Goal: Task Accomplishment & Management: Manage account settings

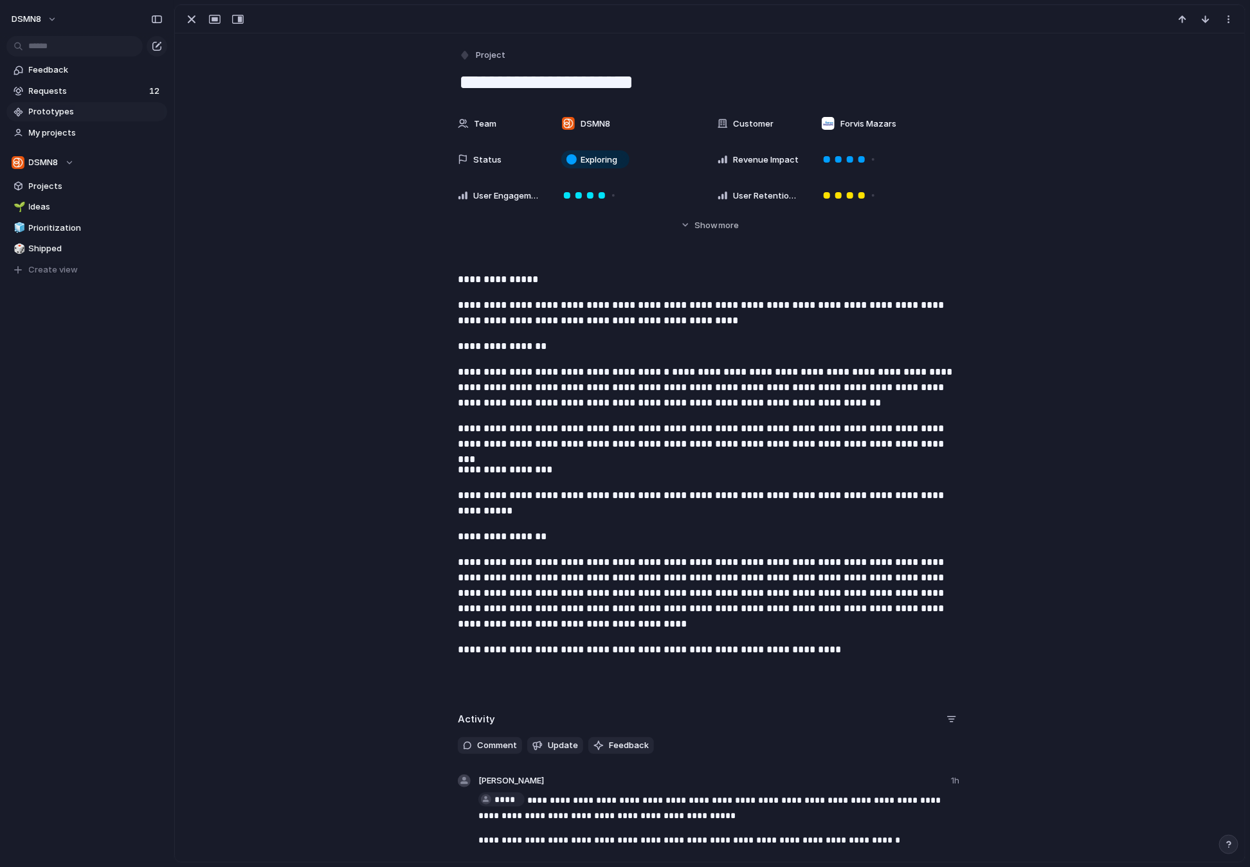
scroll to position [486, 0]
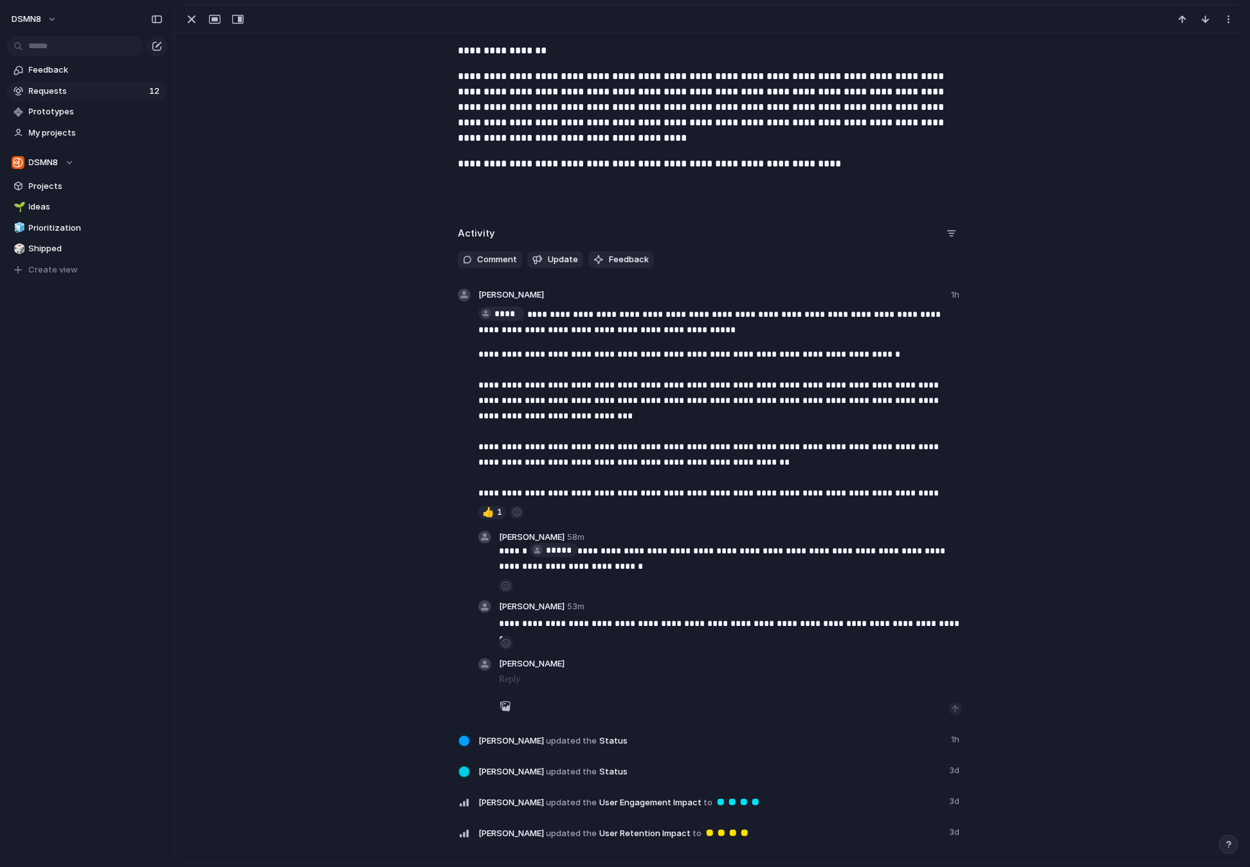
click at [79, 96] on span "Requests" at bounding box center [87, 91] width 116 height 13
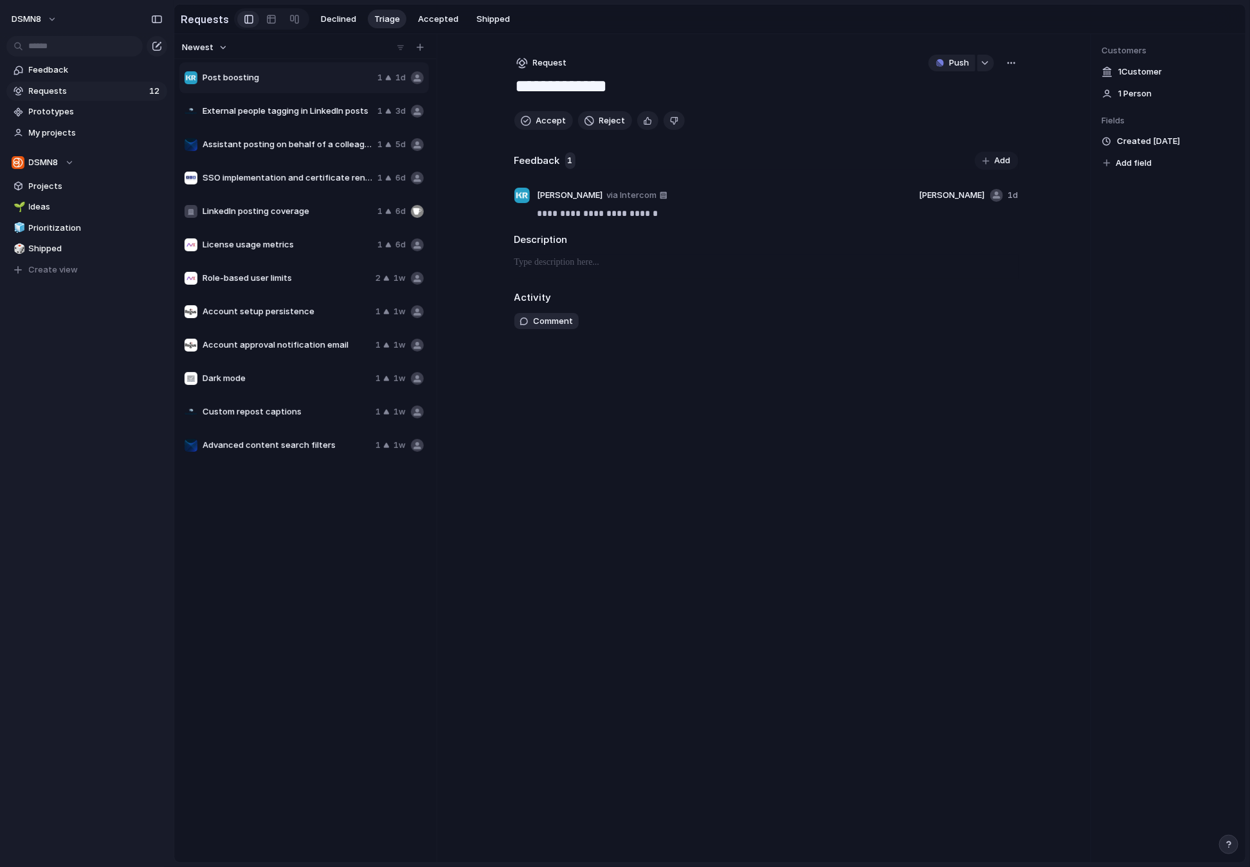
click at [80, 93] on span "Requests" at bounding box center [87, 91] width 116 height 13
click at [50, 209] on span "Ideas" at bounding box center [96, 207] width 134 height 13
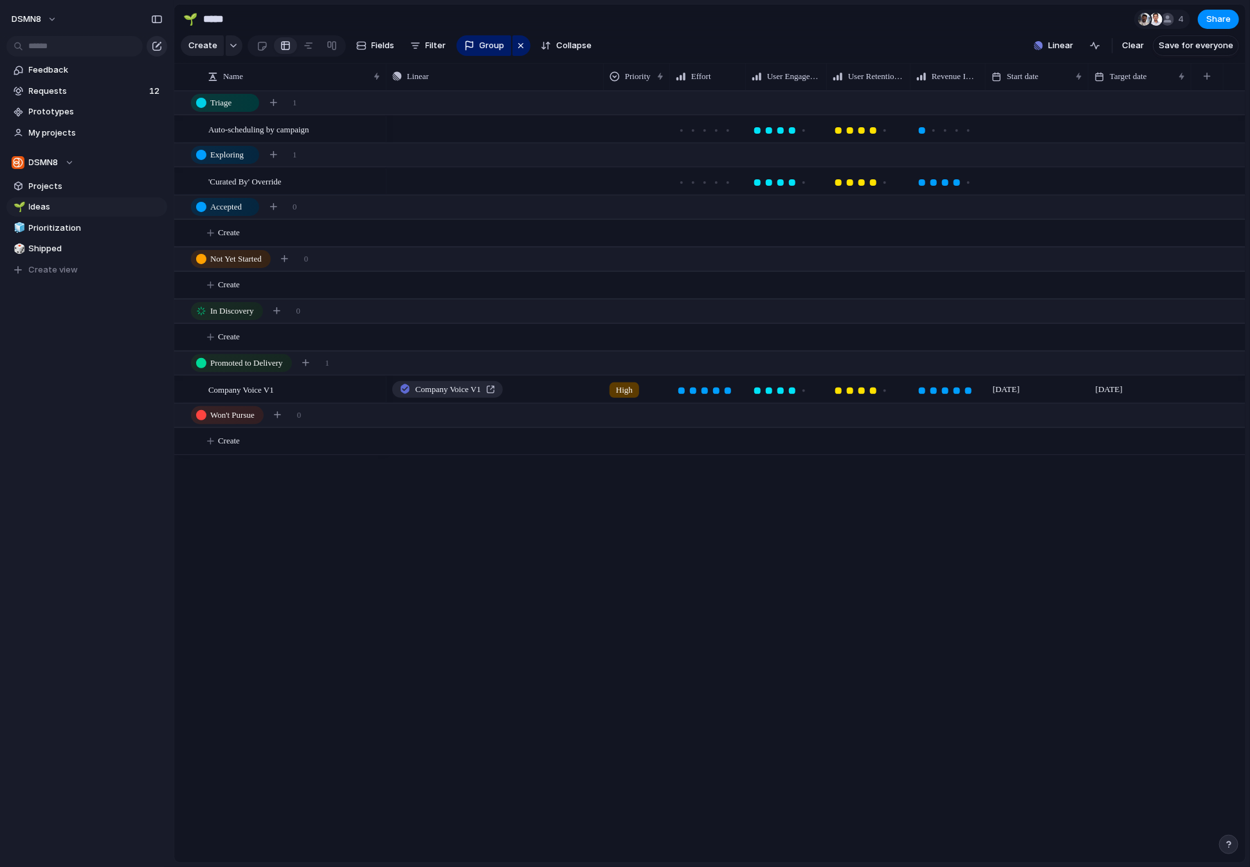
click at [157, 45] on div "button" at bounding box center [157, 46] width 10 height 10
click at [66, 190] on span "Projects" at bounding box center [96, 186] width 134 height 13
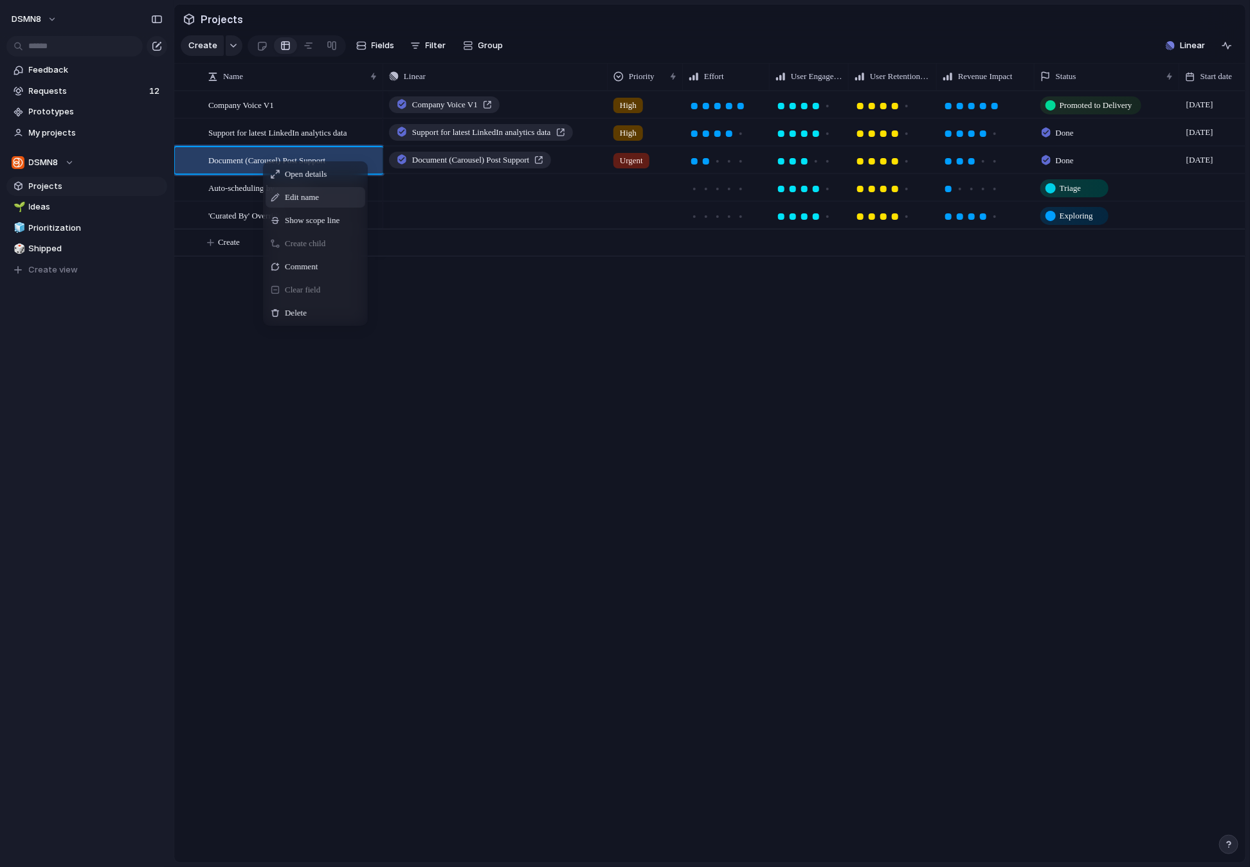
click at [293, 192] on span "Edit name" at bounding box center [302, 197] width 34 height 13
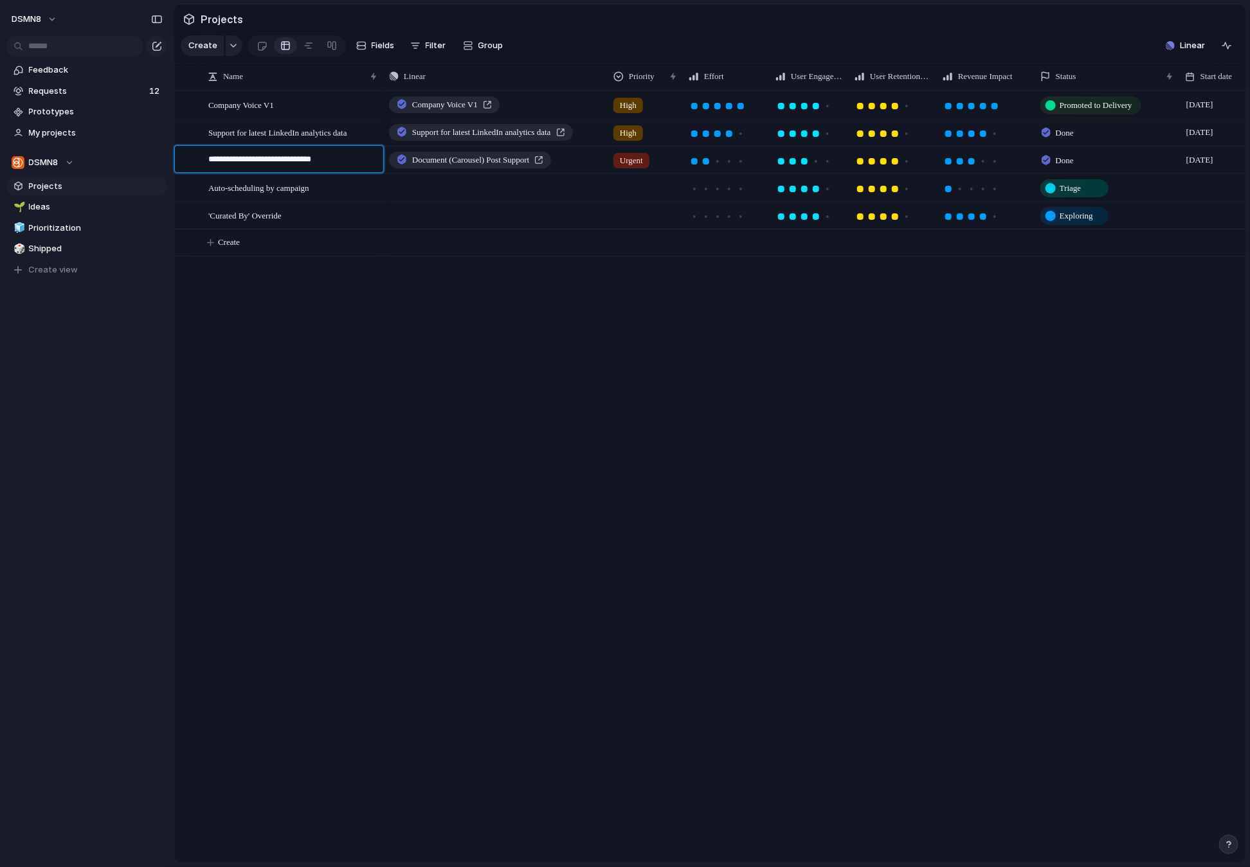
drag, startPoint x: 349, startPoint y: 161, endPoint x: 207, endPoint y: 161, distance: 142.1
click at [207, 161] on div "**********" at bounding box center [286, 159] width 188 height 27
type textarea "**********"
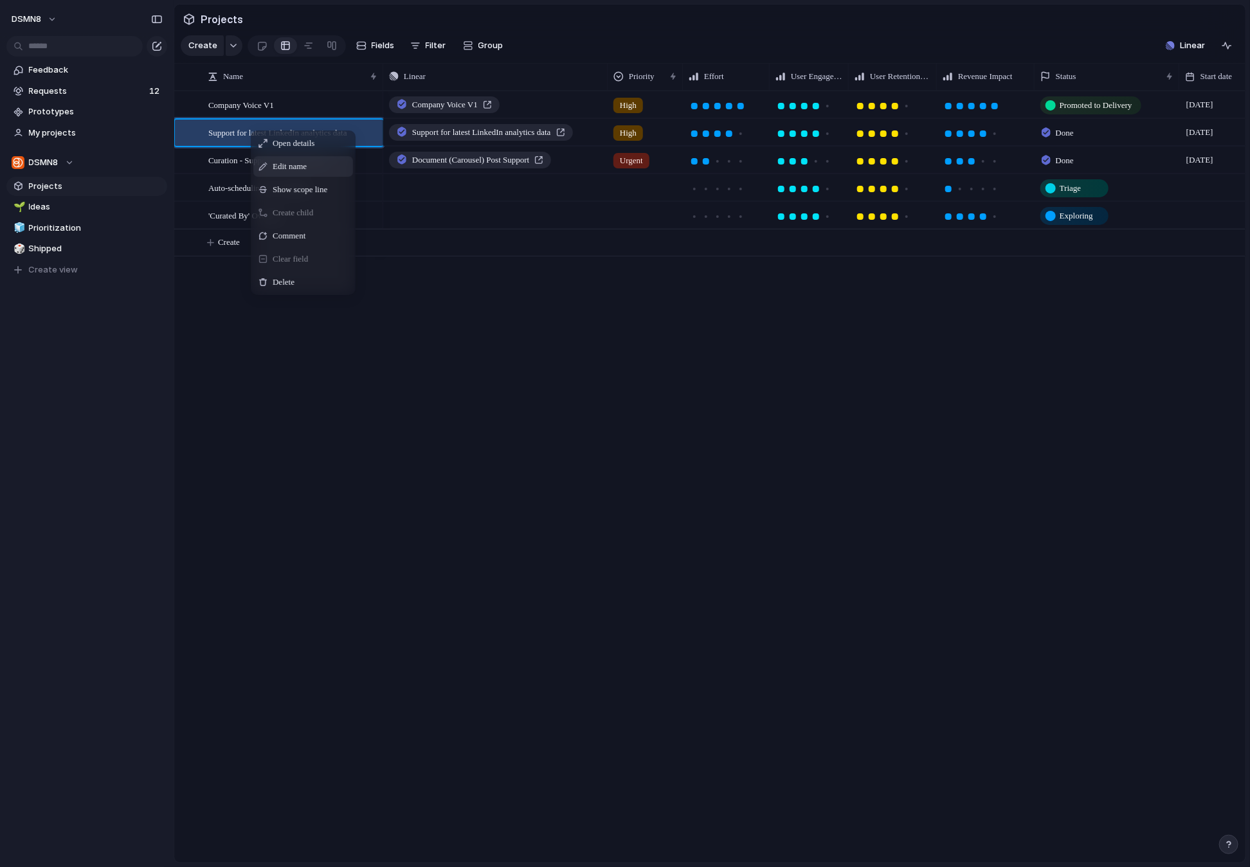
click at [296, 166] on span "Edit name" at bounding box center [290, 166] width 34 height 13
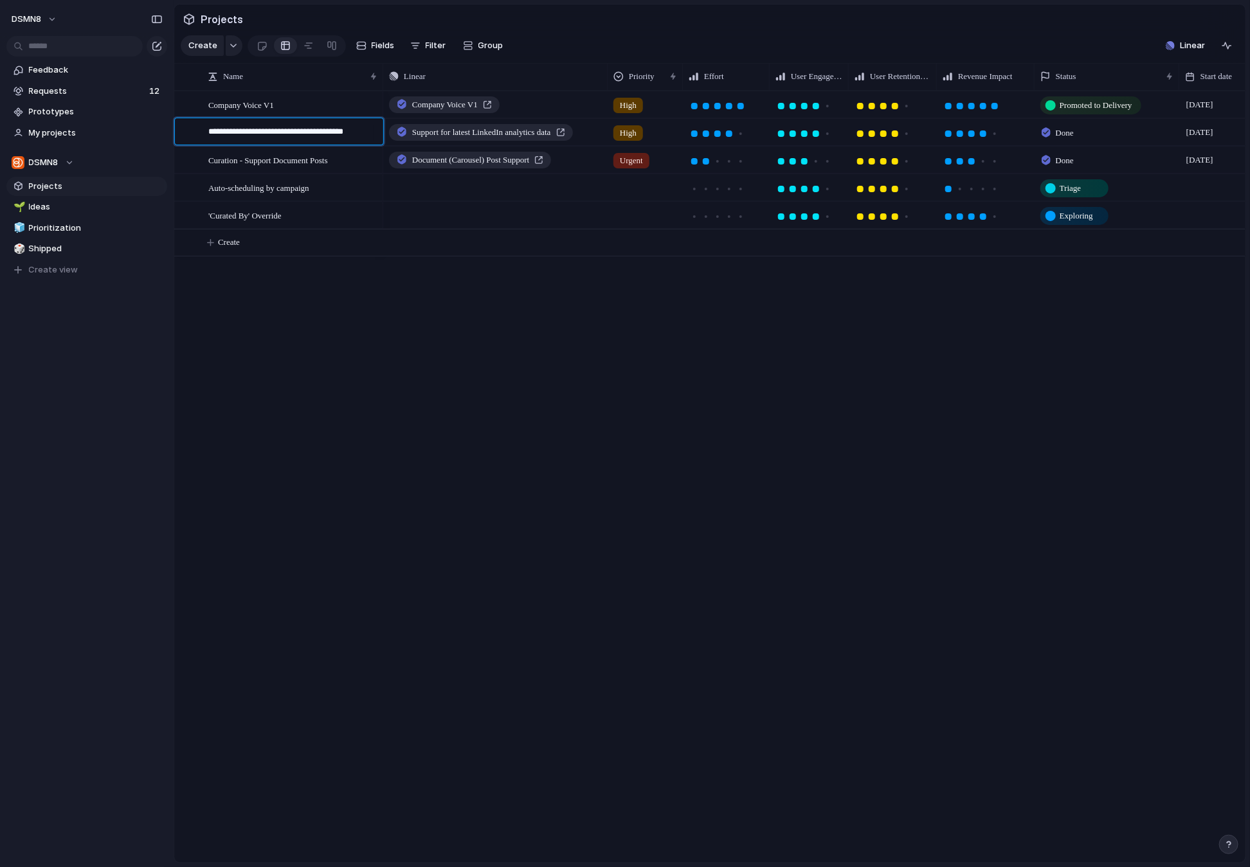
click at [209, 134] on textarea "**********" at bounding box center [291, 133] width 166 height 16
drag, startPoint x: 235, startPoint y: 145, endPoint x: 287, endPoint y: 133, distance: 53.5
click at [287, 133] on textarea "**********" at bounding box center [291, 138] width 166 height 26
type textarea "**********"
click at [268, 105] on span "Company Voice V1" at bounding box center [241, 104] width 66 height 15
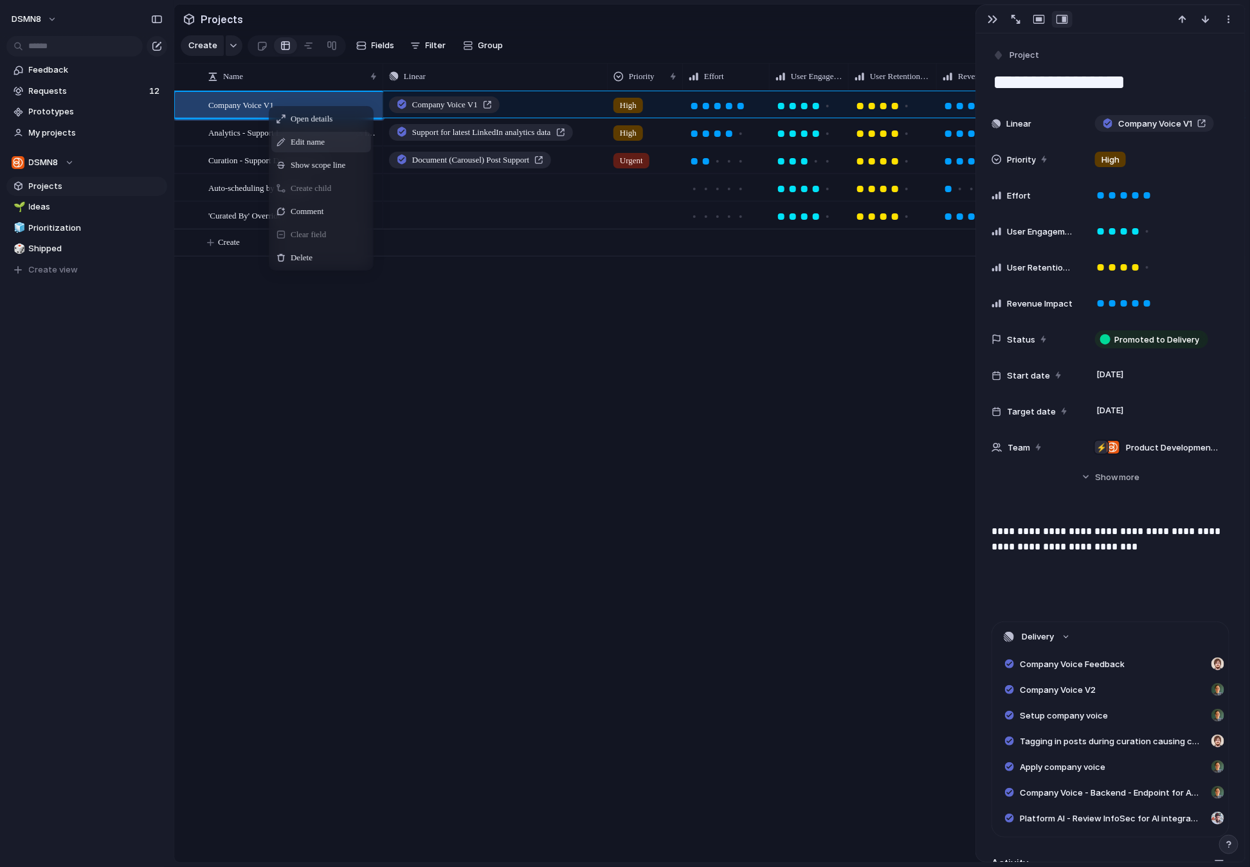
click at [316, 143] on span "Edit name" at bounding box center [308, 142] width 34 height 13
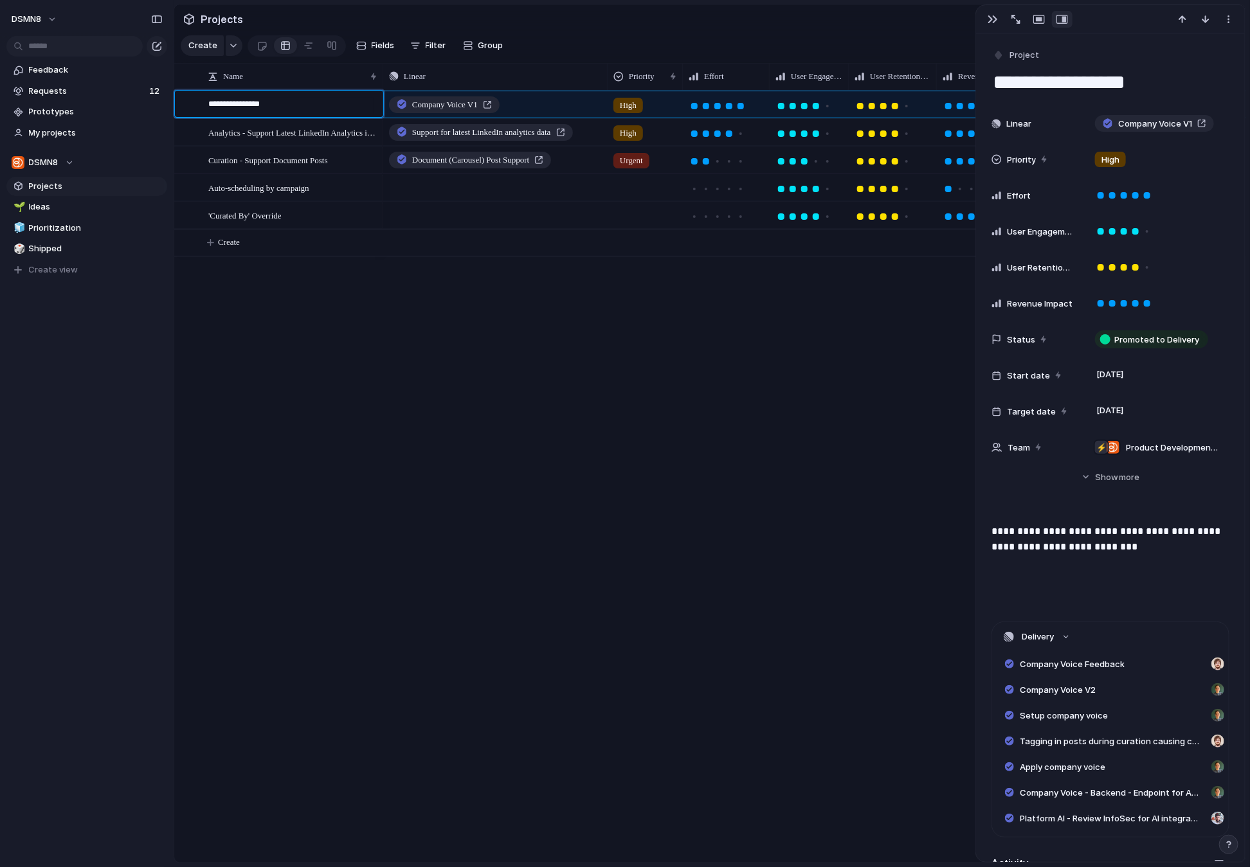
click at [208, 104] on textarea "**********" at bounding box center [291, 106] width 166 height 16
type textarea "**********"
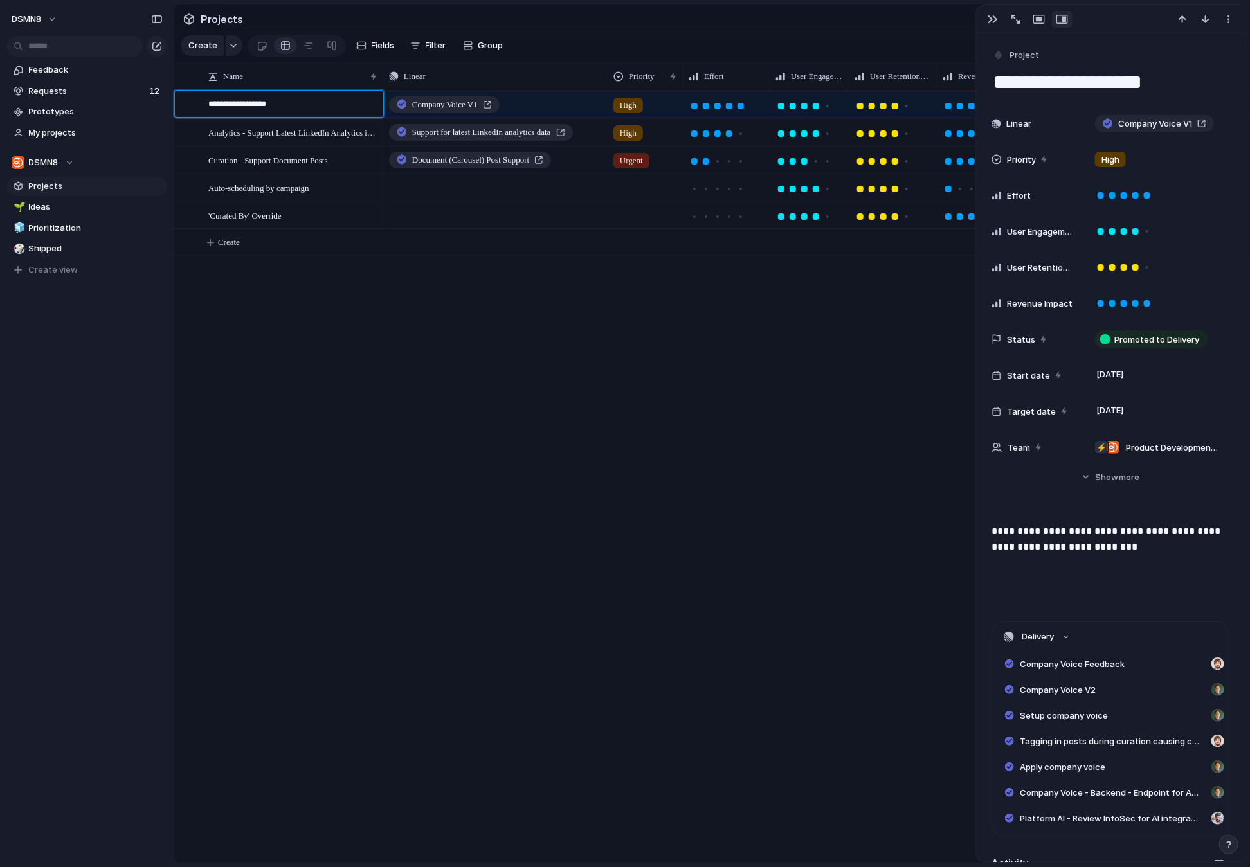
type textarea "**********"
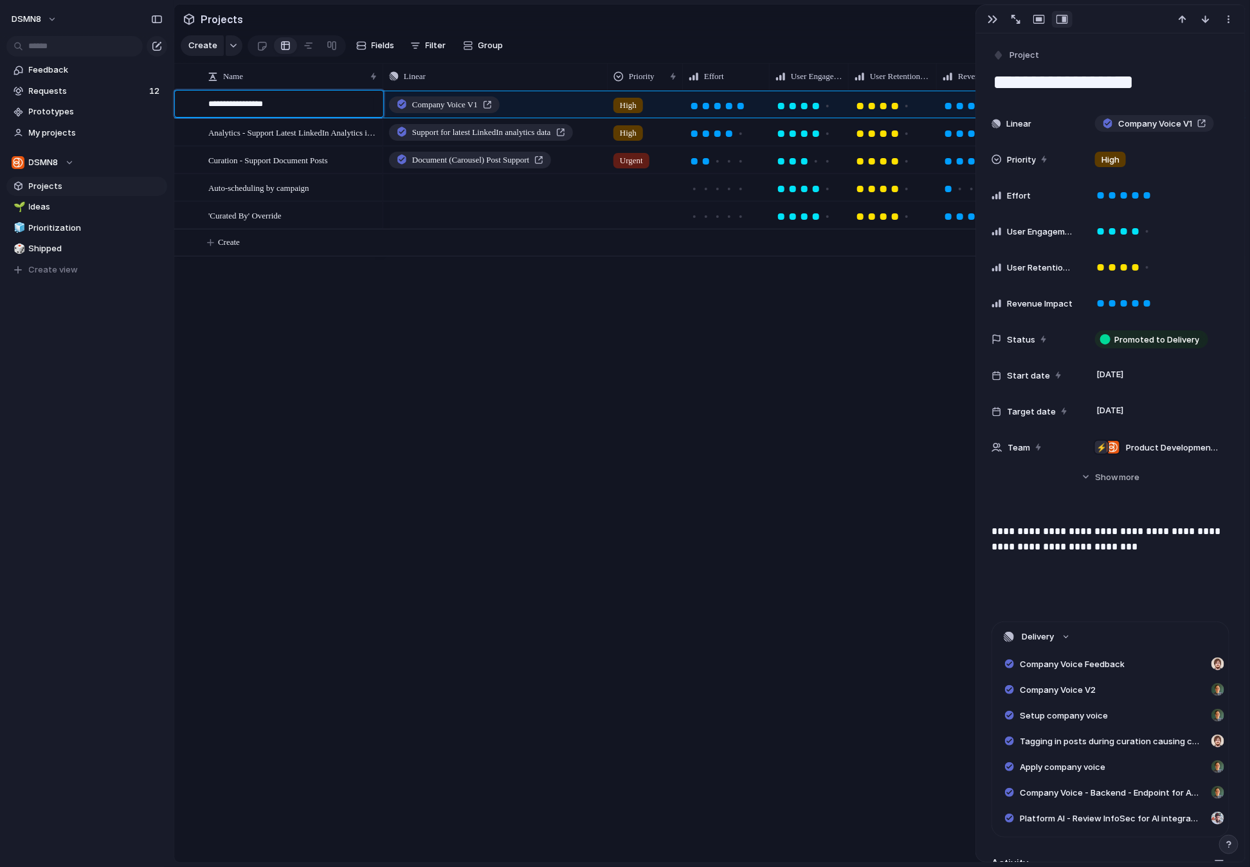
type textarea "**********"
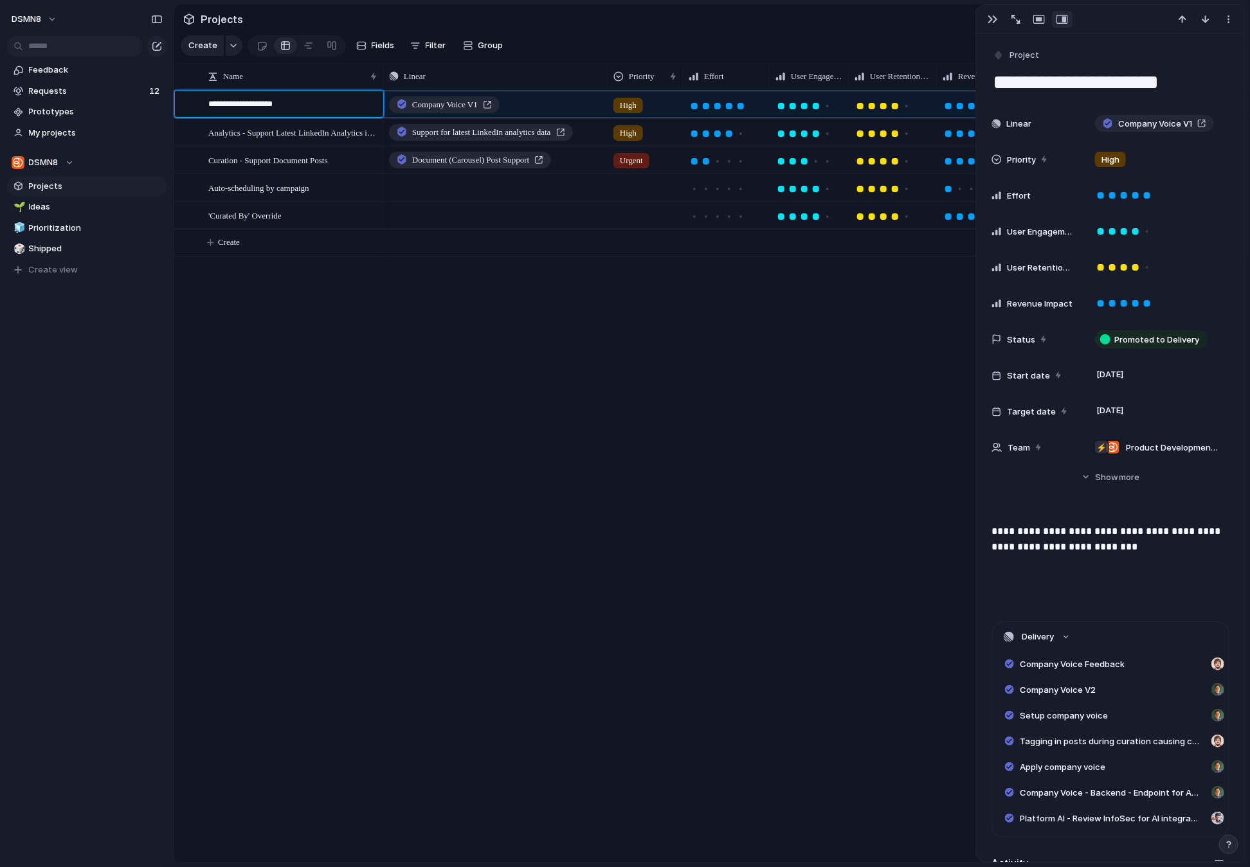
type textarea "**********"
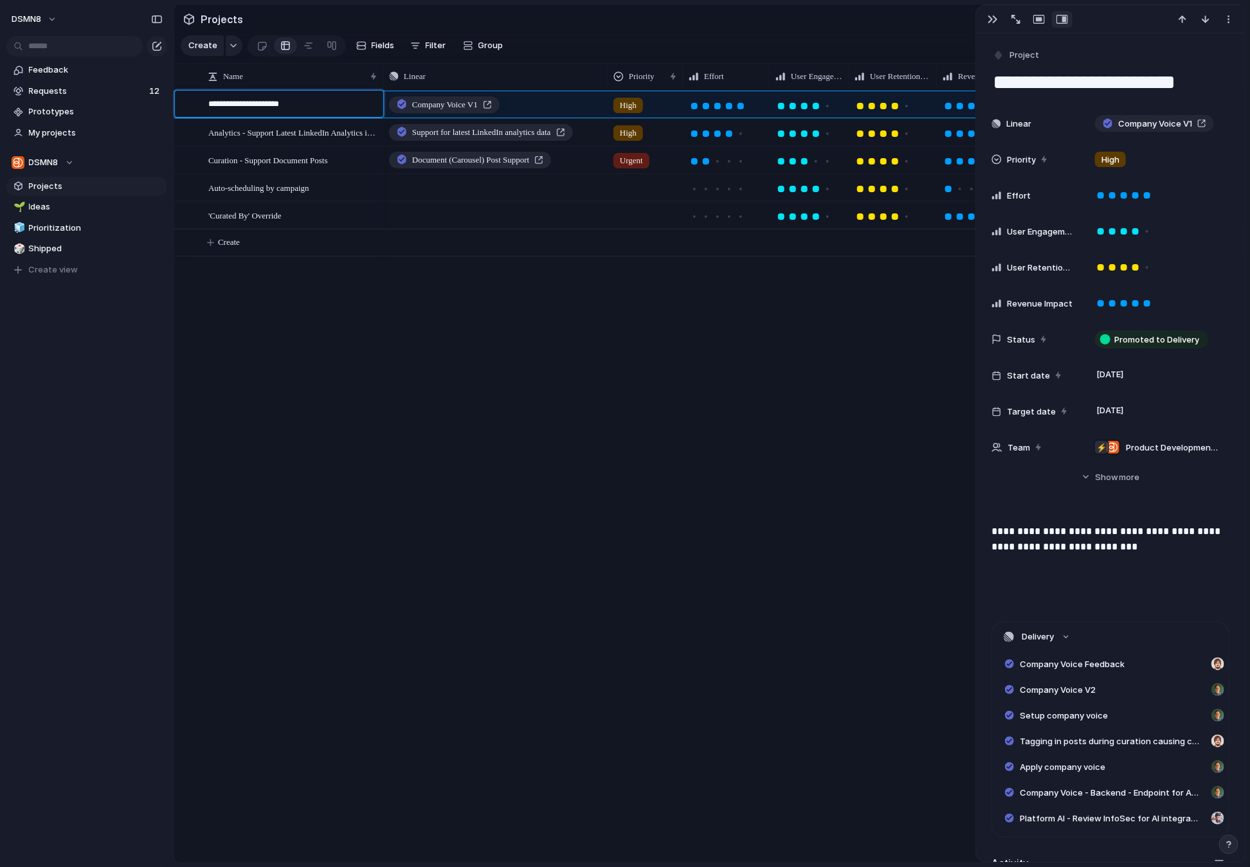
type textarea "**********"
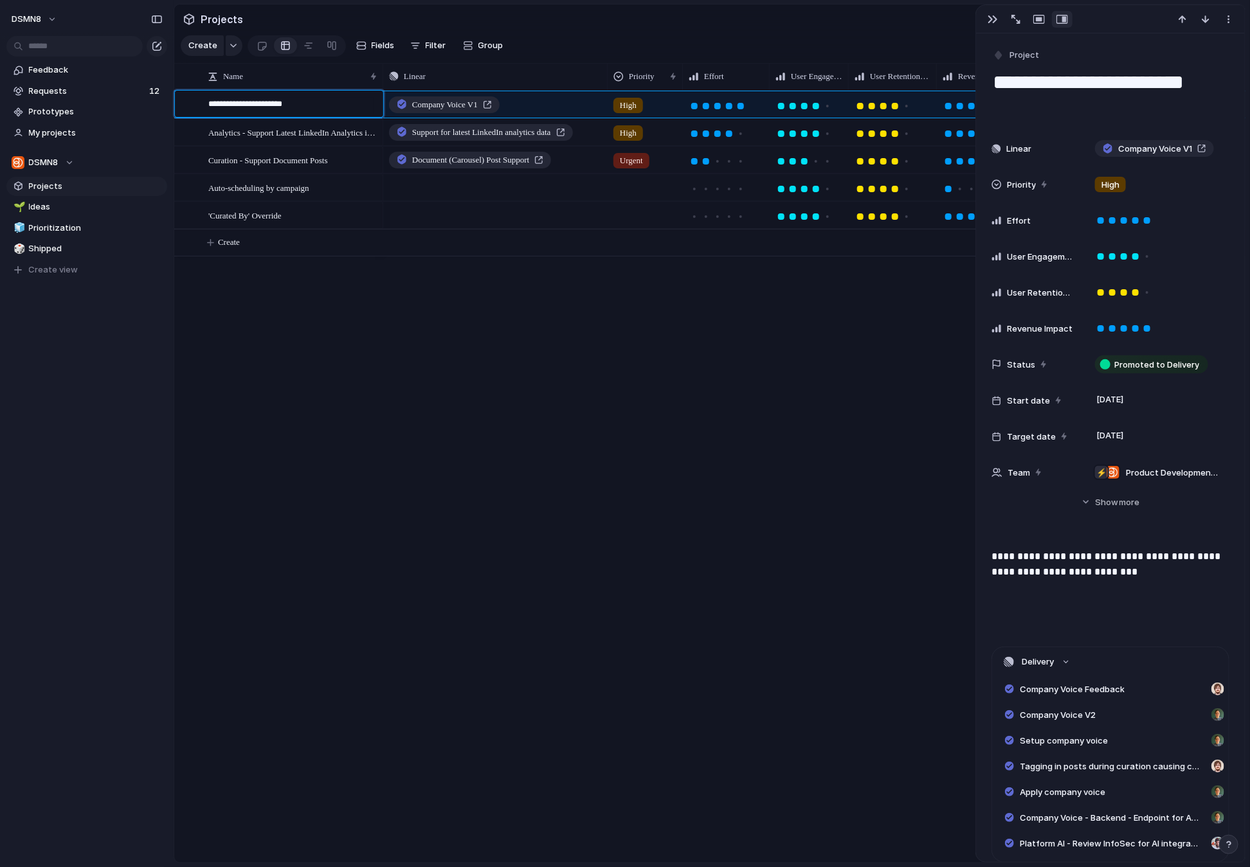
type textarea "**********"
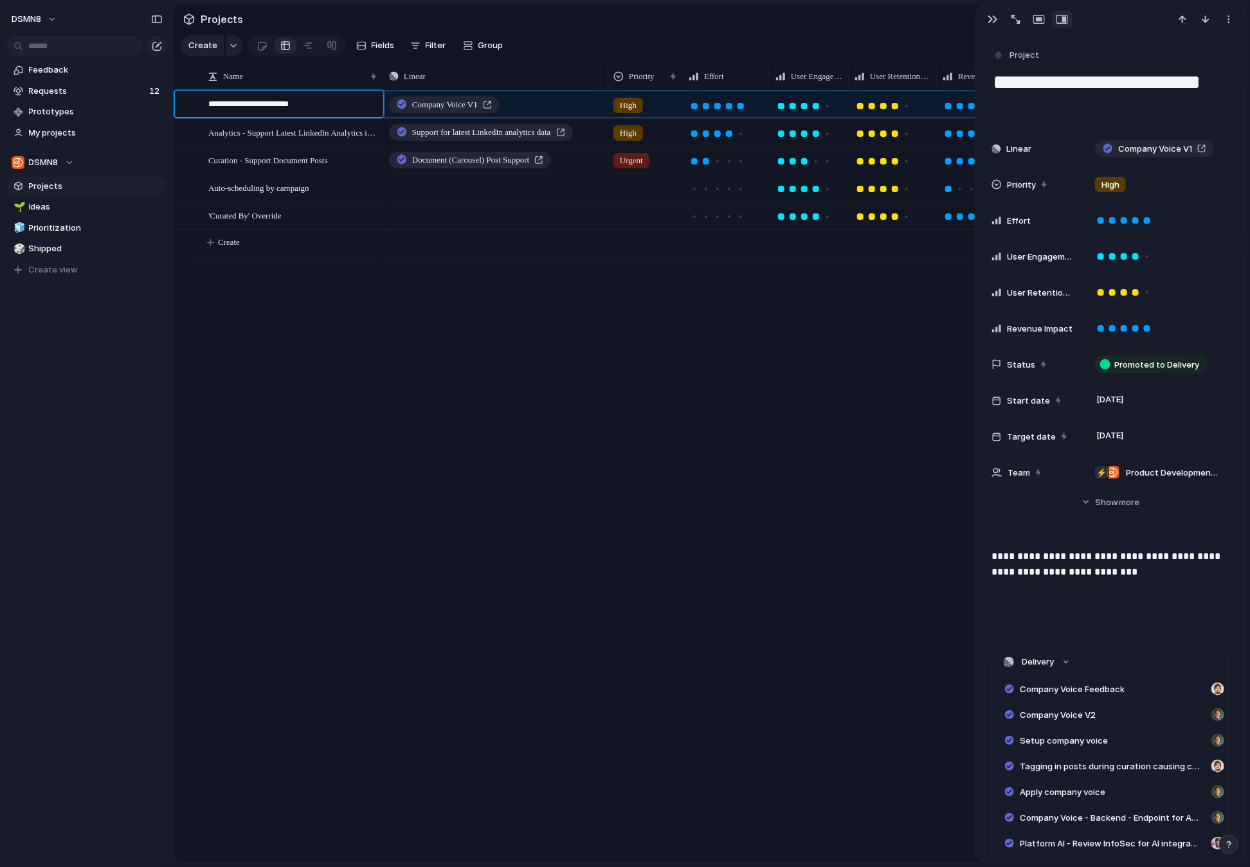
type textarea "**********"
click at [325, 103] on textarea "**********" at bounding box center [291, 106] width 166 height 16
type textarea "**********"
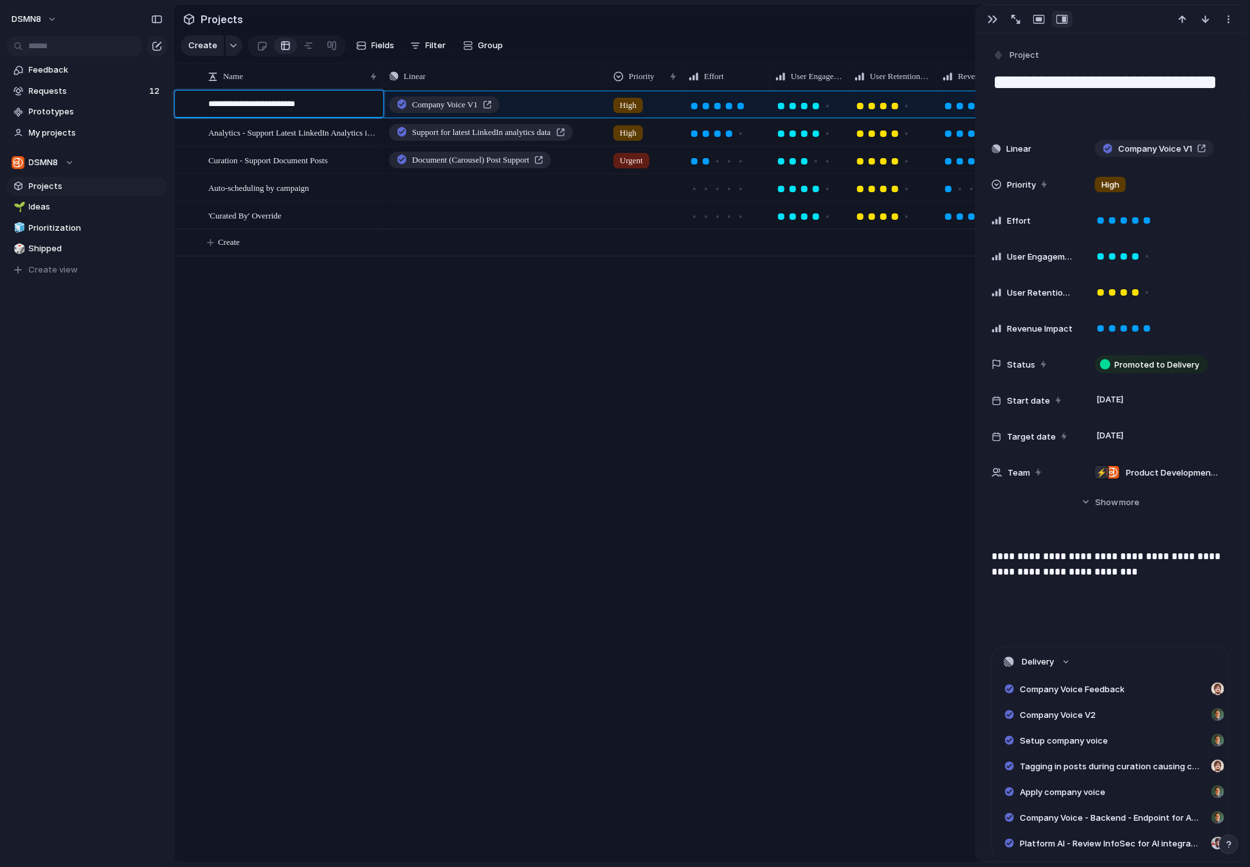
type textarea "**********"
click at [251, 105] on textarea "**********" at bounding box center [291, 106] width 166 height 16
type textarea "**********"
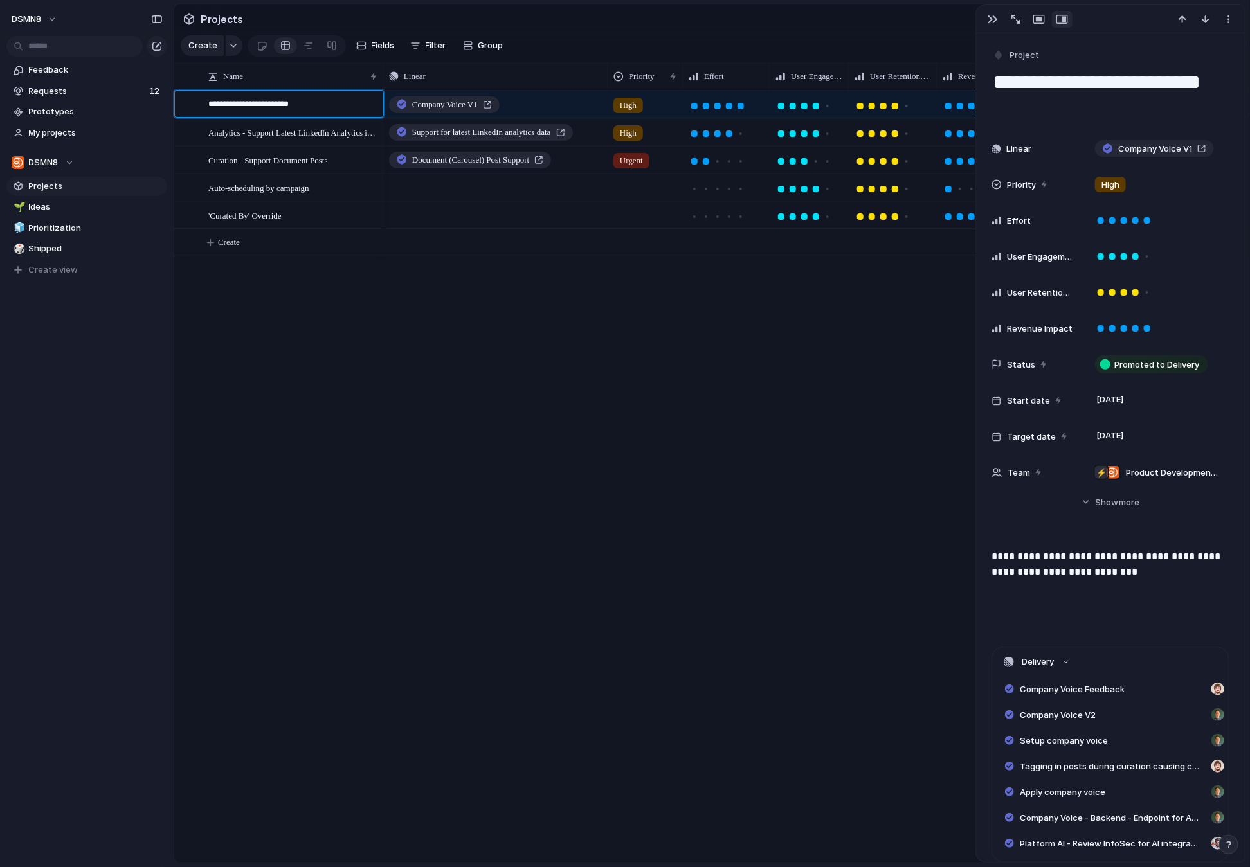
type textarea "**********"
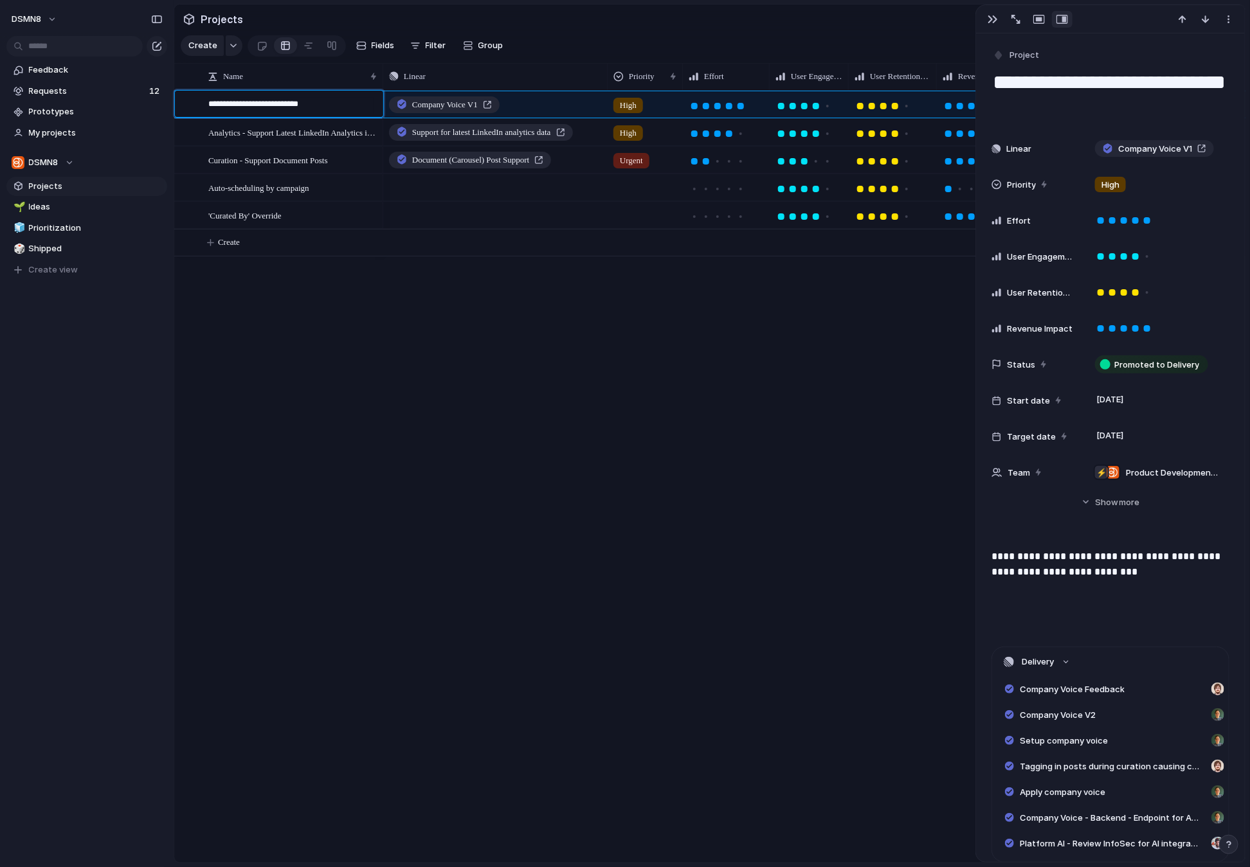
type textarea "**********"
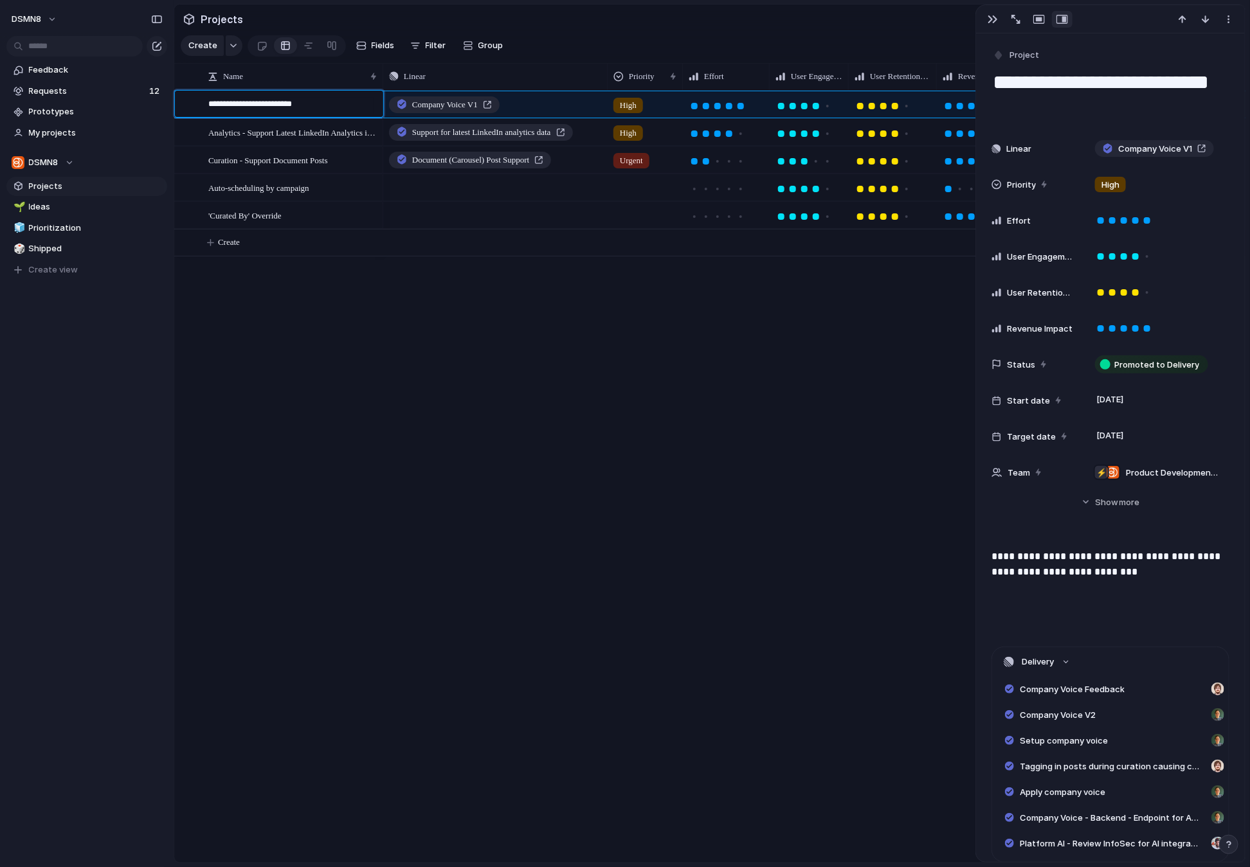
type textarea "**********"
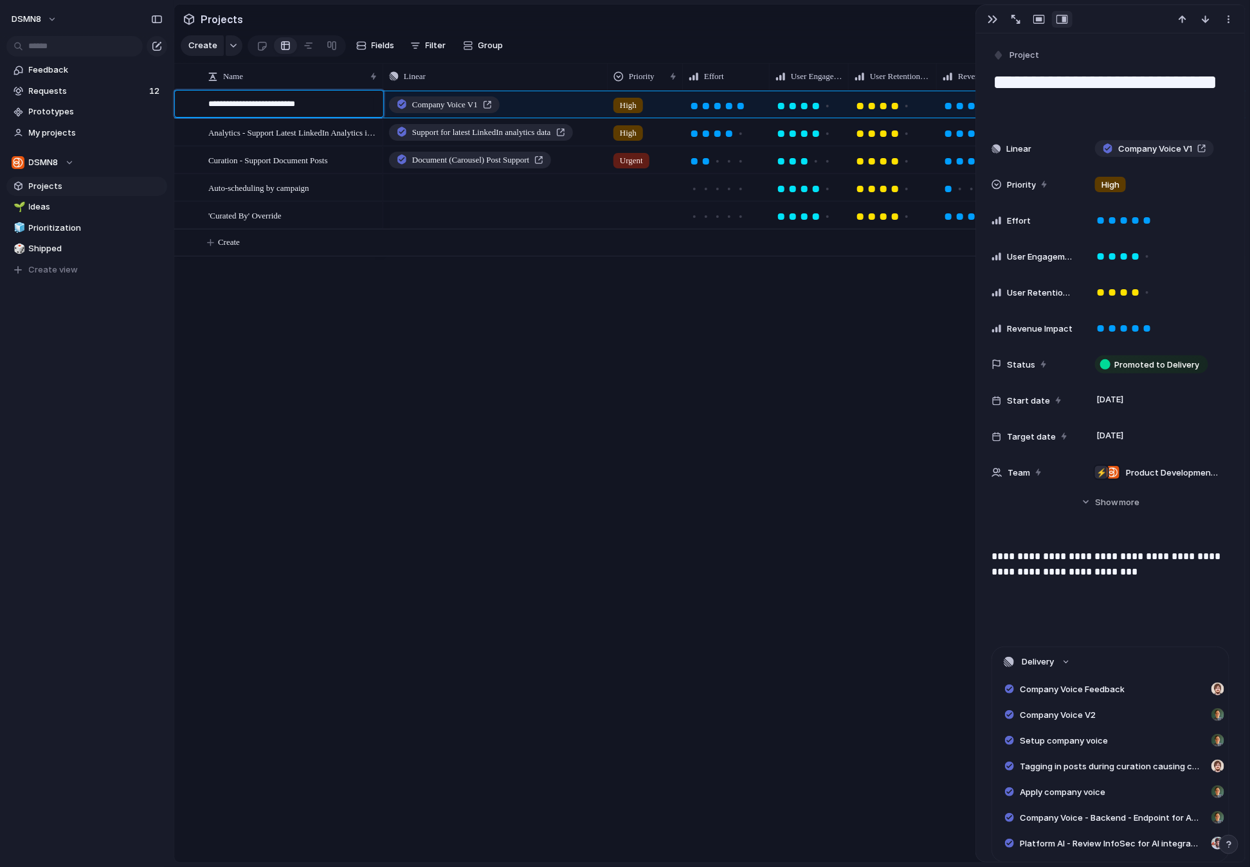
type textarea "**********"
click at [324, 108] on textarea "**********" at bounding box center [291, 106] width 166 height 16
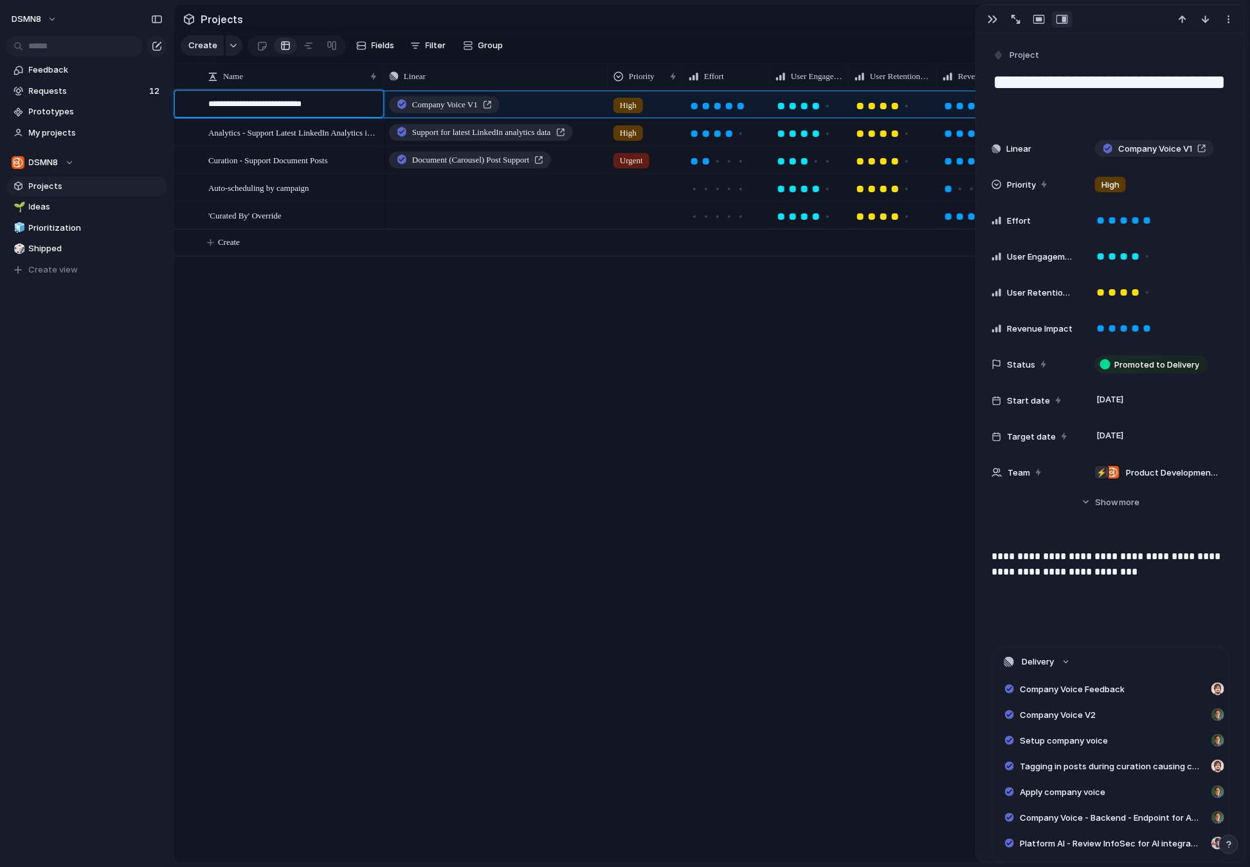
type textarea "**********"
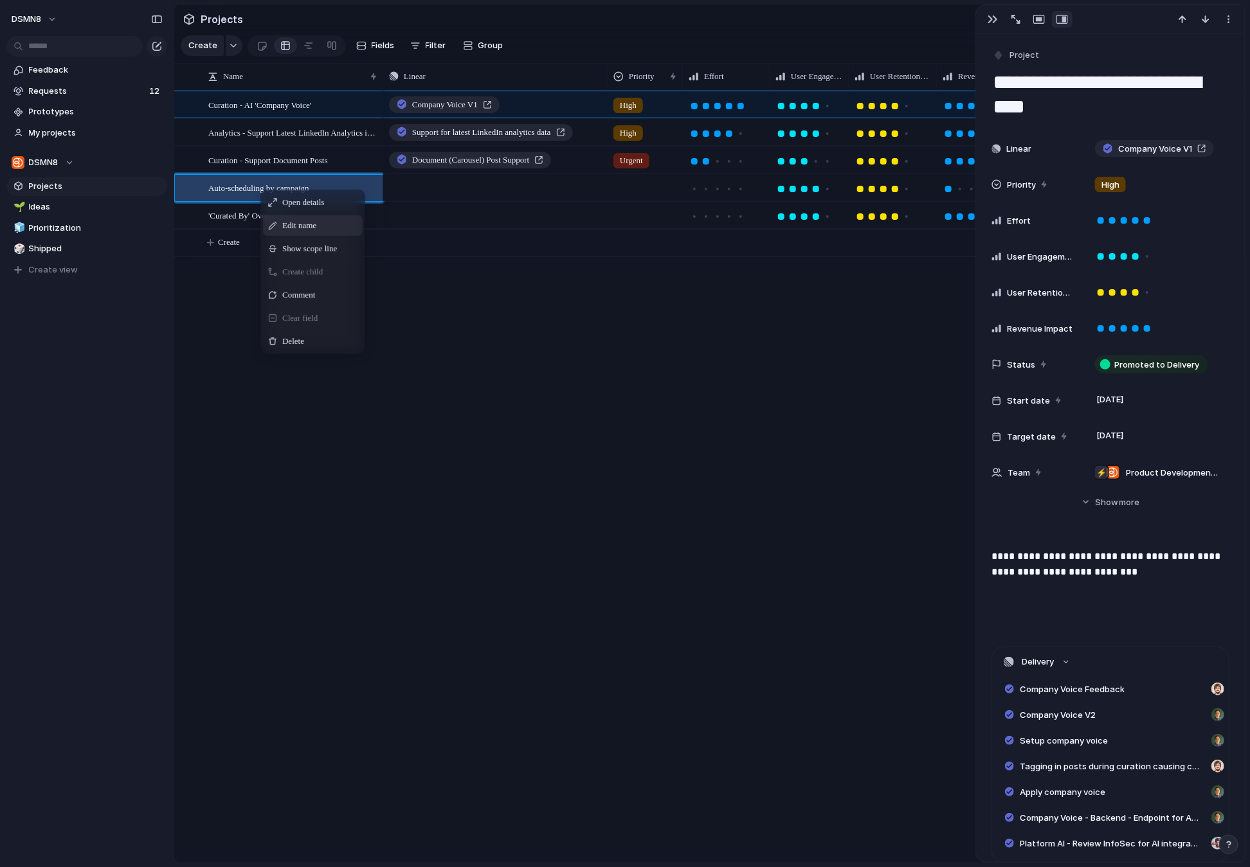
click at [290, 225] on span "Edit name" at bounding box center [299, 225] width 34 height 13
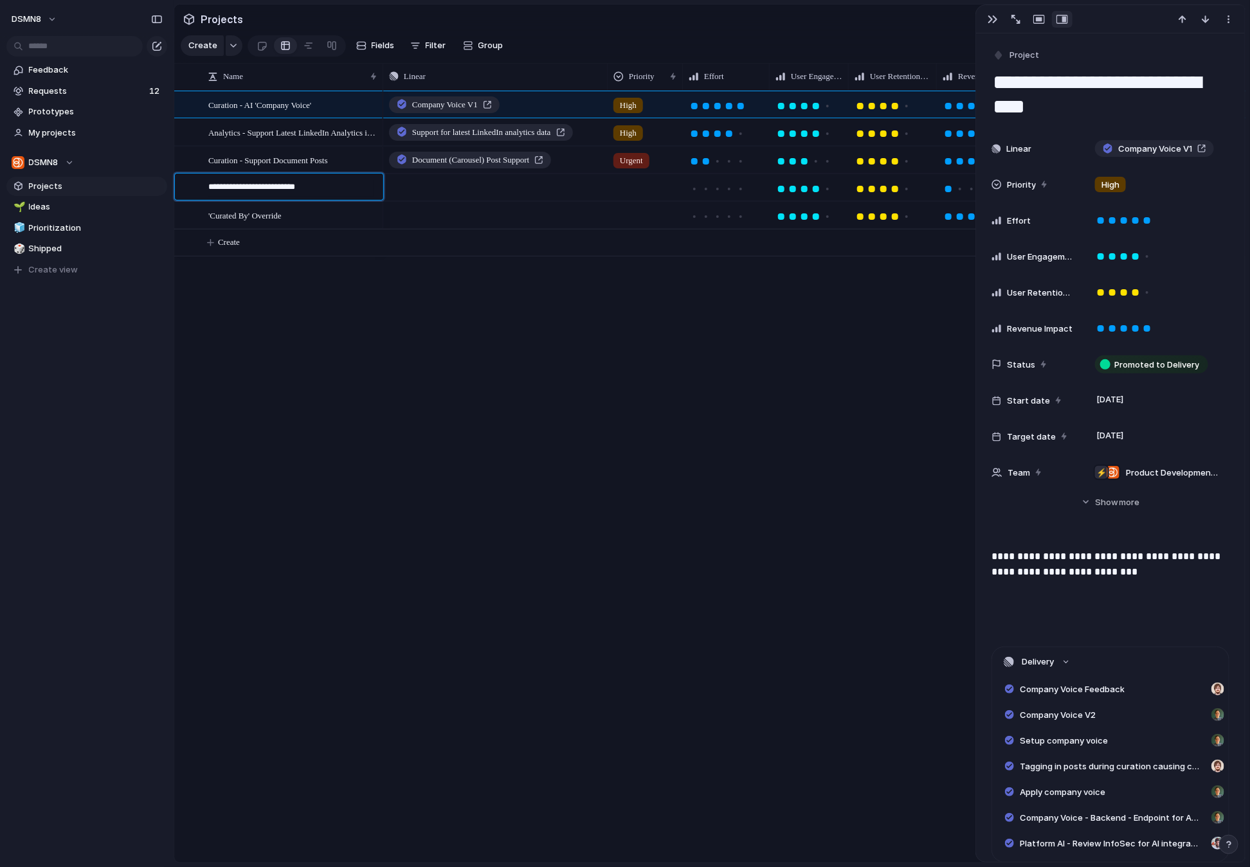
click at [208, 187] on textarea "**********" at bounding box center [291, 189] width 166 height 16
drag, startPoint x: 276, startPoint y: 187, endPoint x: 278, endPoint y: 196, distance: 9.4
click at [276, 188] on textarea "**********" at bounding box center [291, 189] width 166 height 16
drag, startPoint x: 333, startPoint y: 186, endPoint x: 284, endPoint y: 188, distance: 48.9
click at [284, 188] on textarea "**********" at bounding box center [291, 189] width 166 height 16
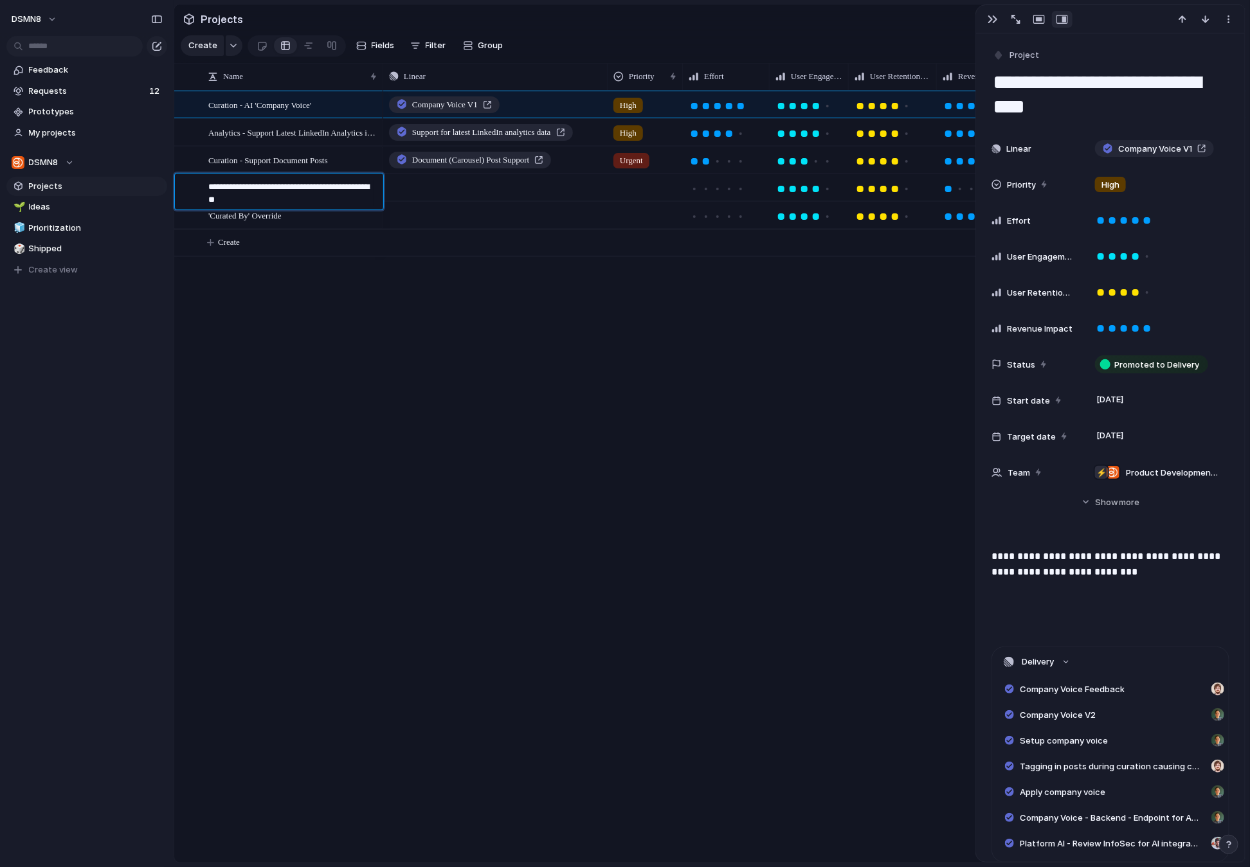
type textarea "**********"
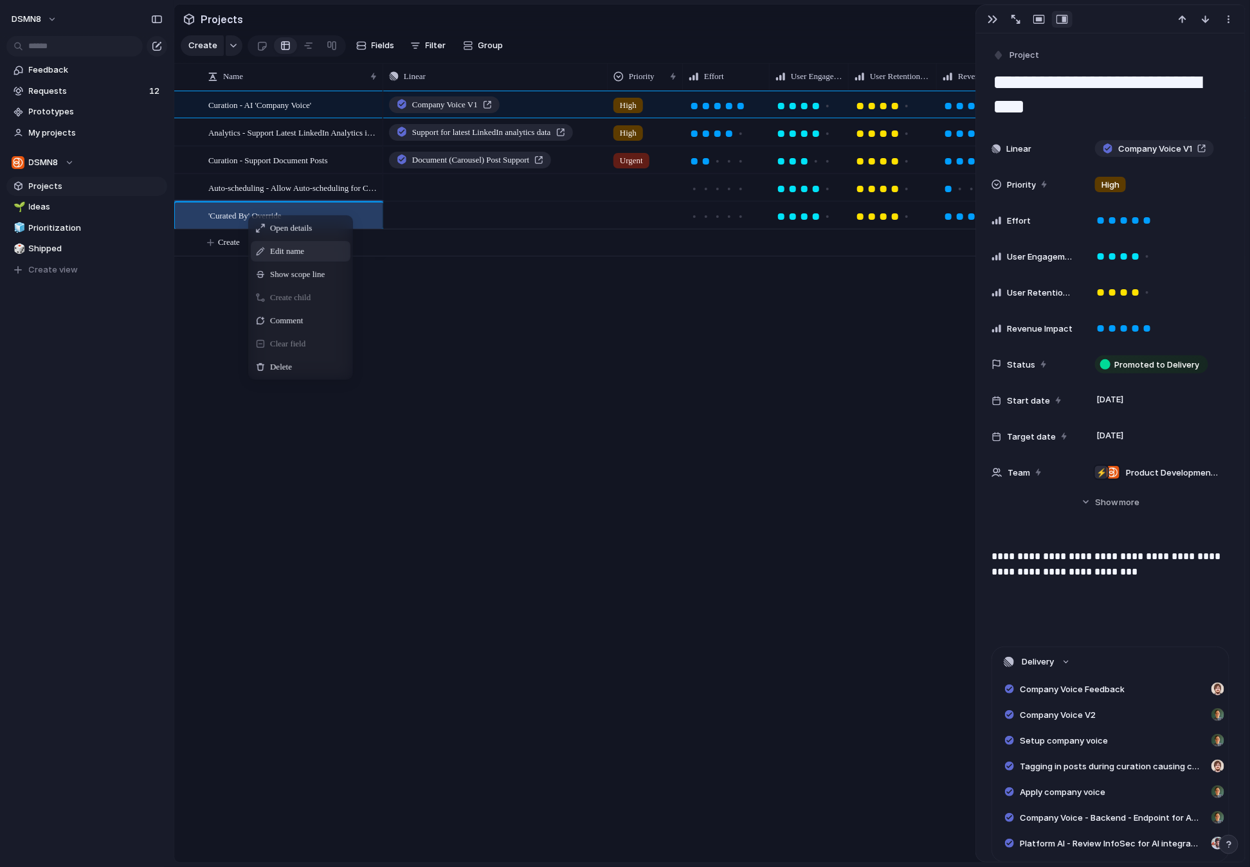
click at [265, 248] on div "Edit name" at bounding box center [301, 251] width 100 height 21
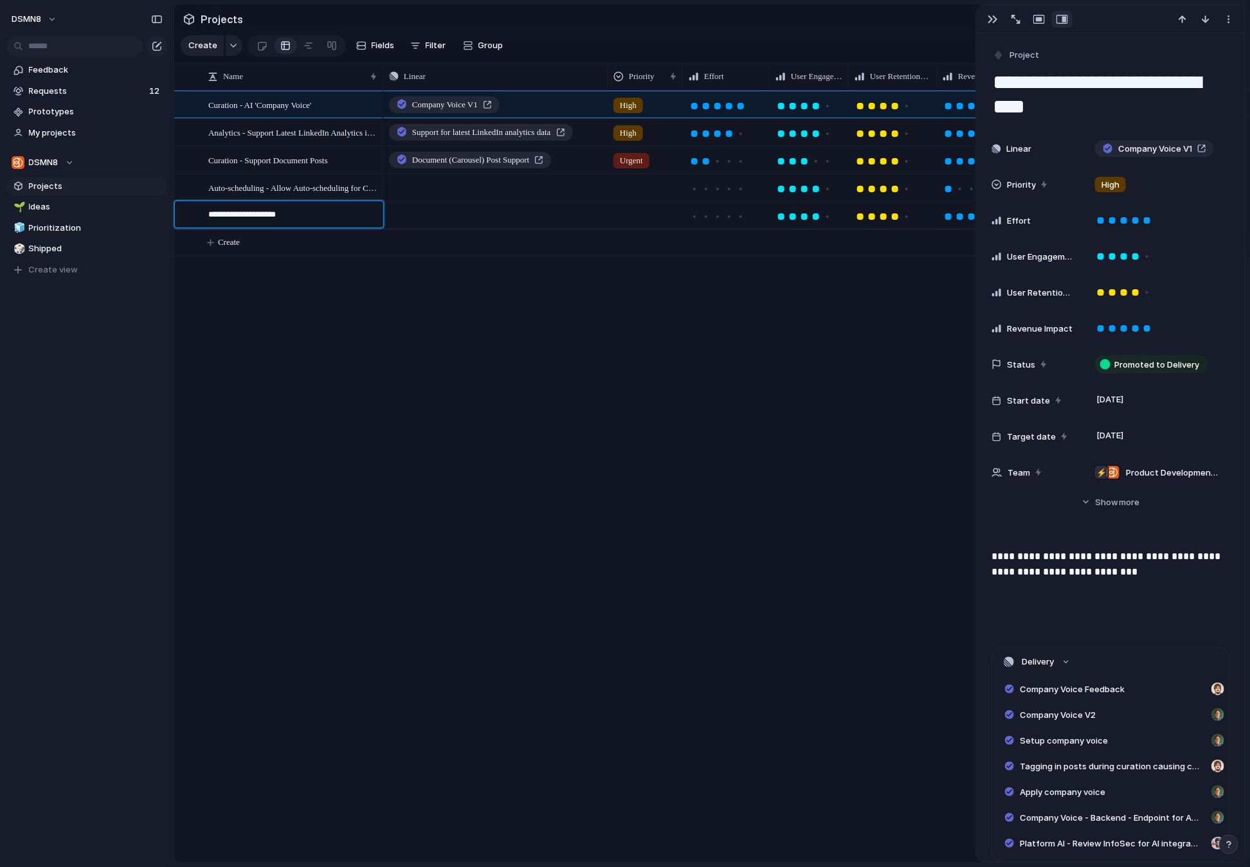
drag, startPoint x: 207, startPoint y: 215, endPoint x: 233, endPoint y: 210, distance: 26.9
click at [207, 215] on div "**********" at bounding box center [286, 214] width 188 height 27
drag, startPoint x: 208, startPoint y: 213, endPoint x: 219, endPoint y: 212, distance: 10.9
click at [208, 213] on textarea "**********" at bounding box center [291, 216] width 166 height 16
drag, startPoint x: 341, startPoint y: 215, endPoint x: 253, endPoint y: 215, distance: 88.1
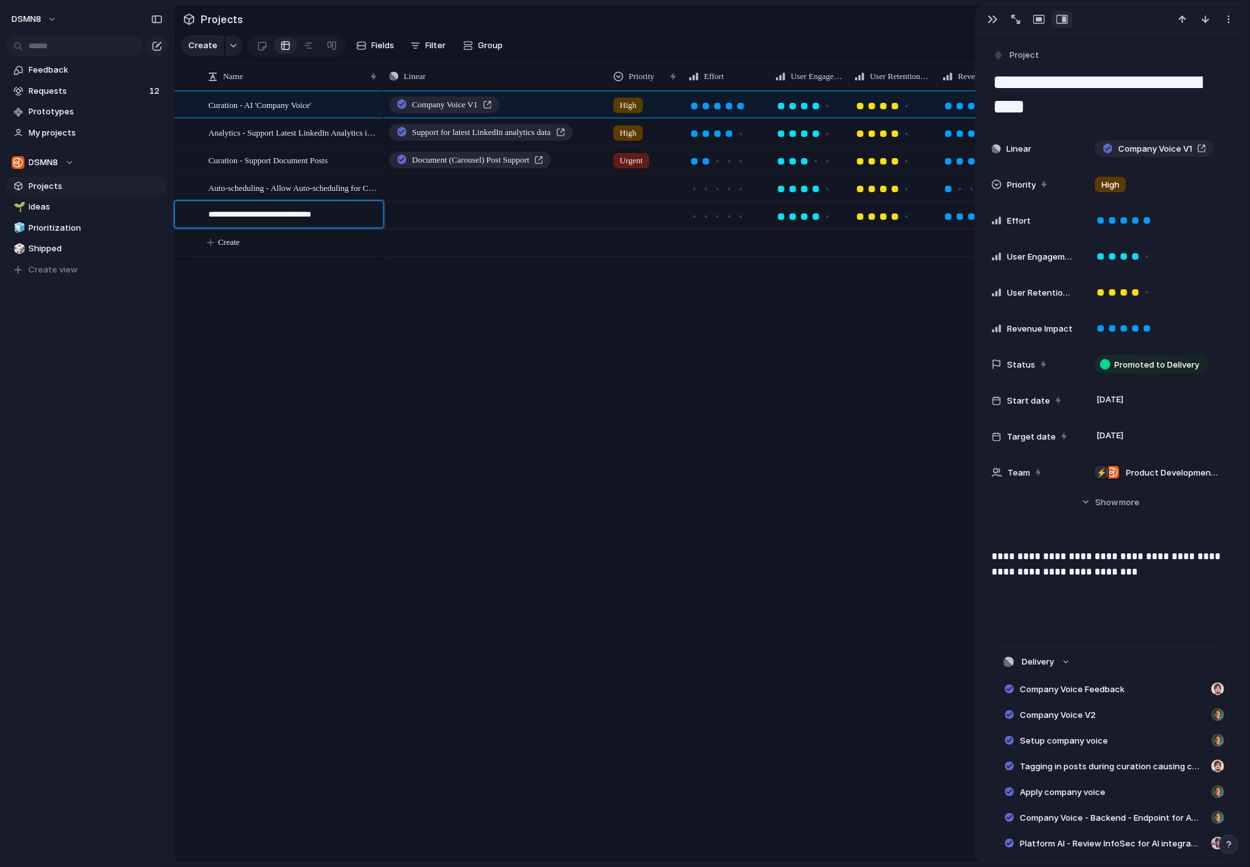
click at [249, 215] on textarea "**********" at bounding box center [291, 216] width 166 height 16
type textarea "**********"
click at [221, 240] on span "Create" at bounding box center [229, 242] width 22 height 13
type textarea "**********"
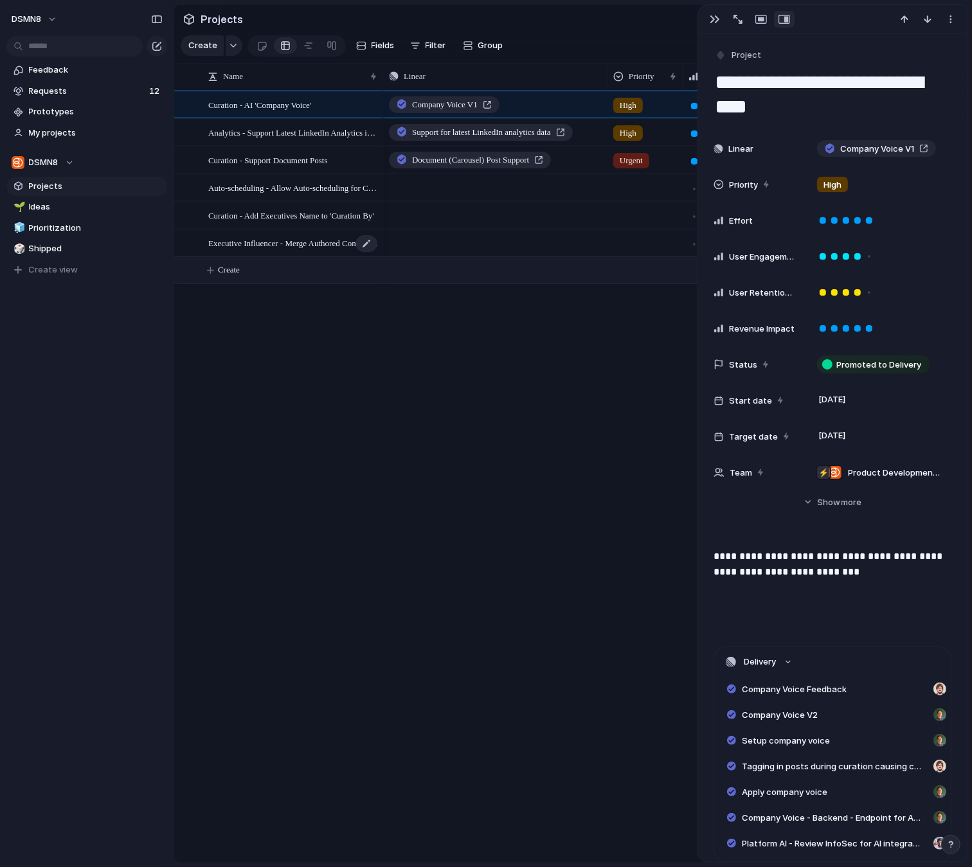
click at [312, 244] on span "Executive Influencer - Merge Authored Control with Delegate Access Control" at bounding box center [293, 242] width 170 height 15
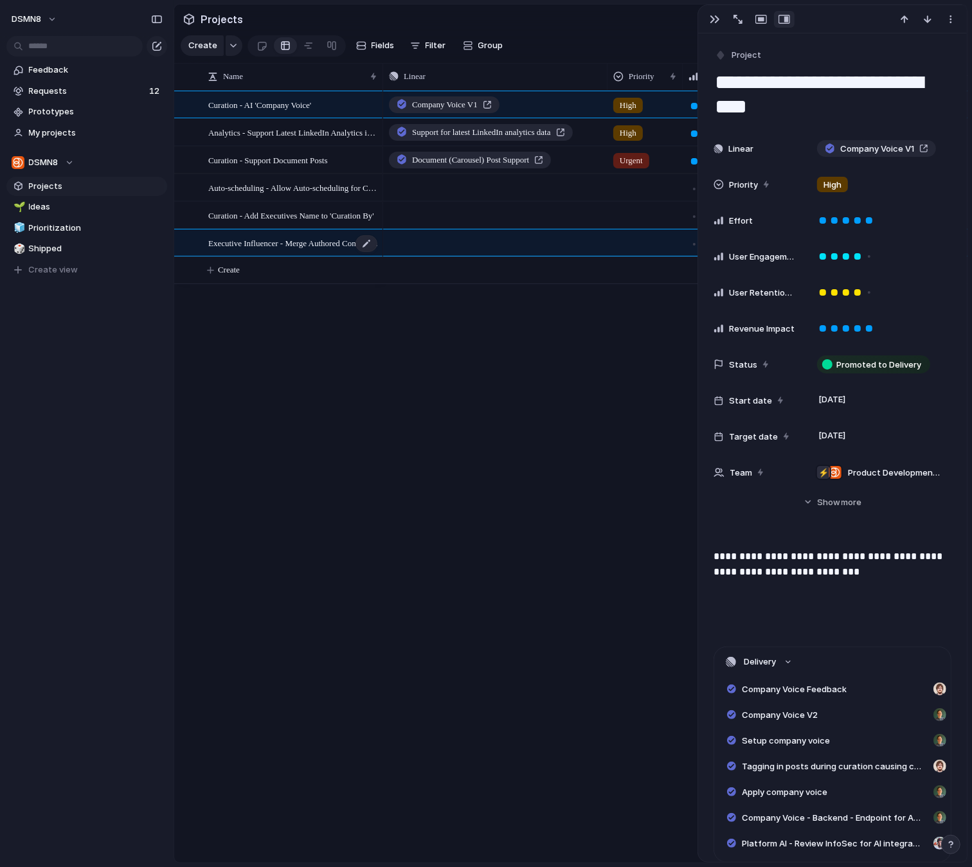
type textarea "**********"
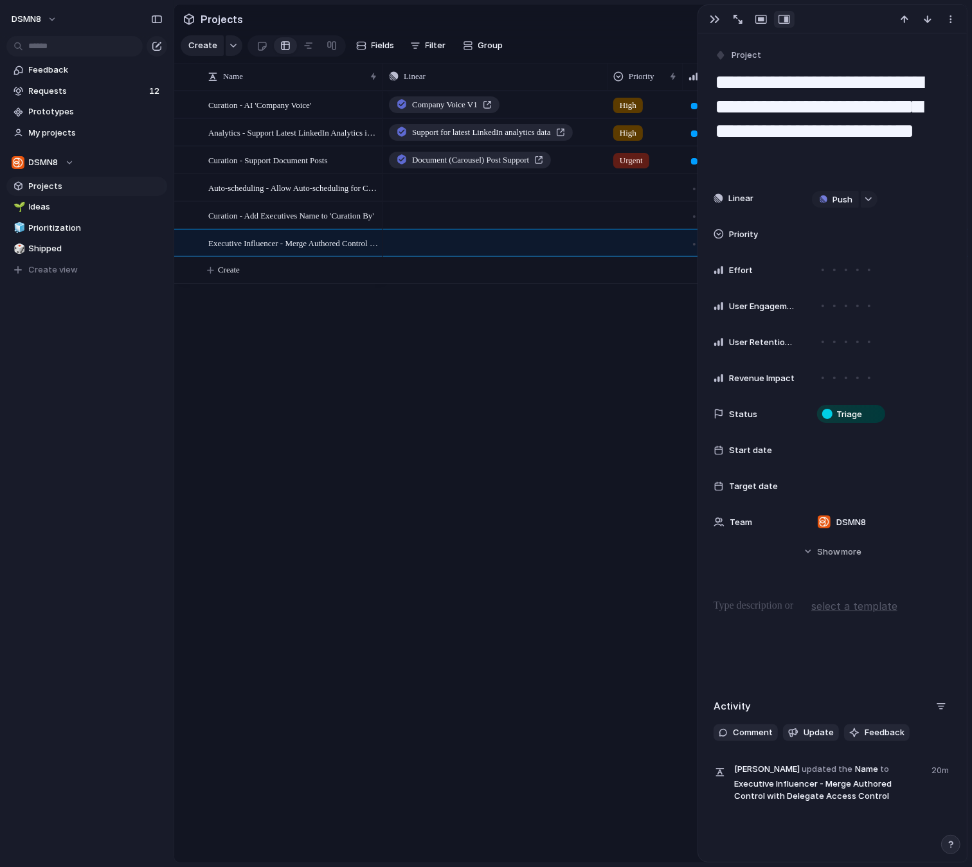
click at [739, 610] on p at bounding box center [832, 605] width 238 height 15
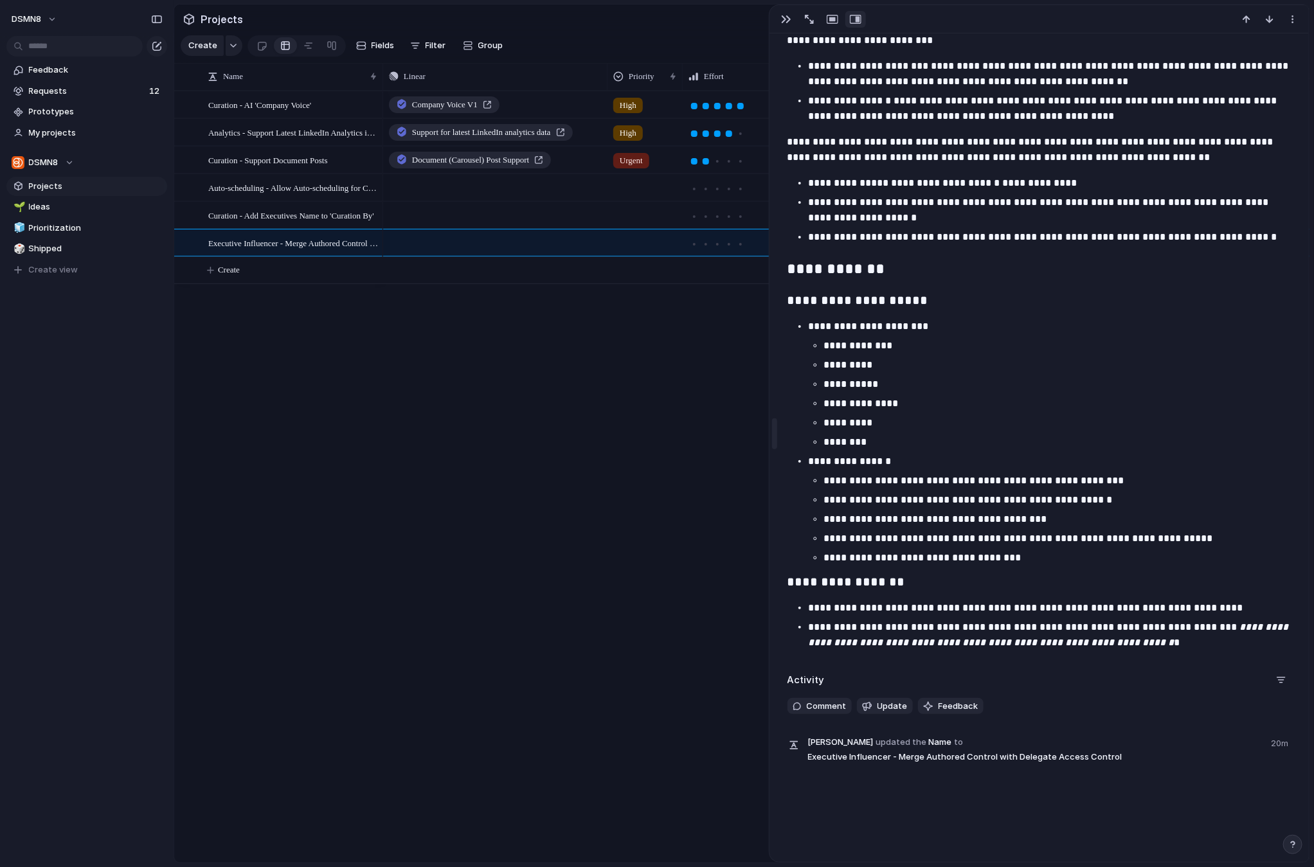
scroll to position [384, 0]
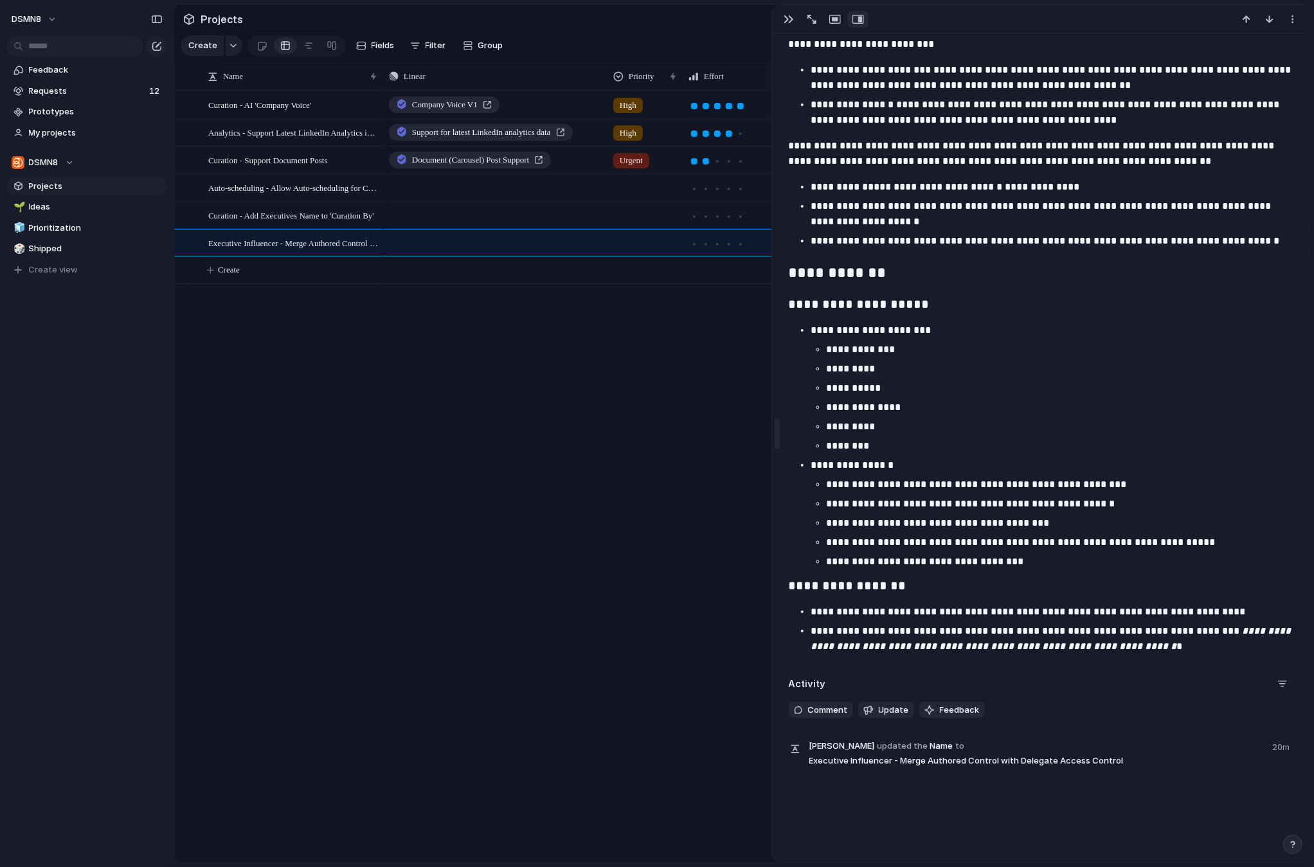
drag, startPoint x: 1045, startPoint y: 446, endPoint x: 776, endPoint y: 448, distance: 269.3
click at [875, 447] on p "********" at bounding box center [1060, 445] width 468 height 15
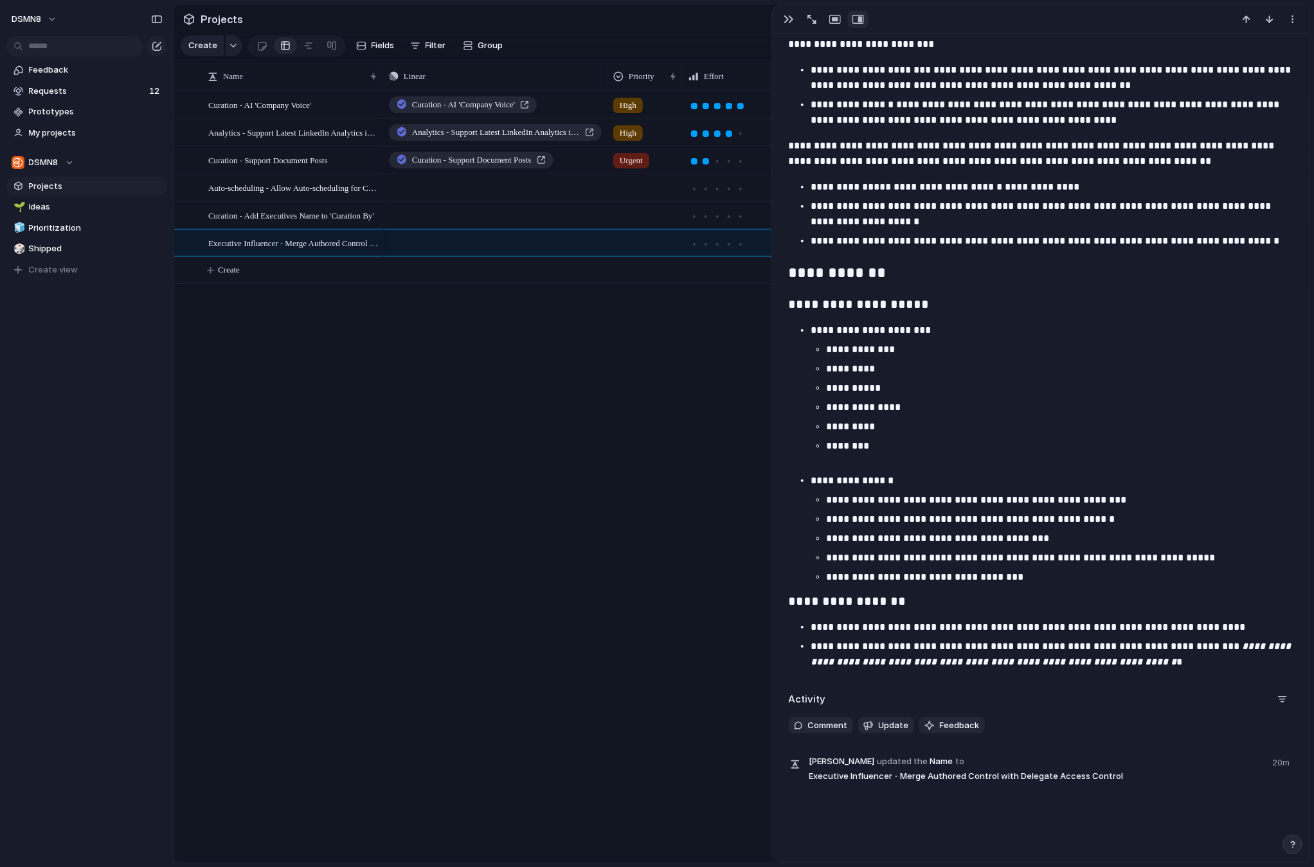
click at [791, 600] on h3 "**********" at bounding box center [1041, 602] width 504 height 22
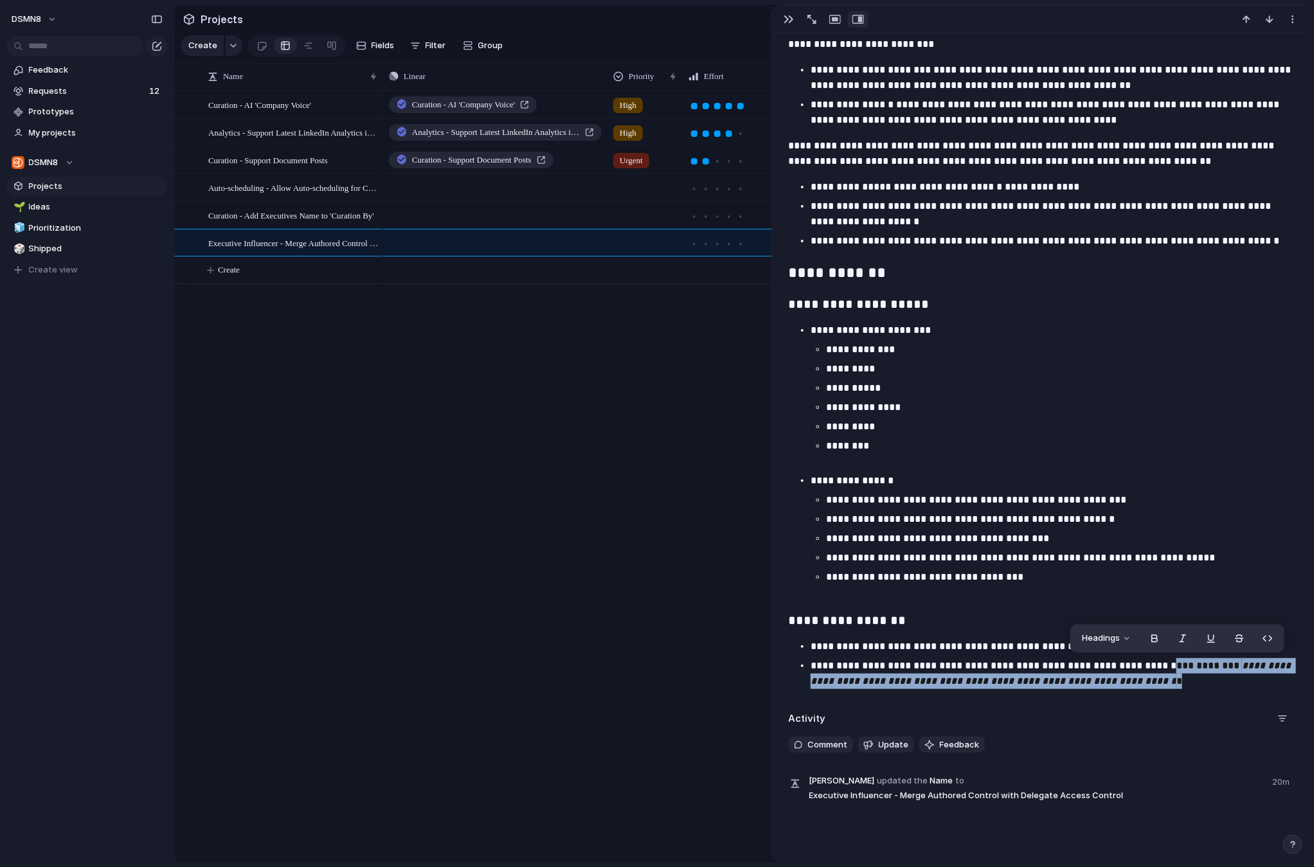
drag, startPoint x: 1190, startPoint y: 681, endPoint x: 1149, endPoint y: 670, distance: 42.6
click at [1149, 670] on p "**********" at bounding box center [1052, 673] width 483 height 31
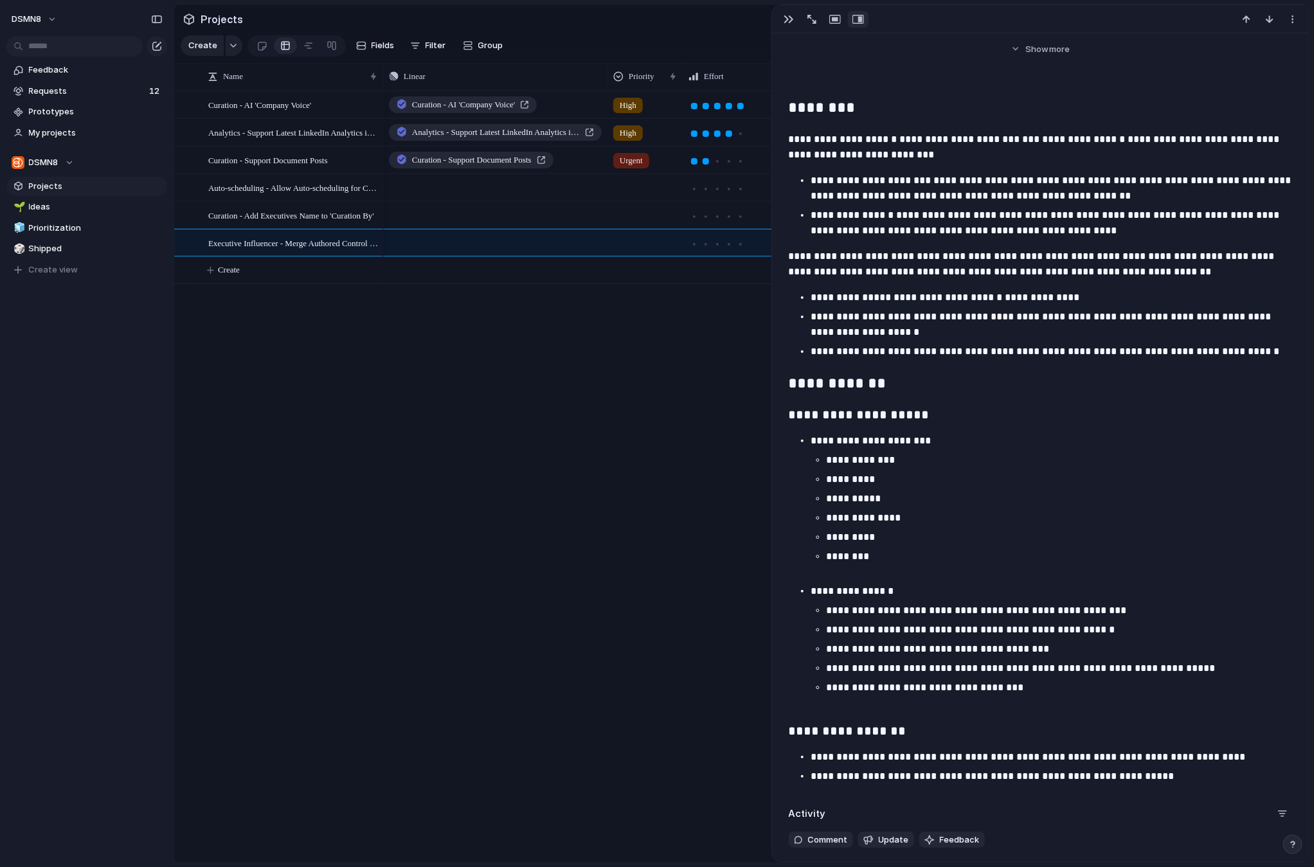
scroll to position [211, 0]
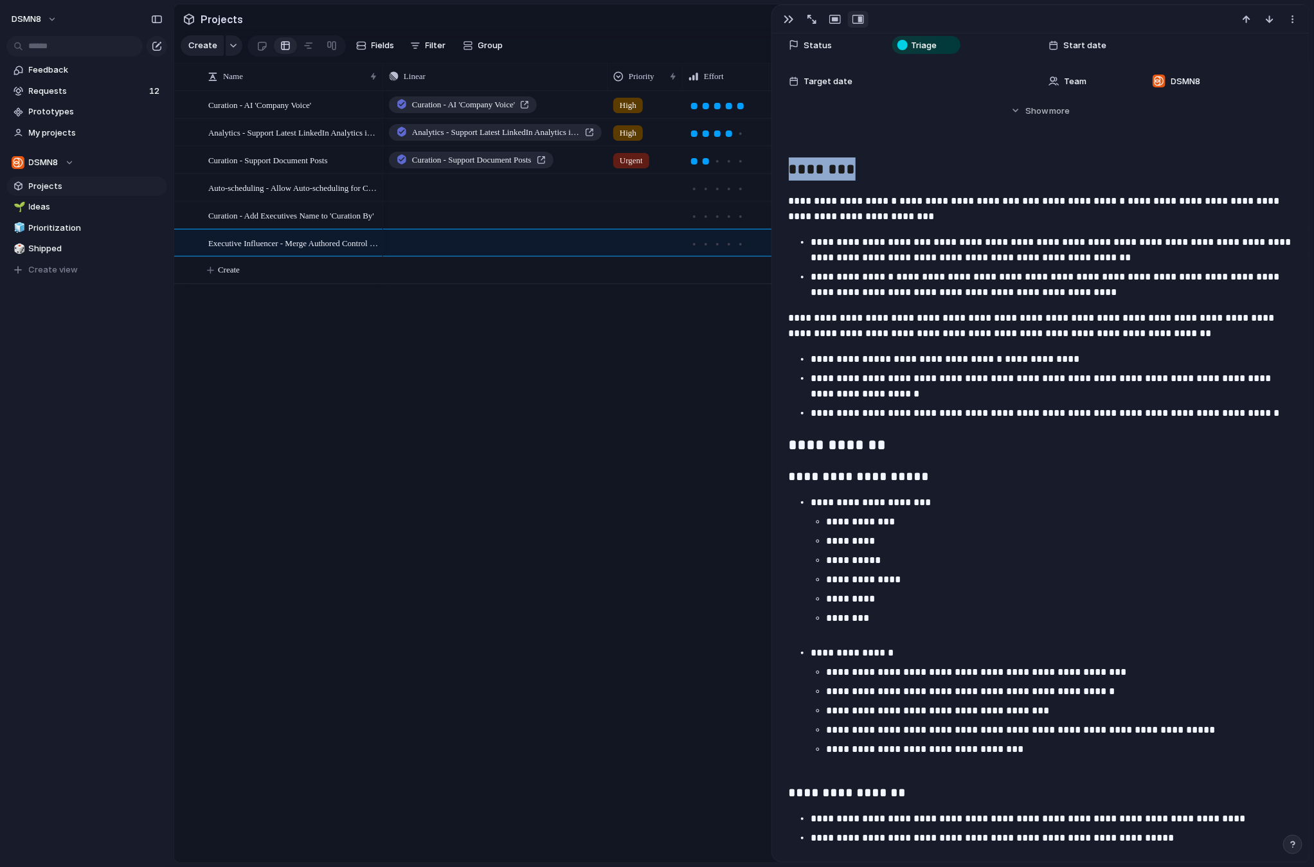
drag, startPoint x: 857, startPoint y: 170, endPoint x: 750, endPoint y: 170, distance: 106.7
click at [750, 170] on main "Projects Create Fields Filter Group Zoom Collapse Linear Clear Save for everyon…" at bounding box center [742, 433] width 1136 height 859
click at [787, 201] on div "**********" at bounding box center [1040, 503] width 506 height 692
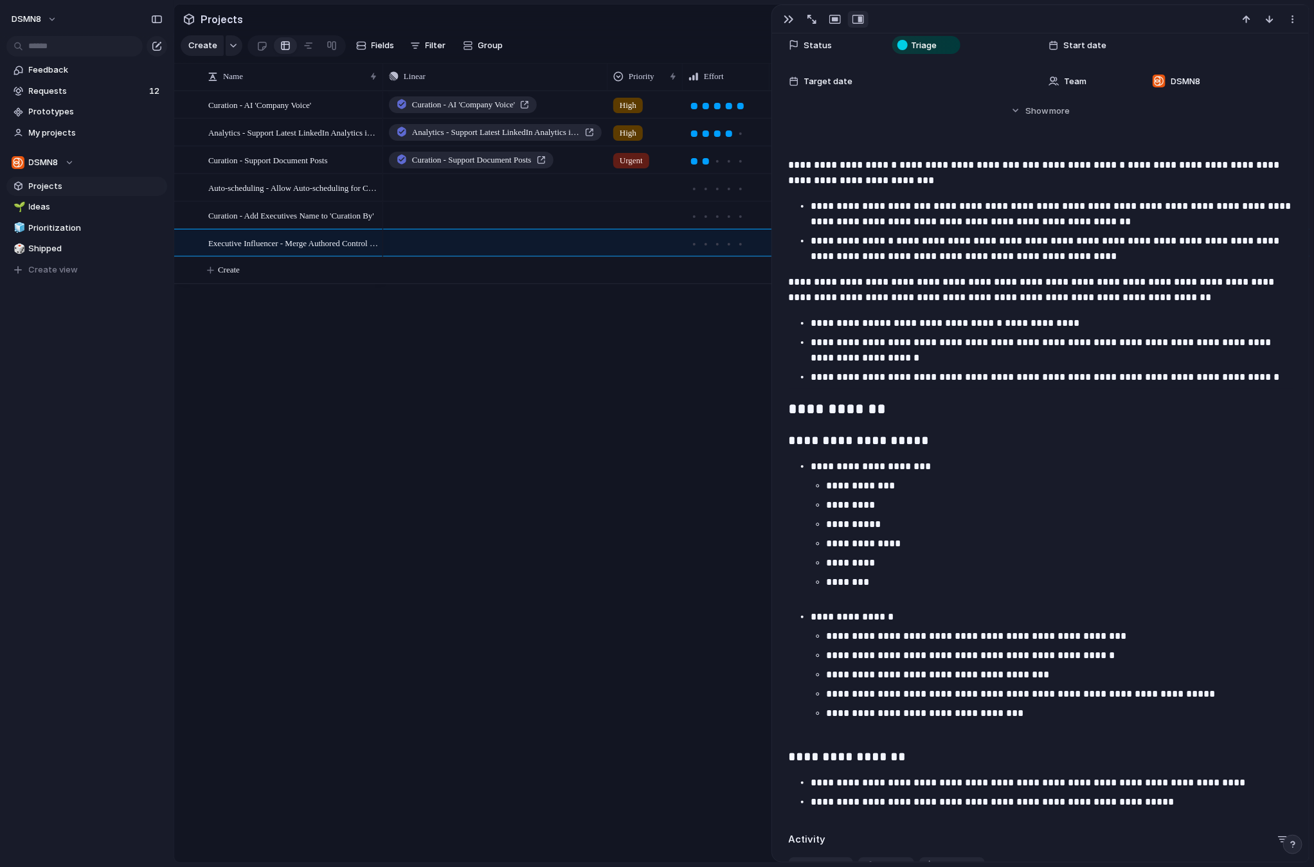
click at [990, 301] on p "**********" at bounding box center [1041, 289] width 504 height 31
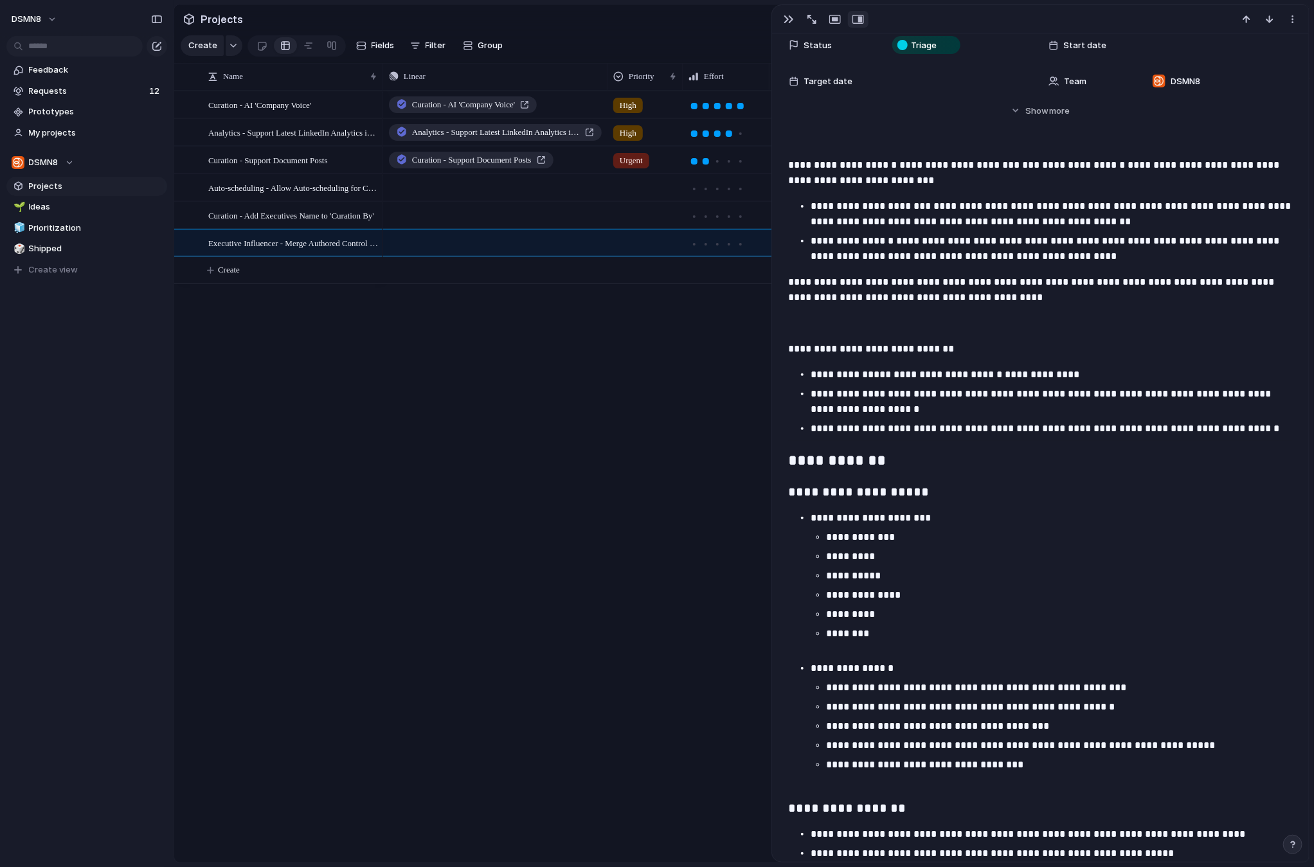
click at [838, 327] on p at bounding box center [1041, 323] width 504 height 15
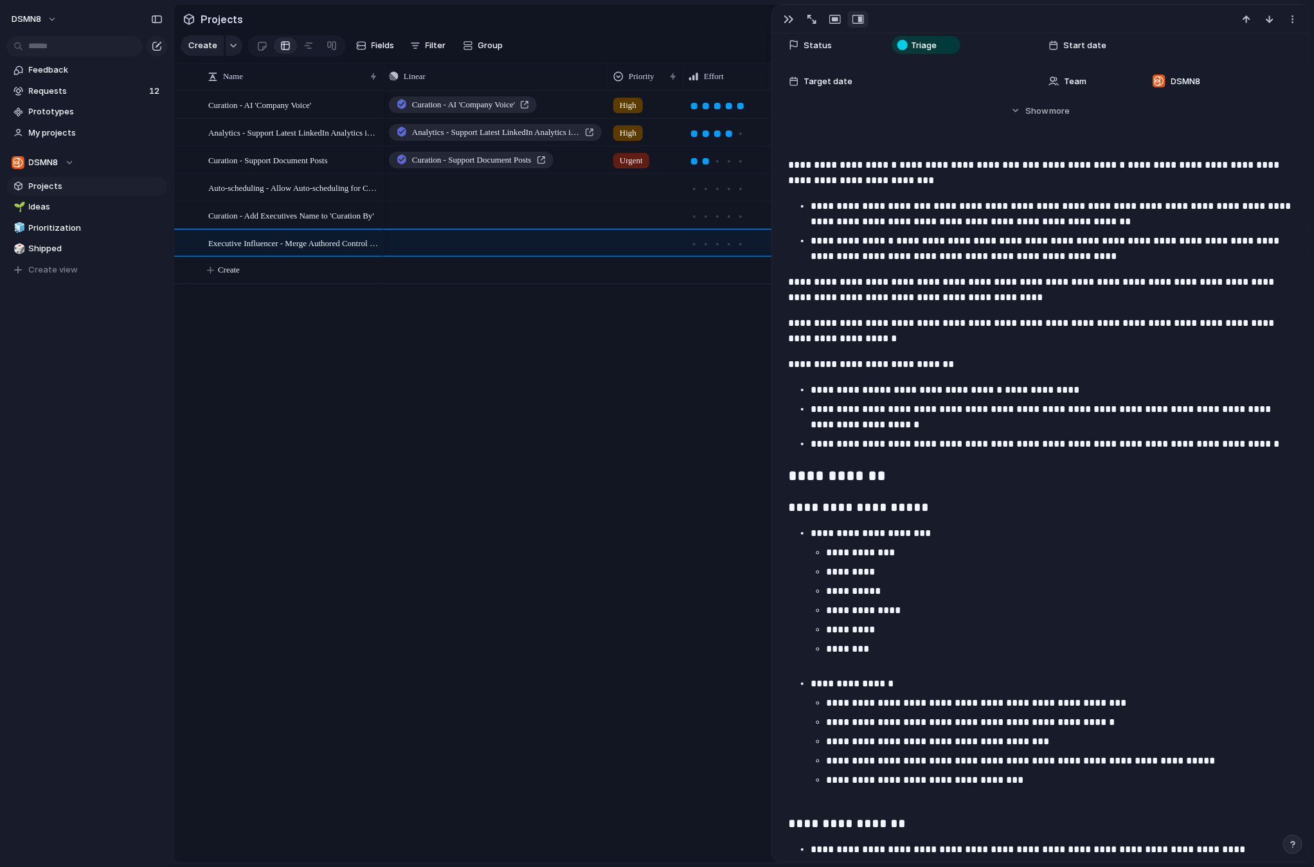
click at [937, 391] on strong "**********" at bounding box center [947, 390] width 109 height 10
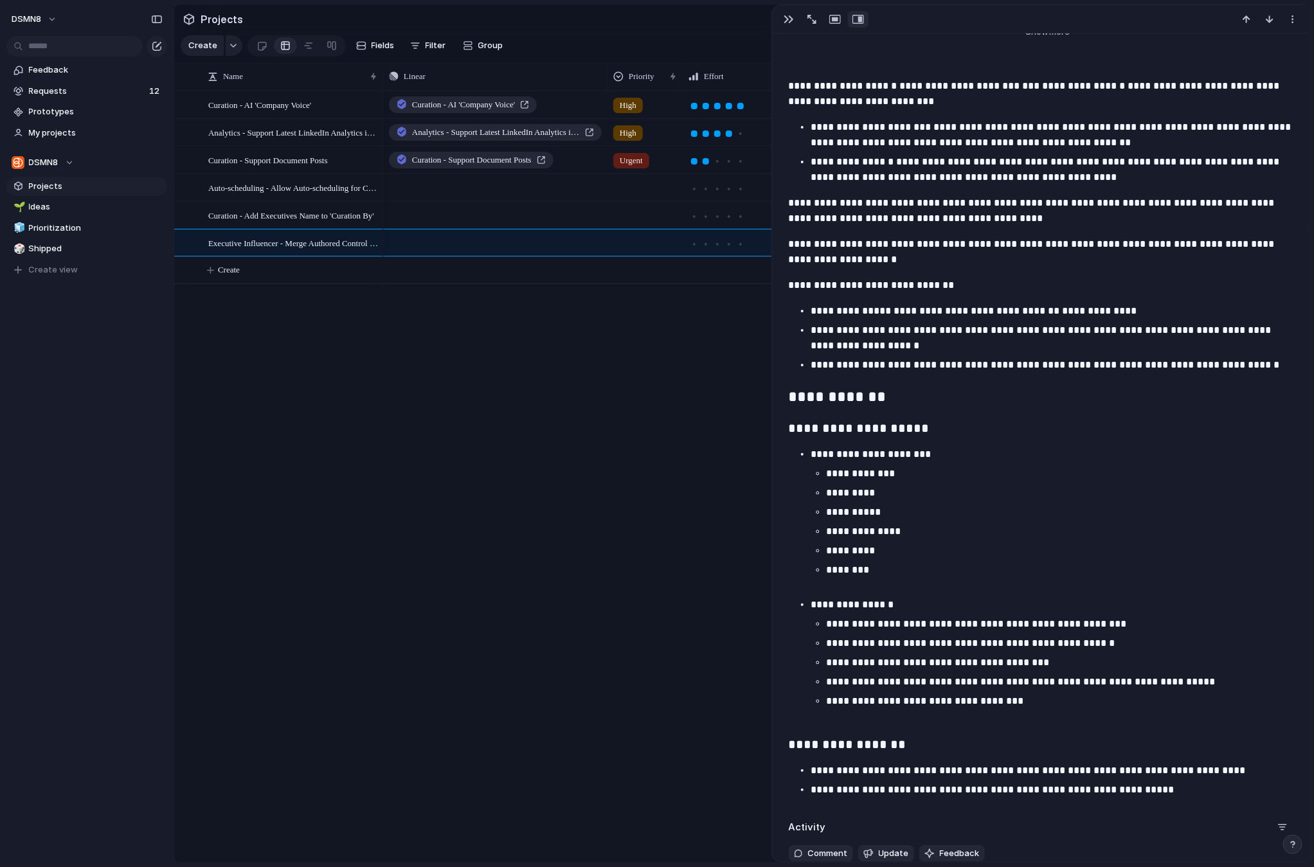
scroll to position [293, 0]
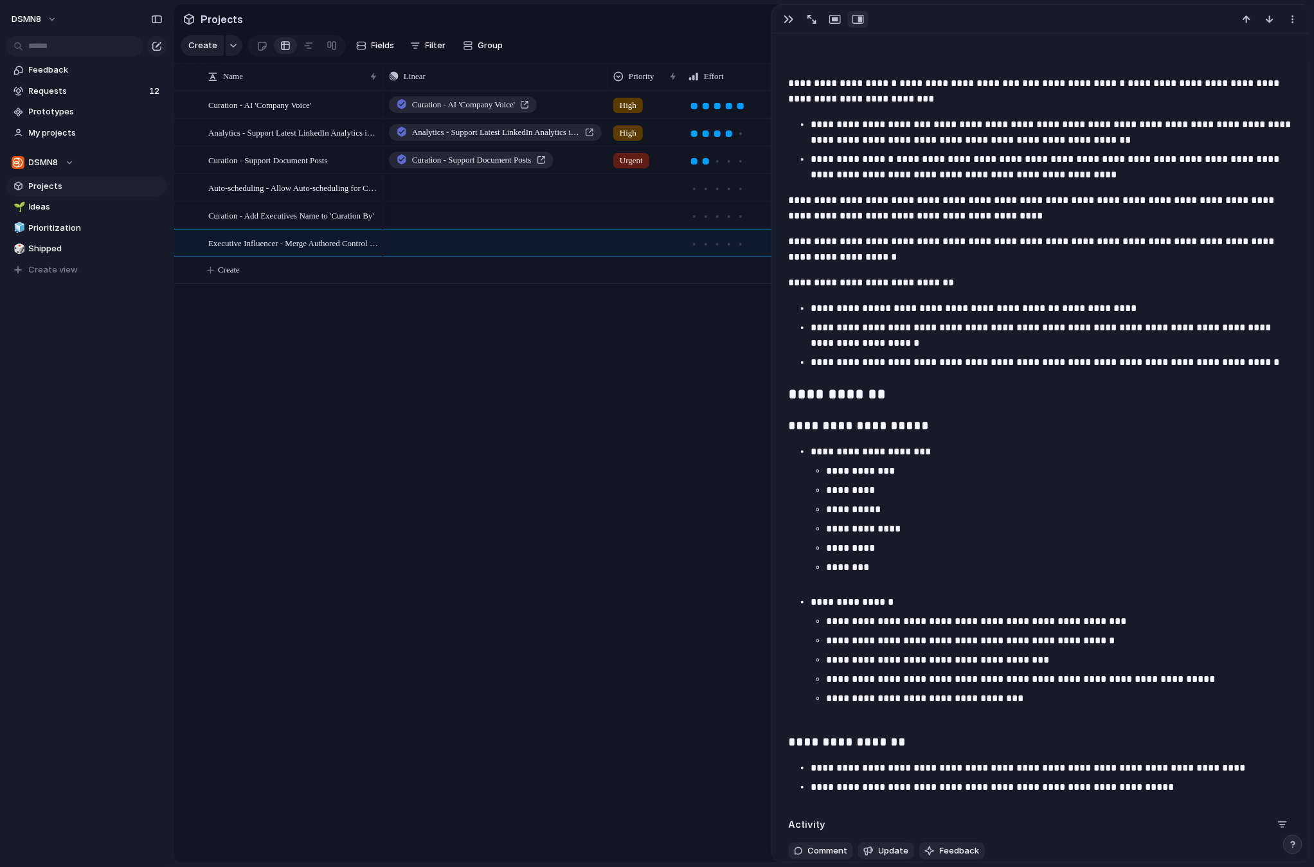
click at [911, 426] on h3 "**********" at bounding box center [1041, 427] width 504 height 22
drag, startPoint x: 970, startPoint y: 426, endPoint x: 918, endPoint y: 425, distance: 52.1
click at [917, 426] on h3 "**********" at bounding box center [1041, 427] width 504 height 22
click at [973, 454] on p "**********" at bounding box center [1052, 451] width 483 height 15
click at [963, 602] on p "**********" at bounding box center [1052, 602] width 483 height 15
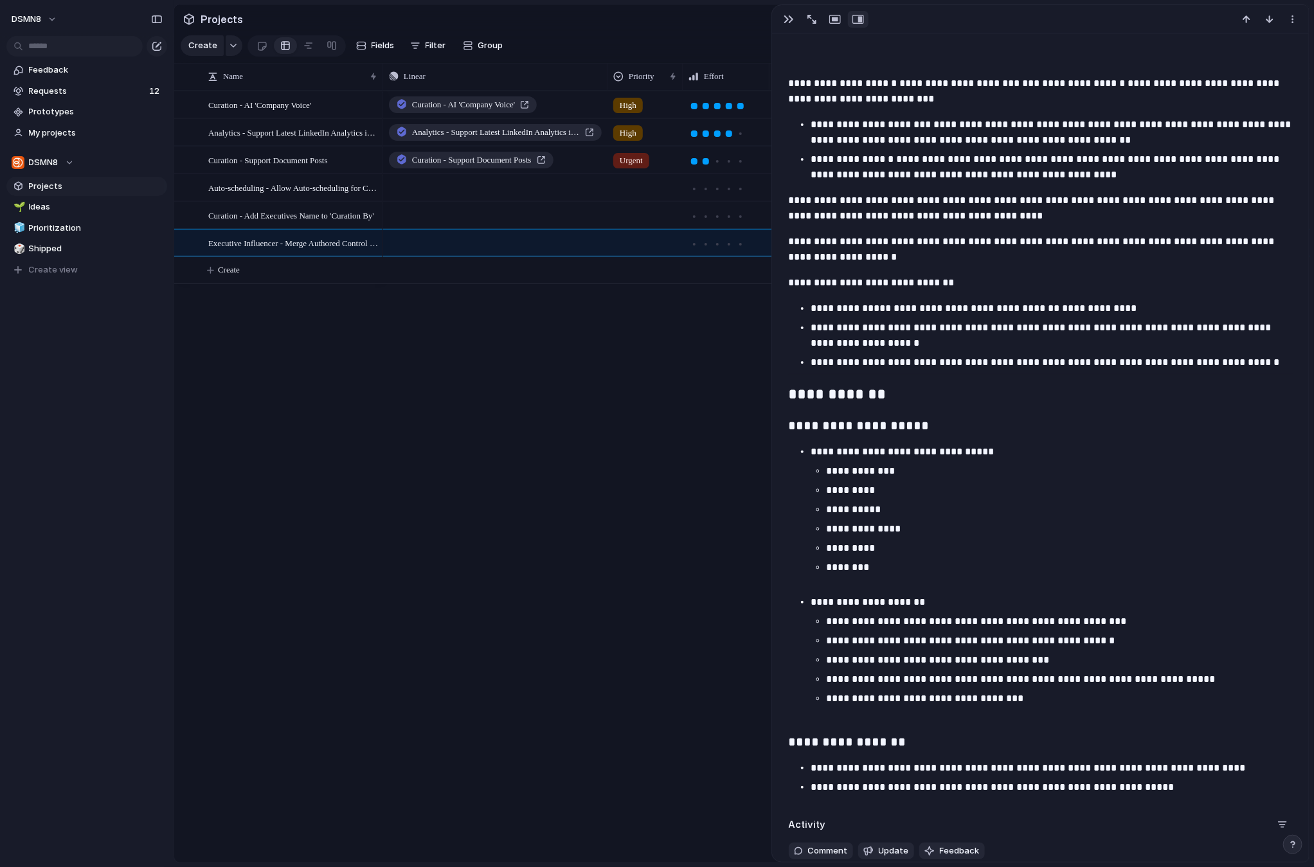
click at [1059, 659] on p "**********" at bounding box center [1060, 659] width 468 height 15
click at [1037, 661] on p "**********" at bounding box center [1060, 659] width 468 height 15
click at [1043, 661] on p "**********" at bounding box center [1060, 659] width 468 height 15
drag, startPoint x: 1018, startPoint y: 698, endPoint x: 1029, endPoint y: 697, distance: 11.0
click at [1019, 699] on p "**********" at bounding box center [1060, 698] width 468 height 15
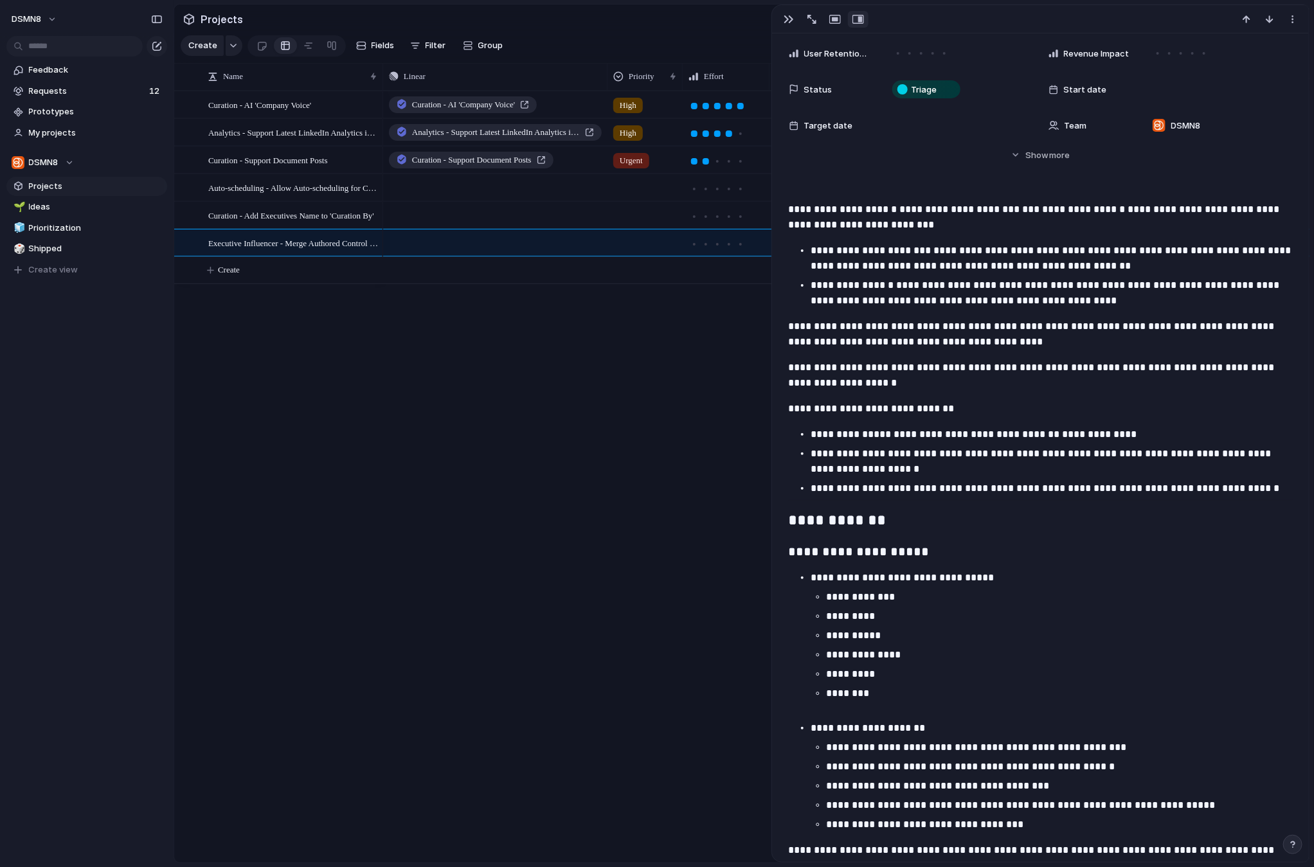
scroll to position [0, 0]
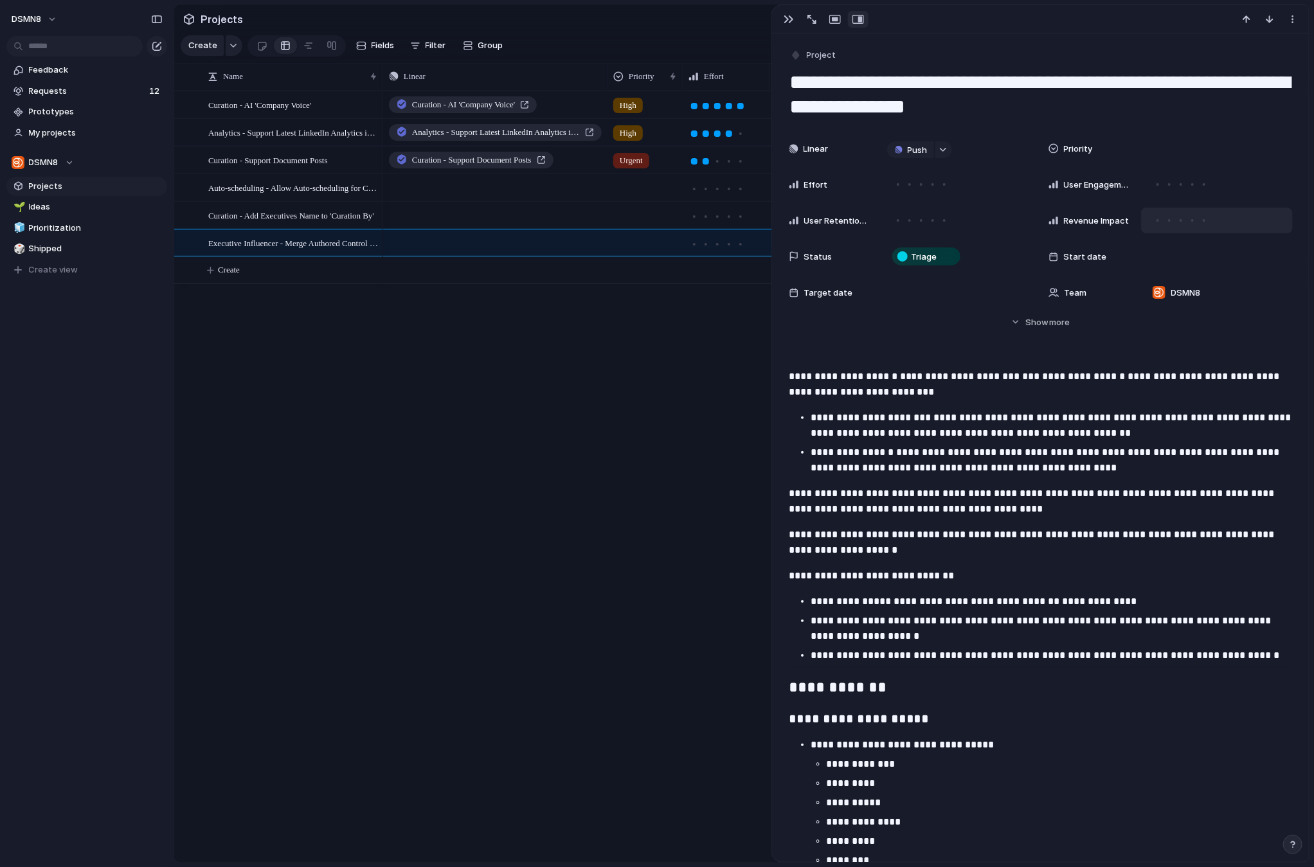
click at [1193, 220] on div at bounding box center [1193, 221] width 12 height 12
click at [910, 220] on div at bounding box center [910, 221] width 12 height 12
drag, startPoint x: 1169, startPoint y: 184, endPoint x: 1176, endPoint y: 240, distance: 55.7
click at [1169, 184] on div at bounding box center [1169, 184] width 3 height 3
click at [1205, 222] on div at bounding box center [1204, 220] width 6 height 6
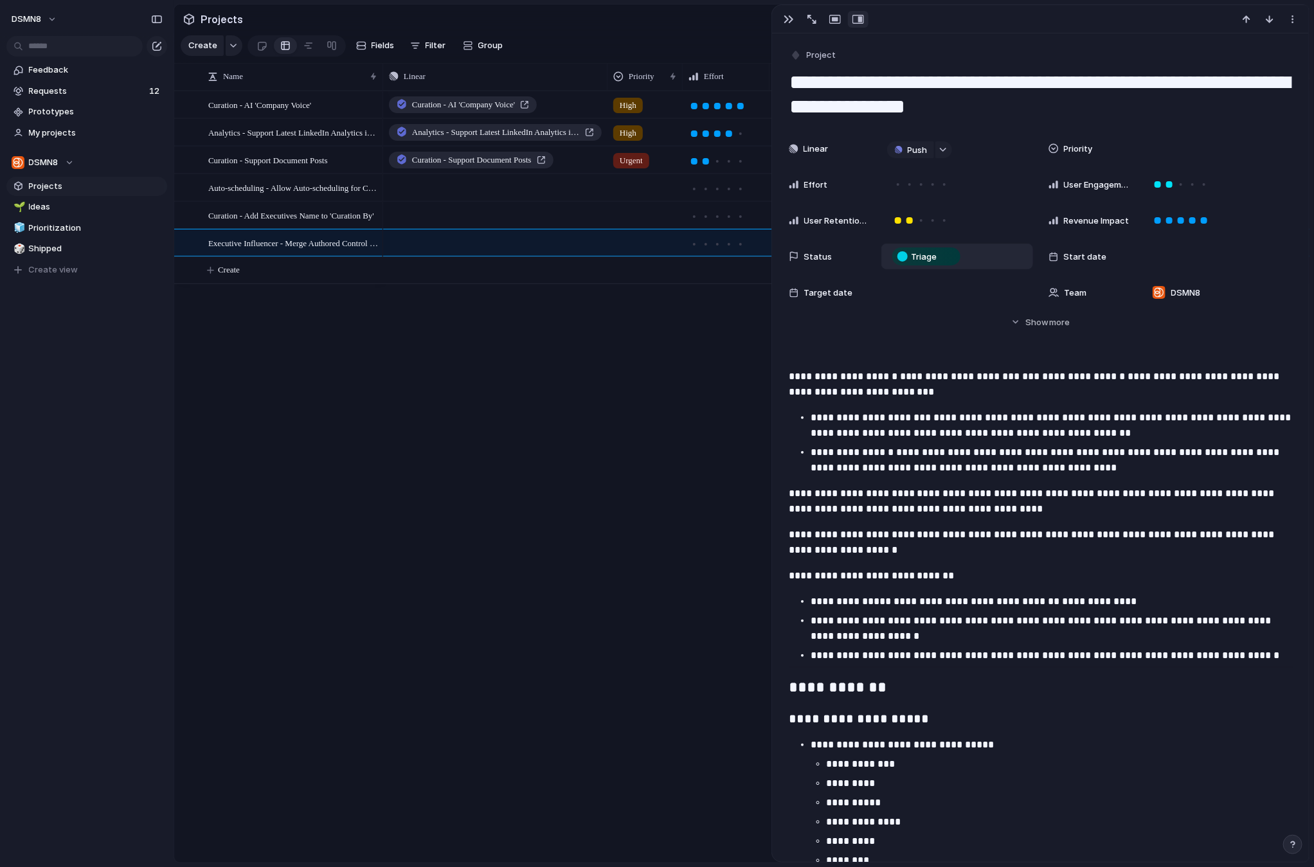
click at [939, 257] on div "Triage" at bounding box center [926, 256] width 66 height 15
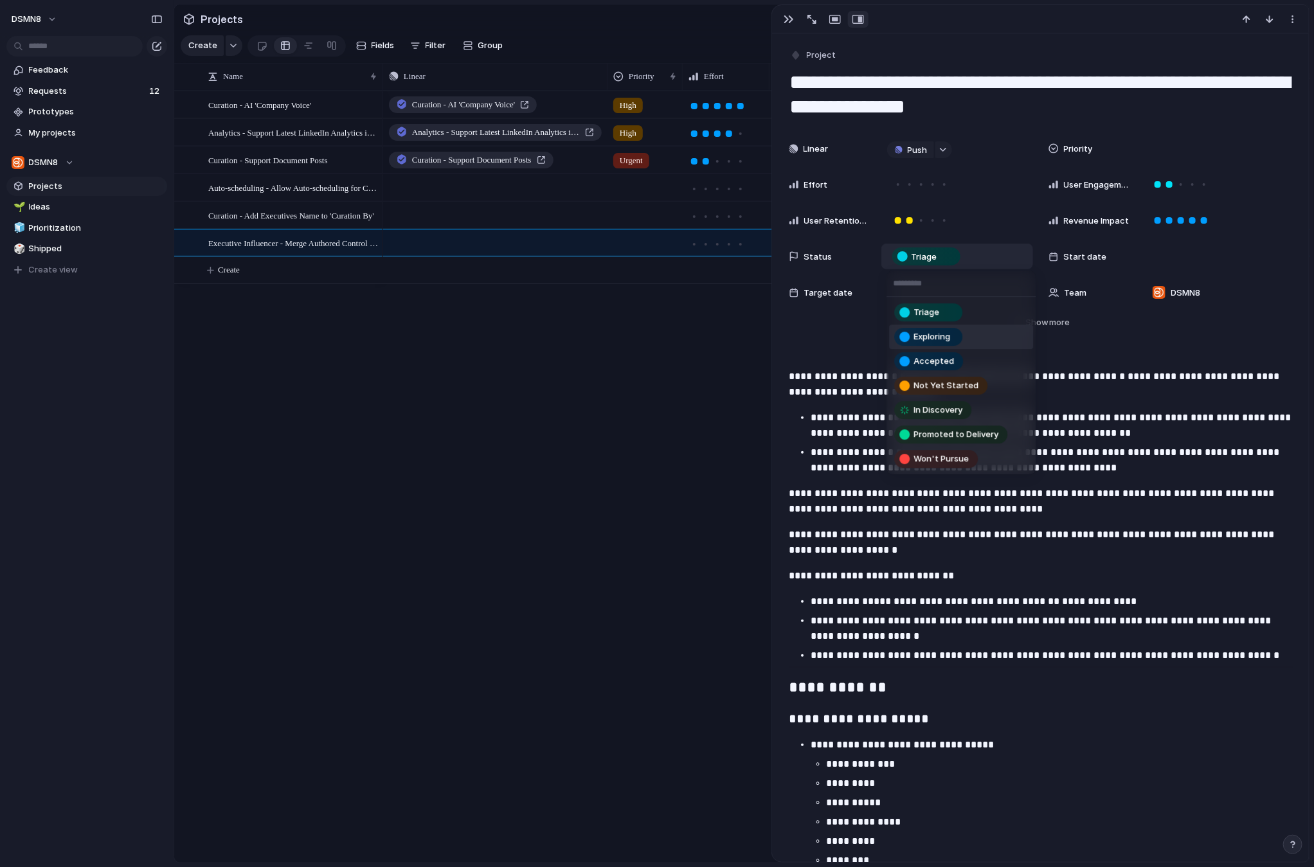
click at [942, 338] on span "Exploring" at bounding box center [931, 336] width 37 height 13
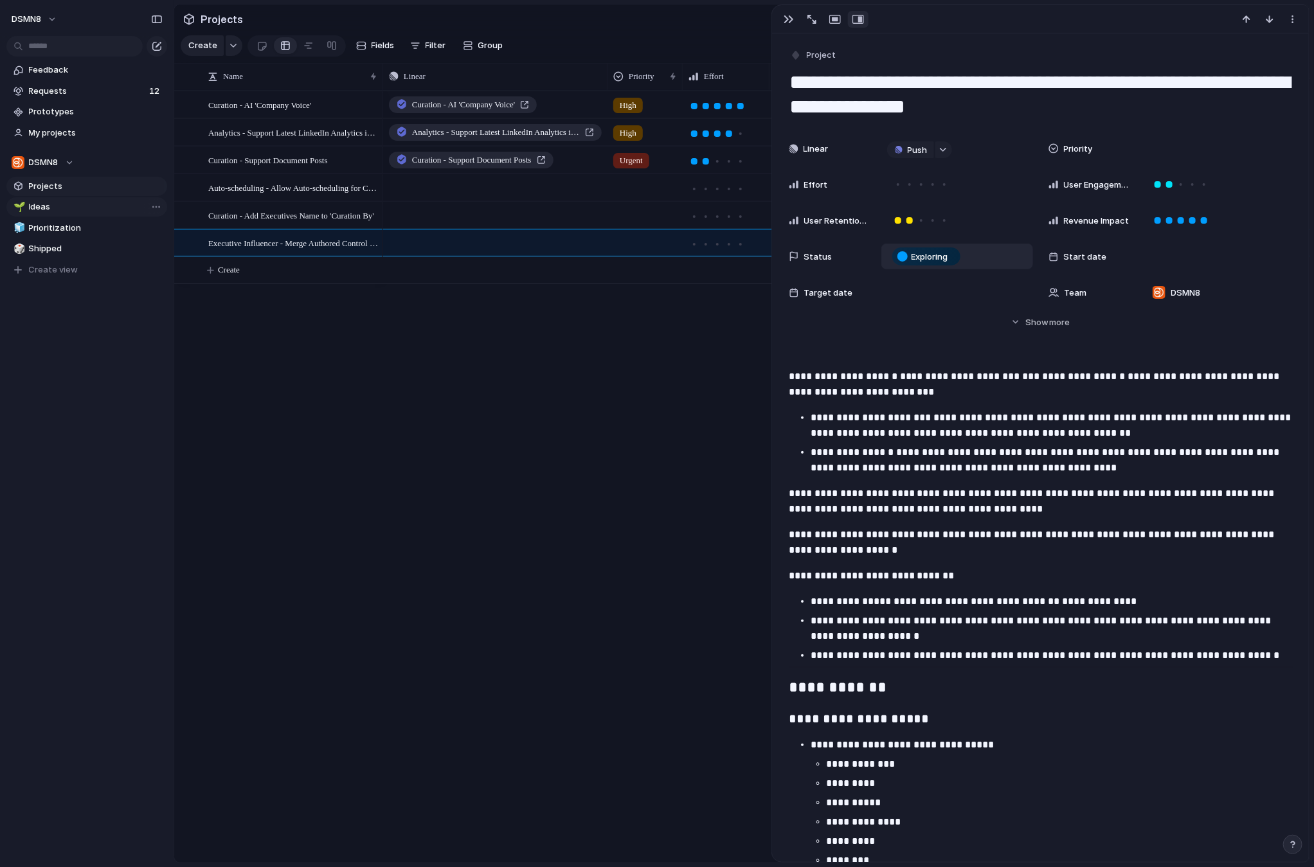
click at [75, 206] on span "Ideas" at bounding box center [96, 207] width 134 height 13
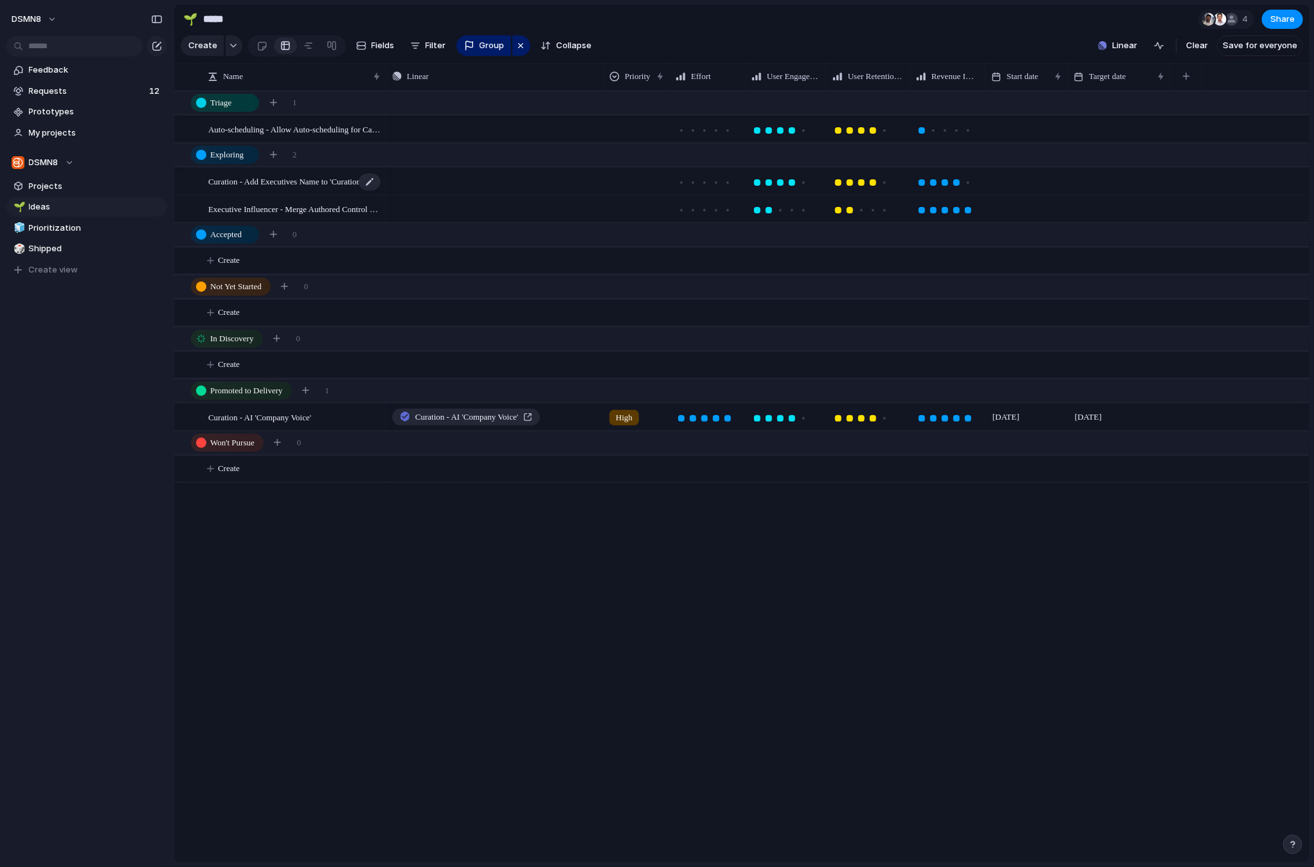
click at [303, 183] on span "Curation - Add Executives Name to 'Curation By'" at bounding box center [291, 181] width 166 height 15
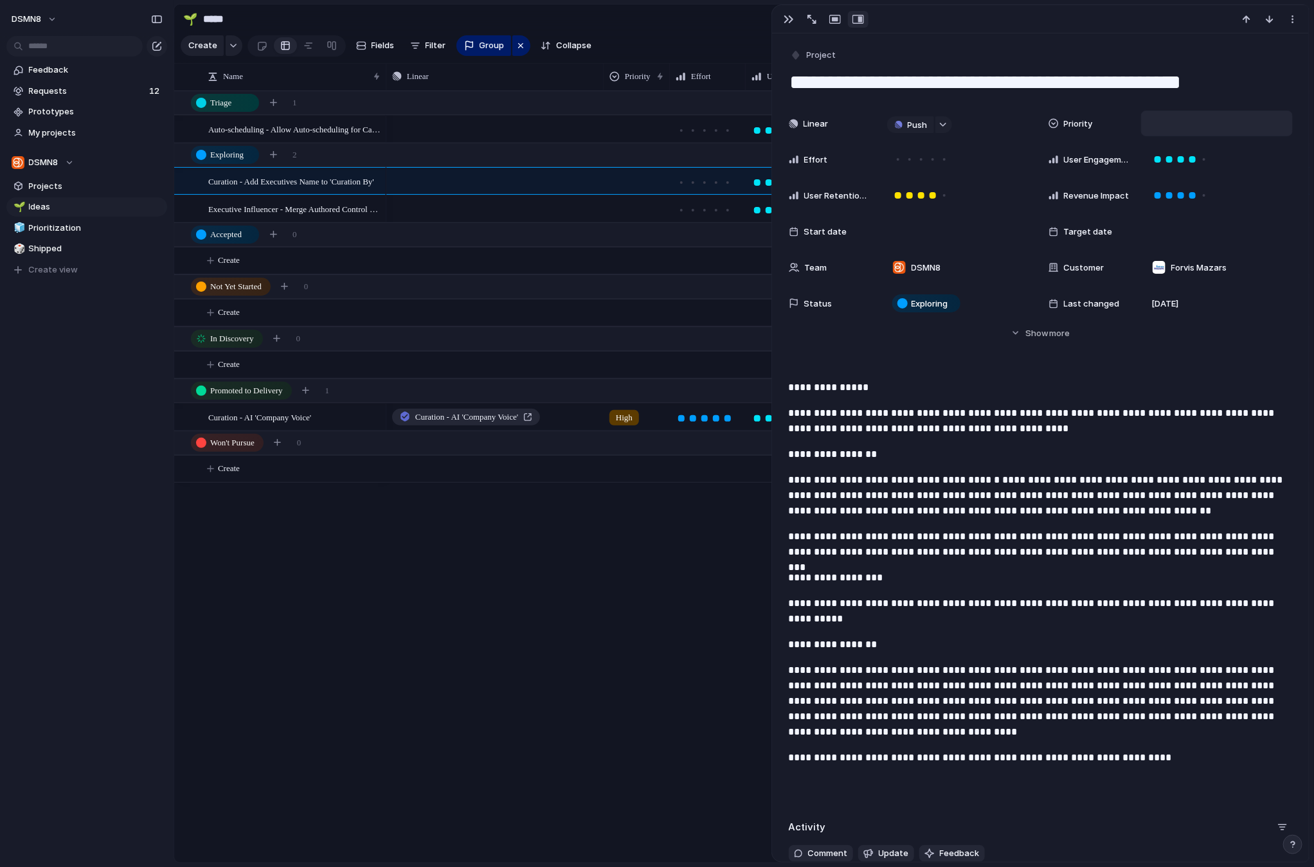
click at [1175, 119] on div at bounding box center [1217, 123] width 140 height 14
click at [1176, 185] on span "High" at bounding box center [1169, 190] width 18 height 13
click at [628, 183] on span "High" at bounding box center [624, 181] width 17 height 13
click at [592, 206] on div "Urgent High Medium Low No Priority" at bounding box center [657, 433] width 1314 height 867
click at [631, 208] on div at bounding box center [636, 206] width 65 height 21
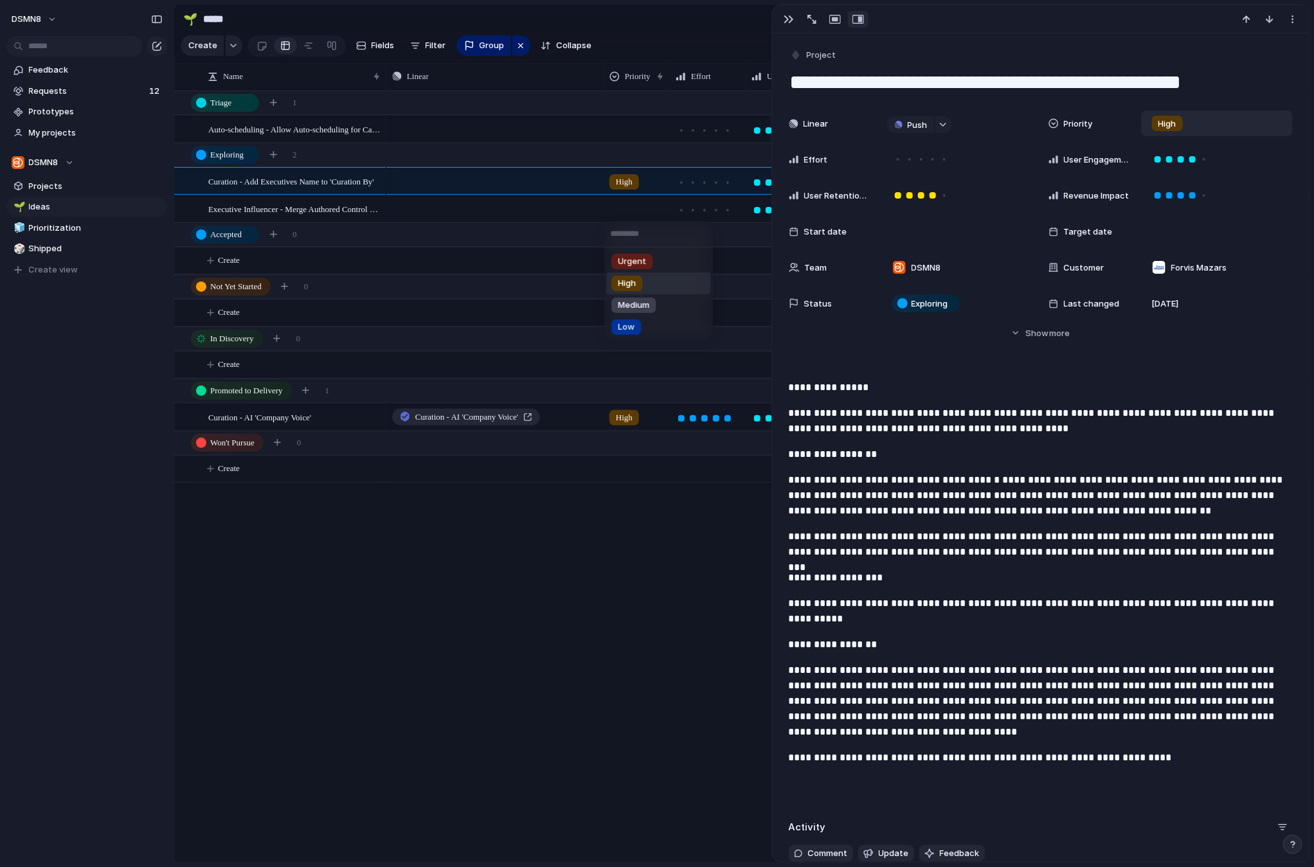
click at [634, 285] on span "High" at bounding box center [627, 283] width 18 height 13
click at [626, 126] on div at bounding box center [636, 126] width 65 height 21
click at [631, 220] on span "Medium" at bounding box center [633, 225] width 31 height 13
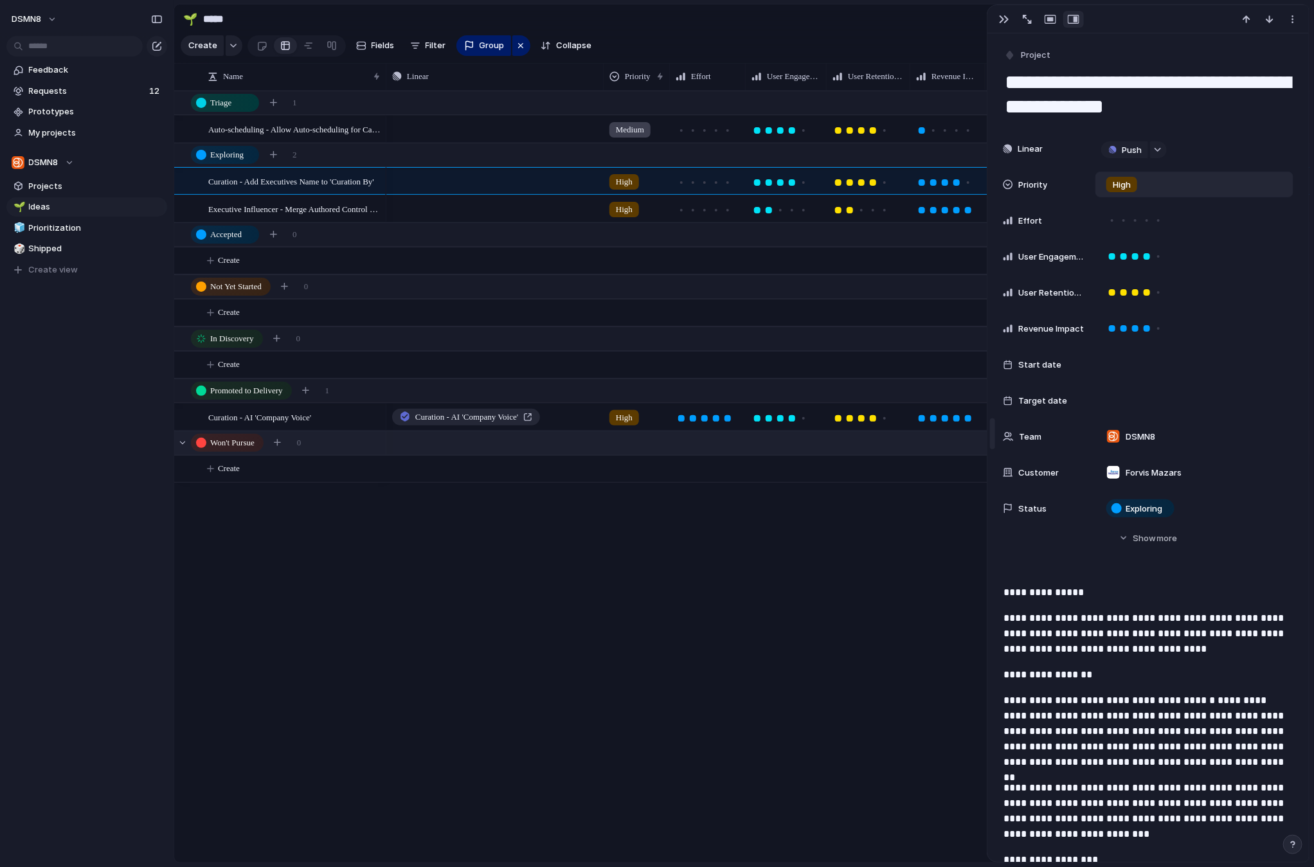
drag, startPoint x: 780, startPoint y: 448, endPoint x: 974, endPoint y: 440, distance: 194.3
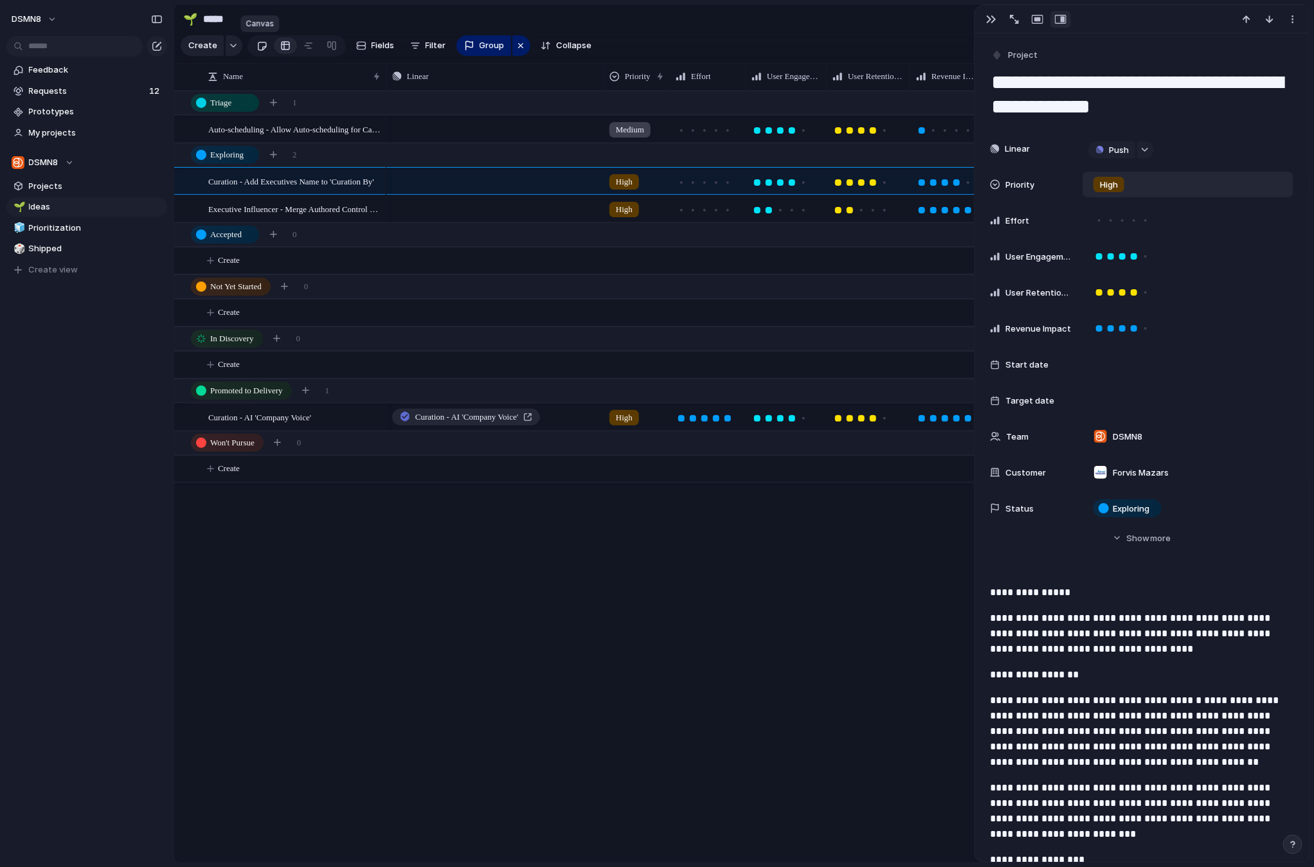
click at [261, 46] on div at bounding box center [261, 45] width 11 height 21
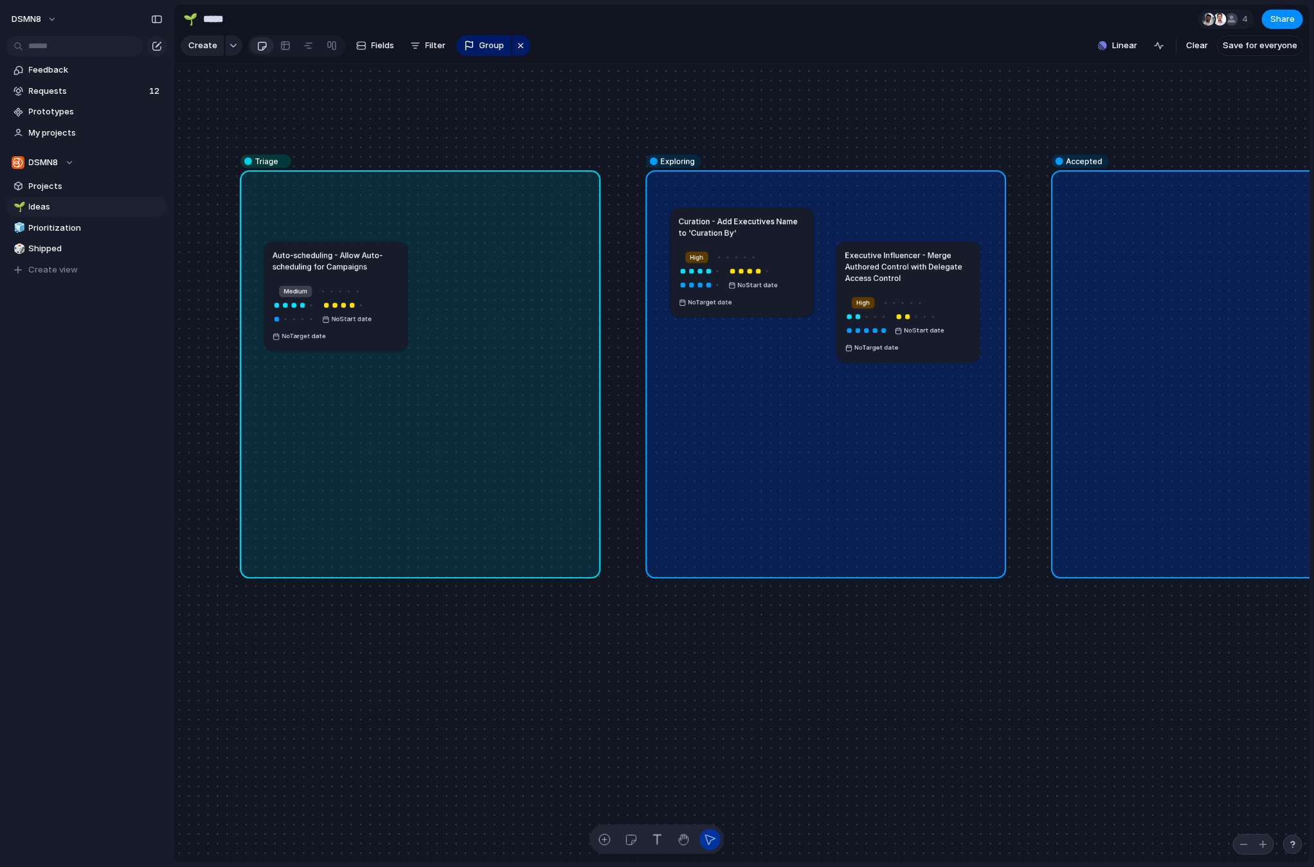
drag, startPoint x: 751, startPoint y: 278, endPoint x: 752, endPoint y: 244, distance: 34.7
click at [55, 188] on span "Projects" at bounding box center [96, 186] width 134 height 13
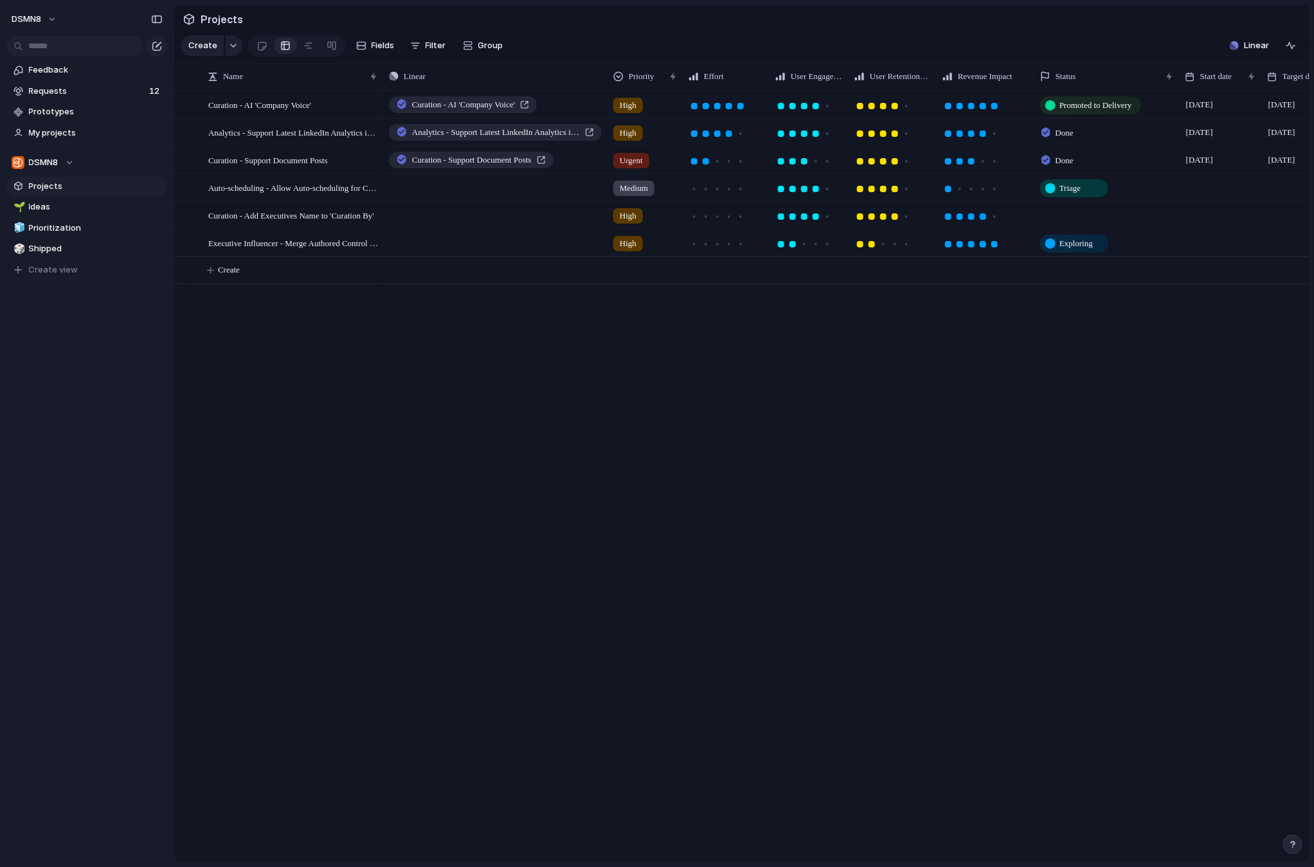
click at [1073, 215] on div at bounding box center [1106, 215] width 145 height 26
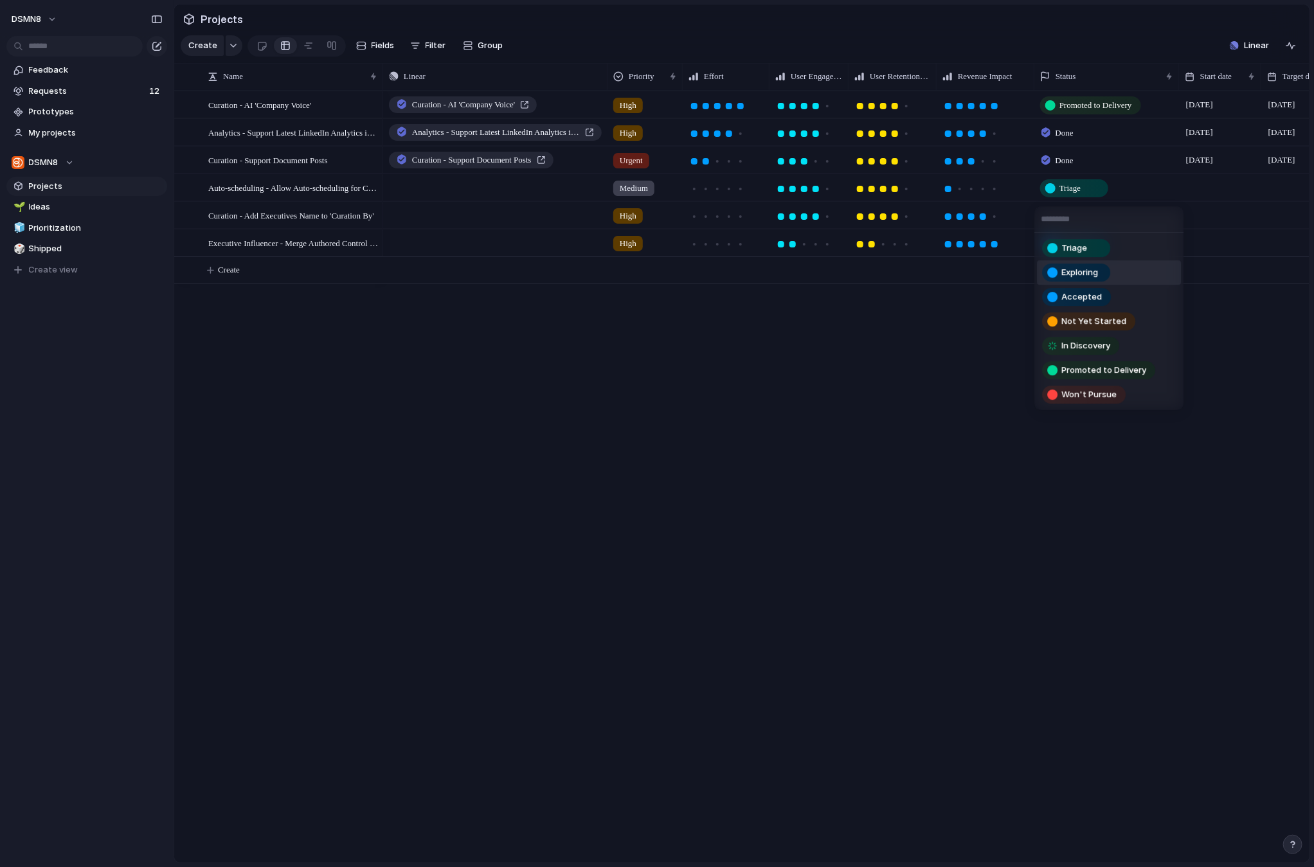
click at [1083, 272] on span "Exploring" at bounding box center [1079, 272] width 37 height 13
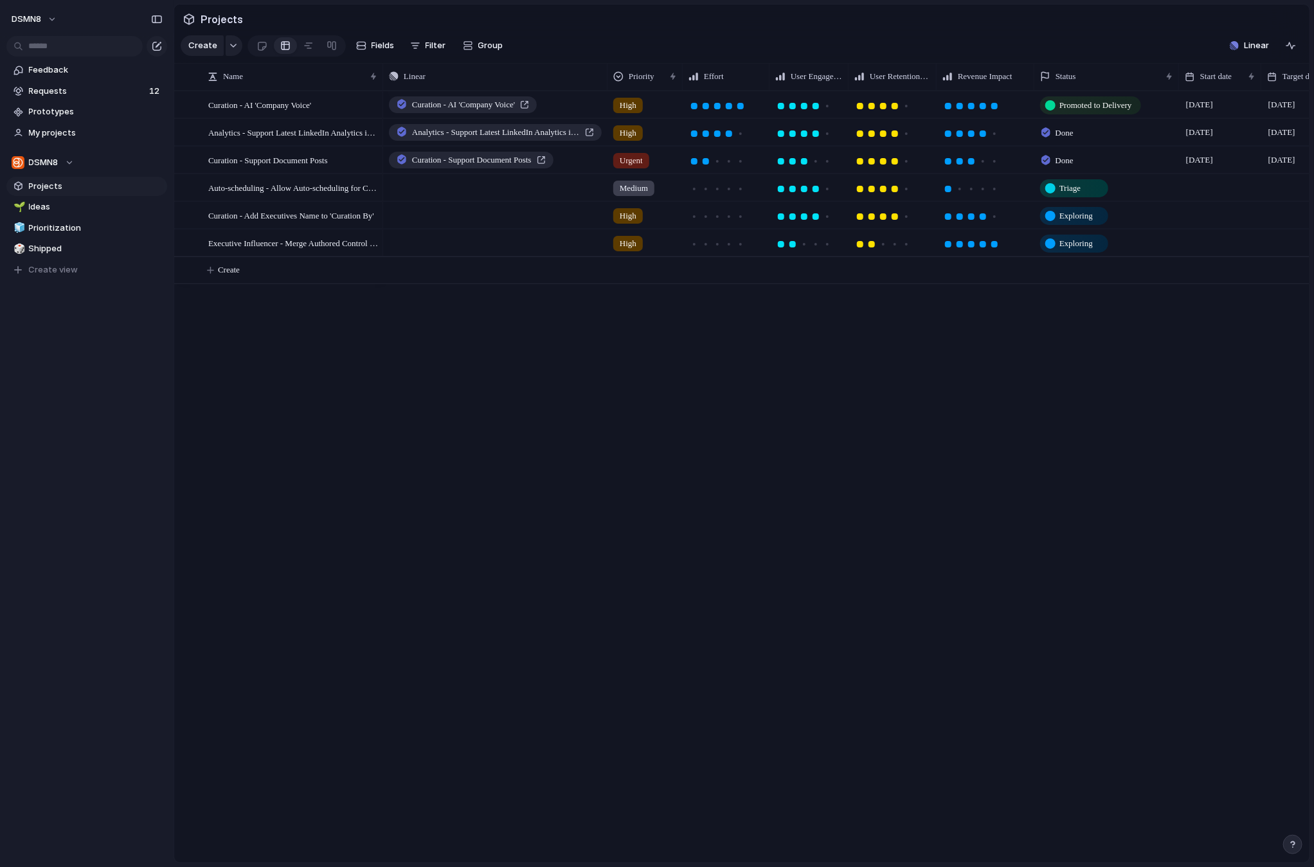
click at [1068, 161] on span "Done" at bounding box center [1064, 160] width 18 height 13
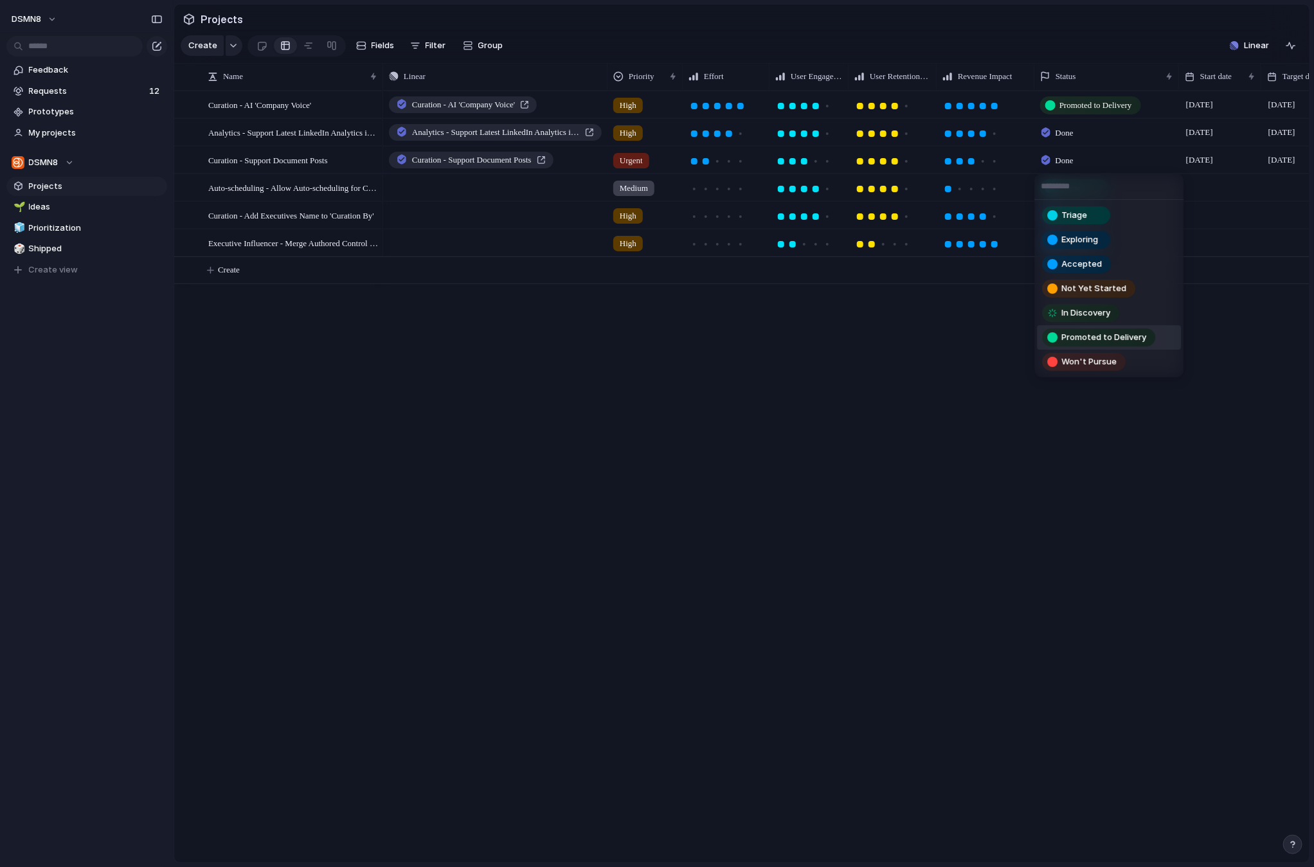
click at [1086, 333] on span "Promoted to Delivery" at bounding box center [1103, 337] width 85 height 13
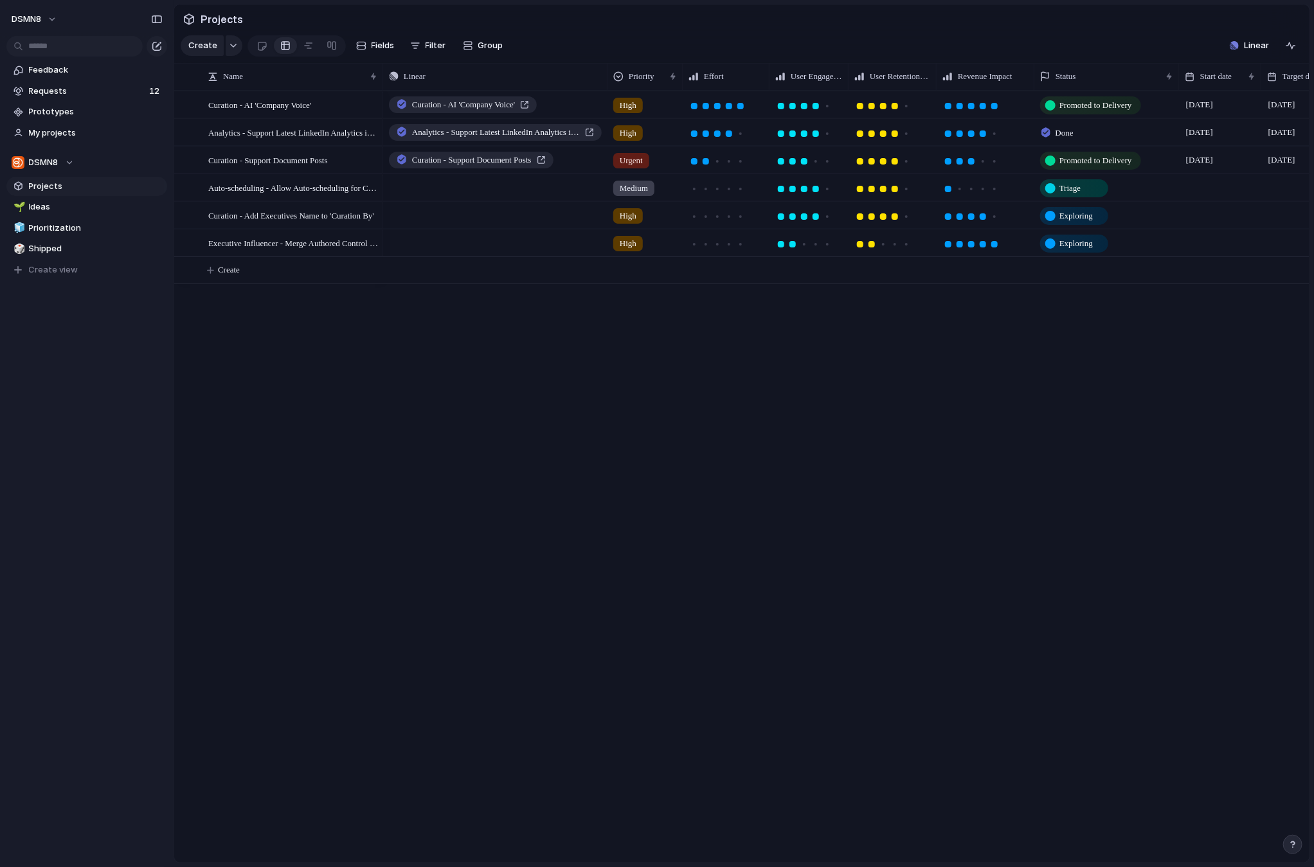
click at [1070, 132] on span "Done" at bounding box center [1064, 133] width 18 height 13
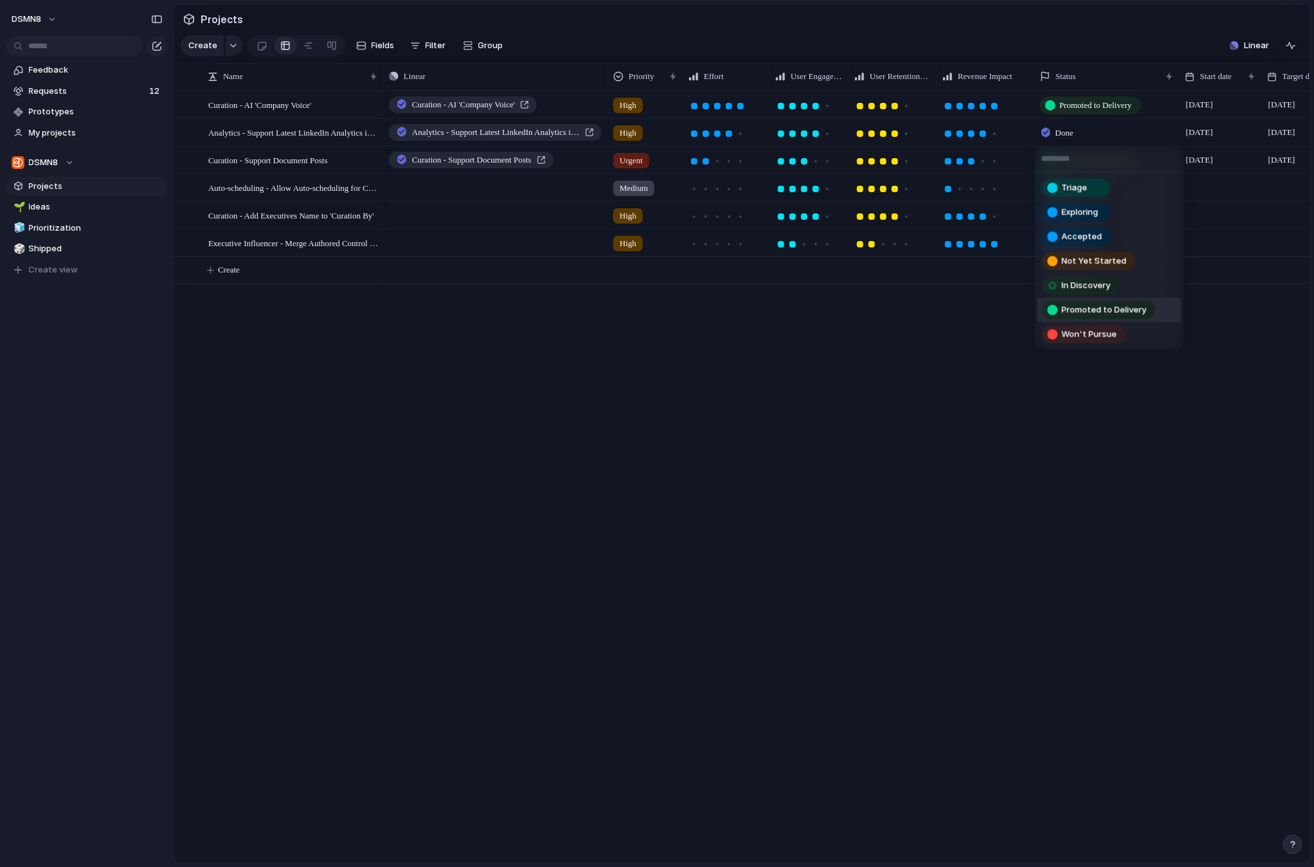
click at [1078, 305] on span "Promoted to Delivery" at bounding box center [1103, 310] width 85 height 13
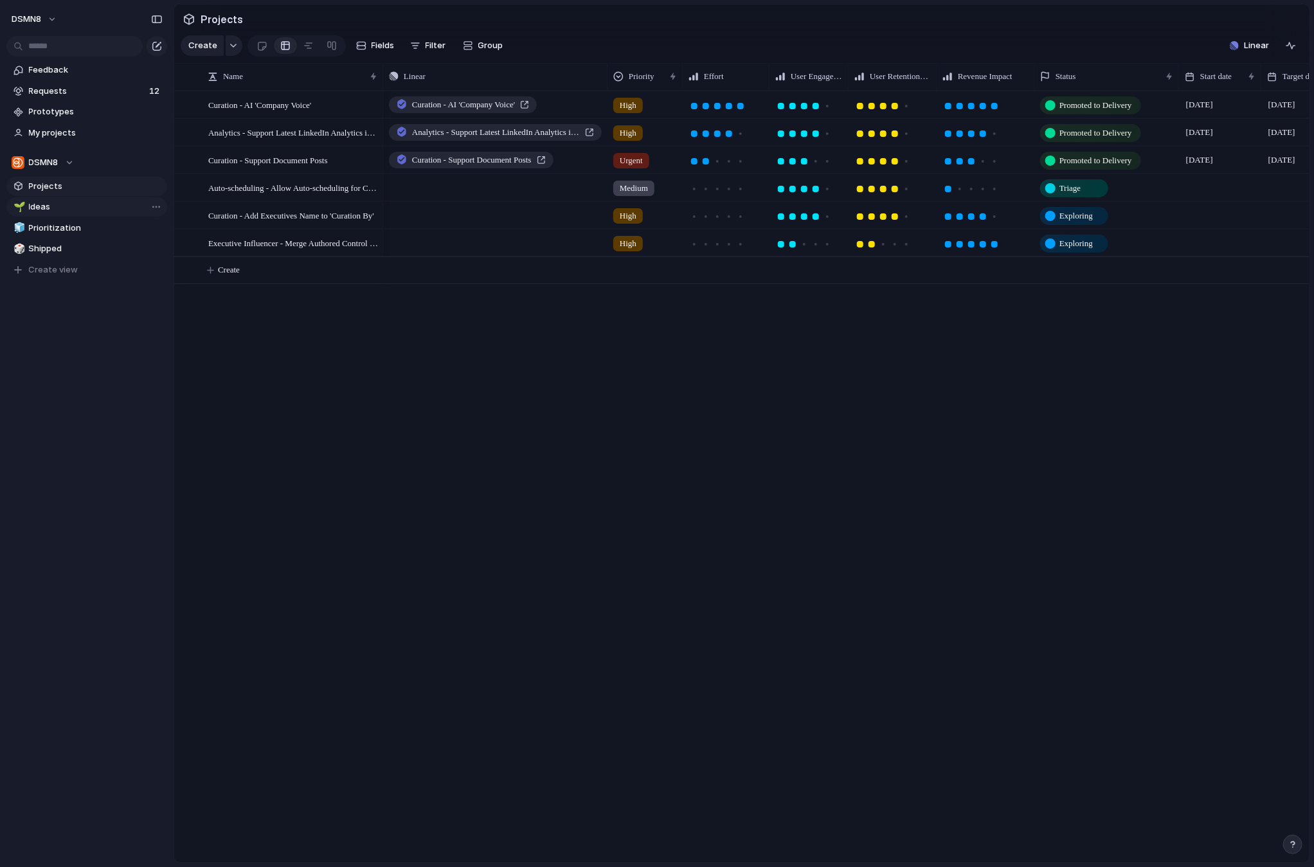
click at [68, 204] on span "Ideas" at bounding box center [96, 207] width 134 height 13
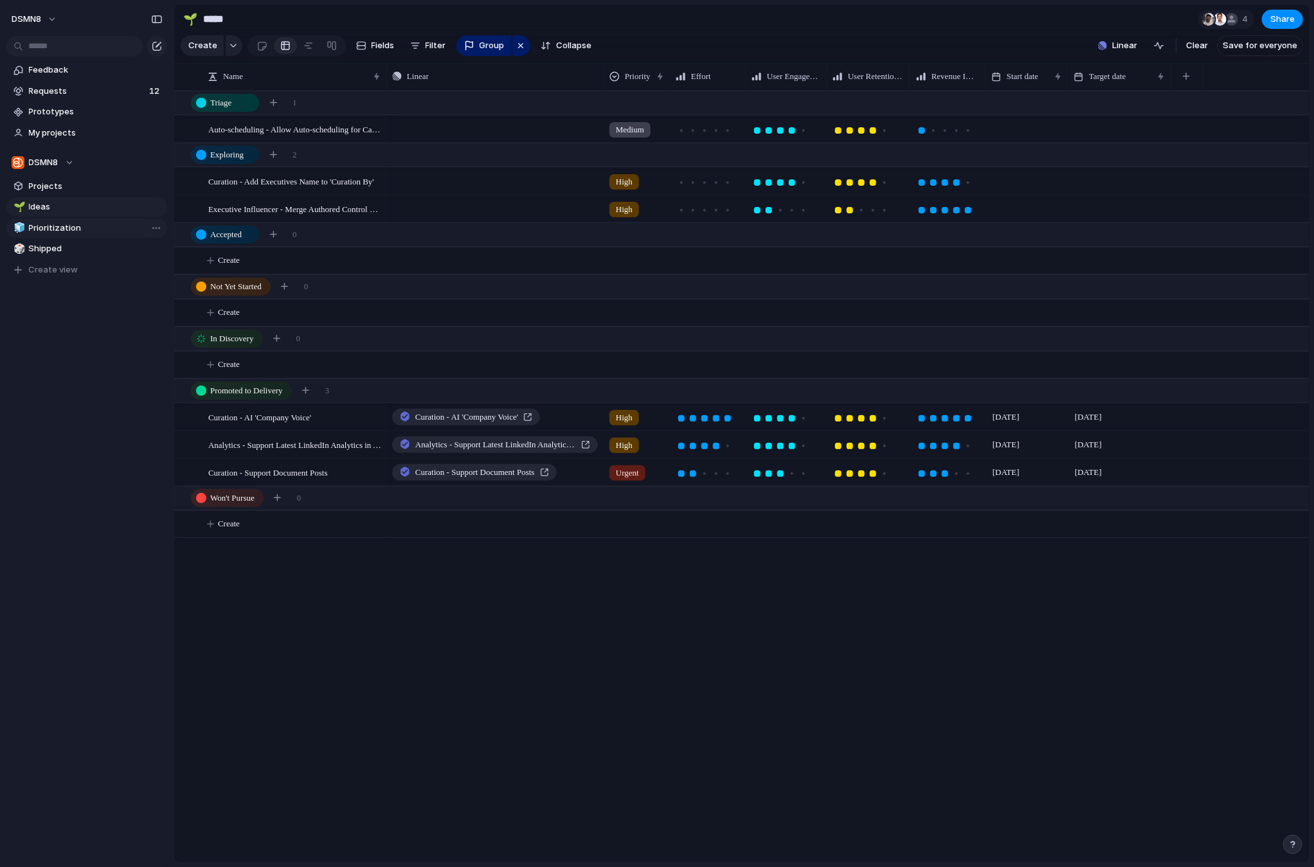
click at [69, 228] on span "Prioritization" at bounding box center [96, 228] width 134 height 13
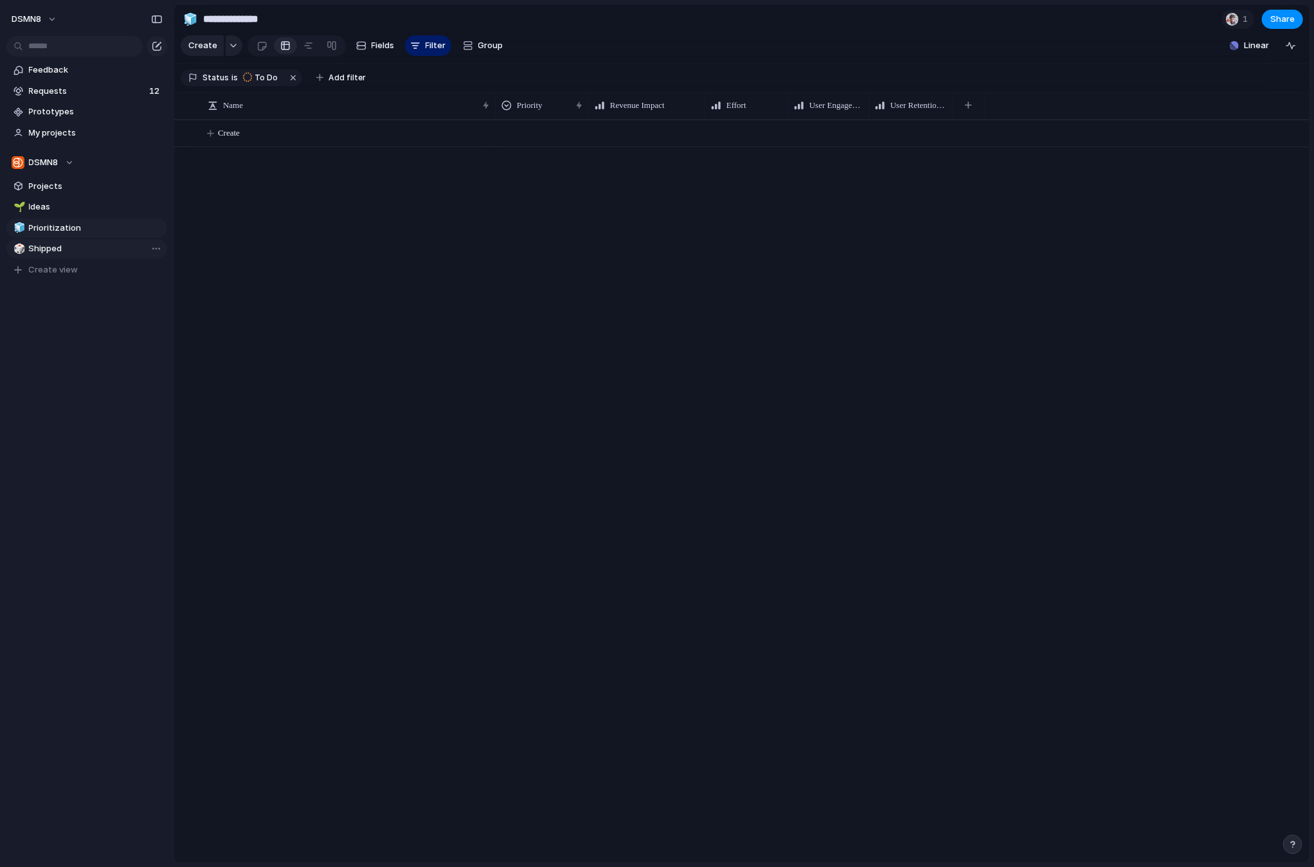
click at [62, 247] on span "Shipped" at bounding box center [96, 248] width 134 height 13
click at [65, 209] on span "Ideas" at bounding box center [96, 207] width 134 height 13
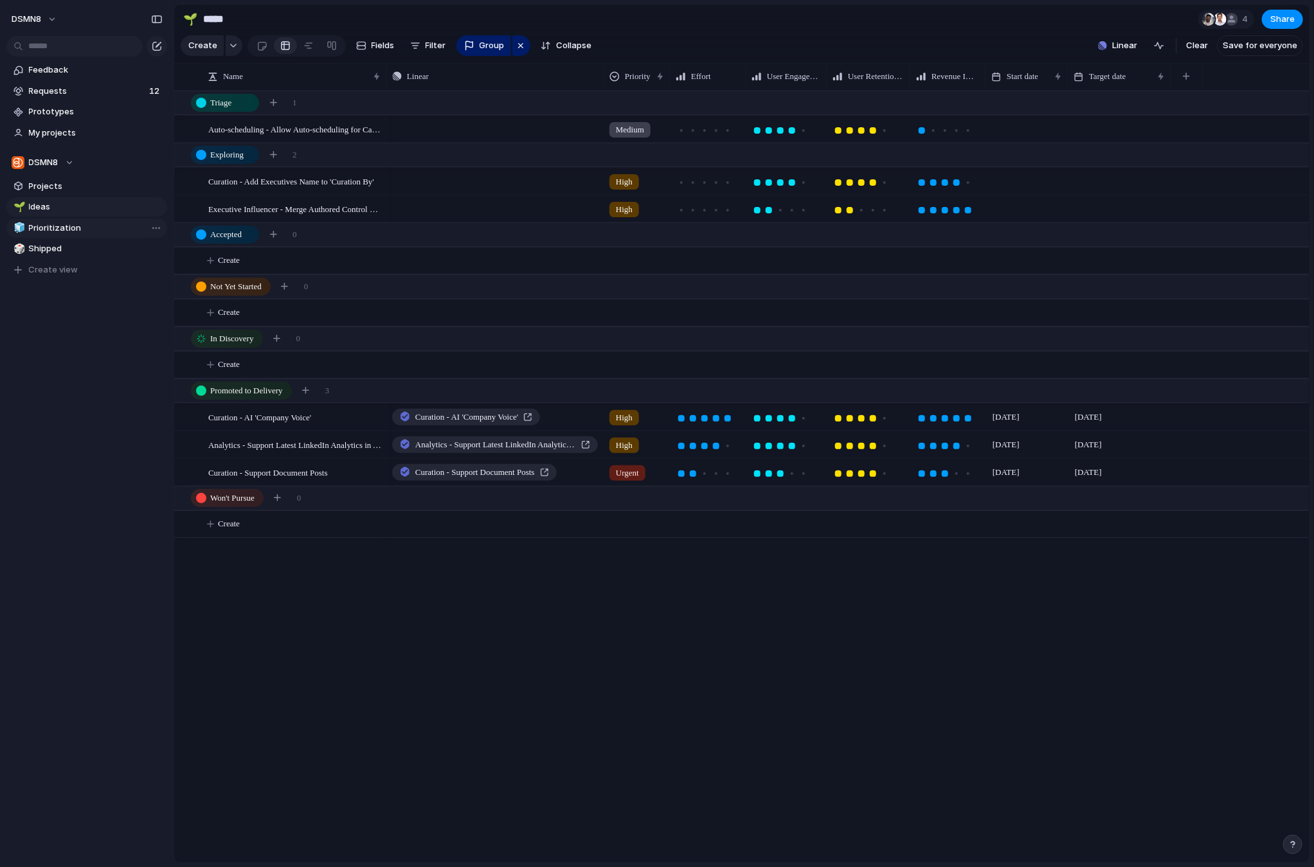
click at [69, 226] on span "Prioritization" at bounding box center [96, 228] width 134 height 13
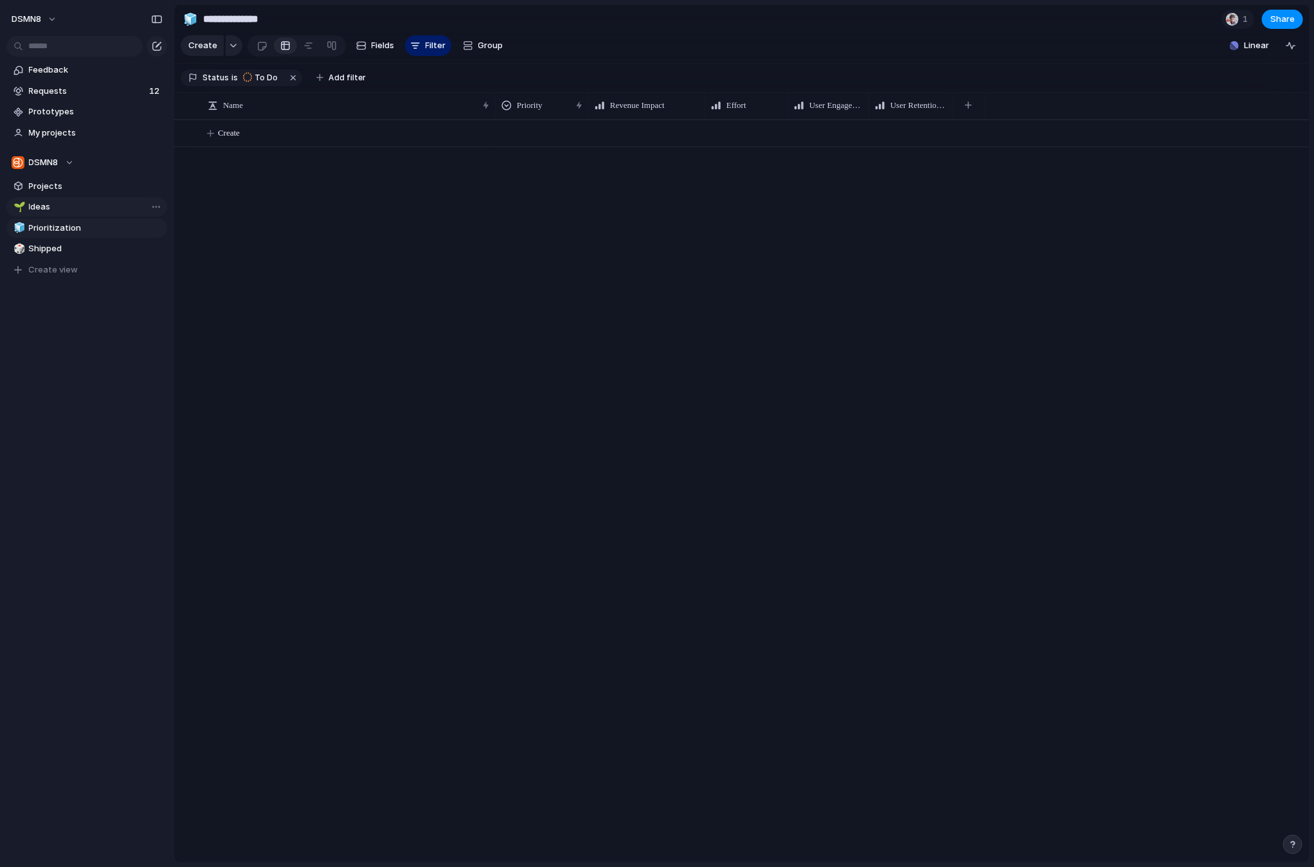
click at [69, 208] on span "Ideas" at bounding box center [96, 207] width 134 height 13
type input "*****"
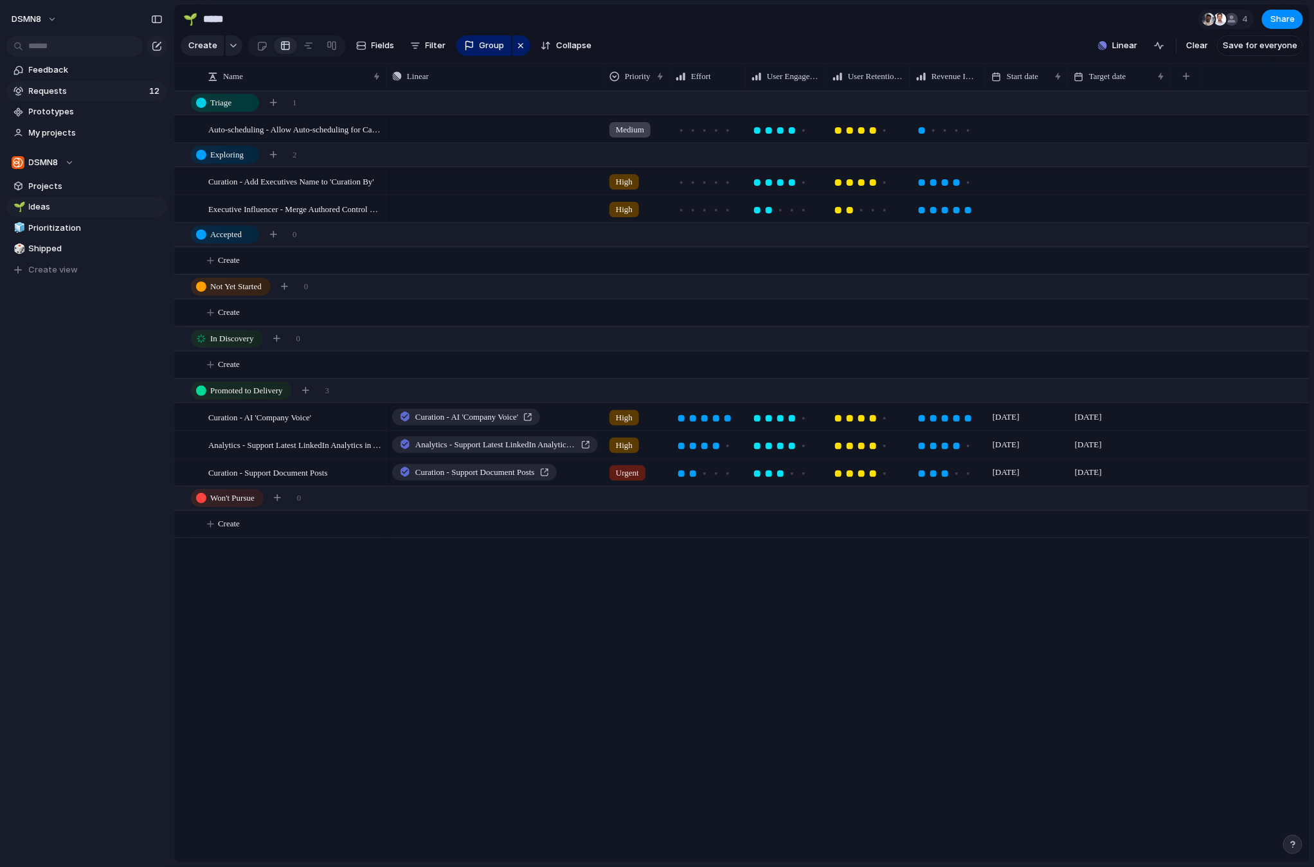
click at [94, 92] on span "Requests" at bounding box center [87, 91] width 116 height 13
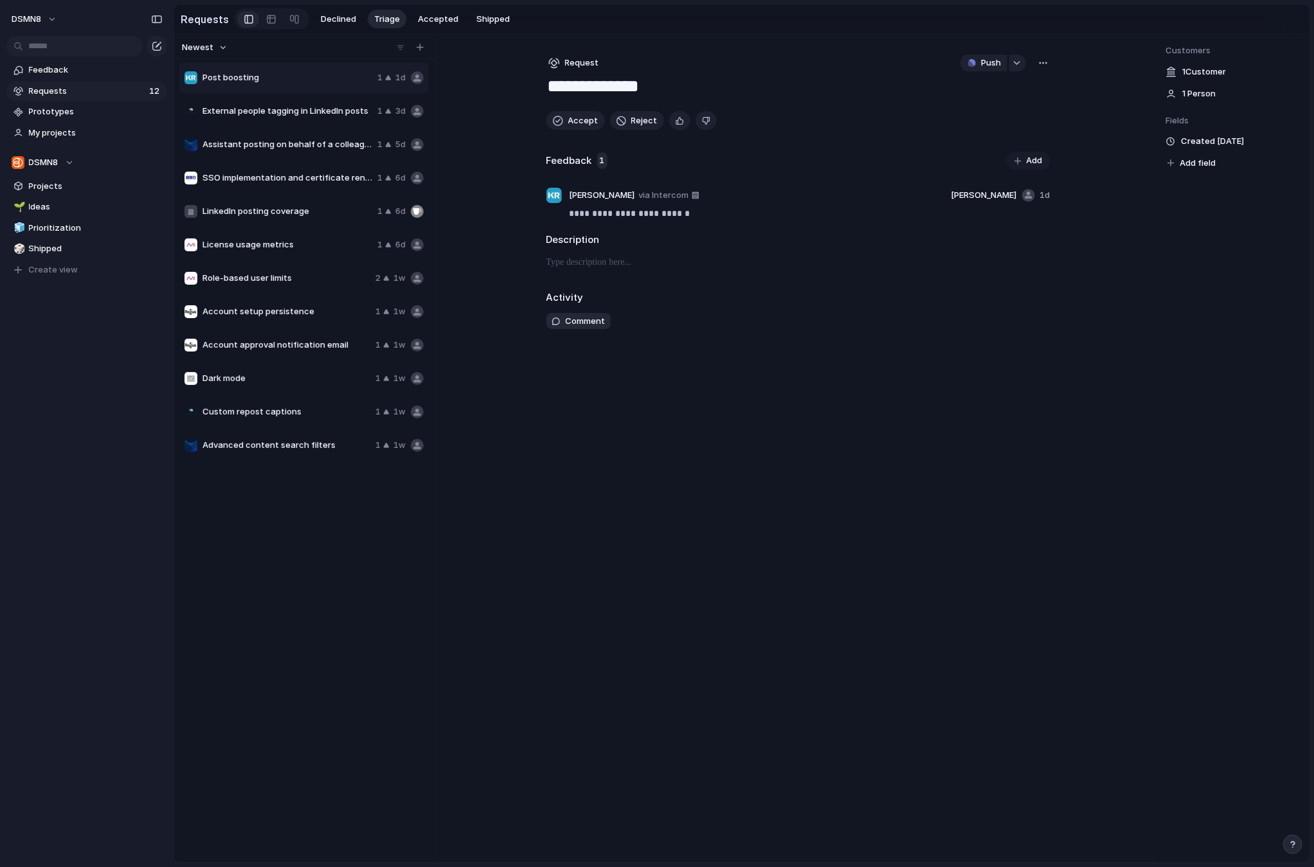
click at [286, 377] on span "Dark mode" at bounding box center [286, 378] width 168 height 13
click at [1027, 156] on span "Add" at bounding box center [1035, 160] width 16 height 13
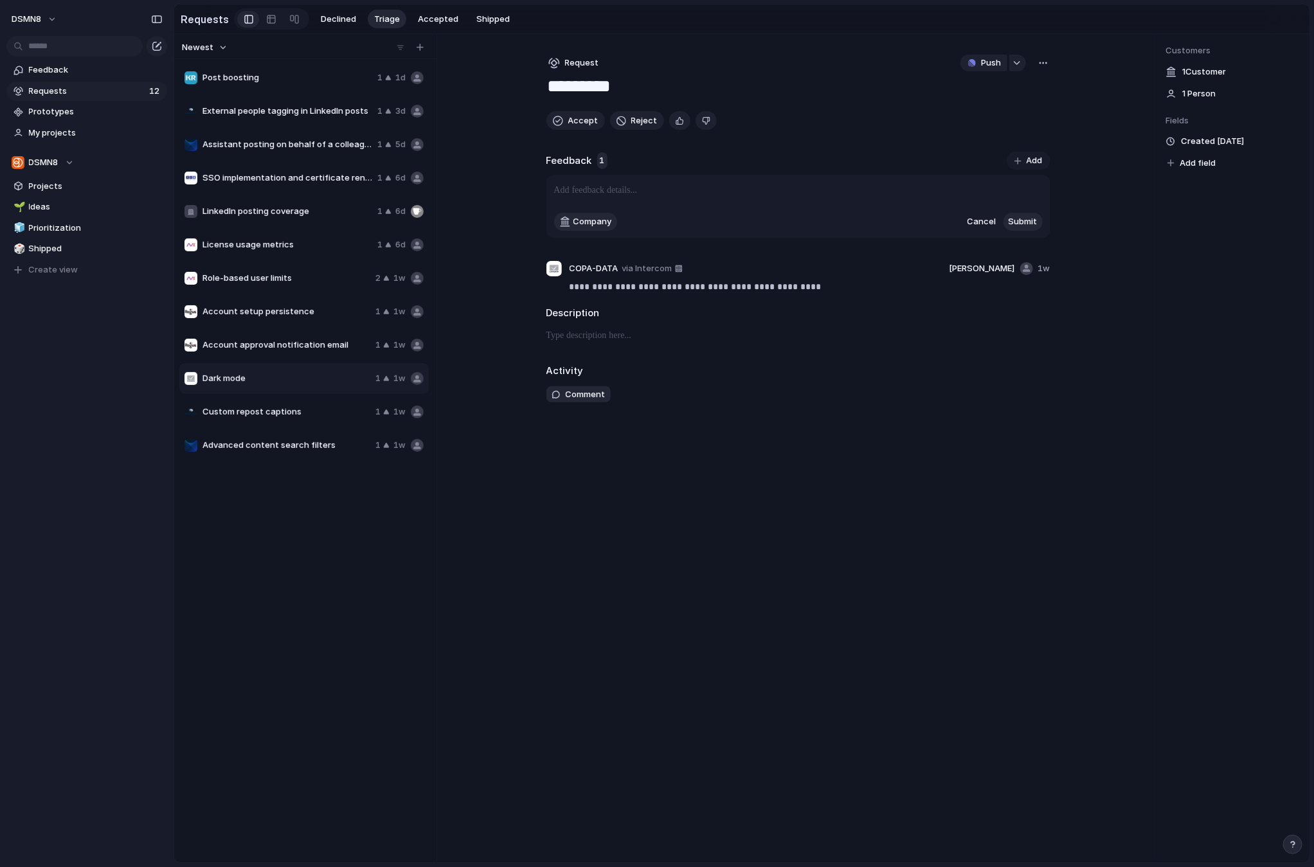
click at [665, 726] on div "**********" at bounding box center [798, 448] width 545 height 829
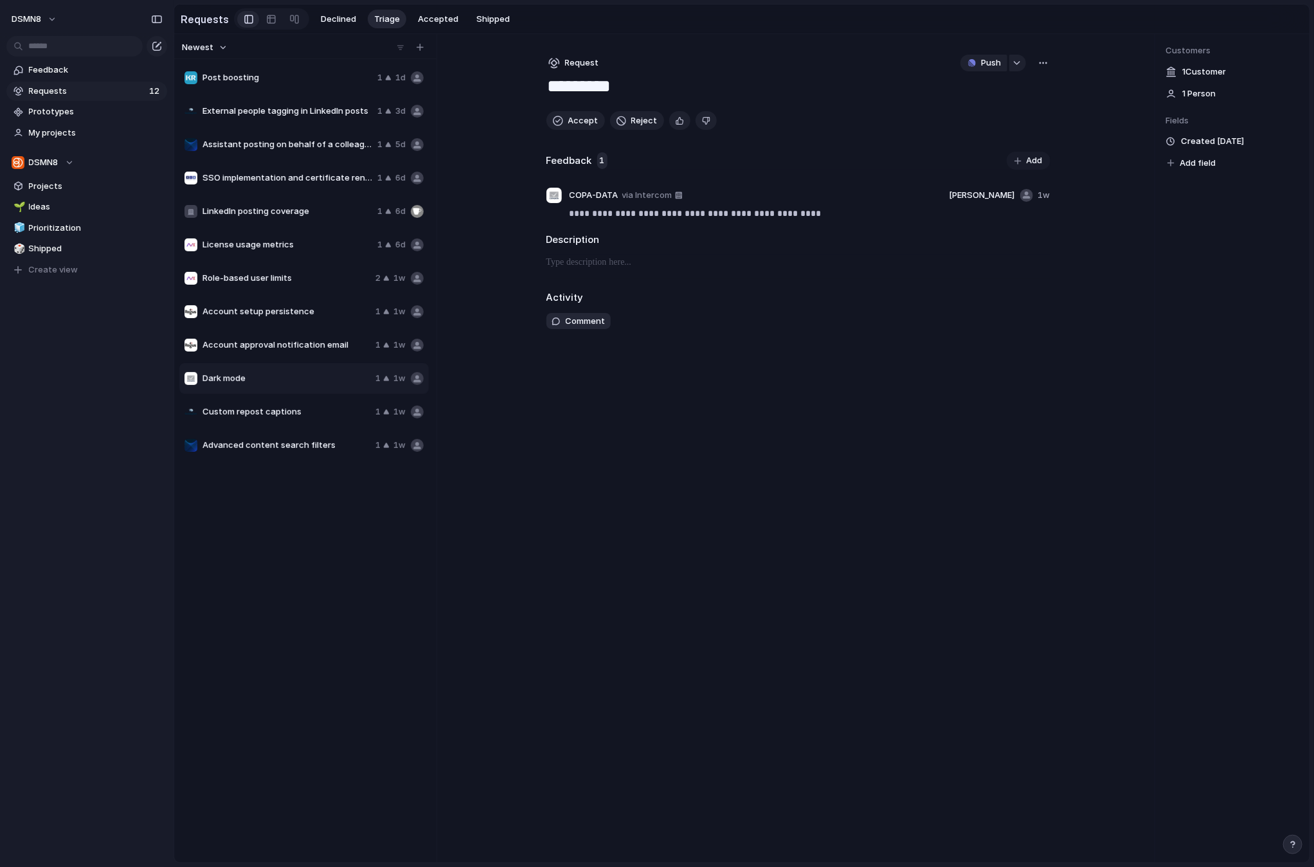
click at [280, 310] on span "Account setup persistence" at bounding box center [286, 311] width 168 height 13
click at [264, 343] on span "Account approval notification email" at bounding box center [286, 345] width 168 height 13
click at [640, 119] on span "Reject" at bounding box center [644, 120] width 26 height 13
click at [289, 410] on span "Advanced content search filters" at bounding box center [286, 412] width 168 height 13
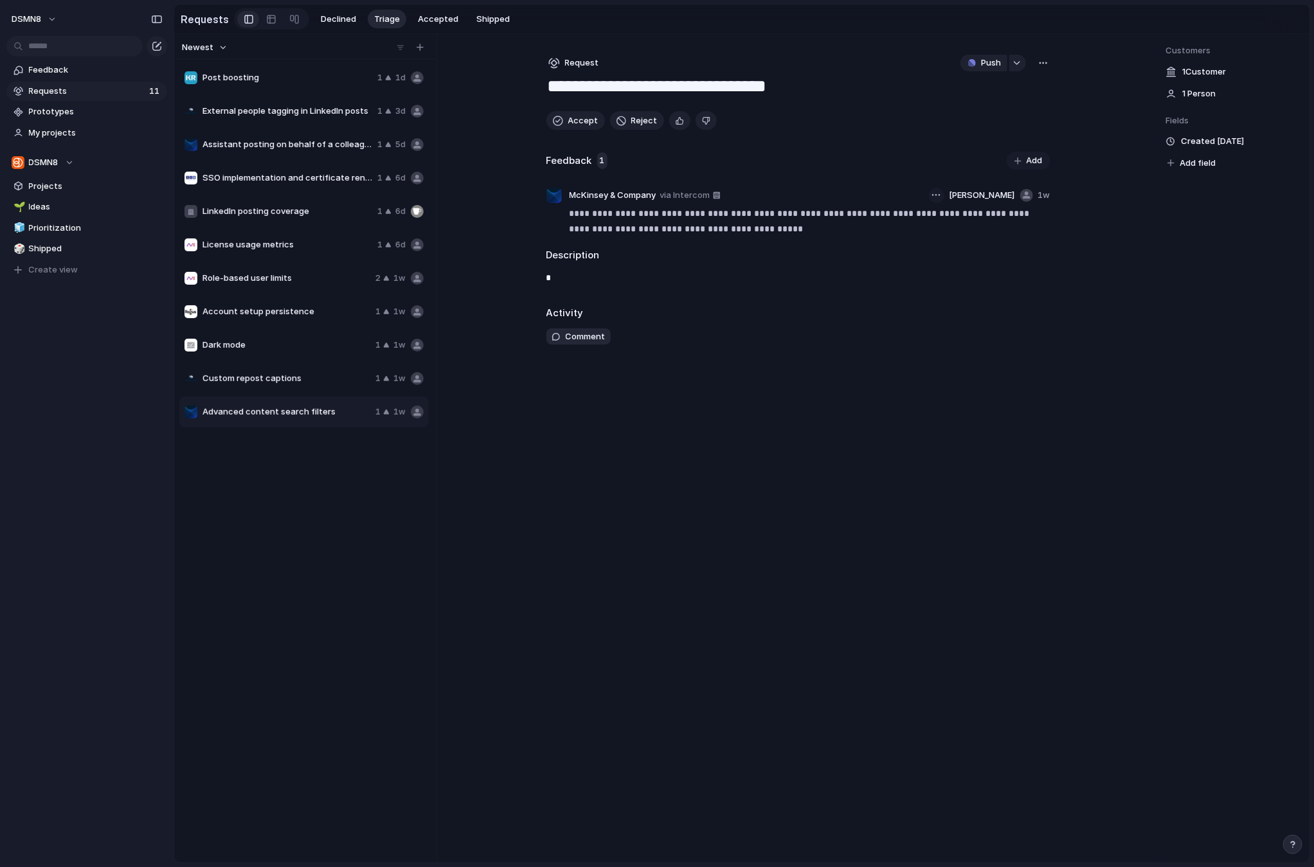
click at [940, 194] on div "button" at bounding box center [936, 195] width 8 height 2
click at [958, 194] on div "Reassign Delete" at bounding box center [657, 433] width 1314 height 867
click at [559, 280] on body "**********" at bounding box center [657, 433] width 1314 height 867
click at [429, 616] on div "James Ryan Marsh Lewis Gray Sathish Emma" at bounding box center [657, 433] width 1314 height 867
click at [1186, 96] on span "1 Person" at bounding box center [1198, 93] width 33 height 13
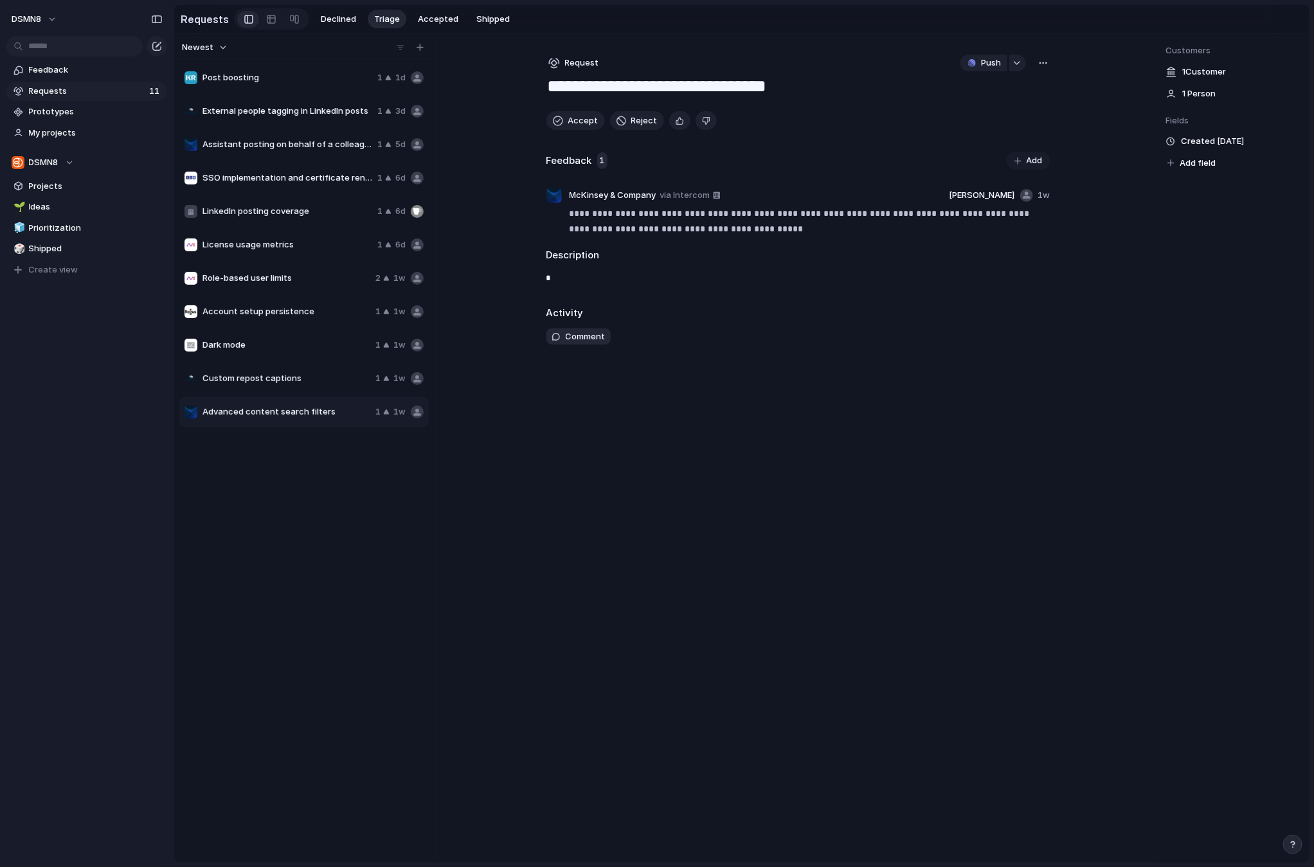
click at [245, 310] on span "Account setup persistence" at bounding box center [286, 311] width 168 height 13
click at [639, 121] on span "Reject" at bounding box center [644, 120] width 26 height 13
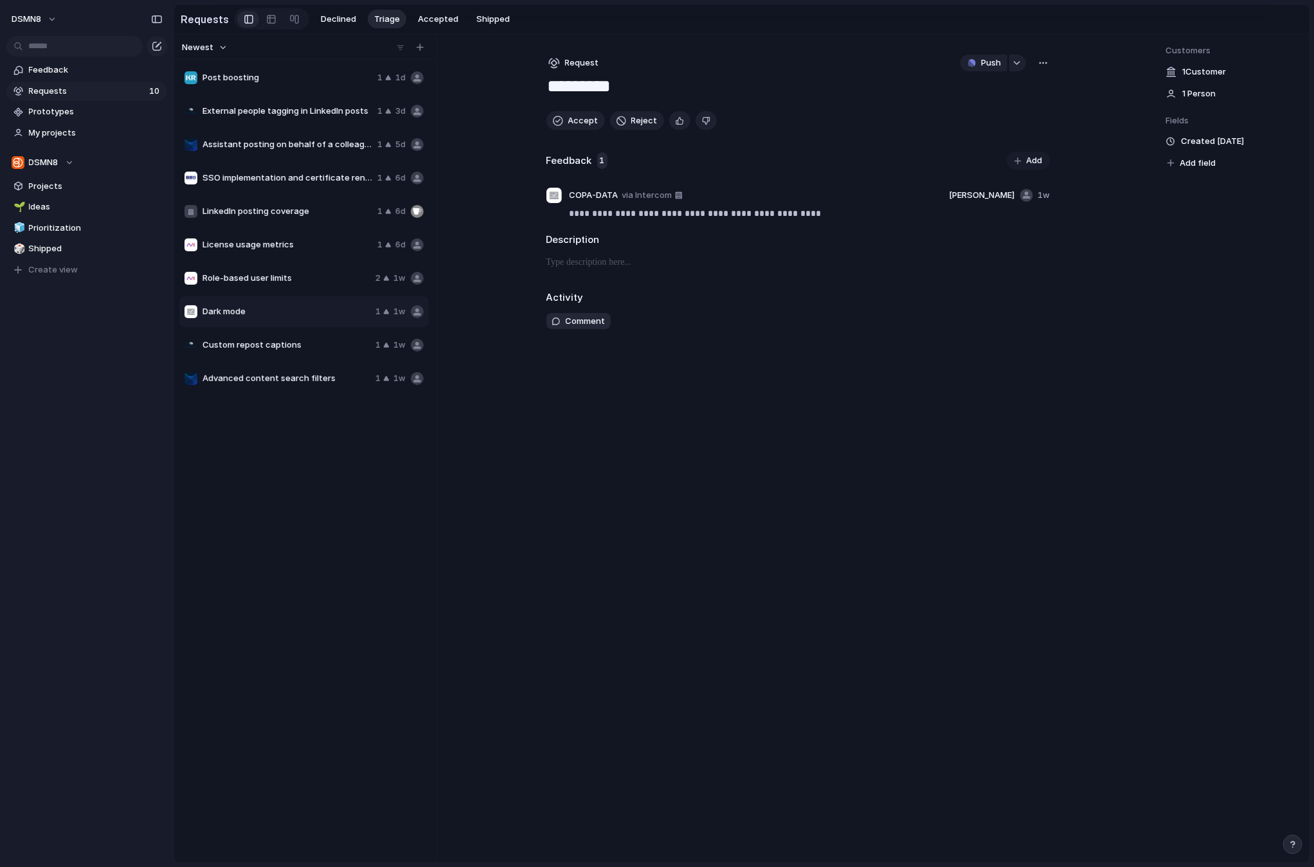
click at [281, 276] on span "Role-based user limits" at bounding box center [286, 278] width 168 height 13
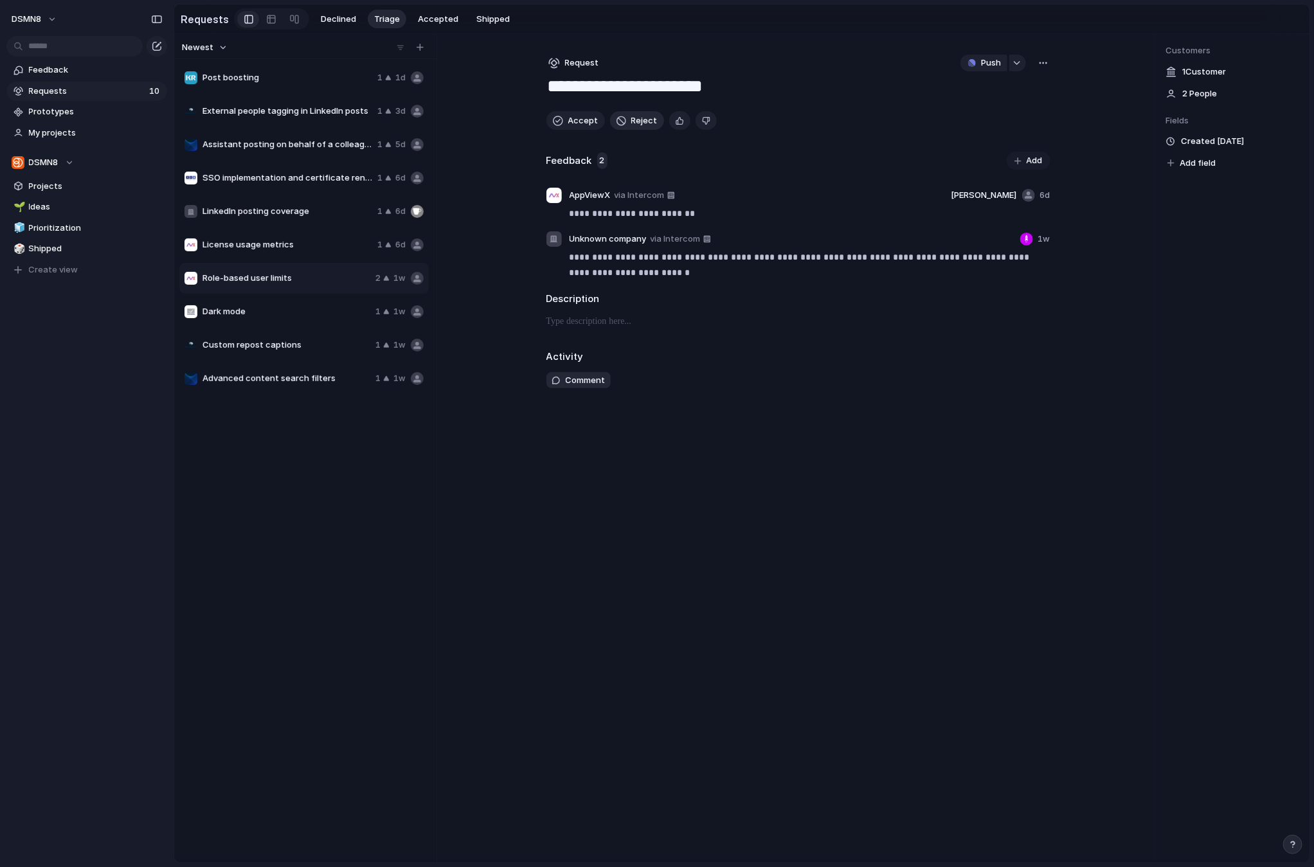
click at [636, 120] on span "Reject" at bounding box center [644, 120] width 26 height 13
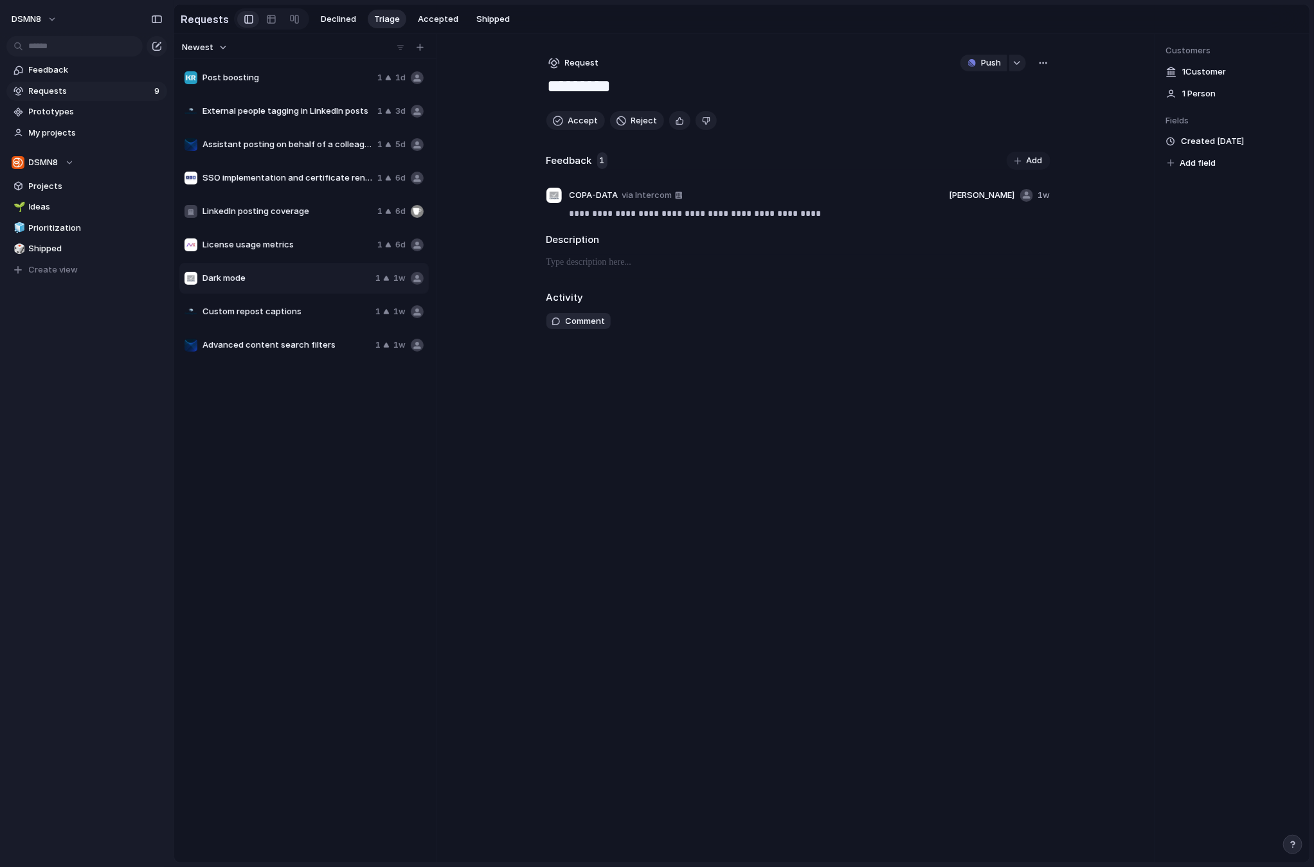
click at [298, 244] on span "License usage metrics" at bounding box center [287, 244] width 170 height 13
click at [632, 117] on span "Reject" at bounding box center [644, 120] width 26 height 13
click at [286, 208] on span "LinkedIn posting coverage" at bounding box center [287, 211] width 170 height 13
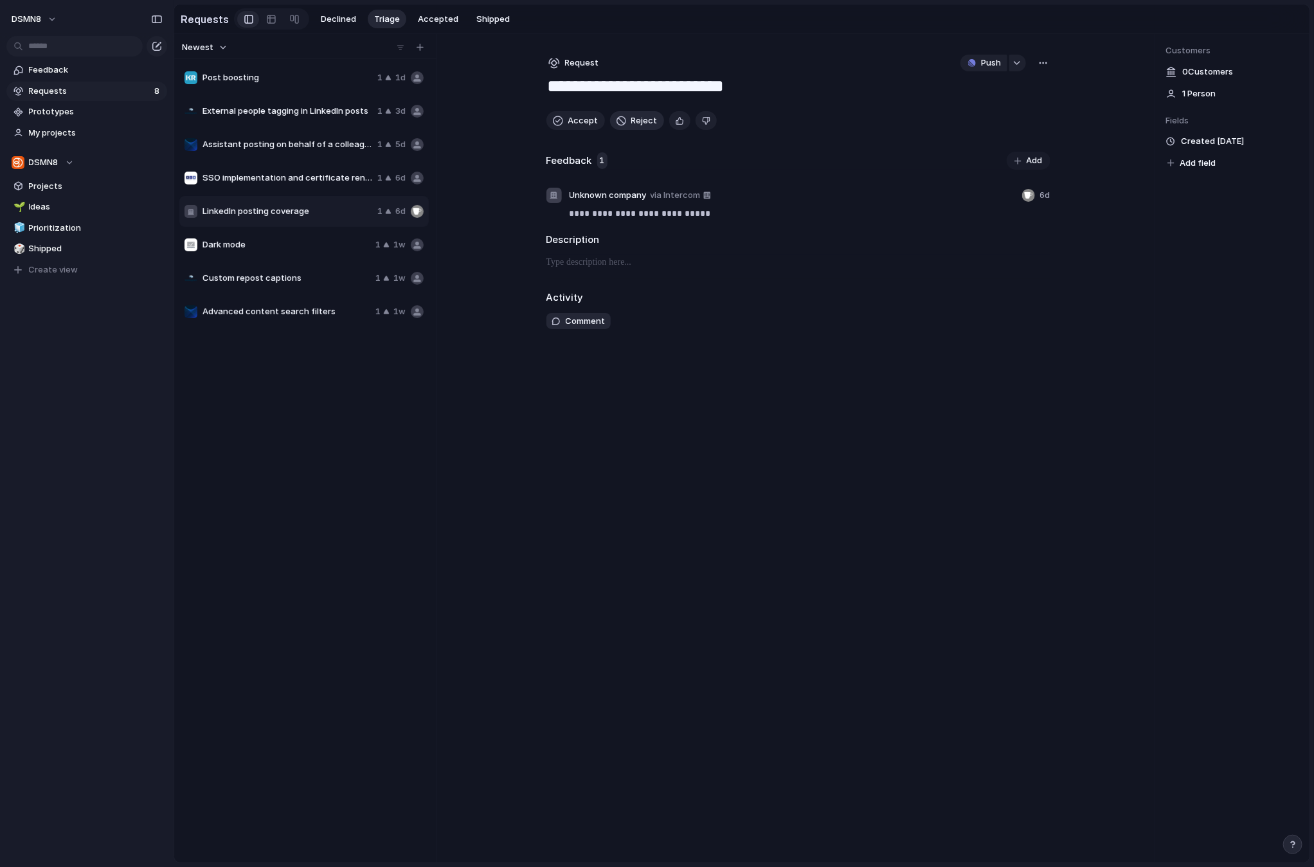
click at [641, 120] on span "Reject" at bounding box center [644, 120] width 26 height 13
click at [287, 177] on span "SSO implementation and certificate renewal documentation" at bounding box center [287, 178] width 170 height 13
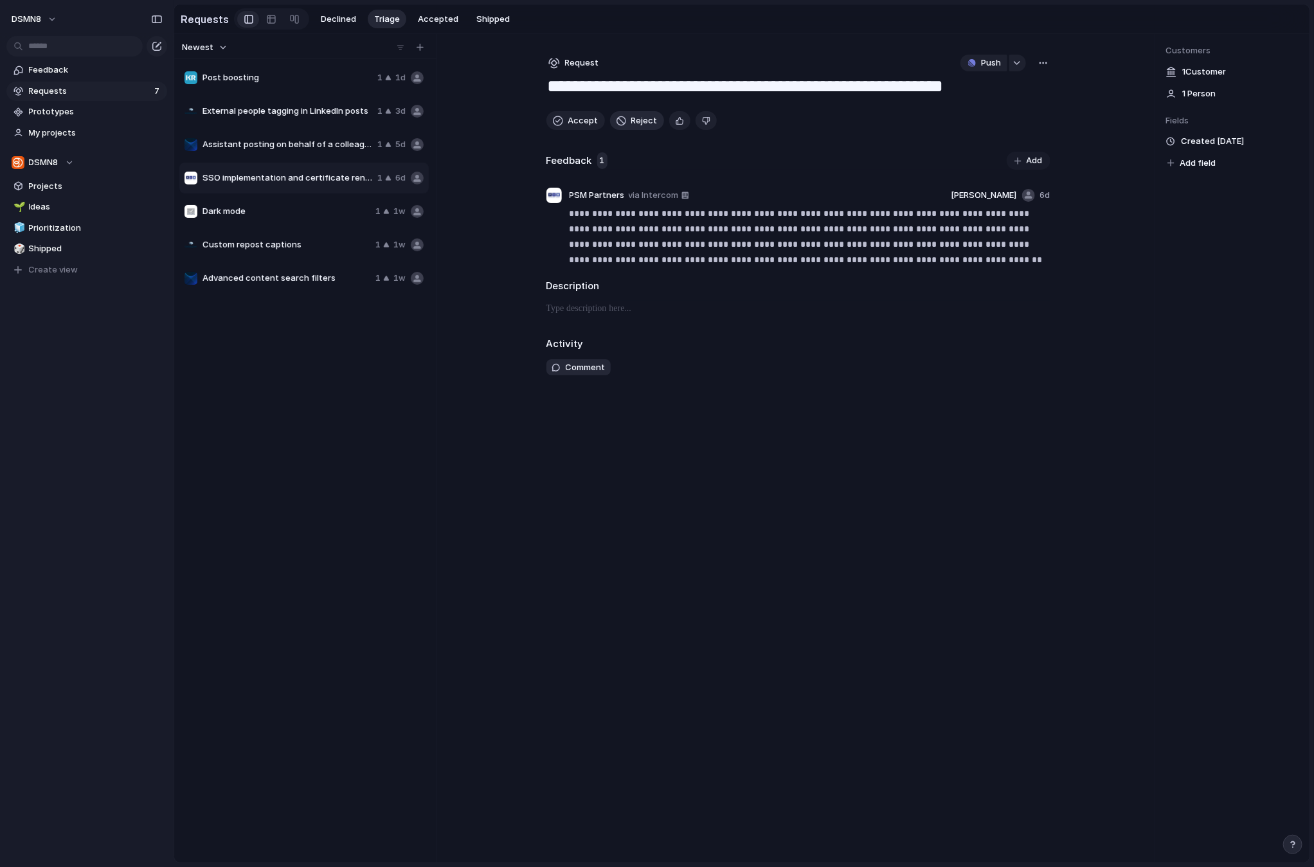
click at [641, 118] on span "Reject" at bounding box center [644, 120] width 26 height 13
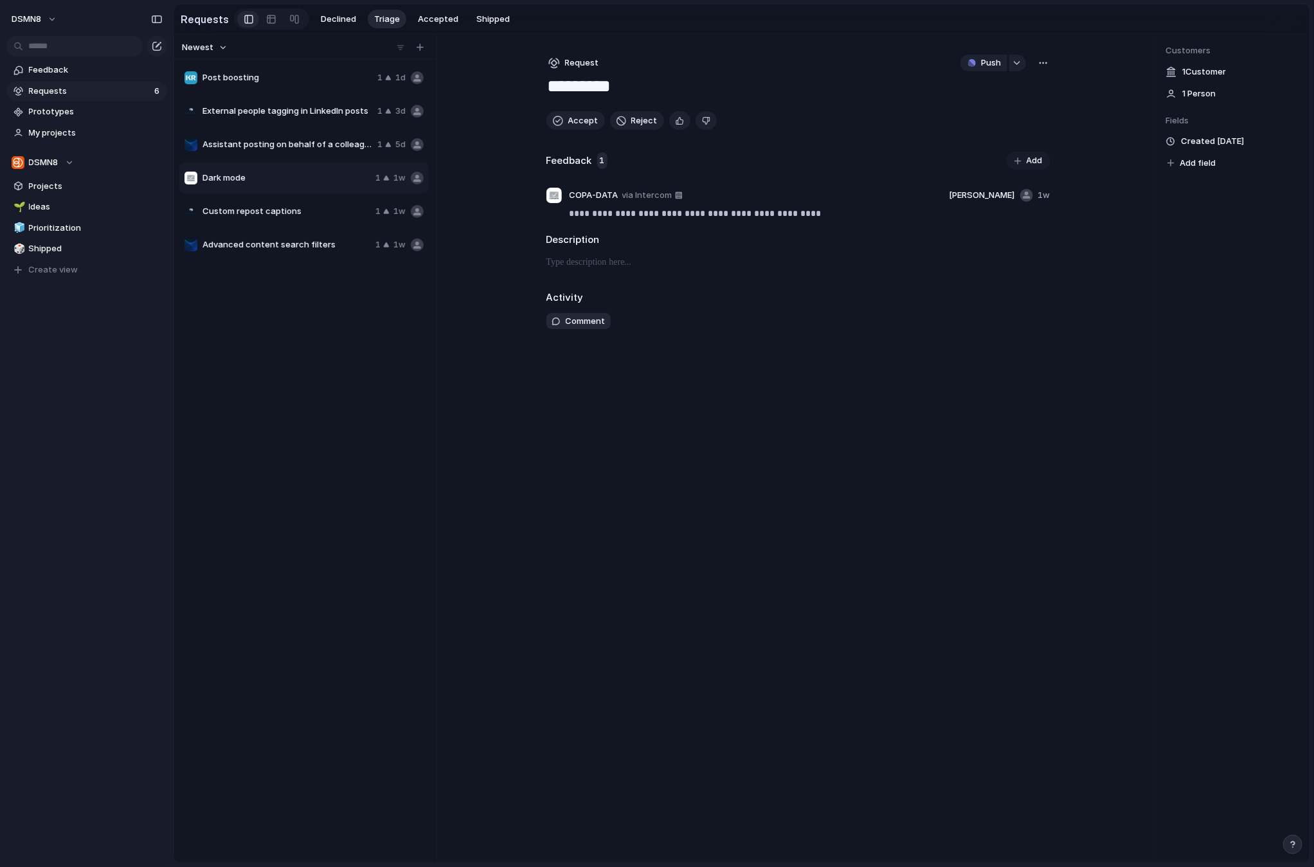
click at [287, 141] on span "Assistant posting on behalf of a colleague" at bounding box center [287, 144] width 170 height 13
click at [635, 119] on span "Reject" at bounding box center [644, 120] width 26 height 13
click at [280, 112] on span "External people tagging in LinkedIn posts" at bounding box center [287, 111] width 170 height 13
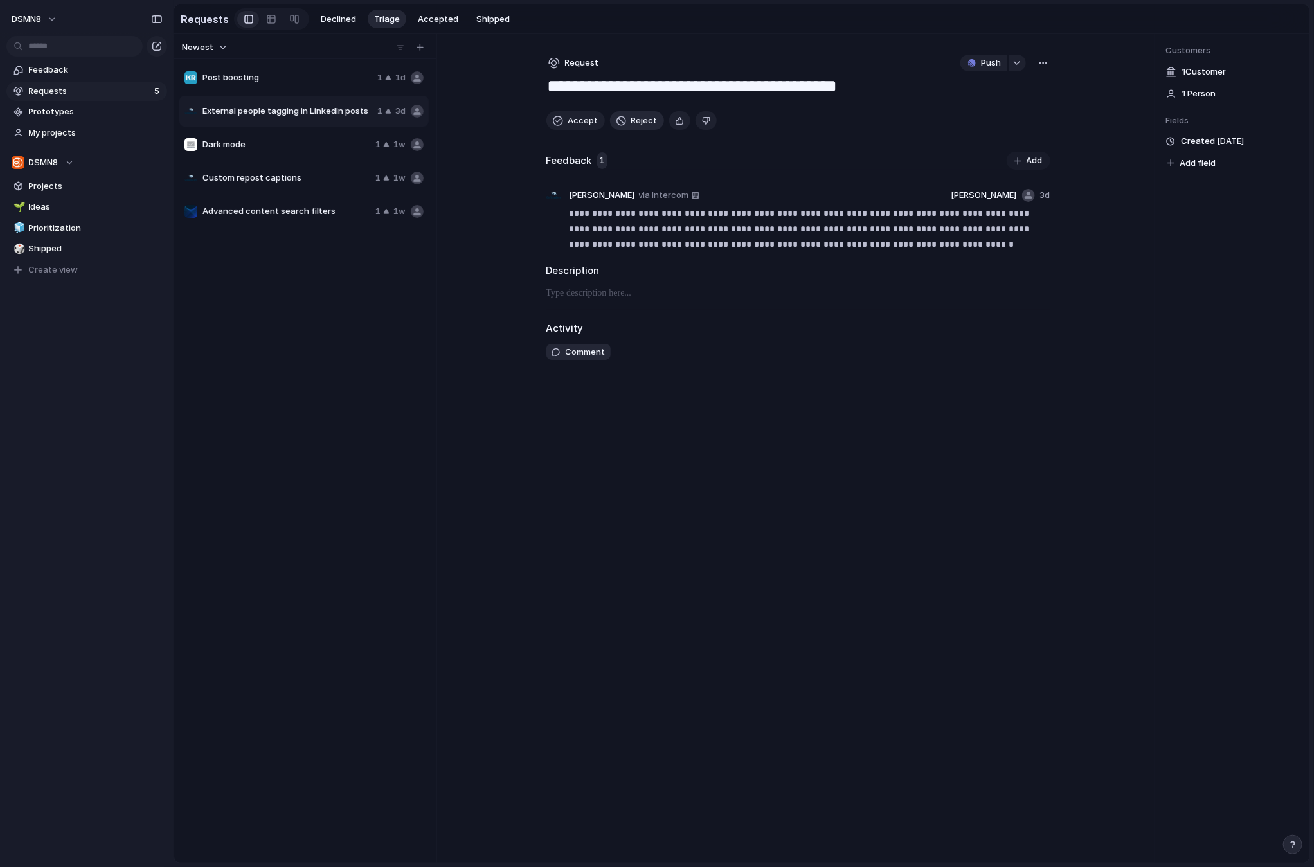
click at [634, 120] on span "Reject" at bounding box center [644, 120] width 26 height 13
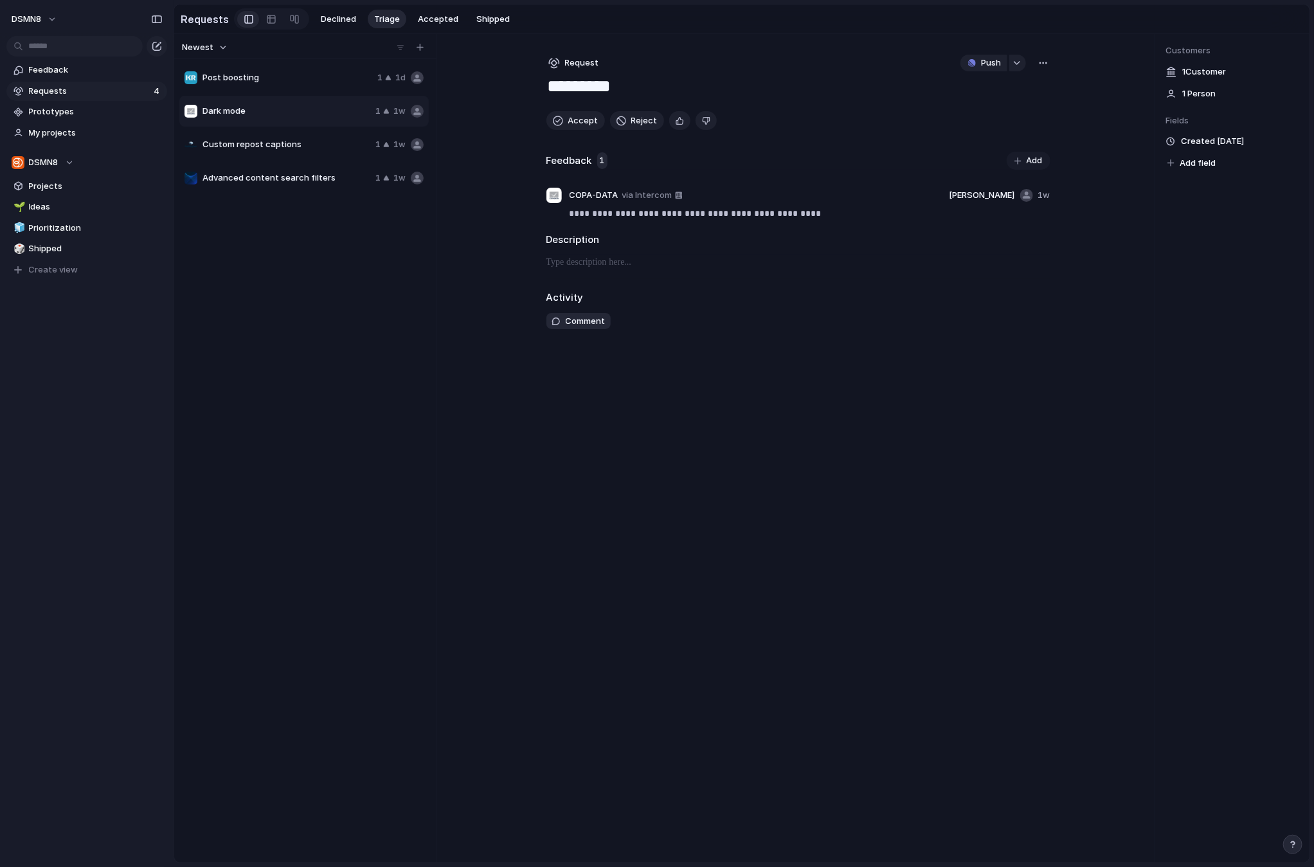
click at [304, 80] on span "Post boosting" at bounding box center [287, 77] width 170 height 13
click at [632, 122] on span "Reject" at bounding box center [644, 120] width 26 height 13
click at [318, 112] on span "Custom repost captions" at bounding box center [286, 111] width 168 height 13
click at [318, 142] on span "Advanced content search filters" at bounding box center [286, 144] width 168 height 13
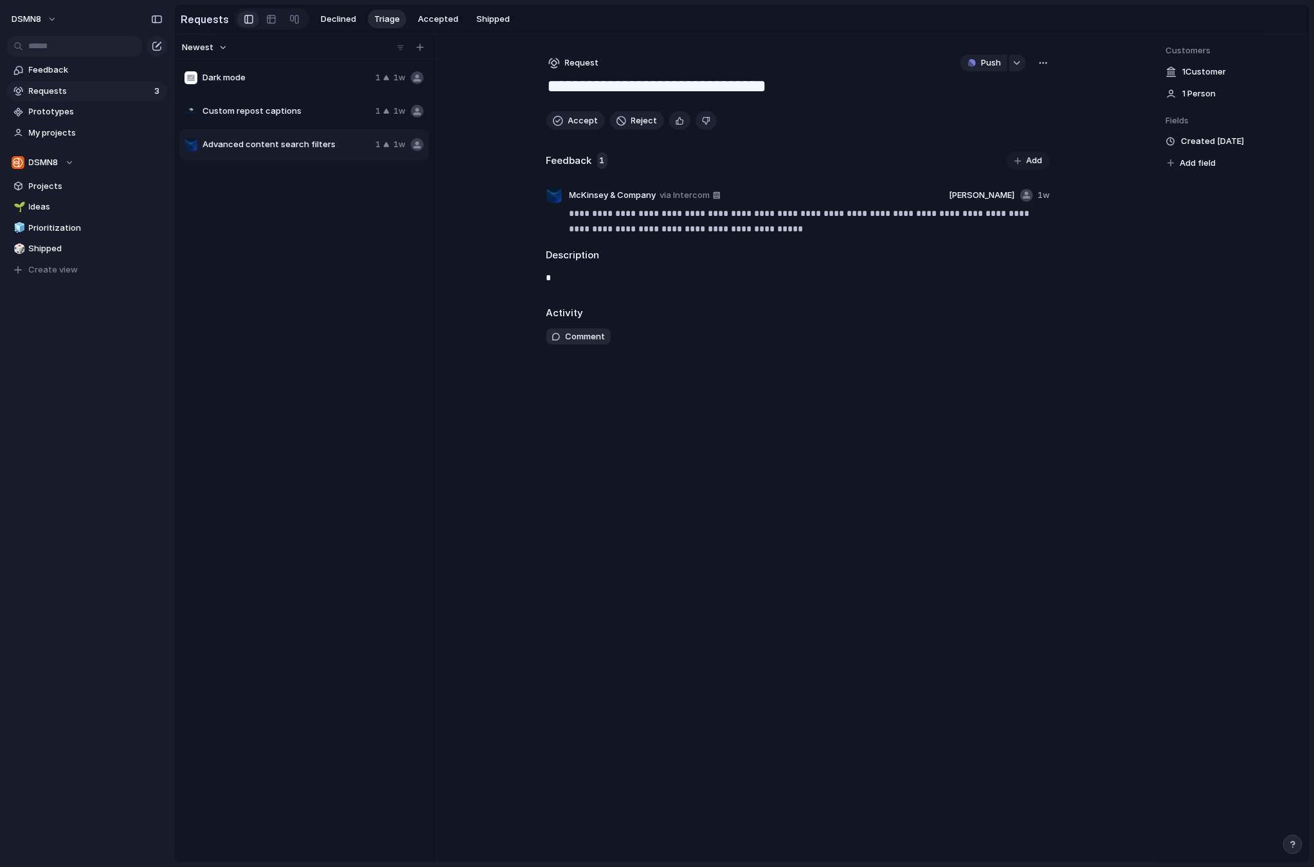
click at [319, 112] on span "Custom repost captions" at bounding box center [286, 111] width 168 height 13
click at [1016, 62] on div "button" at bounding box center [1016, 62] width 9 height 5
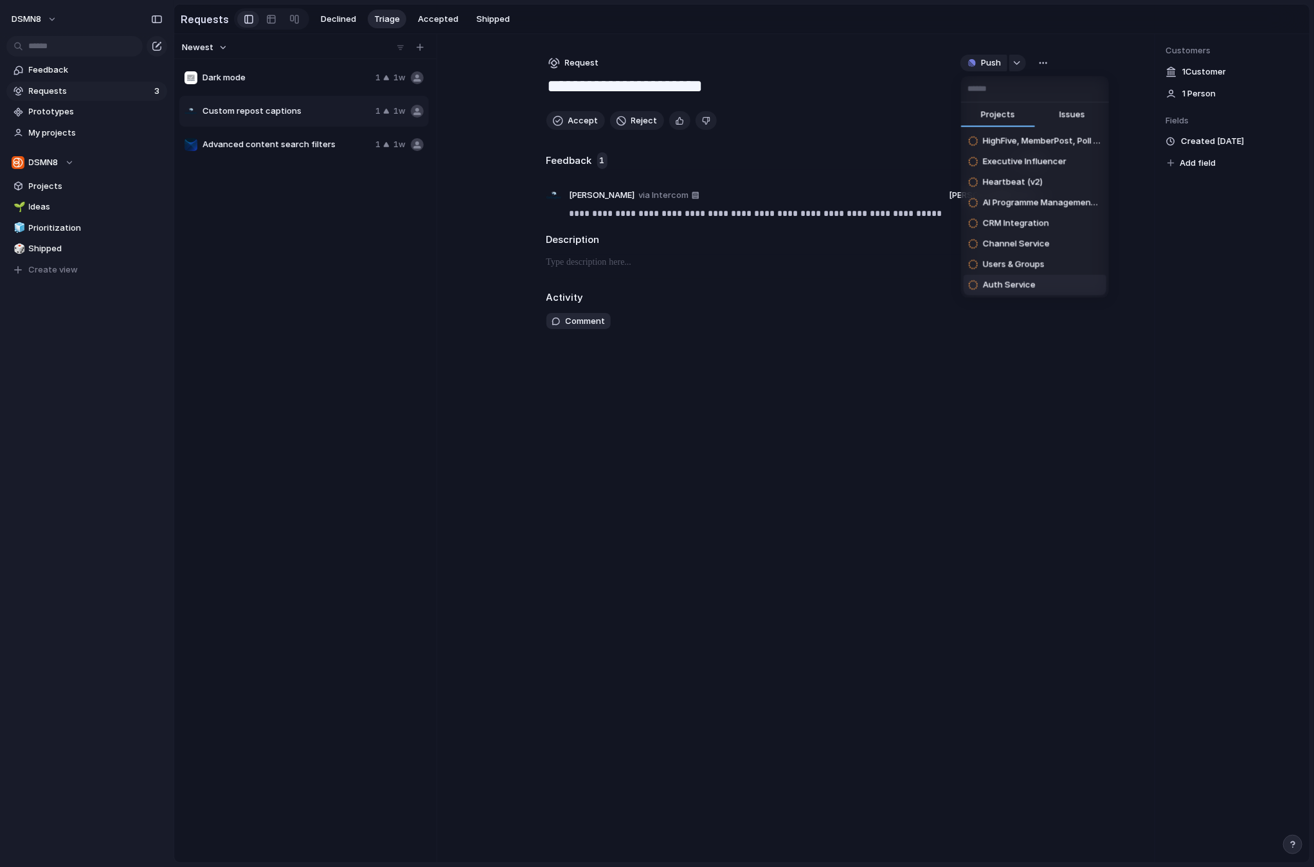
click at [988, 377] on div "Projects Issues HighFive, MemberPost, Poll Refactor Executive Influencer Heartb…" at bounding box center [657, 433] width 1314 height 867
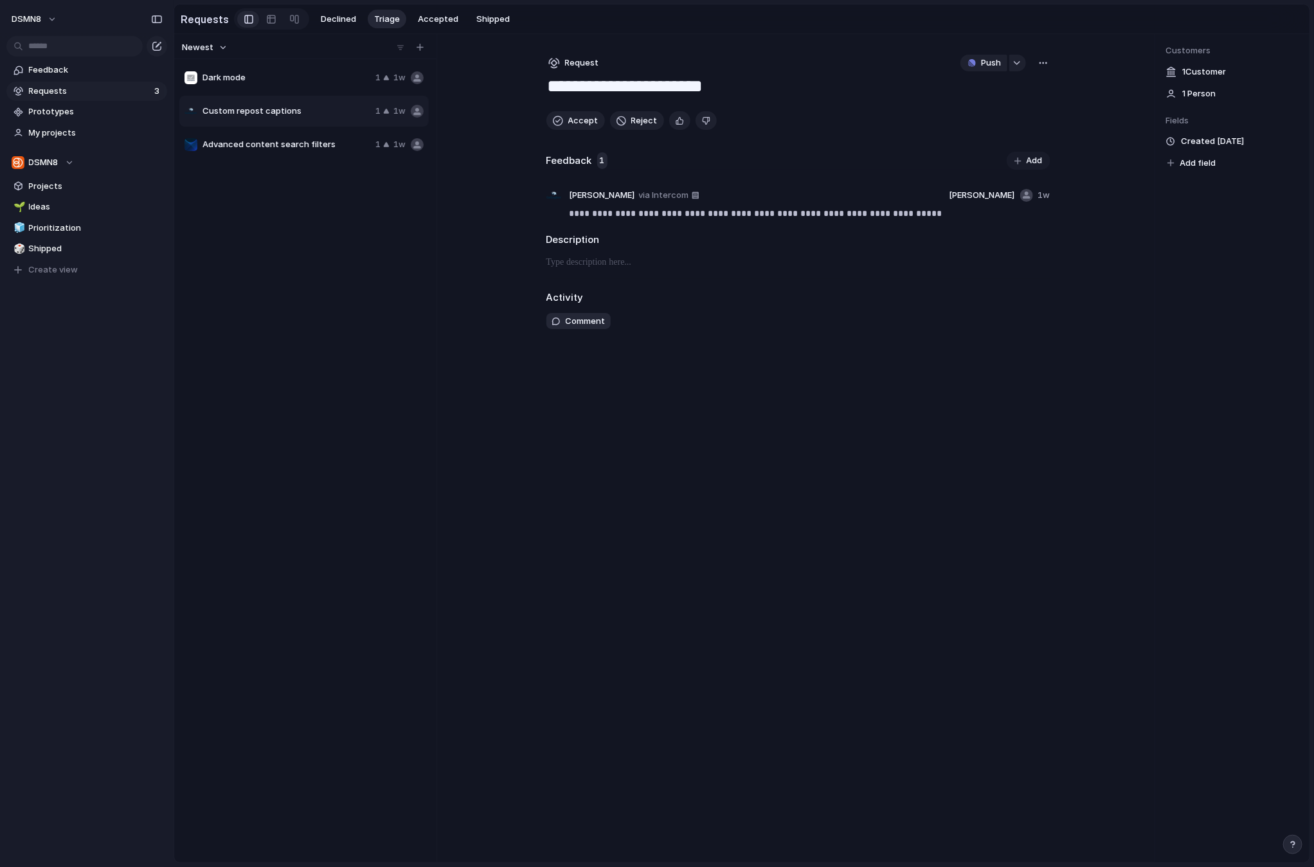
click at [1020, 160] on div "button" at bounding box center [1017, 160] width 7 height 7
click at [565, 118] on button "Accept" at bounding box center [575, 120] width 58 height 19
type textarea "**********"
click at [37, 204] on span "Ideas" at bounding box center [96, 207] width 134 height 13
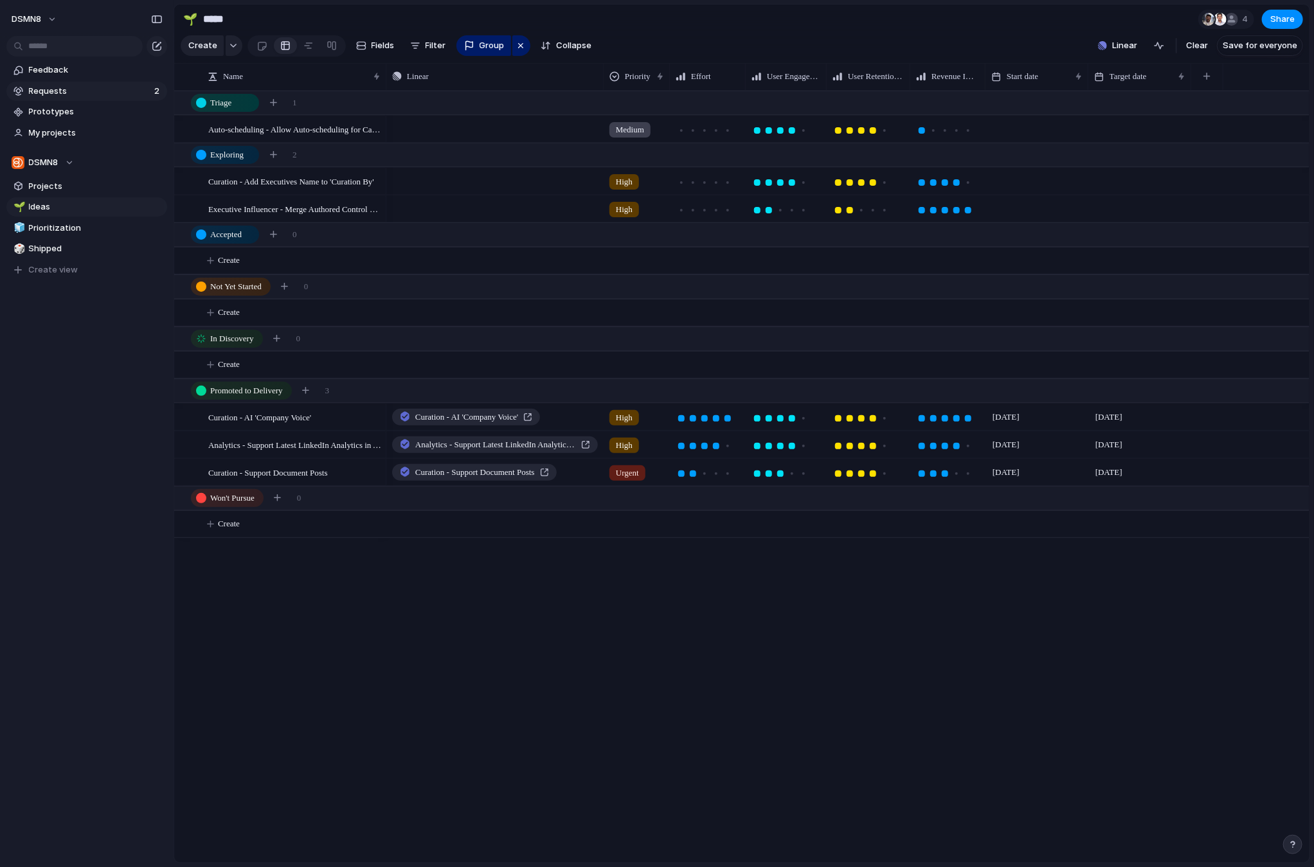
click at [55, 89] on span "Requests" at bounding box center [89, 91] width 121 height 13
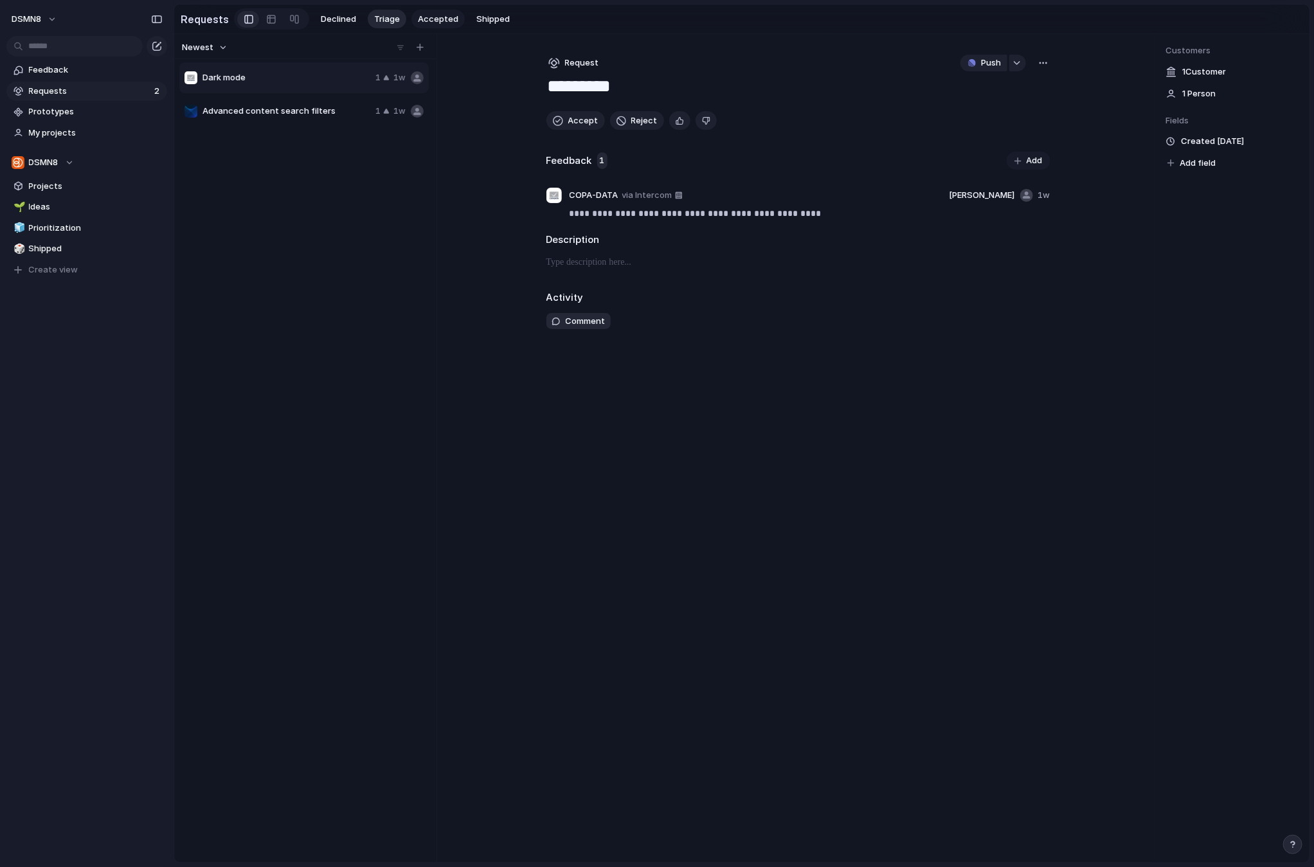
click at [420, 15] on span "Accepted" at bounding box center [438, 19] width 40 height 13
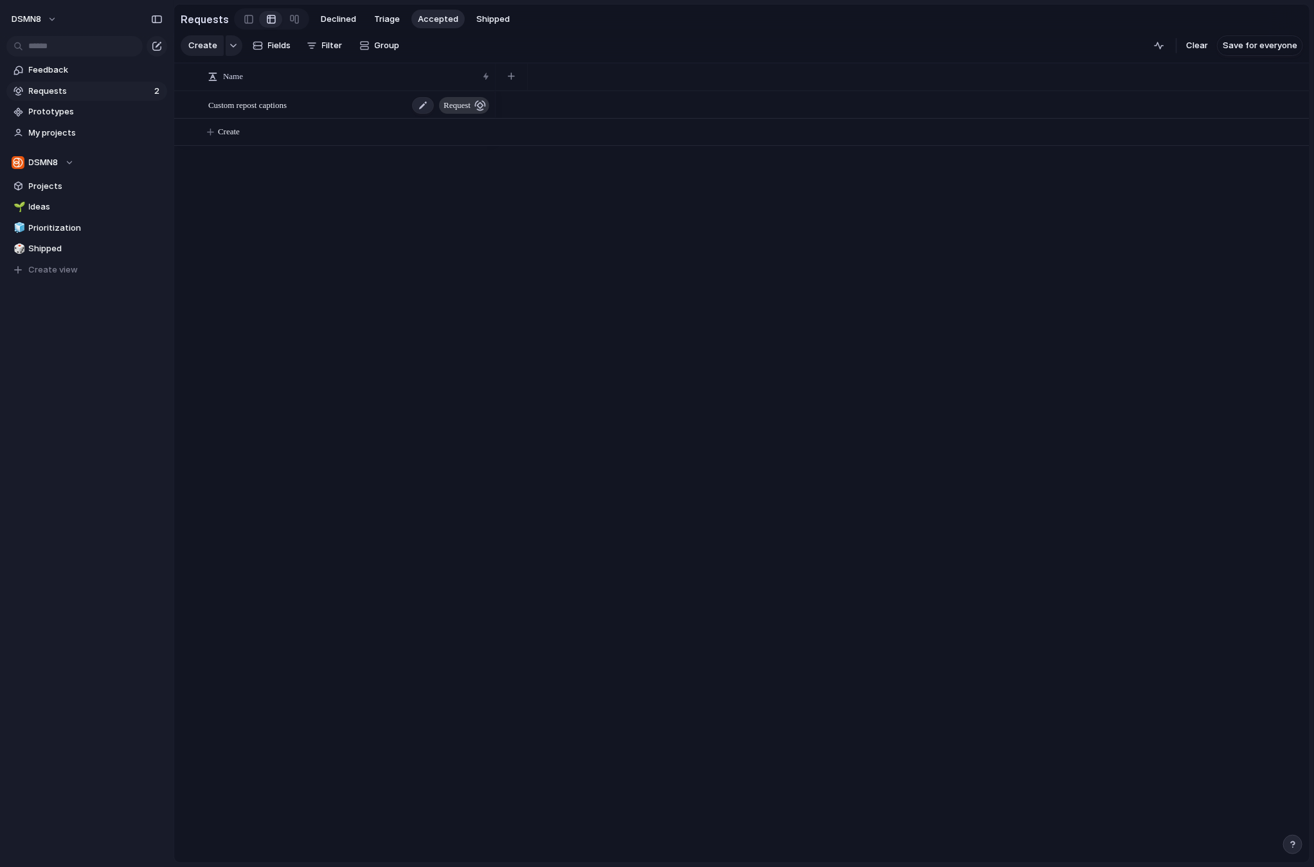
click at [467, 103] on span "request" at bounding box center [457, 105] width 27 height 18
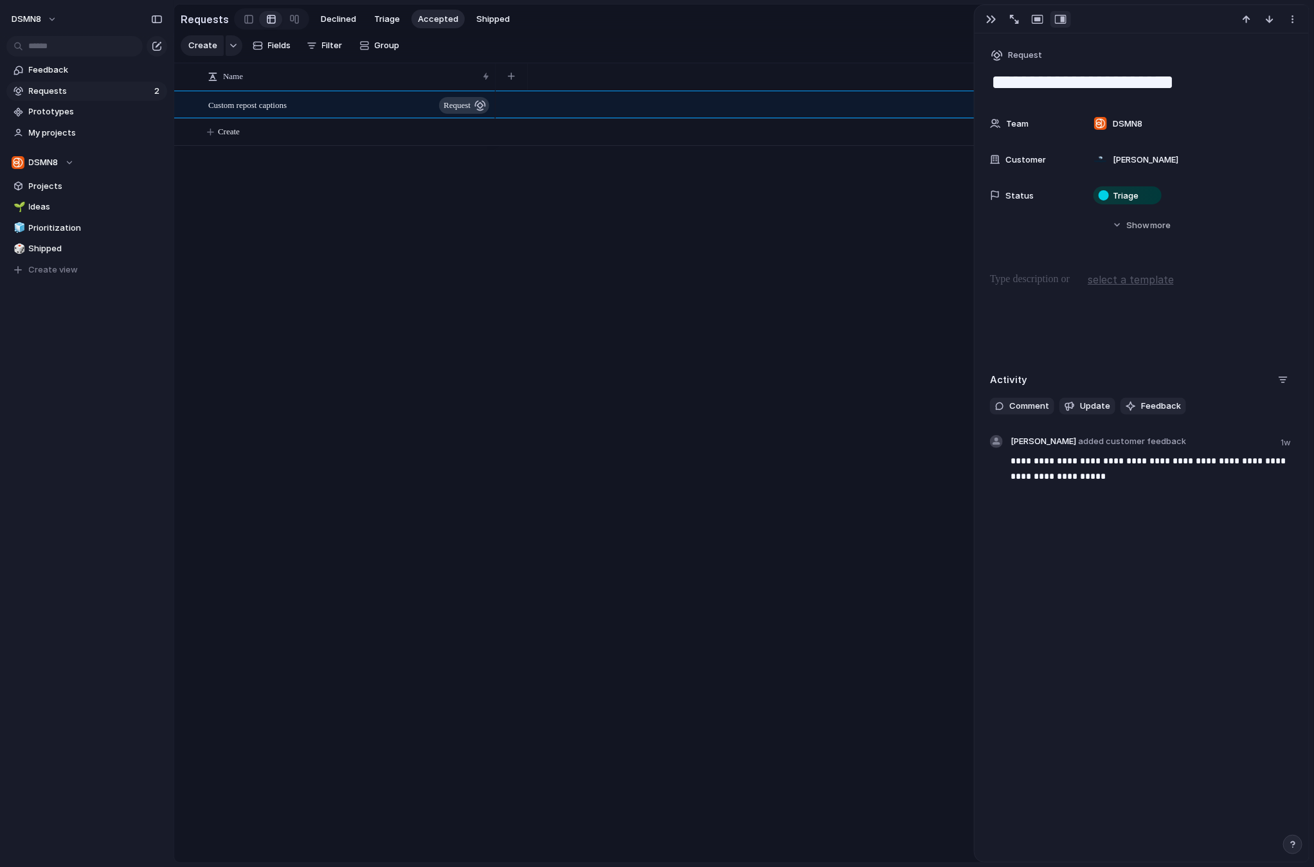
click at [739, 231] on div at bounding box center [903, 477] width 814 height 772
click at [924, 258] on div at bounding box center [903, 477] width 814 height 772
click at [57, 204] on span "Ideas" at bounding box center [96, 207] width 134 height 13
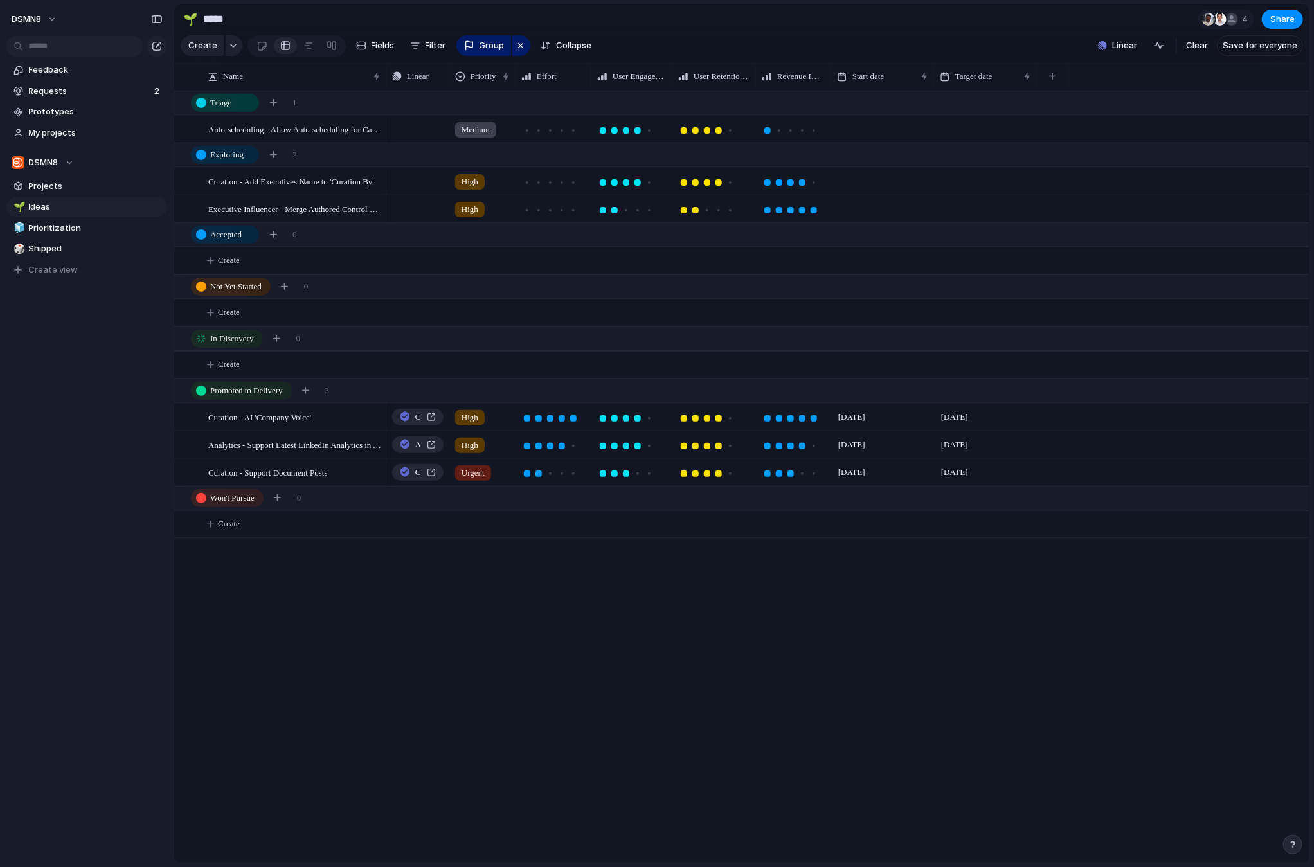
drag, startPoint x: 602, startPoint y: 75, endPoint x: 448, endPoint y: 75, distance: 154.3
click at [448, 75] on div at bounding box center [448, 76] width 6 height 27
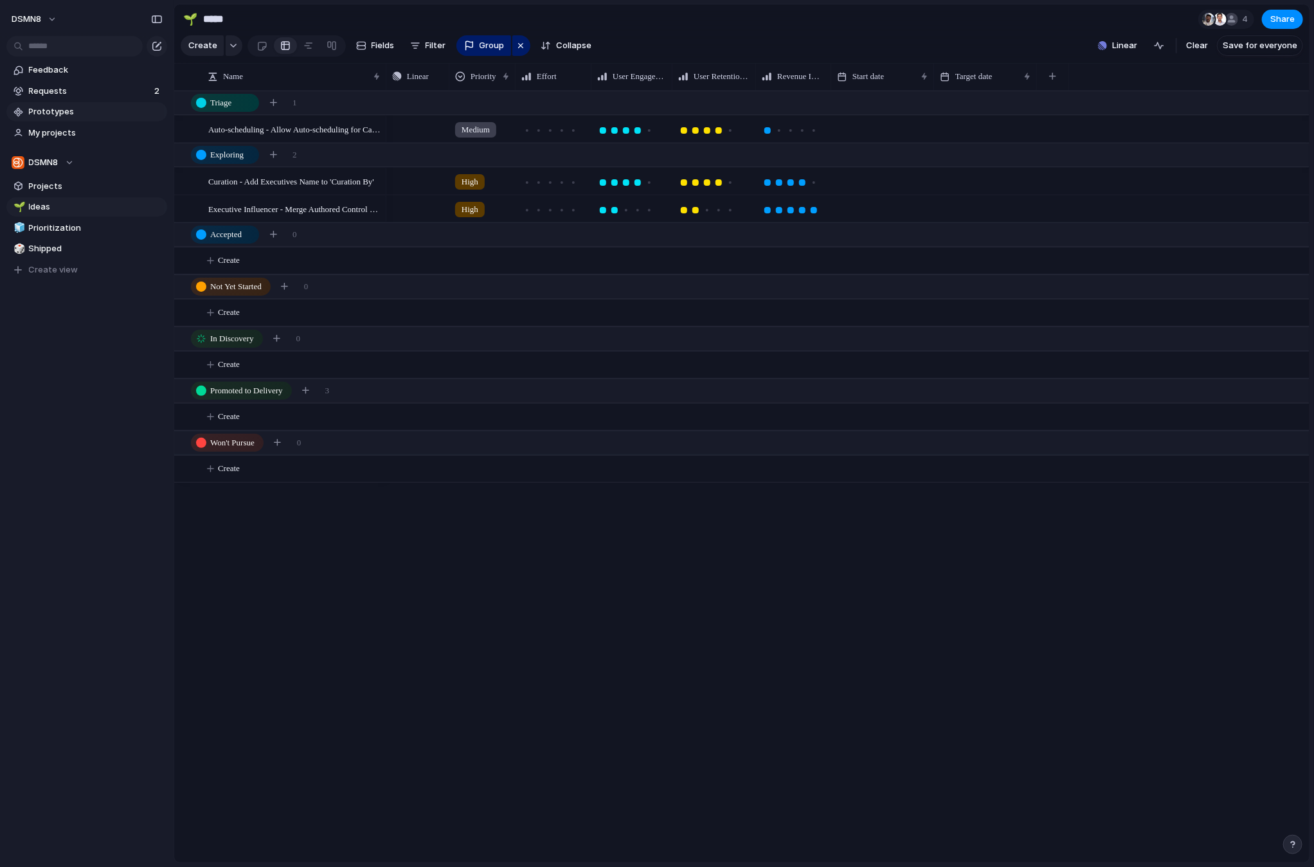
click at [55, 112] on span "Prototypes" at bounding box center [96, 111] width 134 height 13
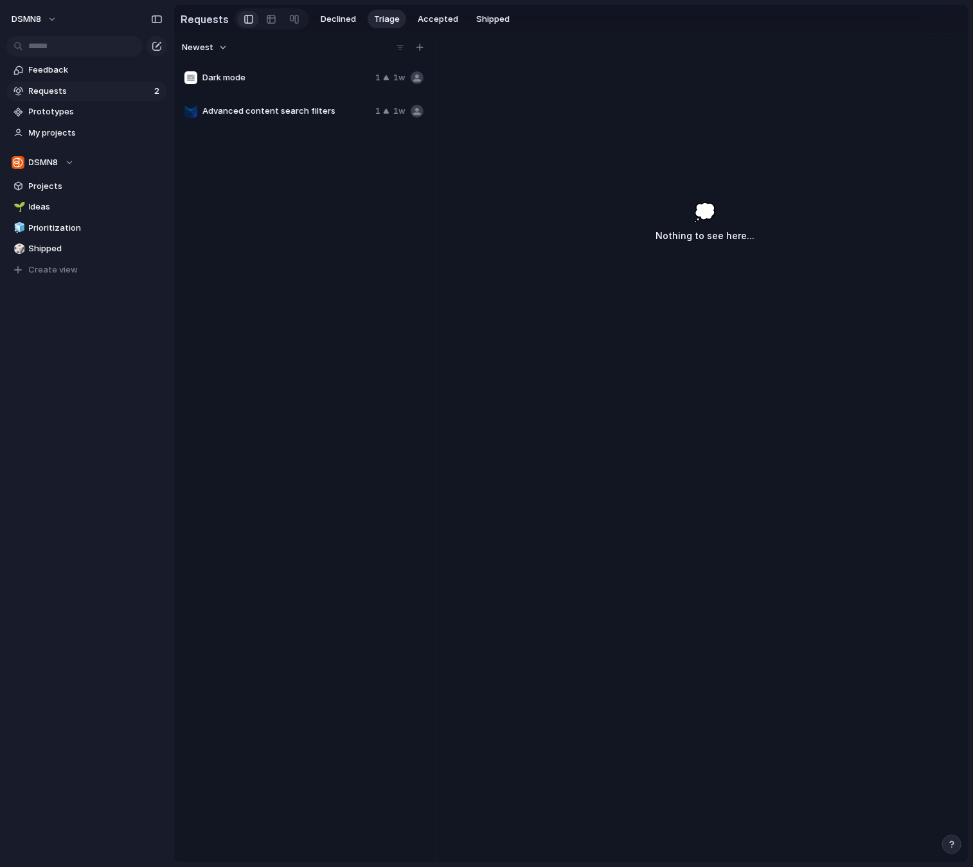
click at [76, 91] on span "Requests" at bounding box center [89, 91] width 121 height 13
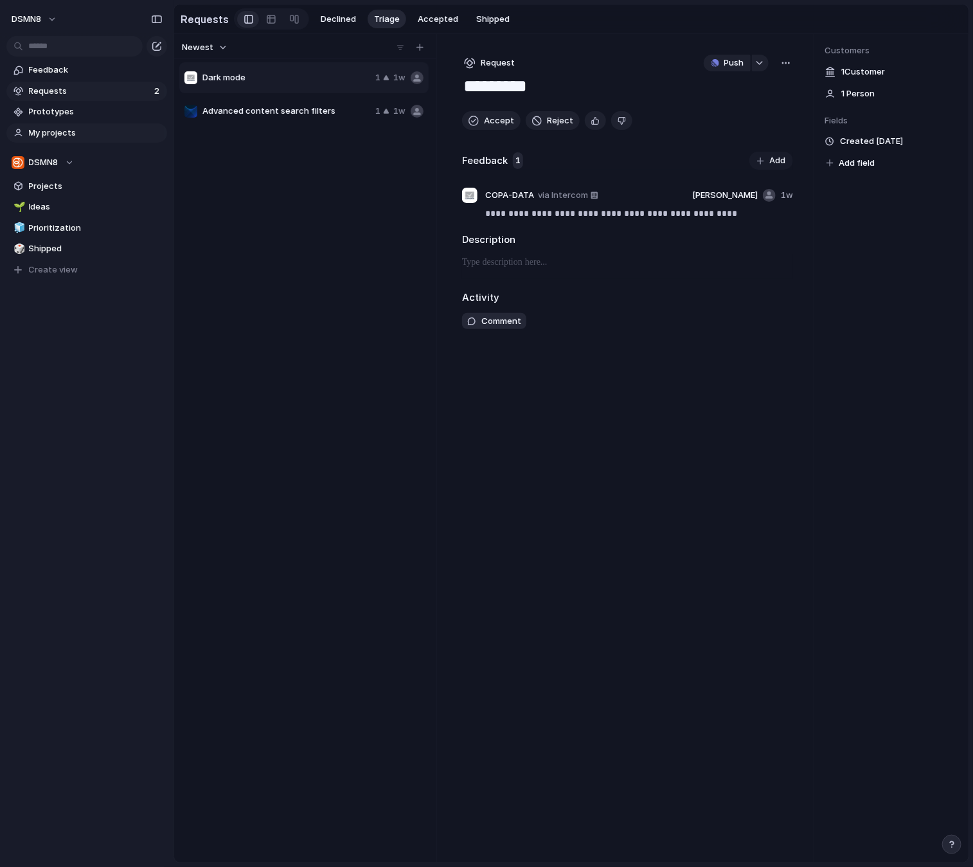
click at [103, 133] on span "My projects" at bounding box center [96, 133] width 134 height 13
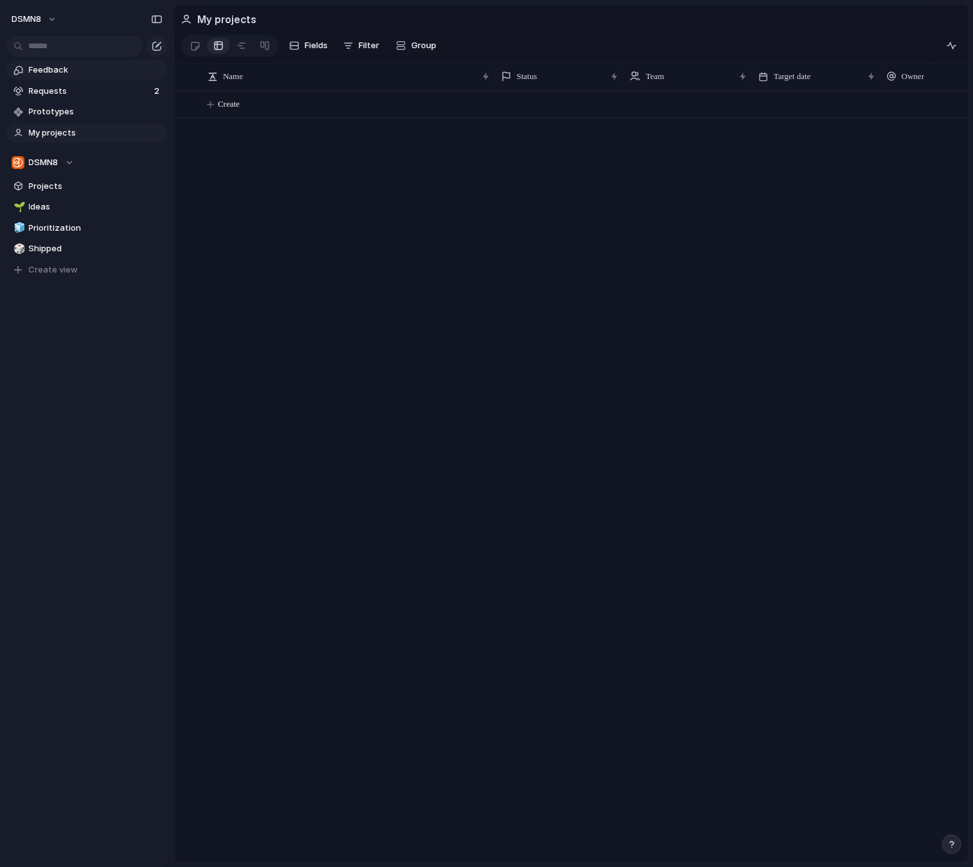
click at [103, 69] on span "Feedback" at bounding box center [96, 70] width 134 height 13
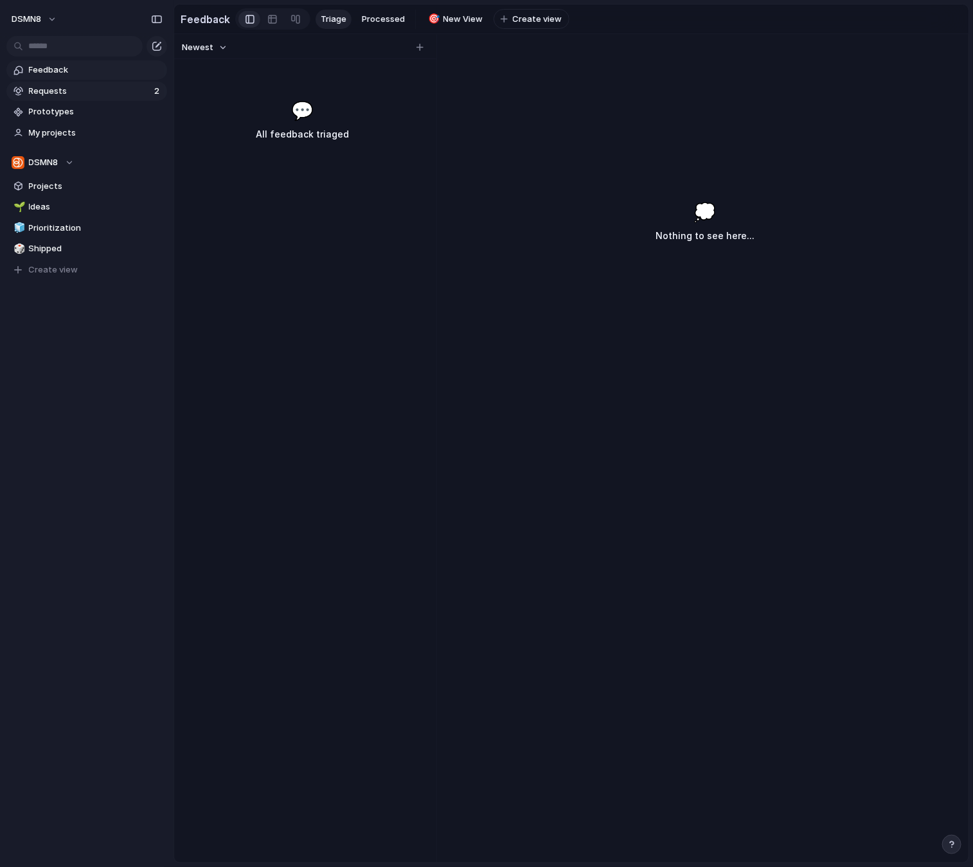
click at [103, 89] on span "Requests" at bounding box center [89, 91] width 121 height 13
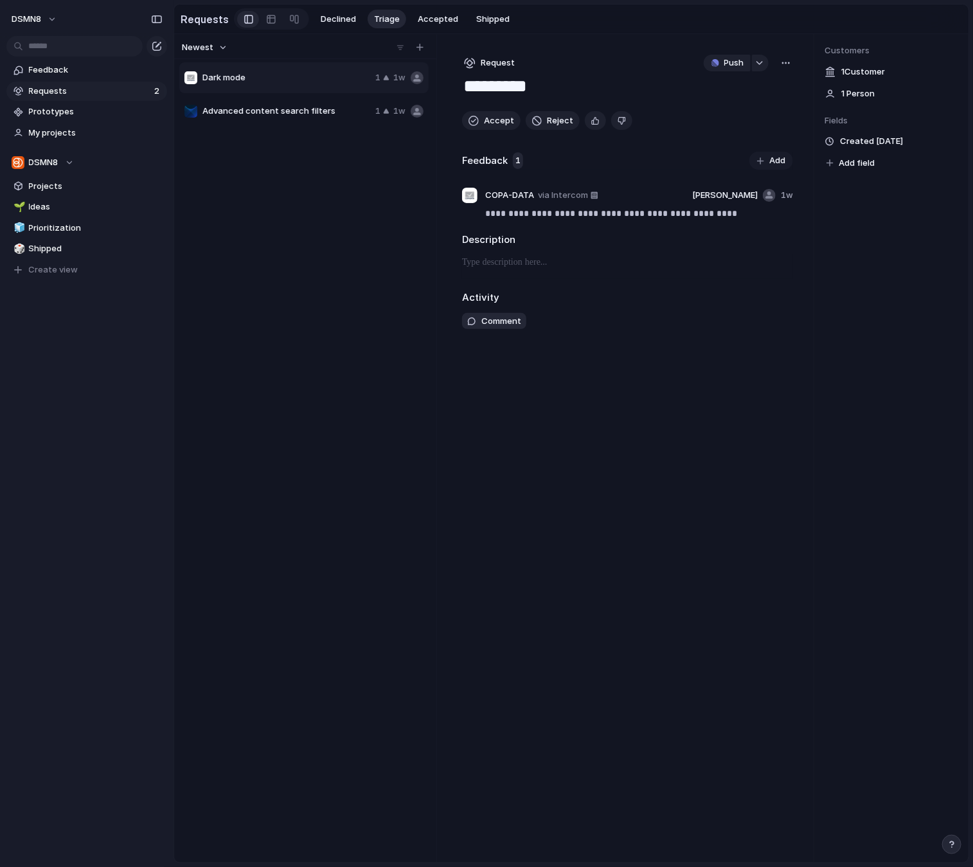
click at [77, 95] on span "Requests" at bounding box center [89, 91] width 121 height 13
click at [339, 111] on span "Advanced content search filters" at bounding box center [286, 111] width 168 height 13
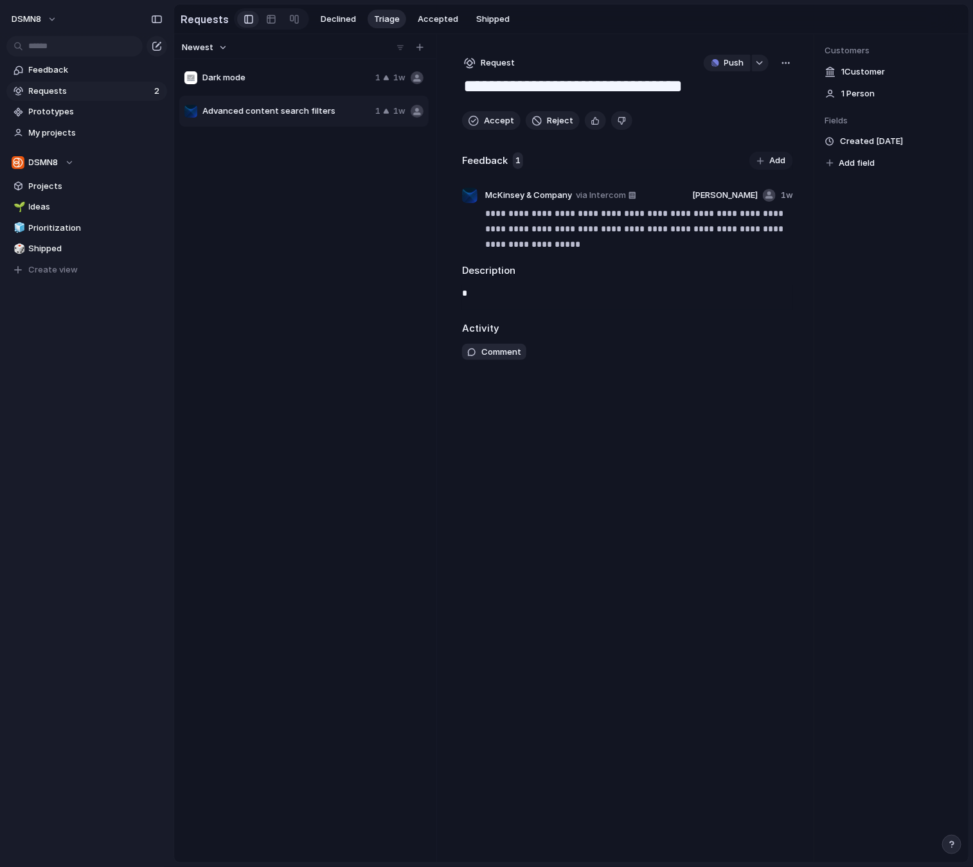
click at [98, 93] on span "Requests" at bounding box center [89, 91] width 121 height 13
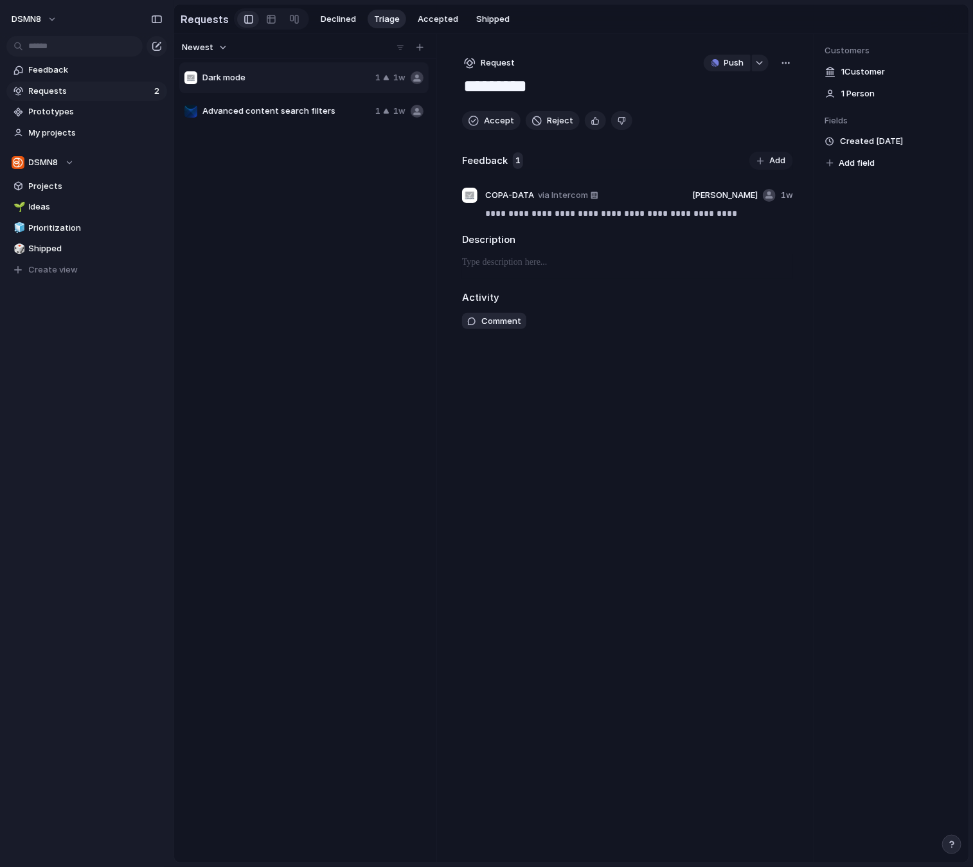
click at [272, 108] on span "Advanced content search filters" at bounding box center [286, 111] width 168 height 13
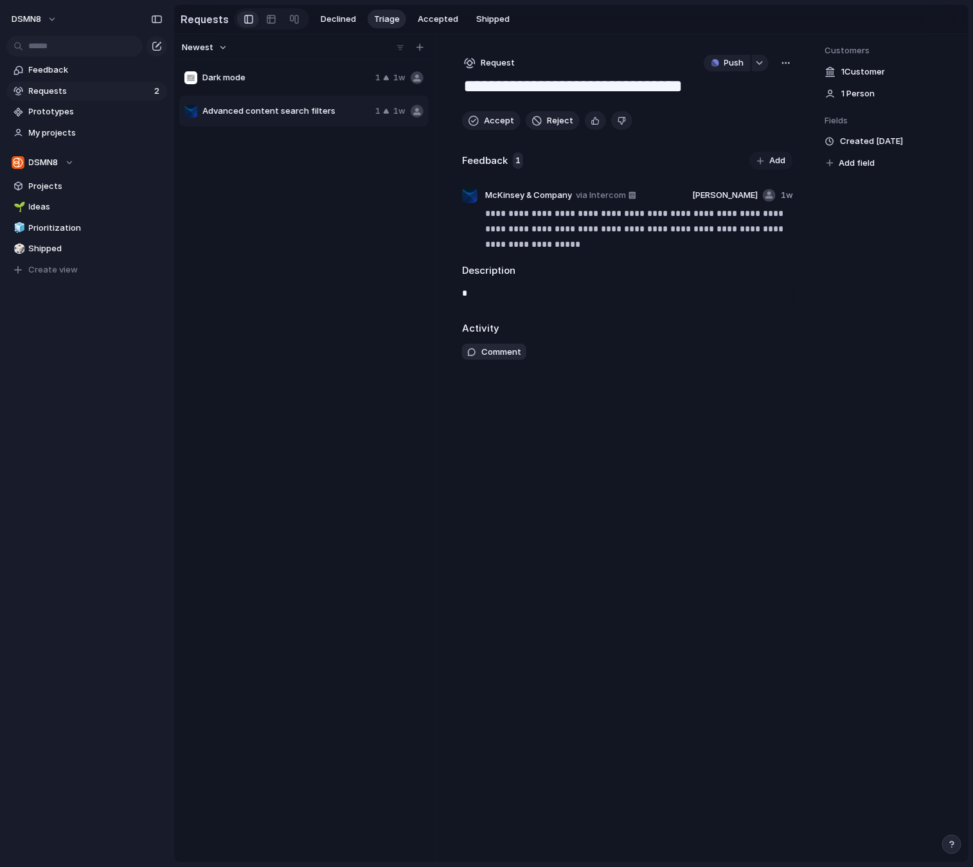
click at [237, 78] on span "Dark mode" at bounding box center [286, 77] width 168 height 13
type textarea "*********"
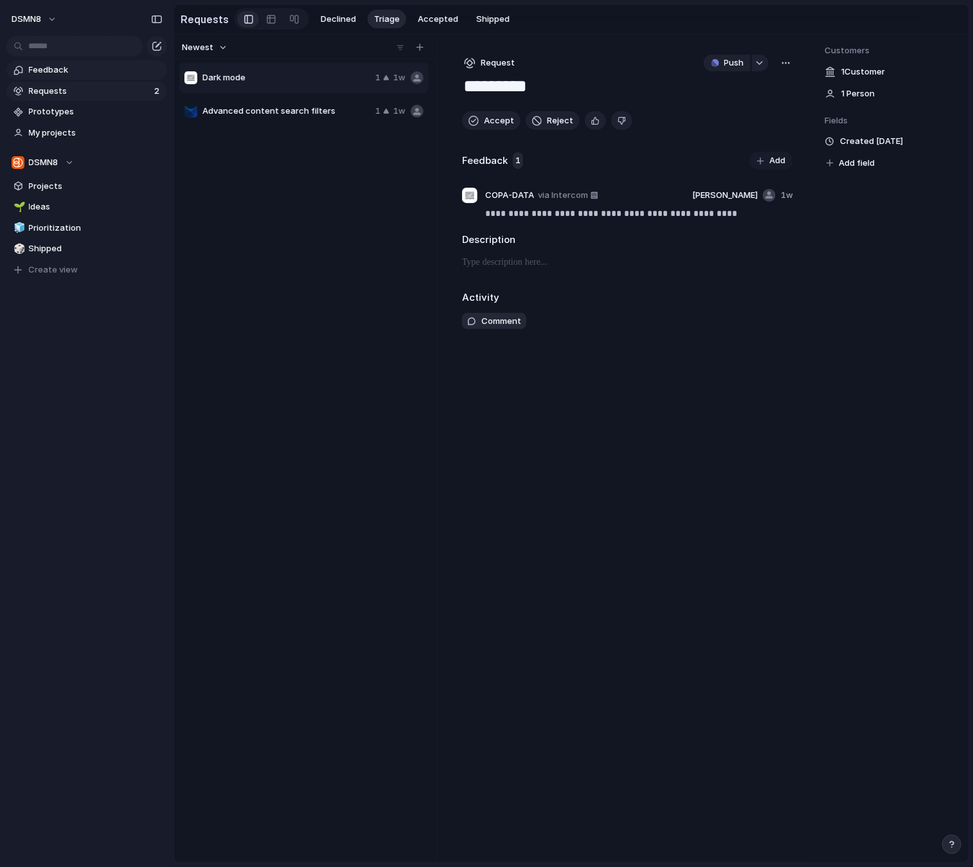
click at [74, 69] on span "Feedback" at bounding box center [96, 70] width 134 height 13
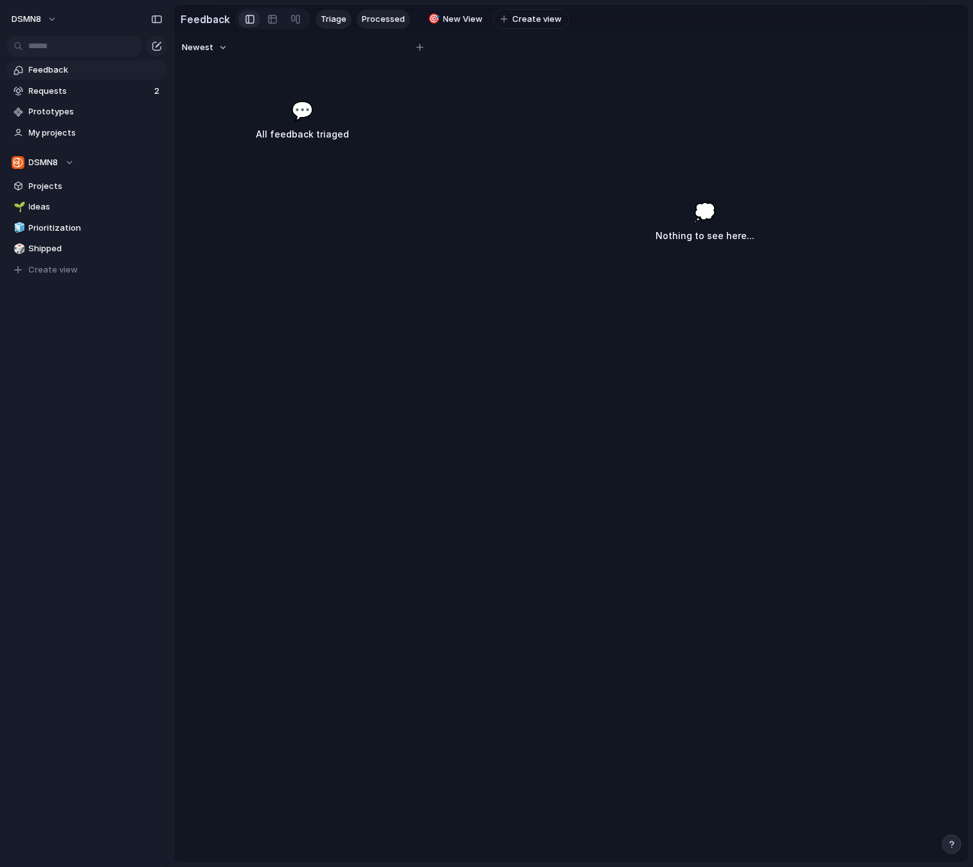
click at [381, 15] on span "Processed" at bounding box center [383, 19] width 43 height 13
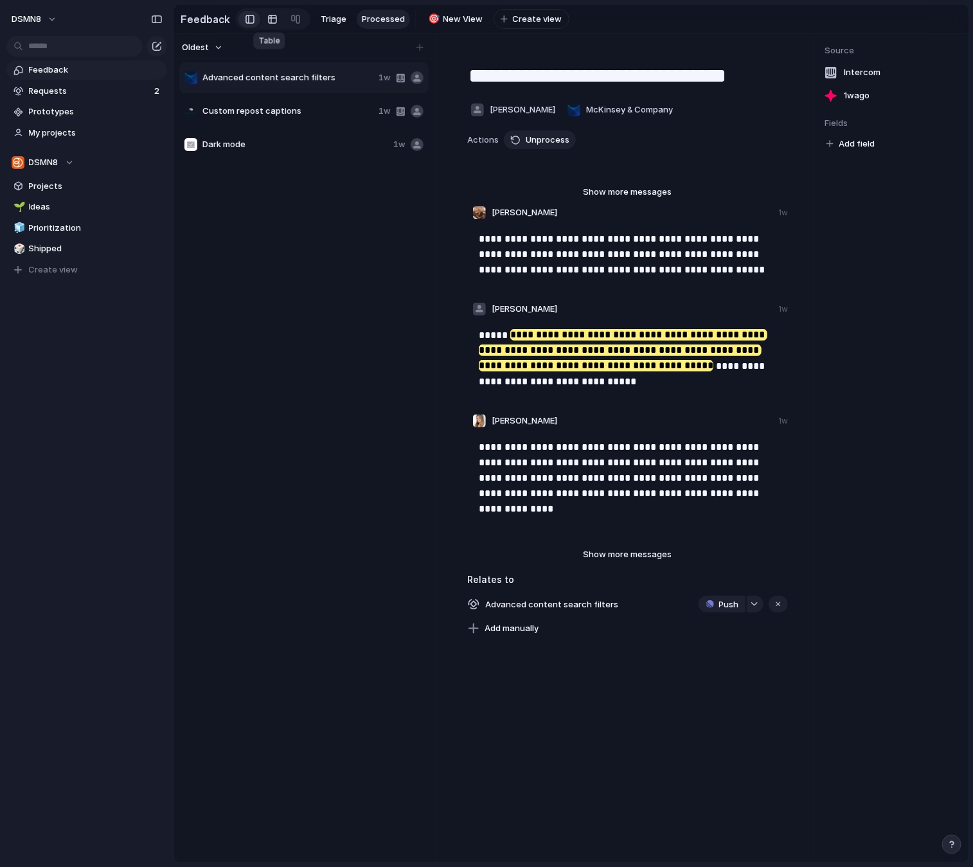
click at [268, 18] on div at bounding box center [272, 19] width 10 height 21
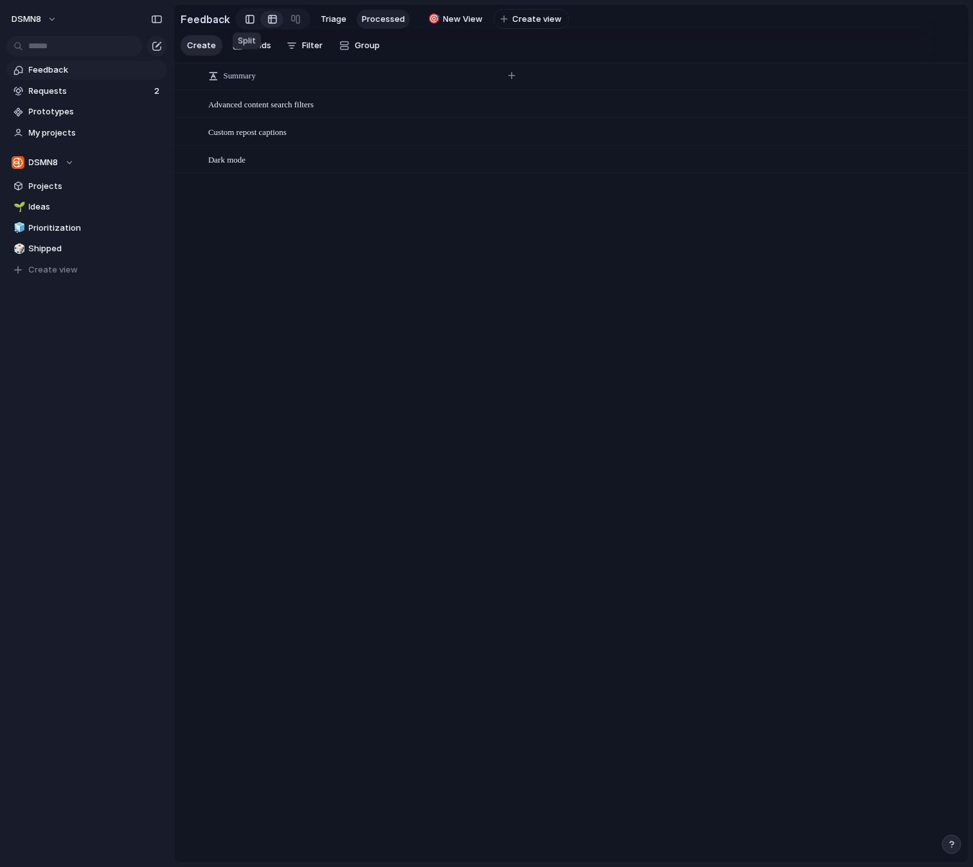
click at [246, 17] on div at bounding box center [250, 19] width 9 height 19
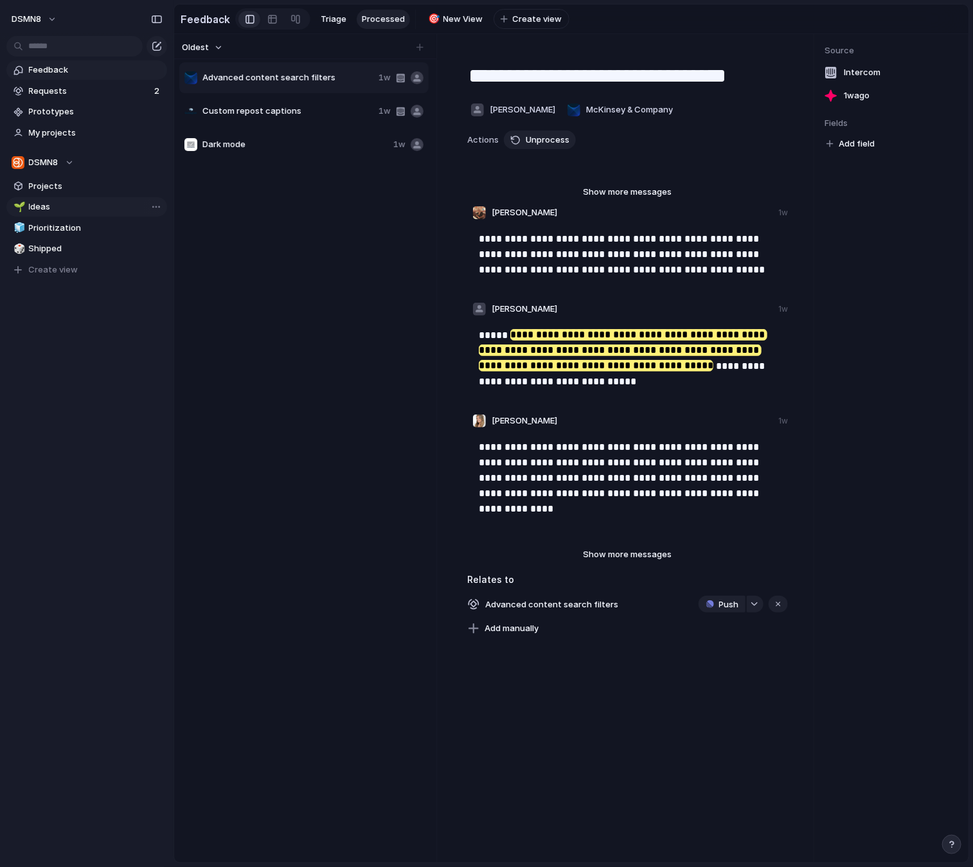
click at [70, 205] on span "Ideas" at bounding box center [96, 207] width 134 height 13
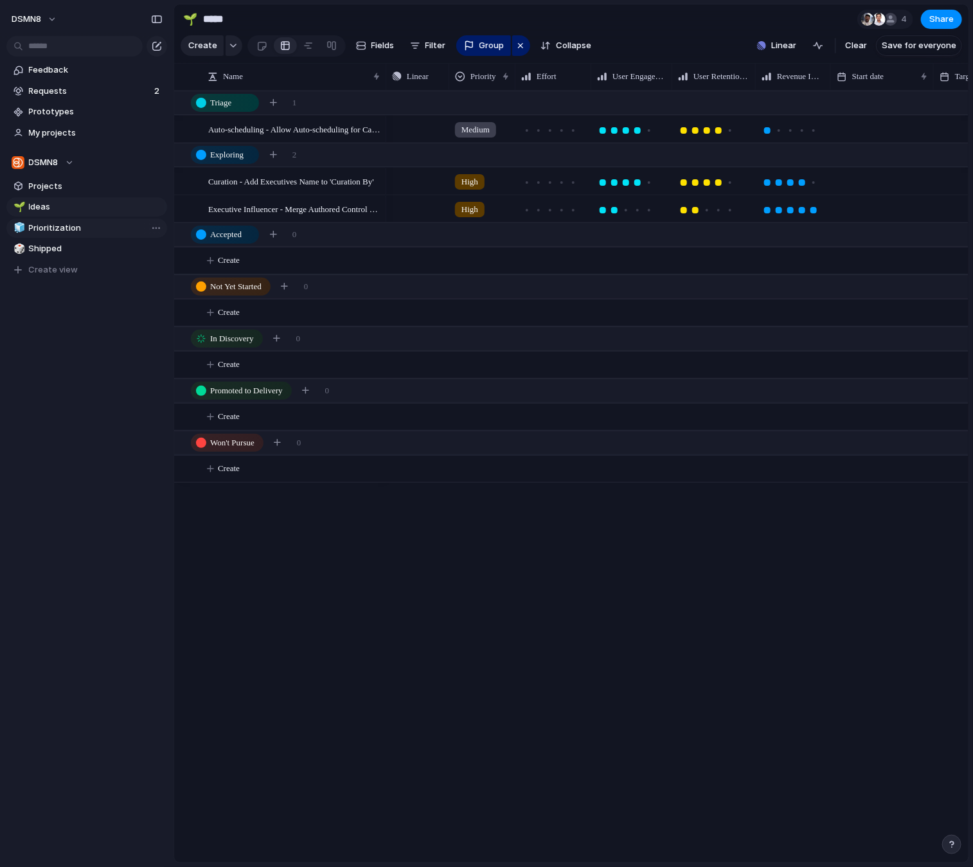
click at [91, 229] on span "Prioritization" at bounding box center [96, 228] width 134 height 13
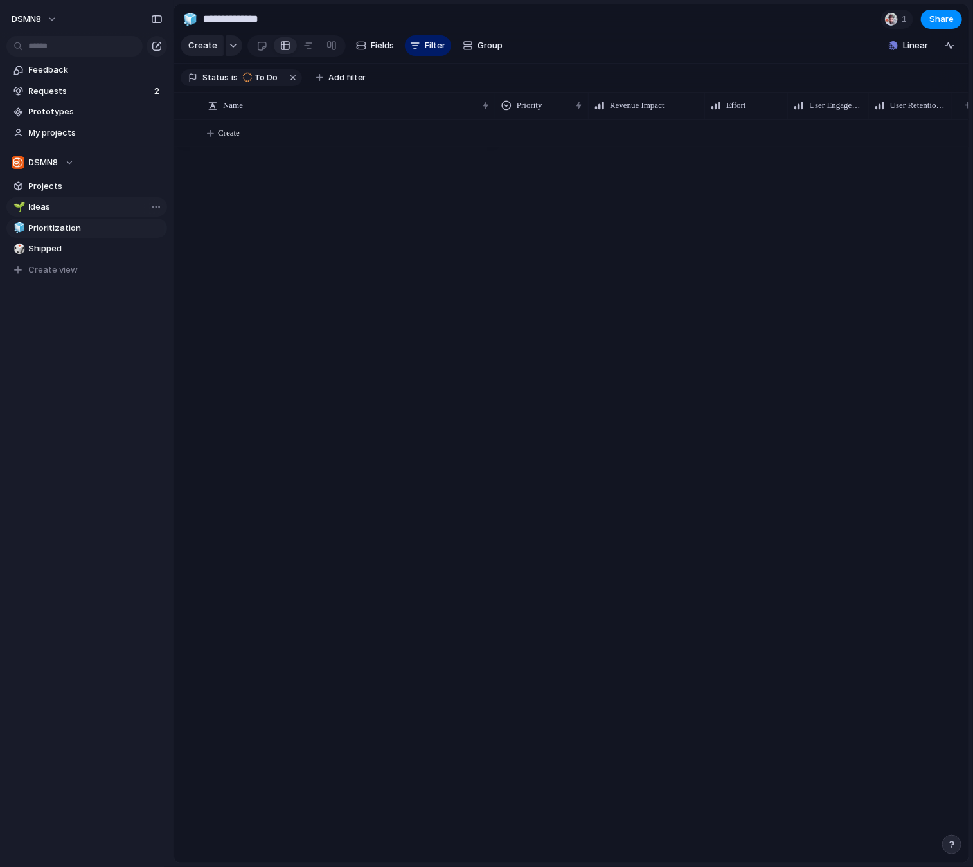
click at [91, 210] on span "Ideas" at bounding box center [96, 207] width 134 height 13
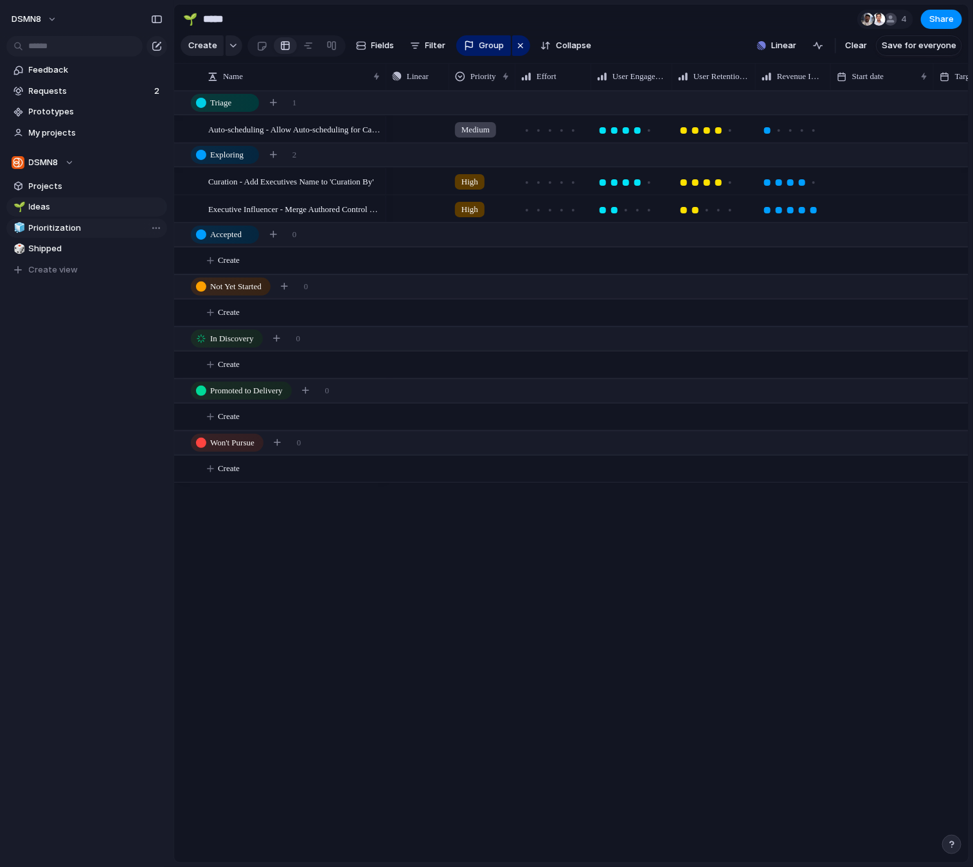
click at [93, 234] on link "🧊 Prioritization" at bounding box center [86, 228] width 161 height 19
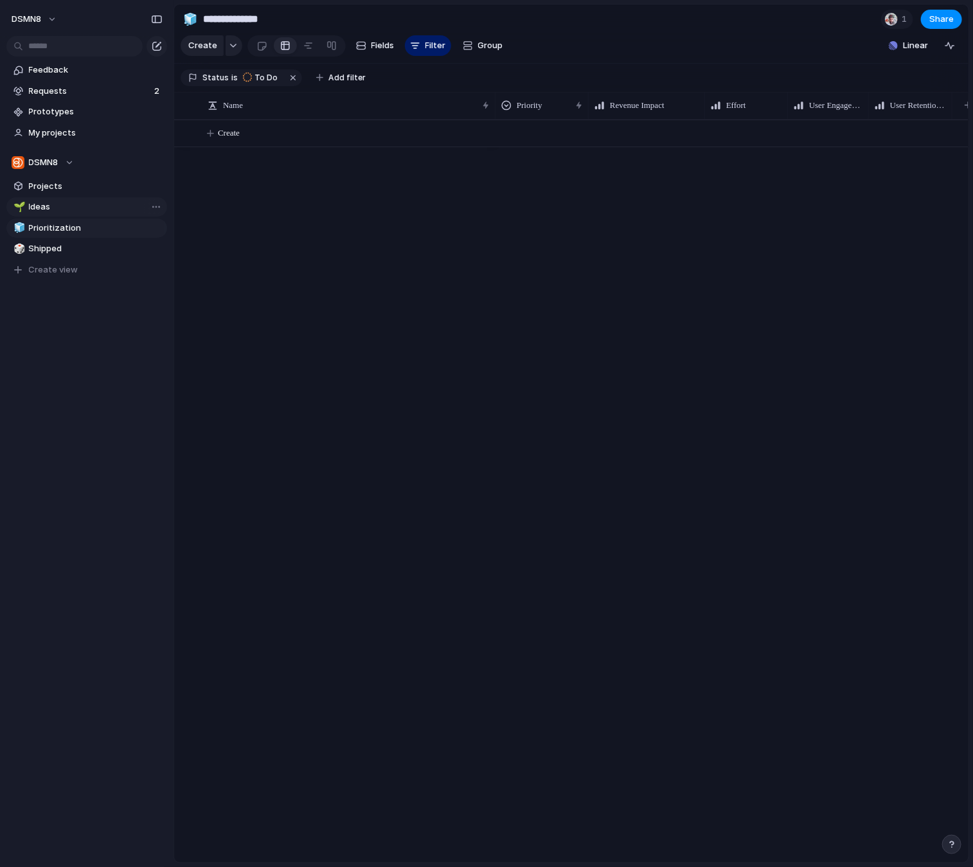
click at [91, 211] on span "Ideas" at bounding box center [96, 207] width 134 height 13
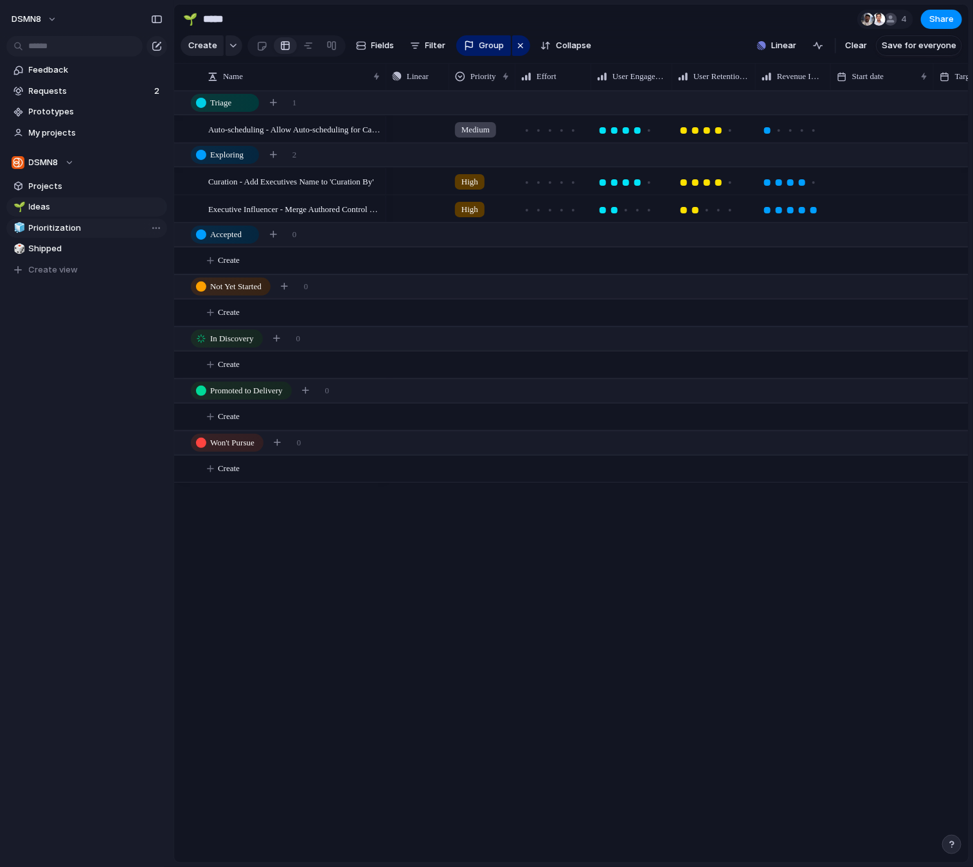
click at [74, 226] on span "Prioritization" at bounding box center [96, 228] width 134 height 13
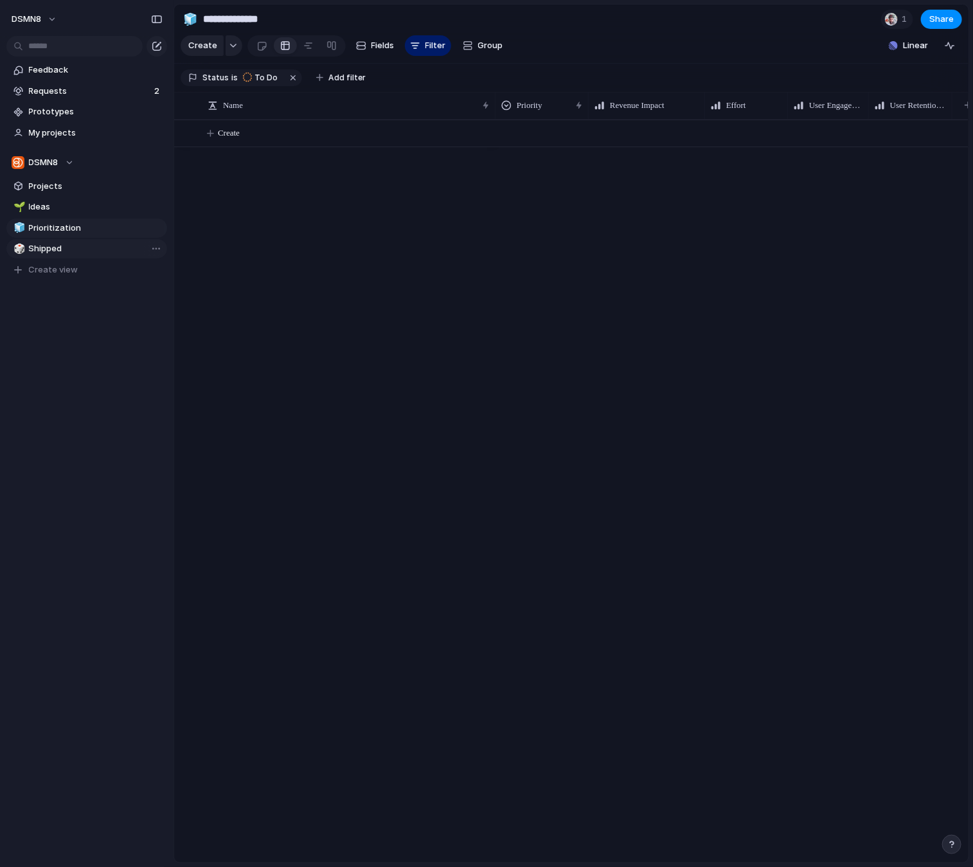
click at [78, 251] on span "Shipped" at bounding box center [96, 248] width 134 height 13
click at [91, 210] on span "Ideas" at bounding box center [96, 207] width 134 height 13
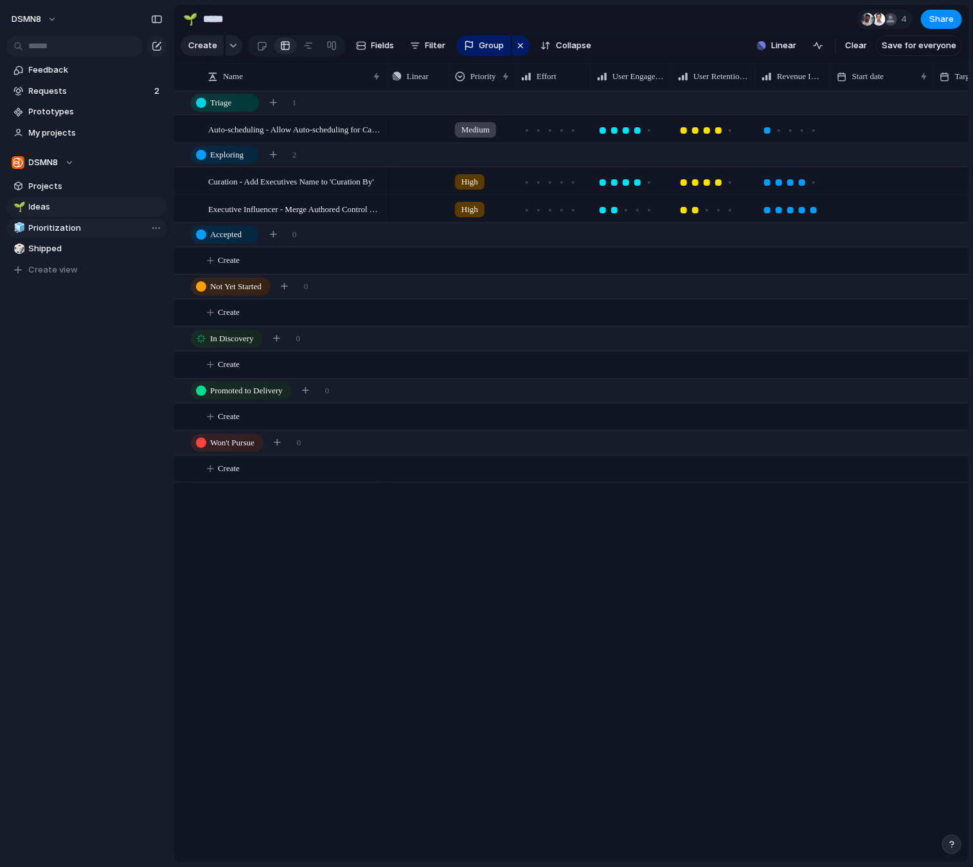
click at [96, 228] on span "Prioritization" at bounding box center [96, 228] width 134 height 13
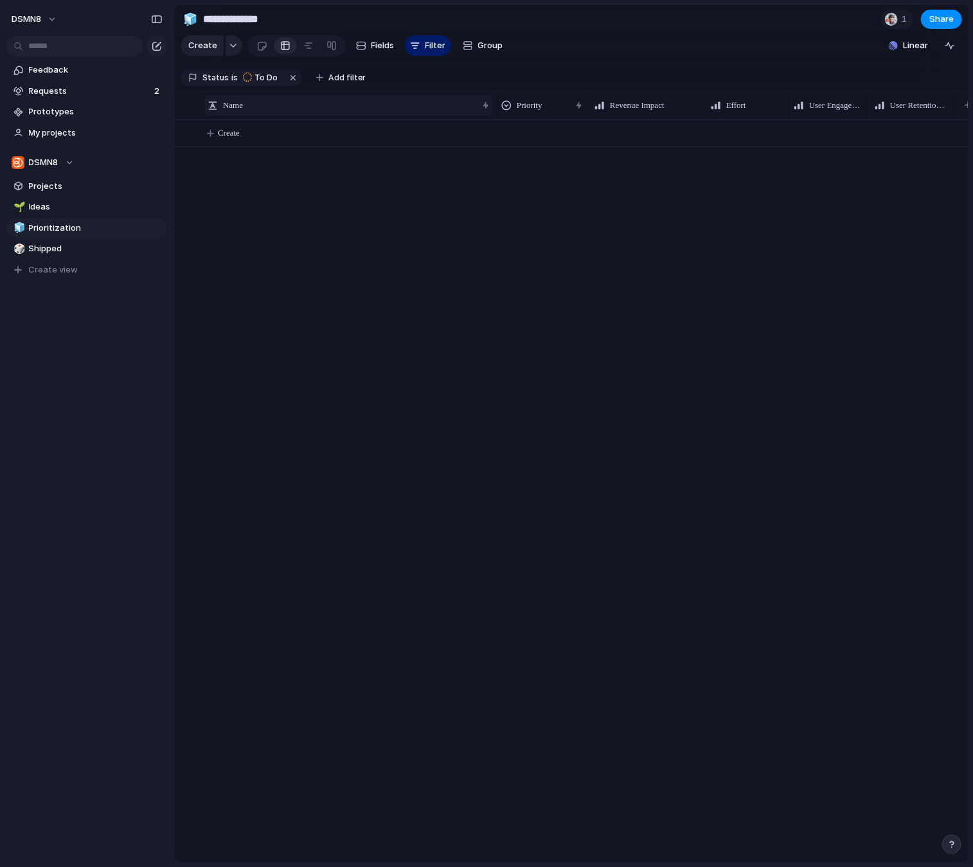
click at [287, 75] on button "button" at bounding box center [293, 77] width 17 height 17
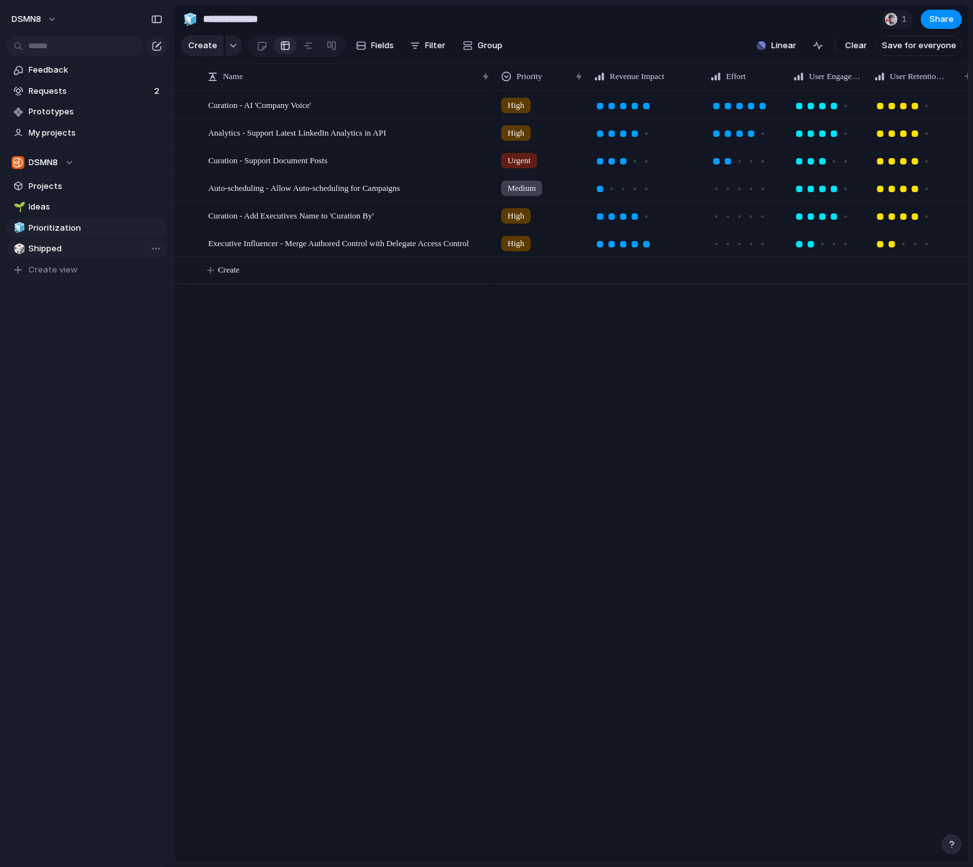
click at [83, 244] on span "Shipped" at bounding box center [96, 248] width 134 height 13
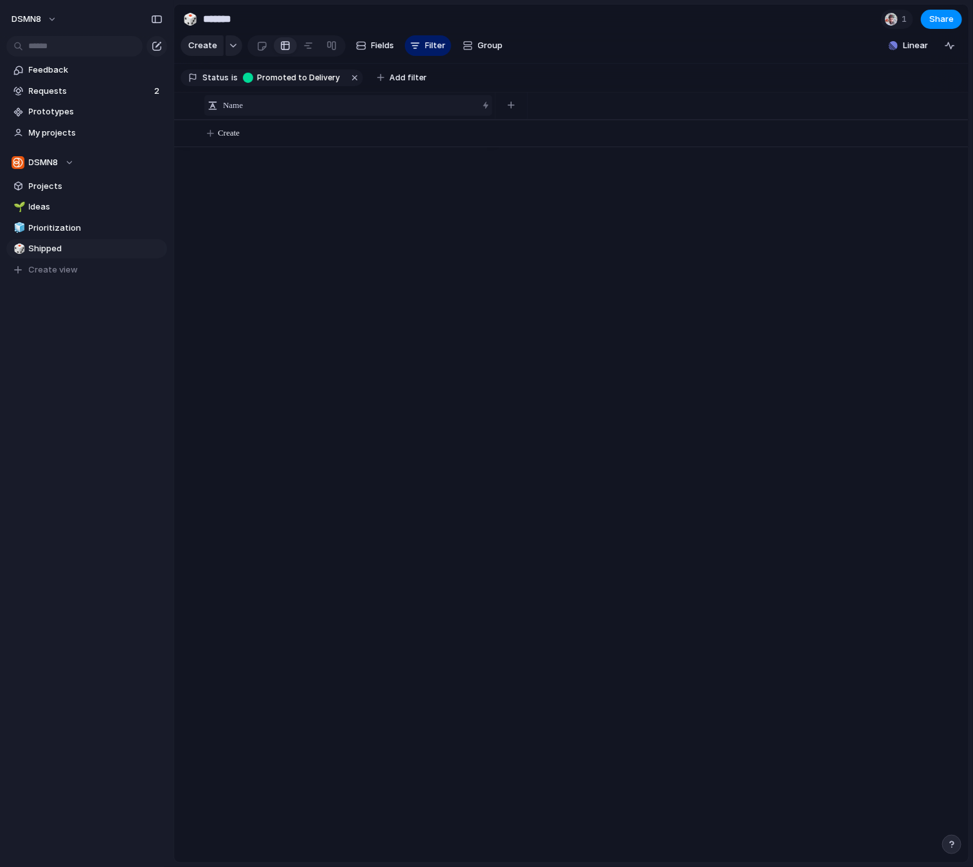
click at [348, 74] on button "button" at bounding box center [354, 77] width 17 height 17
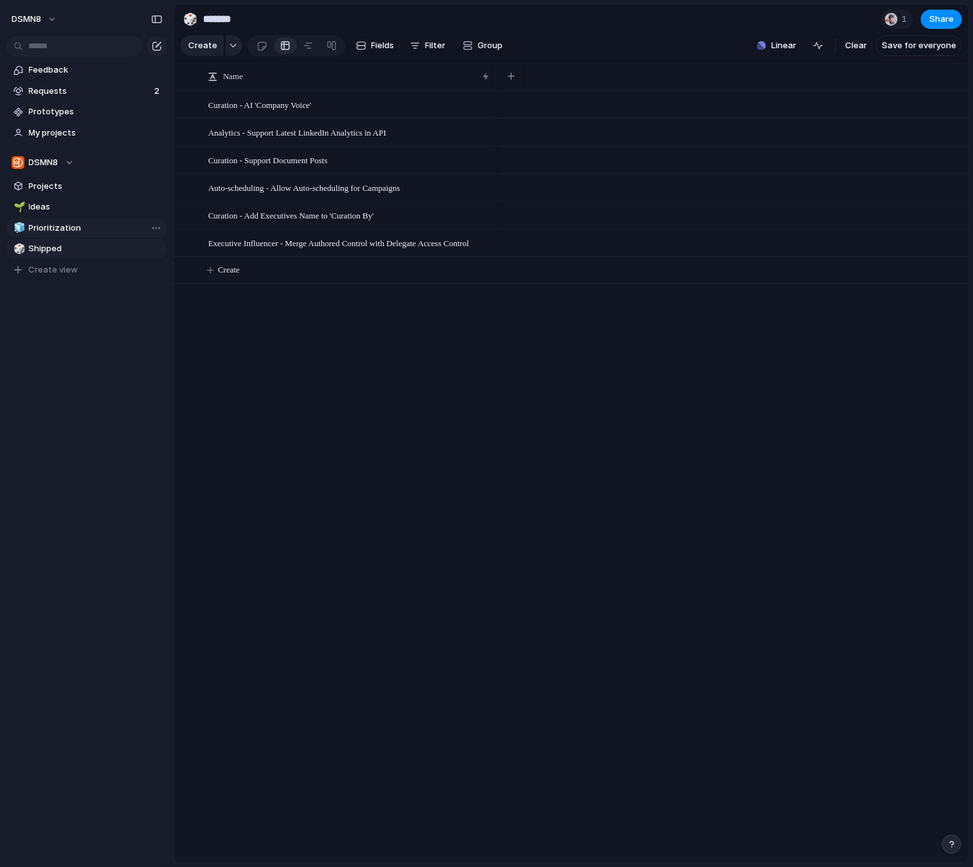
click at [80, 223] on span "Prioritization" at bounding box center [96, 228] width 134 height 13
type input "**********"
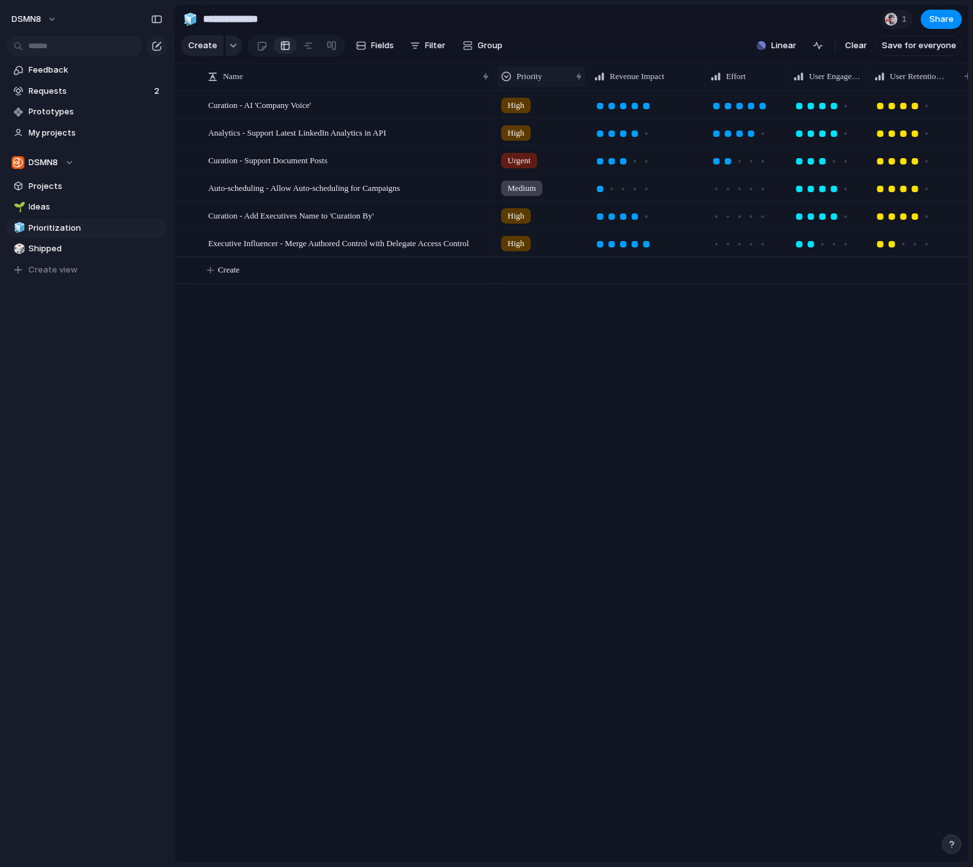
click at [535, 78] on span "Priority" at bounding box center [530, 76] width 26 height 13
click at [517, 143] on div "Sort ascending" at bounding box center [545, 146] width 79 height 13
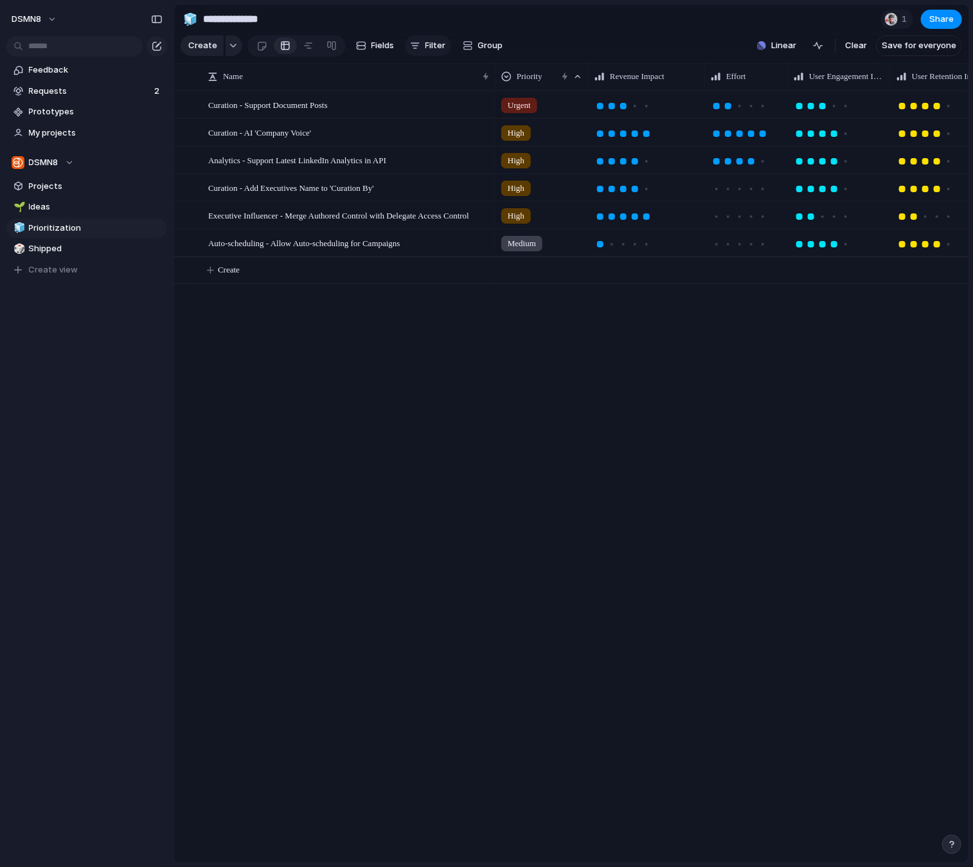
click at [432, 46] on span "Filter" at bounding box center [436, 45] width 21 height 13
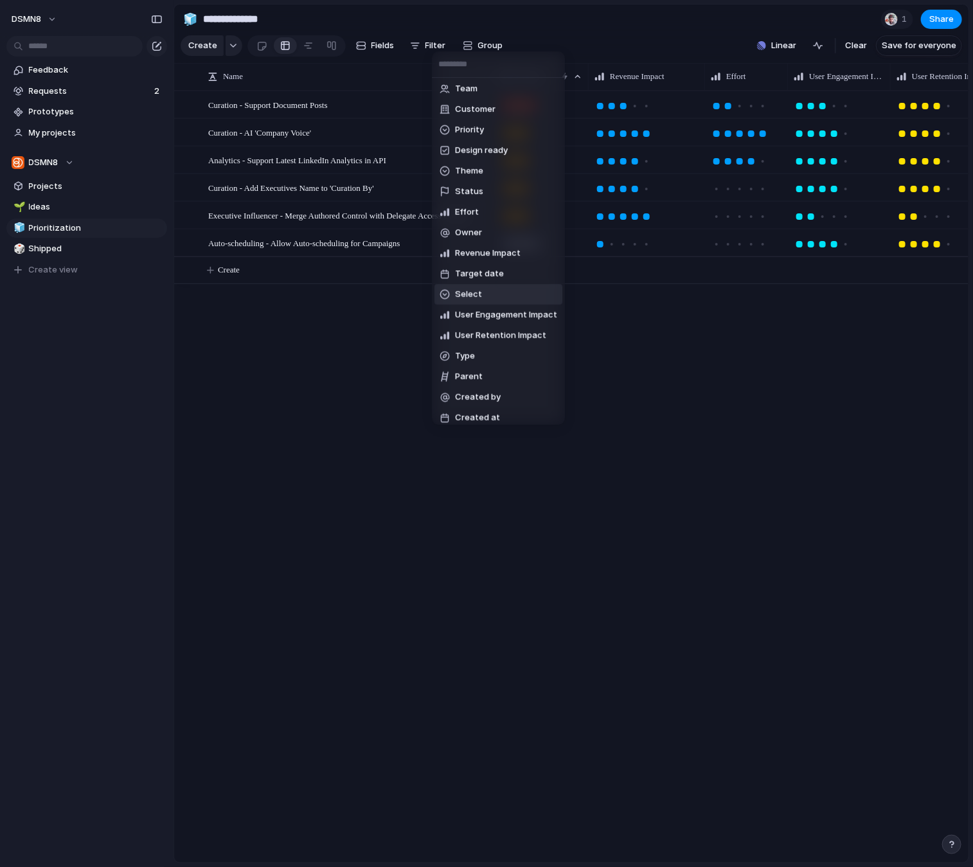
scroll to position [47, 0]
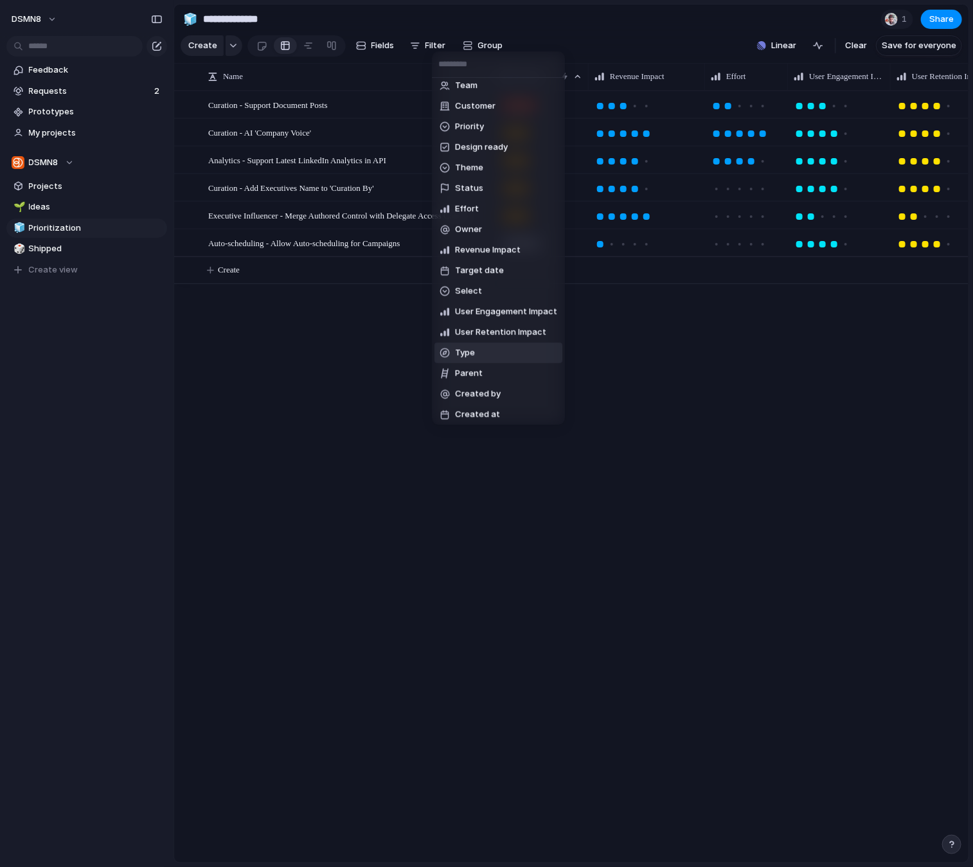
click at [482, 348] on li "Type" at bounding box center [499, 353] width 128 height 21
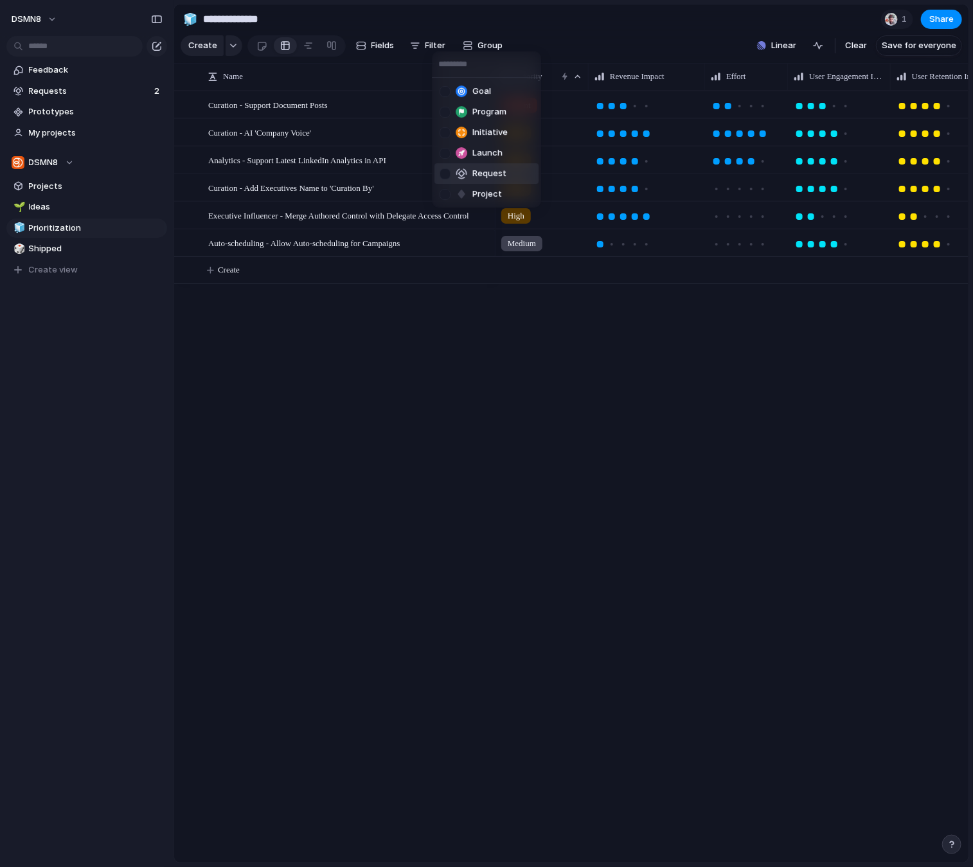
click at [447, 174] on div at bounding box center [445, 173] width 11 height 11
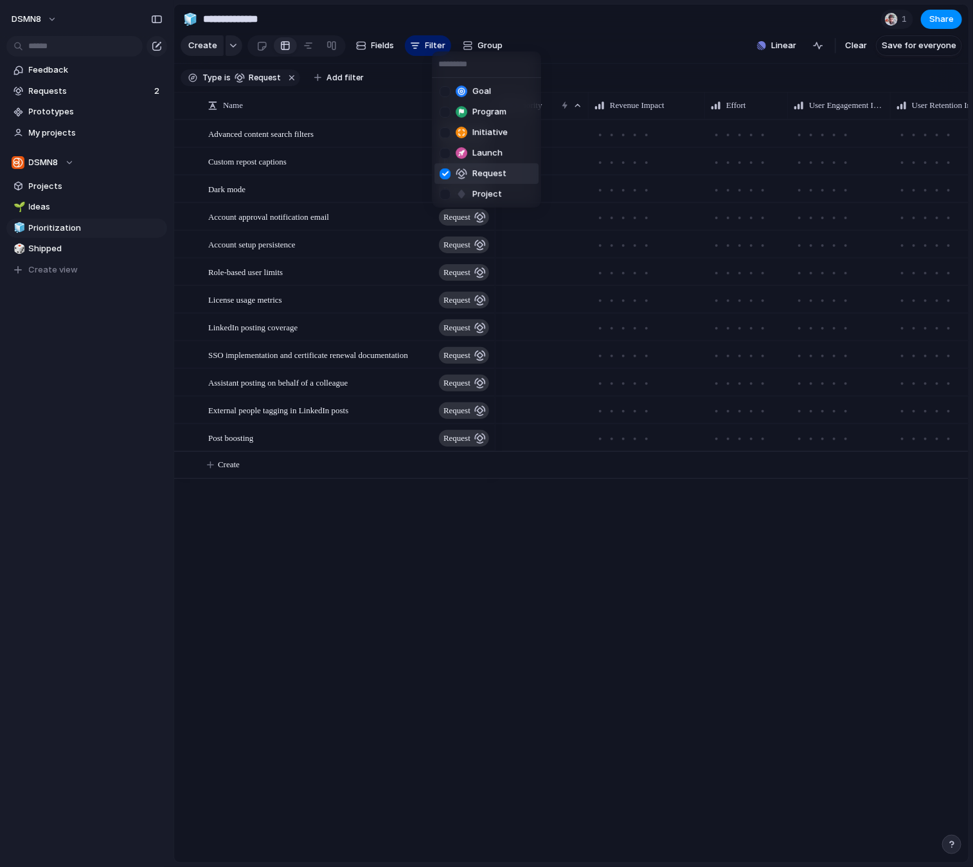
click at [415, 657] on div "Goal Program Initiative Launch Request Project" at bounding box center [486, 433] width 973 height 867
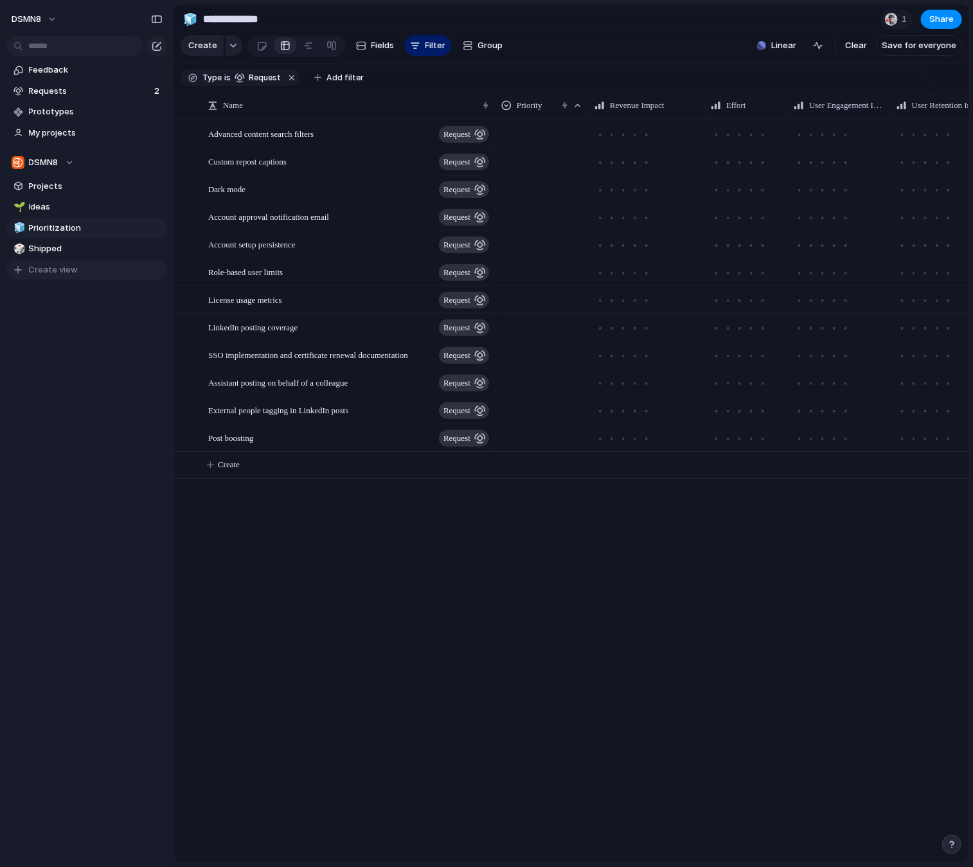
click at [50, 271] on span "Create view" at bounding box center [53, 270] width 49 height 13
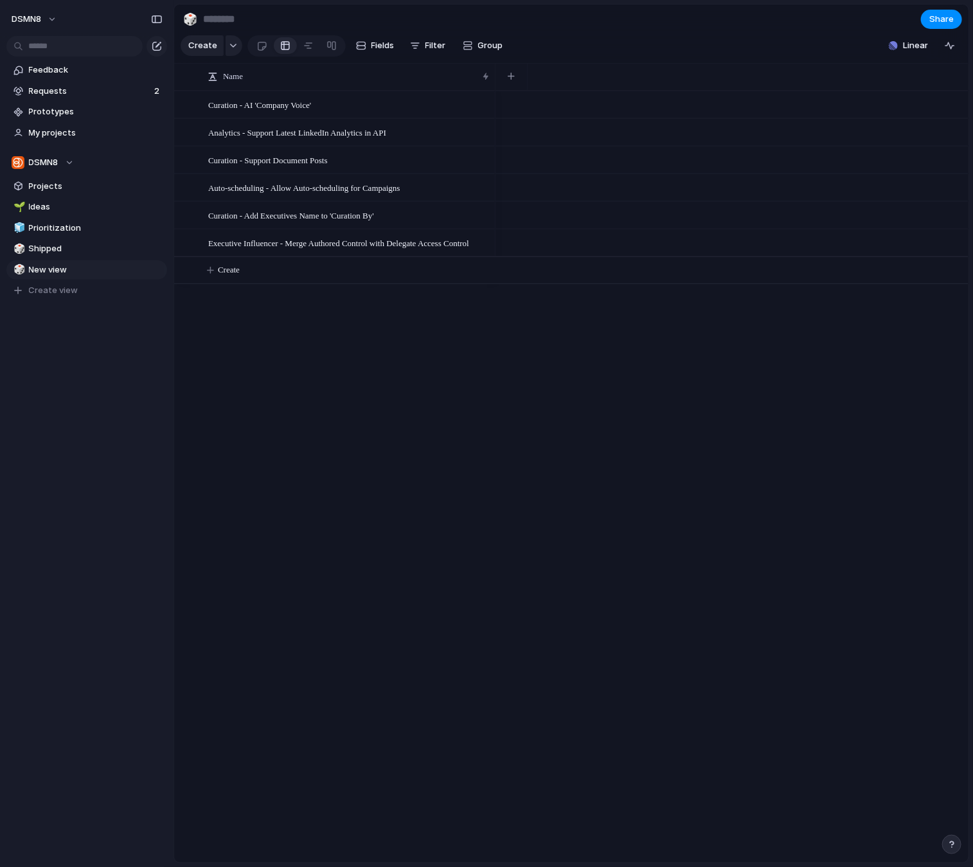
click at [55, 321] on div "Feedback Requests 2 Prototypes My projects DSMN8 Projects 🌱 Ideas 🧊 Prioritizat…" at bounding box center [87, 202] width 174 height 404
click at [185, 364] on span "Delete view" at bounding box center [201, 369] width 48 height 13
type input "*******"
click at [84, 71] on span "Feedback" at bounding box center [96, 70] width 134 height 13
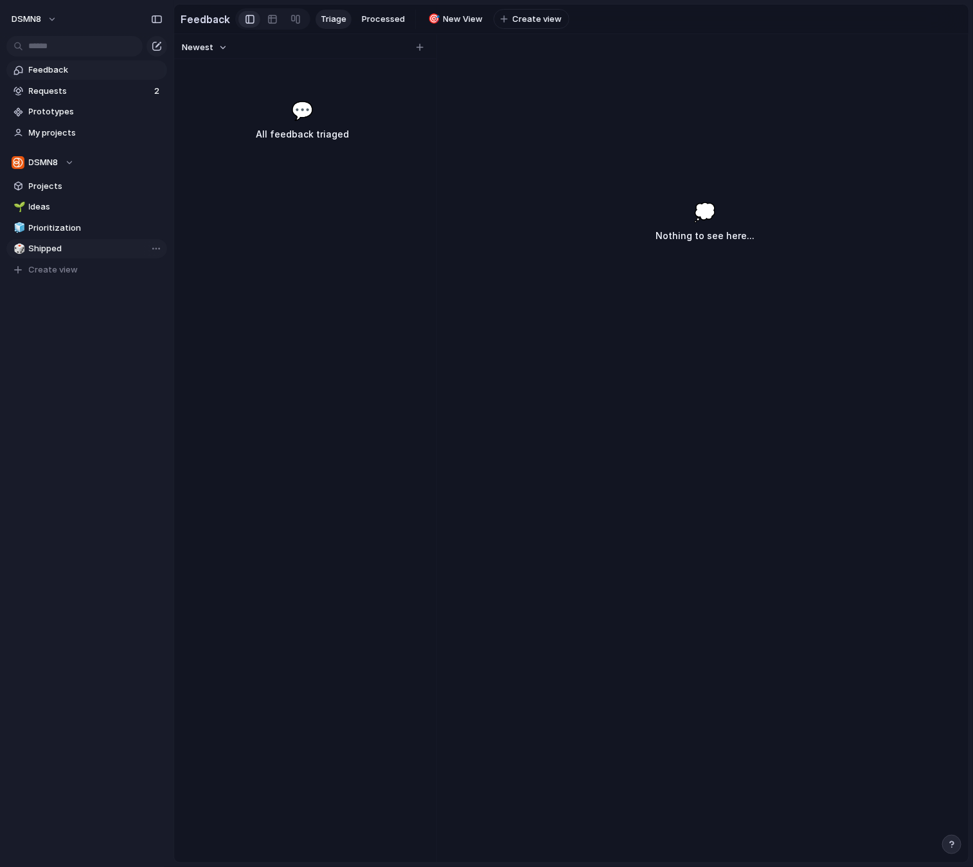
click at [80, 244] on span "Shipped" at bounding box center [96, 248] width 134 height 13
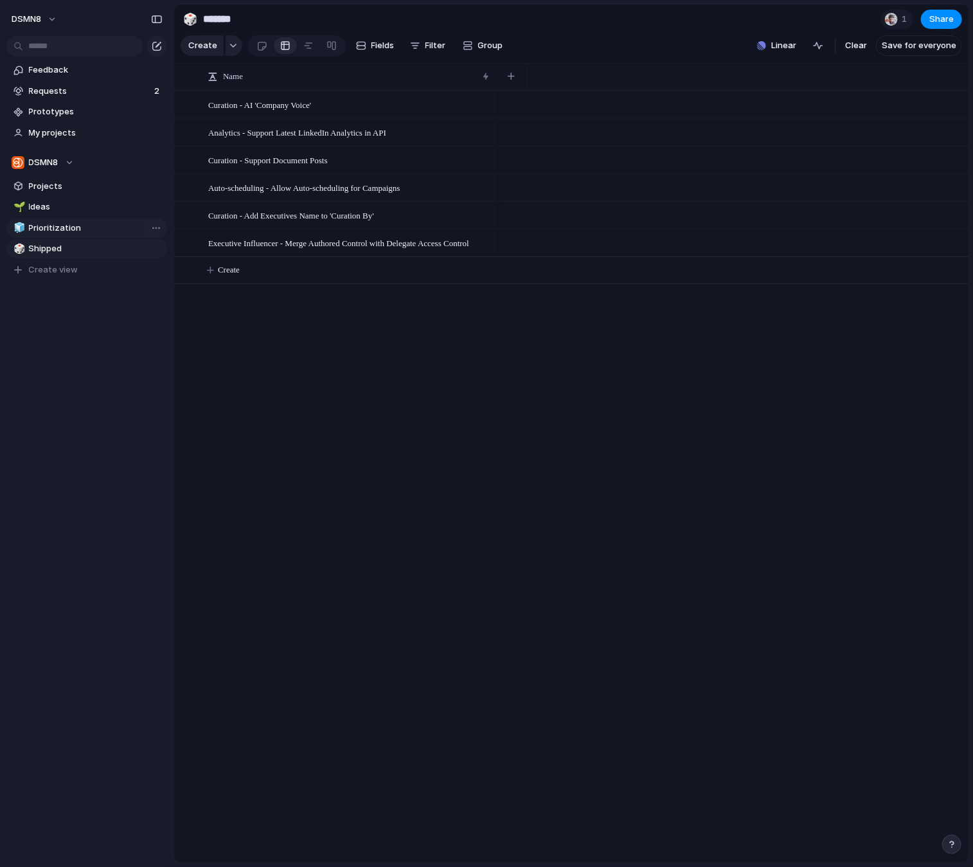
click at [98, 228] on span "Prioritization" at bounding box center [96, 228] width 134 height 13
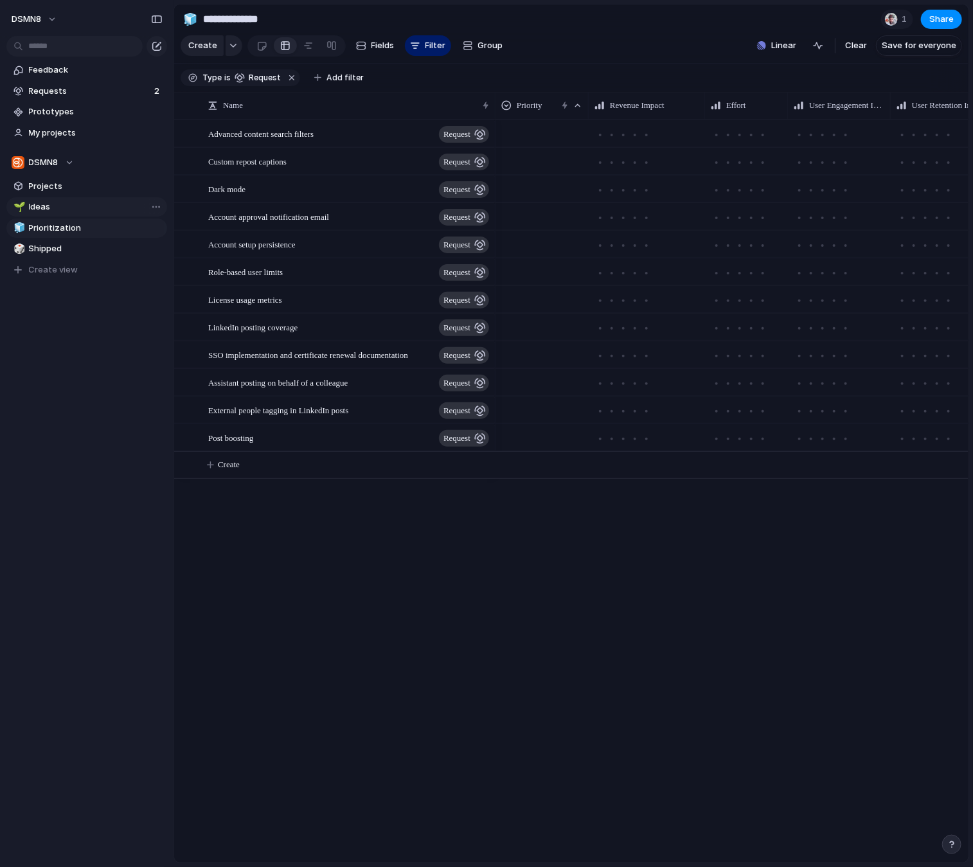
click at [86, 208] on span "Ideas" at bounding box center [96, 207] width 134 height 13
type input "*****"
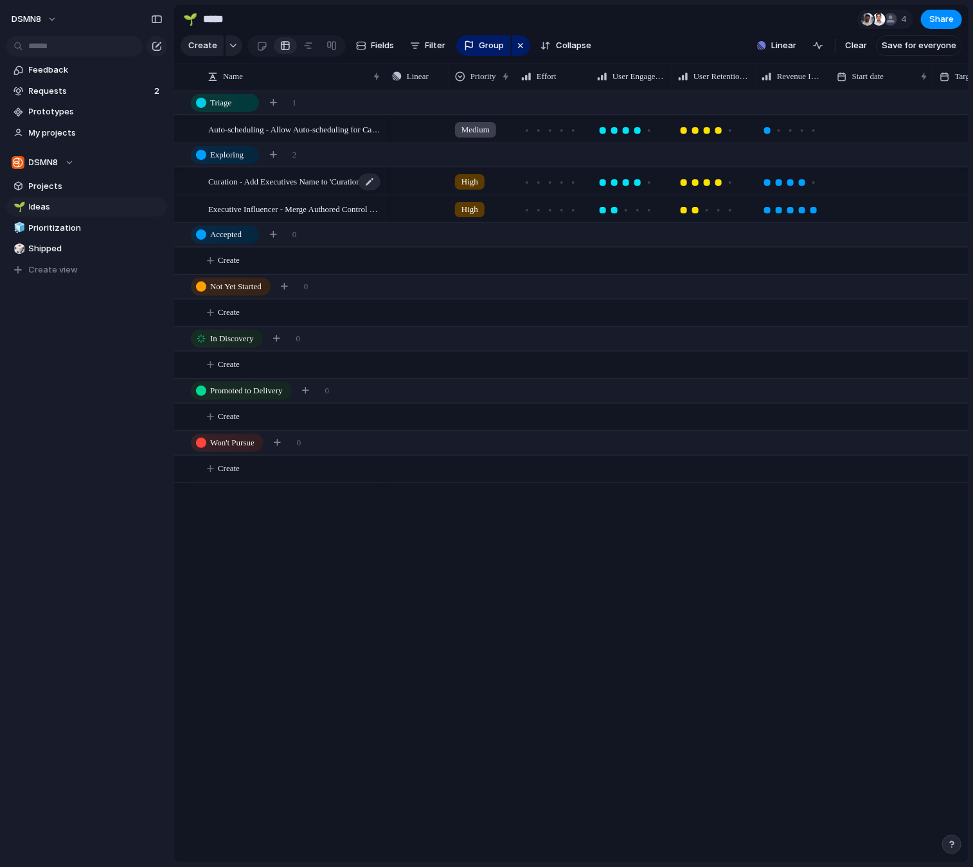
click at [336, 181] on span "Curation - Add Executives Name to 'Curation By'" at bounding box center [291, 181] width 166 height 15
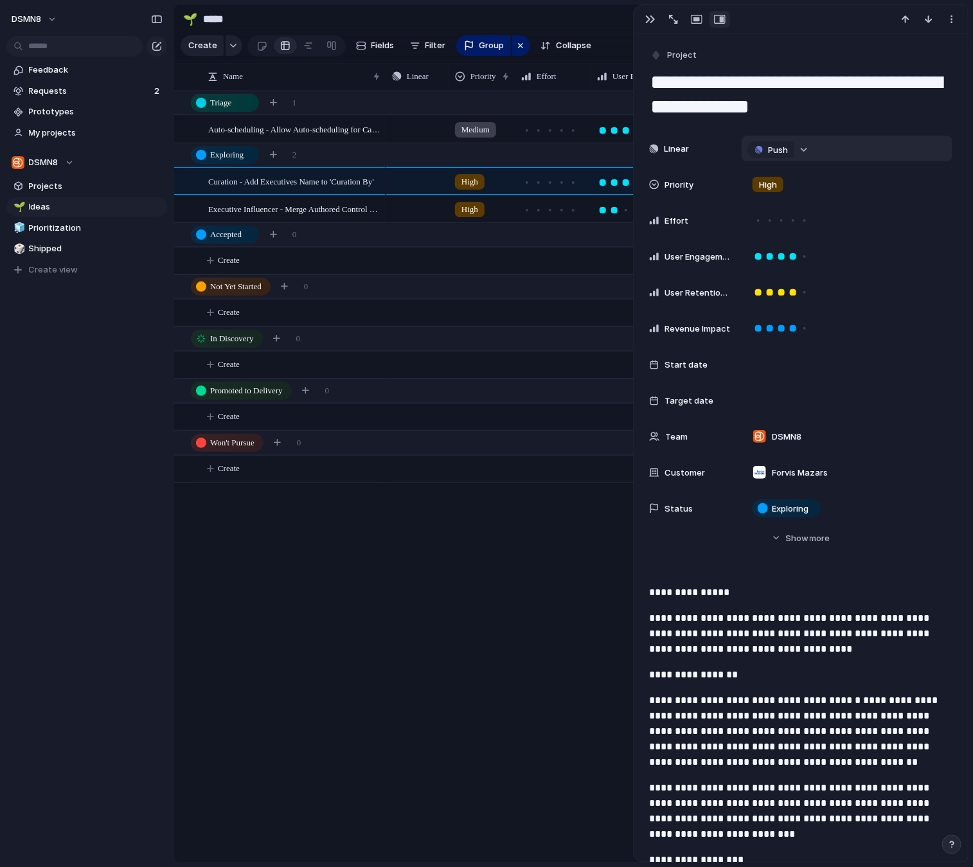
click at [804, 148] on div "button" at bounding box center [804, 149] width 9 height 5
click at [837, 136] on div "Projects Issues HighFive, MemberPost, Poll Refactor Executive Influencer Heartb…" at bounding box center [486, 433] width 973 height 867
click at [285, 44] on div at bounding box center [285, 45] width 10 height 21
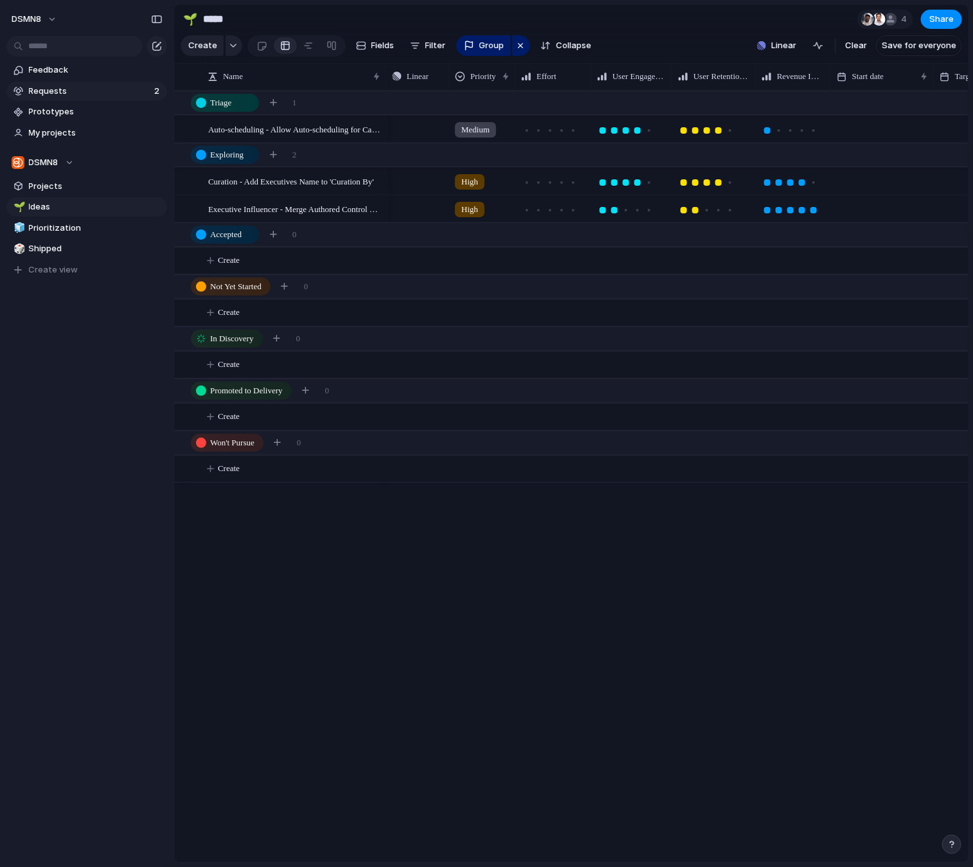
click at [92, 87] on span "Requests" at bounding box center [89, 91] width 121 height 13
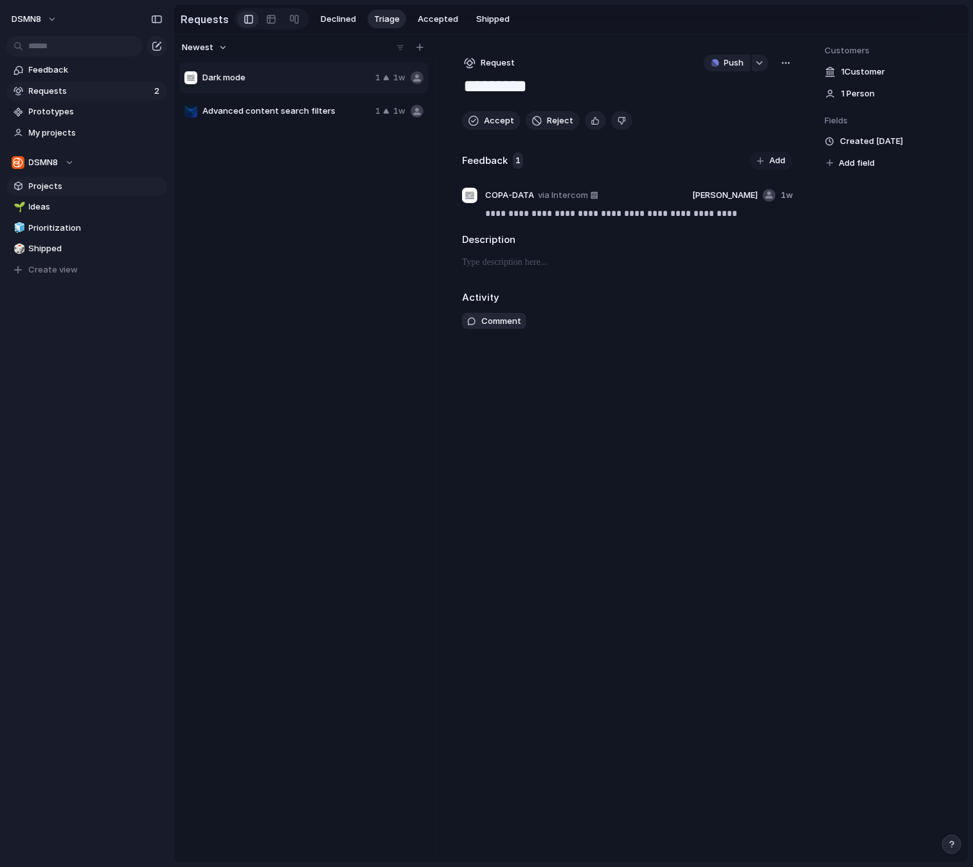
click at [74, 186] on span "Projects" at bounding box center [96, 186] width 134 height 13
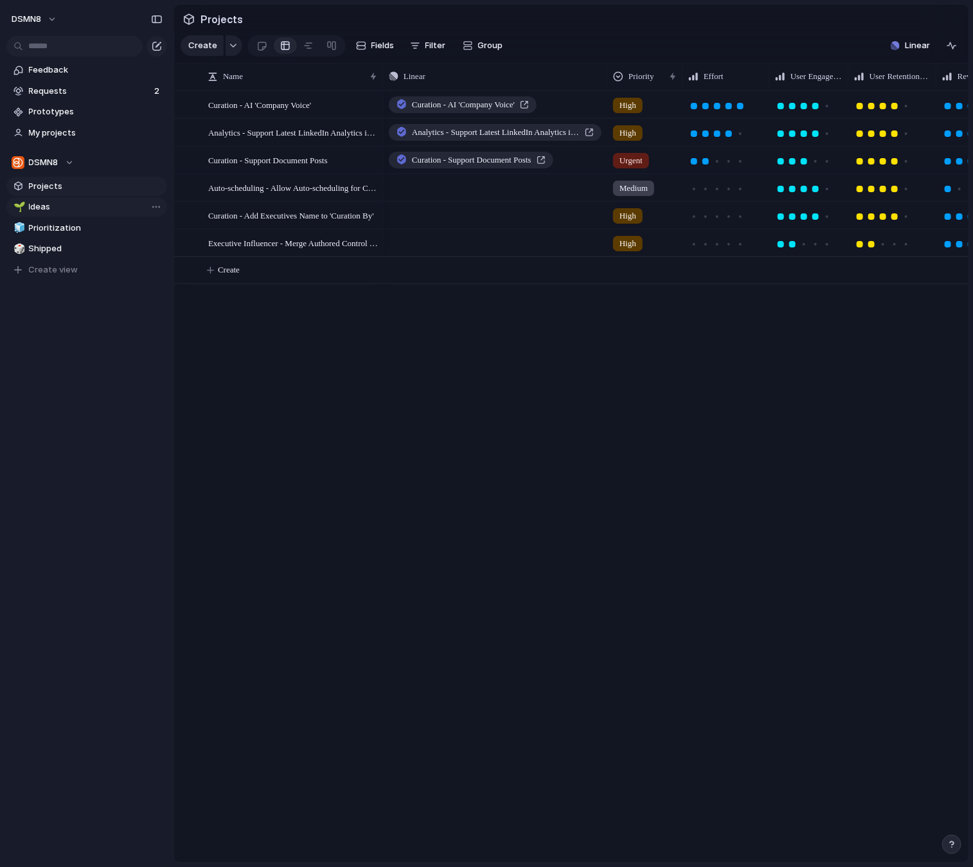
click at [78, 204] on span "Ideas" at bounding box center [96, 207] width 134 height 13
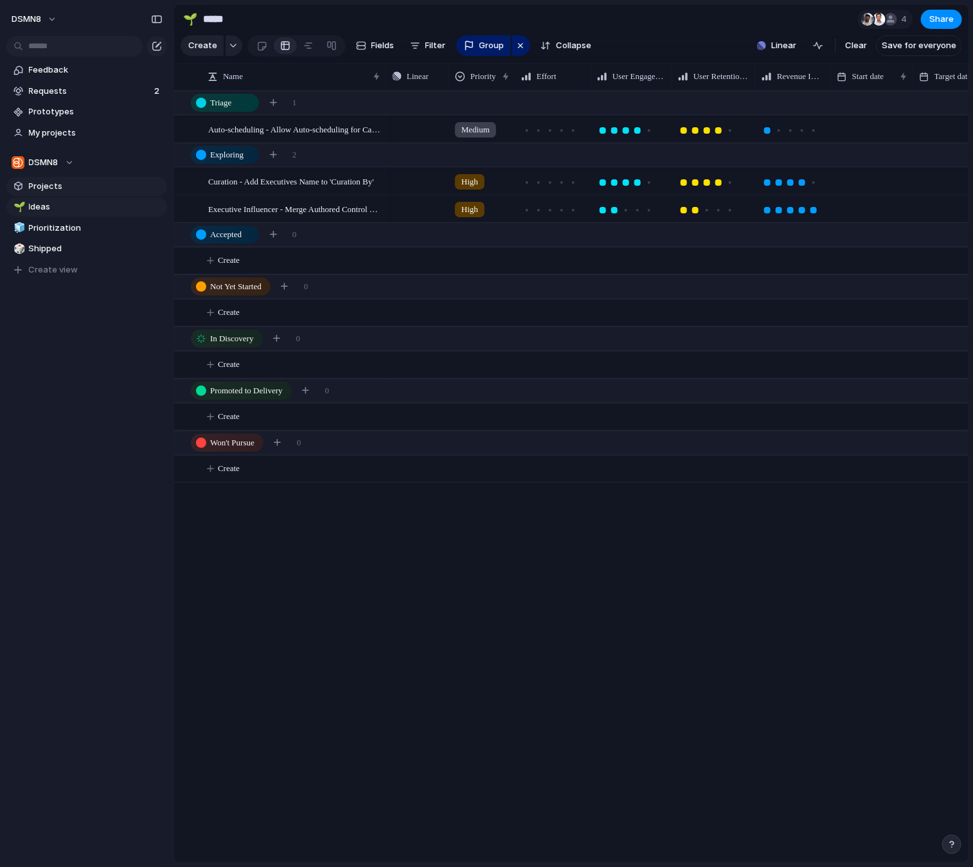
click at [53, 187] on span "Projects" at bounding box center [96, 186] width 134 height 13
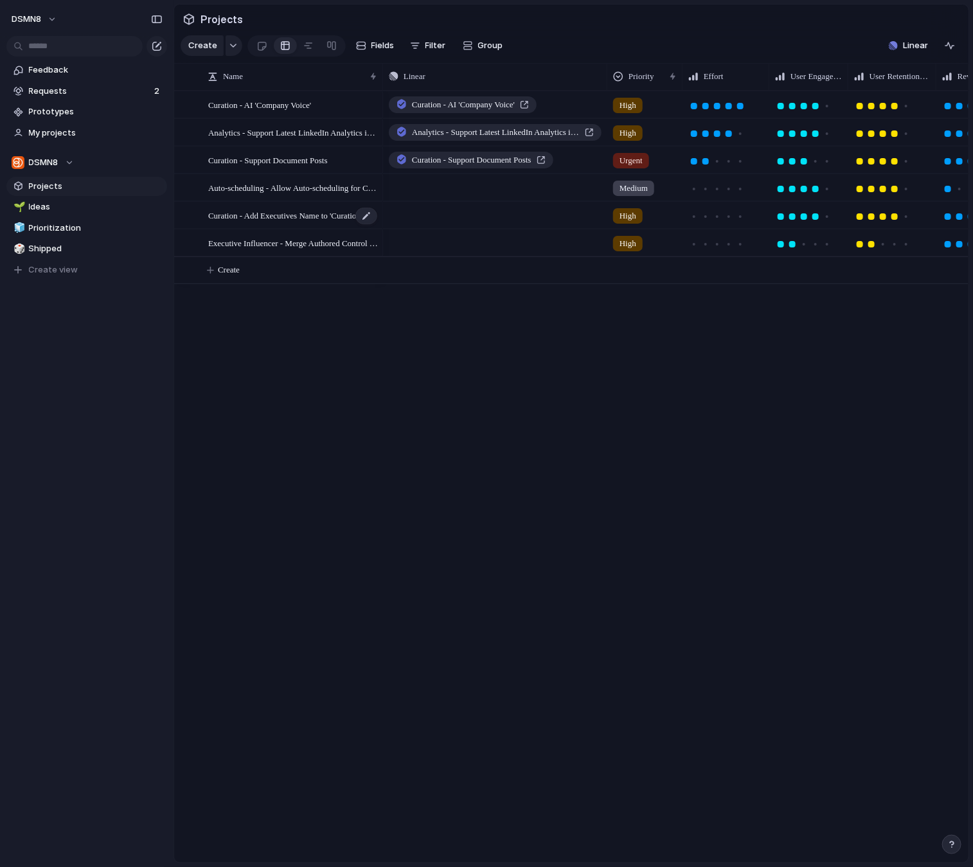
click at [303, 215] on span "Curation - Add Executives Name to 'Curation By'" at bounding box center [291, 215] width 166 height 15
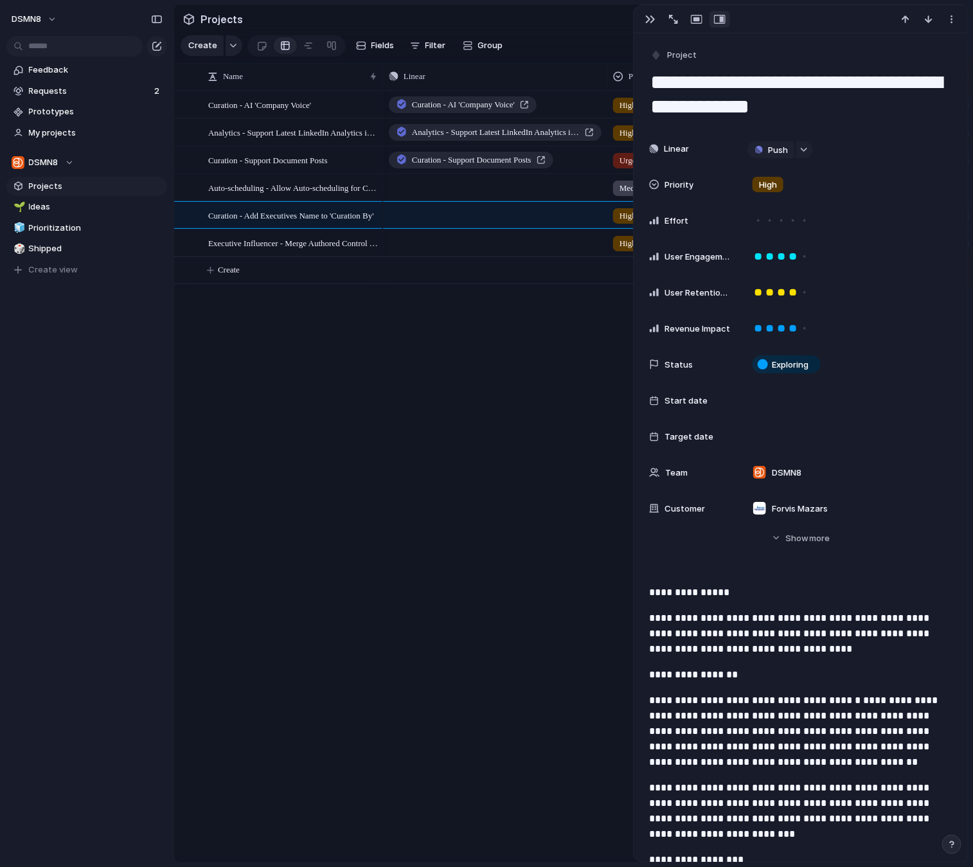
click at [551, 383] on div "Curation - AI 'Company Voice' High Done Analytics - Support Latest LinkedIn Ana…" at bounding box center [676, 477] width 586 height 772
click at [652, 18] on div "button" at bounding box center [650, 19] width 10 height 10
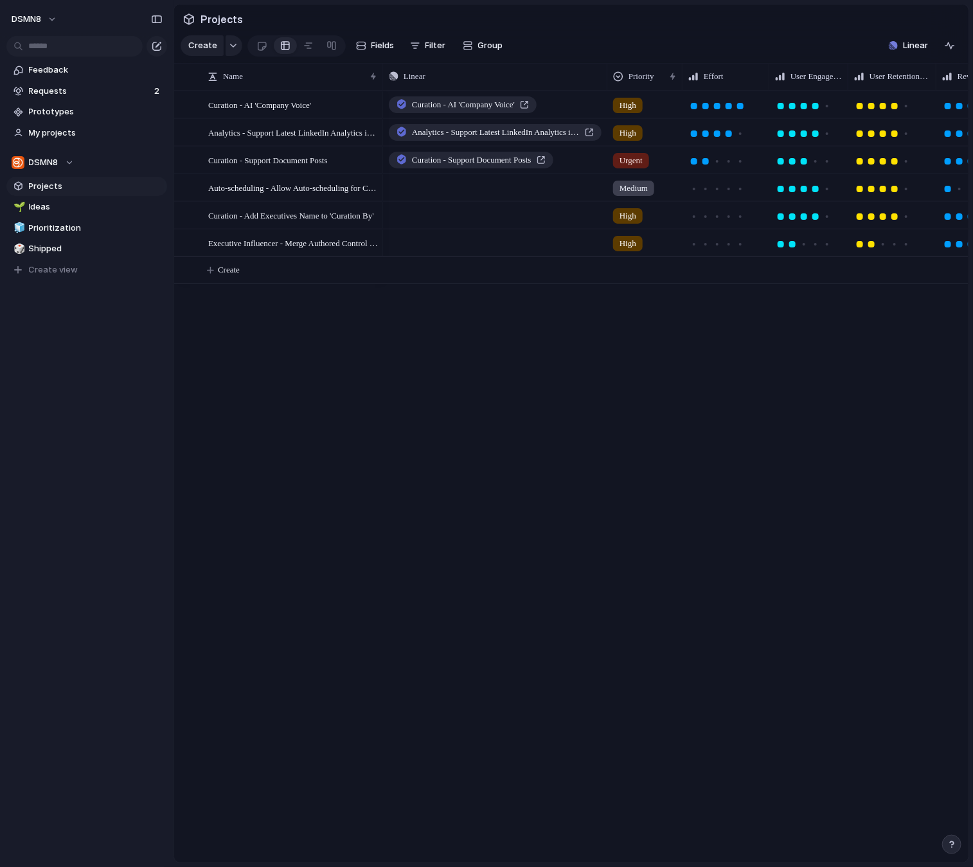
click at [78, 184] on span "Projects" at bounding box center [96, 186] width 134 height 13
click at [67, 186] on span "Projects" at bounding box center [96, 186] width 134 height 13
click at [256, 46] on div at bounding box center [261, 45] width 11 height 21
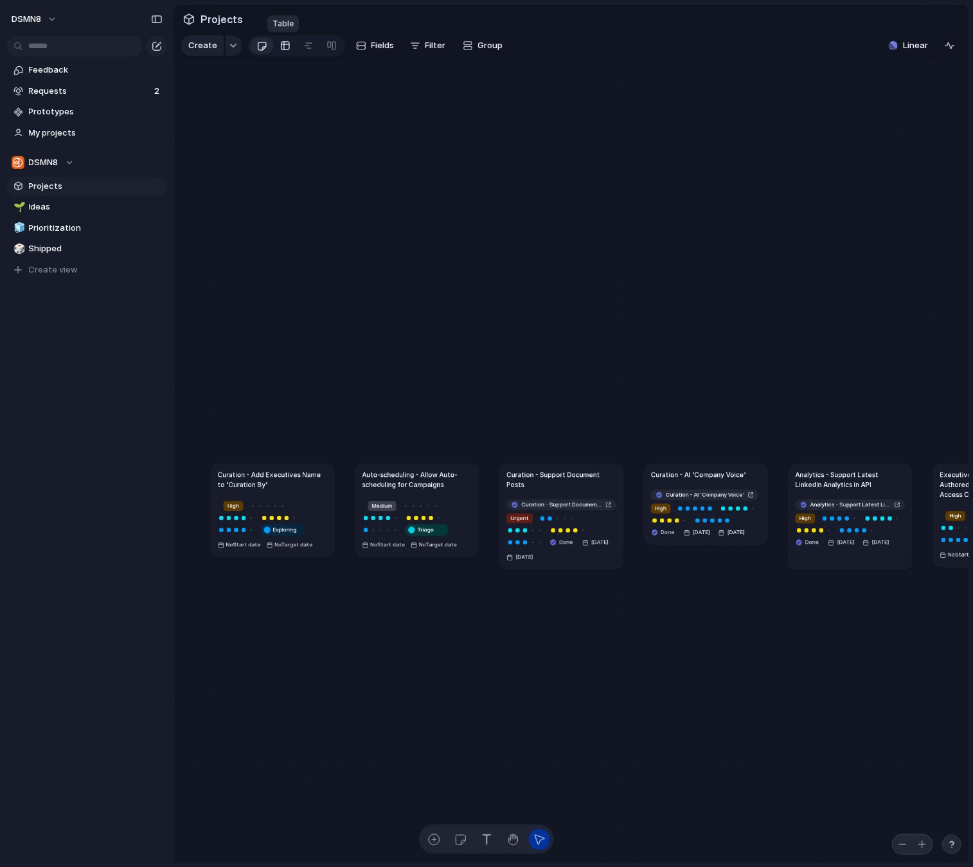
click at [280, 45] on div at bounding box center [285, 45] width 10 height 21
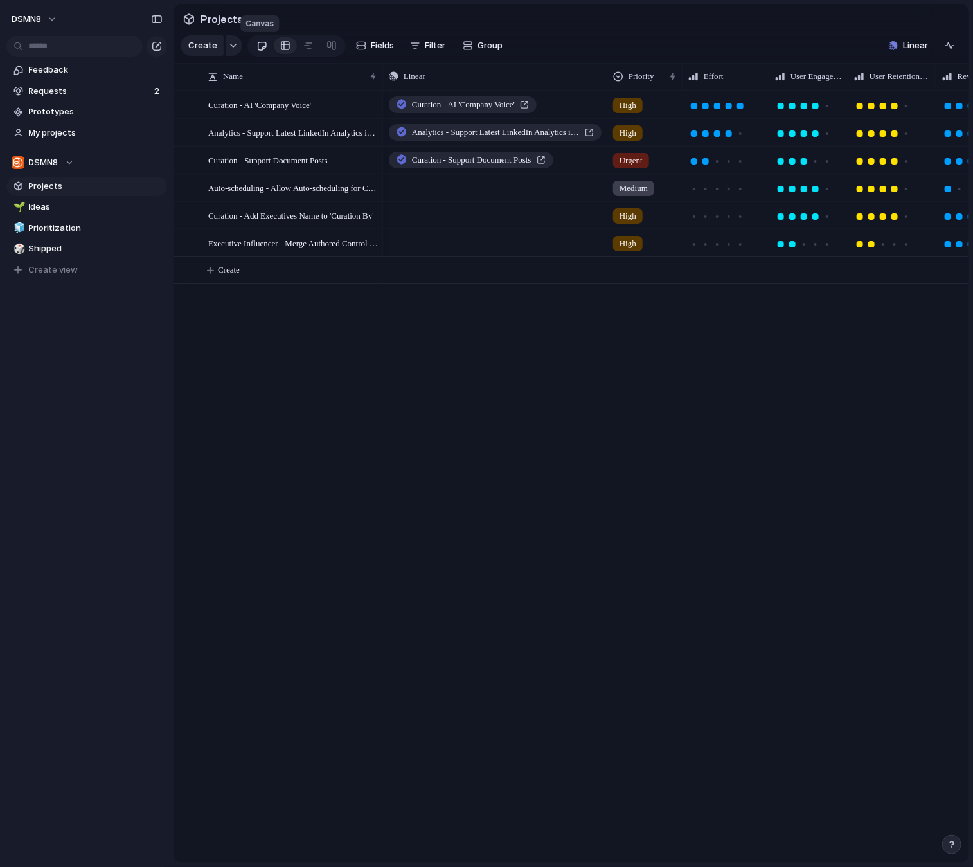
click at [258, 45] on div at bounding box center [261, 45] width 11 height 21
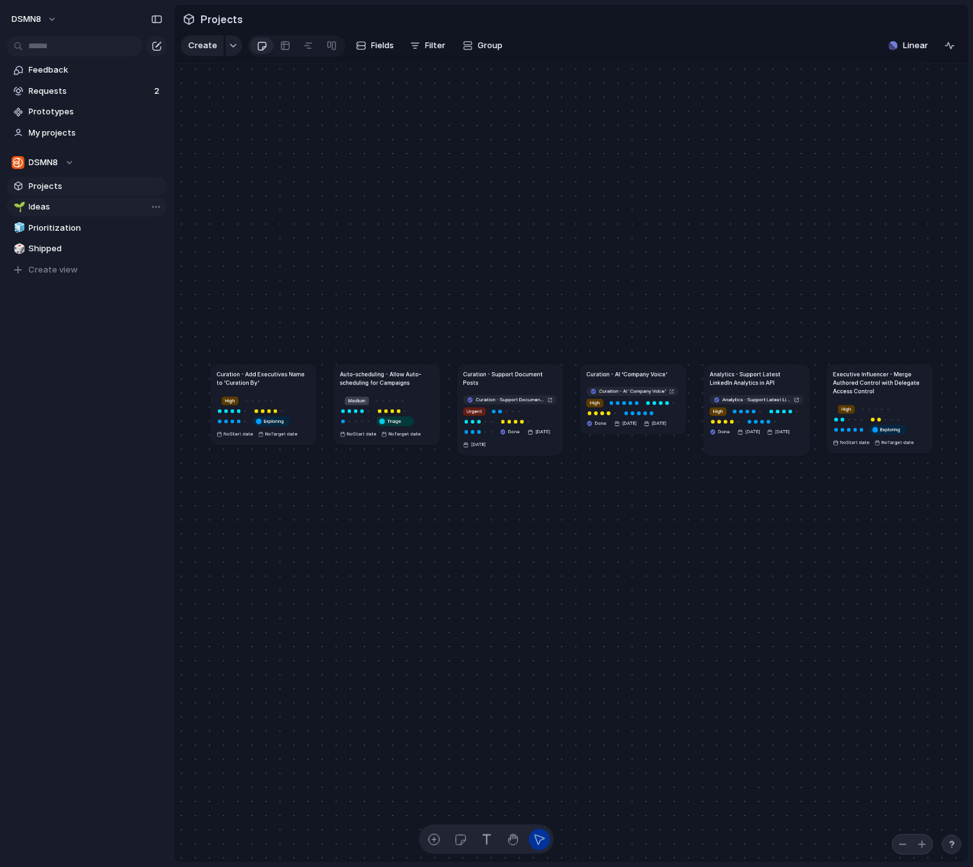
click at [64, 208] on span "Ideas" at bounding box center [96, 207] width 134 height 13
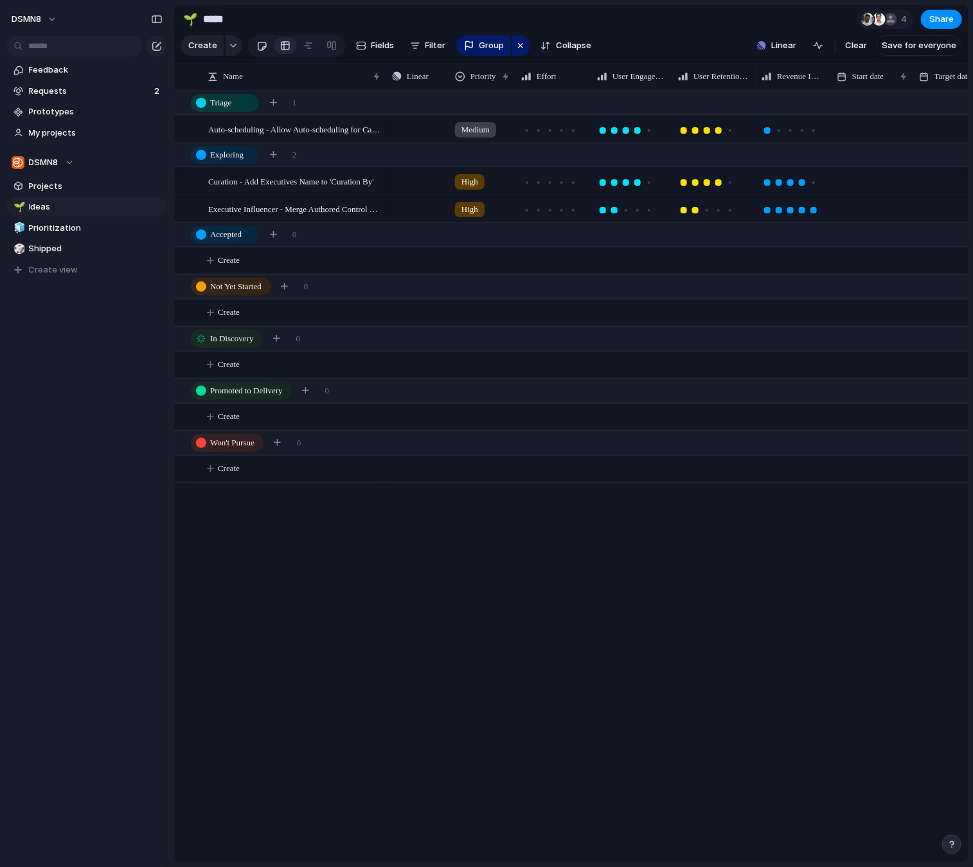
click at [259, 46] on div at bounding box center [261, 45] width 11 height 21
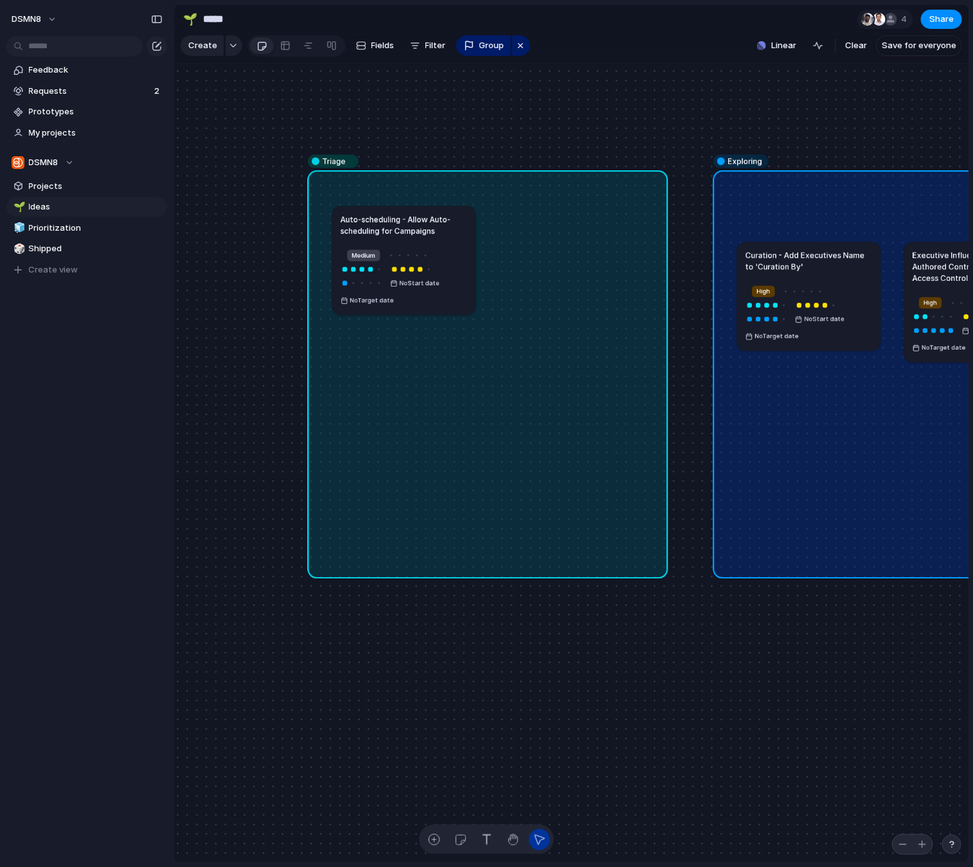
drag, startPoint x: 430, startPoint y: 277, endPoint x: 425, endPoint y: 245, distance: 32.5
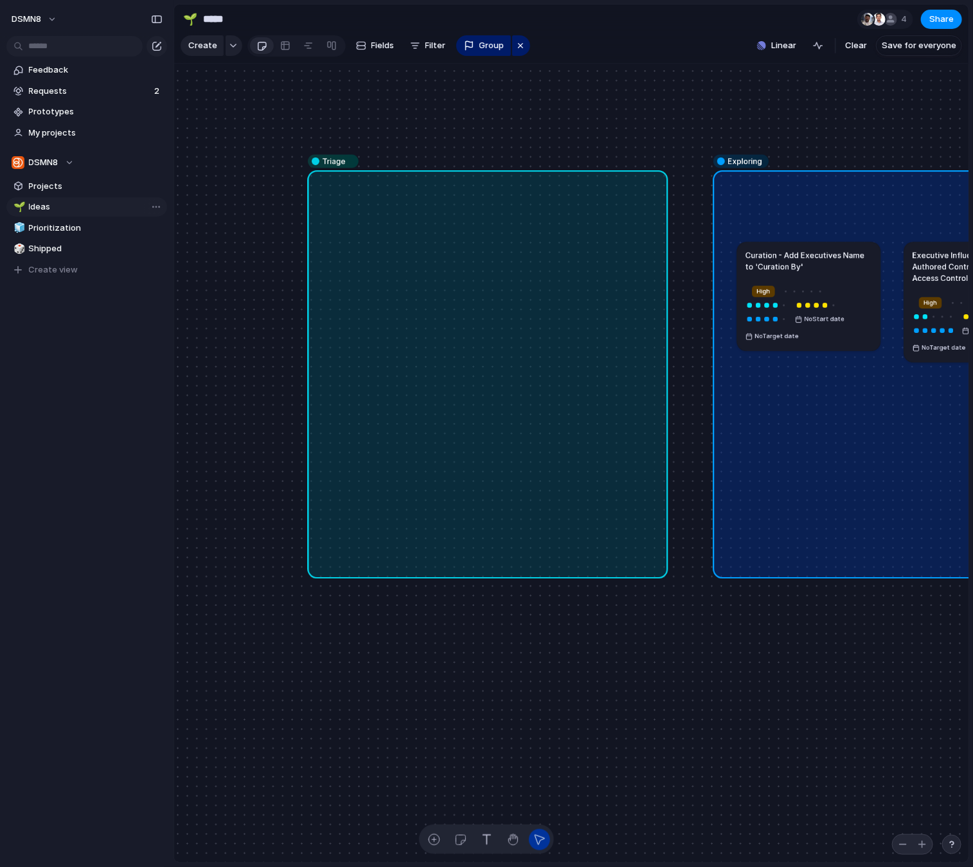
click at [53, 211] on span "Ideas" at bounding box center [96, 207] width 134 height 13
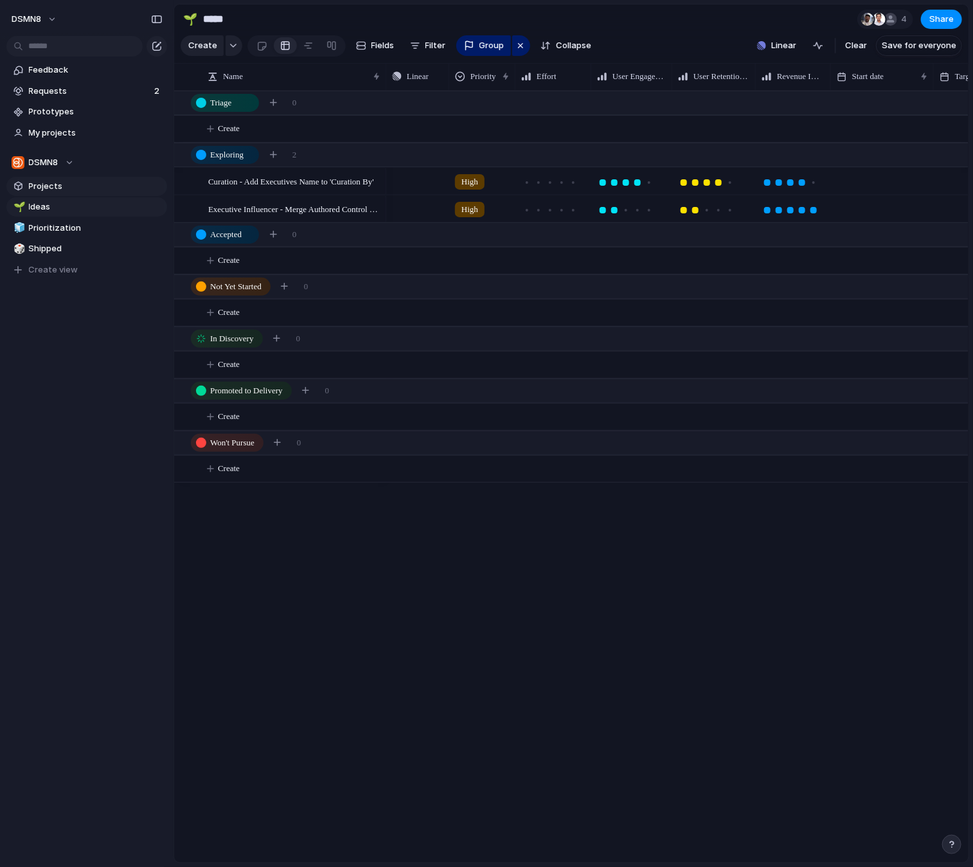
click at [84, 188] on span "Projects" at bounding box center [96, 186] width 134 height 13
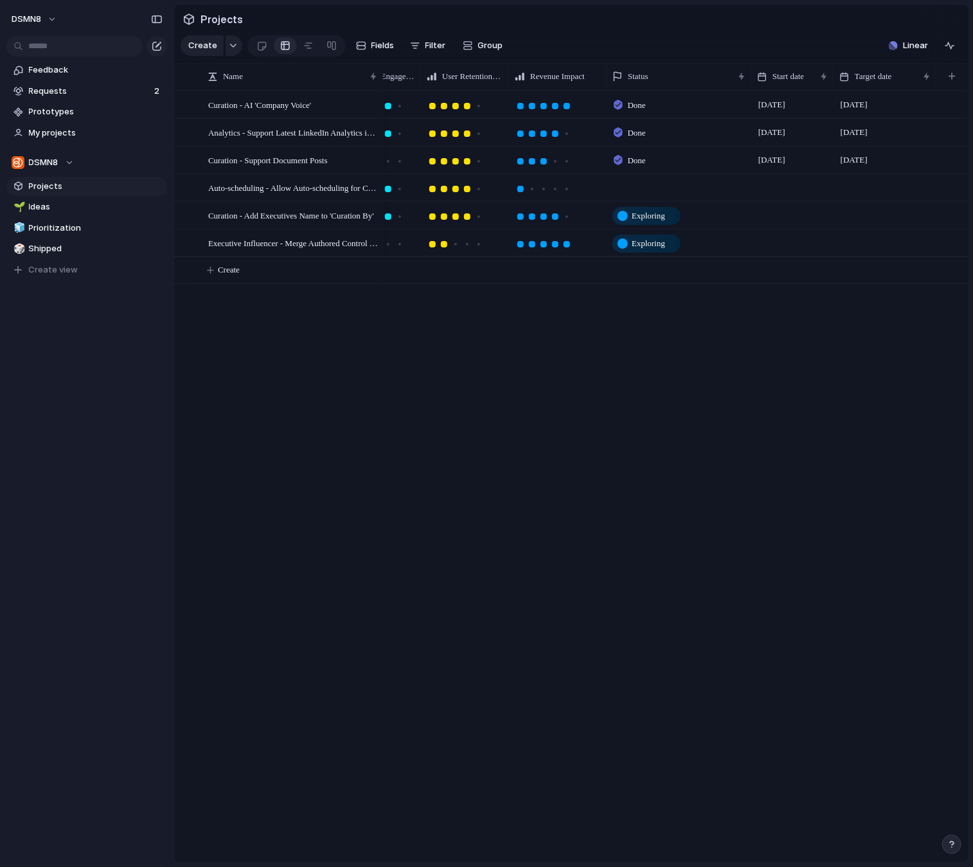
click at [638, 184] on div at bounding box center [679, 187] width 145 height 26
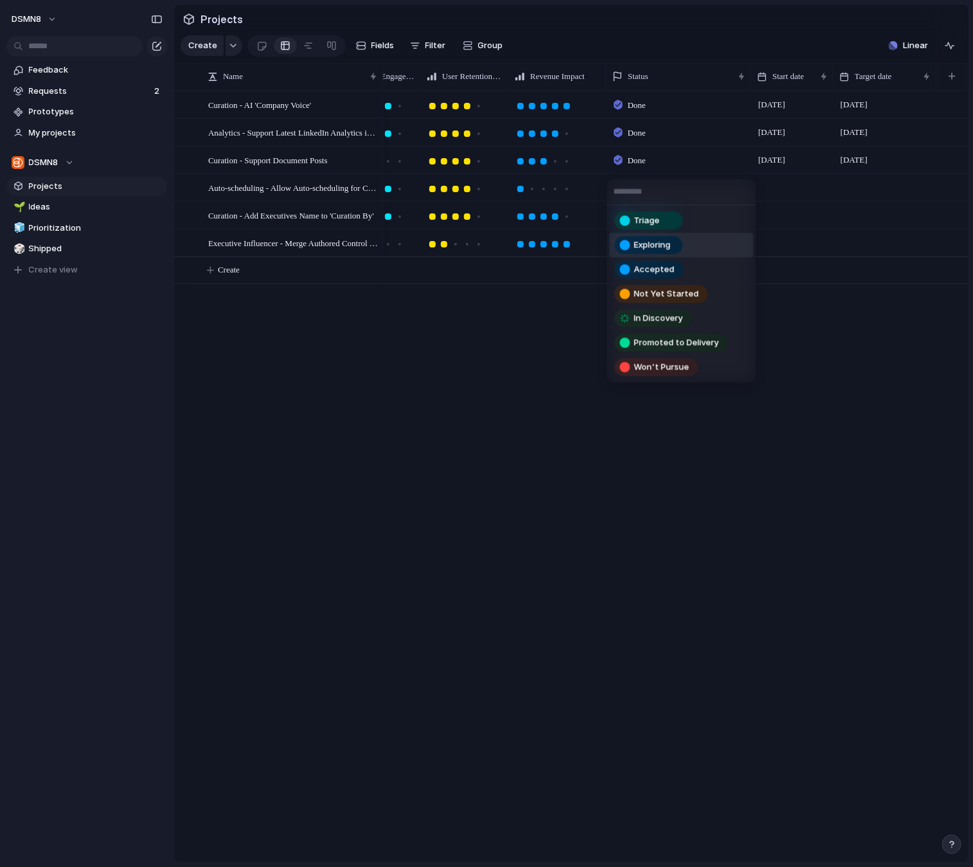
click at [523, 384] on div "Triage Exploring Accepted Not Yet Started In Discovery Promoted to Delivery Won…" at bounding box center [486, 433] width 973 height 867
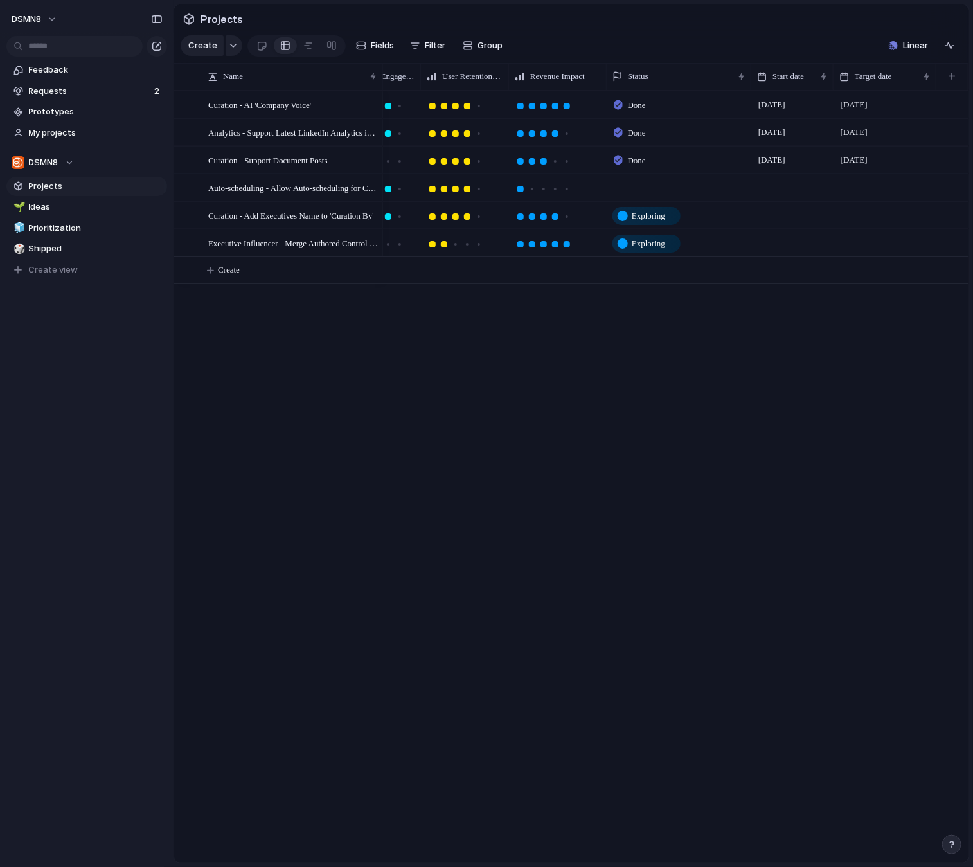
click at [646, 187] on div at bounding box center [679, 187] width 145 height 26
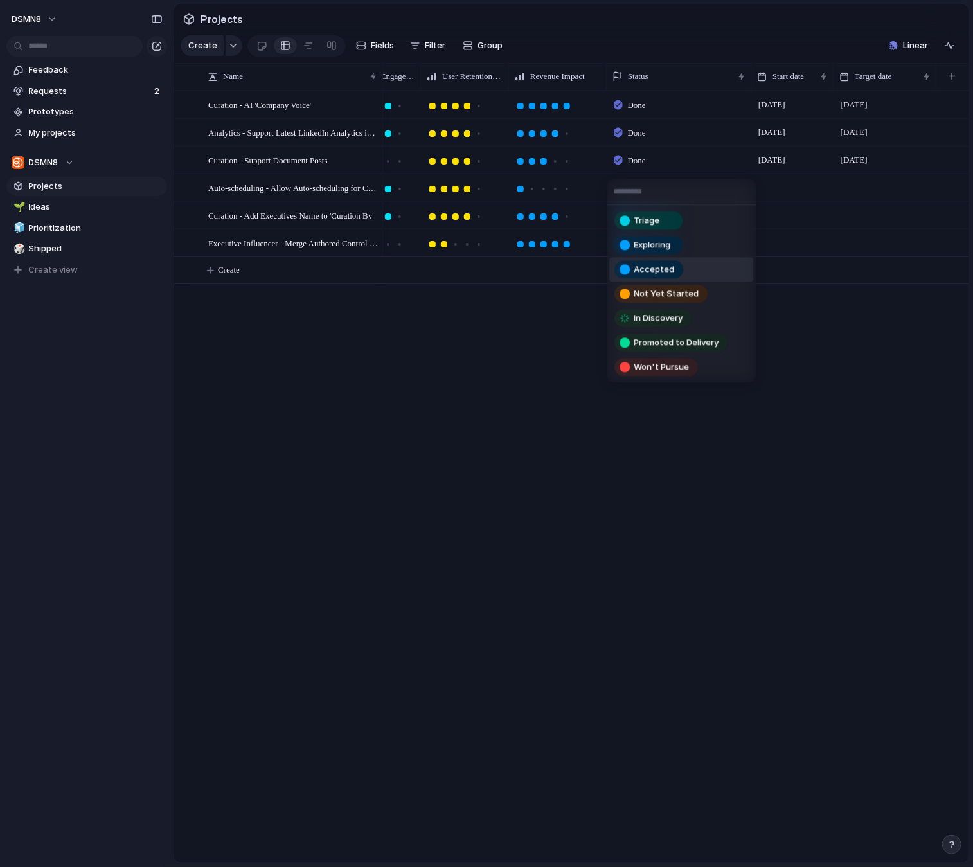
click at [511, 357] on div "Triage Exploring Accepted Not Yet Started In Discovery Promoted to Delivery Won…" at bounding box center [486, 433] width 973 height 867
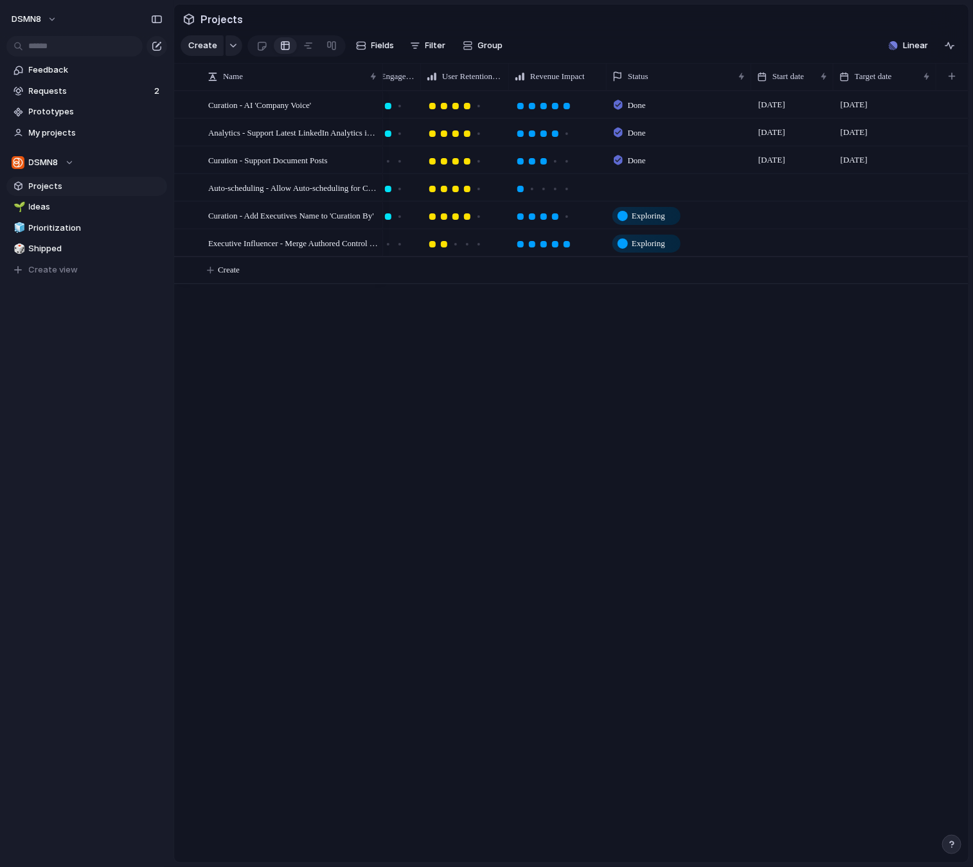
click at [641, 186] on div at bounding box center [679, 187] width 145 height 26
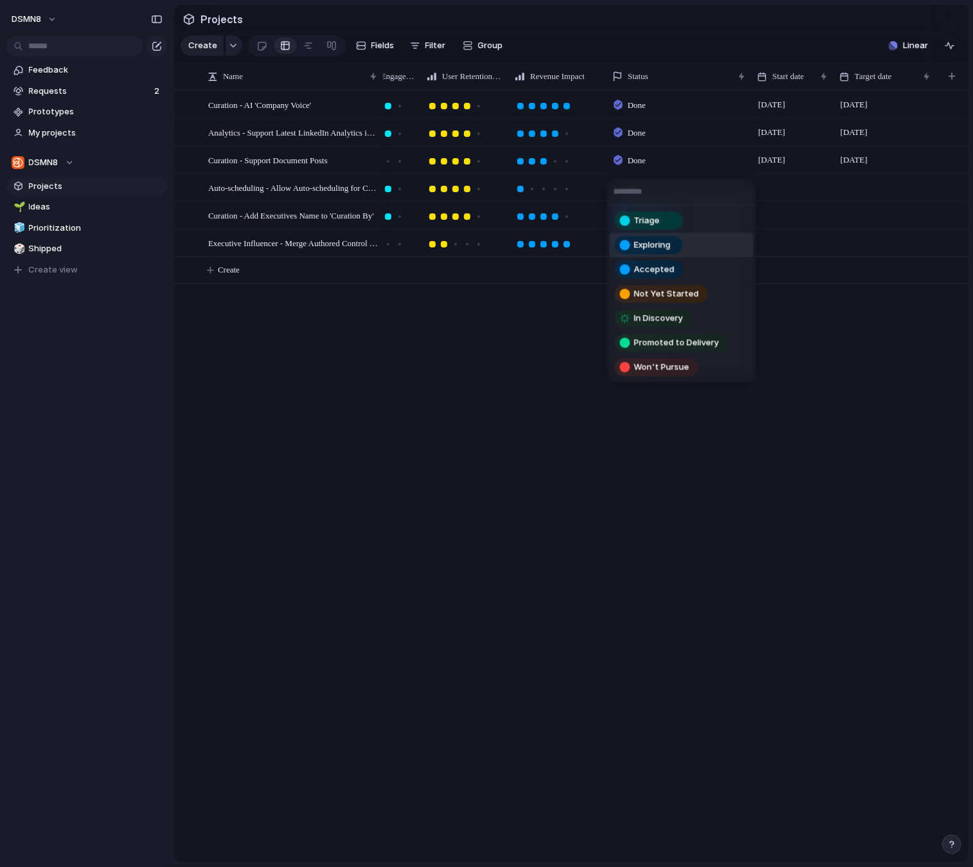
click at [655, 249] on span "Exploring" at bounding box center [652, 245] width 37 height 13
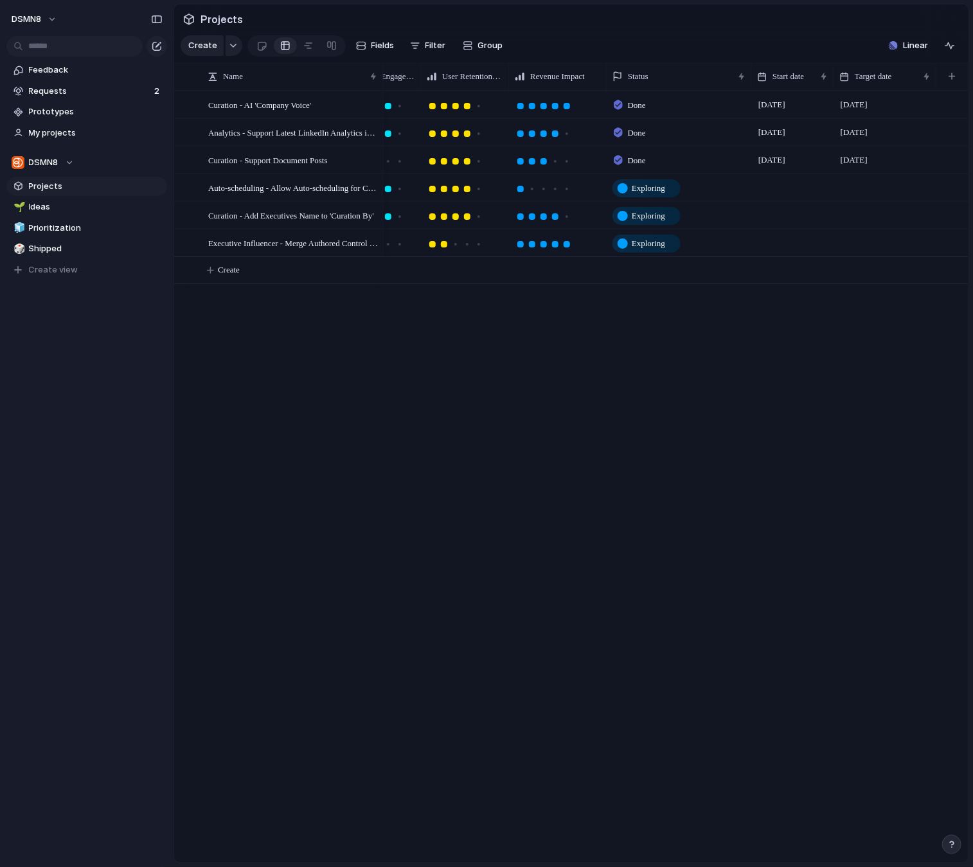
drag, startPoint x: 463, startPoint y: 377, endPoint x: 361, endPoint y: 370, distance: 102.4
click at [462, 377] on div "High Done 1 April 18 July High Done 28 July 19 September Urgent Done 4 August 2…" at bounding box center [676, 477] width 586 height 772
click at [55, 188] on span "Projects" at bounding box center [96, 186] width 134 height 13
click at [46, 184] on span "Projects" at bounding box center [96, 186] width 134 height 13
click at [262, 44] on div at bounding box center [261, 45] width 11 height 21
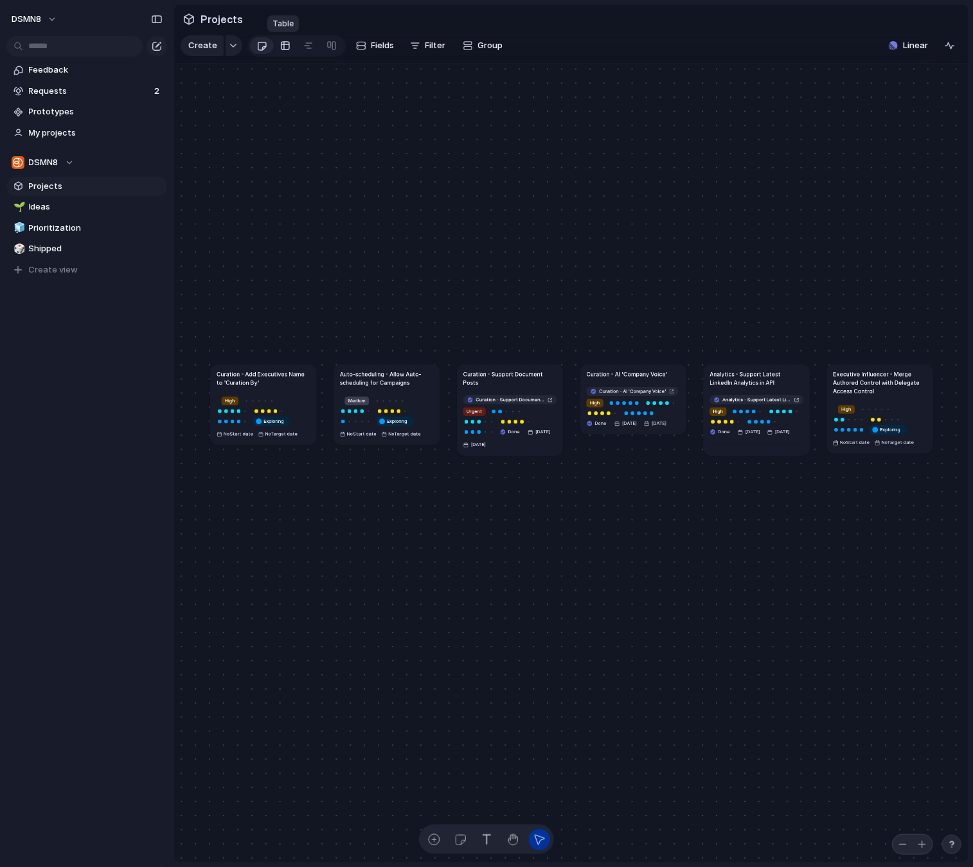
click at [283, 43] on div at bounding box center [285, 45] width 10 height 21
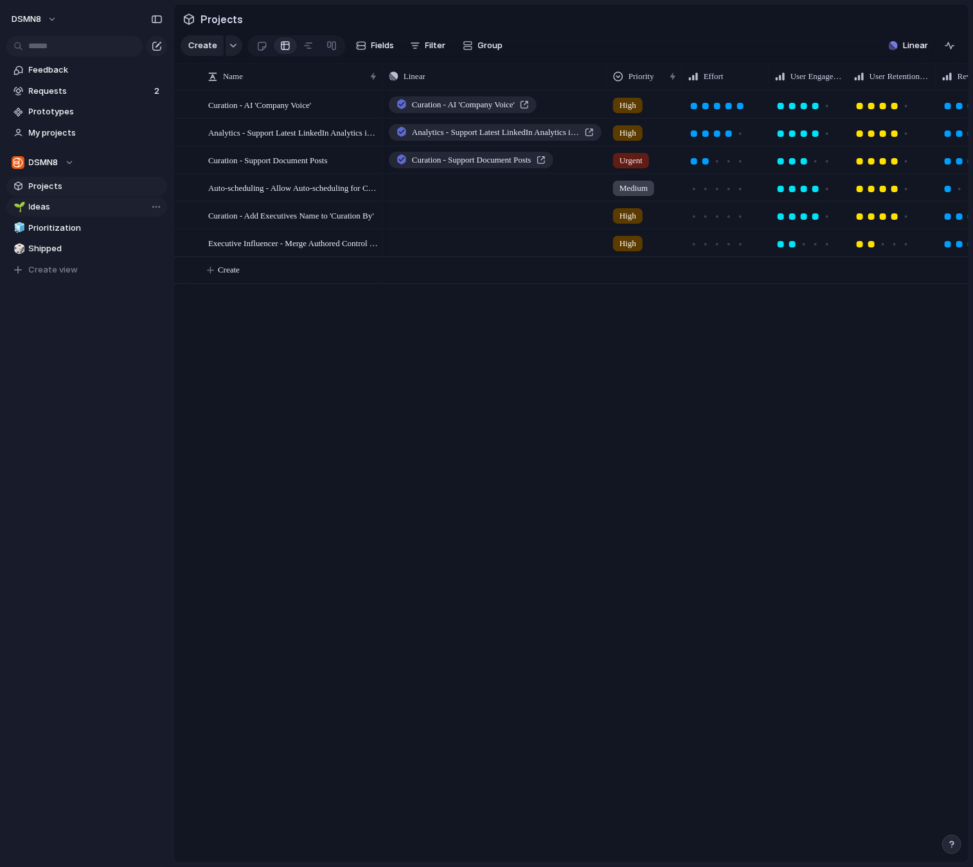
click at [49, 212] on span "Ideas" at bounding box center [96, 207] width 134 height 13
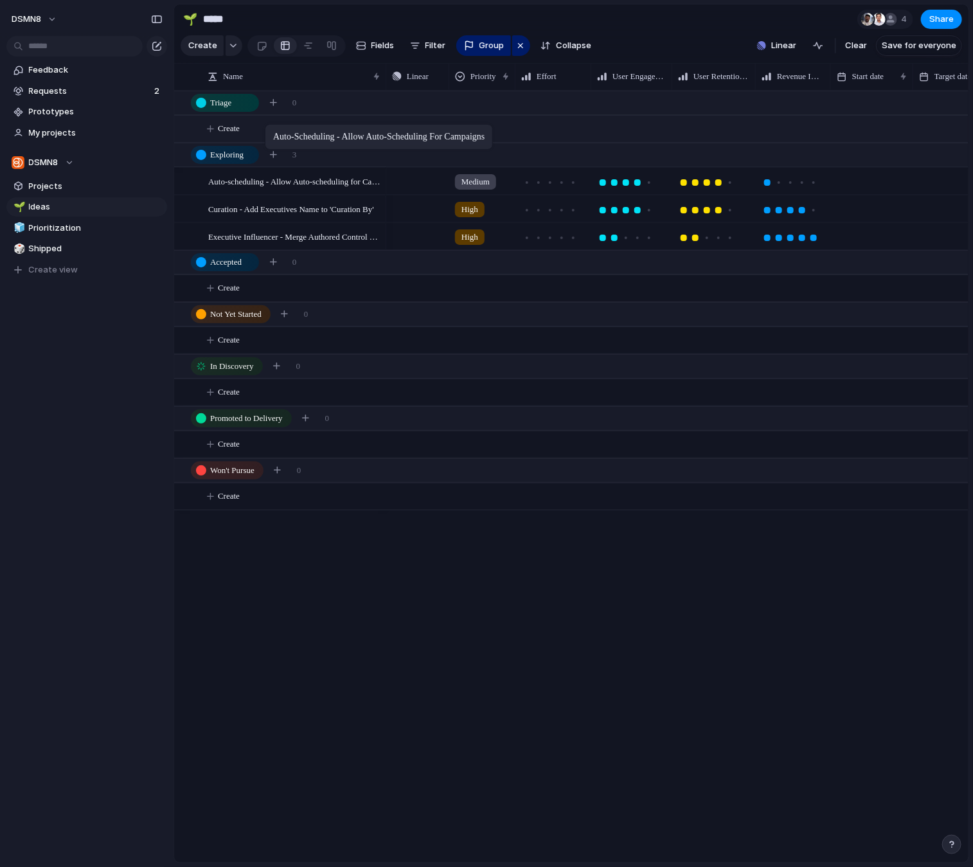
drag, startPoint x: 296, startPoint y: 182, endPoint x: 272, endPoint y: 129, distance: 58.4
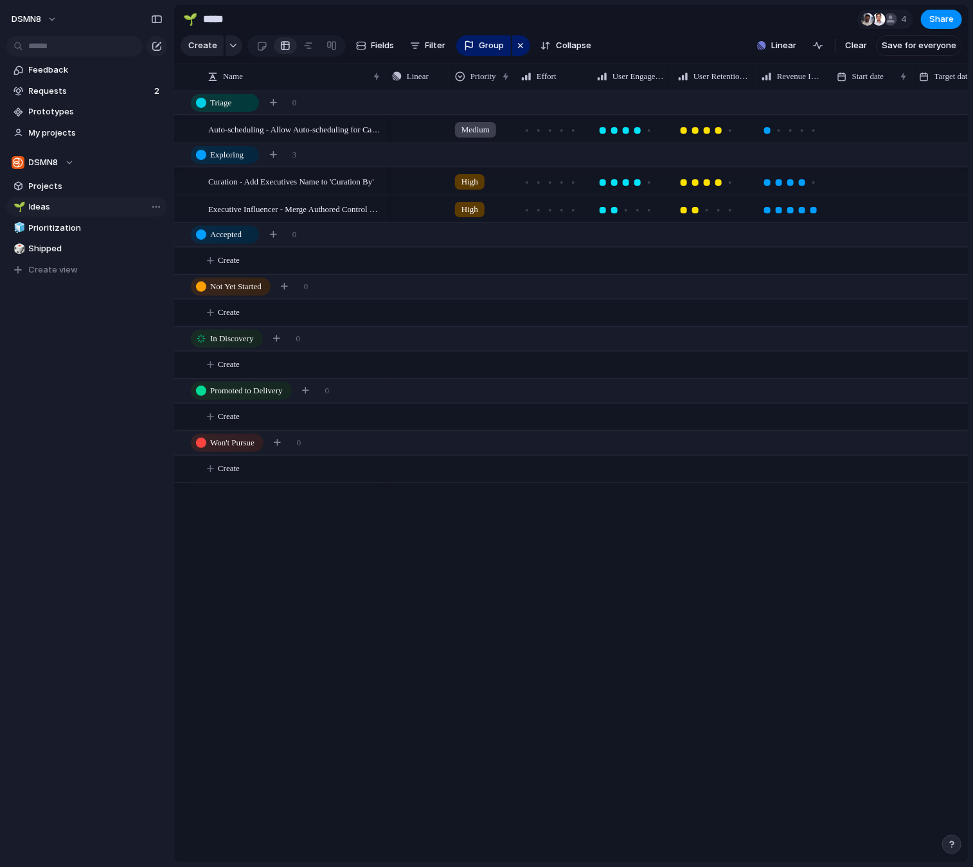
click at [49, 206] on span "Ideas" at bounding box center [96, 207] width 134 height 13
click at [58, 130] on span "My projects" at bounding box center [96, 133] width 134 height 13
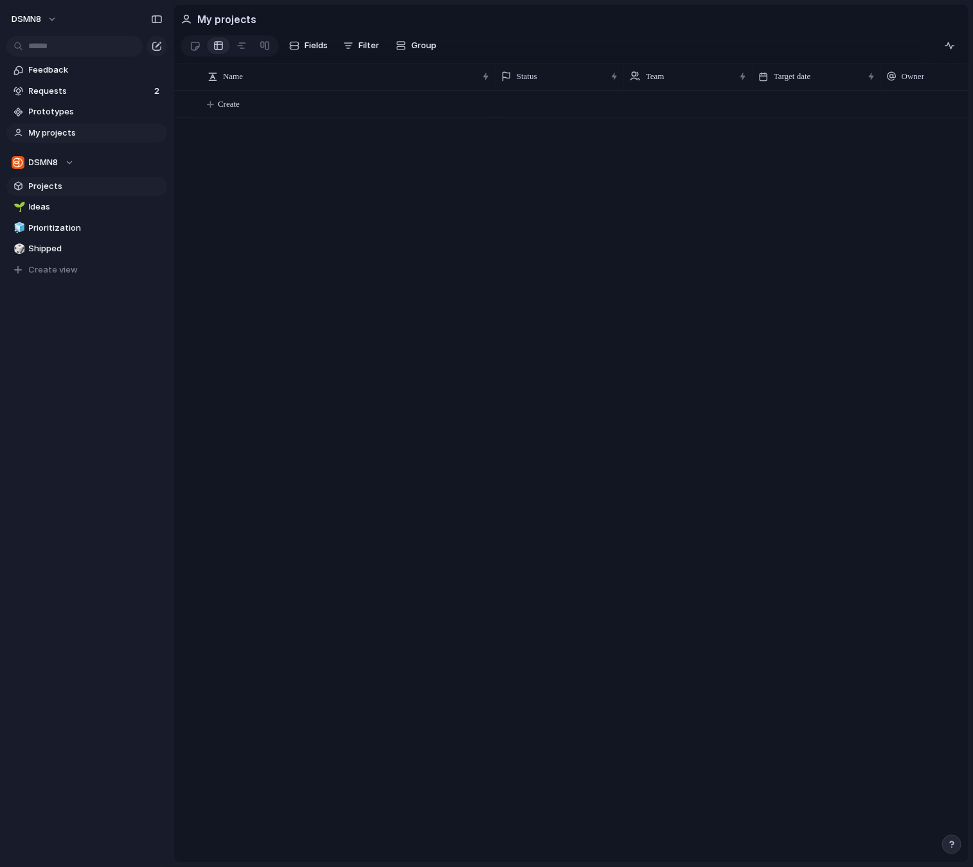
click at [55, 185] on span "Projects" at bounding box center [96, 186] width 134 height 13
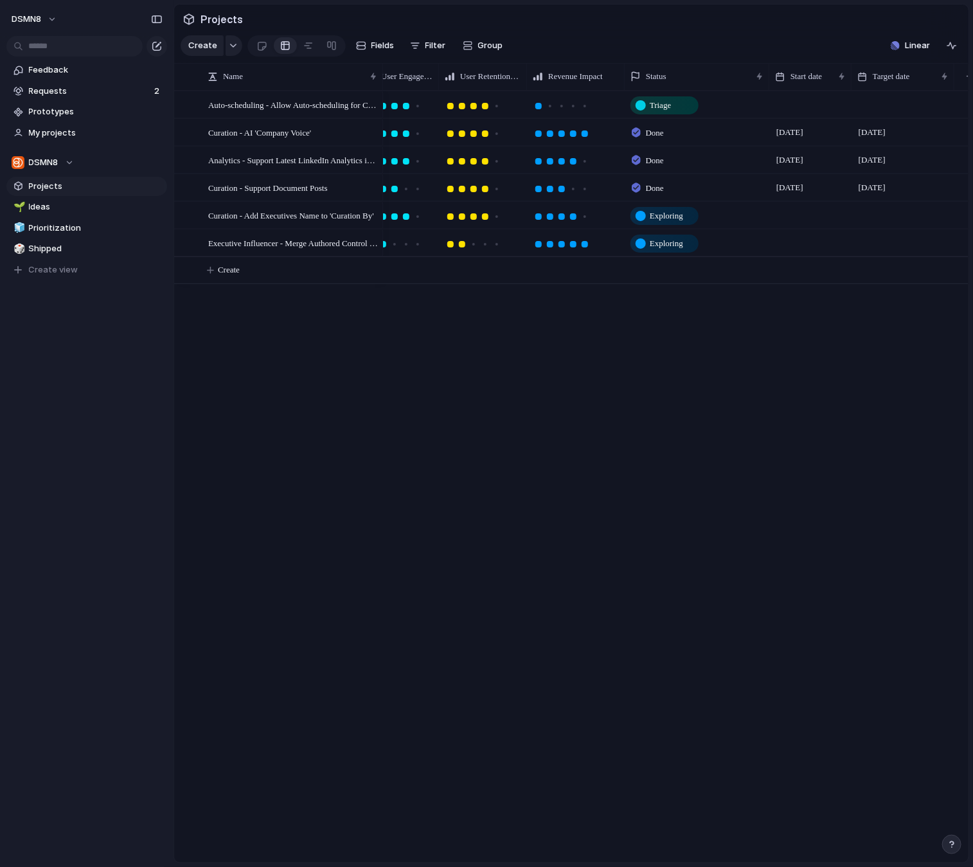
scroll to position [0, 352]
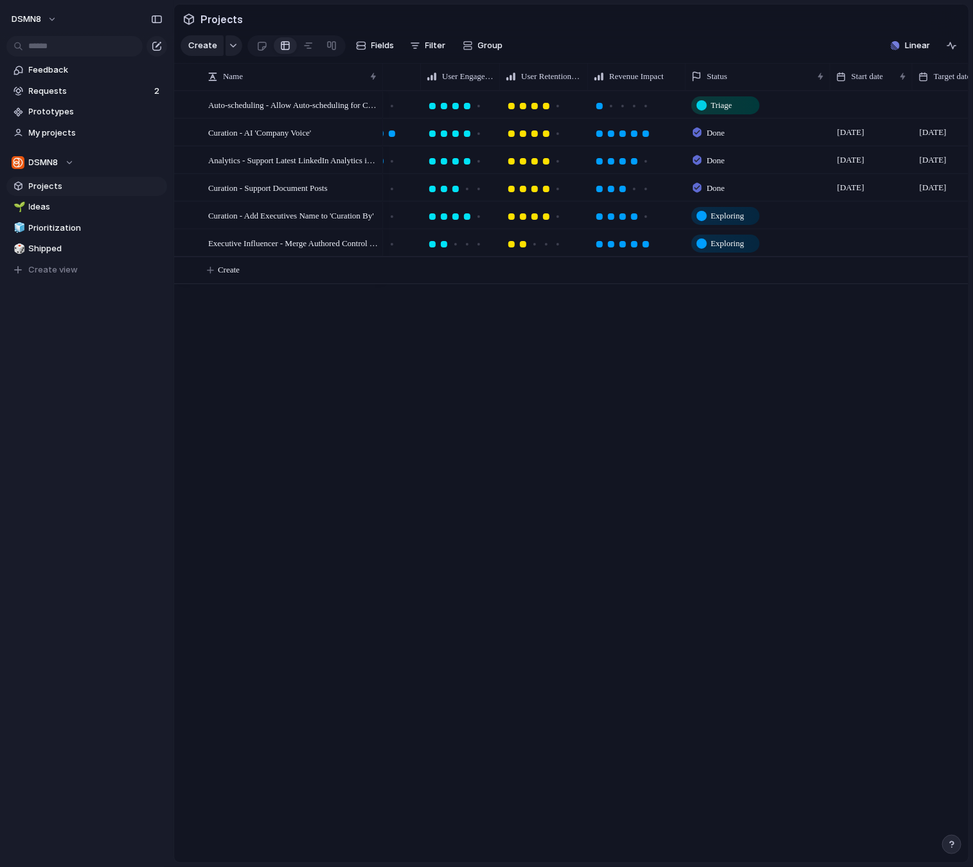
click at [720, 131] on span "Done" at bounding box center [716, 133] width 18 height 13
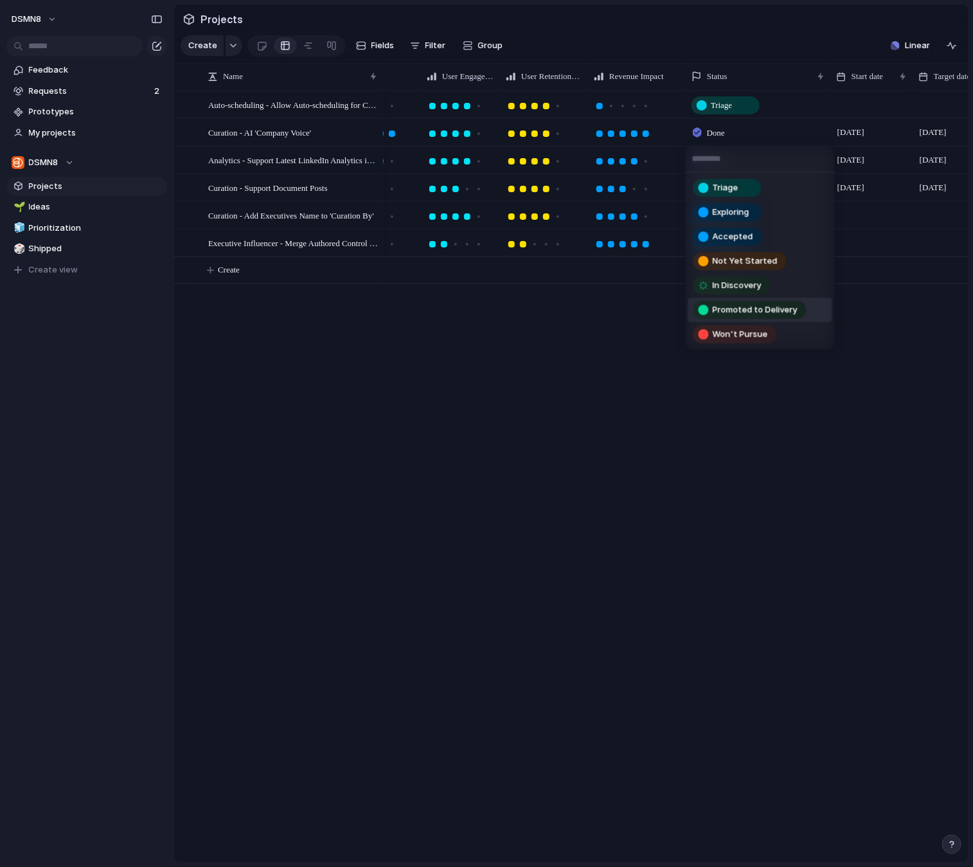
click at [741, 309] on span "Promoted to Delivery" at bounding box center [755, 310] width 85 height 13
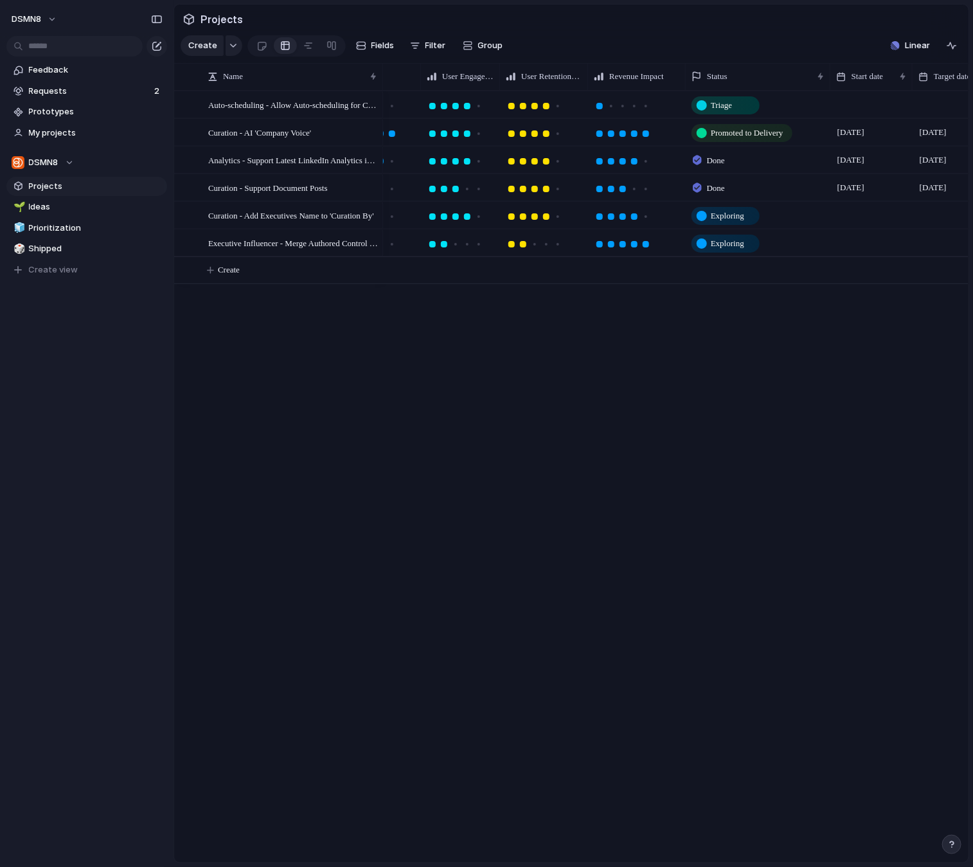
click at [715, 156] on span "Done" at bounding box center [716, 160] width 18 height 13
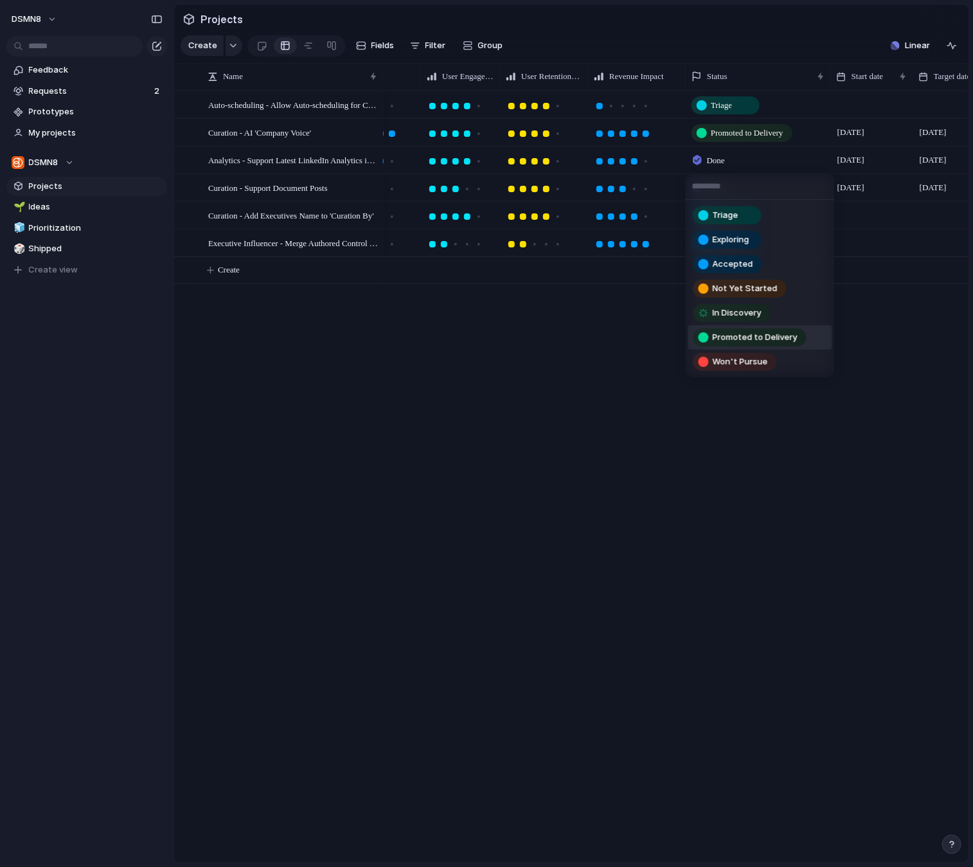
click at [737, 335] on span "Promoted to Delivery" at bounding box center [755, 337] width 85 height 13
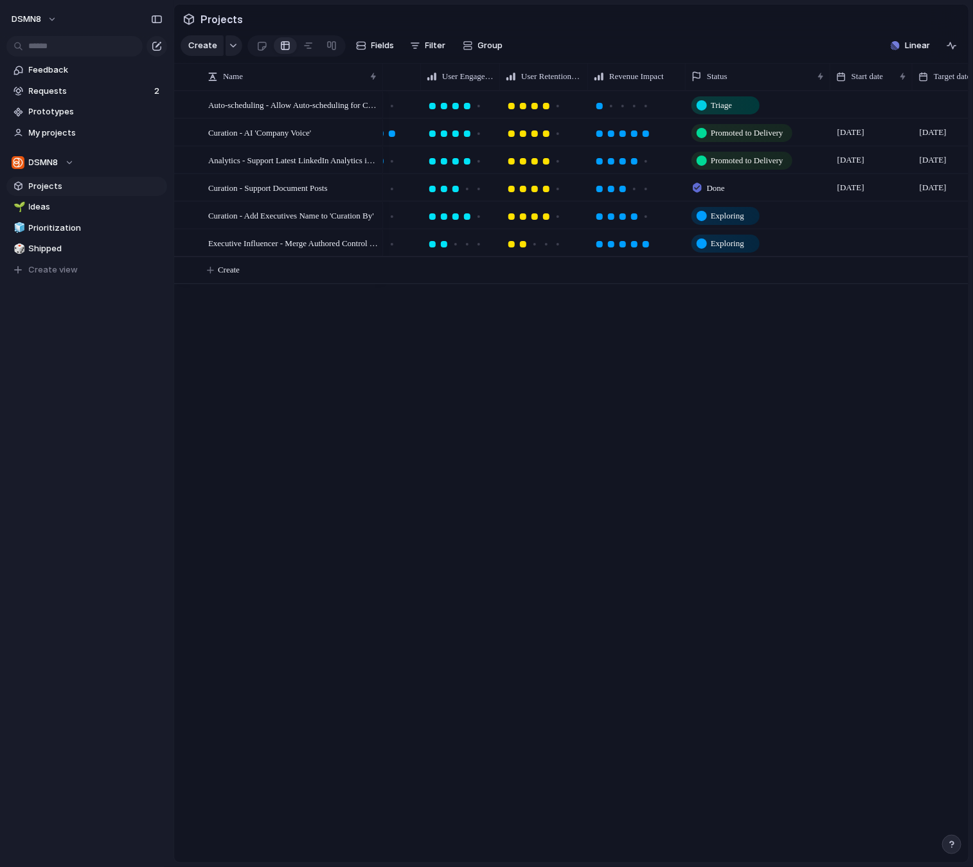
click at [719, 184] on span "Done" at bounding box center [716, 188] width 18 height 13
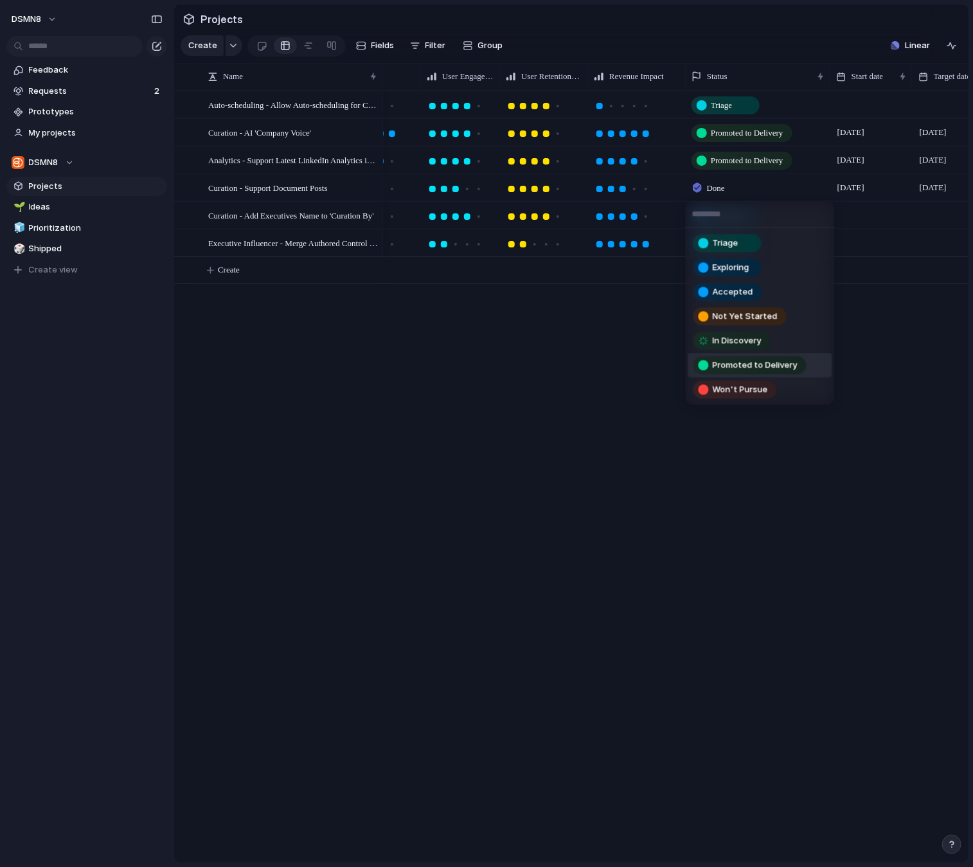
click at [727, 363] on span "Promoted to Delivery" at bounding box center [755, 365] width 85 height 13
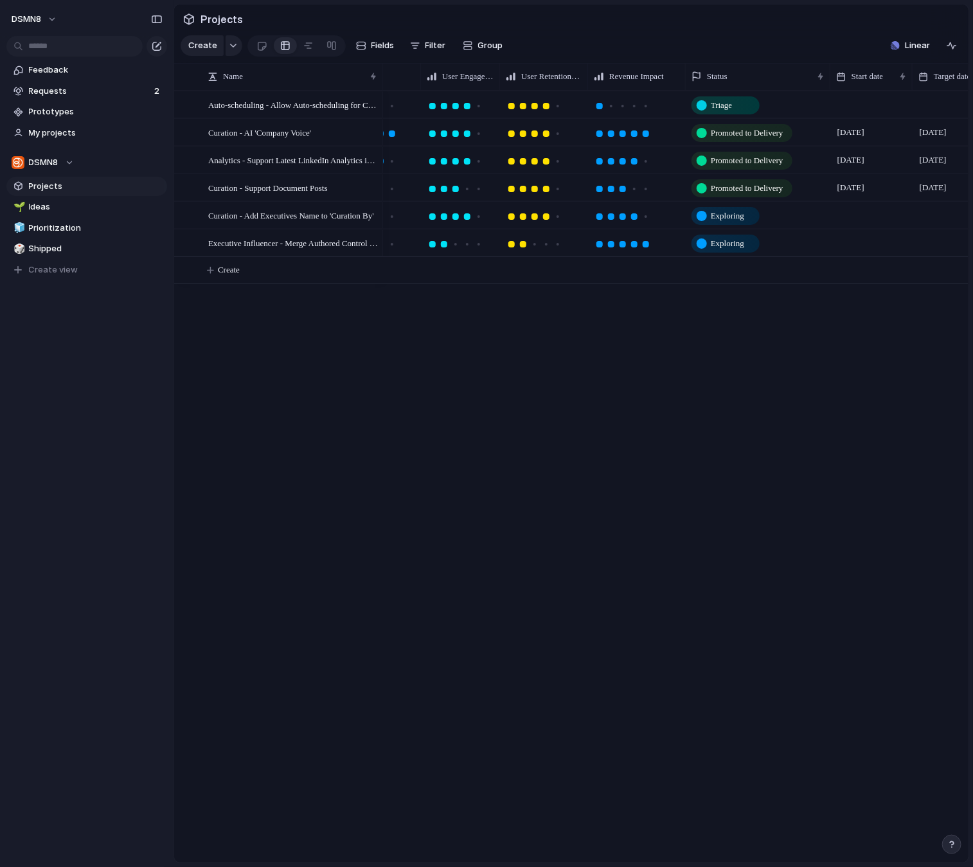
click at [704, 315] on div "Medium Triage Push High Promoted to Delivery 1 April 18 July Curation - AI 'Com…" at bounding box center [676, 477] width 586 height 772
click at [57, 207] on span "Ideas" at bounding box center [96, 207] width 134 height 13
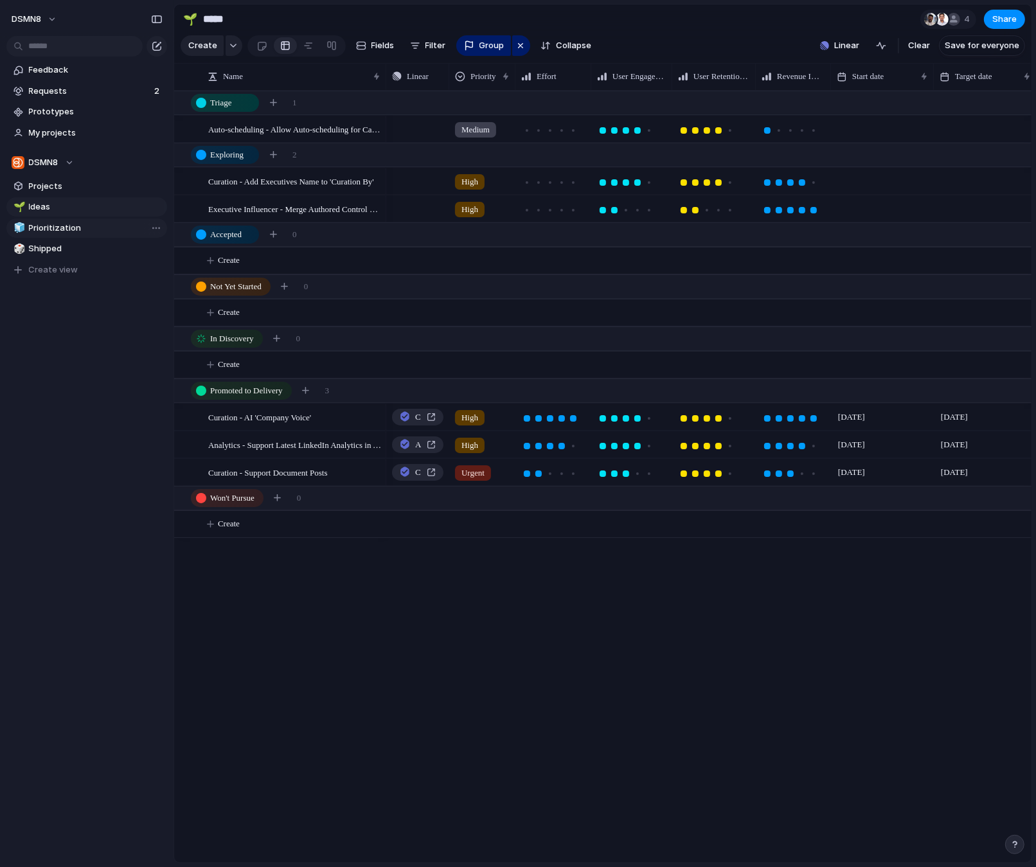
click at [49, 225] on span "Prioritization" at bounding box center [96, 228] width 134 height 13
type input "**********"
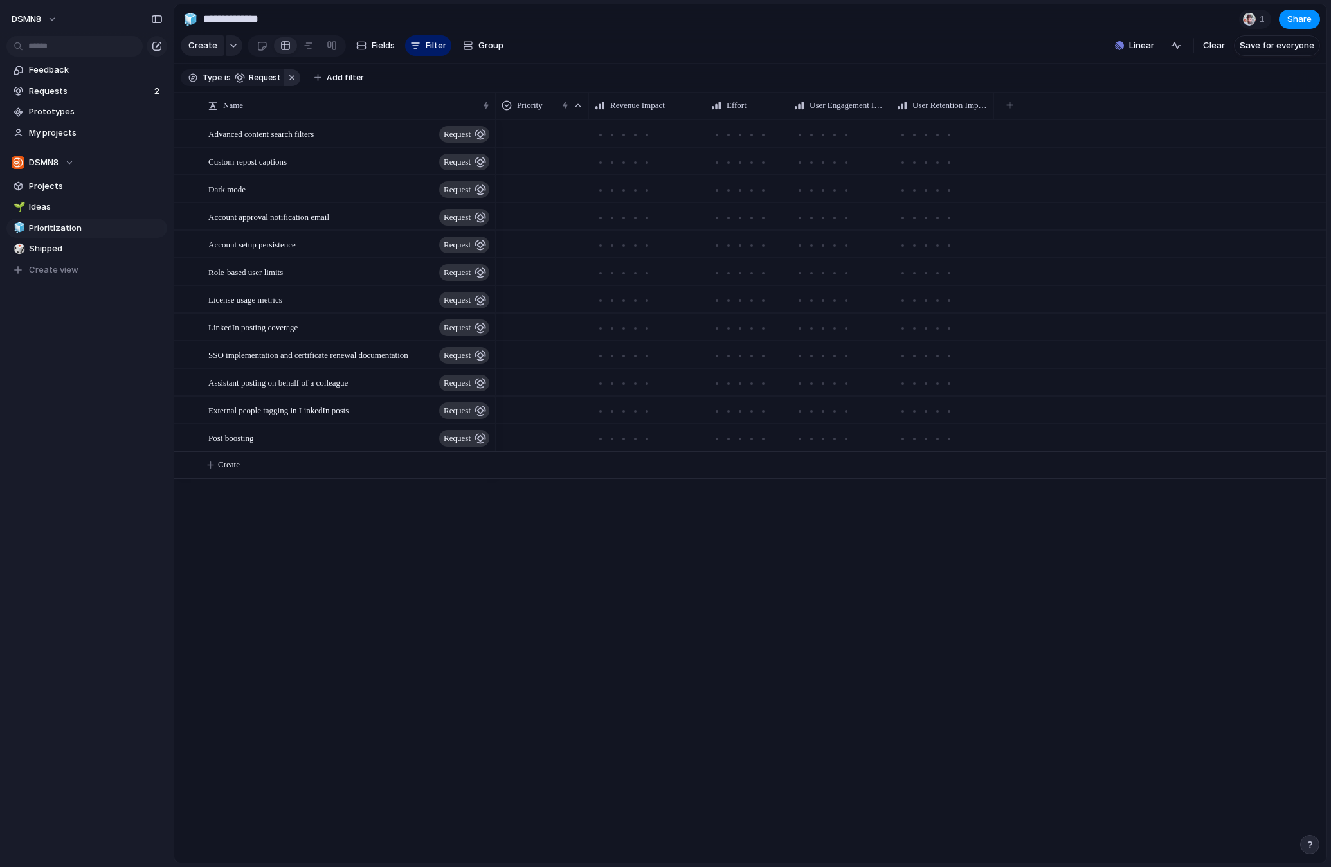
click at [291, 75] on button "button" at bounding box center [291, 77] width 17 height 17
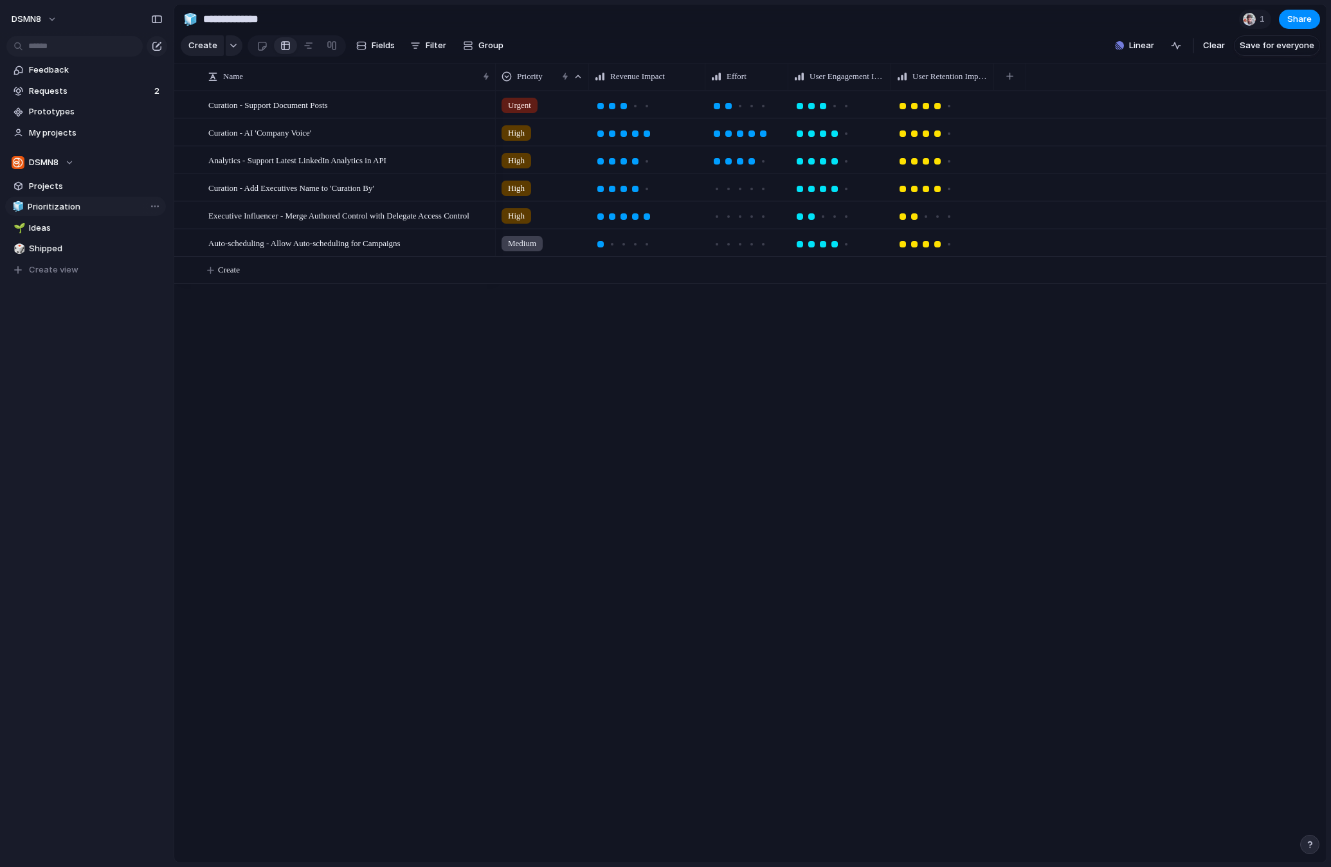
drag, startPoint x: 98, startPoint y: 226, endPoint x: 96, endPoint y: 205, distance: 21.3
click at [96, 205] on div "🌱 Ideas 🧊 Prioritization 🎲 Shipped 🧊 Prioritization To pick up a draggable item…" at bounding box center [86, 238] width 161 height 82
click at [109, 69] on span "Feedback" at bounding box center [96, 70] width 134 height 13
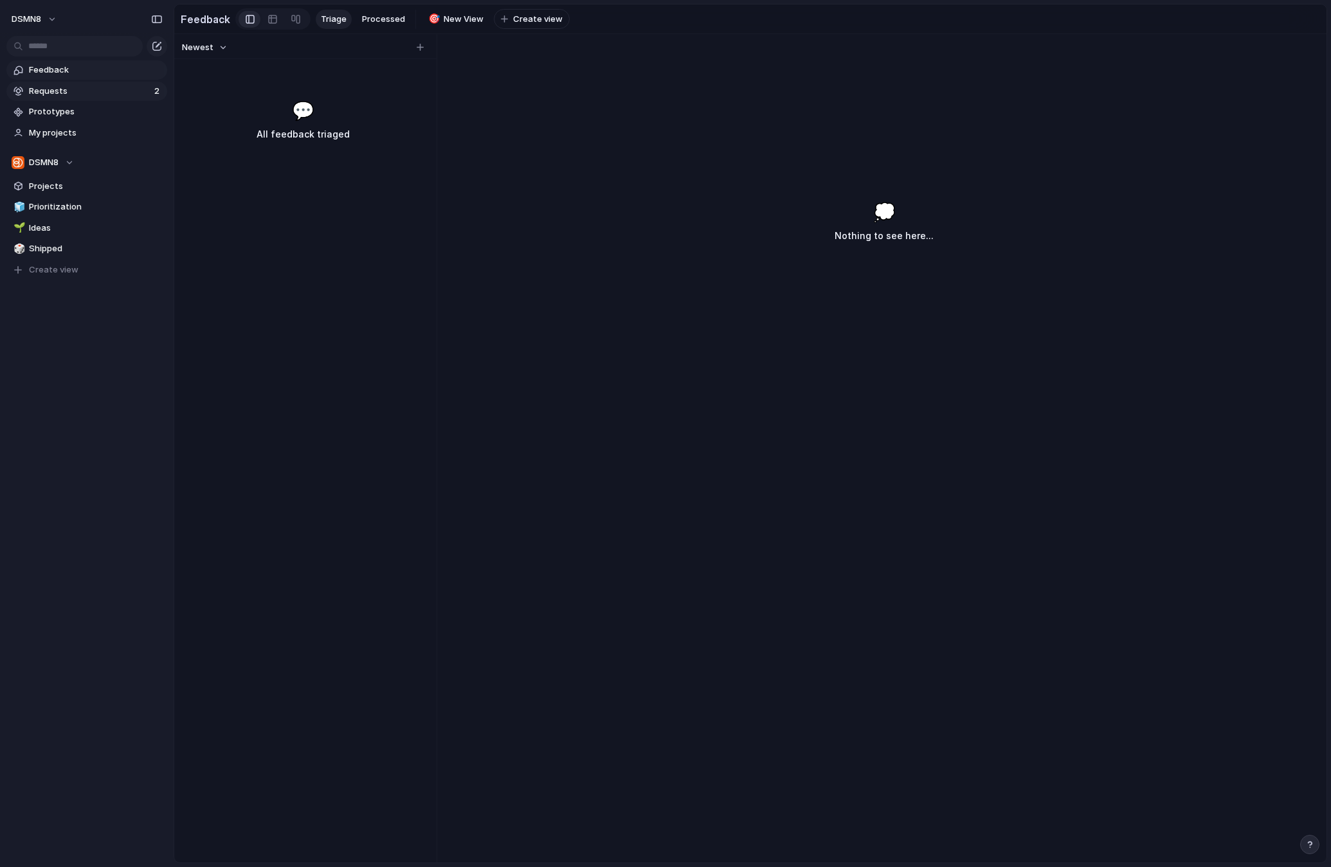
click at [98, 91] on span "Requests" at bounding box center [89, 91] width 121 height 13
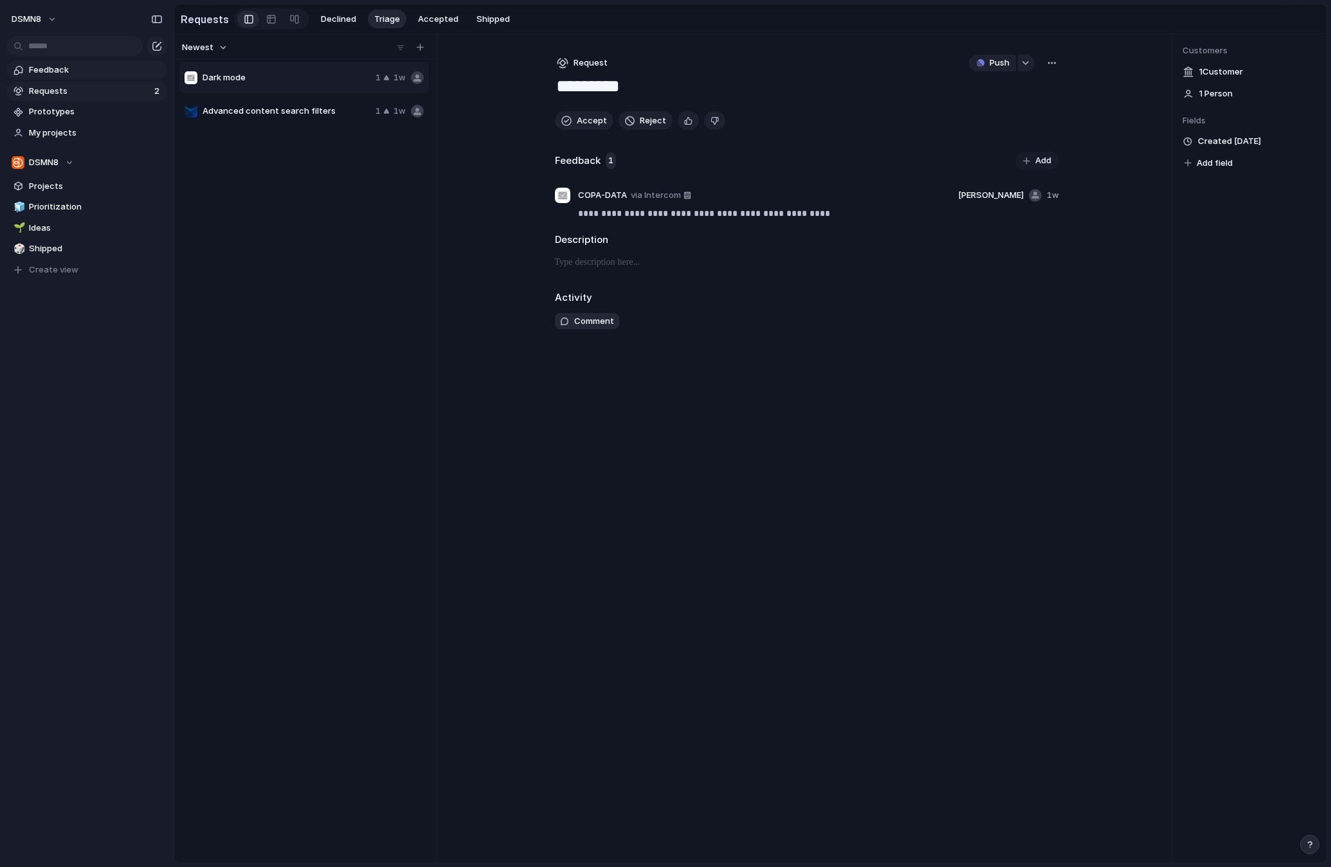
click at [84, 71] on span "Feedback" at bounding box center [96, 70] width 134 height 13
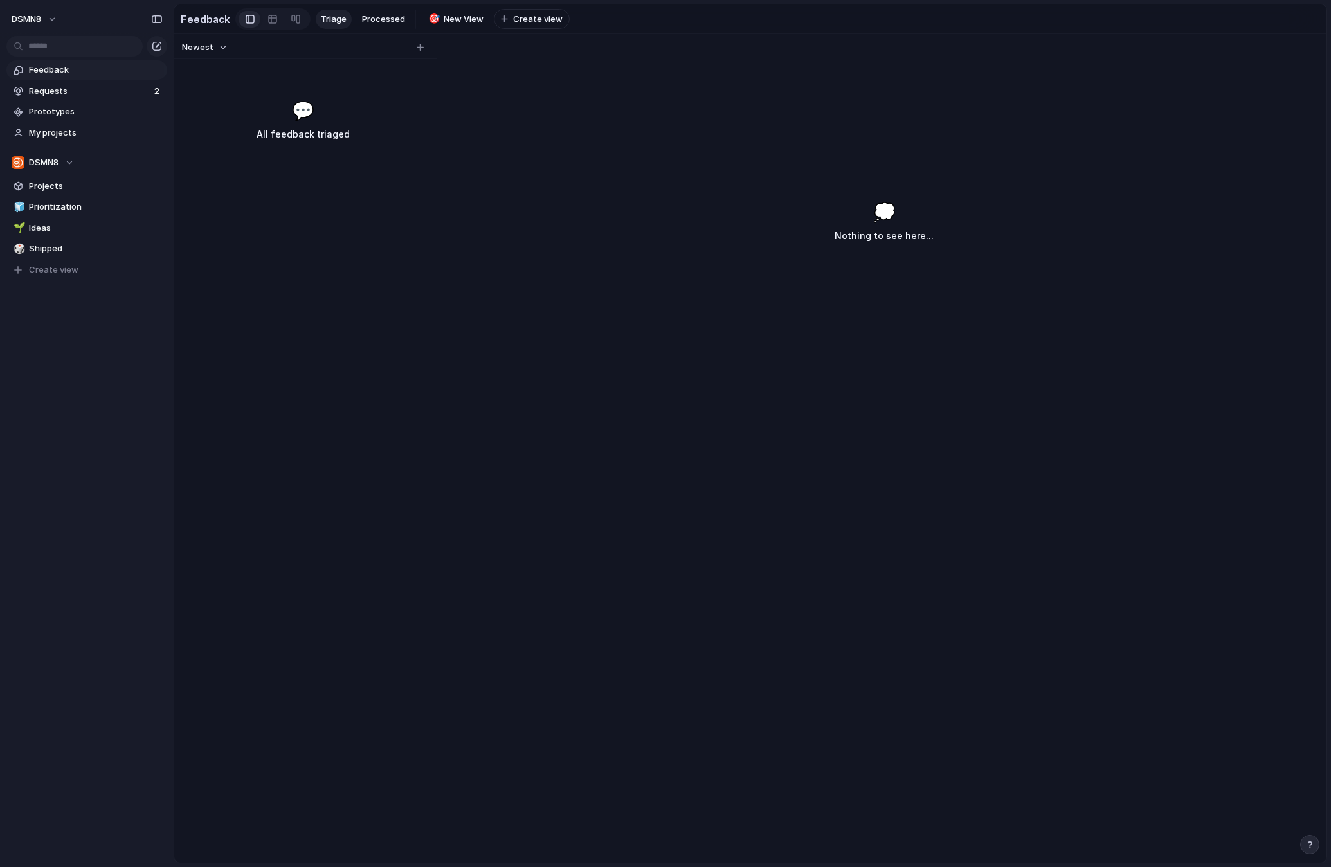
click at [216, 49] on button "Newest" at bounding box center [204, 47] width 49 height 17
click at [219, 44] on div "Newest Oldest" at bounding box center [665, 433] width 1331 height 867
click at [267, 20] on div at bounding box center [272, 19] width 10 height 21
click at [249, 21] on div at bounding box center [250, 19] width 9 height 19
click at [395, 20] on span "Processed" at bounding box center [383, 19] width 43 height 13
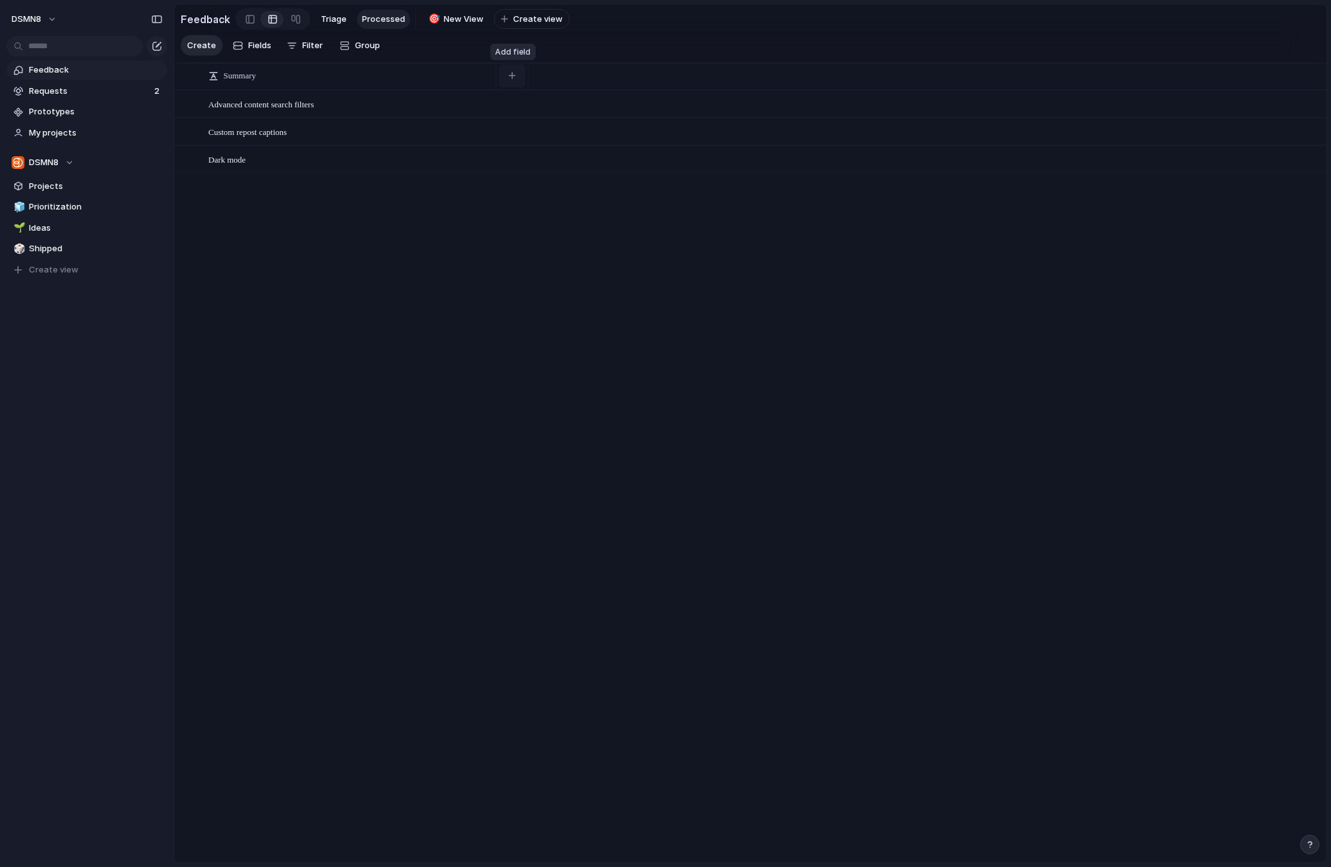
click at [515, 78] on button "button" at bounding box center [512, 75] width 26 height 23
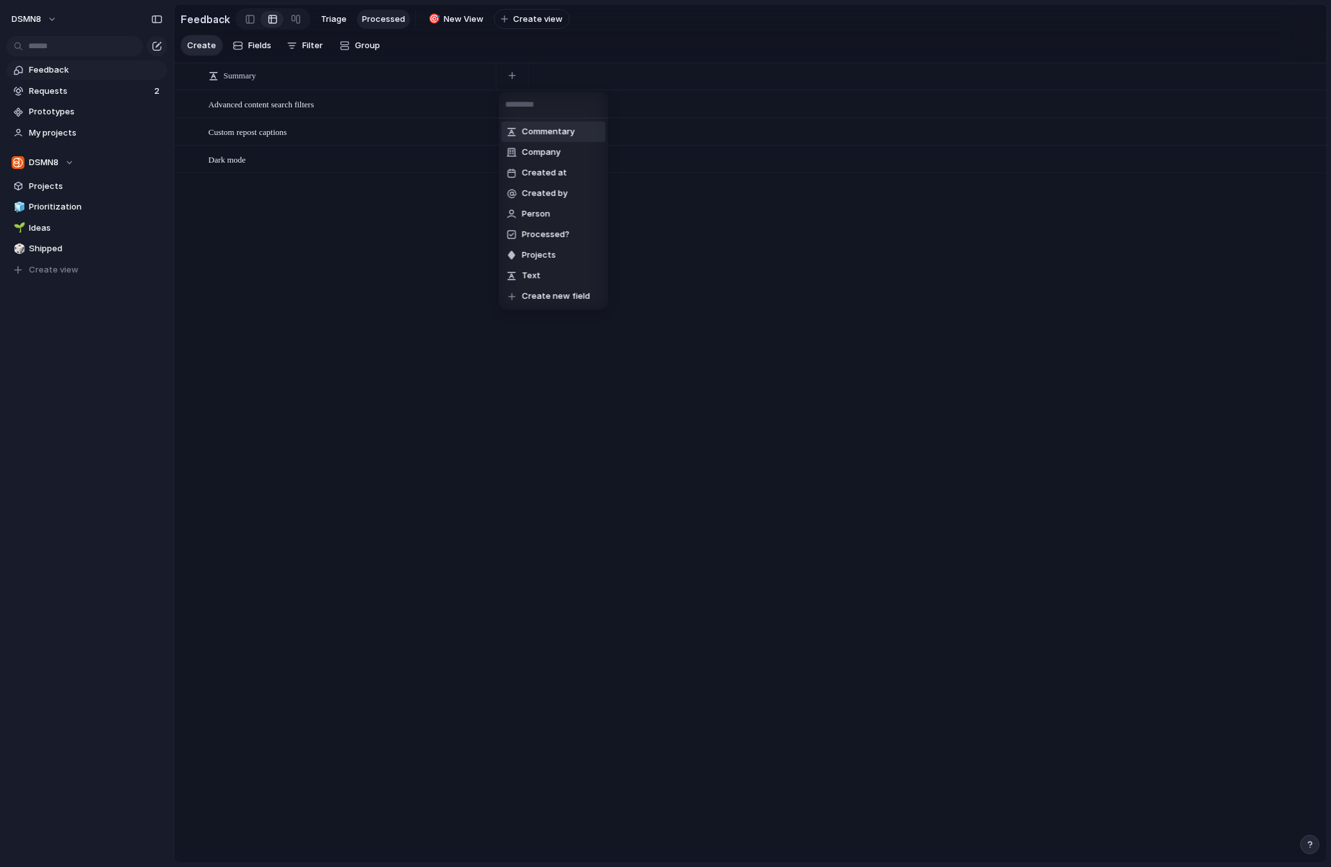
click at [416, 393] on div "Commentary Company Created at Created by Person Processed? Projects Text Create…" at bounding box center [665, 433] width 1331 height 867
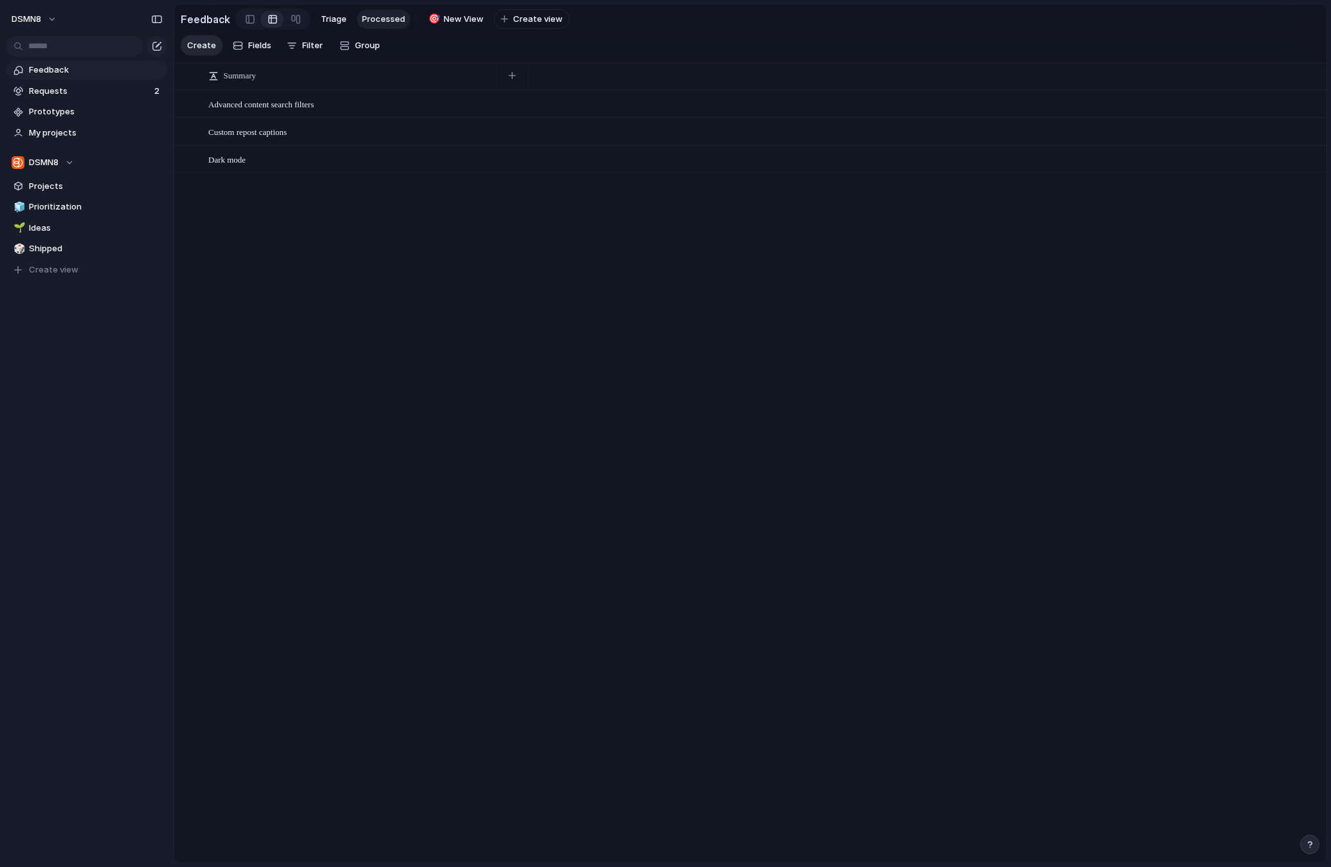
click at [94, 70] on span "Feedback" at bounding box center [96, 70] width 134 height 13
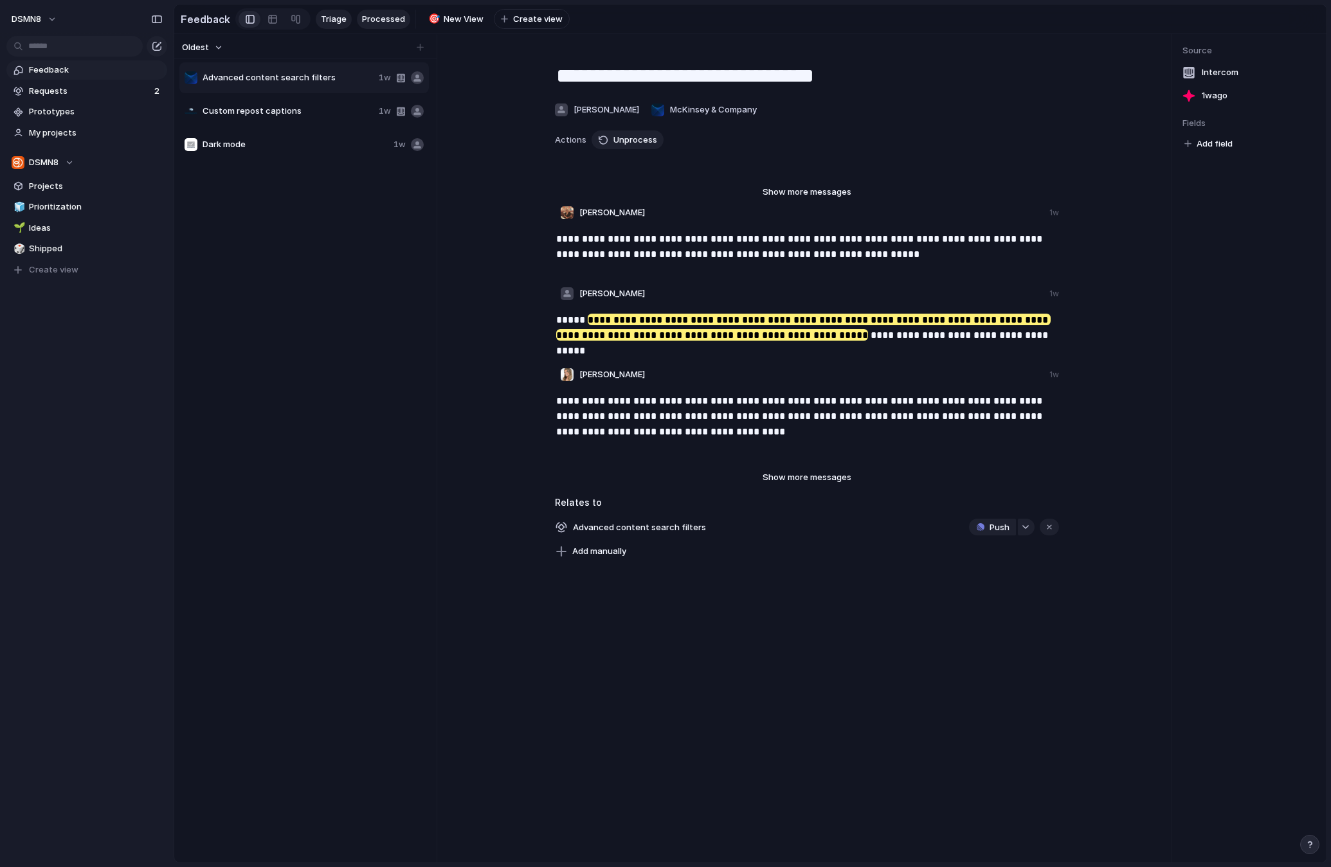
click at [333, 19] on span "Triage" at bounding box center [334, 19] width 26 height 13
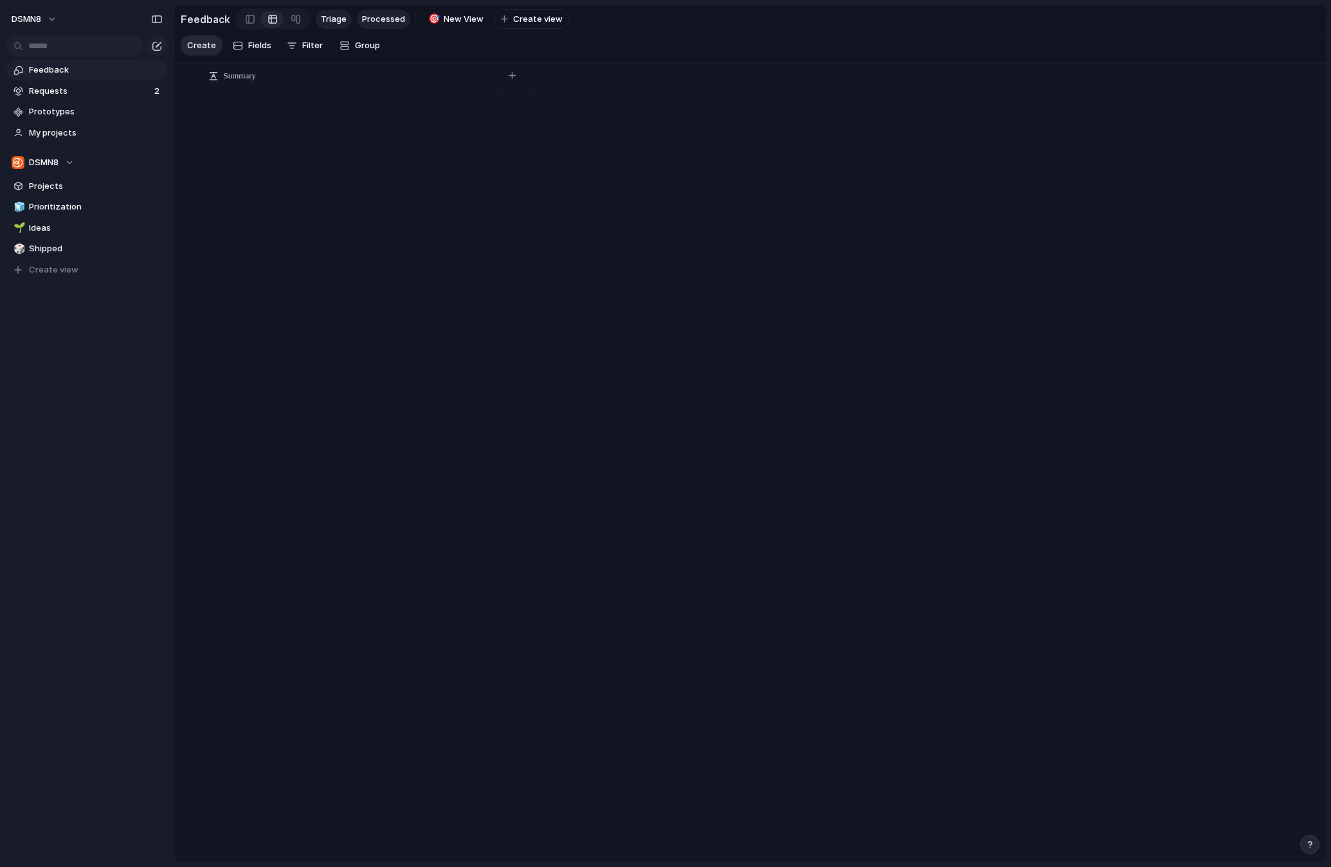
click at [372, 17] on span "Processed" at bounding box center [383, 19] width 43 height 13
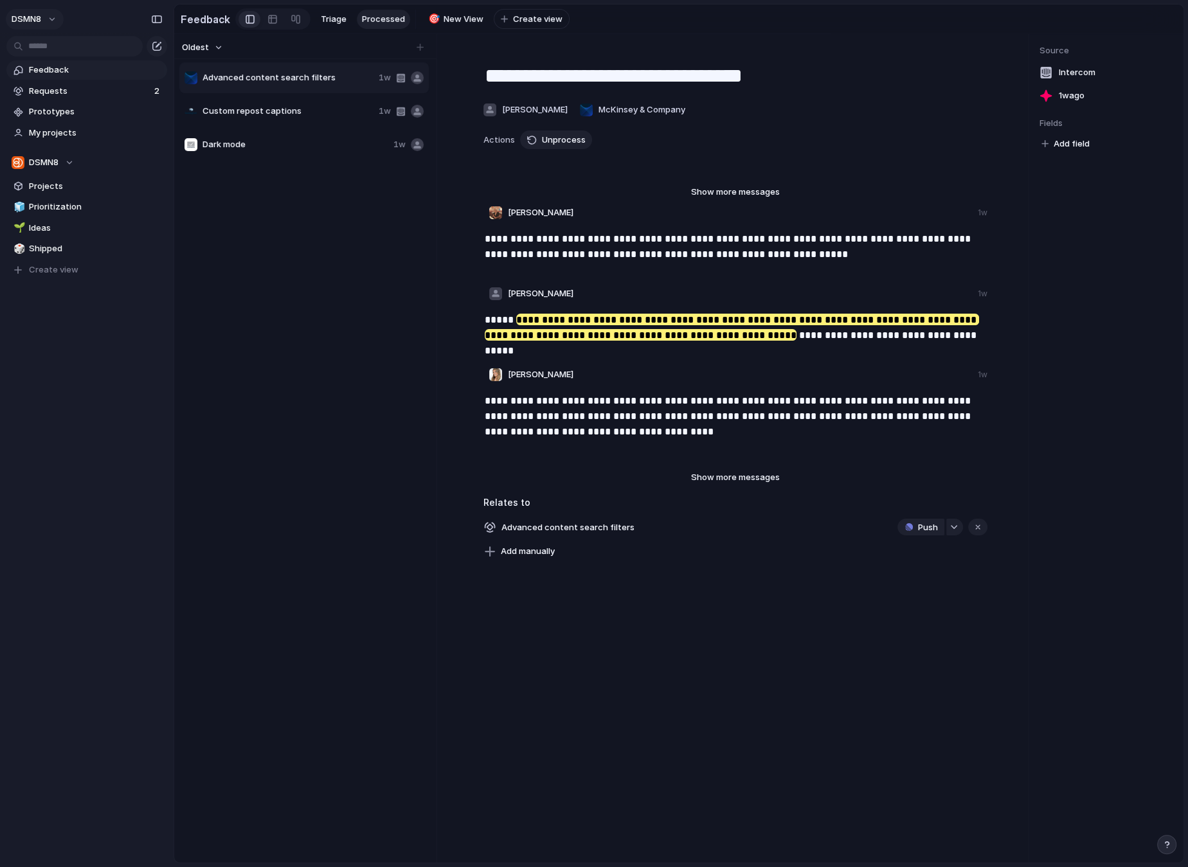
click at [57, 21] on button "DSMN8" at bounding box center [35, 19] width 58 height 21
click at [58, 50] on span "Settings" at bounding box center [47, 48] width 35 height 13
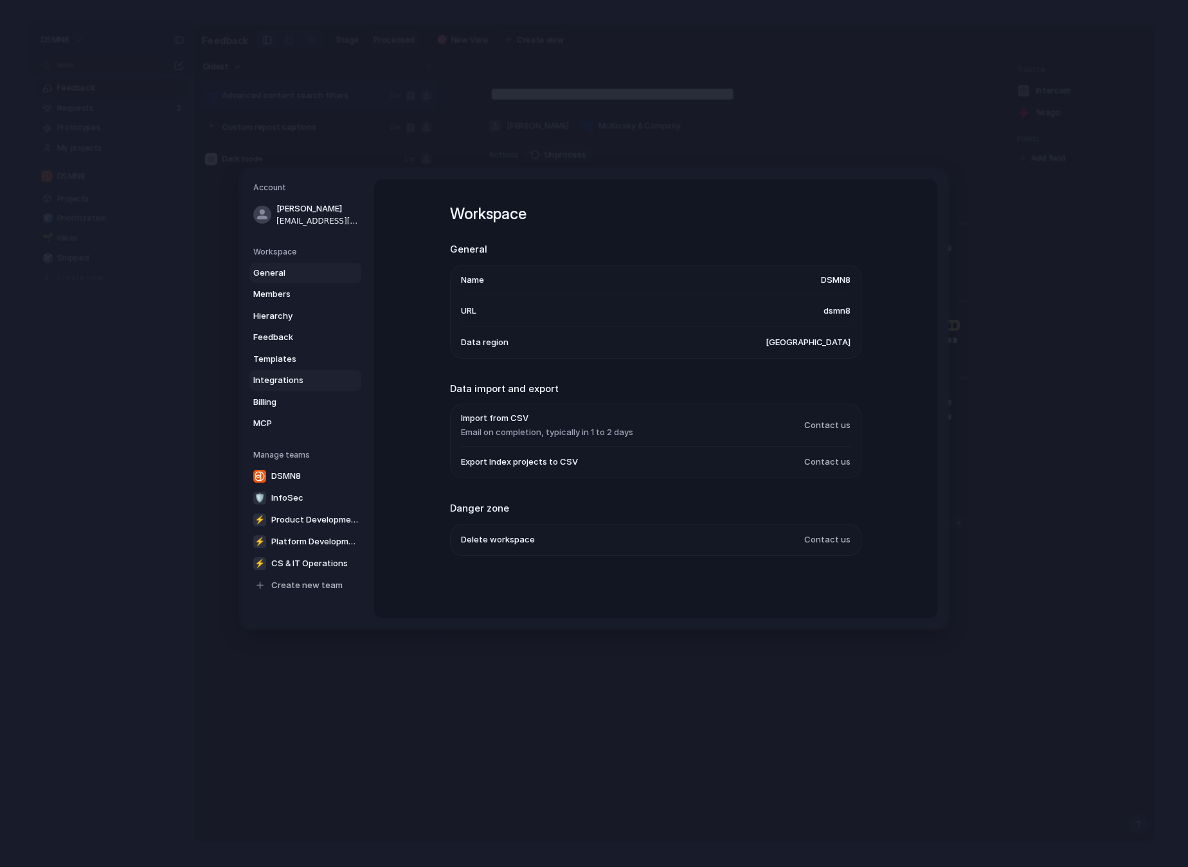
click at [271, 383] on span "Integrations" at bounding box center [294, 380] width 82 height 13
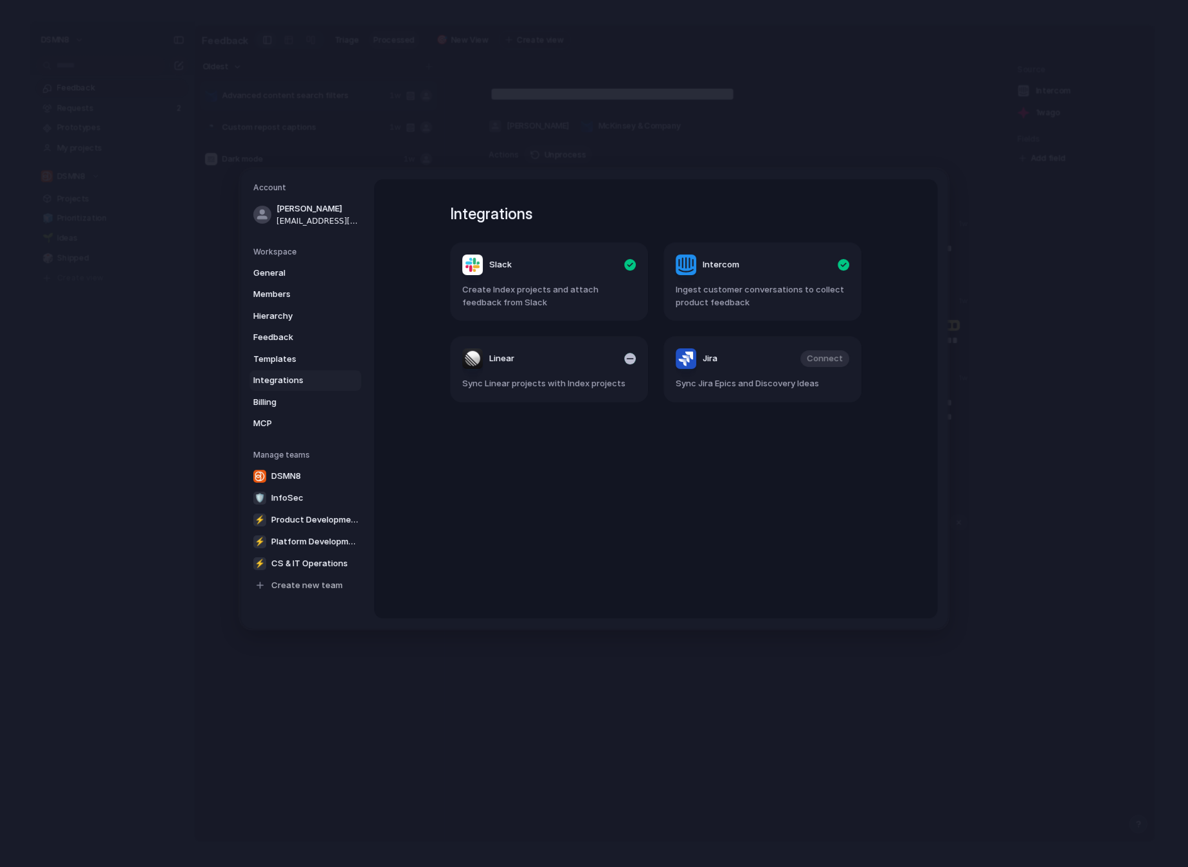
click at [575, 364] on header "Linear" at bounding box center [549, 358] width 174 height 21
click at [632, 359] on div "button" at bounding box center [630, 359] width 12 height 12
click at [613, 360] on span "Connect" at bounding box center [611, 358] width 36 height 13
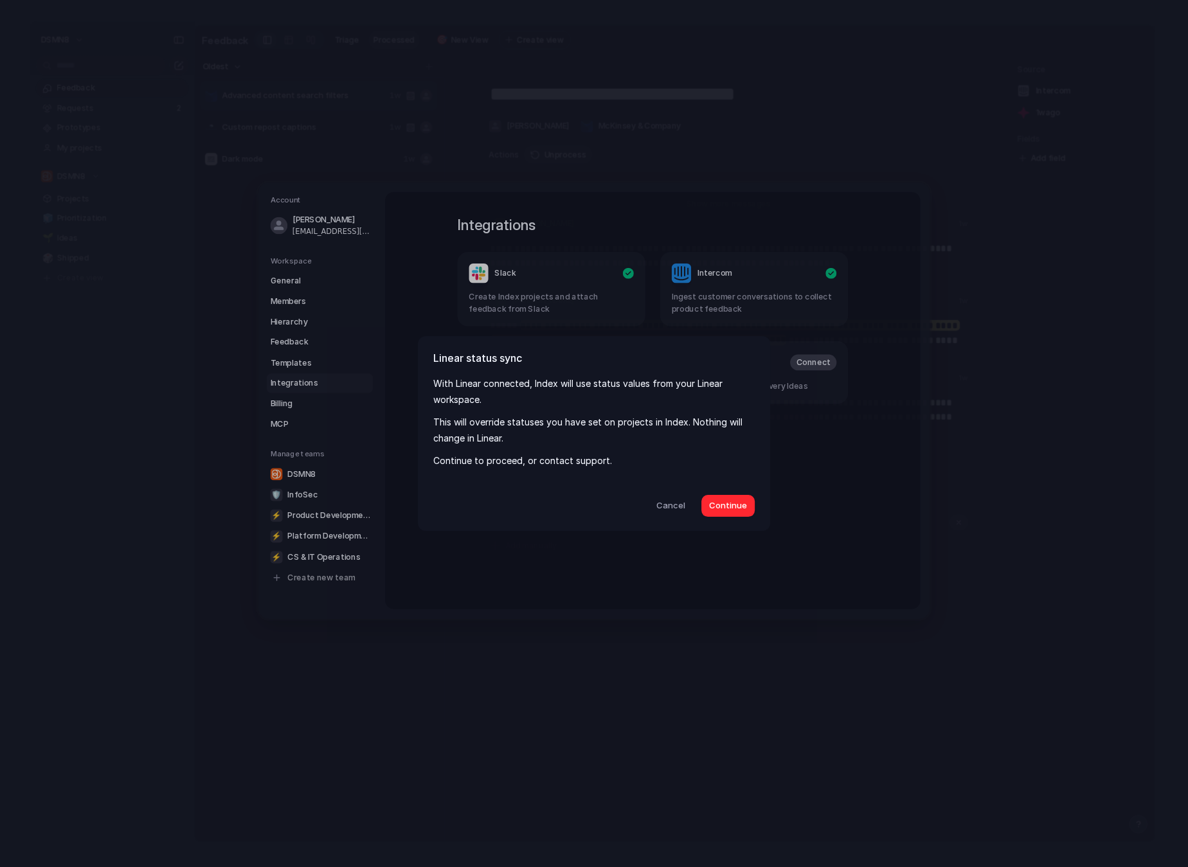
click at [721, 507] on span "Continue" at bounding box center [728, 505] width 38 height 13
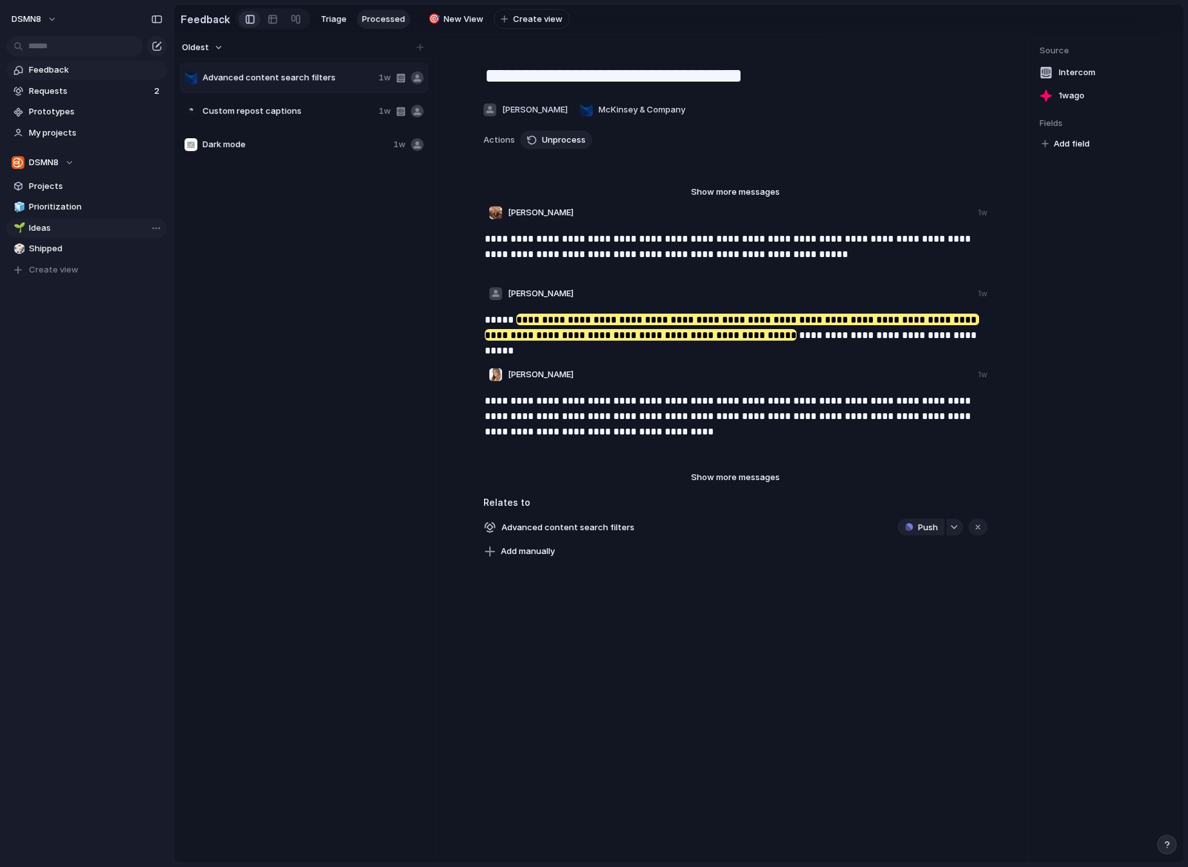
click at [51, 222] on span "Ideas" at bounding box center [96, 228] width 134 height 13
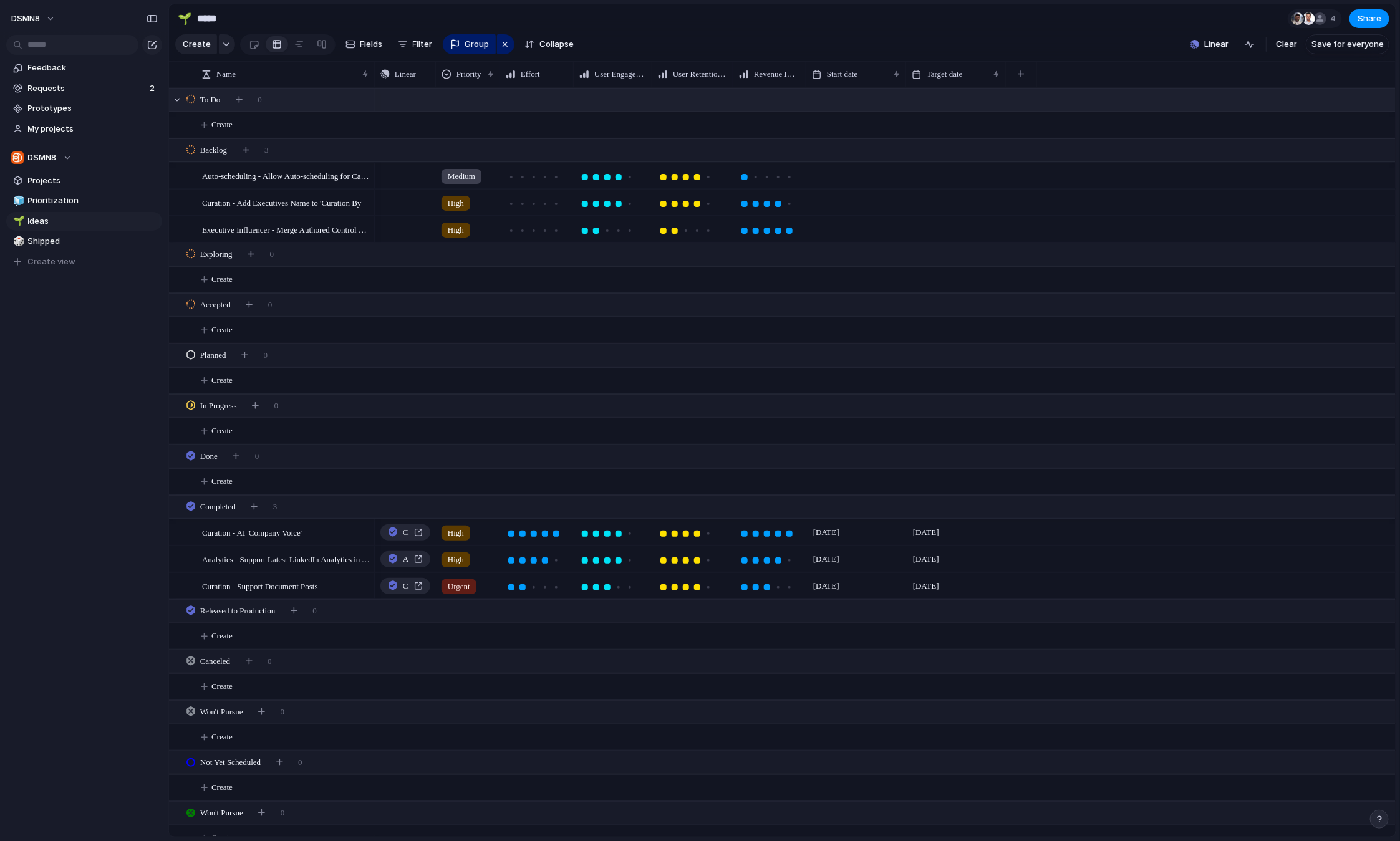
click at [1175, 97] on div "To Do 0" at bounding box center [783, 99] width 1229 height 22
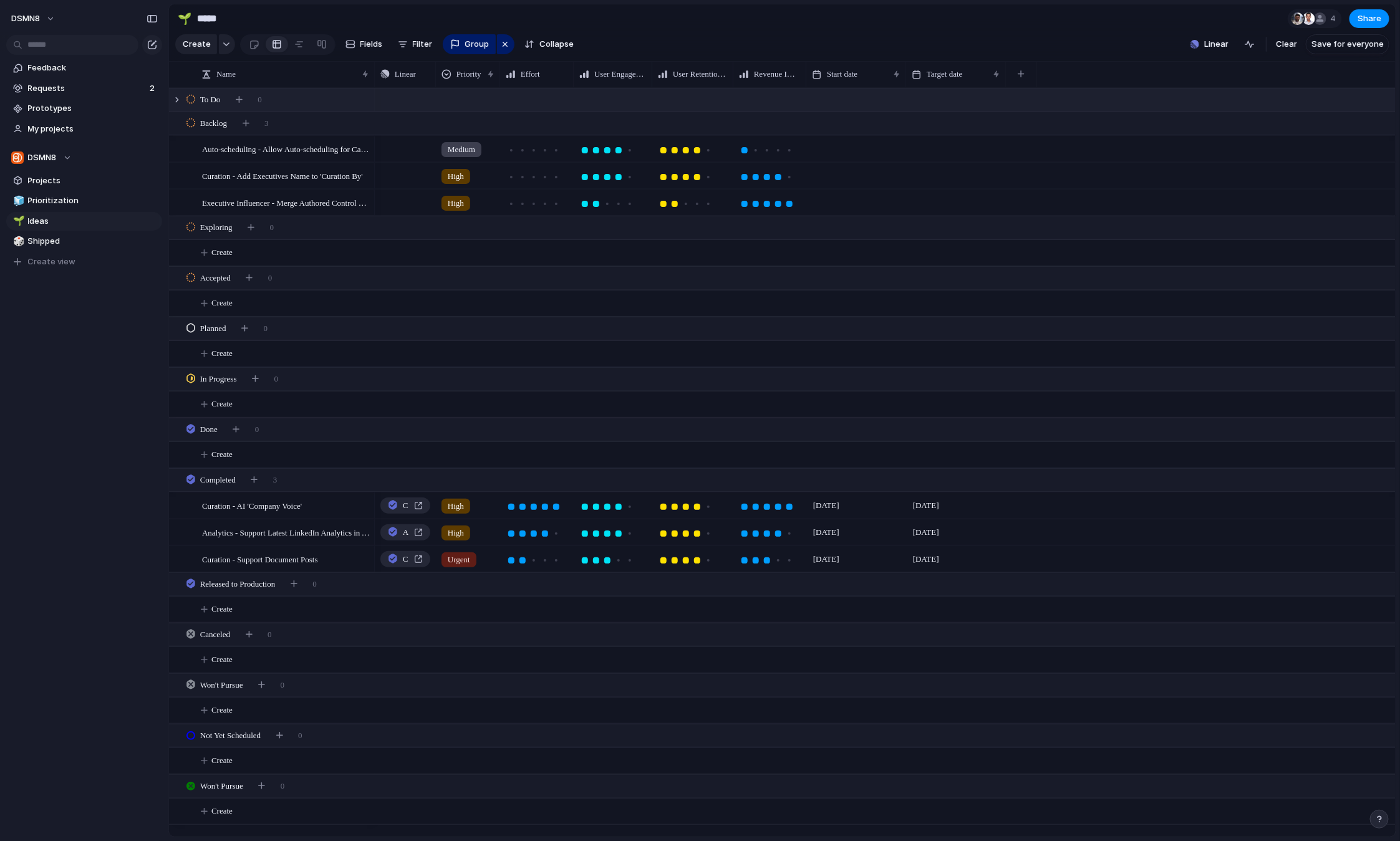
click at [415, 100] on div "To Do 0" at bounding box center [783, 99] width 1229 height 22
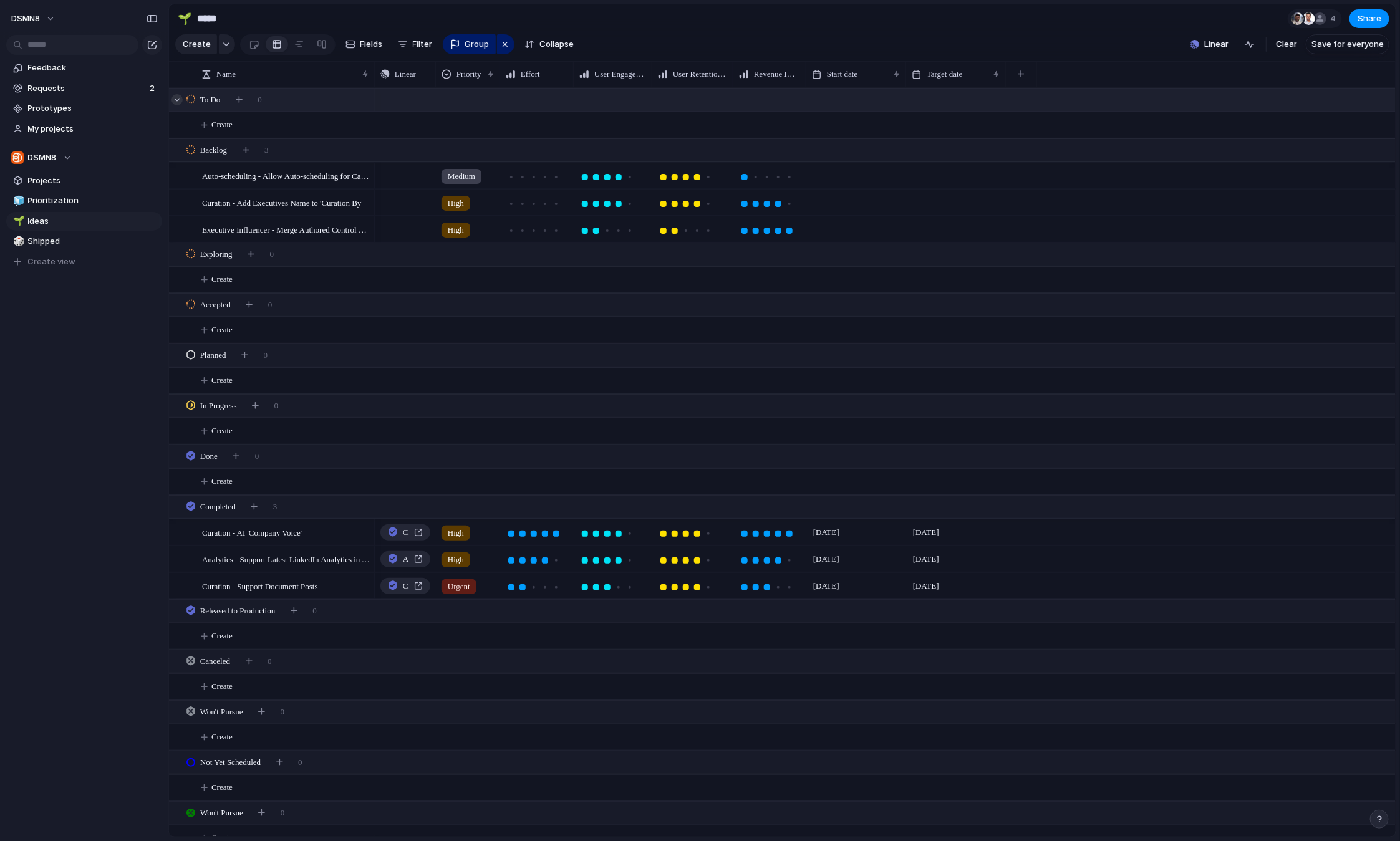
click at [179, 99] on div at bounding box center [178, 100] width 12 height 12
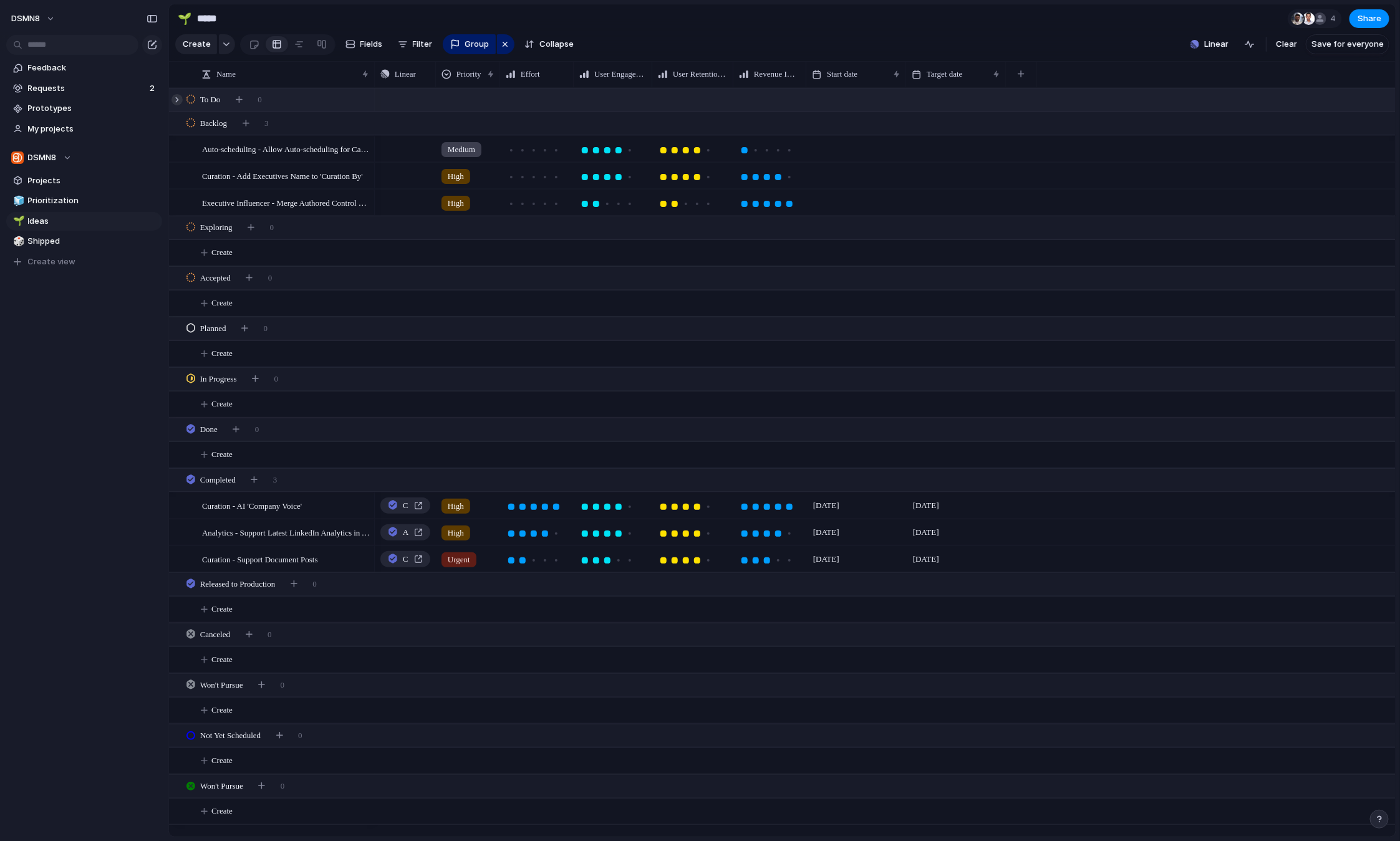
click at [179, 99] on div at bounding box center [178, 100] width 12 height 12
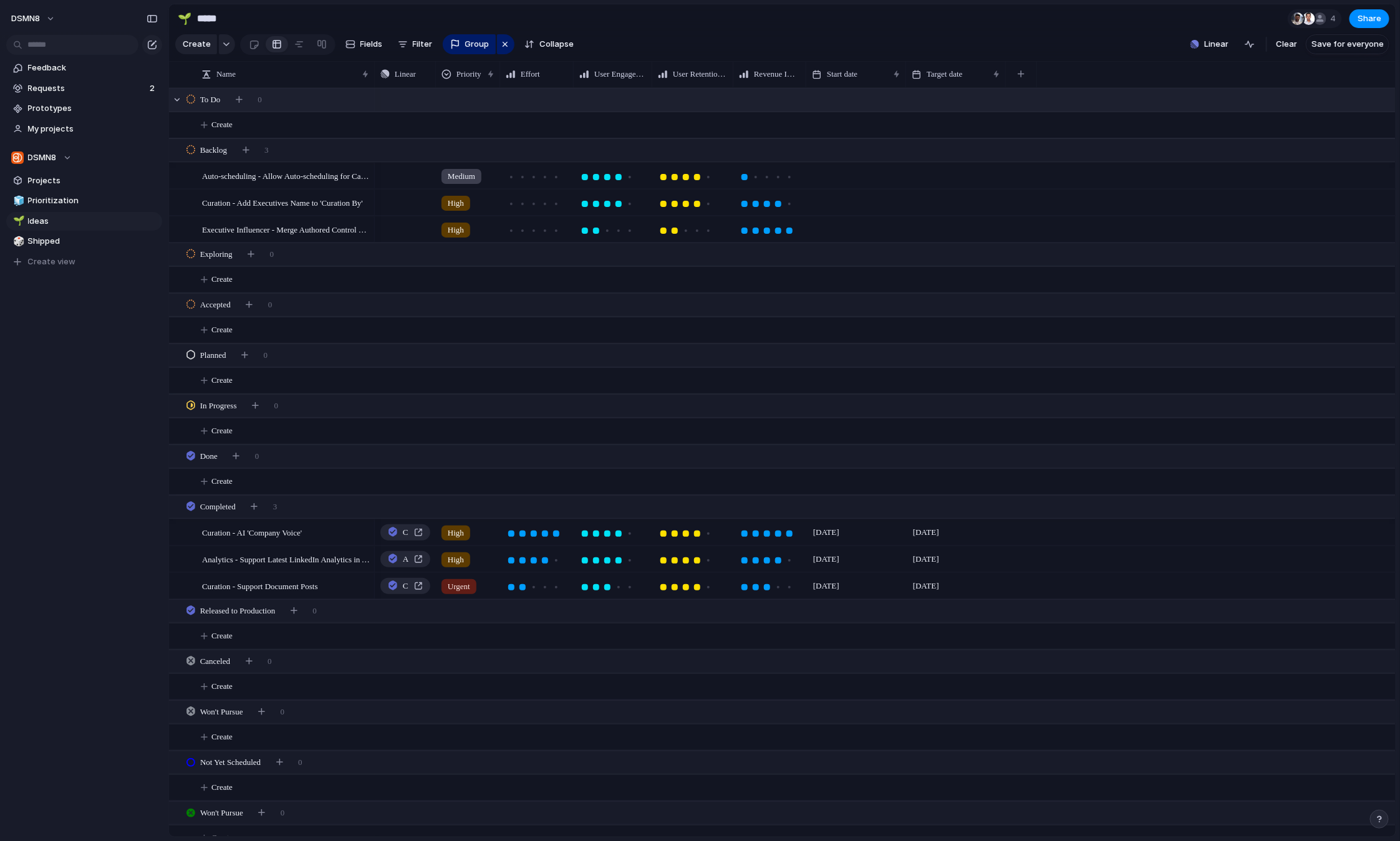
click at [222, 101] on div "To Do" at bounding box center [205, 99] width 38 height 15
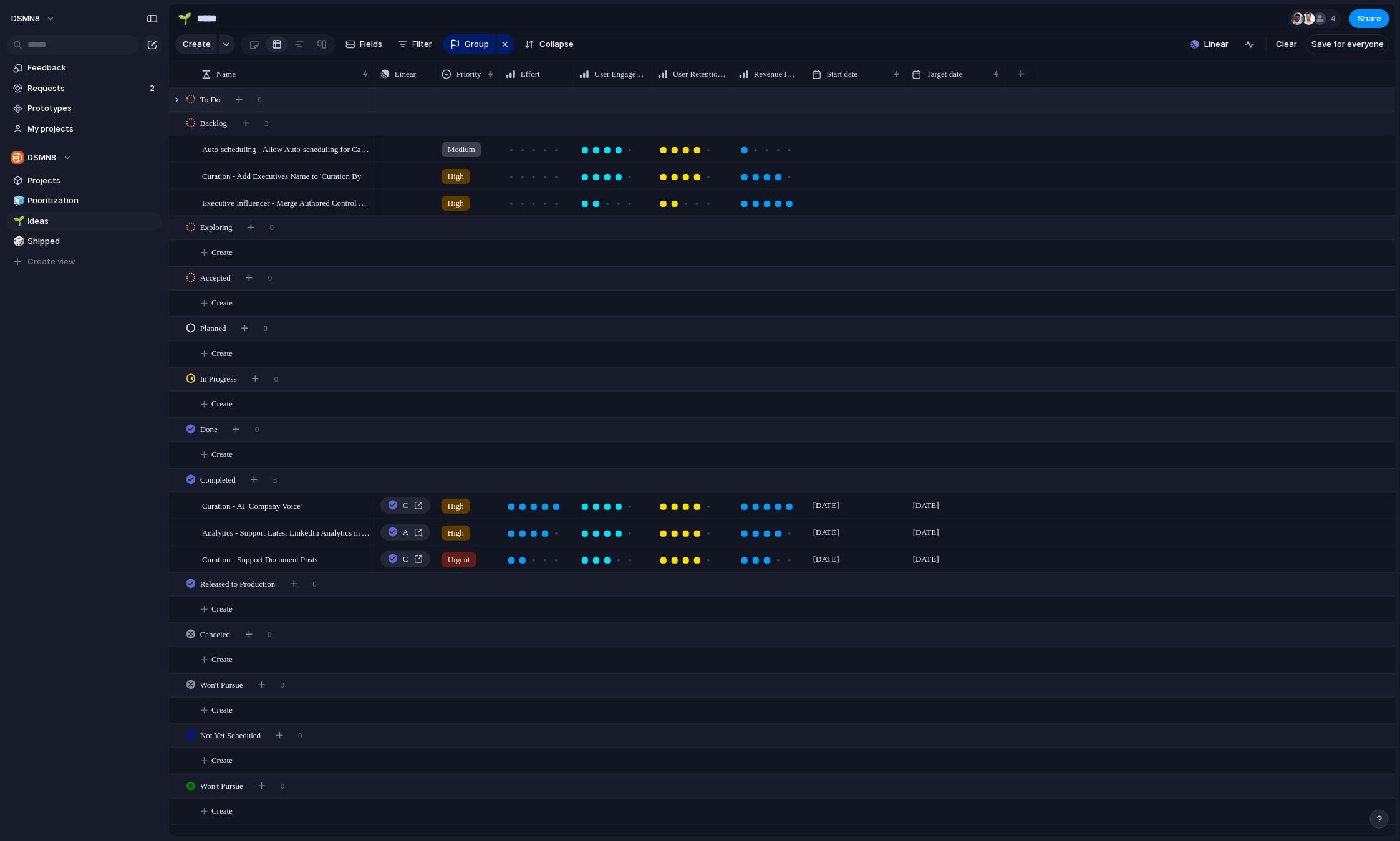
click at [215, 97] on span "To Do" at bounding box center [210, 99] width 20 height 13
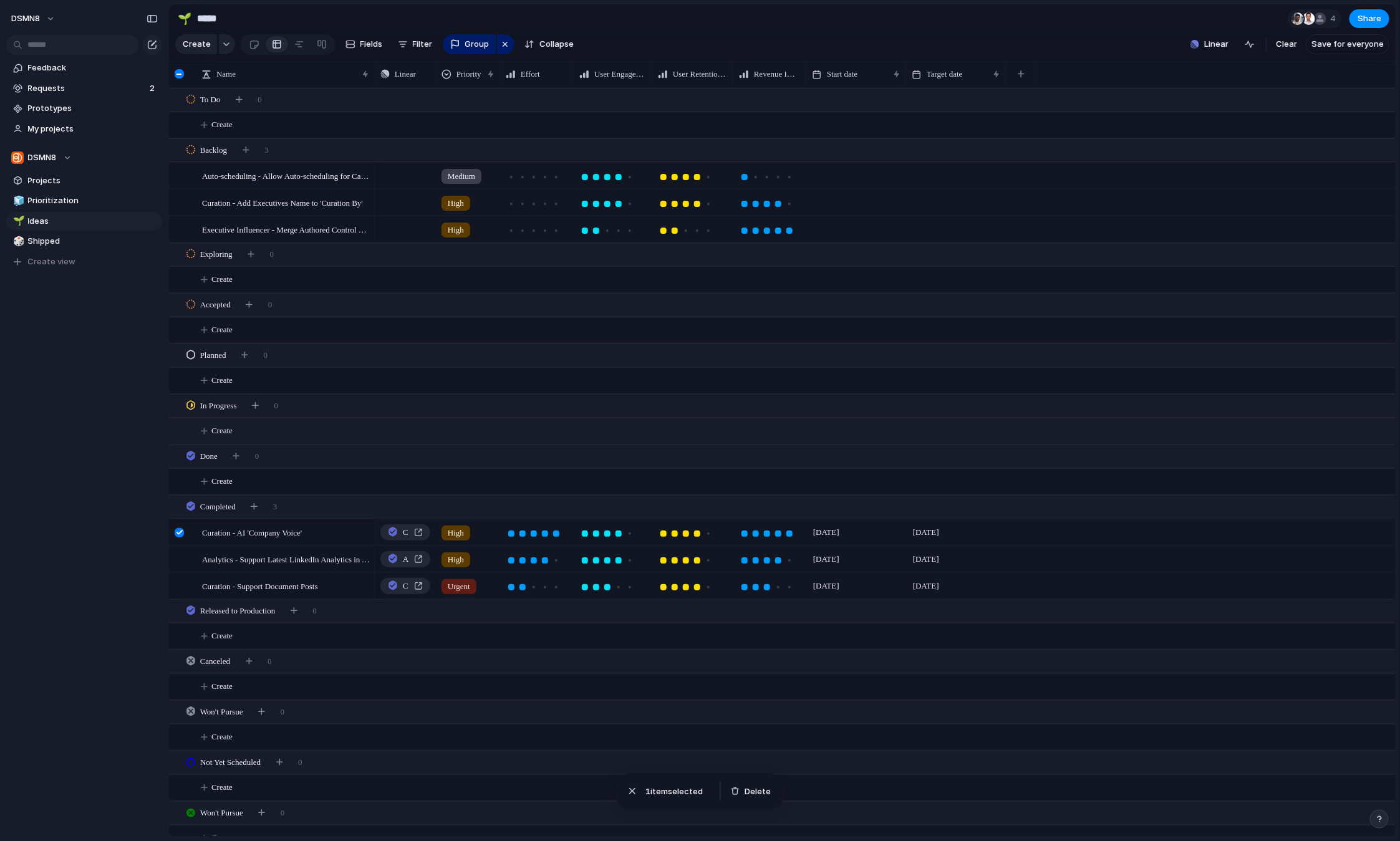
drag, startPoint x: 300, startPoint y: 535, endPoint x: 303, endPoint y: 434, distance: 101.0
click at [302, 432] on div "Auto-scheduling - Allow Auto-scheduling for Campaigns Curation - Add Executives…" at bounding box center [782, 463] width 1226 height 749
drag, startPoint x: 296, startPoint y: 517, endPoint x: 359, endPoint y: 511, distance: 63.3
click at [309, 448] on div "Auto-scheduling - Allow Auto-scheduling for Campaigns Curation - Add Executives…" at bounding box center [782, 463] width 1226 height 749
click at [357, 533] on div at bounding box center [359, 533] width 21 height 16
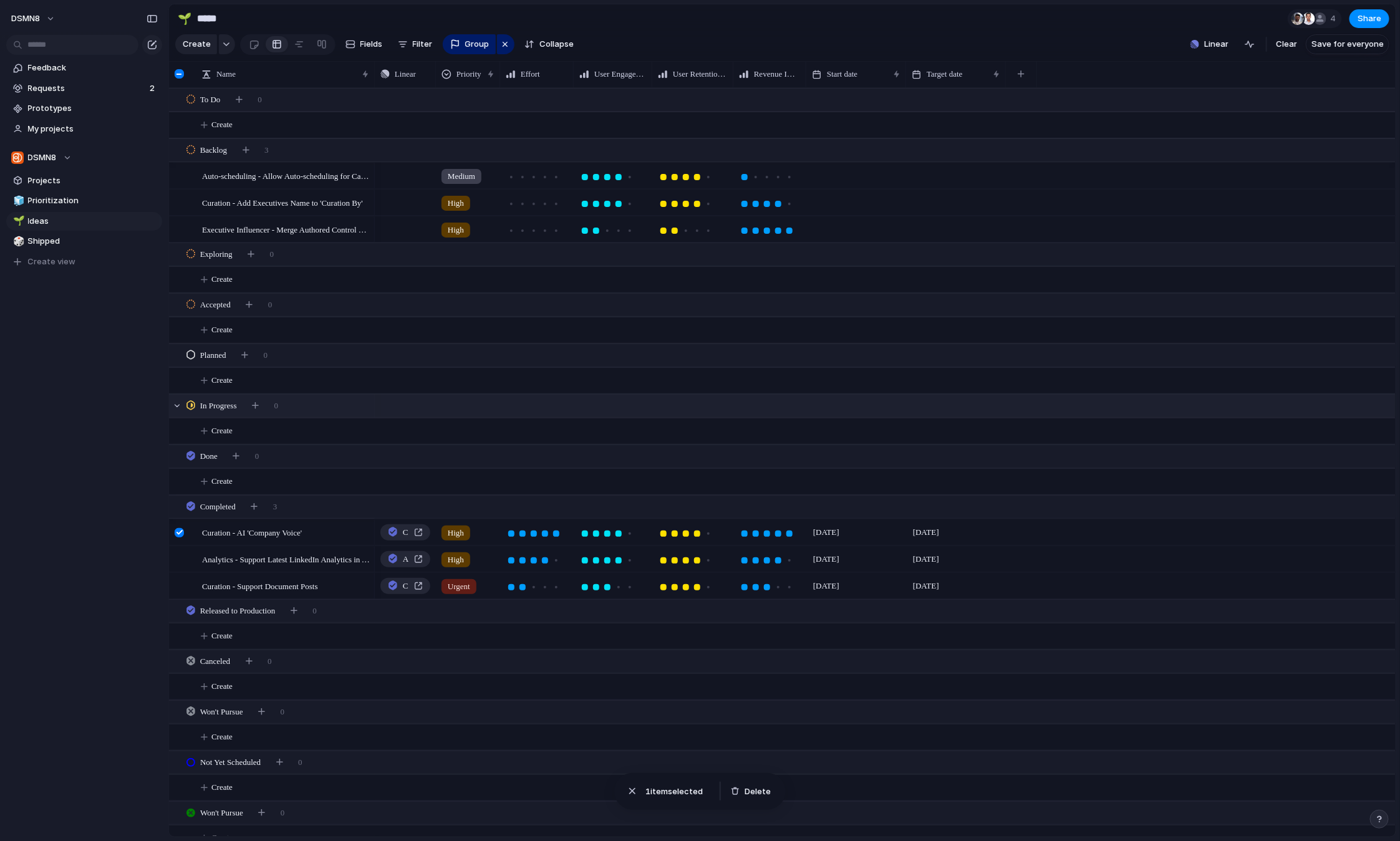
drag, startPoint x: 488, startPoint y: 534, endPoint x: 482, endPoint y: 405, distance: 129.1
click at [482, 405] on div "Auto-scheduling - Allow Auto-scheduling for Campaigns Curation - Add Executives…" at bounding box center [782, 463] width 1226 height 749
click at [179, 553] on div at bounding box center [180, 564] width 22 height 34
click at [180, 537] on div at bounding box center [180, 536] width 22 height 34
click at [179, 534] on div at bounding box center [179, 533] width 10 height 10
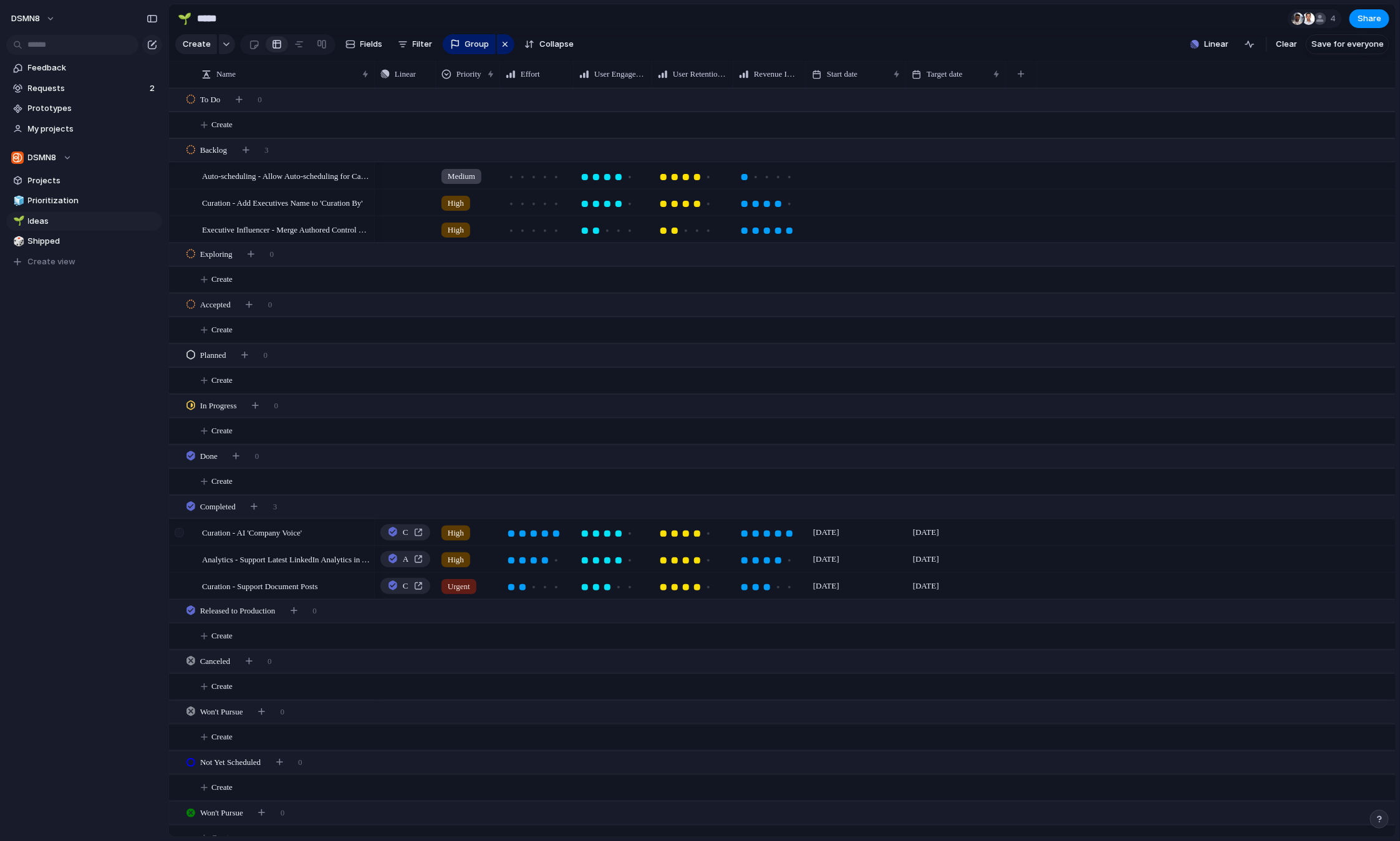
click at [180, 532] on div at bounding box center [179, 533] width 10 height 10
click at [180, 557] on div at bounding box center [179, 560] width 10 height 10
click at [180, 585] on div at bounding box center [179, 587] width 10 height 10
drag, startPoint x: 195, startPoint y: 532, endPoint x: 268, endPoint y: 429, distance: 126.2
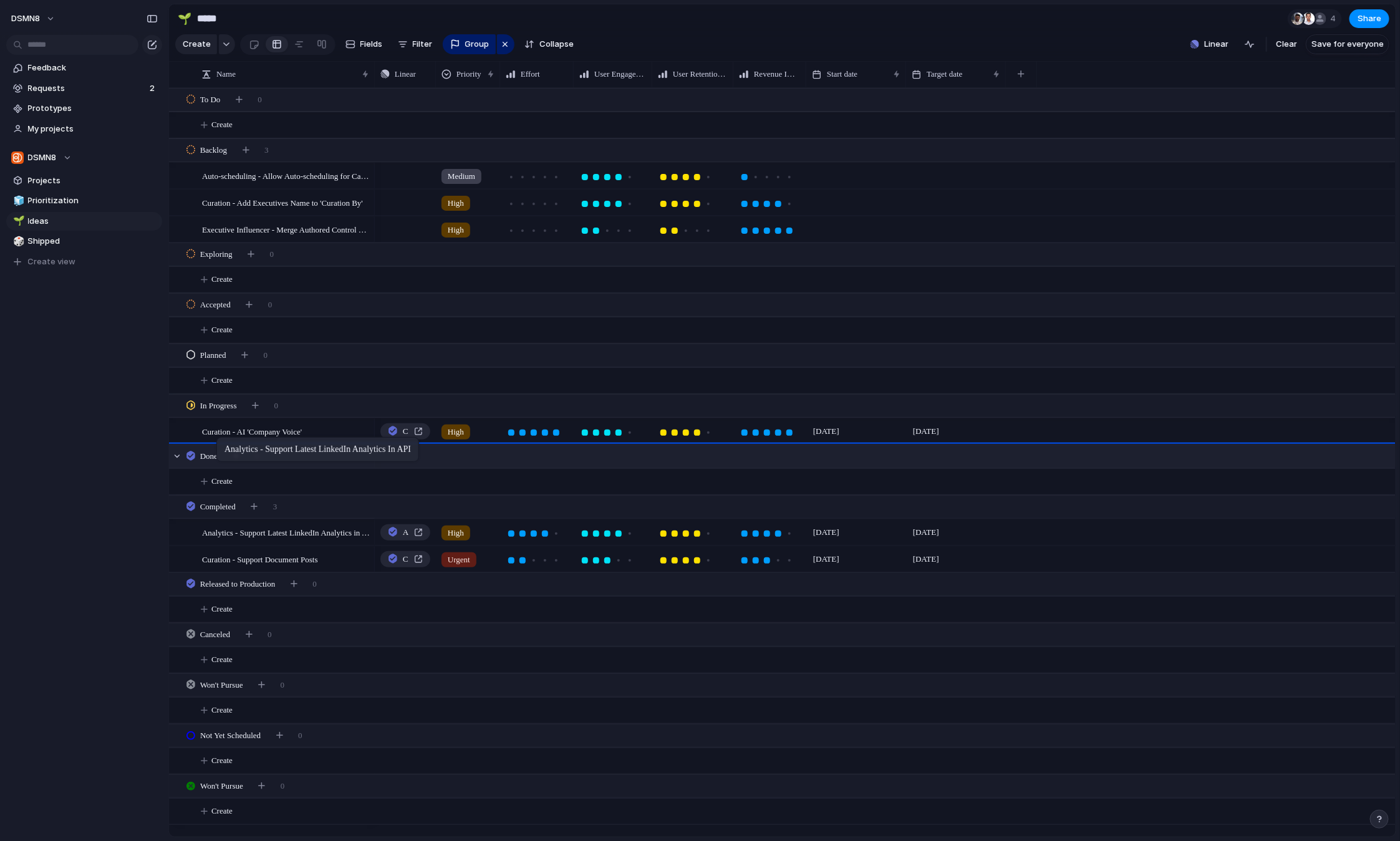
drag, startPoint x: 193, startPoint y: 534, endPoint x: 223, endPoint y: 446, distance: 93.0
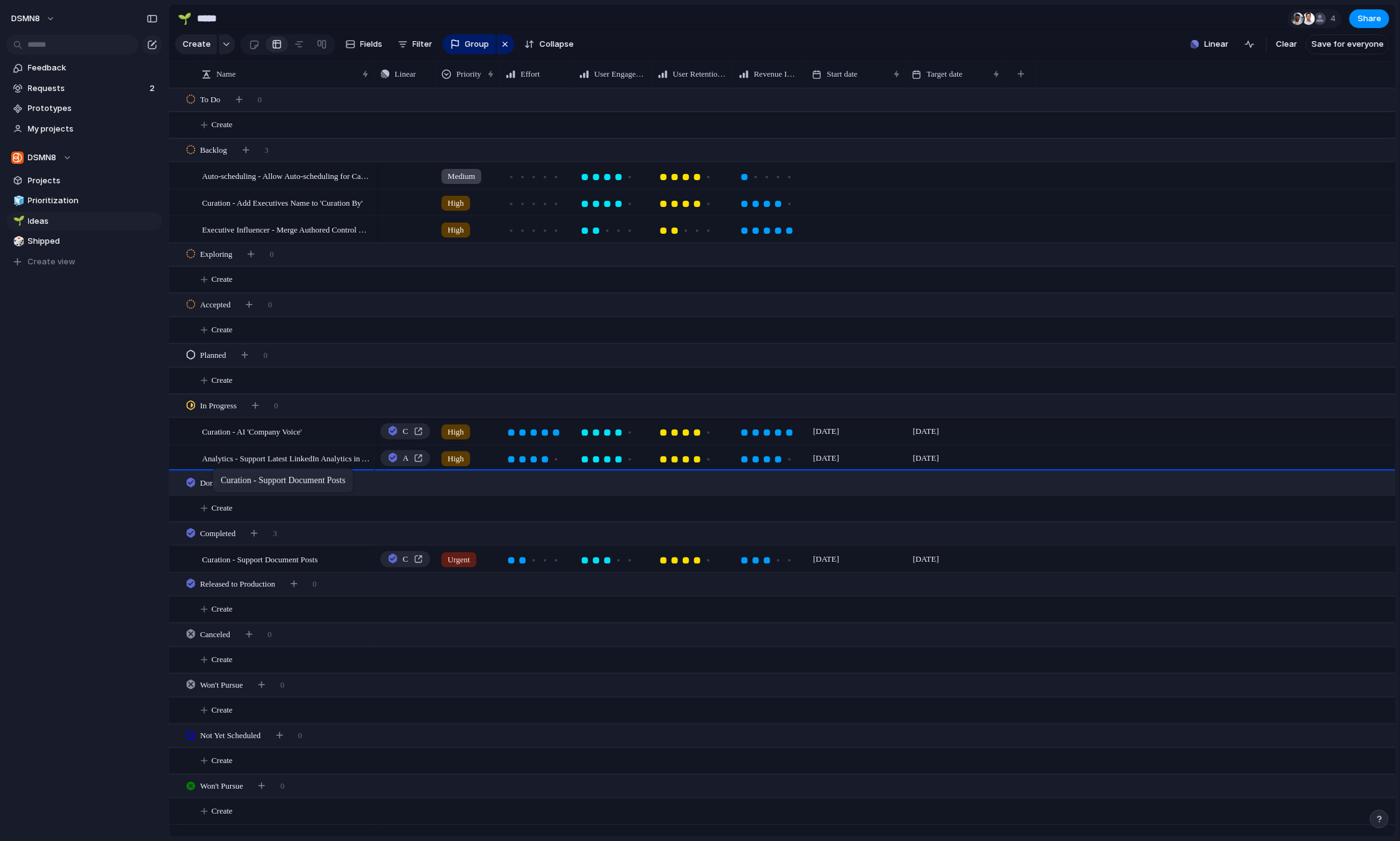
drag, startPoint x: 199, startPoint y: 551, endPoint x: 219, endPoint y: 470, distance: 83.4
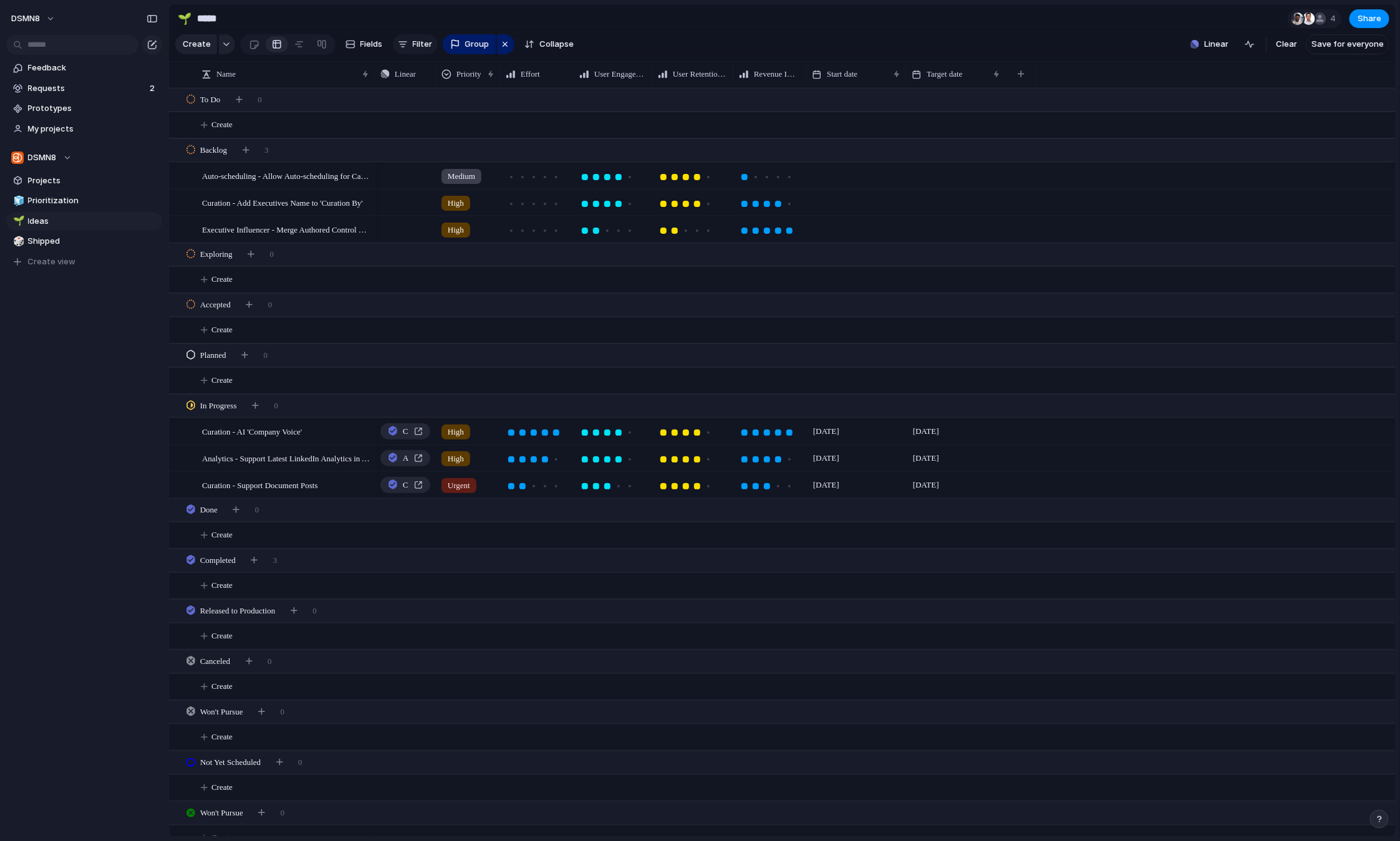
click at [415, 45] on span "Filter" at bounding box center [423, 44] width 20 height 13
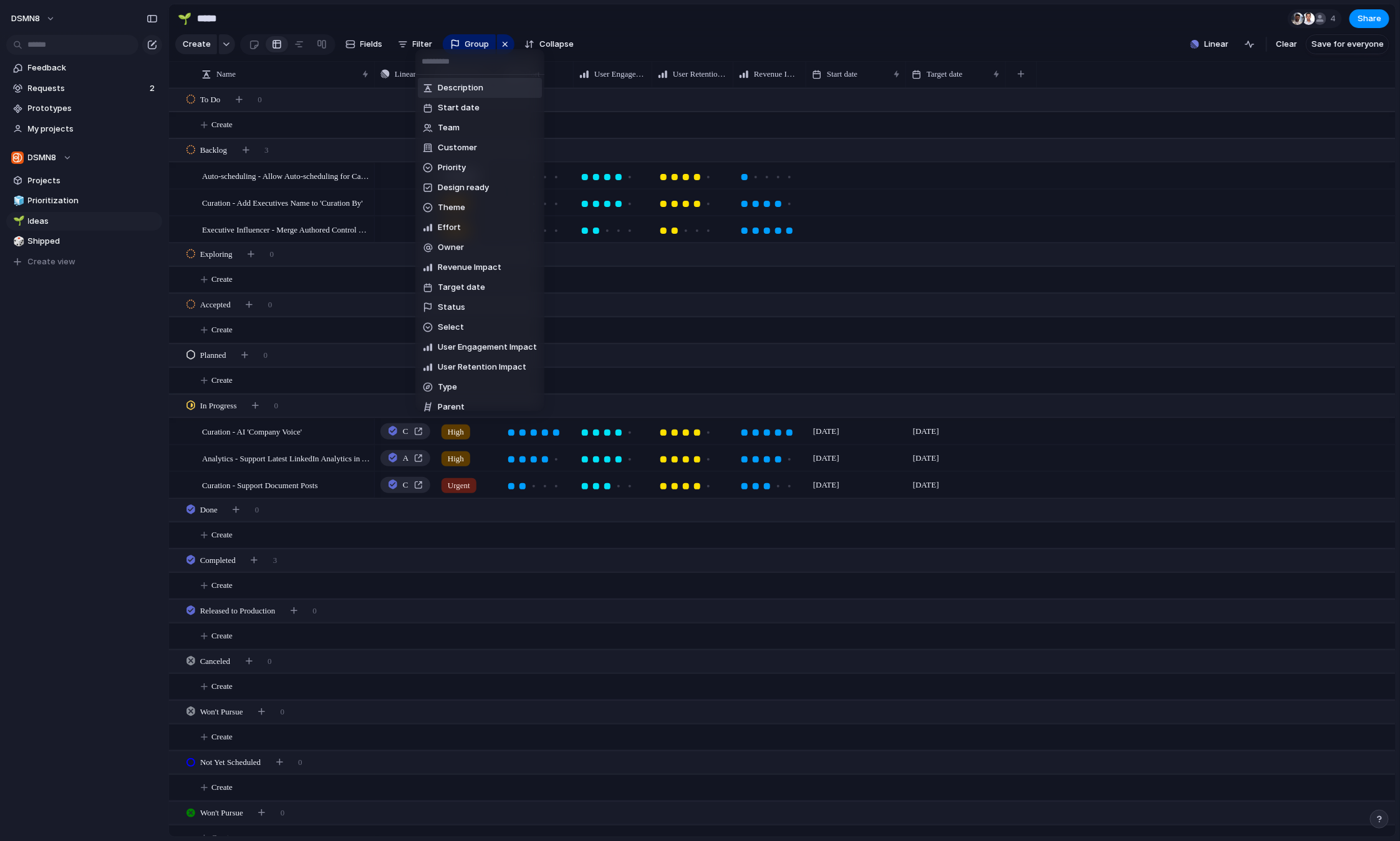
click at [687, 36] on div "Description Start date Team Customer Priority Design ready Theme Effort Owner R…" at bounding box center [700, 420] width 1400 height 841
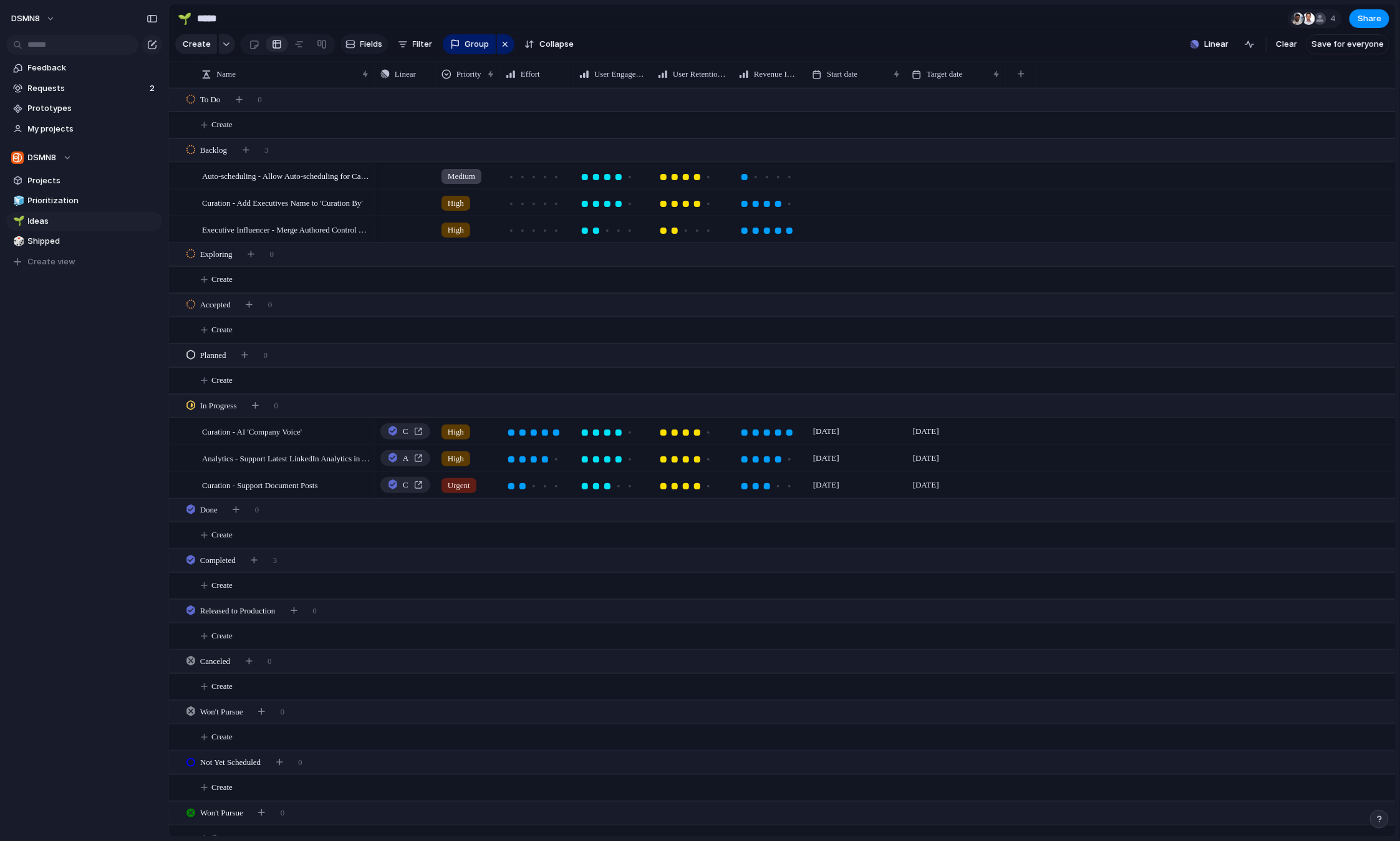
click at [365, 44] on span "Fields" at bounding box center [372, 44] width 22 height 13
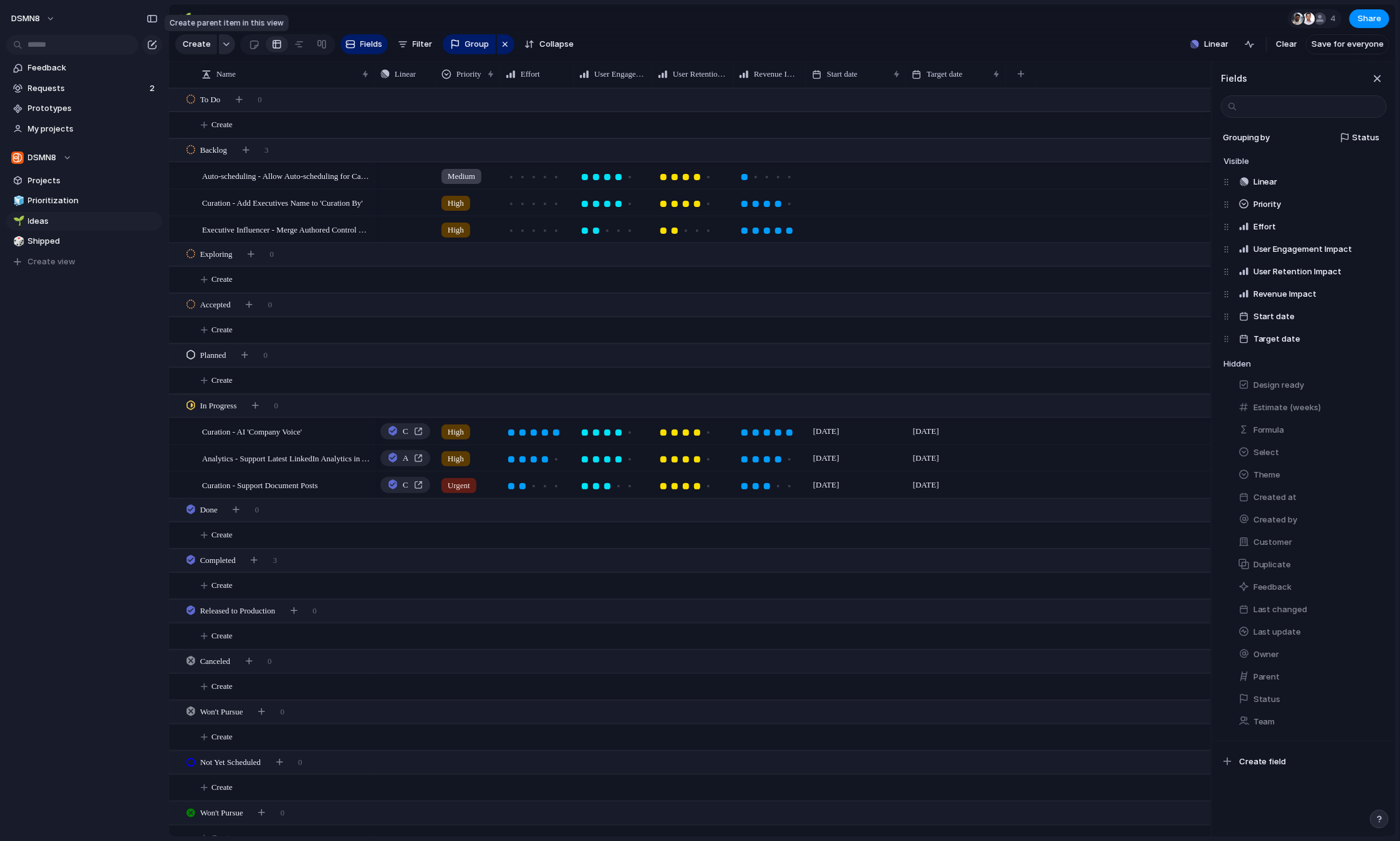
click at [228, 47] on button "button" at bounding box center [227, 44] width 16 height 20
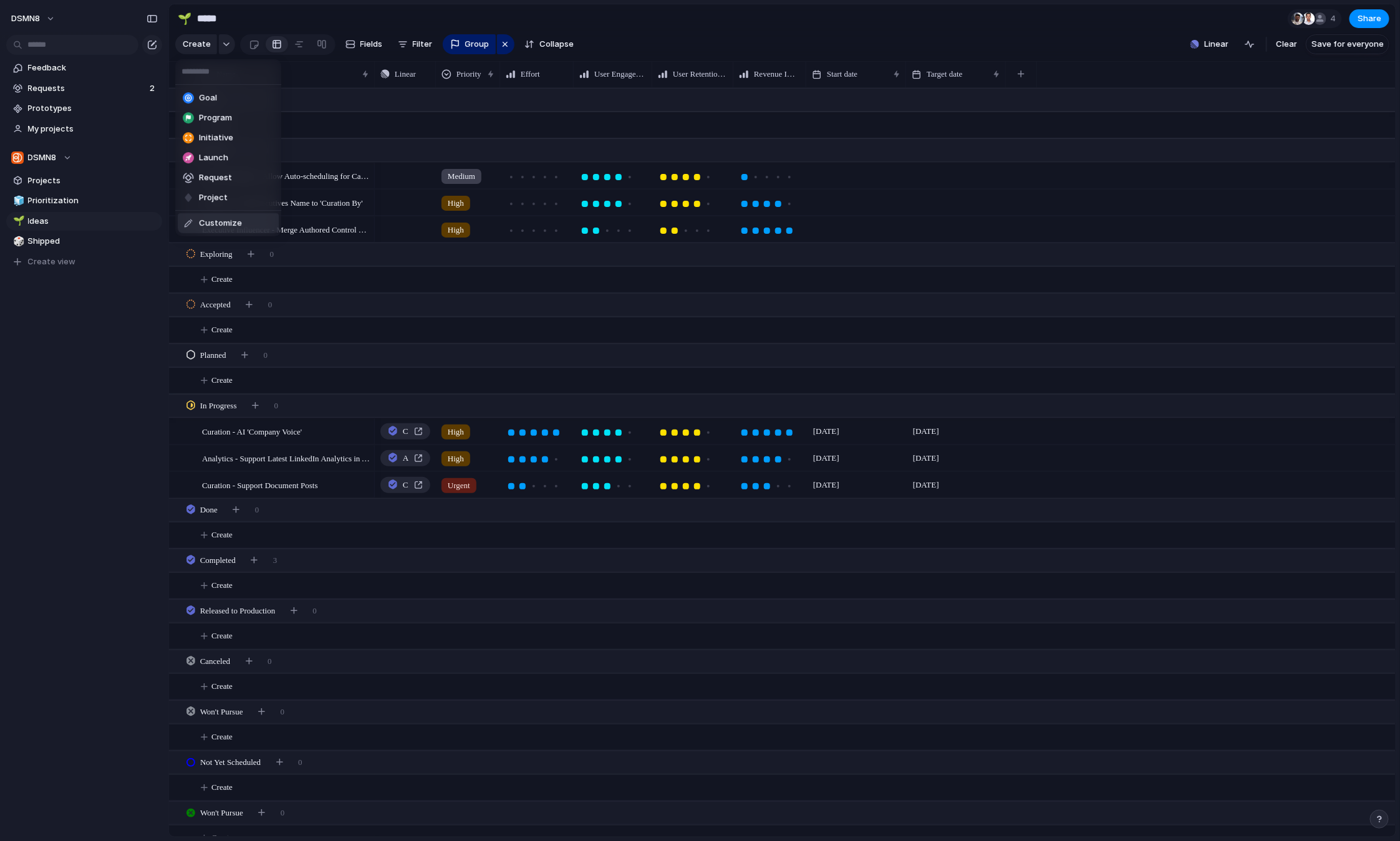
click at [228, 229] on li "Customize" at bounding box center [228, 223] width 101 height 20
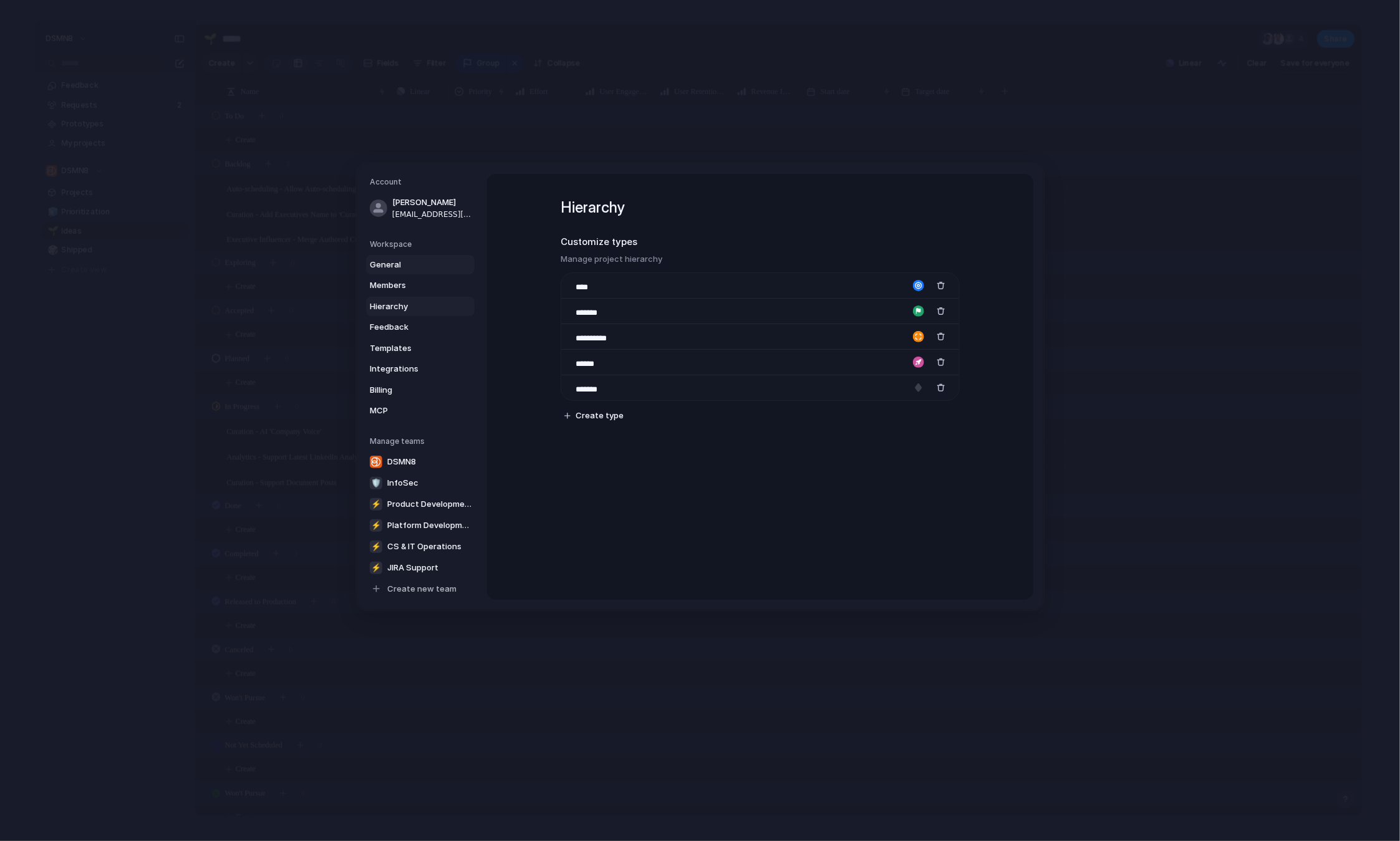
click at [396, 268] on span "General" at bounding box center [409, 265] width 80 height 13
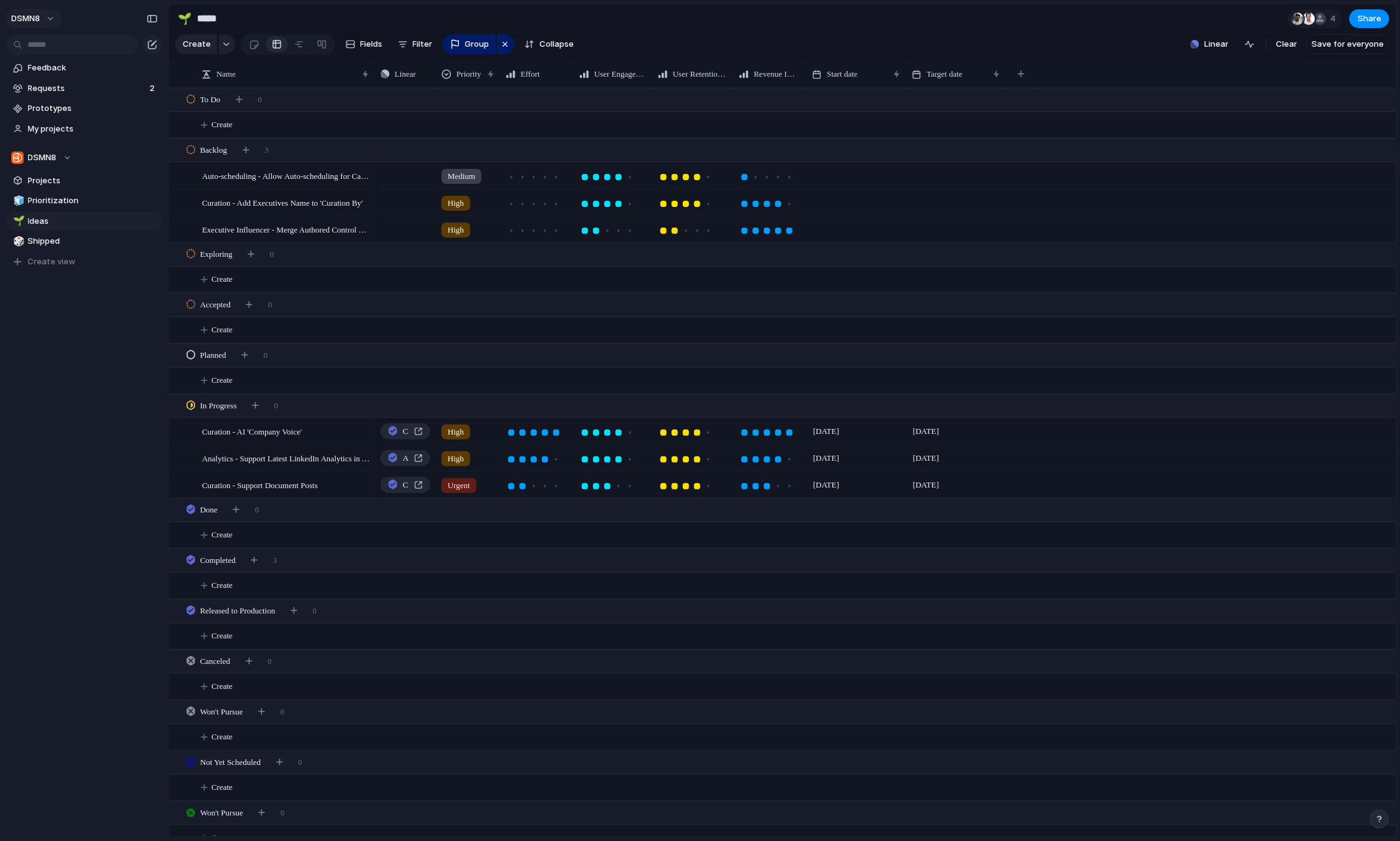
click at [56, 20] on button "DSMN8" at bounding box center [34, 18] width 56 height 20
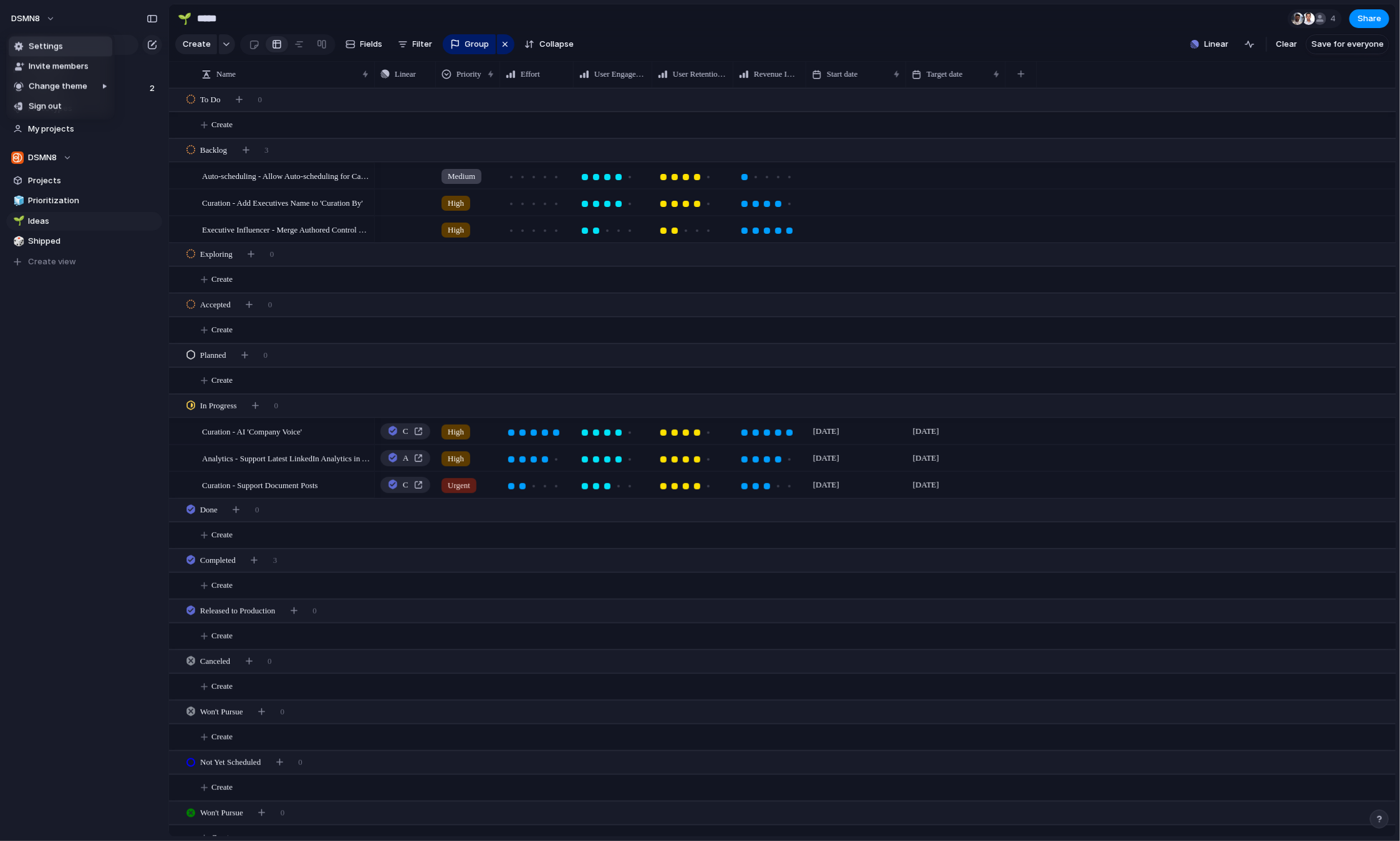
click at [54, 43] on span "Settings" at bounding box center [46, 47] width 34 height 13
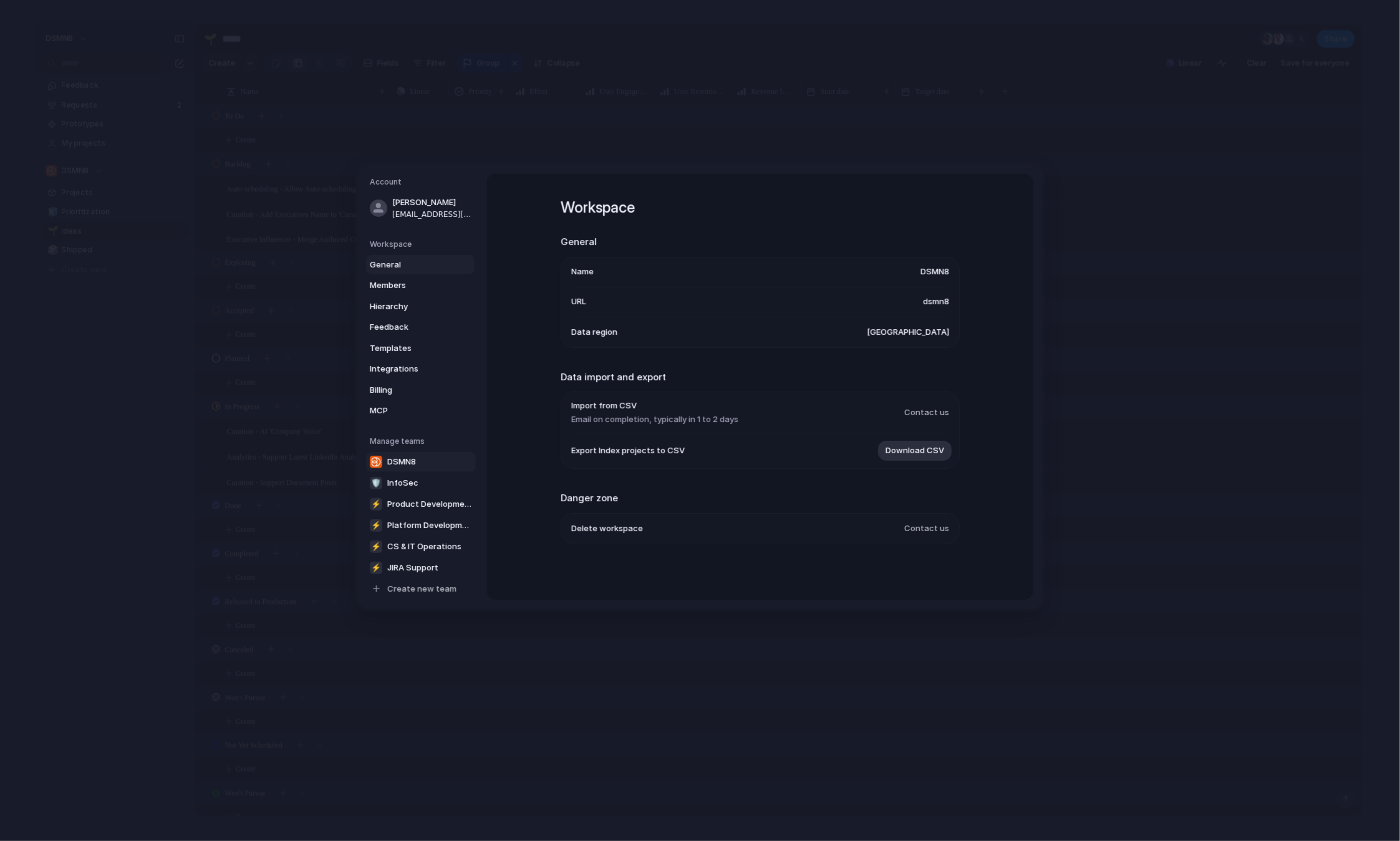
scroll to position [1, 0]
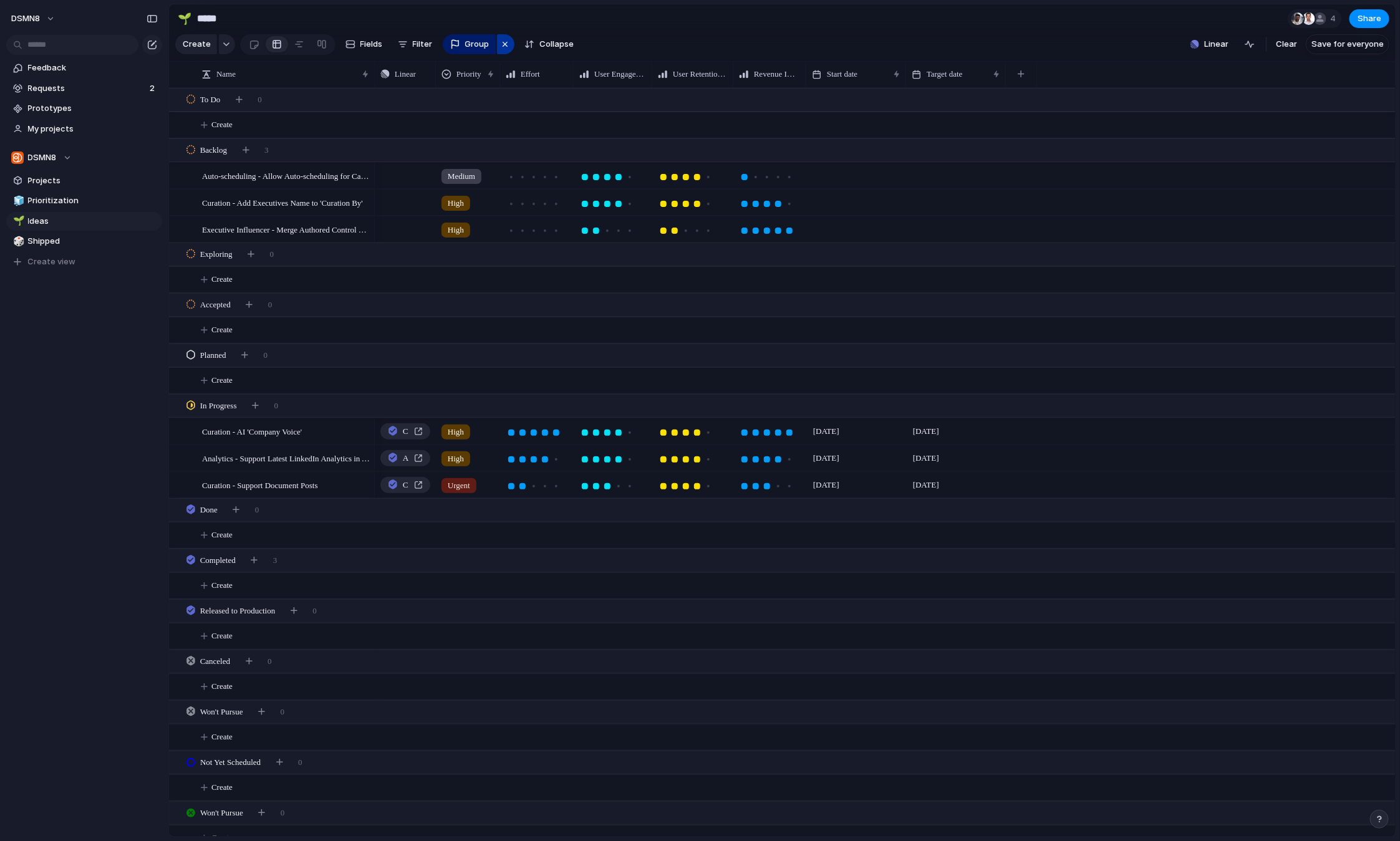
click at [504, 46] on div "button" at bounding box center [505, 44] width 10 height 15
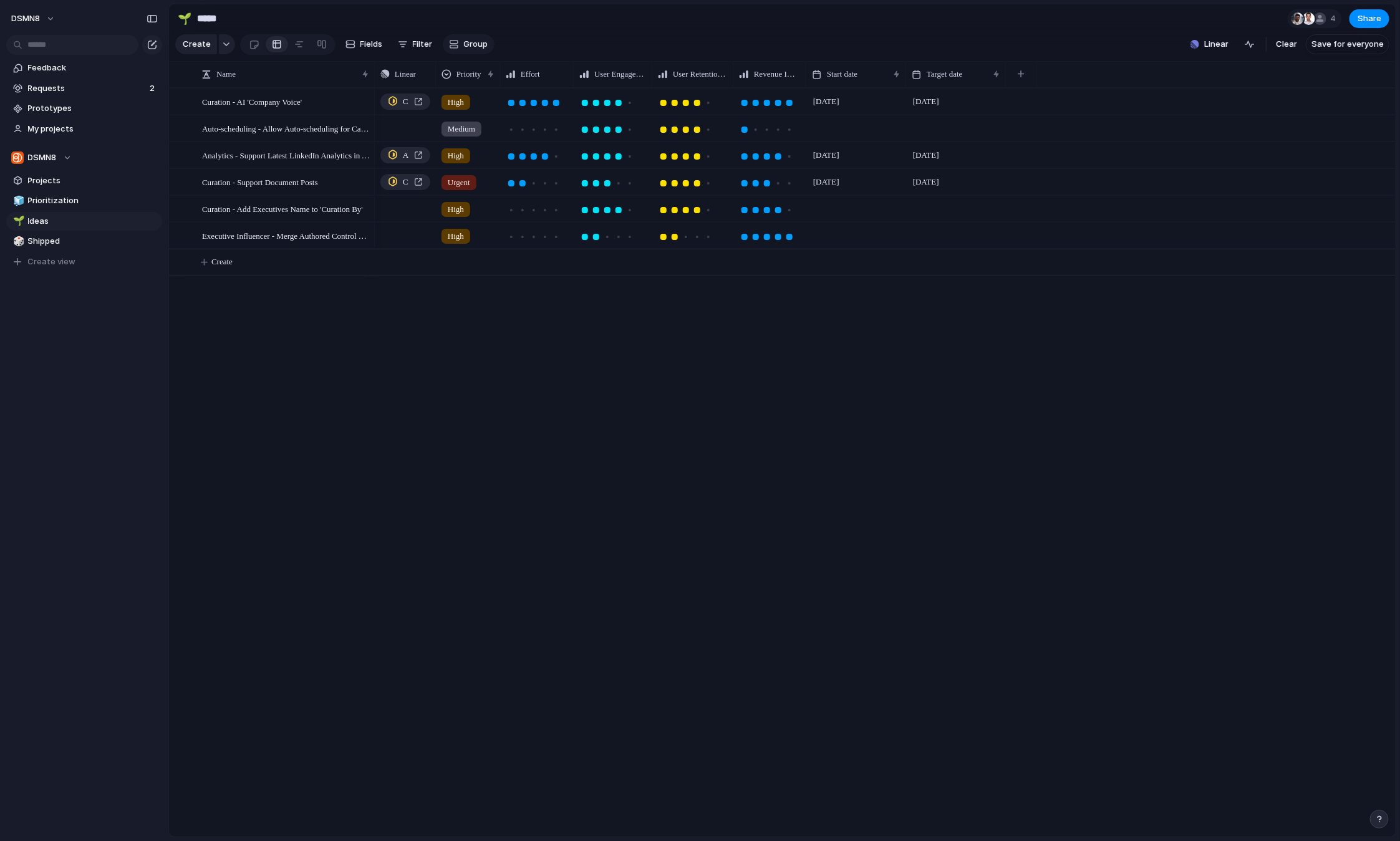
click at [484, 46] on button "Group" at bounding box center [468, 44] width 51 height 20
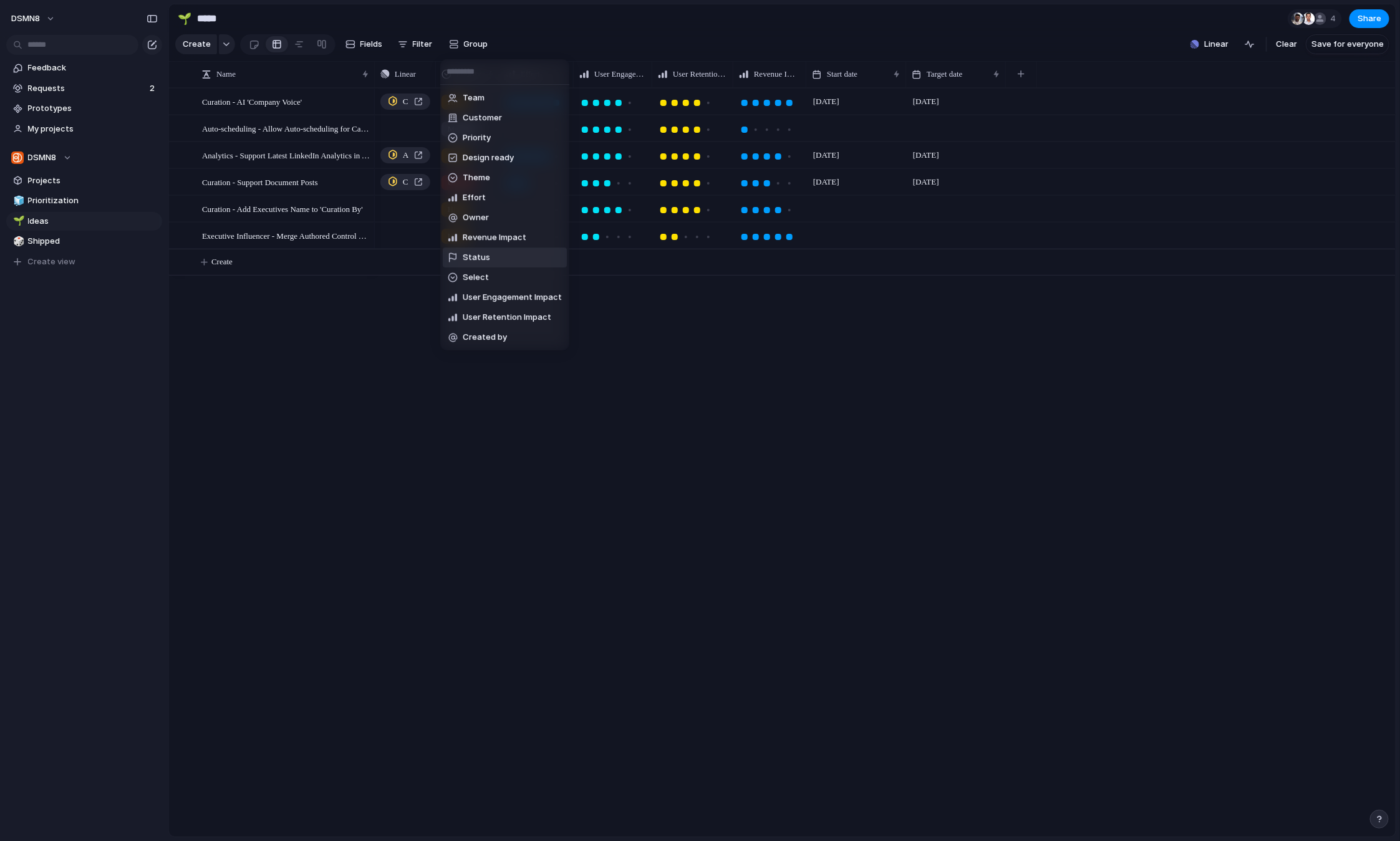
click at [497, 257] on li "Status" at bounding box center [505, 257] width 124 height 20
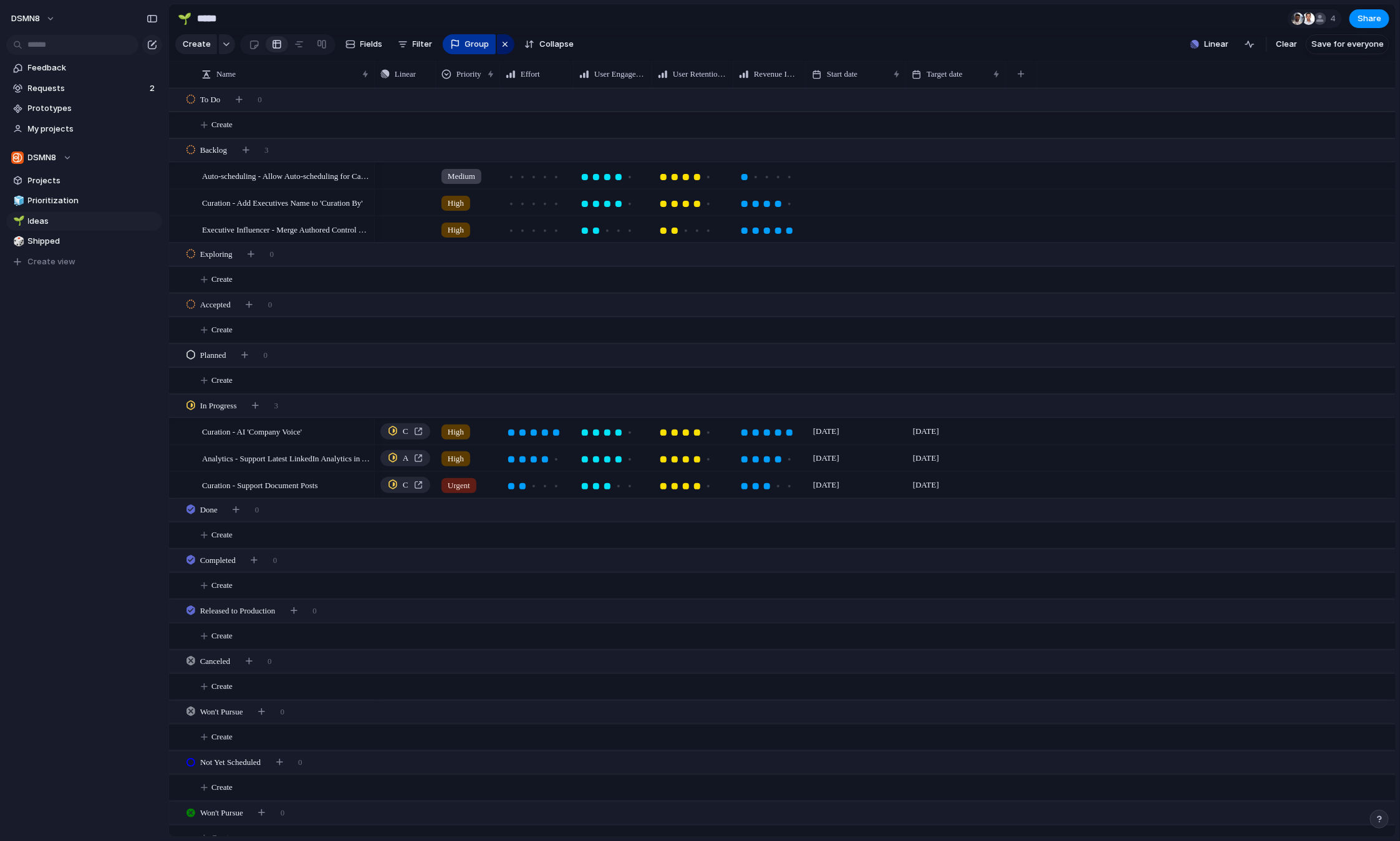
click at [468, 45] on span "Group" at bounding box center [477, 44] width 24 height 13
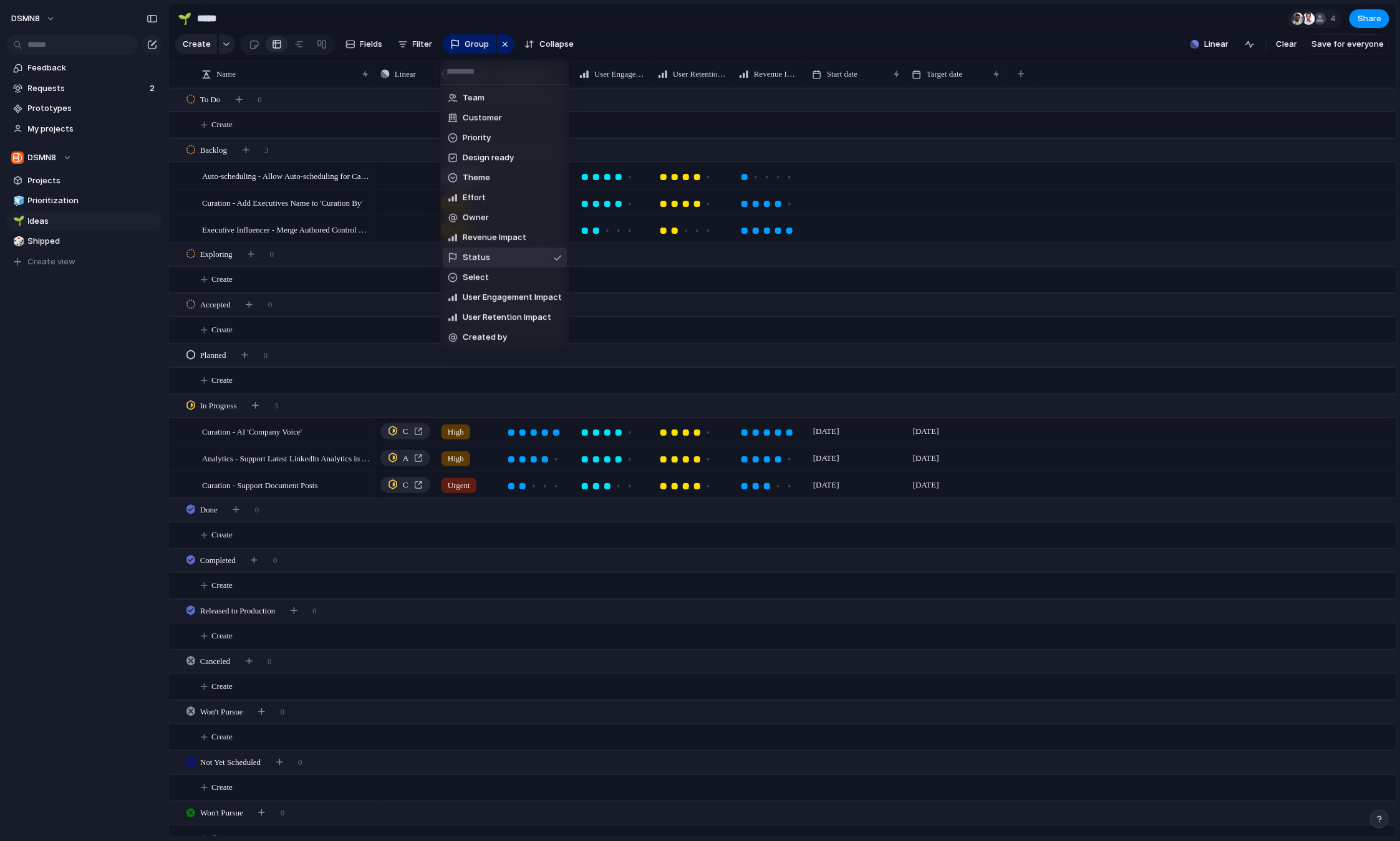
click at [798, 123] on div "Team Customer Priority Design ready Theme Effort Owner Revenue Impact Status Se…" at bounding box center [700, 420] width 1400 height 841
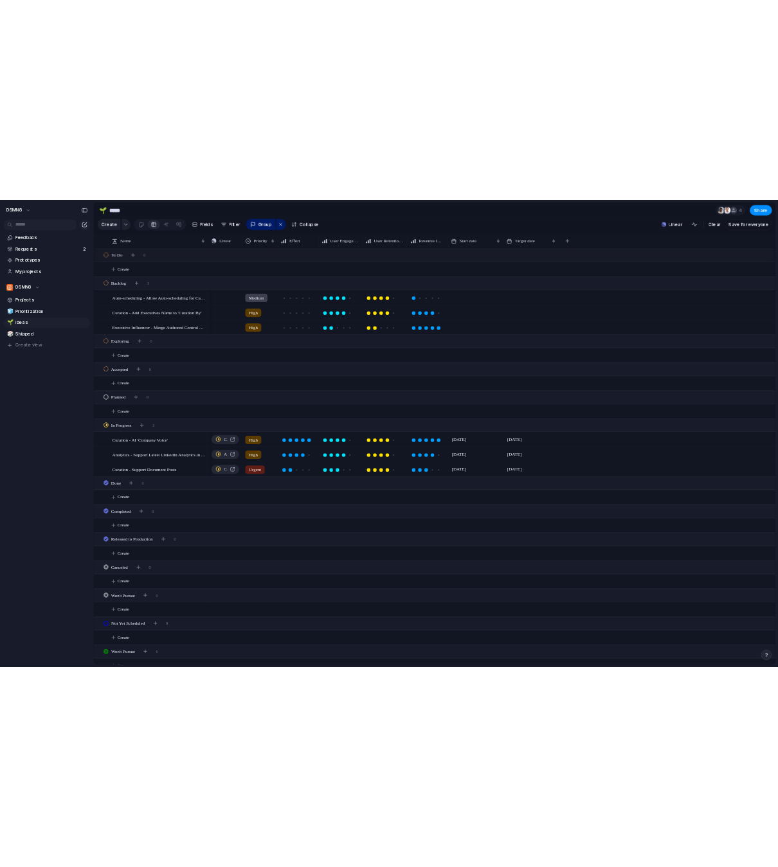
scroll to position [15, 0]
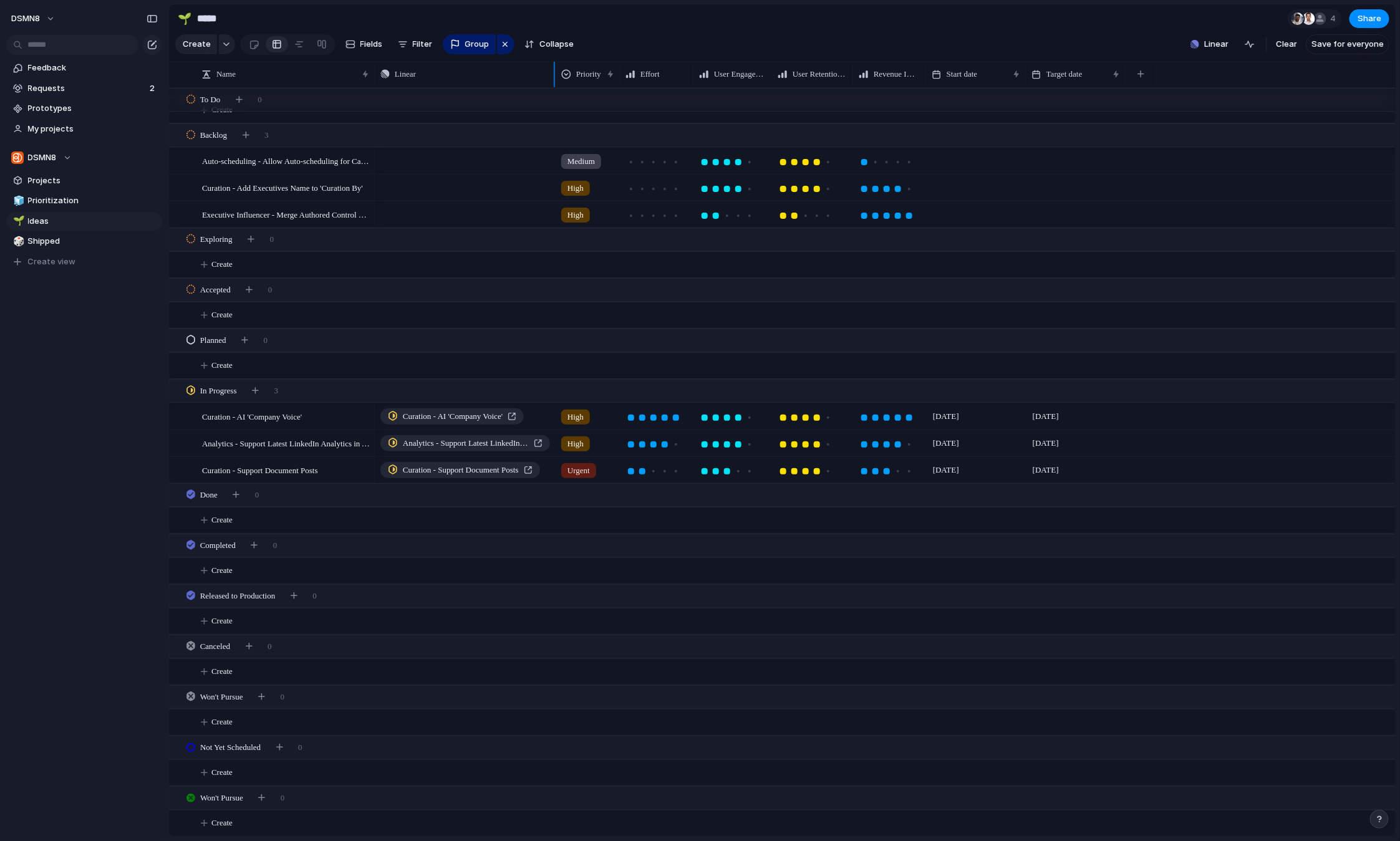
drag, startPoint x: 435, startPoint y: 74, endPoint x: 554, endPoint y: 70, distance: 119.1
click at [554, 70] on div at bounding box center [555, 74] width 6 height 26
click at [99, 89] on span "Requests" at bounding box center [86, 88] width 117 height 13
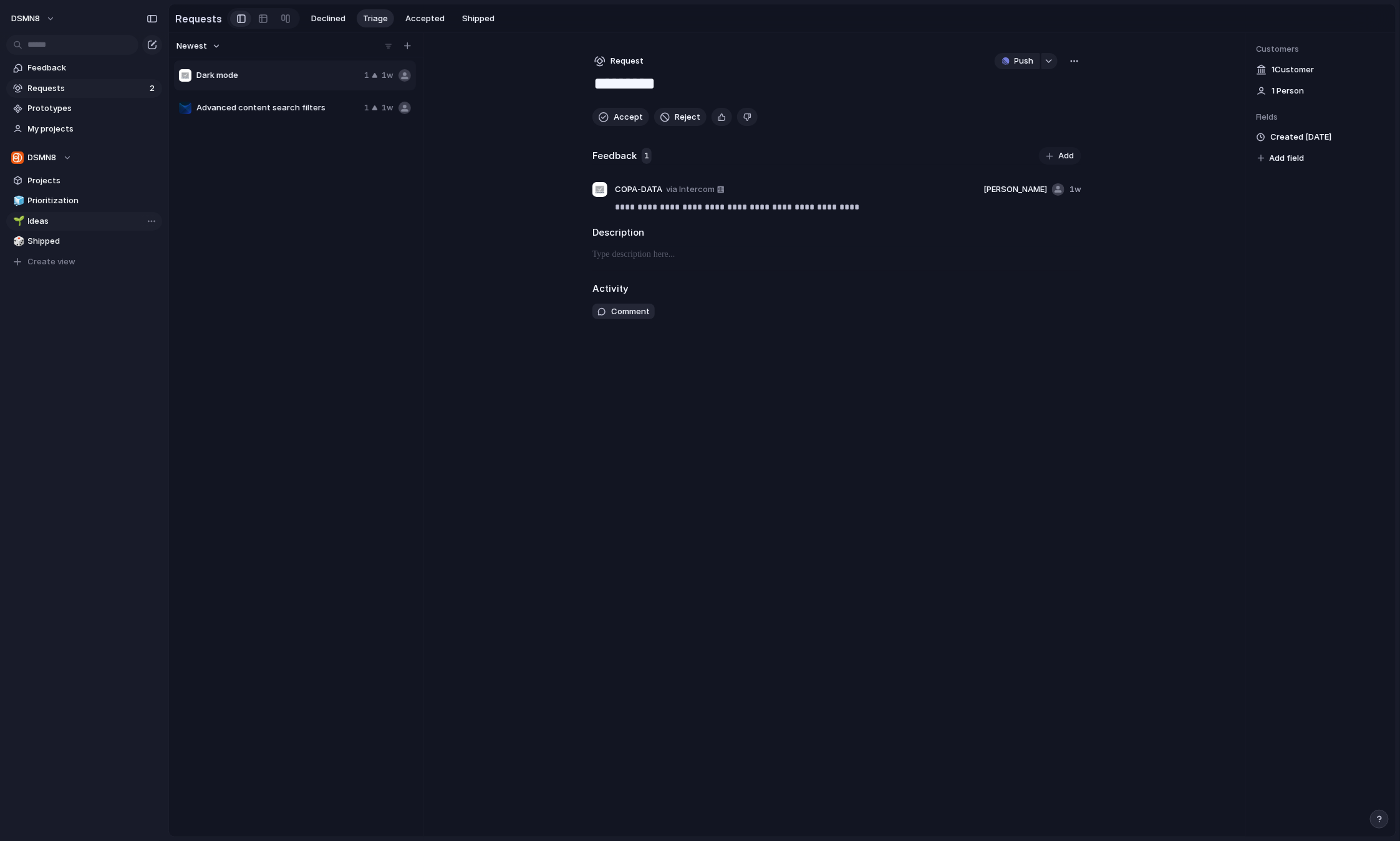
click at [57, 219] on span "Ideas" at bounding box center [93, 221] width 130 height 13
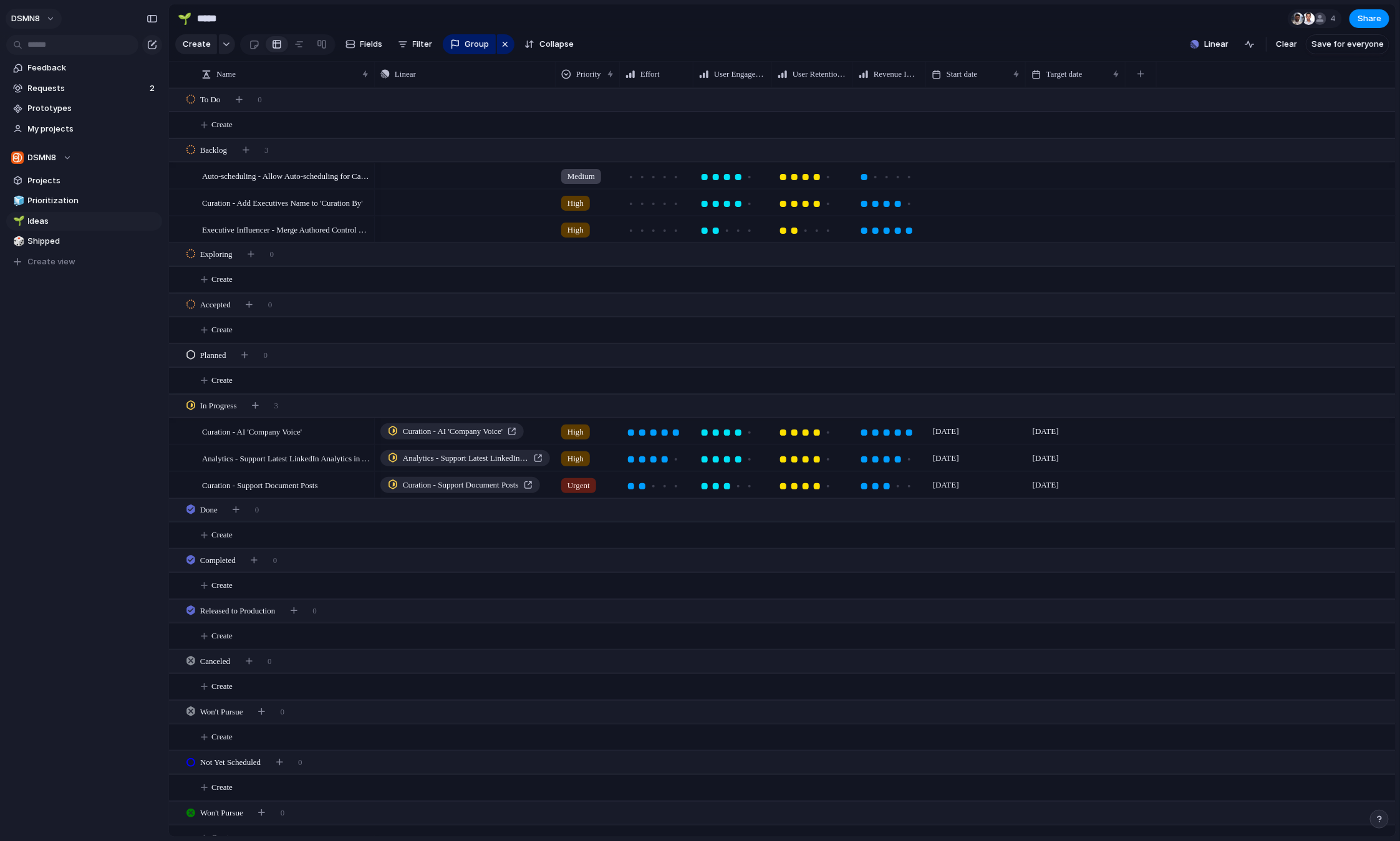
click at [51, 18] on button "DSMN8" at bounding box center [34, 18] width 56 height 20
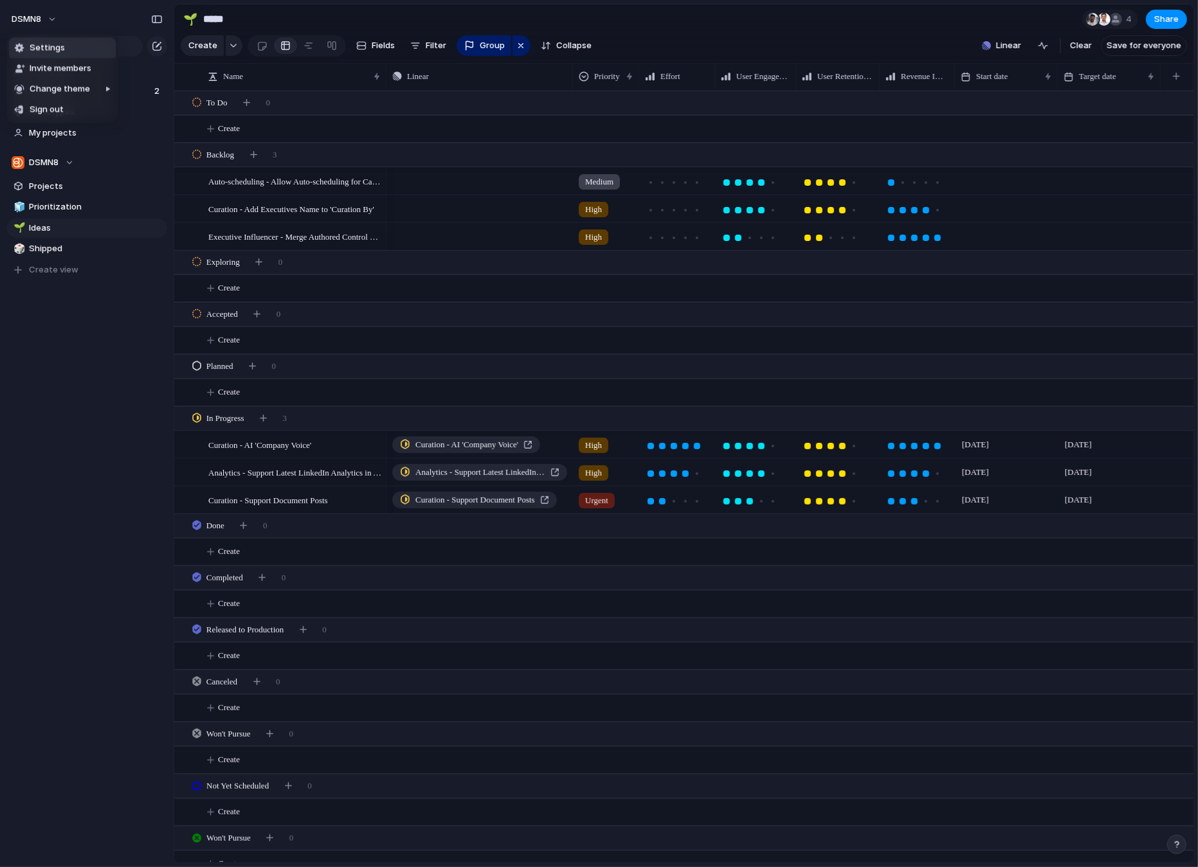
click at [55, 48] on span "Settings" at bounding box center [47, 48] width 35 height 13
click at [346, 276] on span "Modify field" at bounding box center [348, 275] width 42 height 13
click at [1174, 76] on div "button" at bounding box center [1174, 81] width 14 height 14
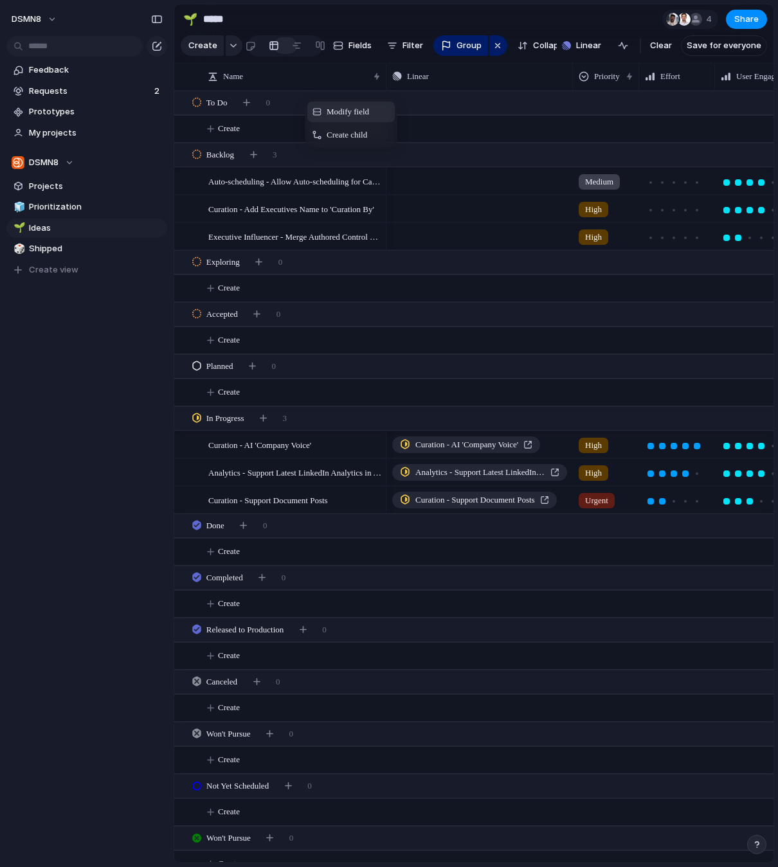
click at [321, 112] on div "Modify field" at bounding box center [350, 112] width 87 height 21
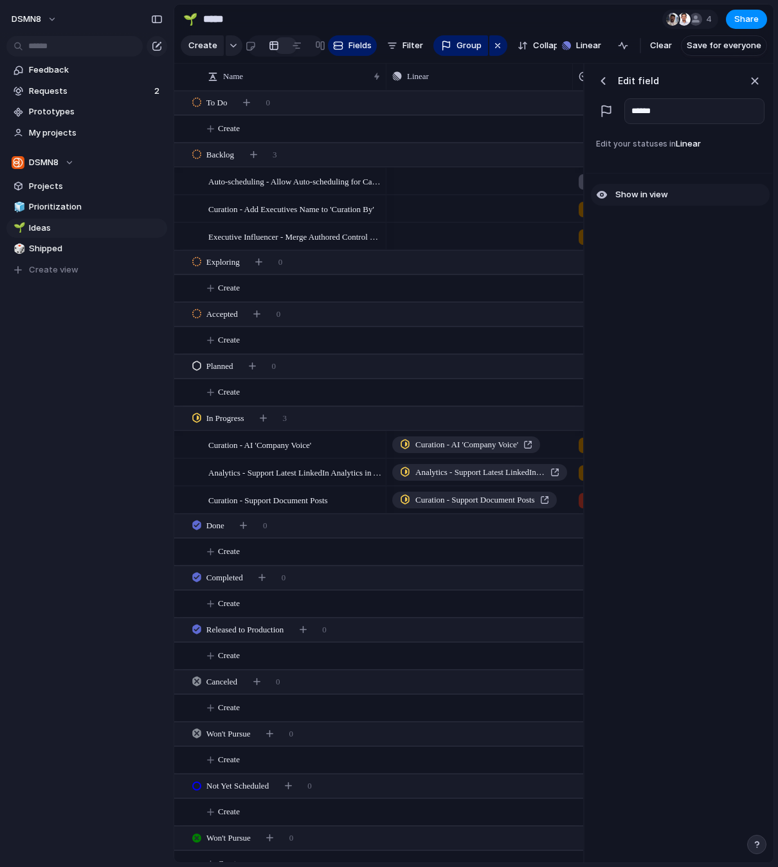
click at [602, 193] on div "button" at bounding box center [602, 195] width 12 height 12
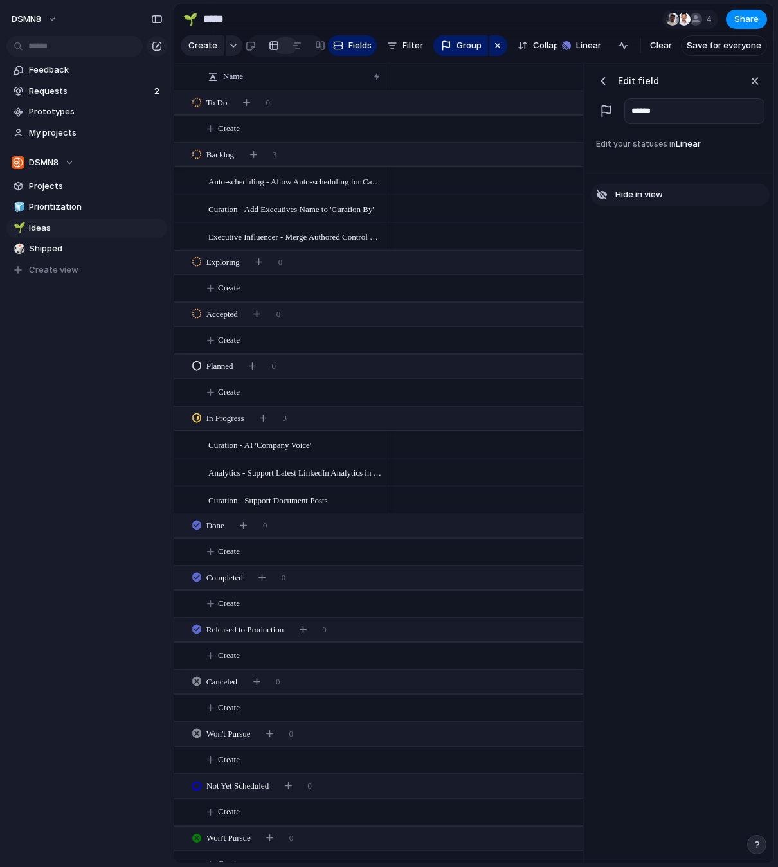
scroll to position [0, 712]
click at [602, 193] on div "button" at bounding box center [602, 195] width 12 height 12
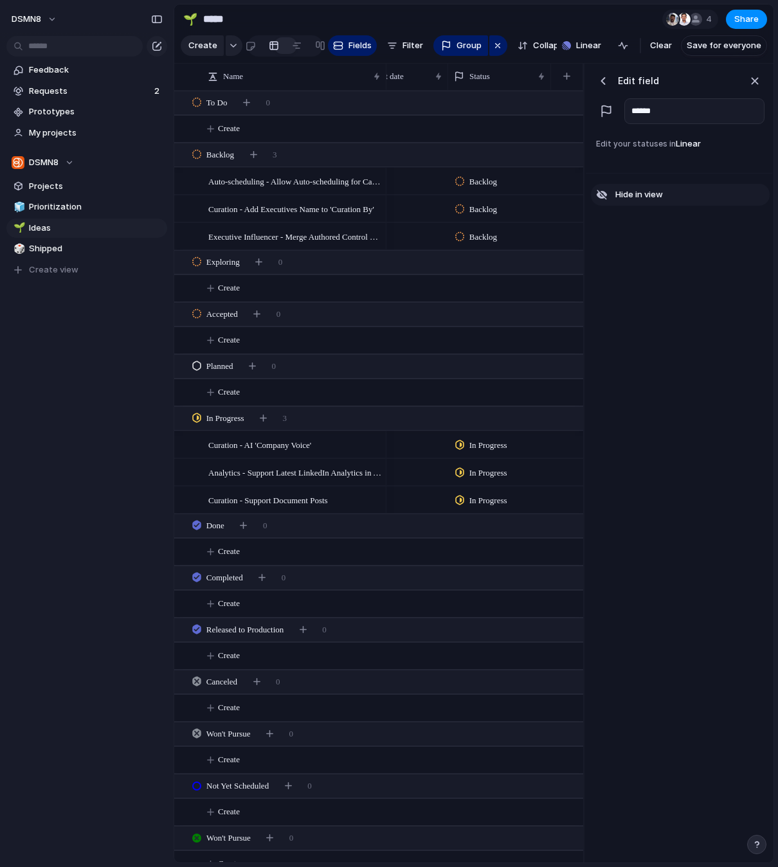
click at [602, 193] on div "button" at bounding box center [602, 195] width 12 height 12
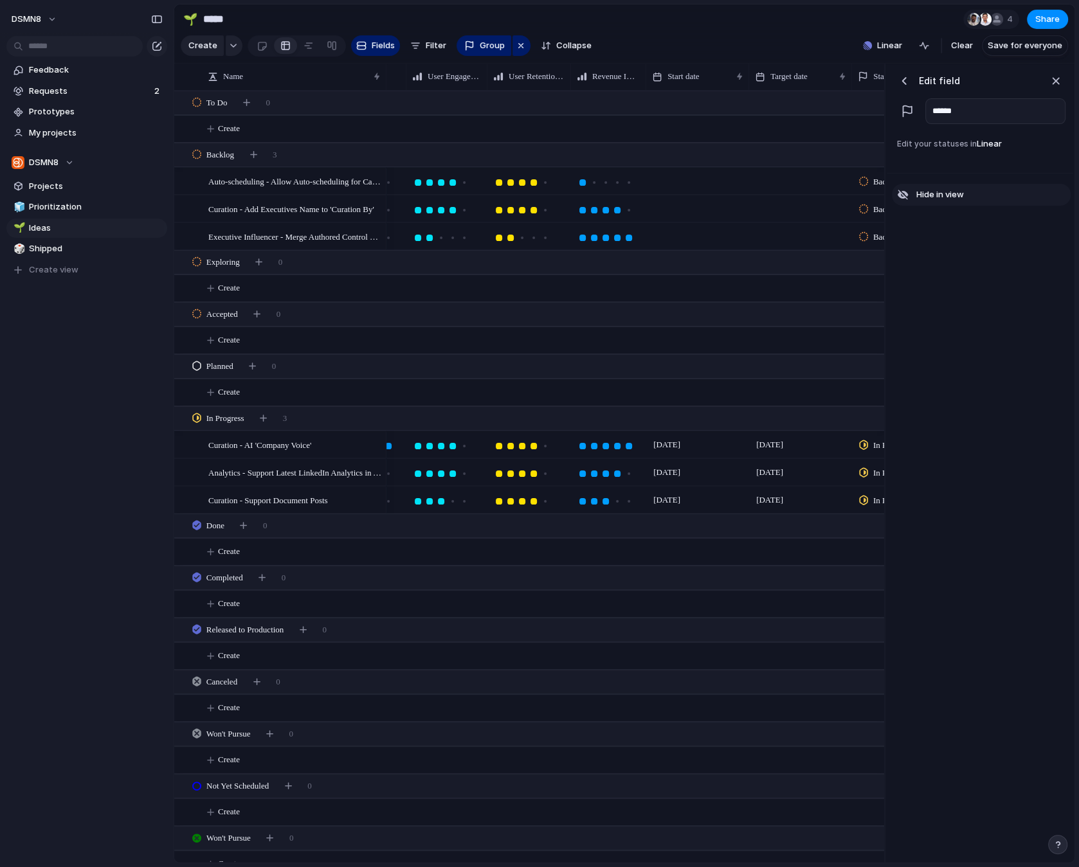
click at [904, 194] on div "button" at bounding box center [903, 195] width 12 height 12
click at [903, 194] on div "button" at bounding box center [903, 195] width 12 height 12
click at [906, 229] on div "Edit field ****** Edit your statuses in Linear Show in view" at bounding box center [979, 464] width 186 height 800
click at [1054, 81] on div "button" at bounding box center [1055, 81] width 14 height 14
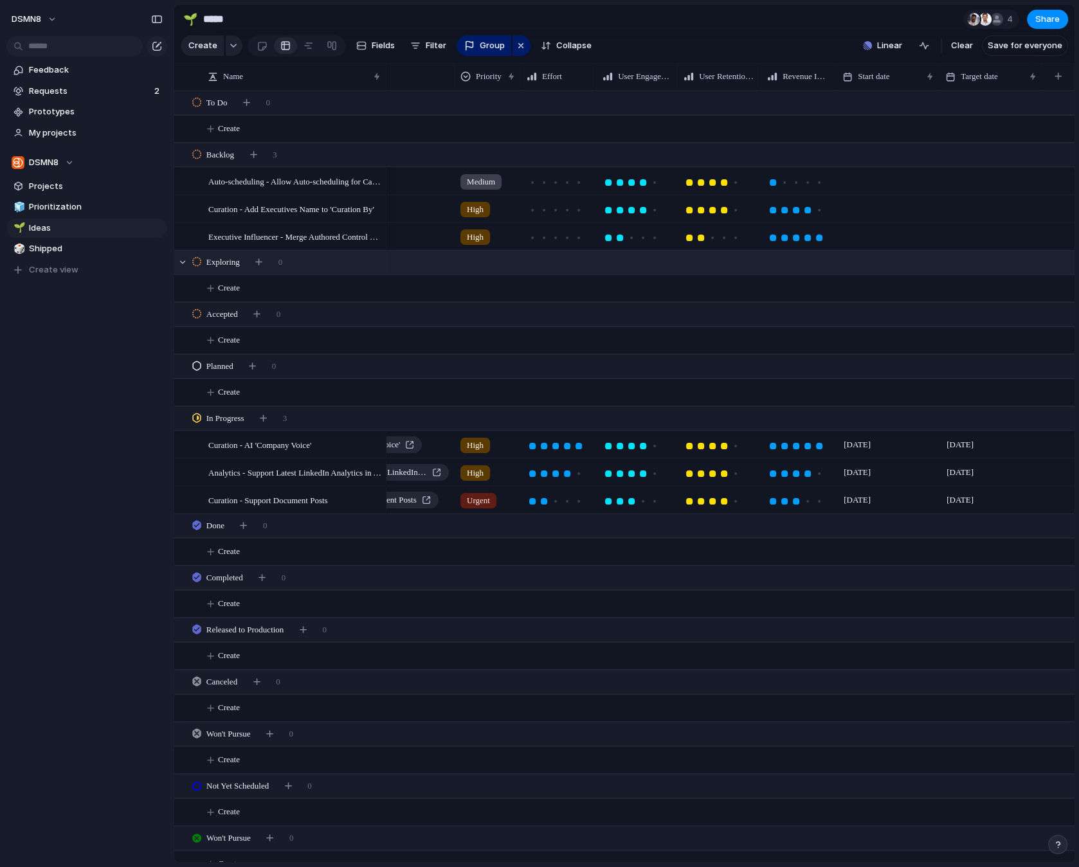
click at [301, 261] on div "Exploring 0" at bounding box center [625, 262] width 902 height 23
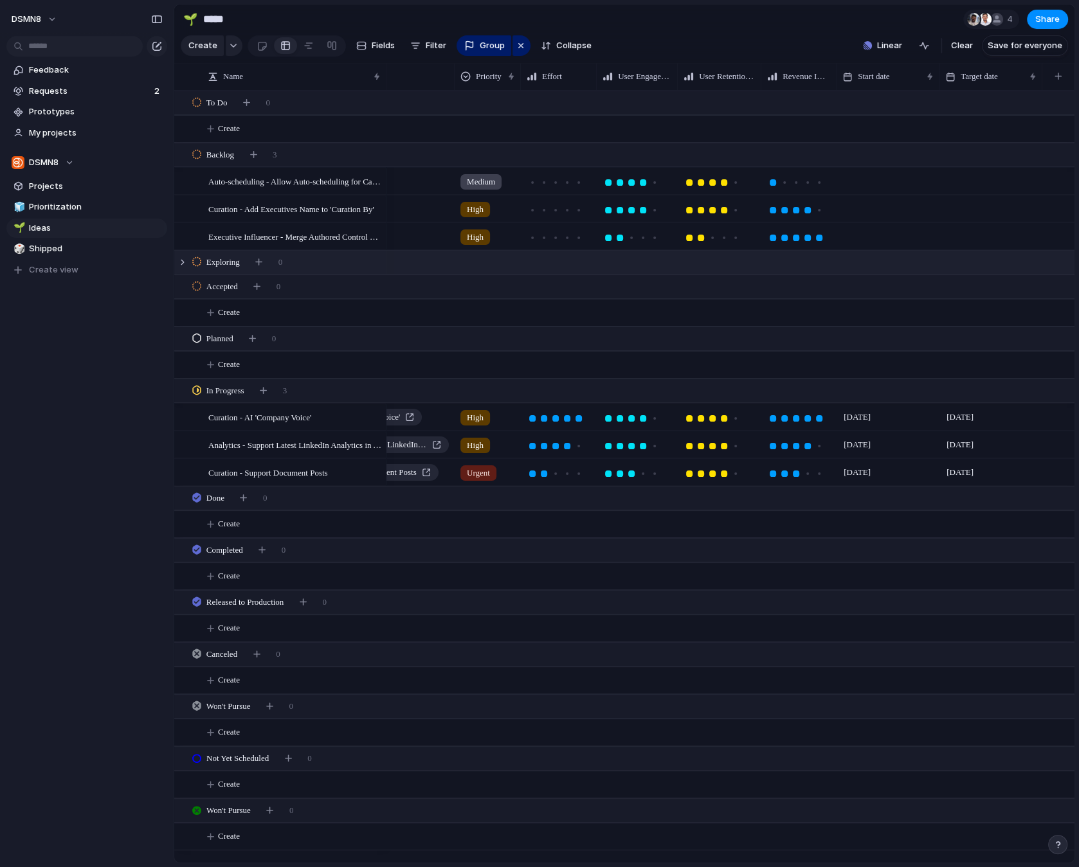
click at [301, 261] on div "Exploring 0" at bounding box center [625, 262] width 902 height 23
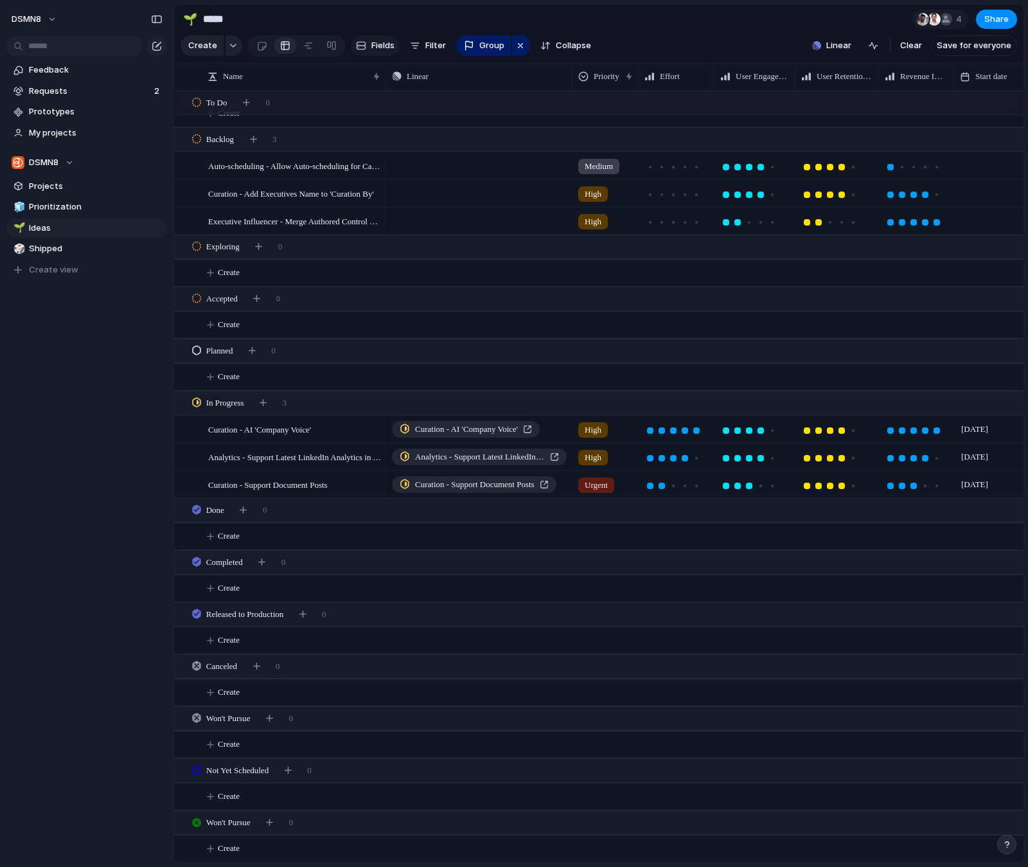
click at [381, 46] on span "Fields" at bounding box center [383, 45] width 23 height 13
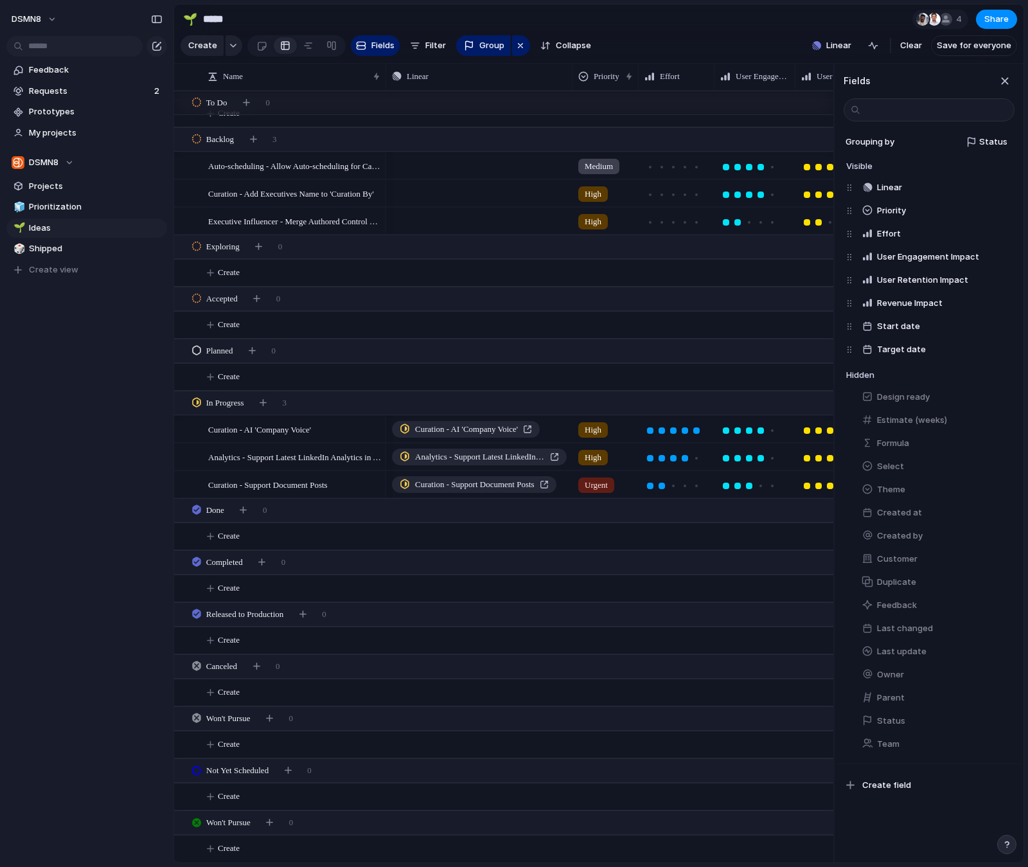
click at [755, 17] on section "🌱 ***** 4 Share" at bounding box center [599, 18] width 850 height 29
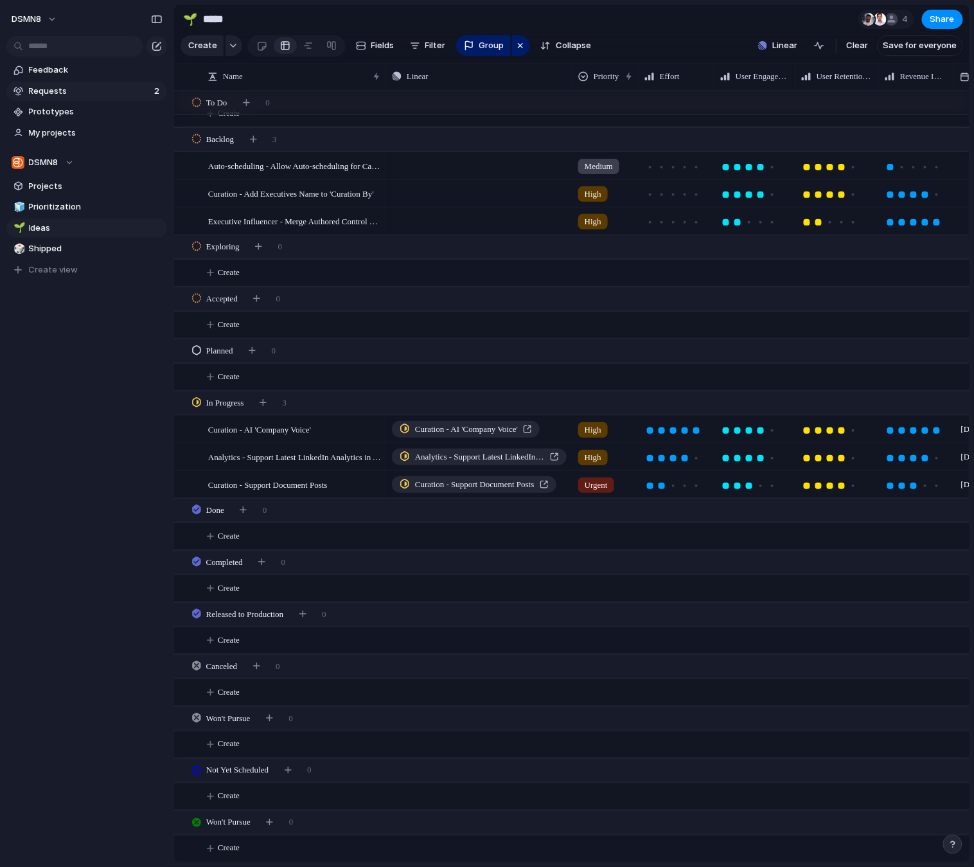
click at [71, 96] on span "Requests" at bounding box center [89, 91] width 121 height 13
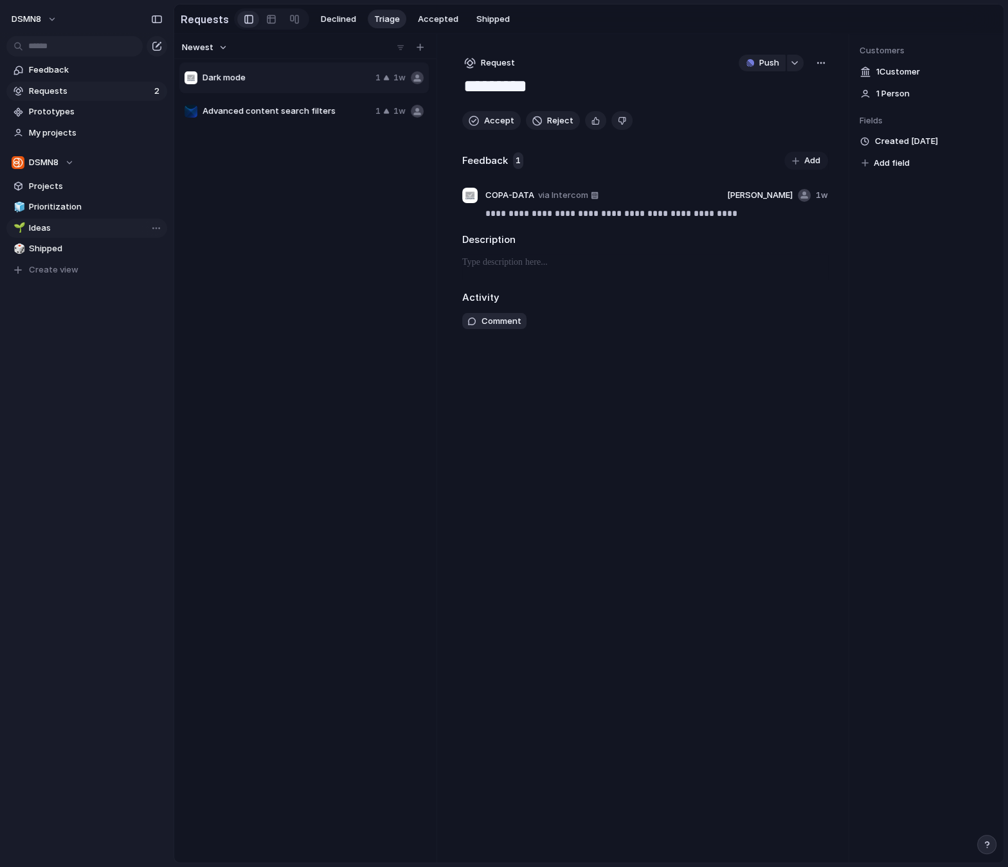
click at [51, 232] on span "Ideas" at bounding box center [96, 228] width 134 height 13
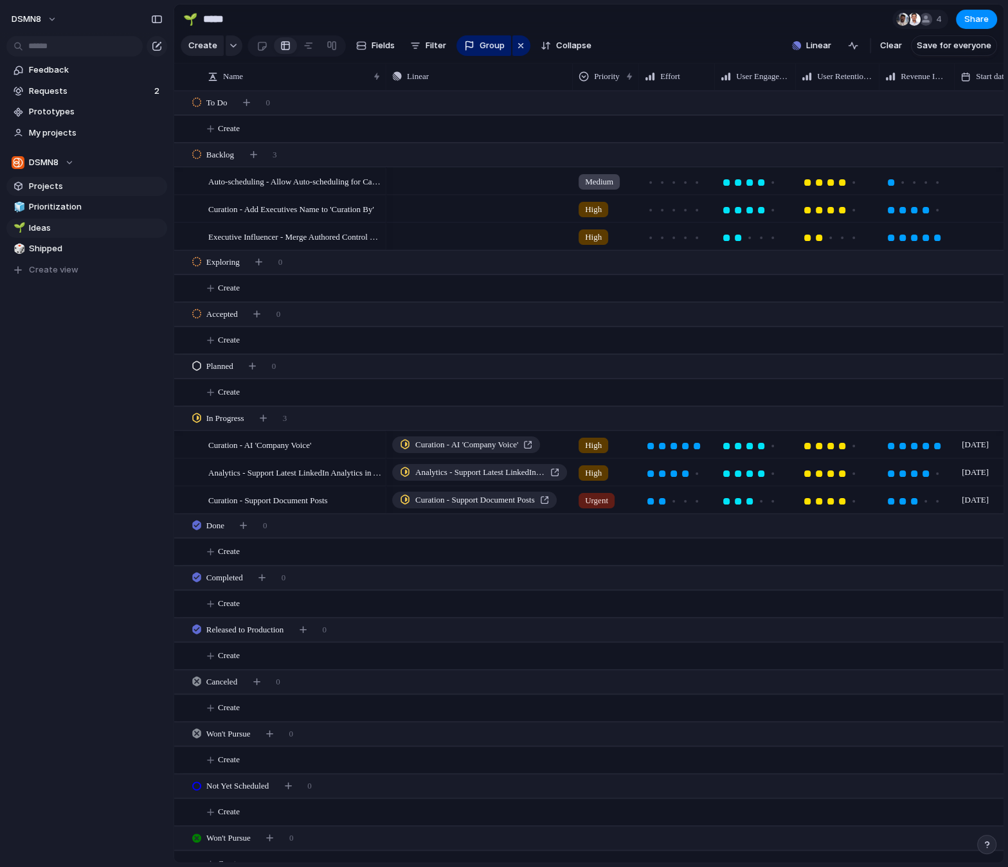
click at [52, 192] on link "Projects" at bounding box center [86, 186] width 161 height 19
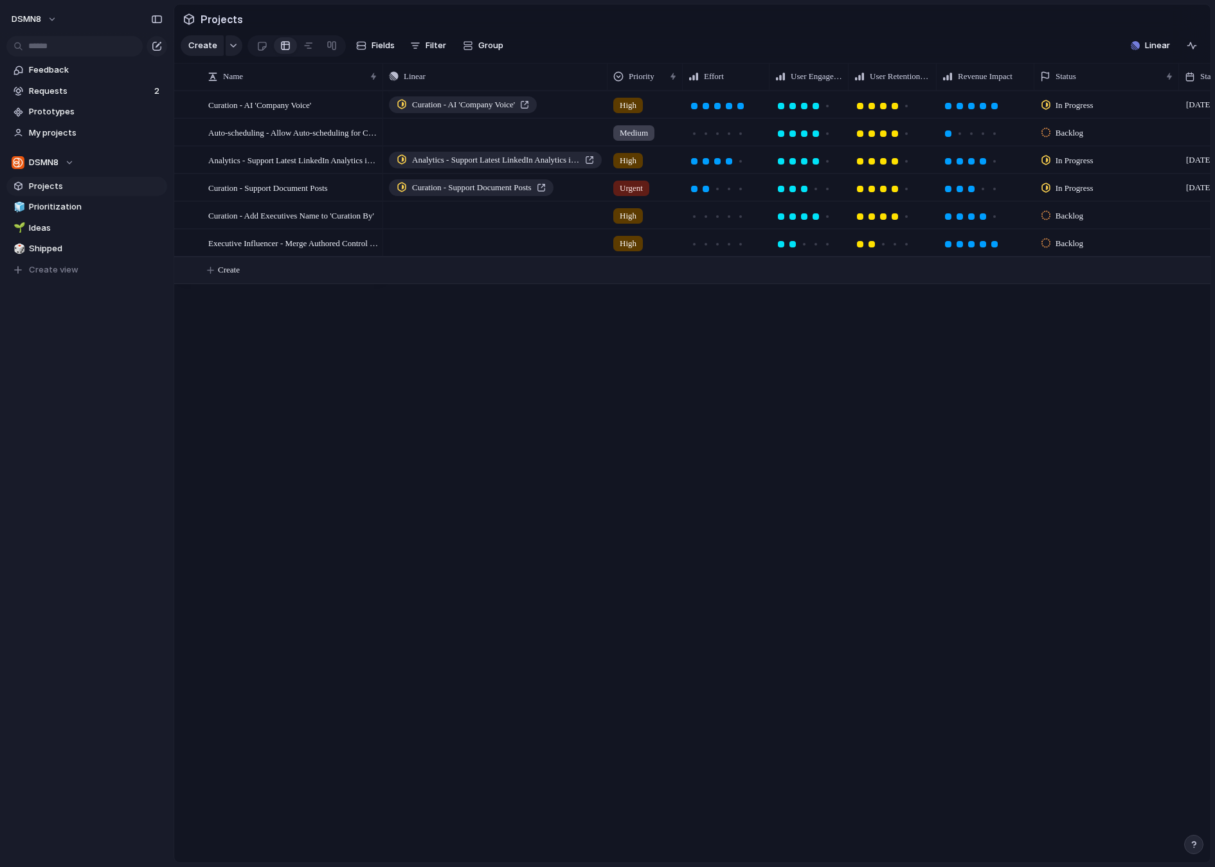
scroll to position [0, 186]
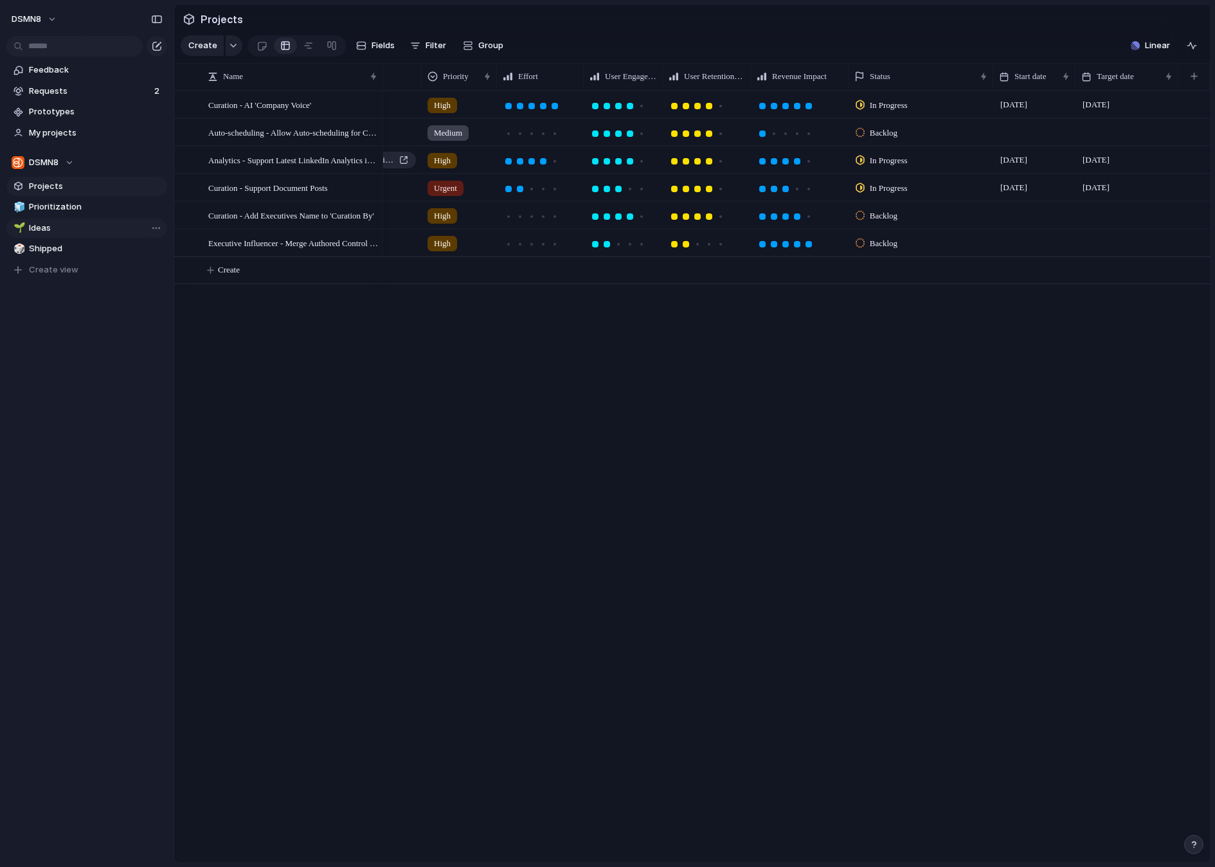
click at [79, 226] on span "Ideas" at bounding box center [96, 228] width 134 height 13
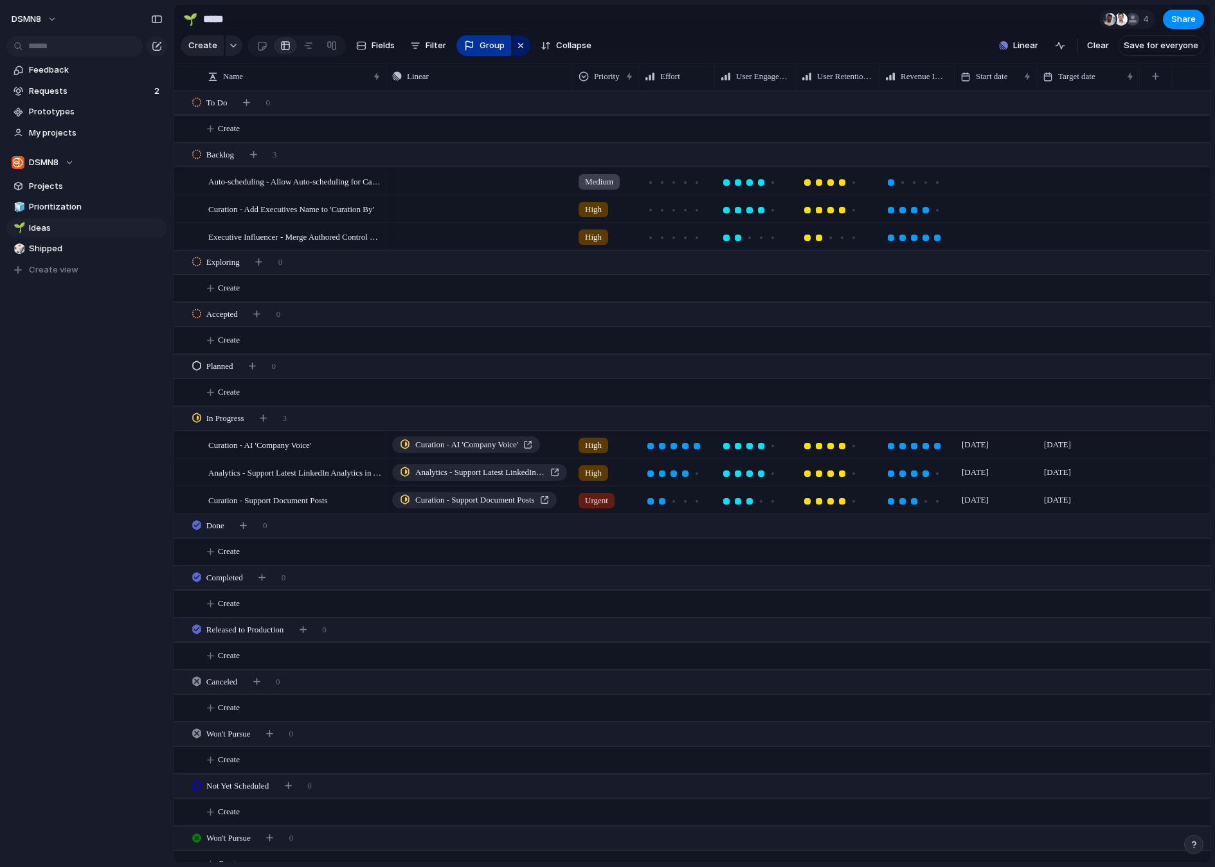
click at [469, 44] on div "button" at bounding box center [469, 45] width 10 height 10
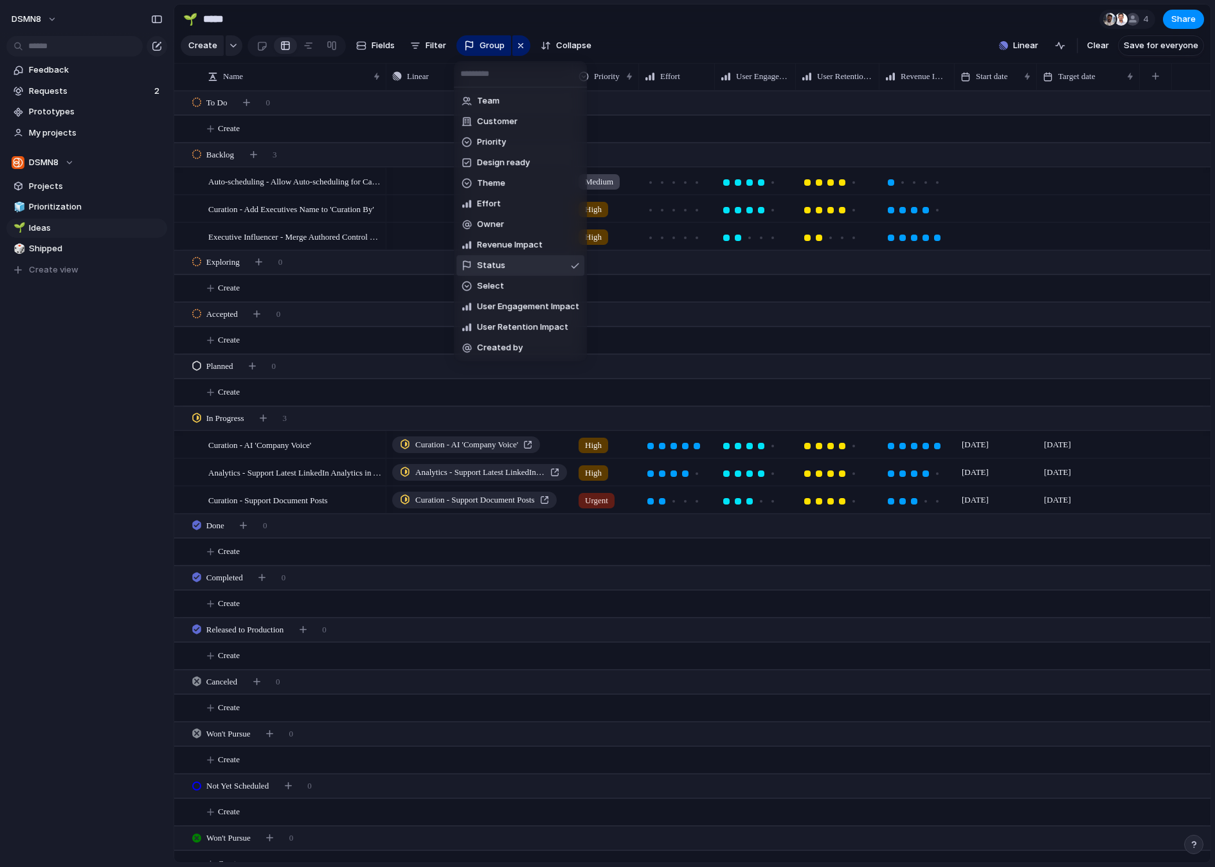
click at [510, 264] on li "Status" at bounding box center [520, 265] width 128 height 21
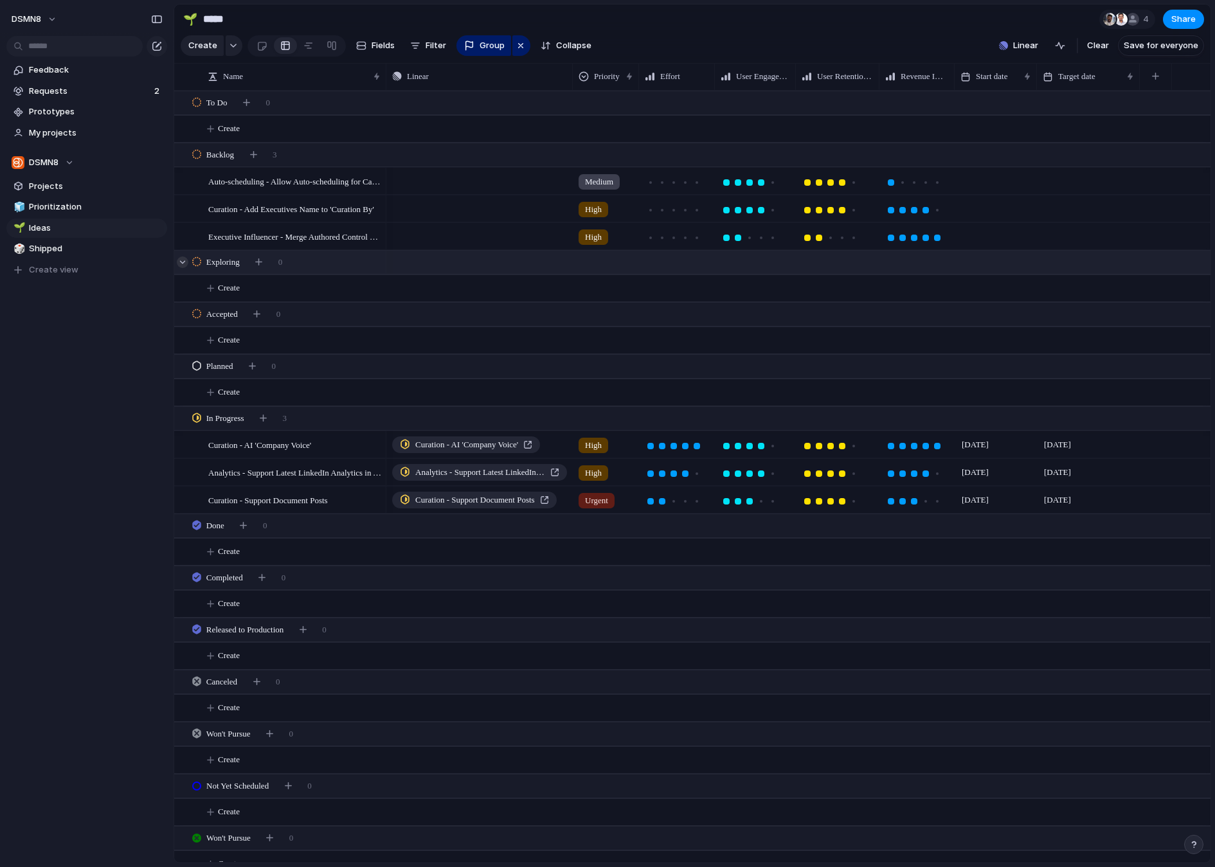
click at [180, 260] on div at bounding box center [183, 262] width 12 height 12
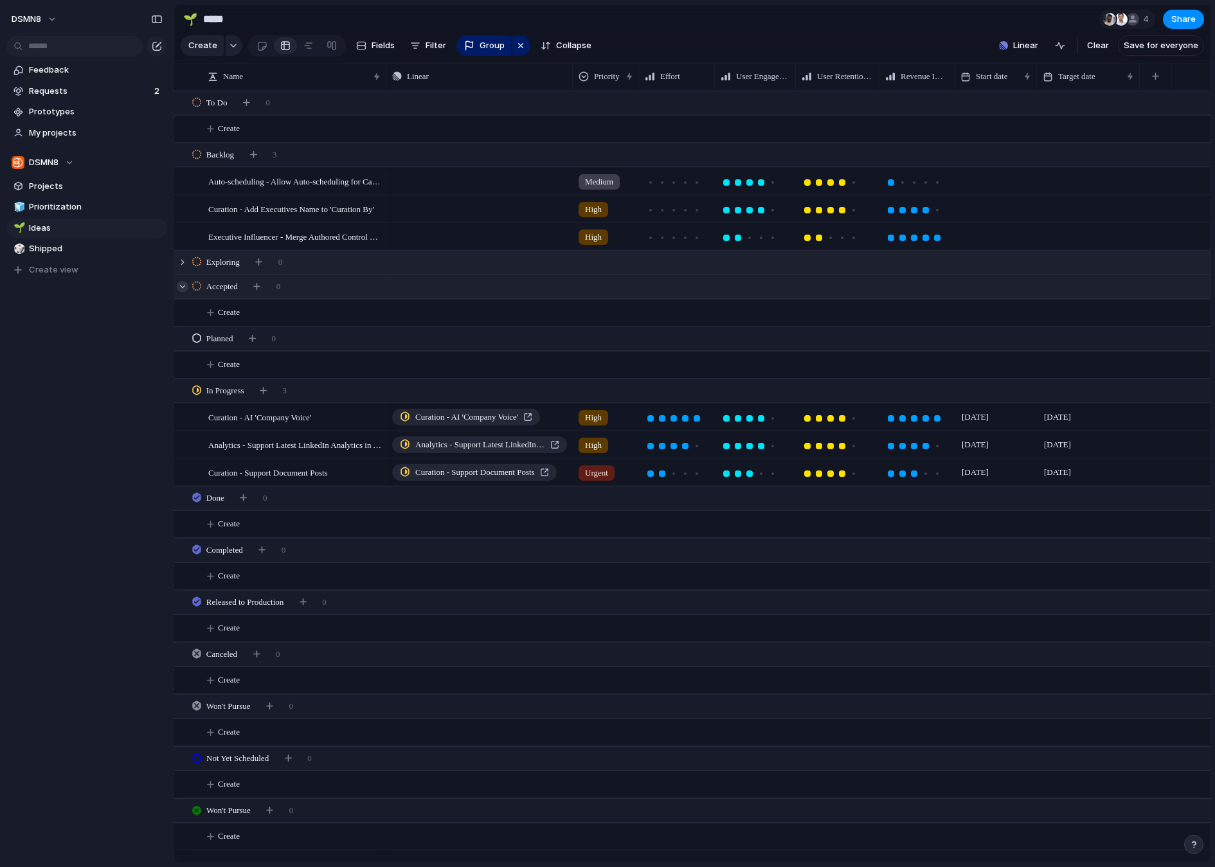
click at [183, 286] on div at bounding box center [183, 287] width 12 height 12
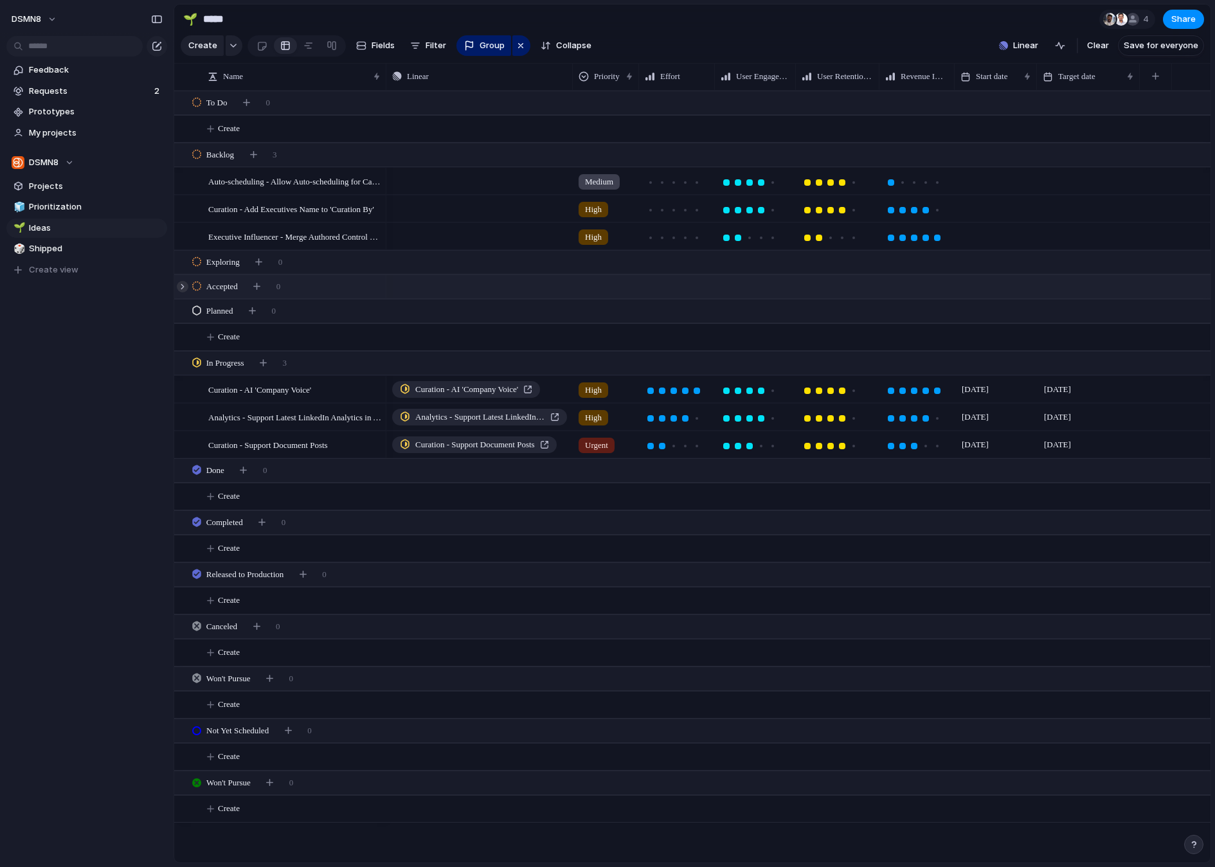
click at [183, 286] on div at bounding box center [183, 287] width 12 height 12
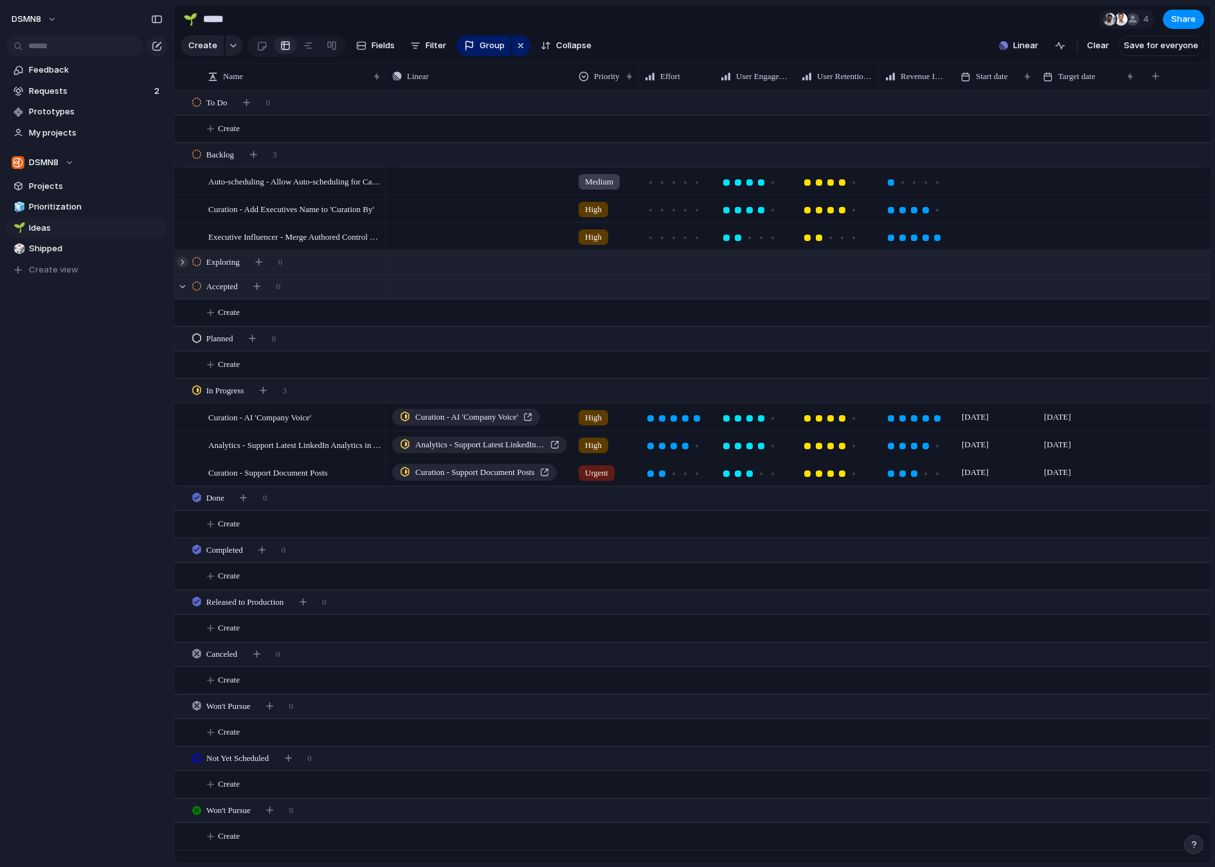
click at [183, 262] on div at bounding box center [183, 262] width 12 height 12
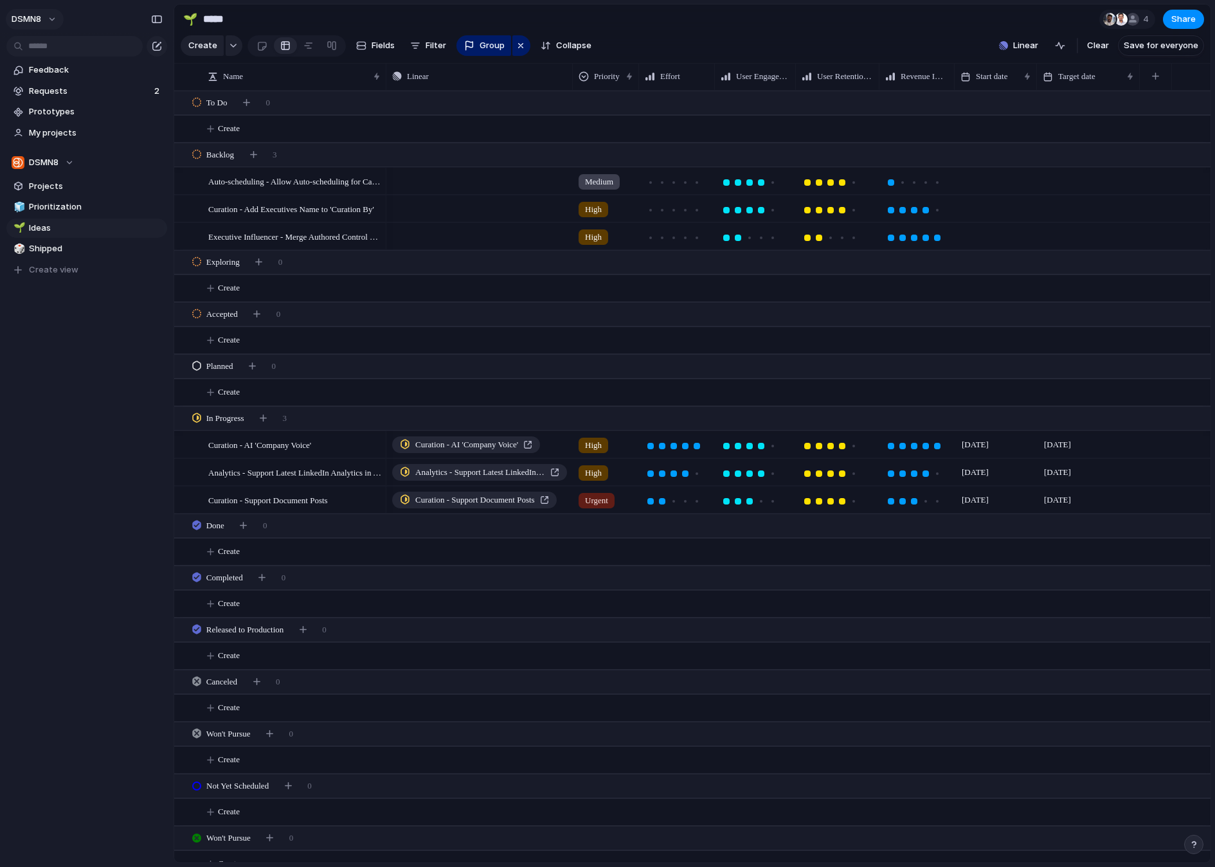
click at [56, 14] on button "DSMN8" at bounding box center [35, 19] width 58 height 21
click at [52, 46] on span "Settings" at bounding box center [47, 48] width 35 height 13
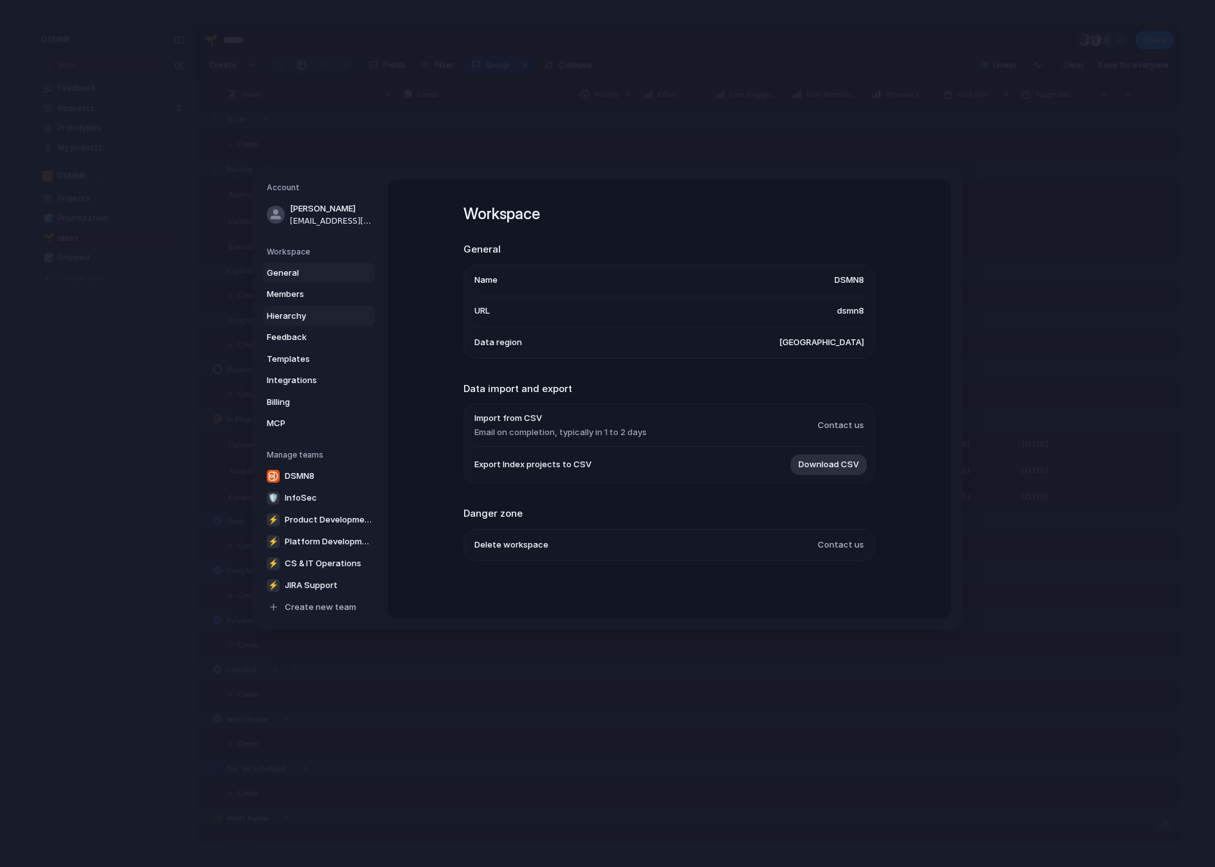
click at [310, 316] on span "Hierarchy" at bounding box center [308, 316] width 82 height 13
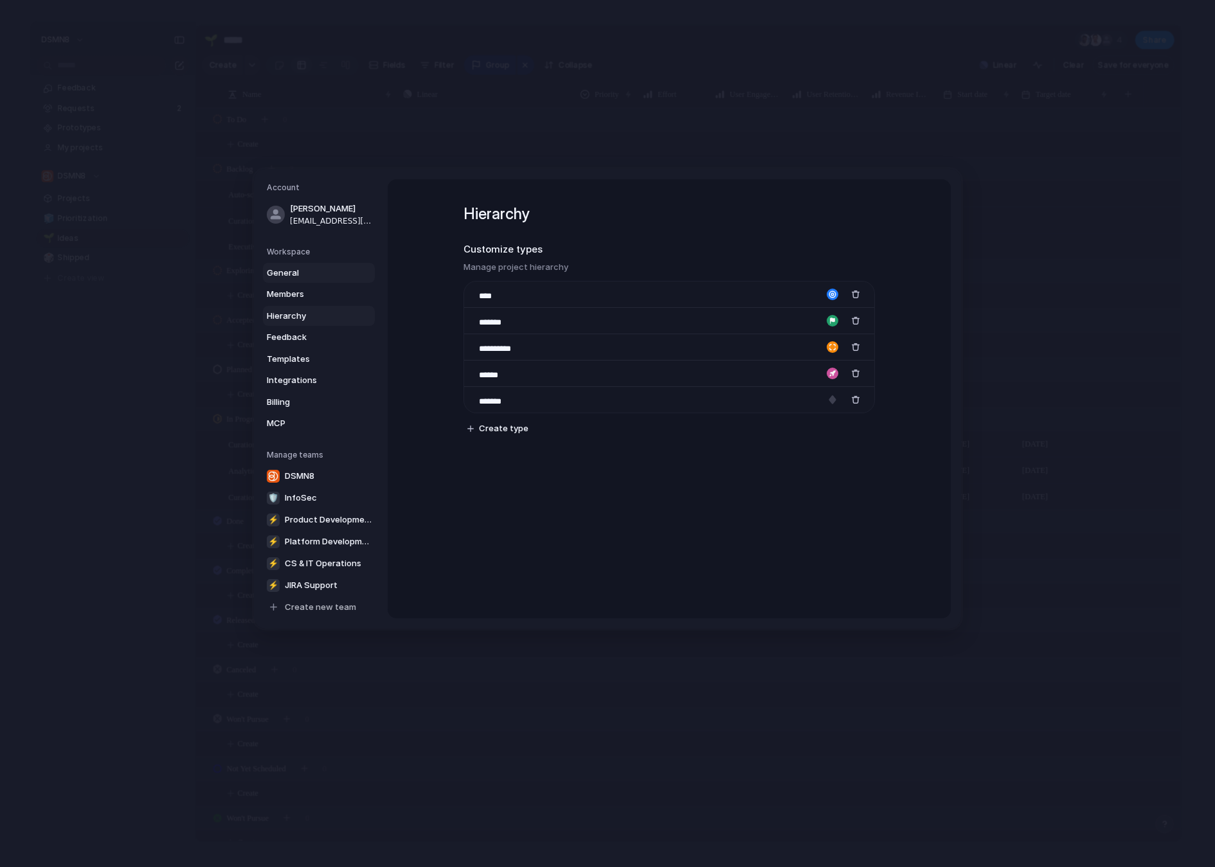
click at [303, 275] on span "General" at bounding box center [308, 273] width 82 height 13
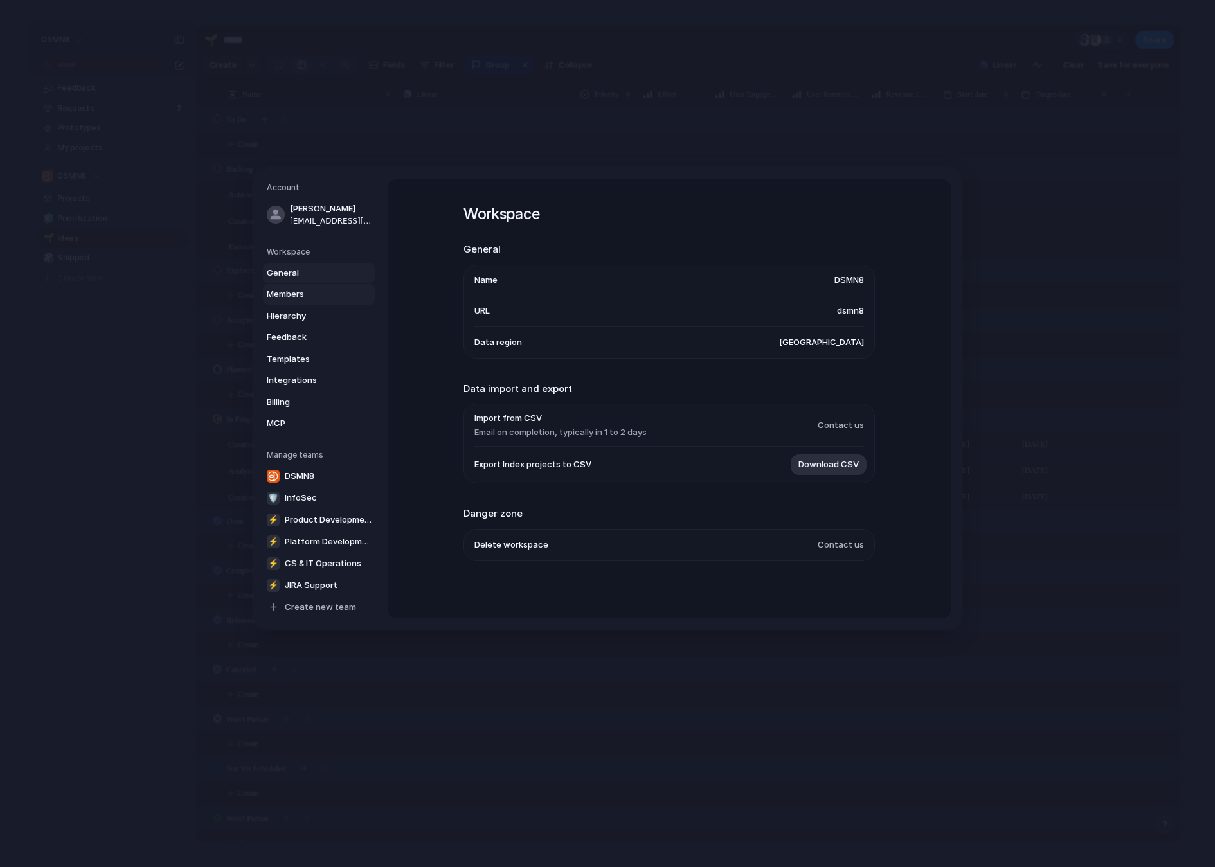
click at [304, 290] on span "Members" at bounding box center [308, 294] width 82 height 13
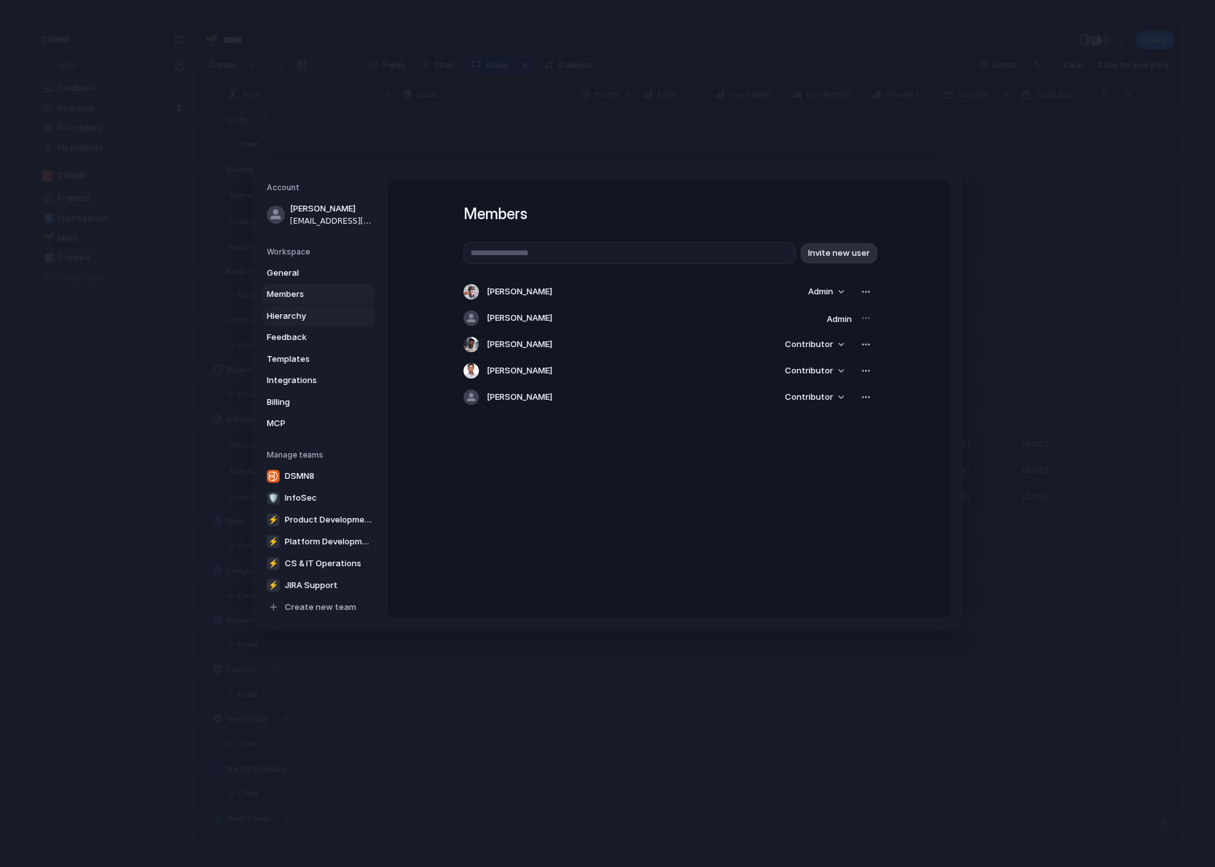
click at [311, 317] on span "Hierarchy" at bounding box center [308, 316] width 82 height 13
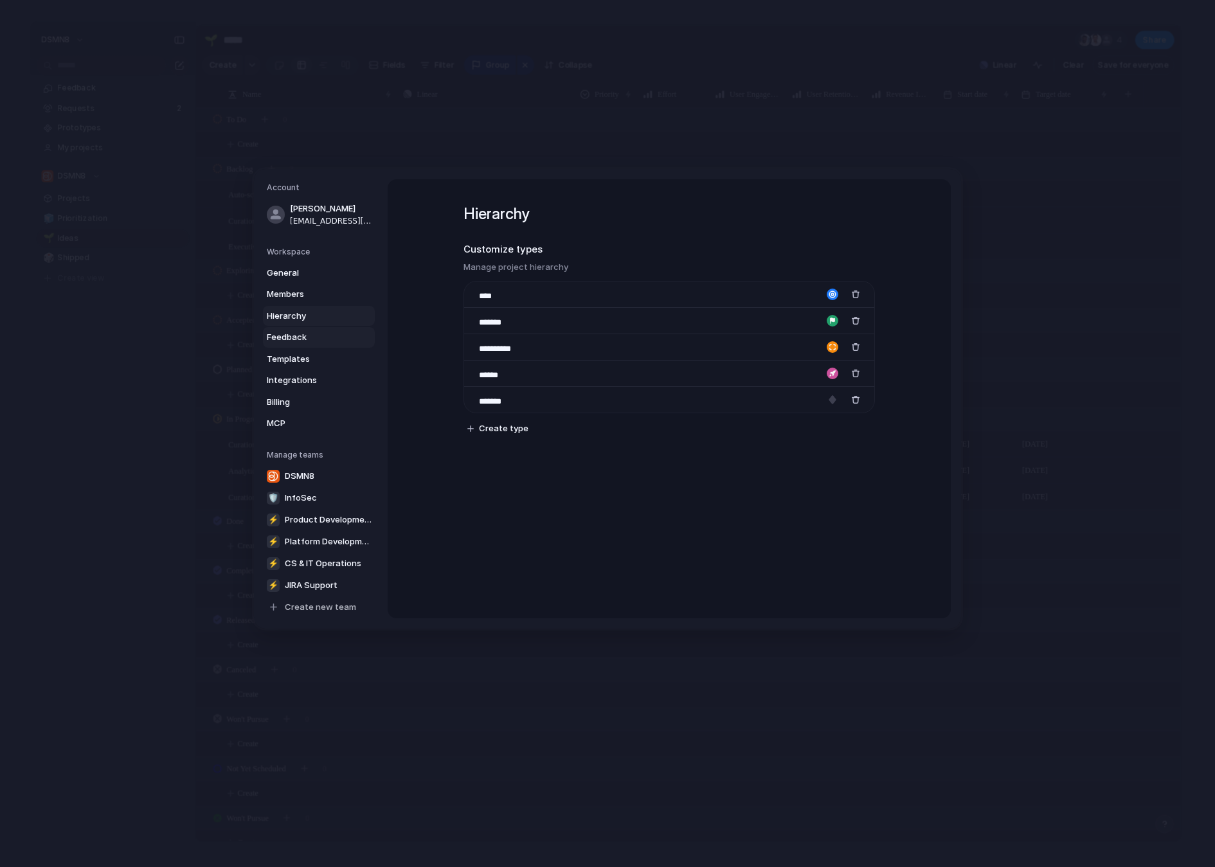
click at [310, 339] on span "Feedback" at bounding box center [308, 337] width 82 height 13
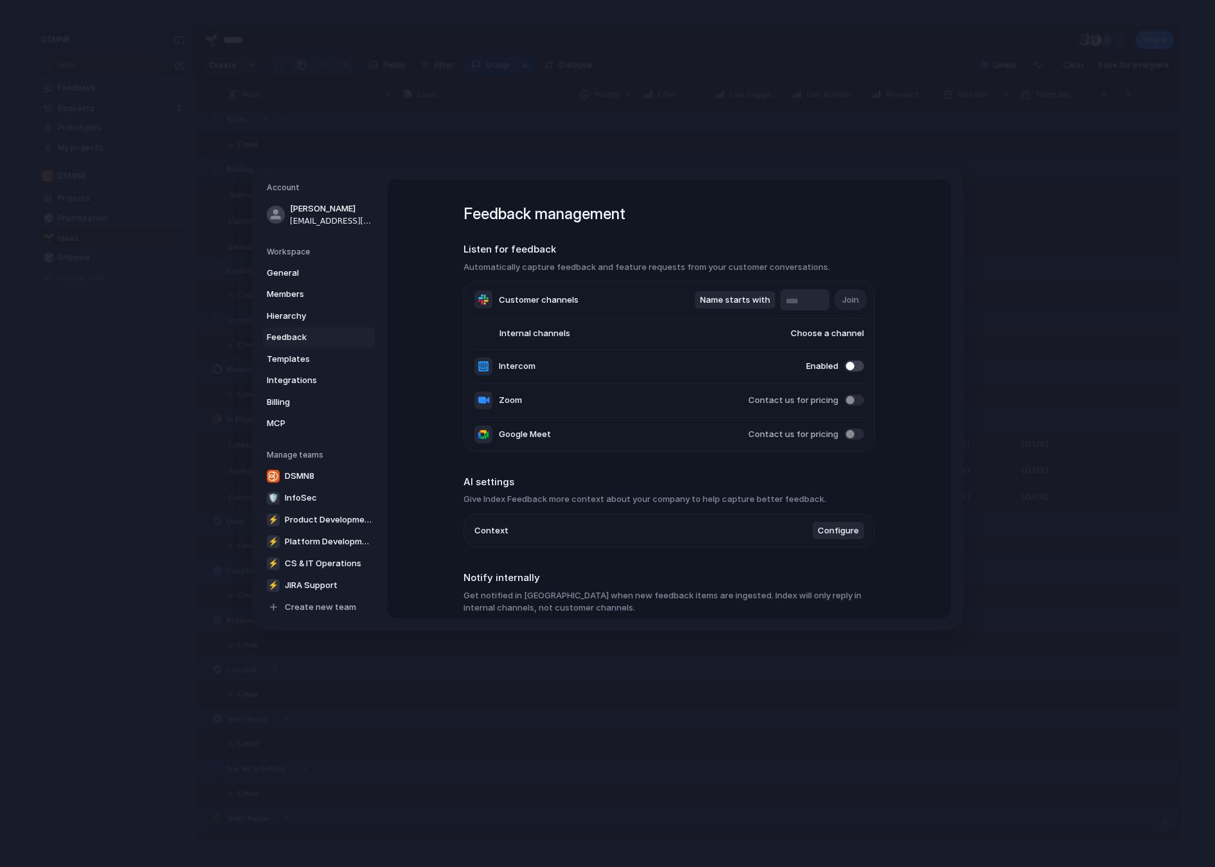
scroll to position [221, 0]
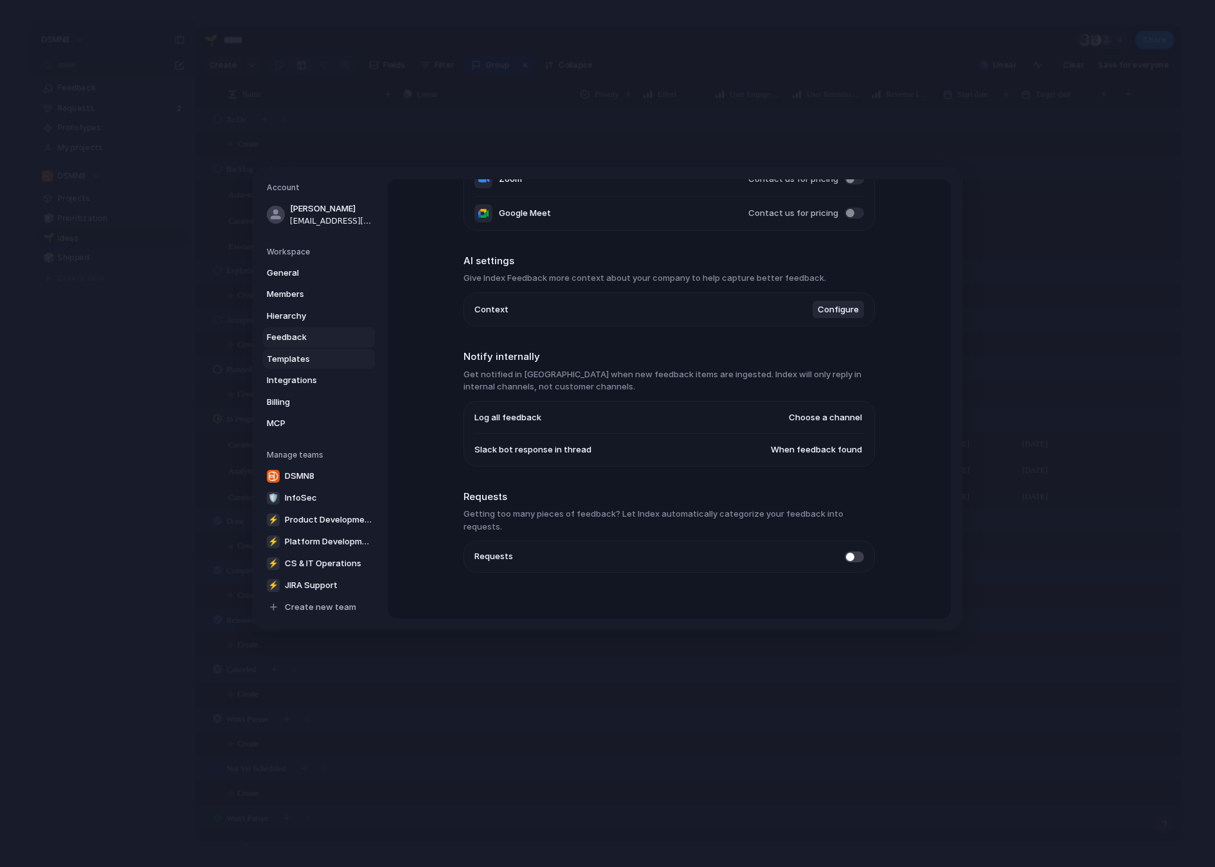
click at [311, 353] on span "Templates" at bounding box center [308, 359] width 82 height 13
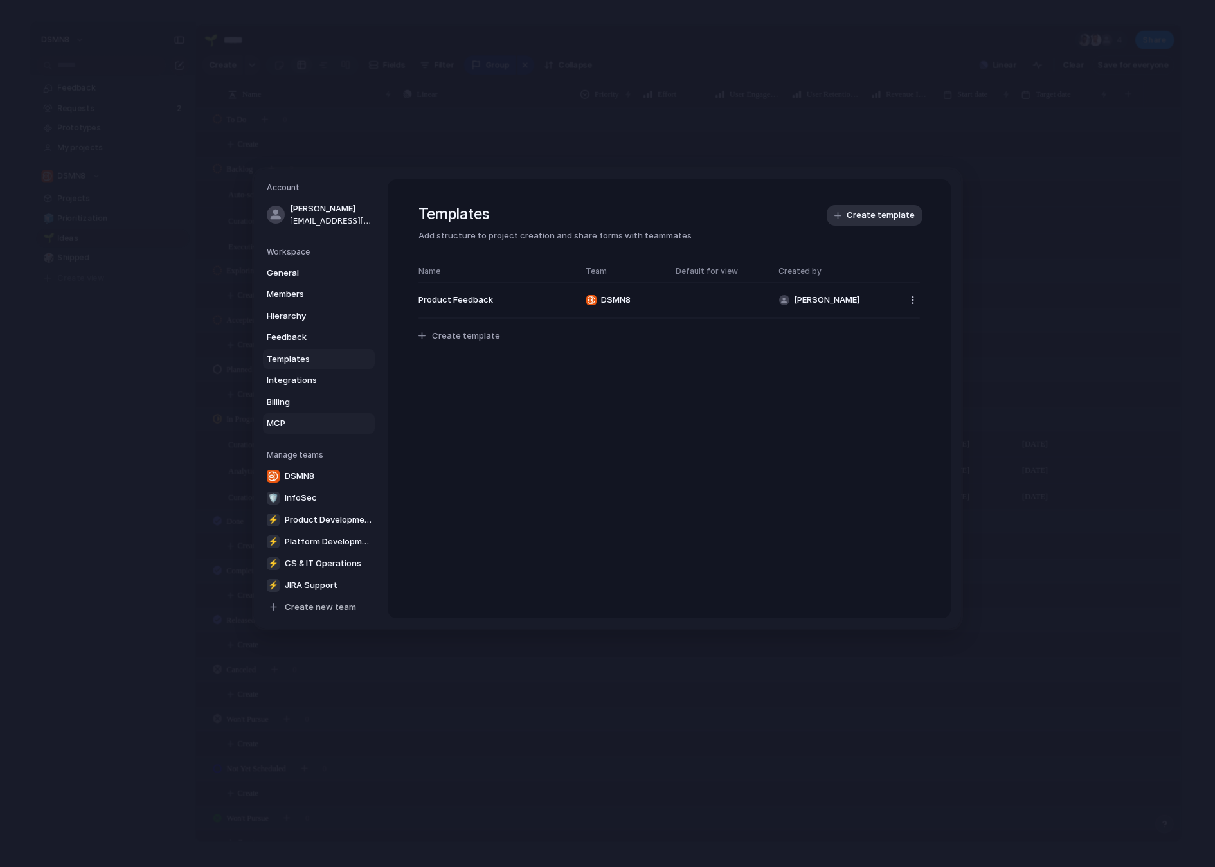
scroll to position [1, 0]
click at [330, 476] on link "DSMN8" at bounding box center [319, 475] width 113 height 21
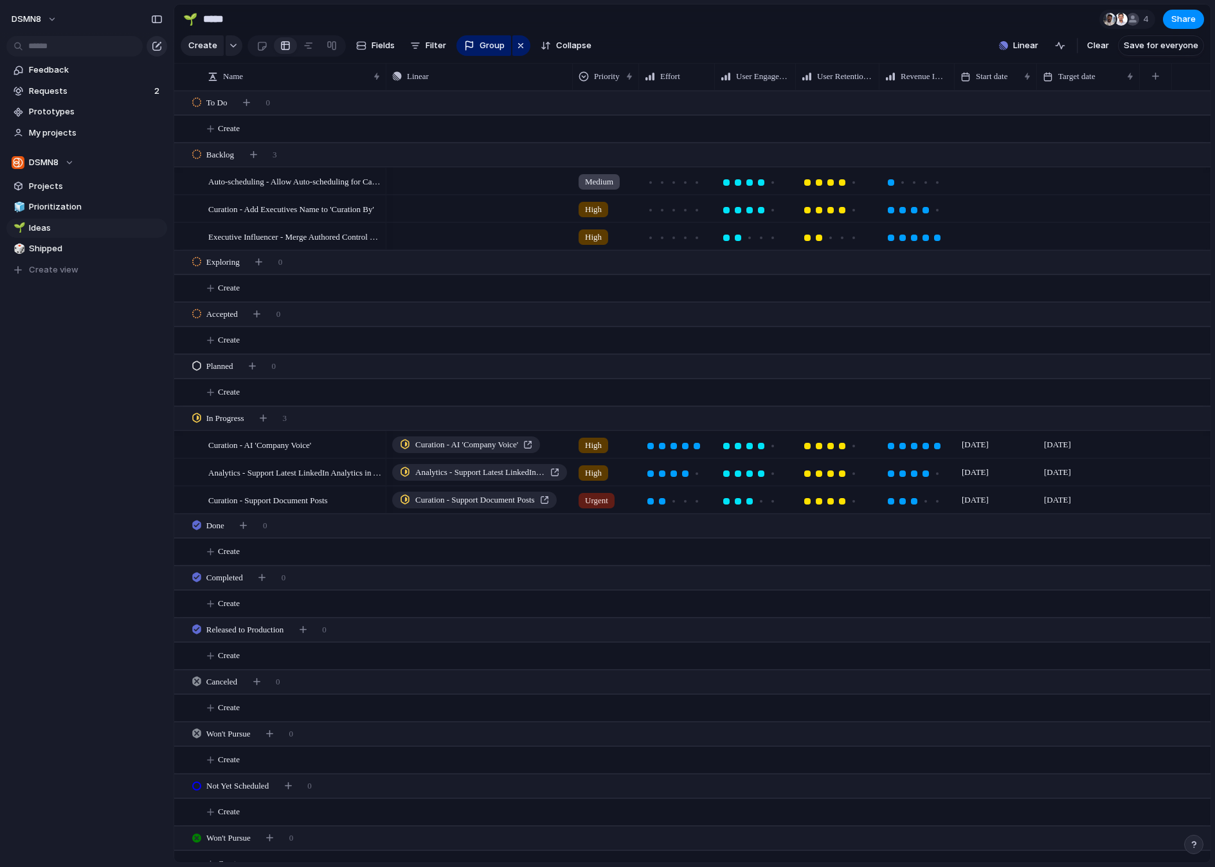
click at [156, 46] on div "button" at bounding box center [157, 46] width 10 height 10
click at [55, 19] on button "DSMN8" at bounding box center [35, 19] width 58 height 21
click at [141, 167] on span "Forest" at bounding box center [136, 171] width 26 height 13
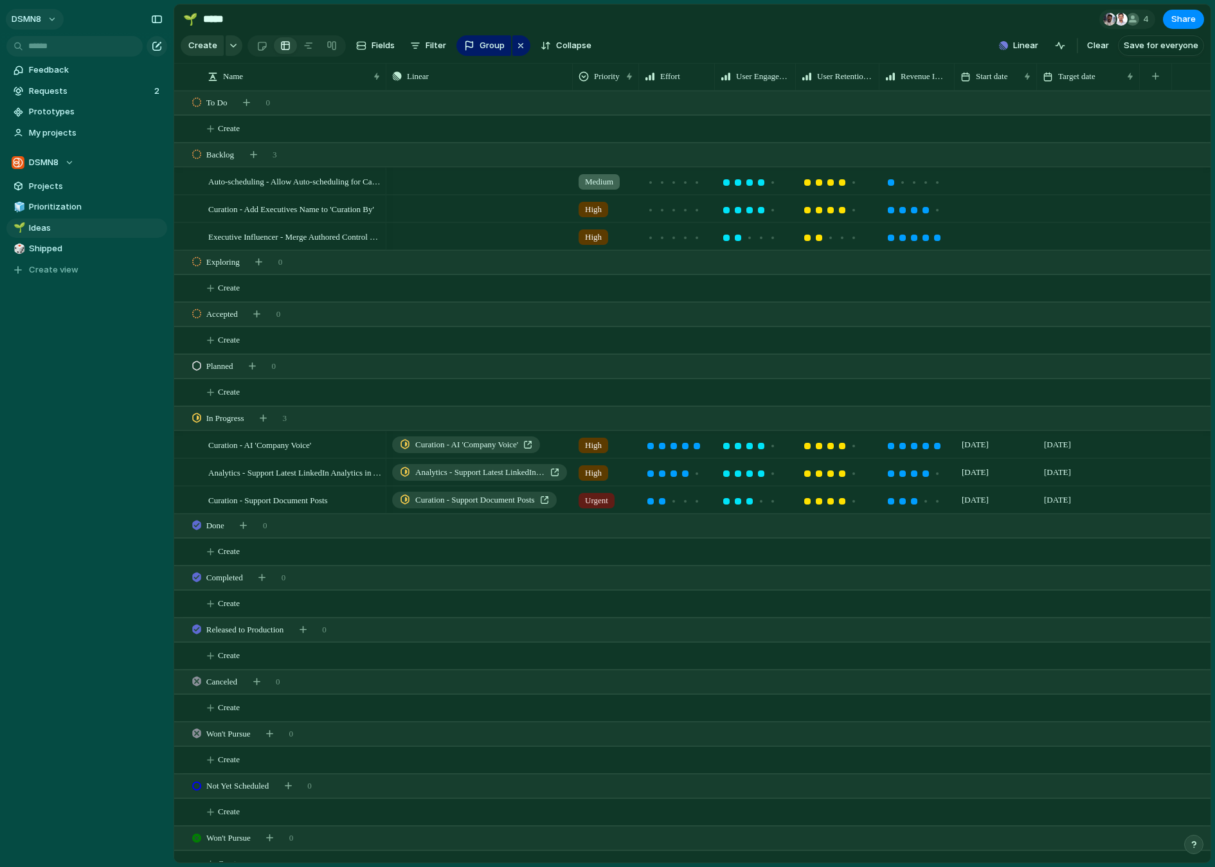
click at [54, 20] on button "DSMN8" at bounding box center [35, 19] width 58 height 21
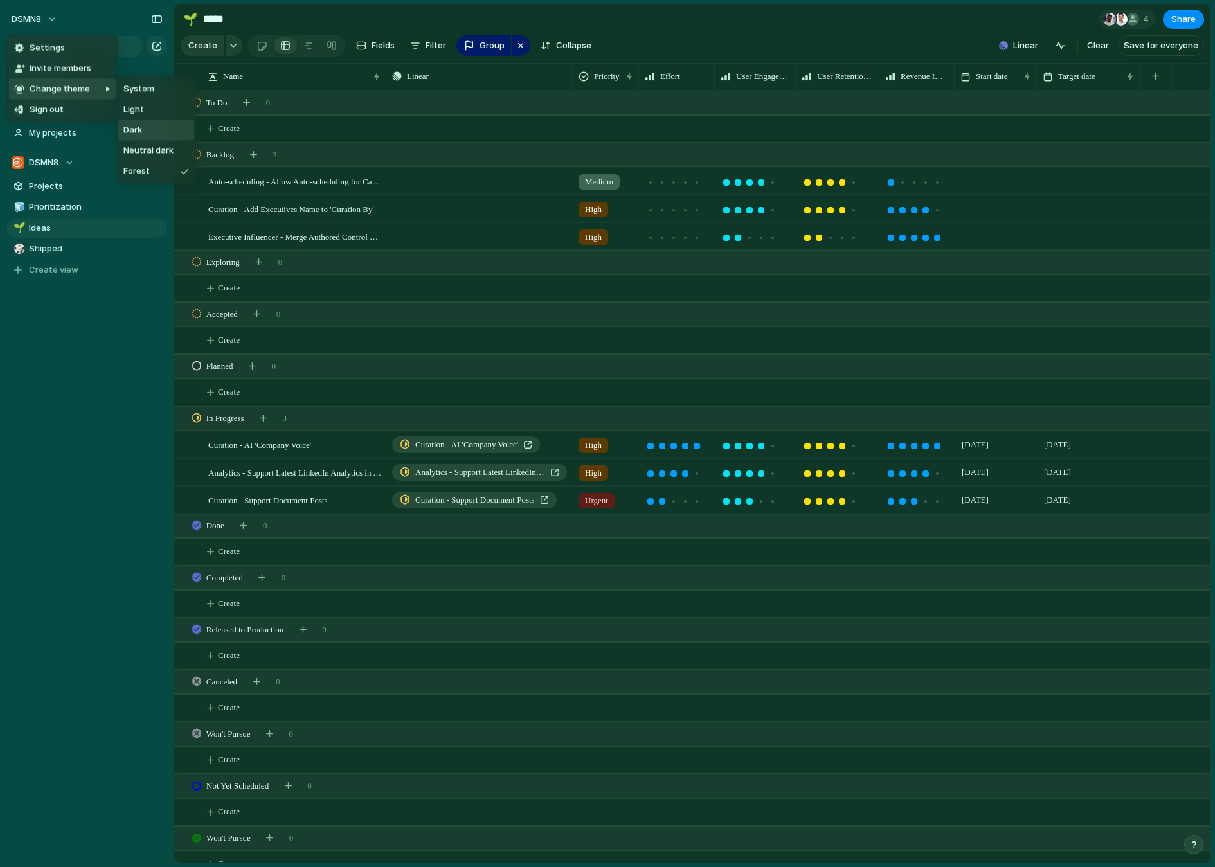
click at [148, 129] on li "Dark" at bounding box center [156, 130] width 76 height 21
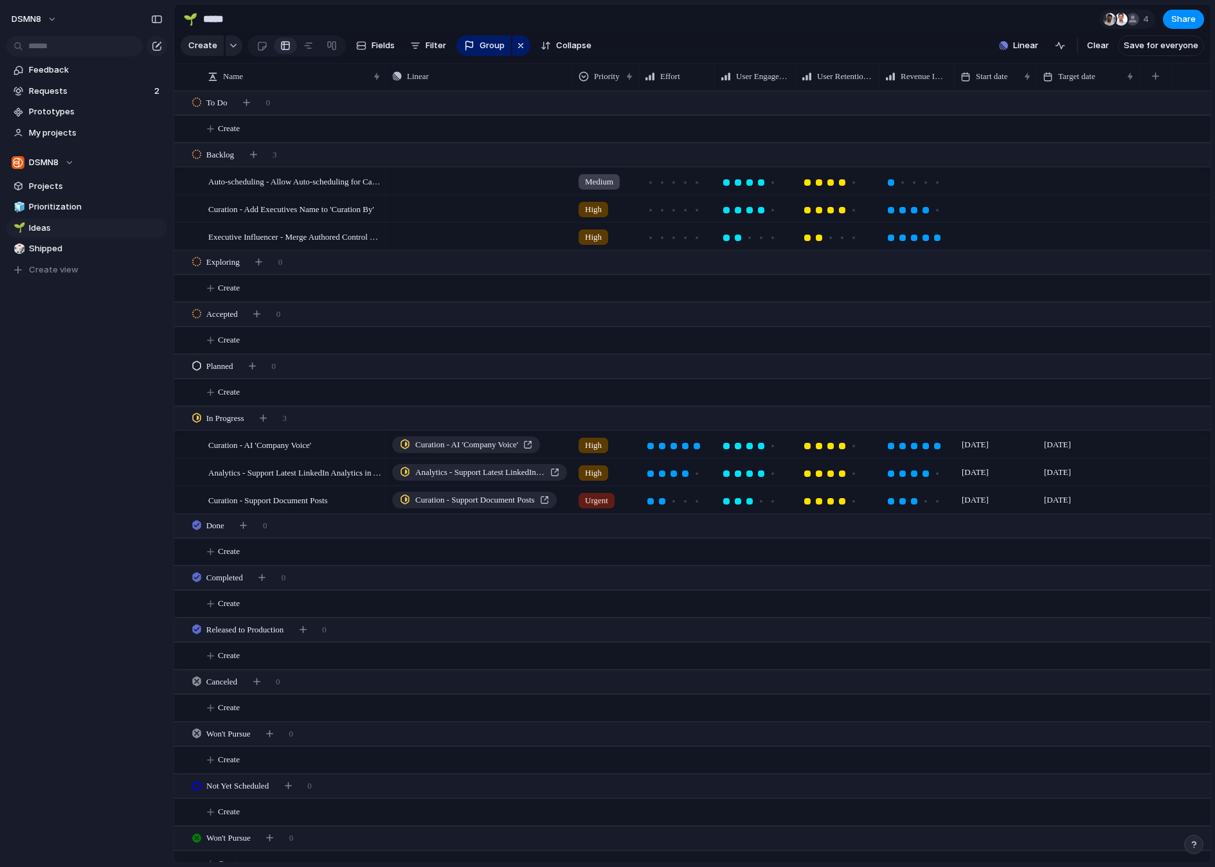
click at [52, 380] on div "Feedback Requests 2 Prototypes My projects DSMN8 Projects 🧊 Prioritization 🌱 Id…" at bounding box center [87, 192] width 174 height 384
click at [384, 45] on span "Fields" at bounding box center [383, 45] width 23 height 13
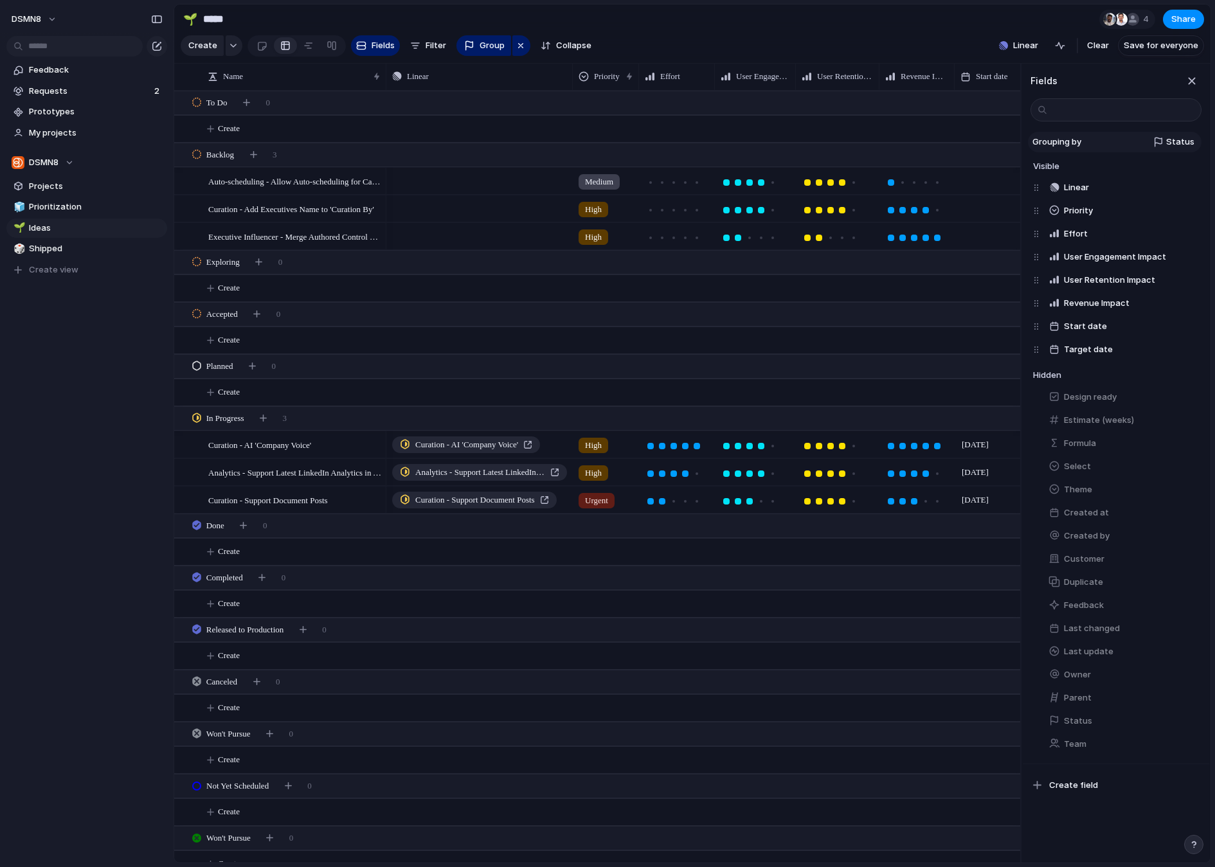
click at [1172, 143] on span "Status" at bounding box center [1180, 142] width 28 height 13
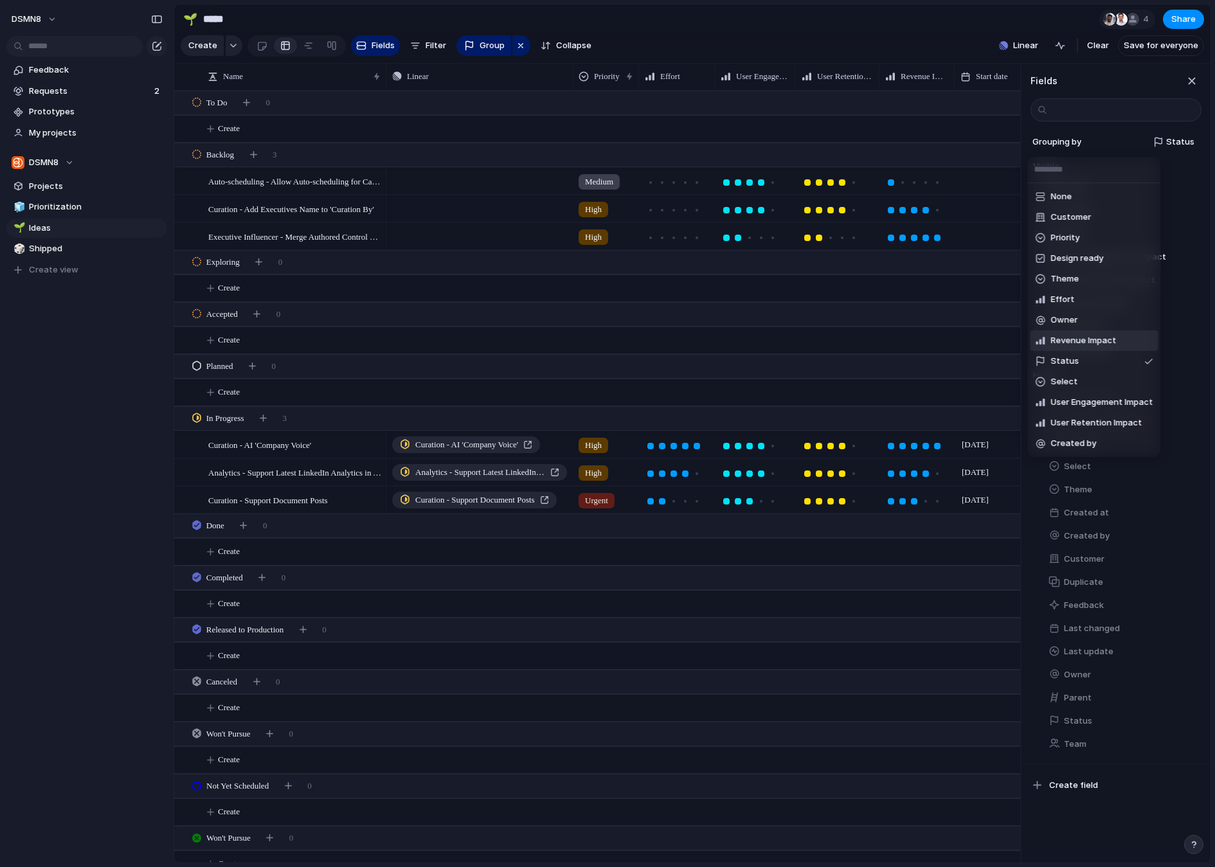
click at [1192, 270] on div "None Customer Priority Design ready Theme Effort Owner Revenue Impact Status Se…" at bounding box center [607, 433] width 1215 height 867
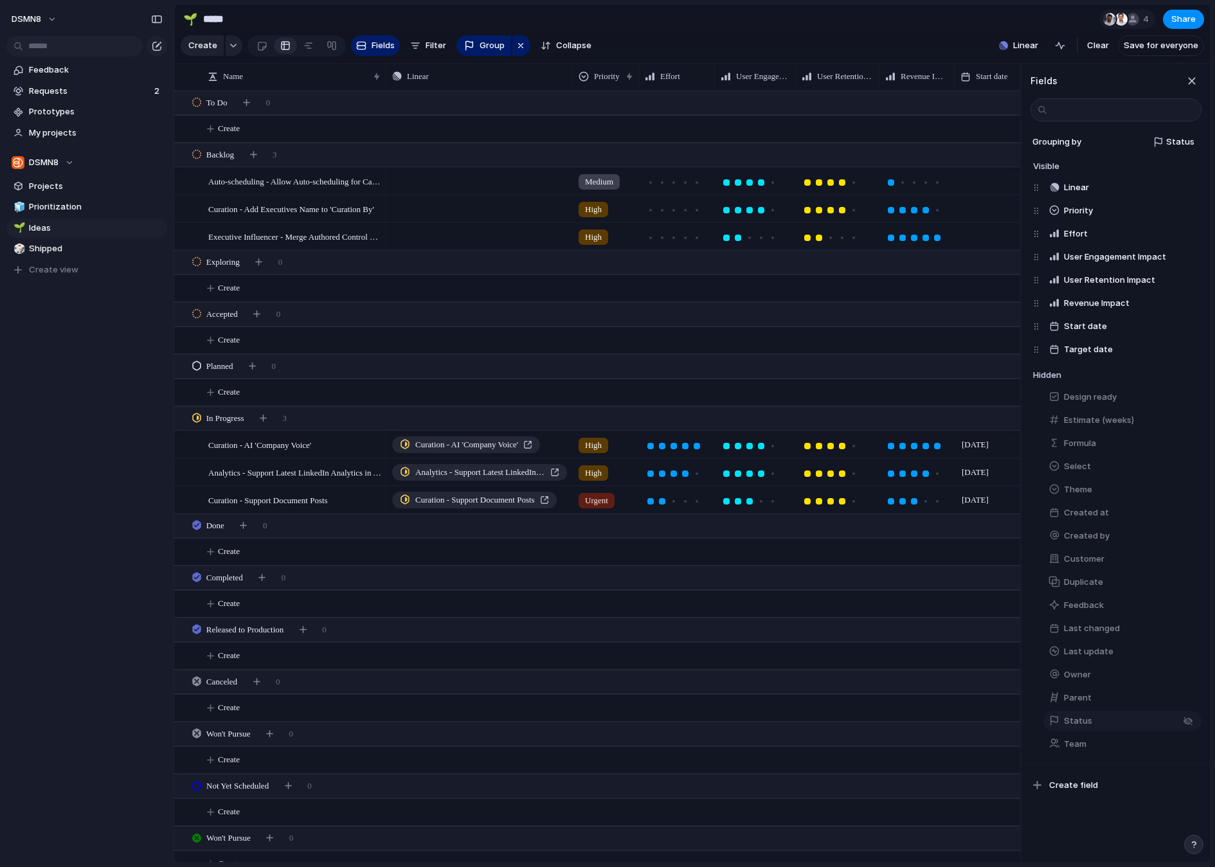
click at [1082, 719] on span "Status" at bounding box center [1078, 721] width 28 height 13
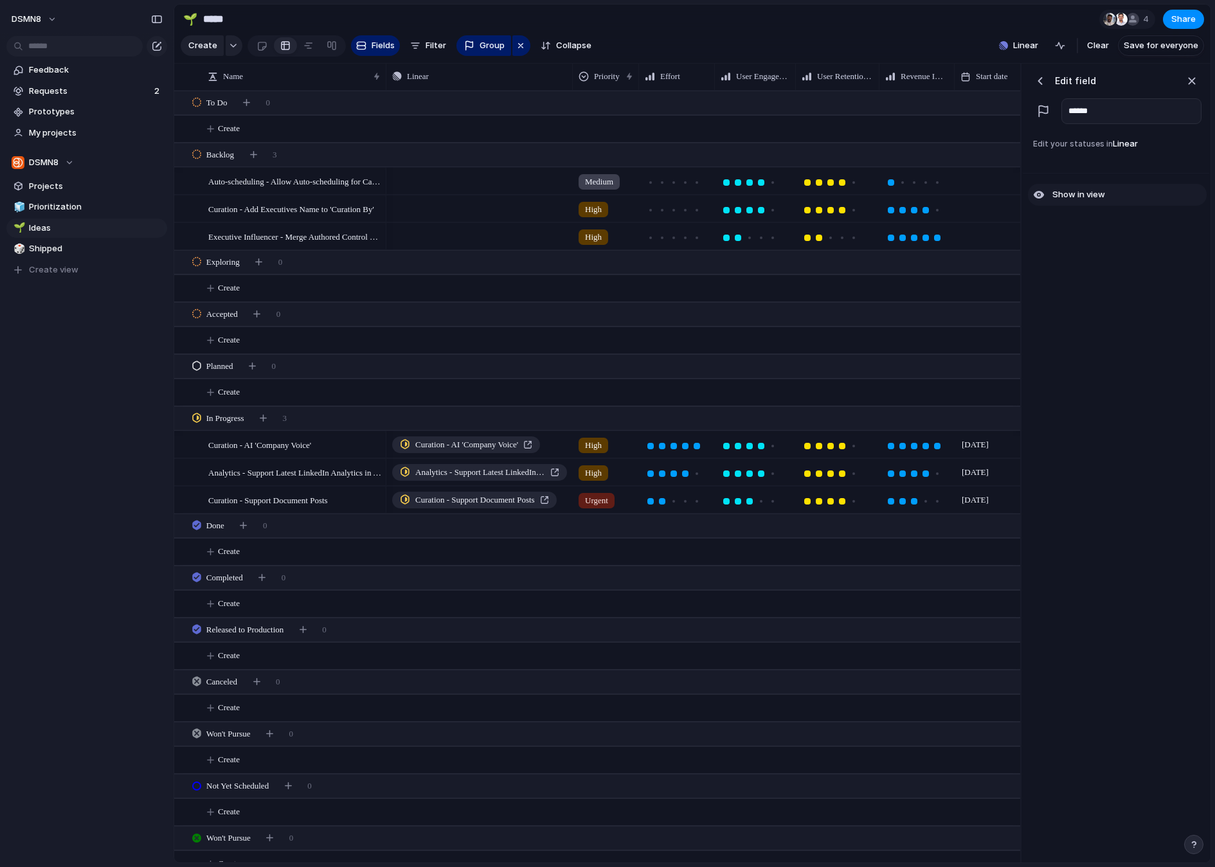
click at [1061, 192] on span "Show in view" at bounding box center [1078, 194] width 53 height 13
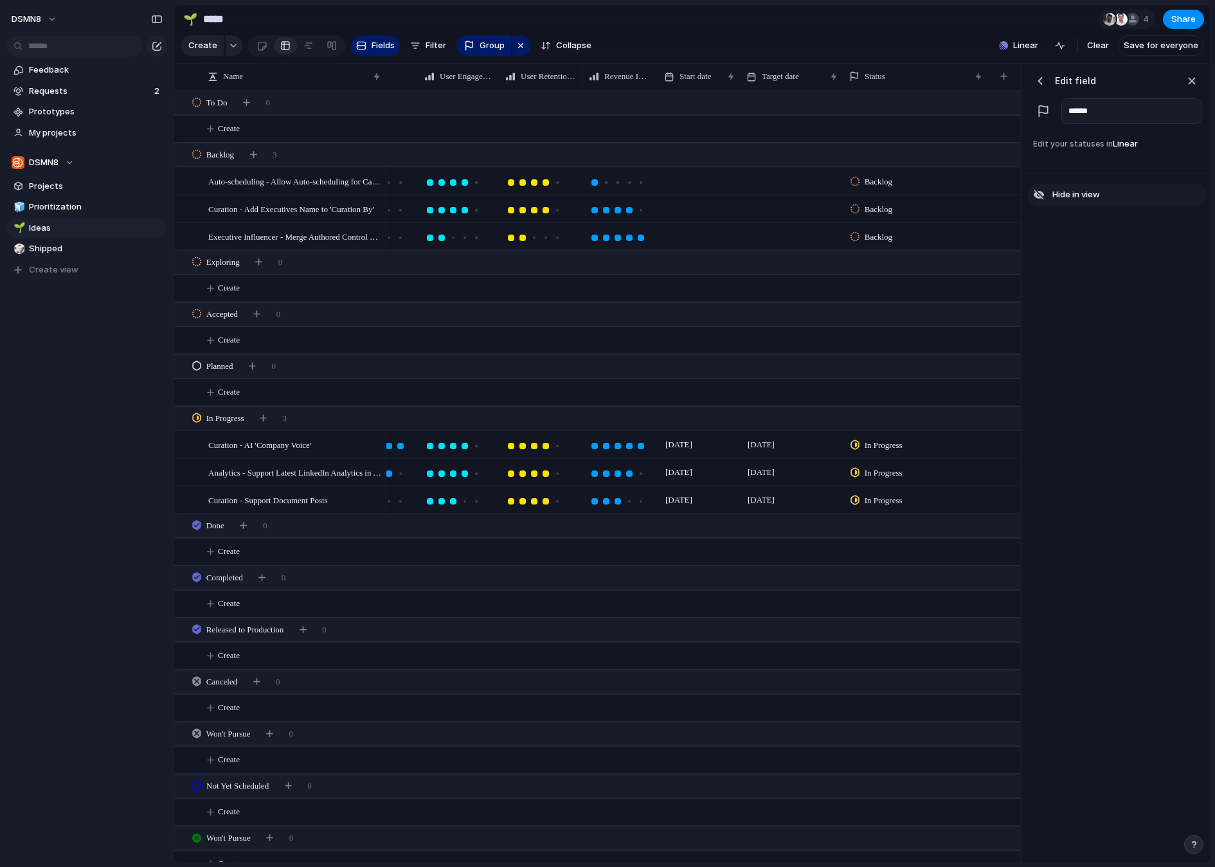
click at [1061, 192] on span "Hide in view" at bounding box center [1076, 194] width 48 height 13
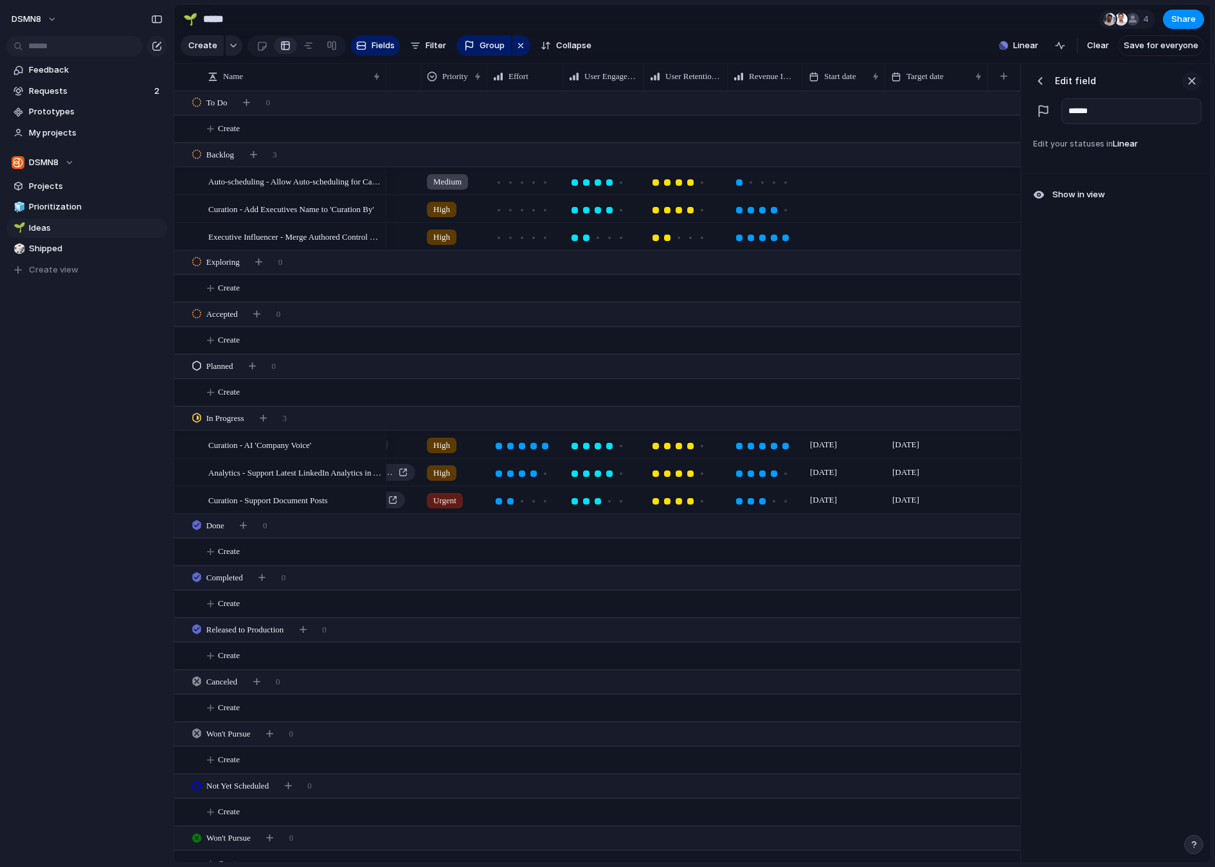
click at [1193, 80] on div "button" at bounding box center [1192, 81] width 14 height 14
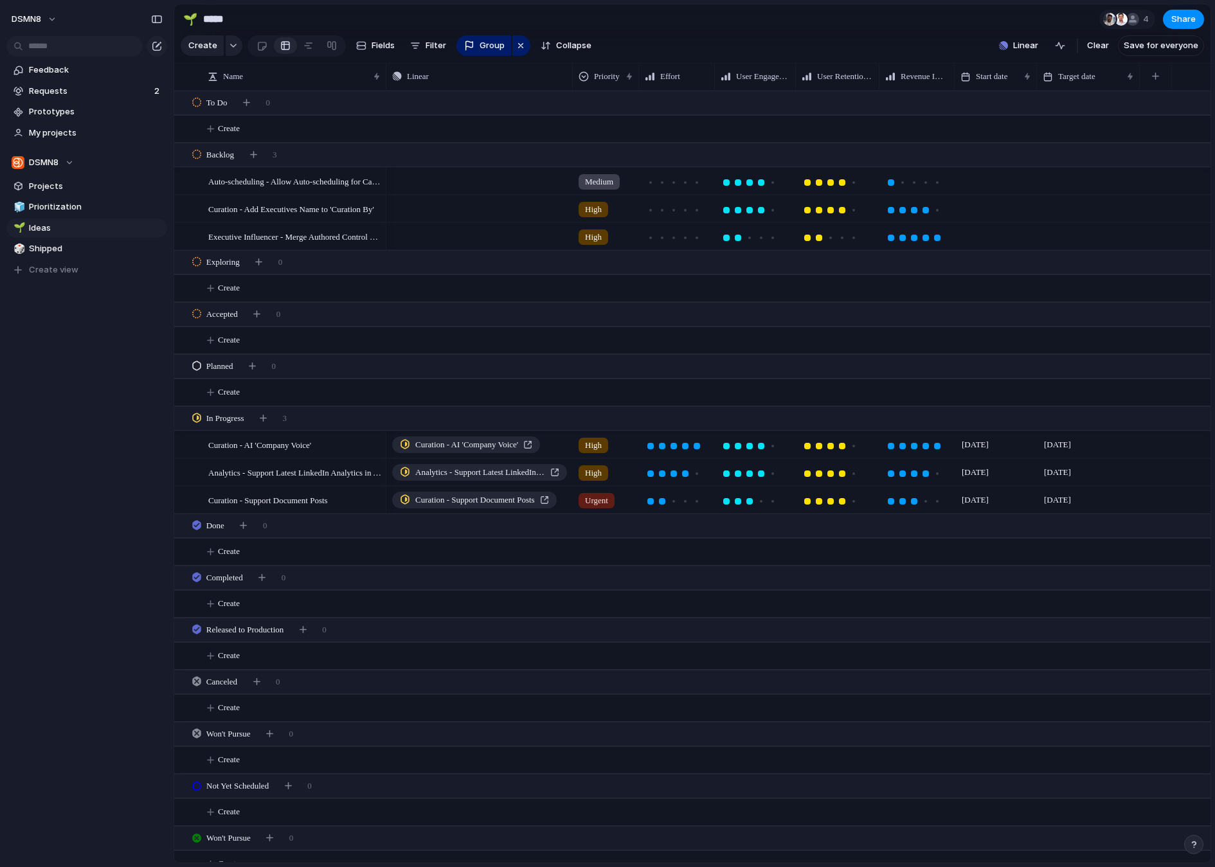
scroll to position [0, 0]
click at [228, 153] on span "Backlog" at bounding box center [220, 154] width 28 height 13
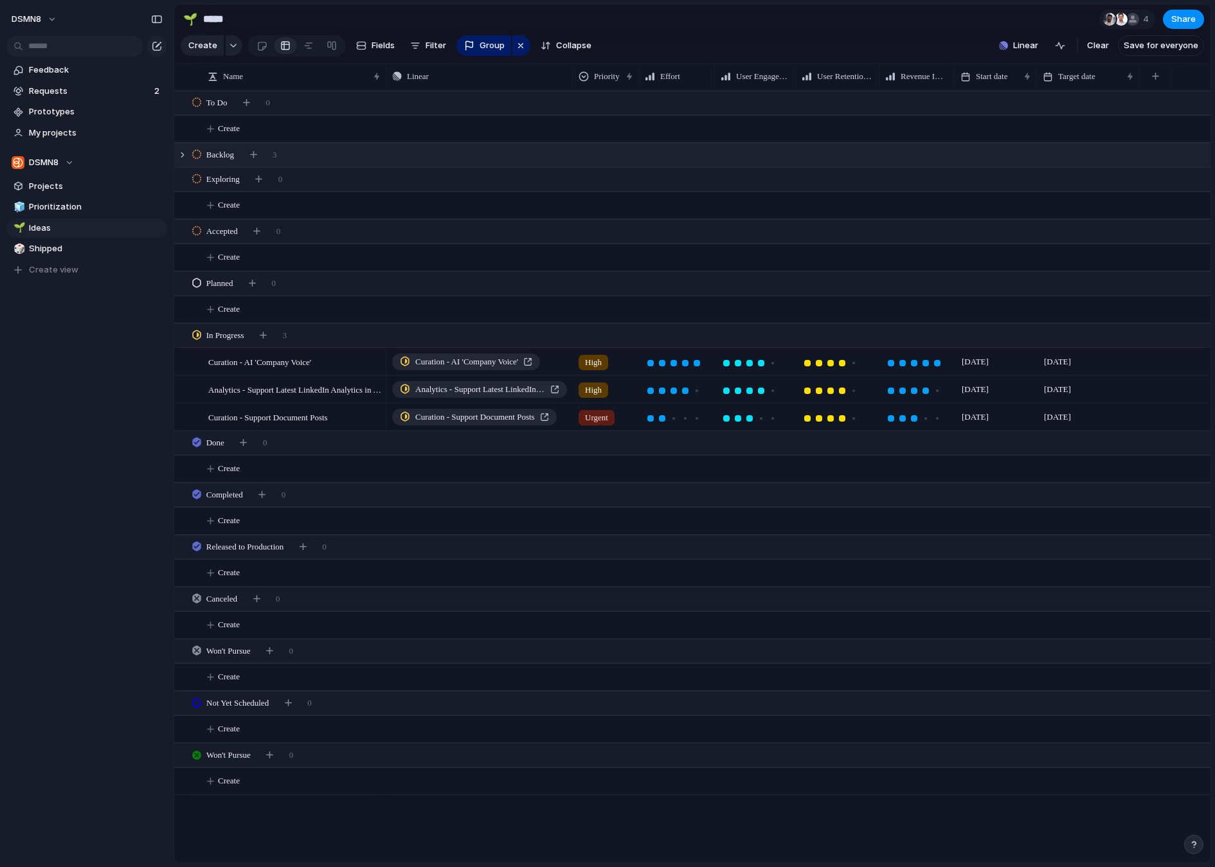
click at [228, 153] on span "Backlog" at bounding box center [220, 154] width 28 height 13
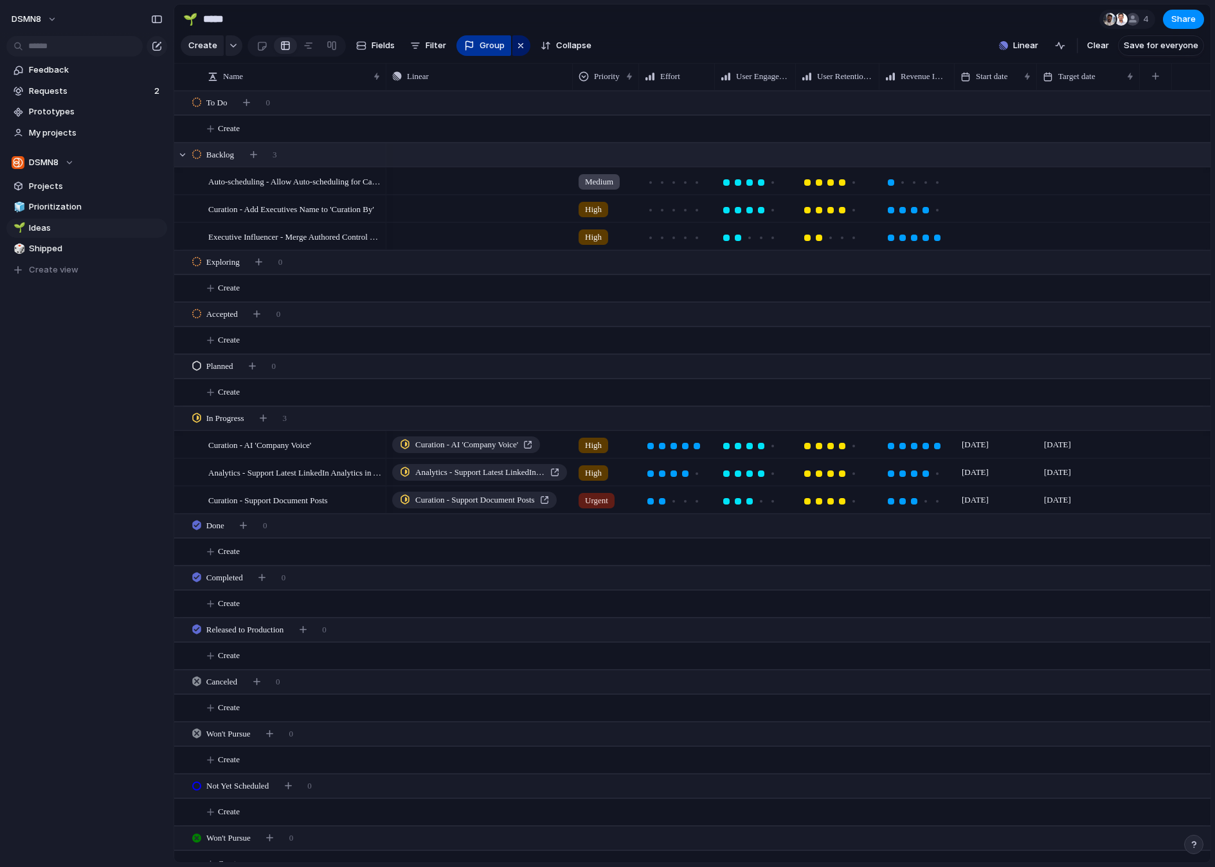
click at [473, 46] on button "Group" at bounding box center [483, 45] width 55 height 21
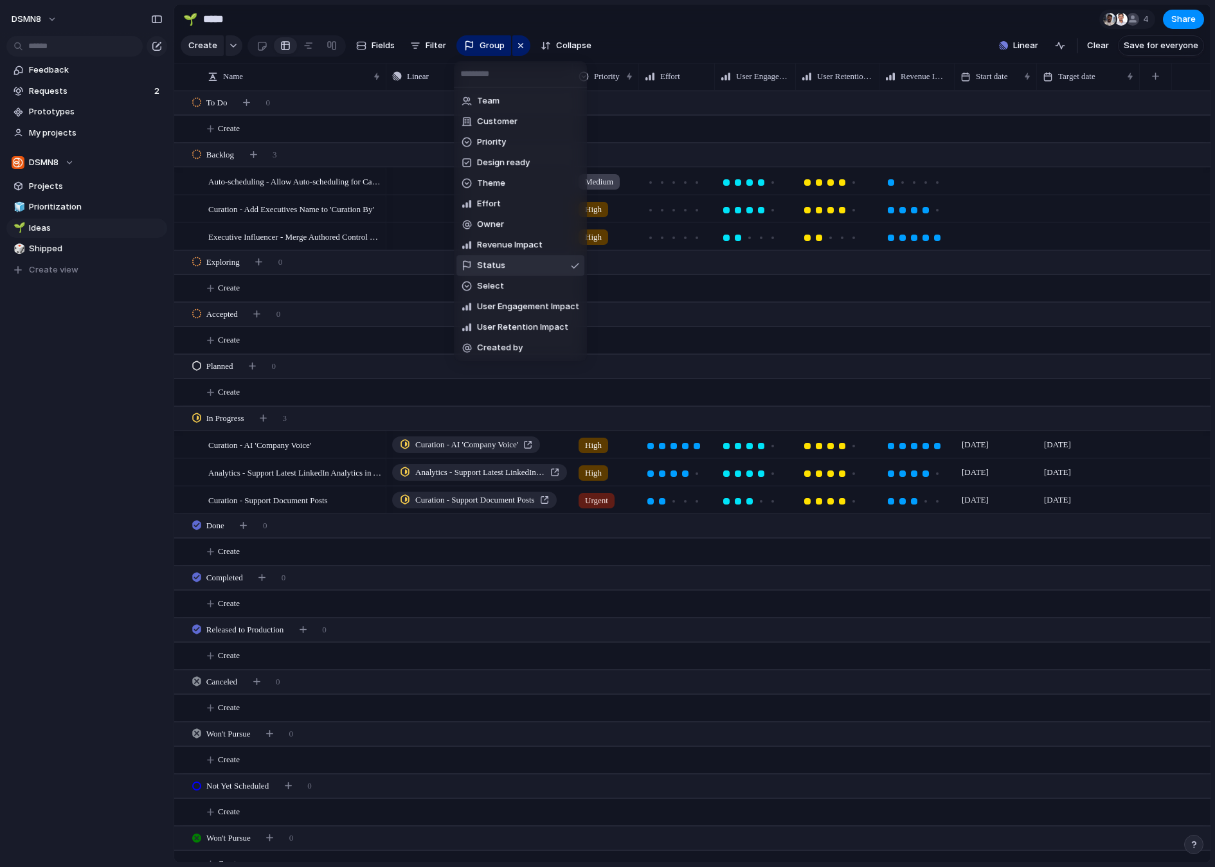
click at [494, 267] on span "Status" at bounding box center [491, 265] width 28 height 13
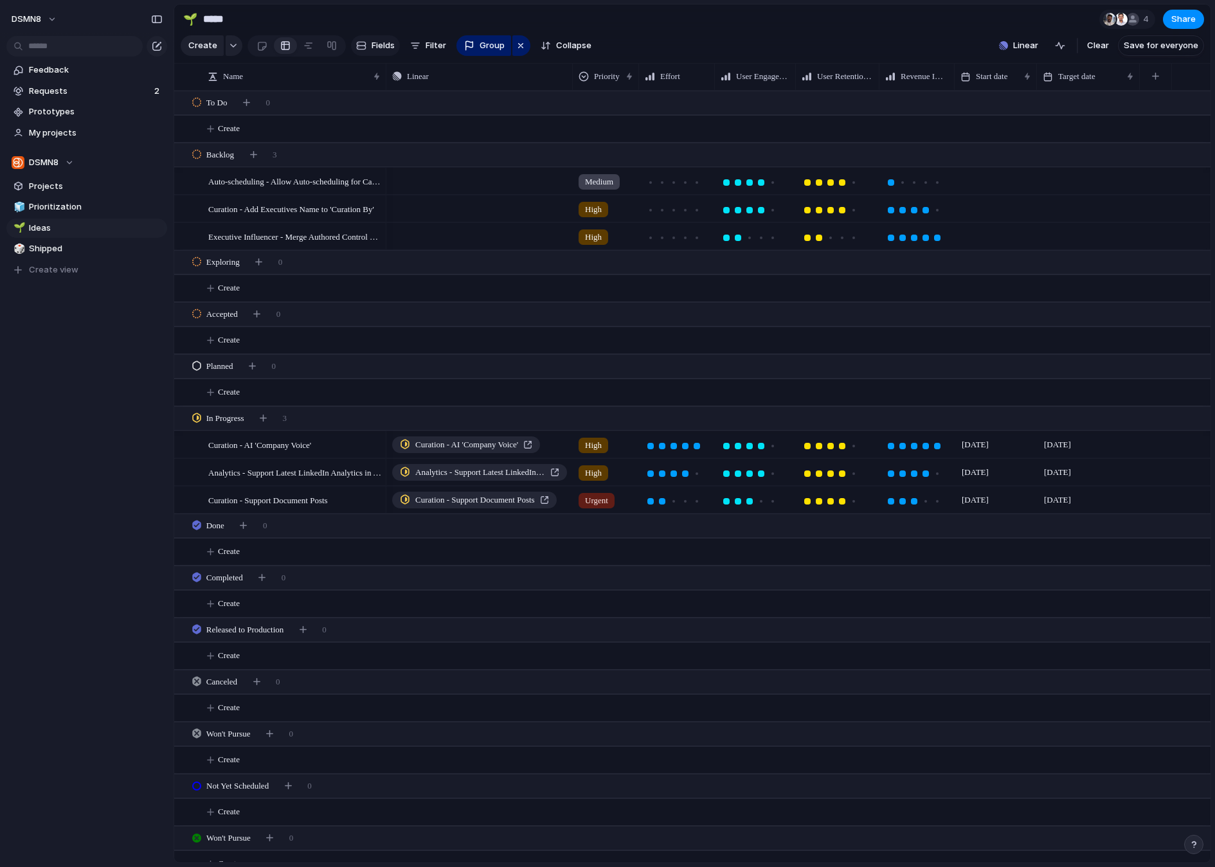
click at [372, 45] on span "Fields" at bounding box center [383, 45] width 23 height 13
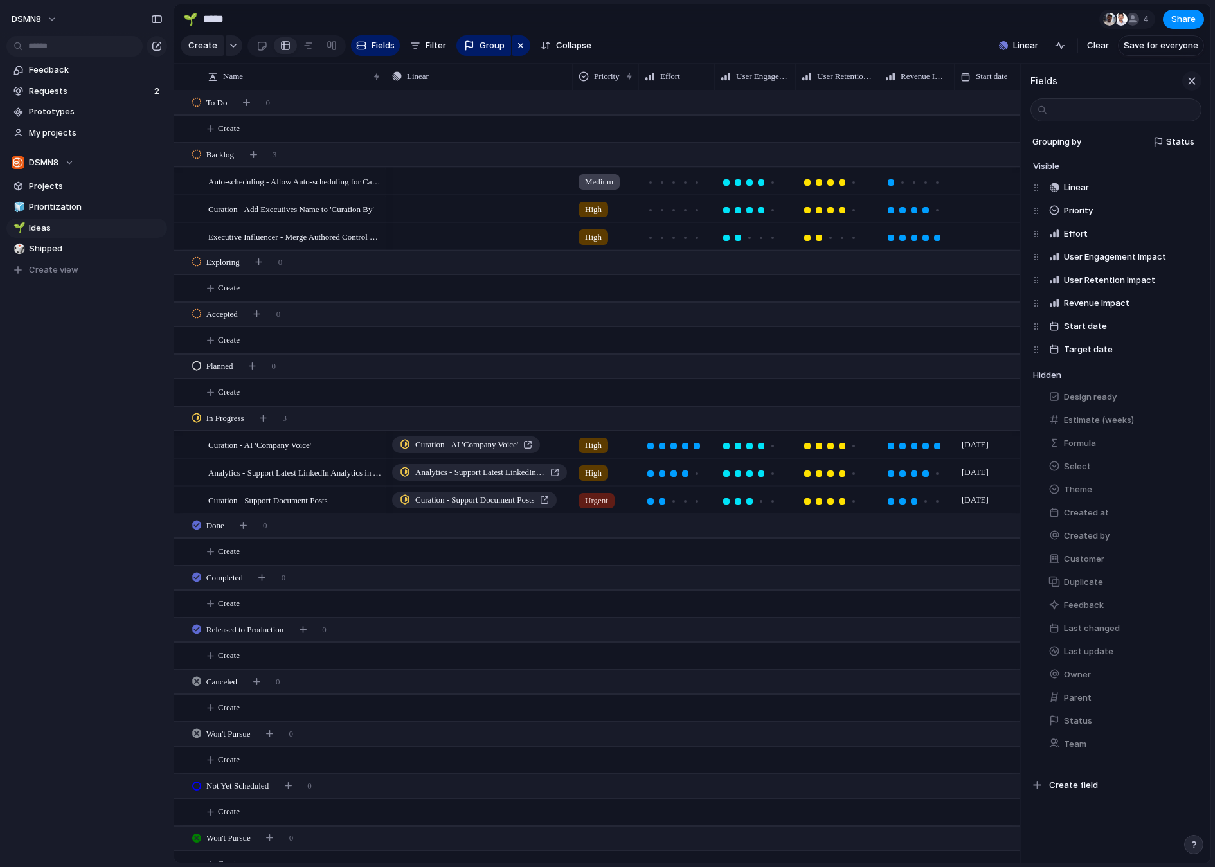
click at [1193, 82] on div "button" at bounding box center [1192, 81] width 14 height 14
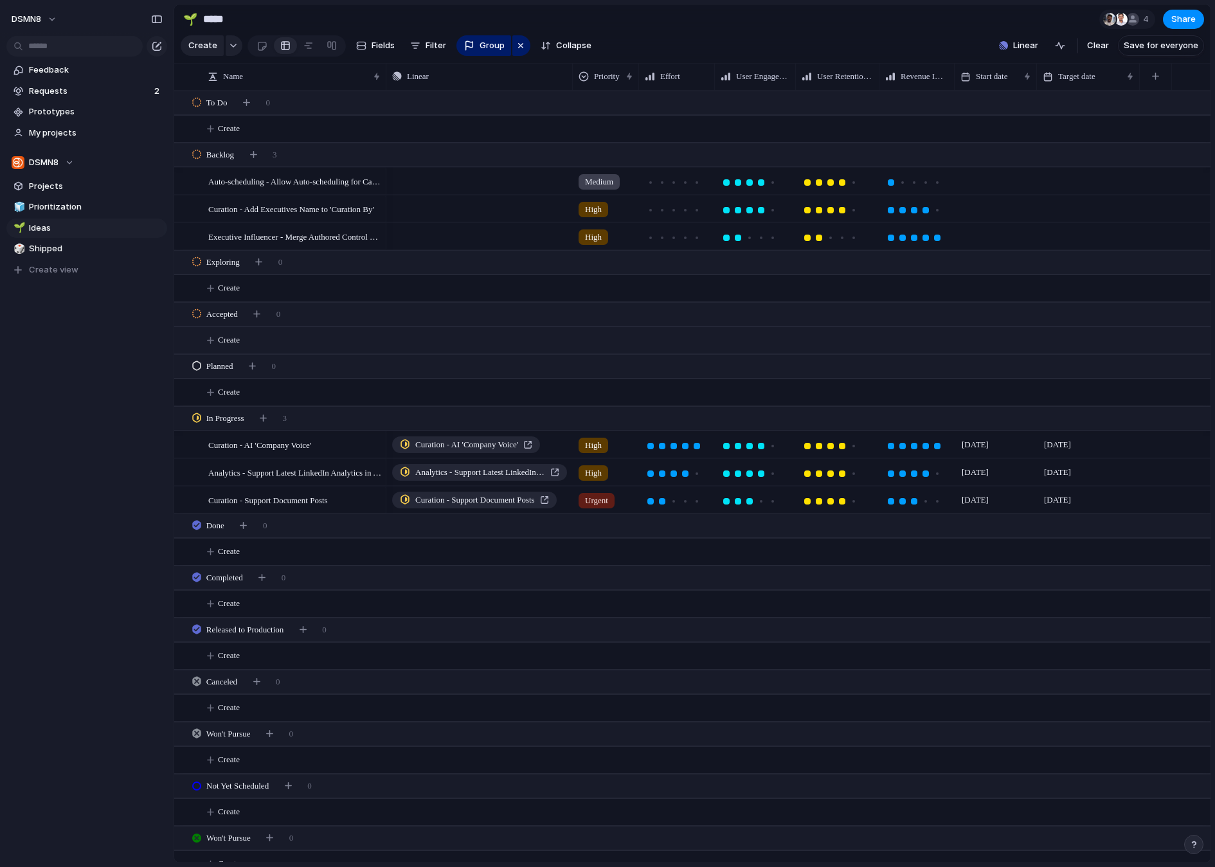
scroll to position [15, 0]
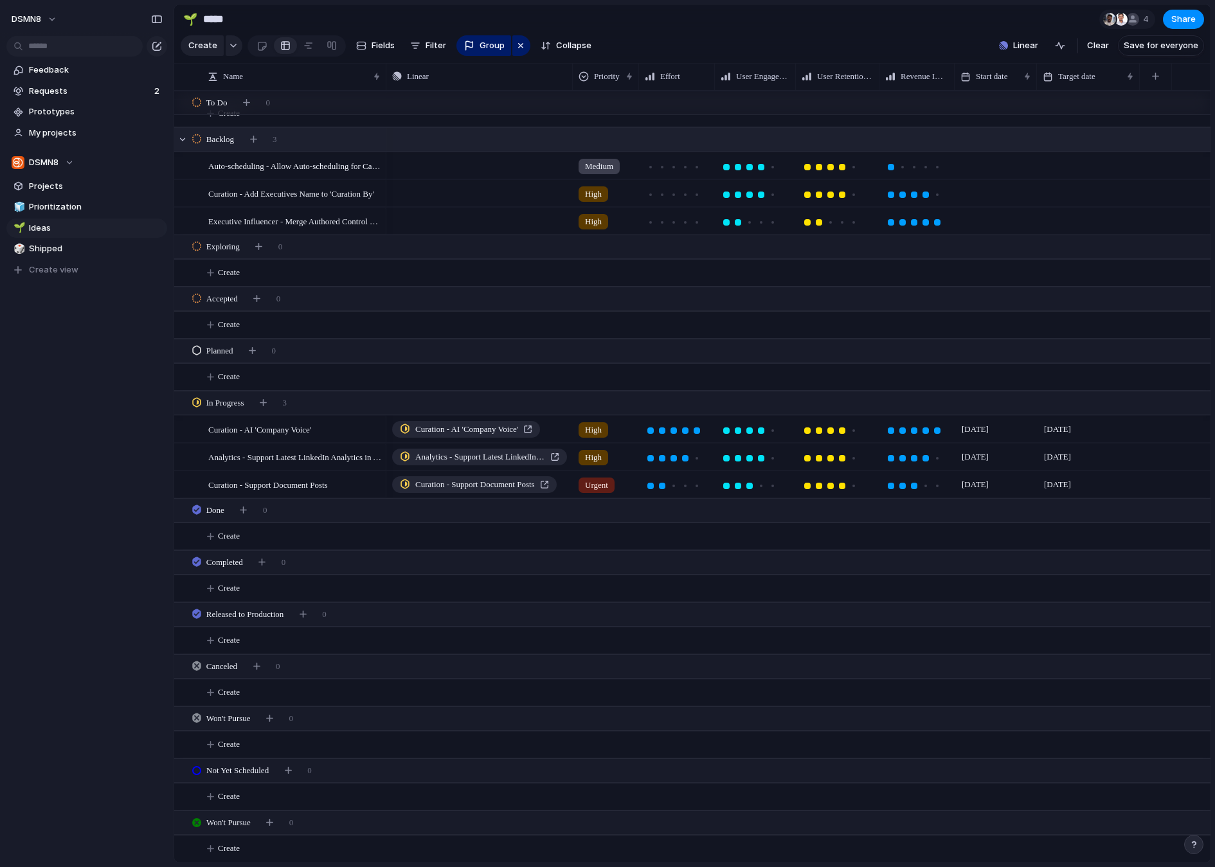
click at [352, 141] on div "Backlog 3" at bounding box center [693, 139] width 1039 height 23
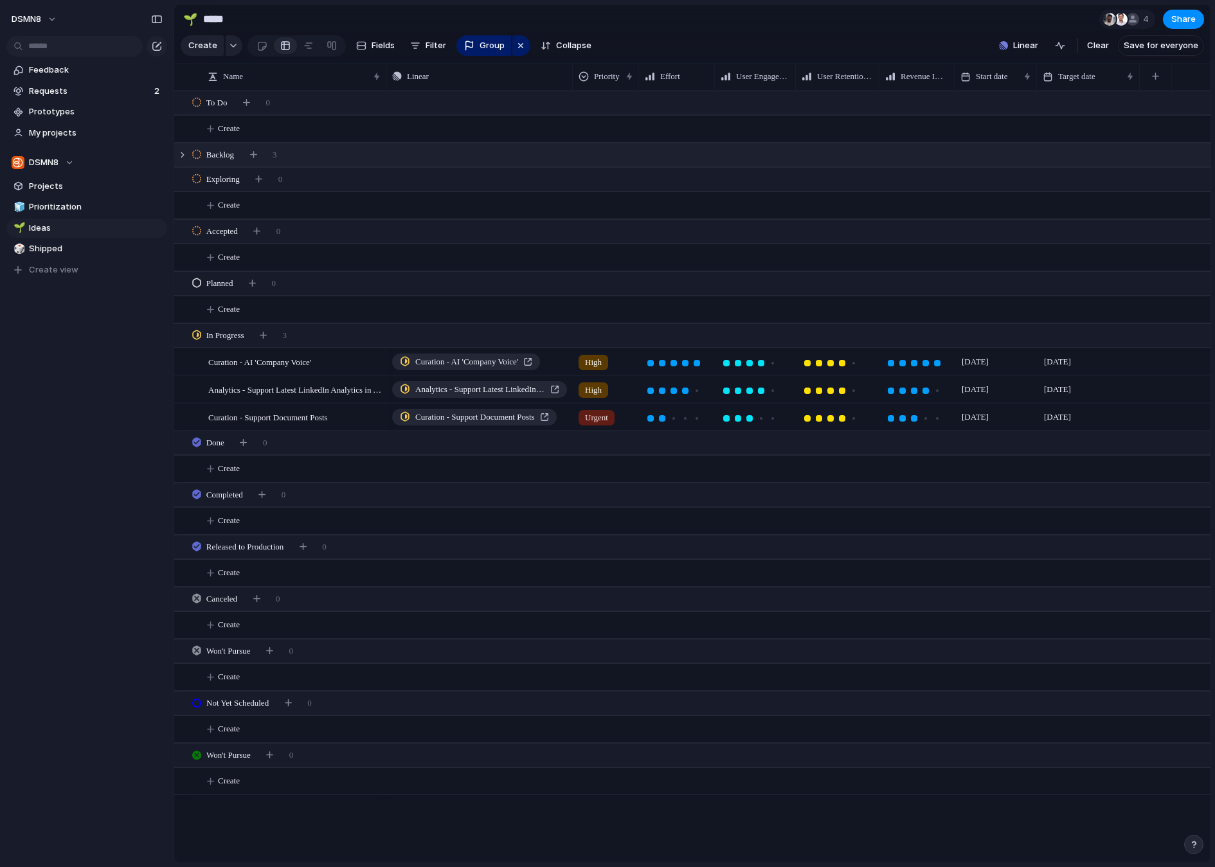
scroll to position [0, 0]
click at [352, 148] on div "Backlog 3" at bounding box center [693, 154] width 1039 height 23
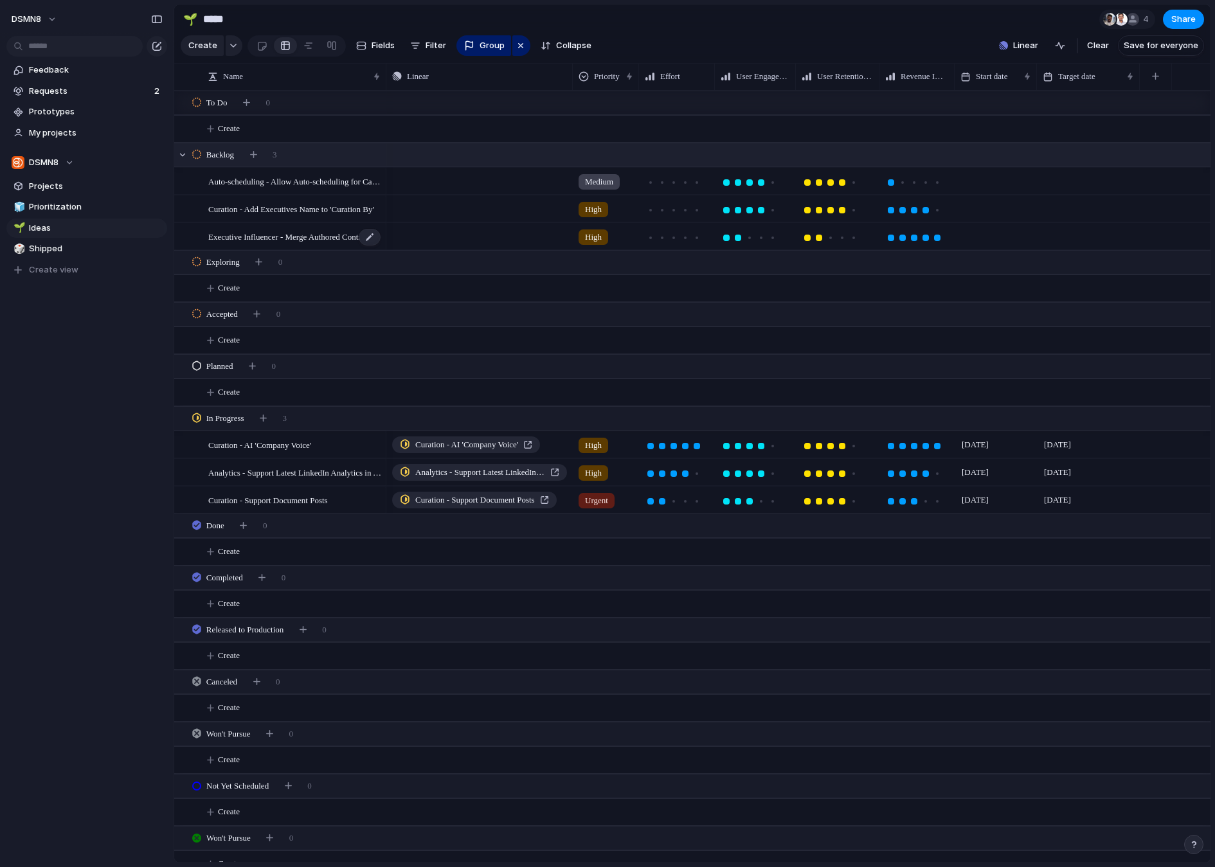
scroll to position [15, 0]
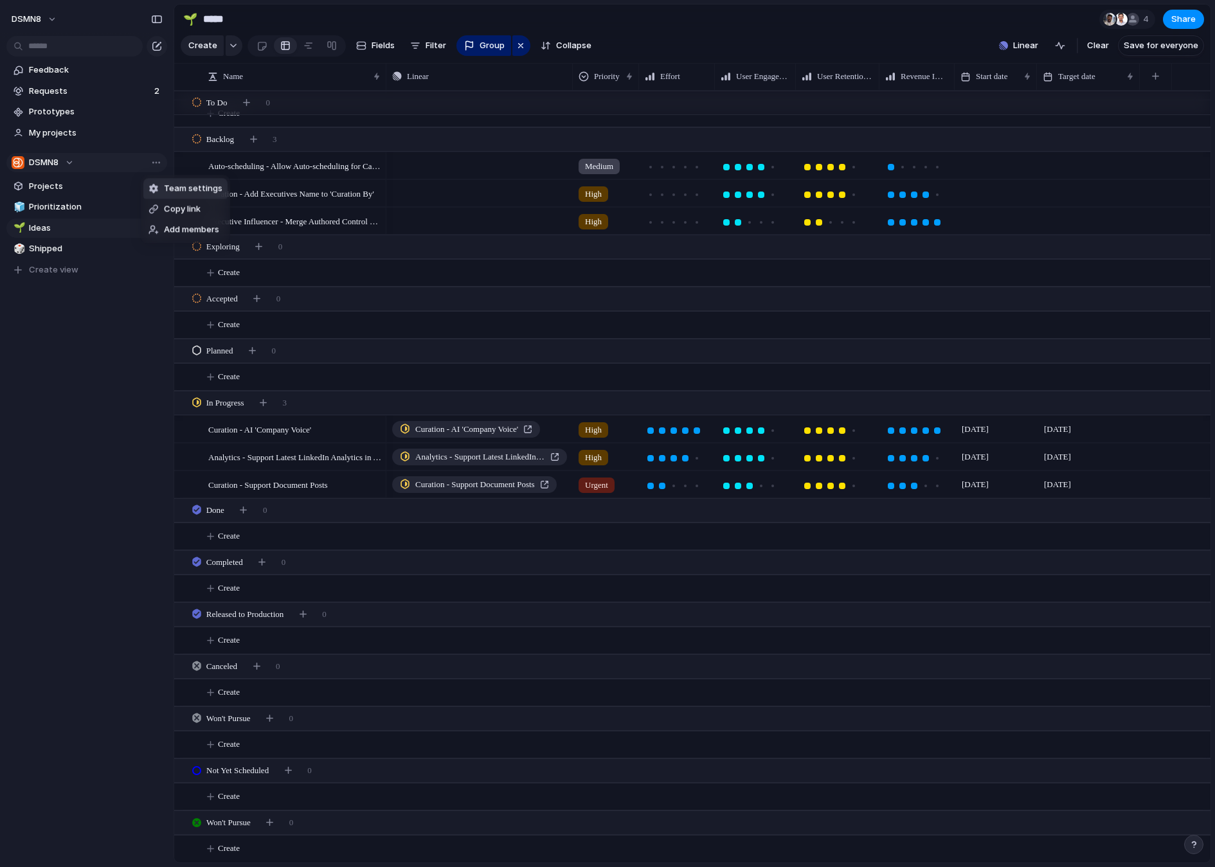
click at [172, 192] on span "Team settings" at bounding box center [193, 189] width 58 height 13
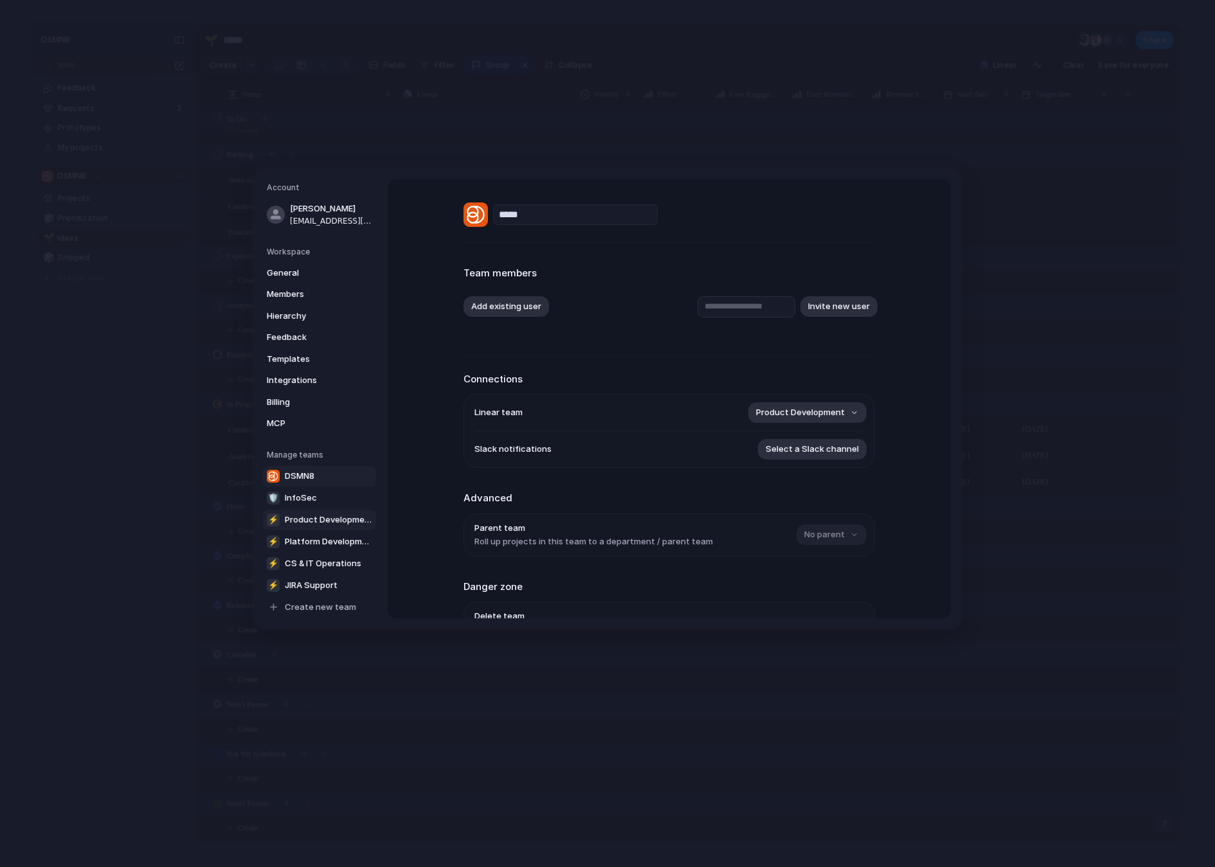
click at [343, 521] on span "Product Development" at bounding box center [328, 520] width 87 height 13
click at [326, 476] on link "DSMN8" at bounding box center [319, 475] width 113 height 21
type input "*****"
click at [312, 214] on span "[EMAIL_ADDRESS][DOMAIN_NAME]" at bounding box center [331, 220] width 82 height 12
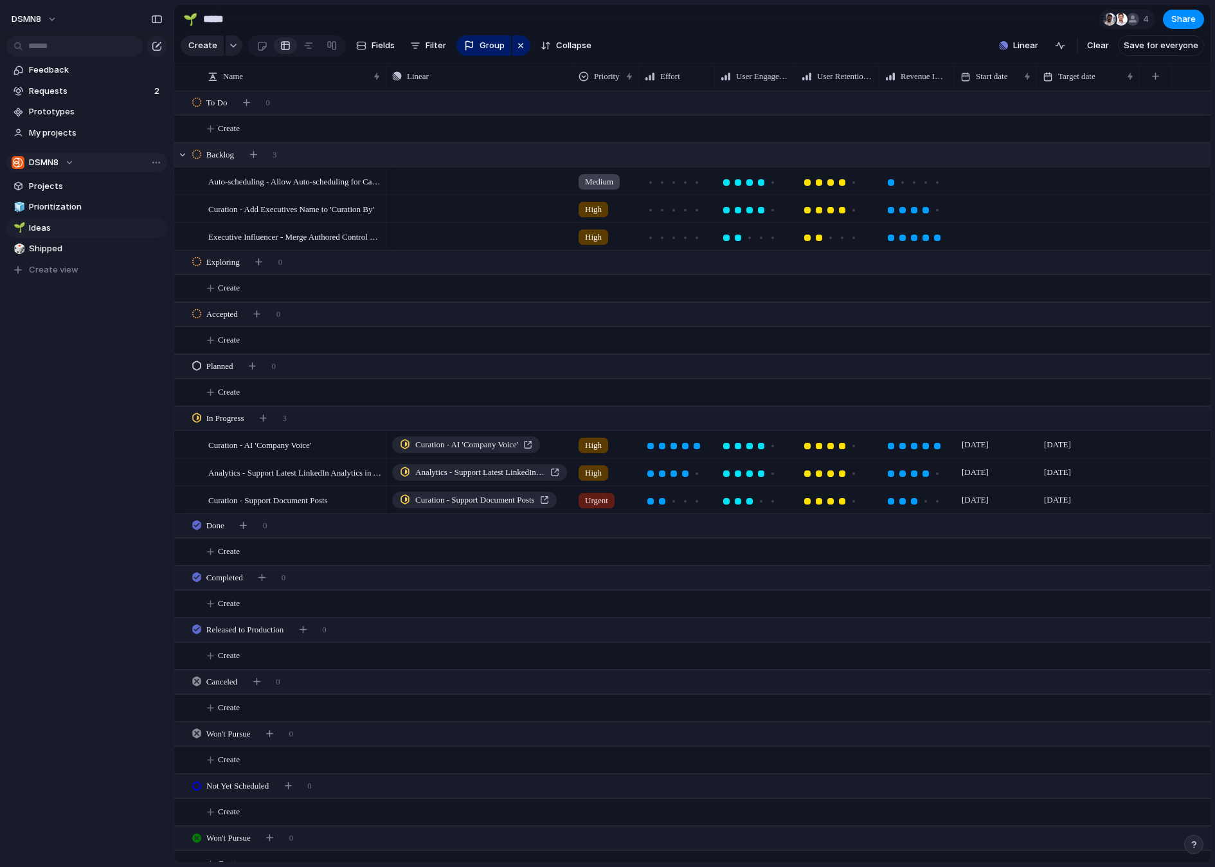
click at [336, 161] on div "Backlog 3" at bounding box center [693, 154] width 1039 height 23
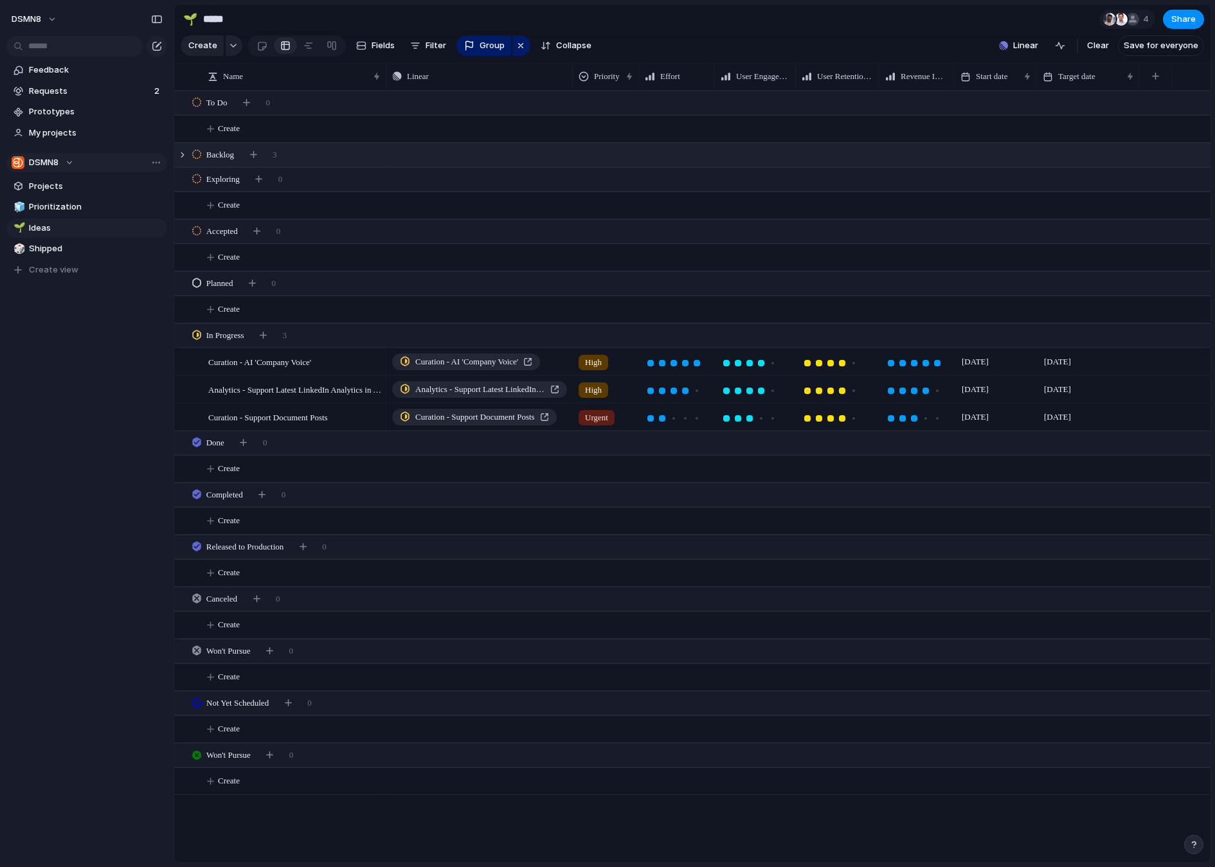
click at [336, 161] on div "Backlog 3" at bounding box center [693, 154] width 1039 height 23
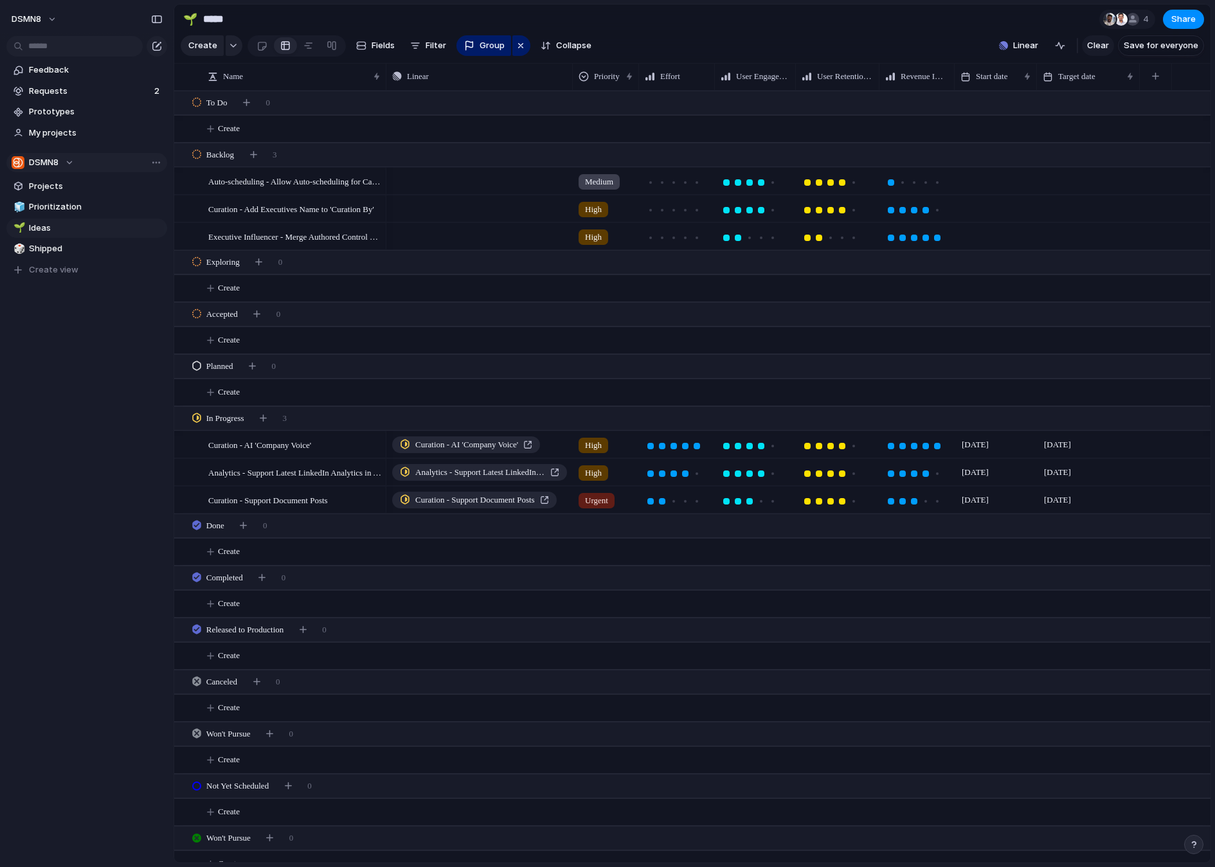
click at [1103, 46] on span "Clear" at bounding box center [1098, 45] width 22 height 13
click at [517, 43] on div "button" at bounding box center [521, 45] width 10 height 15
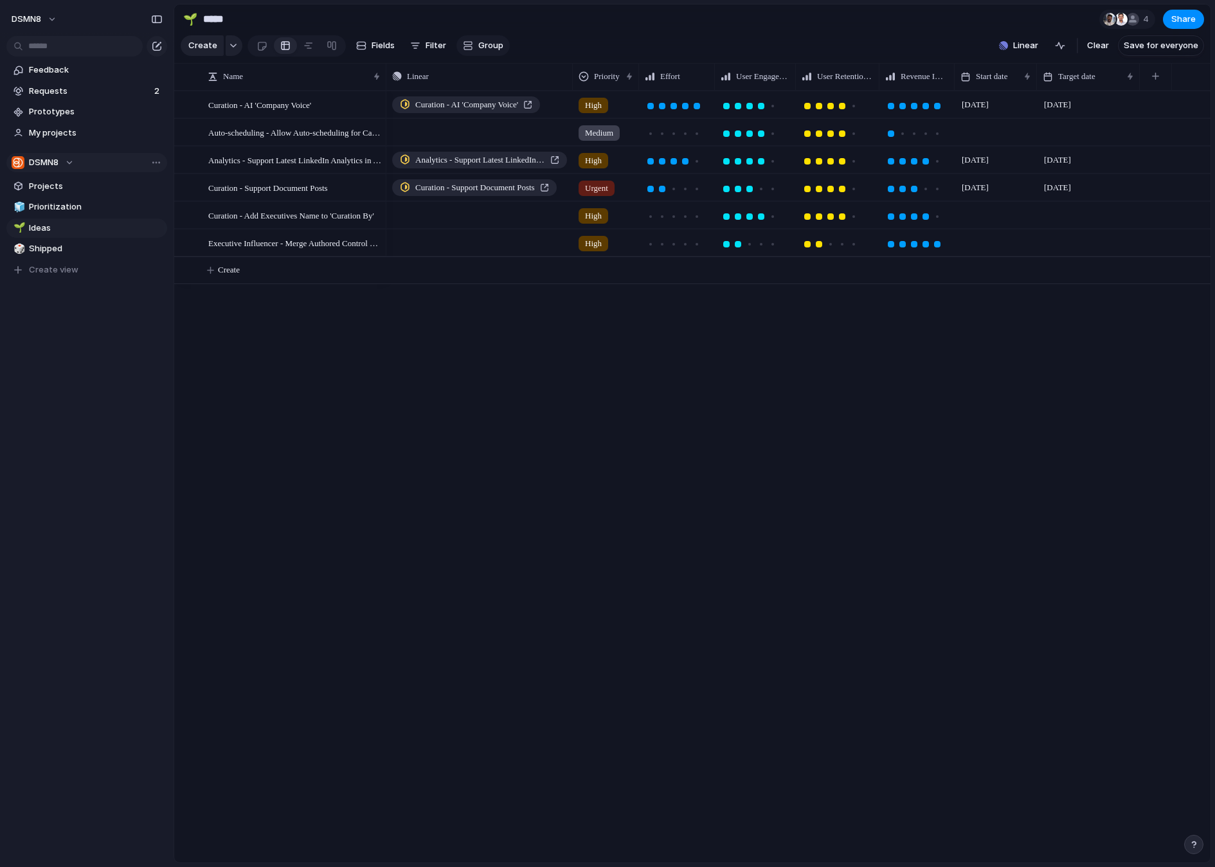
click at [478, 44] on span "Group" at bounding box center [490, 45] width 25 height 13
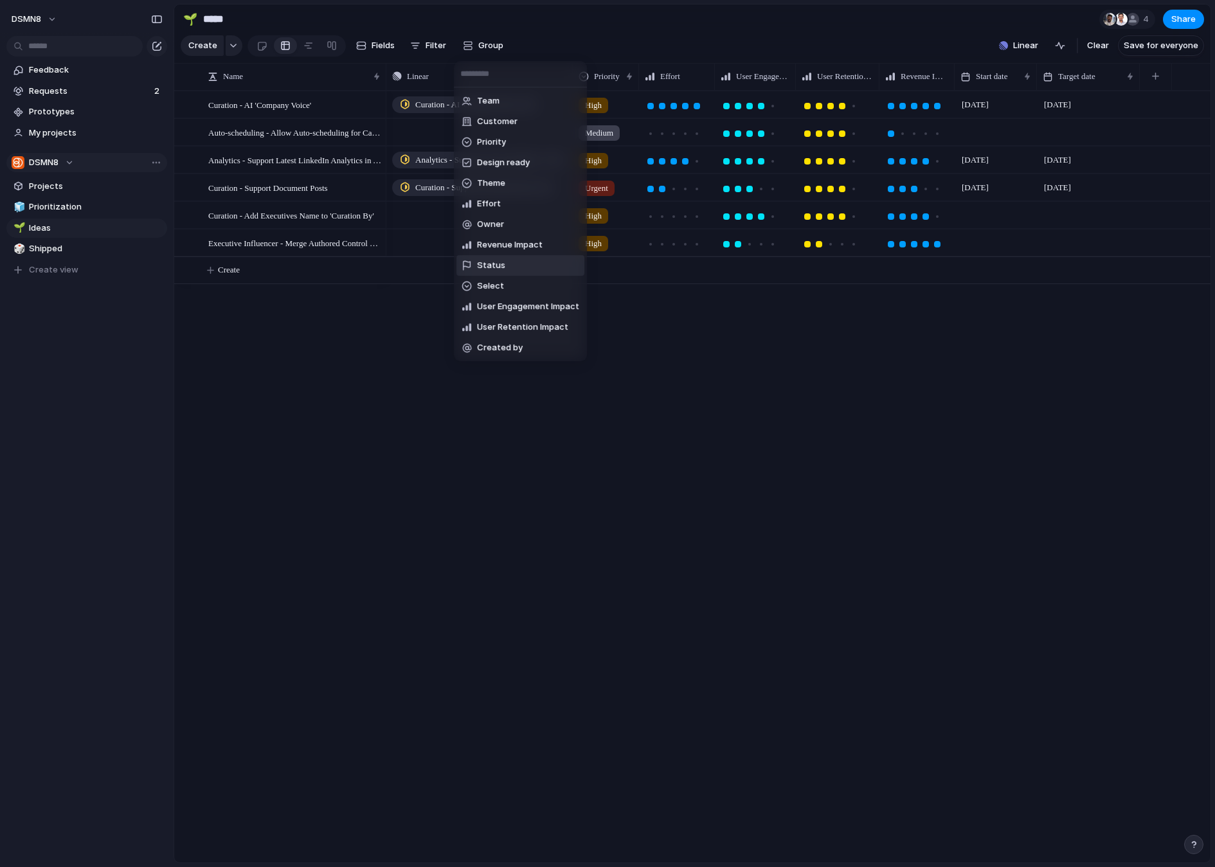
click at [499, 266] on span "Status" at bounding box center [491, 265] width 28 height 13
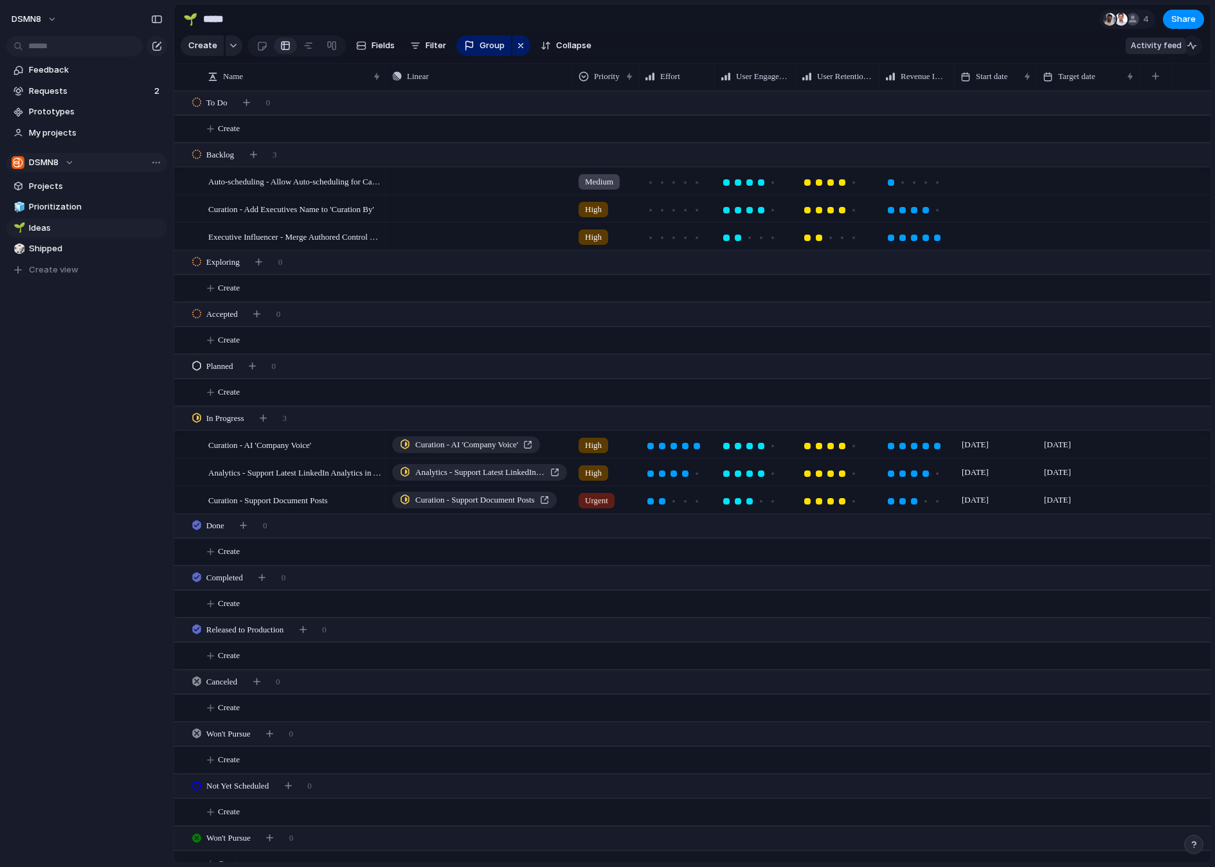
click at [1194, 46] on div "button" at bounding box center [1192, 45] width 10 height 10
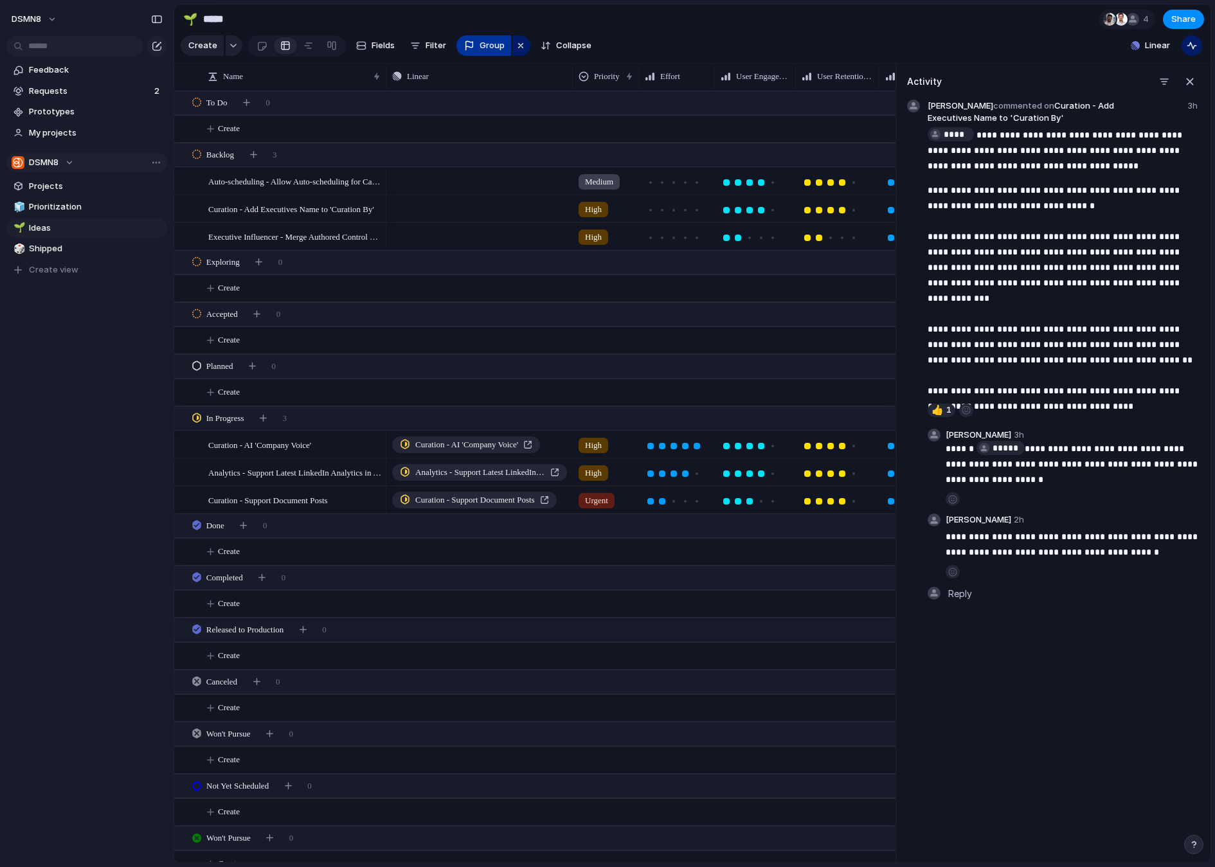
click at [490, 48] on span "Group" at bounding box center [492, 45] width 25 height 13
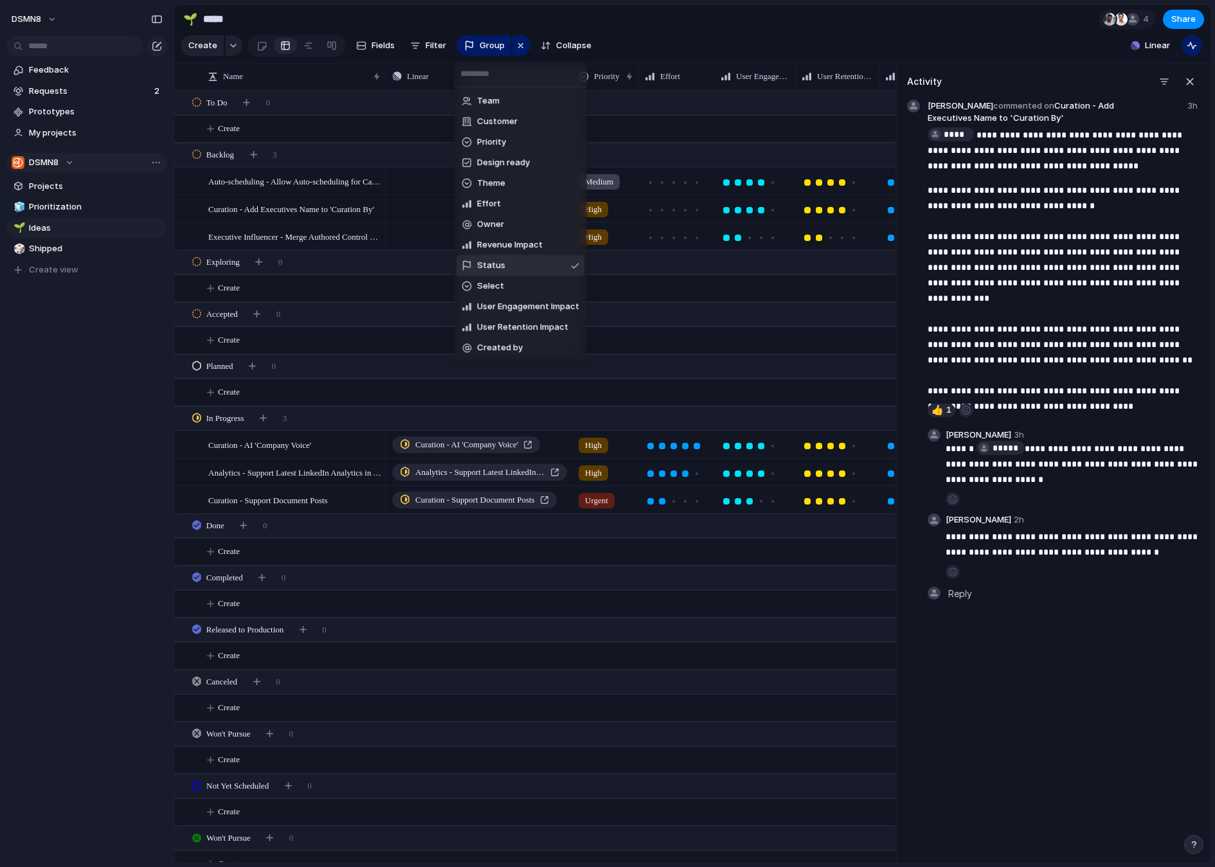
click at [503, 265] on li "Status" at bounding box center [520, 265] width 128 height 21
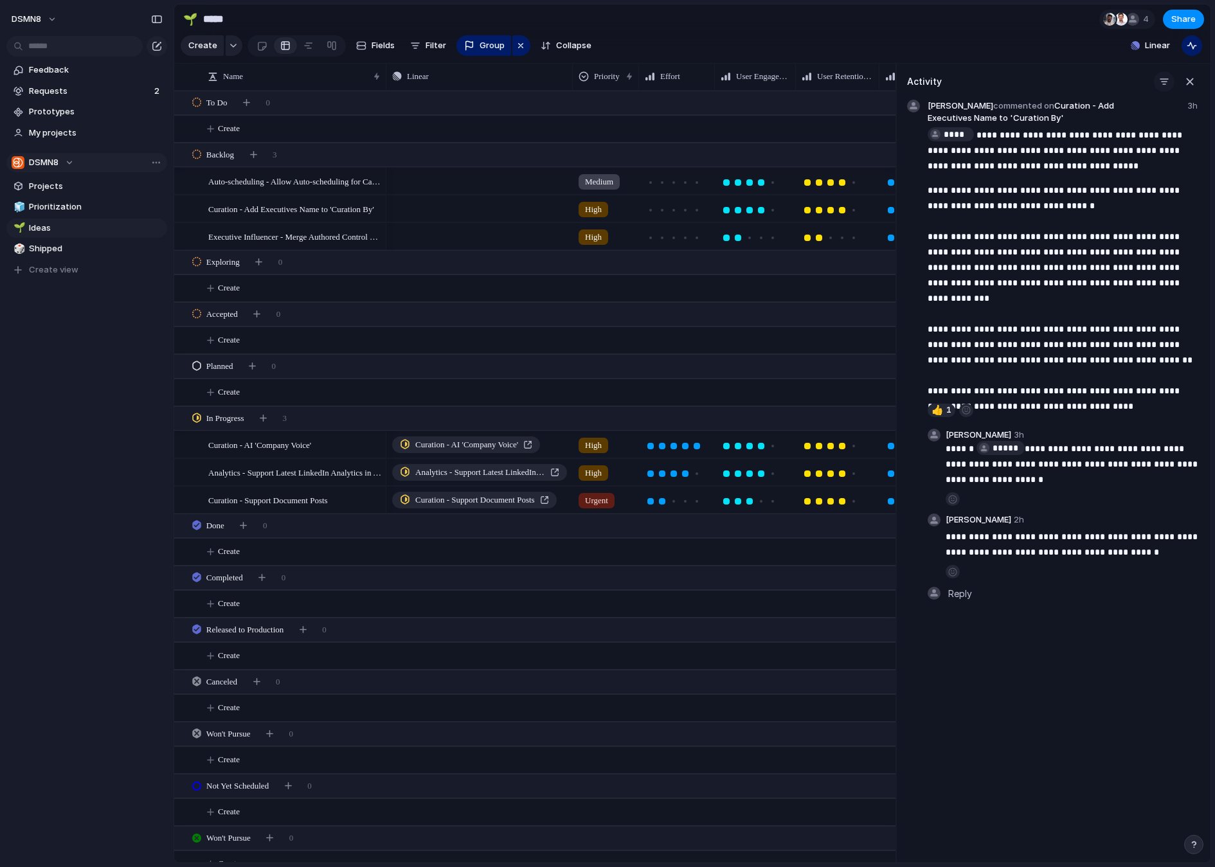
click at [1165, 82] on div "button" at bounding box center [1164, 81] width 10 height 10
click at [1164, 82] on div "Comments Updates Changes Feedback" at bounding box center [607, 433] width 1215 height 867
click at [1189, 80] on div "button" at bounding box center [1190, 82] width 14 height 14
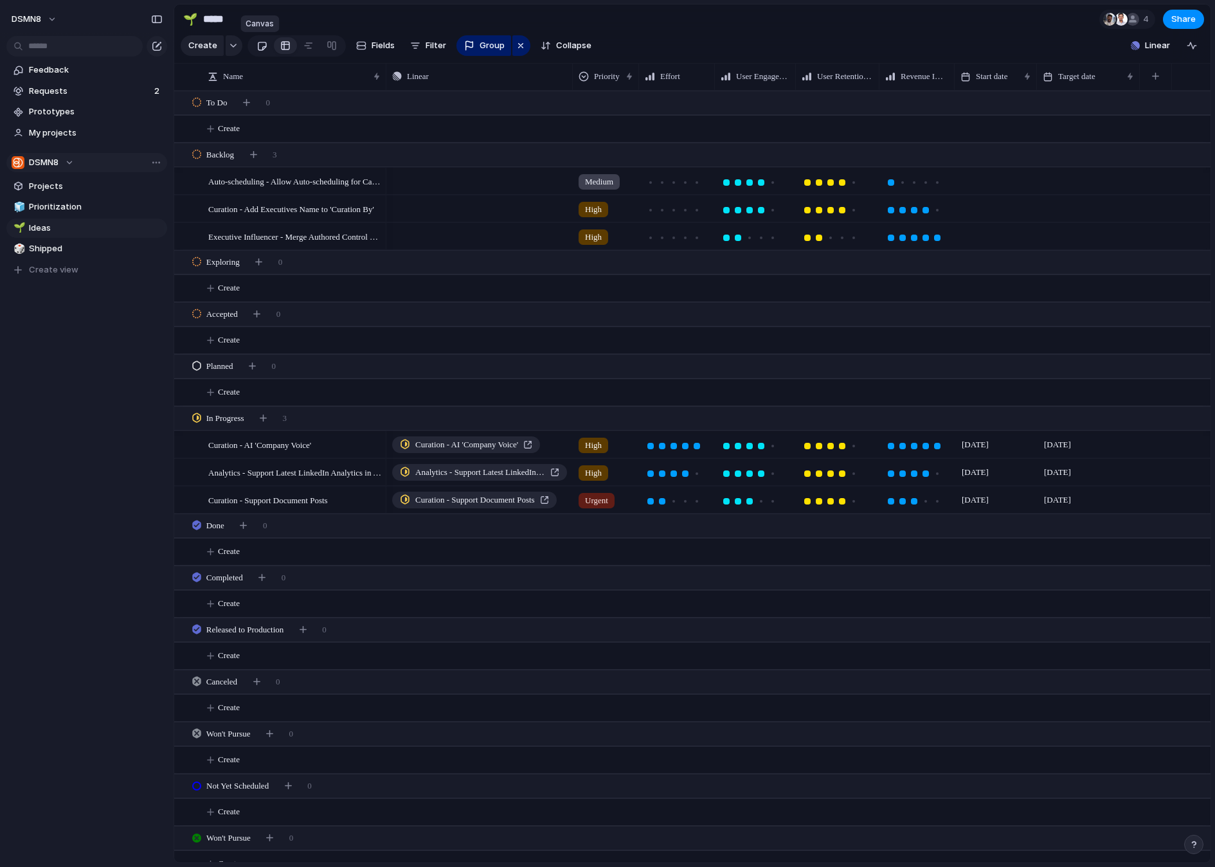
click at [258, 46] on div at bounding box center [261, 45] width 11 height 21
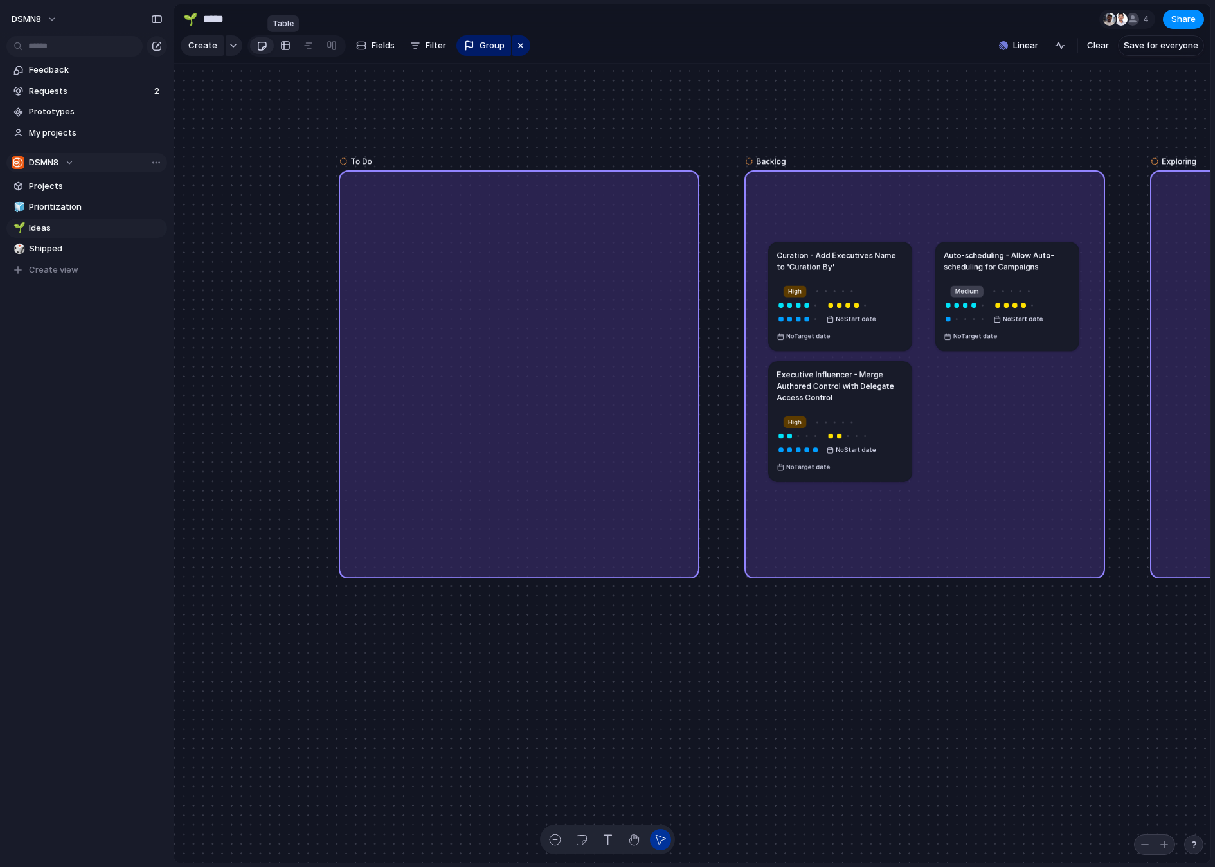
click at [280, 46] on div at bounding box center [285, 45] width 10 height 21
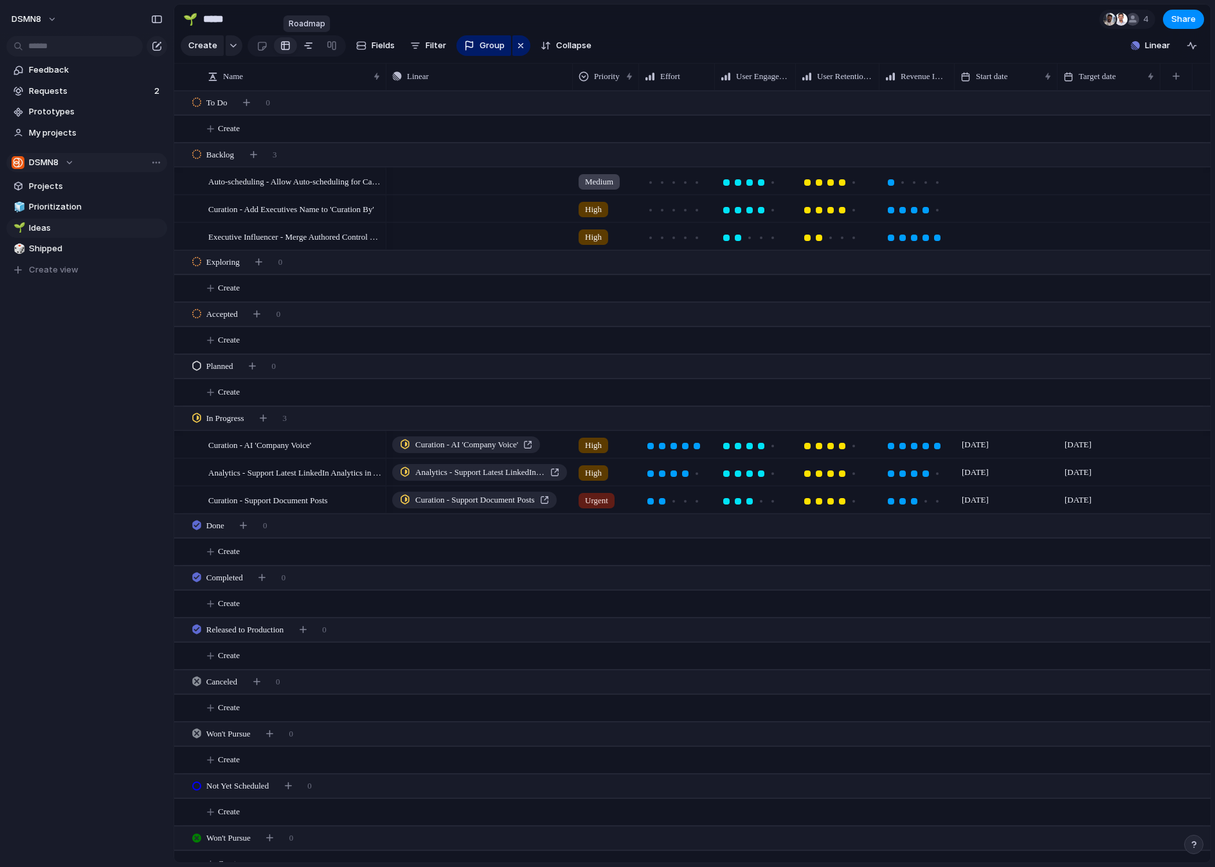
click at [306, 46] on div at bounding box center [308, 45] width 10 height 21
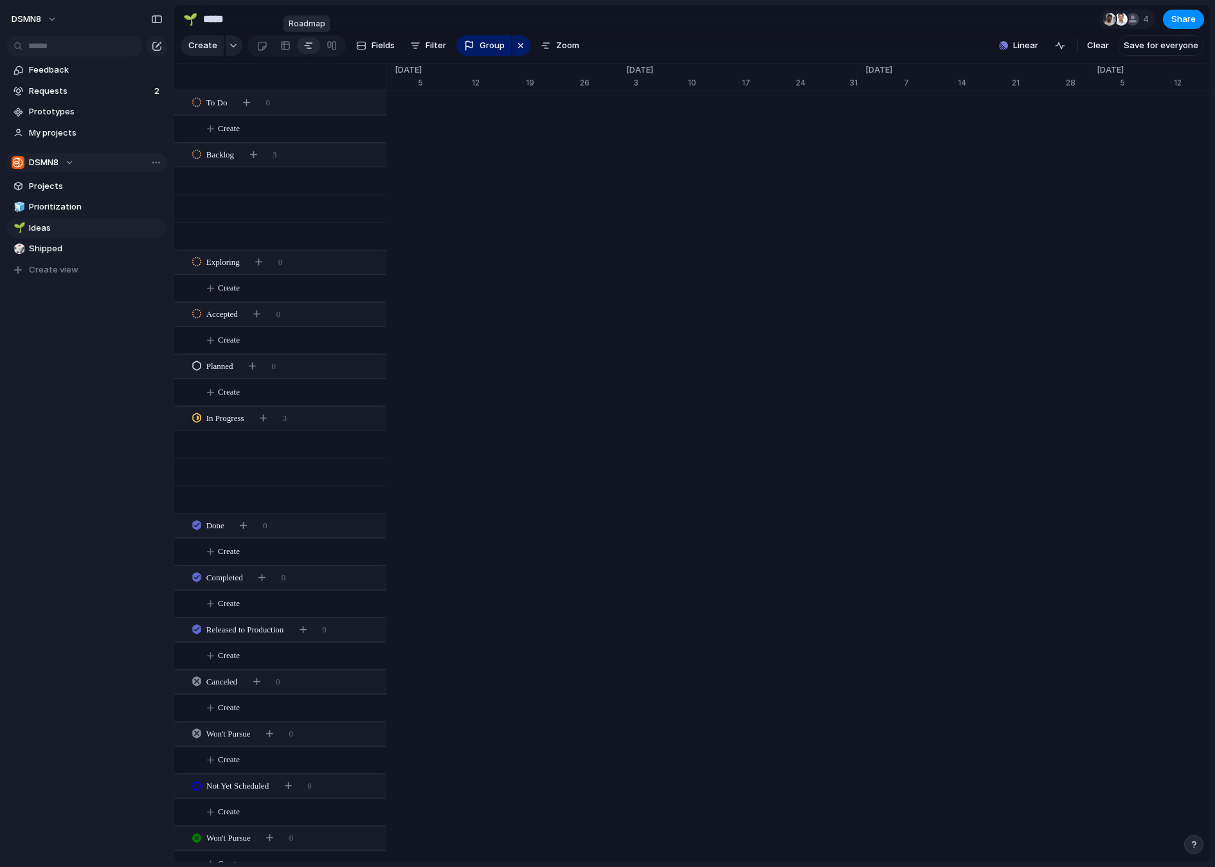
scroll to position [0, 8165]
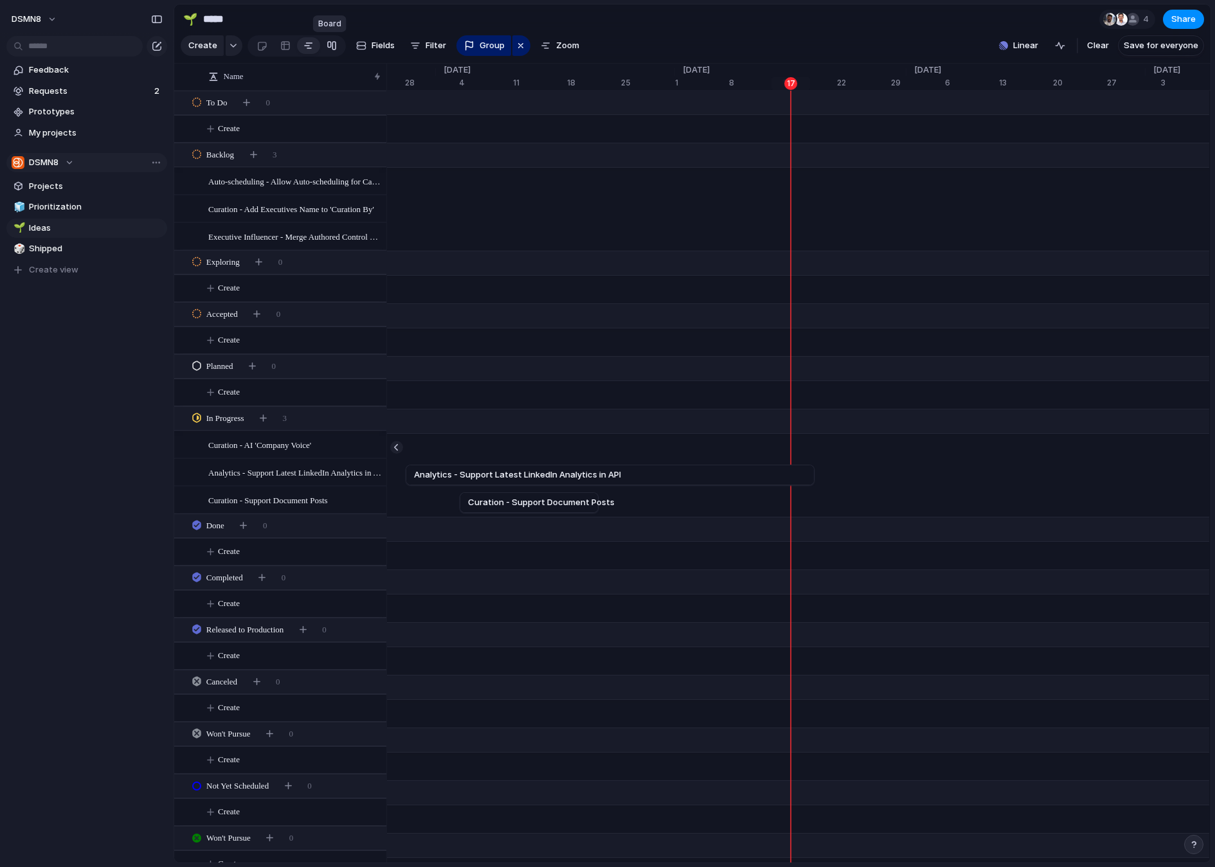
click at [334, 45] on link at bounding box center [331, 45] width 23 height 21
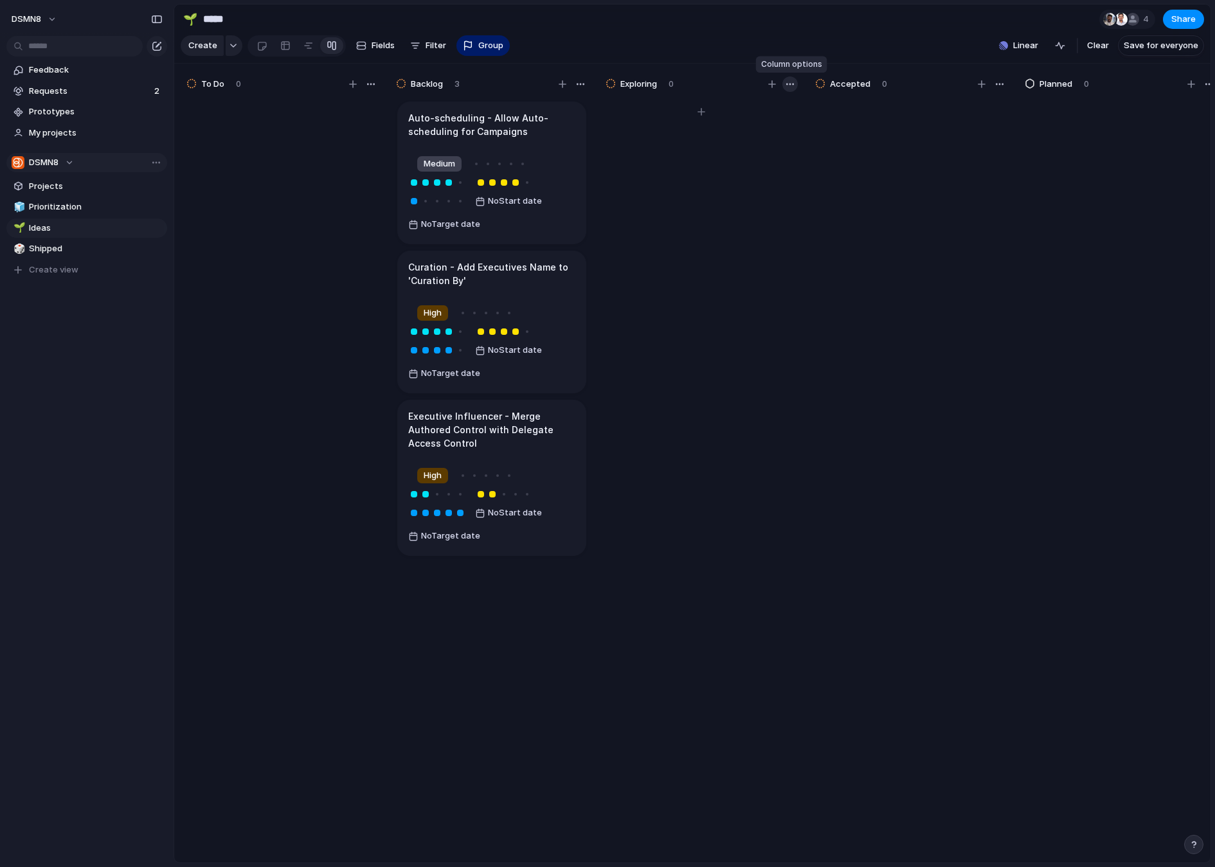
click at [791, 83] on div "button" at bounding box center [790, 84] width 10 height 10
click at [791, 83] on div "Change color" at bounding box center [607, 433] width 1215 height 867
click at [265, 45] on link at bounding box center [262, 45] width 24 height 21
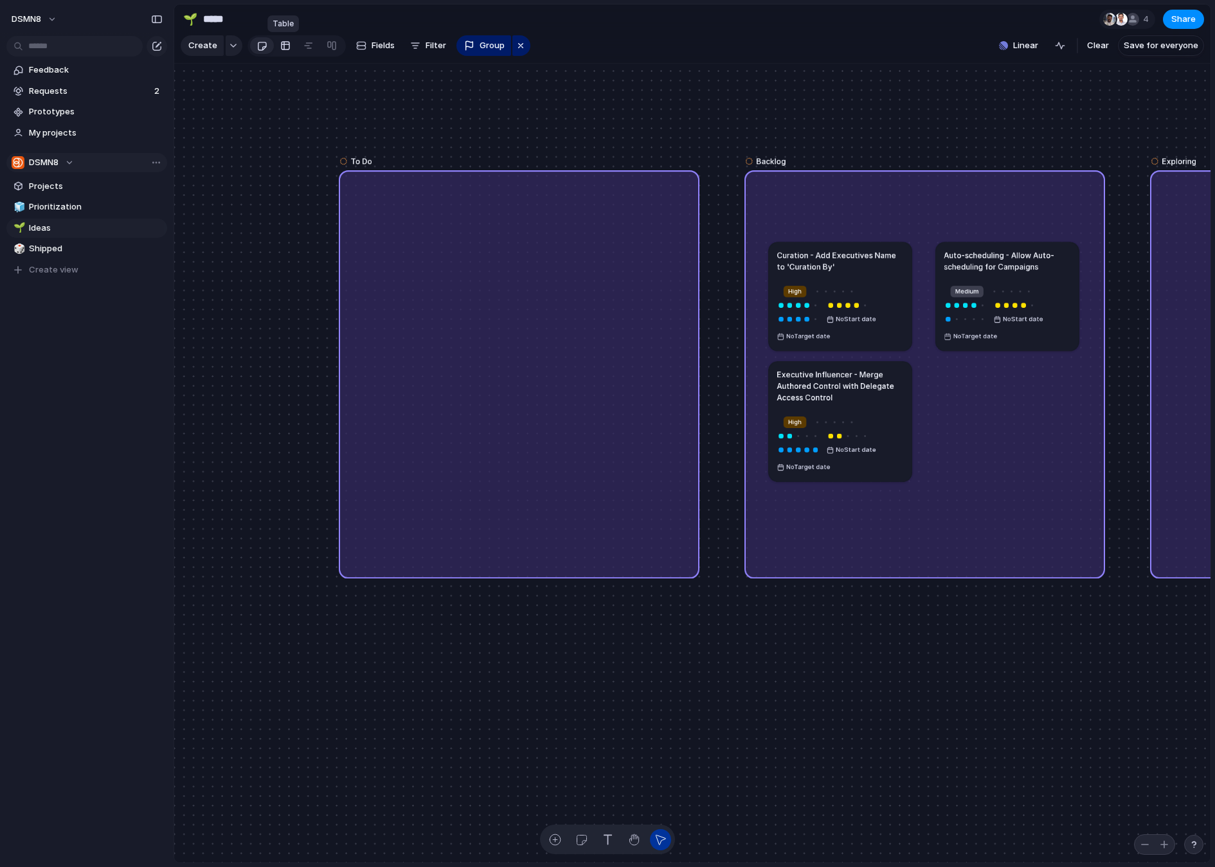
click at [280, 46] on div at bounding box center [285, 45] width 10 height 21
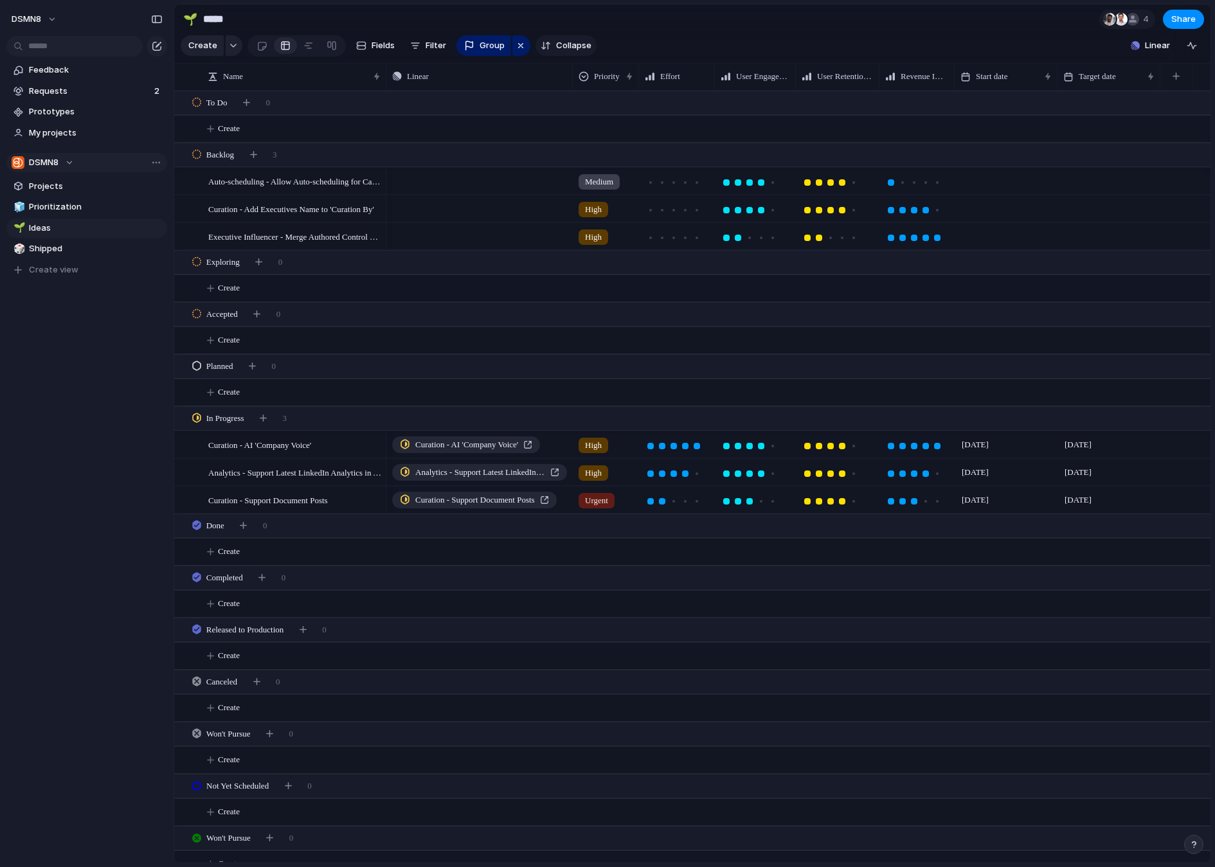
click at [543, 46] on div "button" at bounding box center [546, 45] width 10 height 10
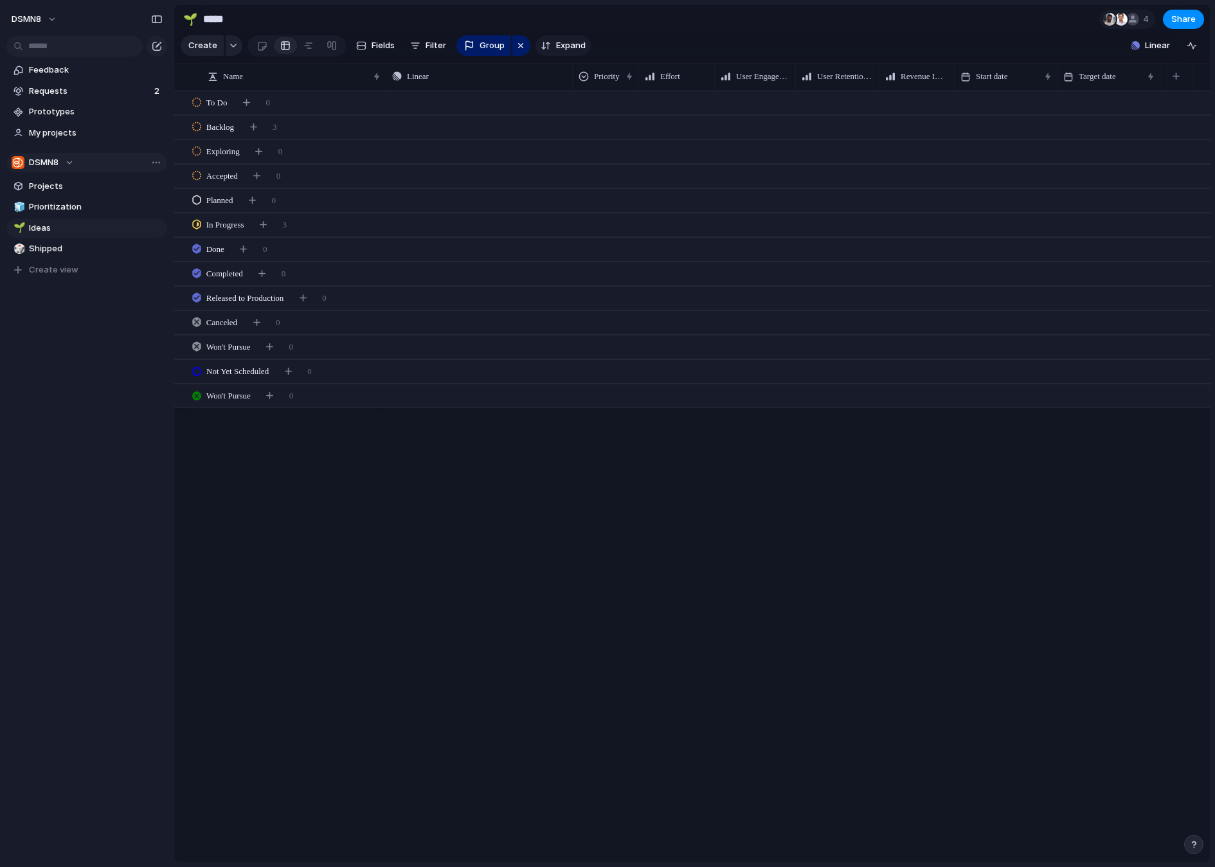
click at [543, 46] on div "button" at bounding box center [546, 45] width 10 height 10
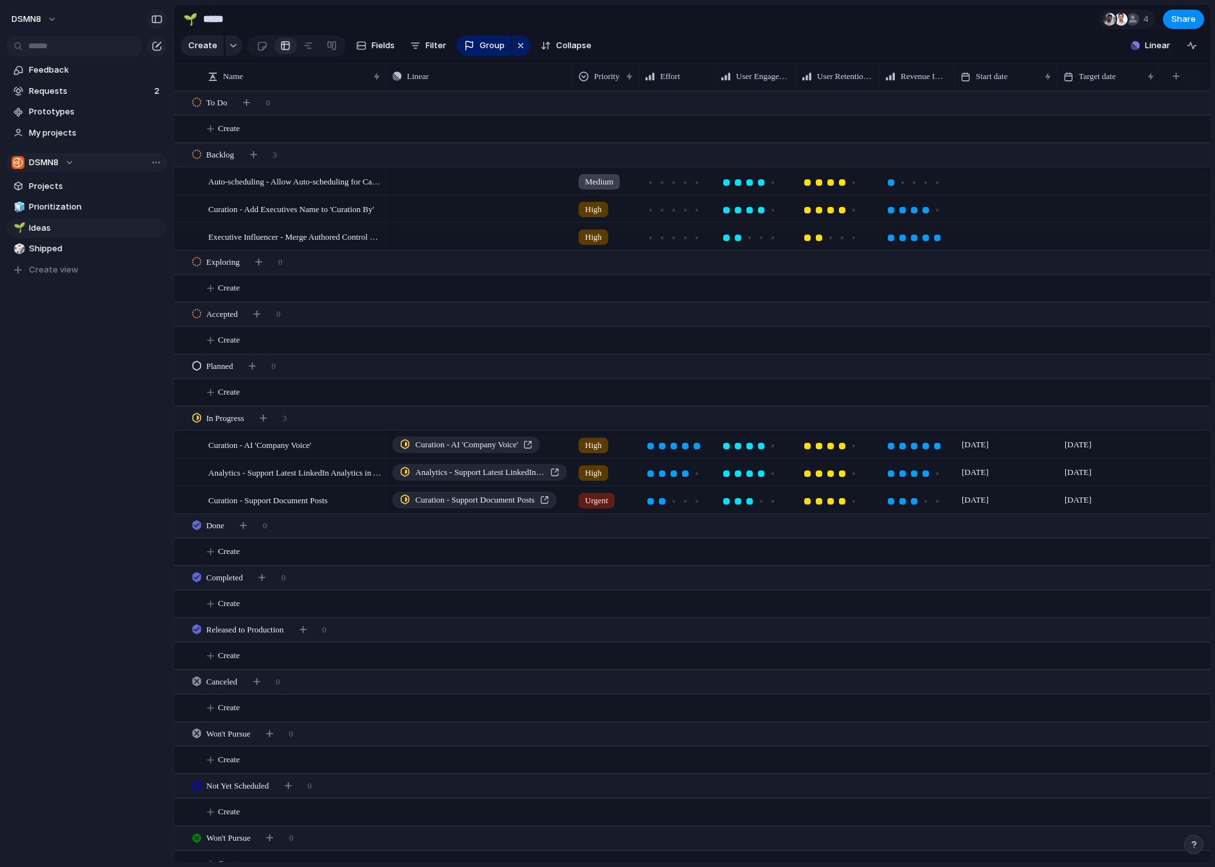
click at [159, 19] on div "button" at bounding box center [157, 19] width 12 height 9
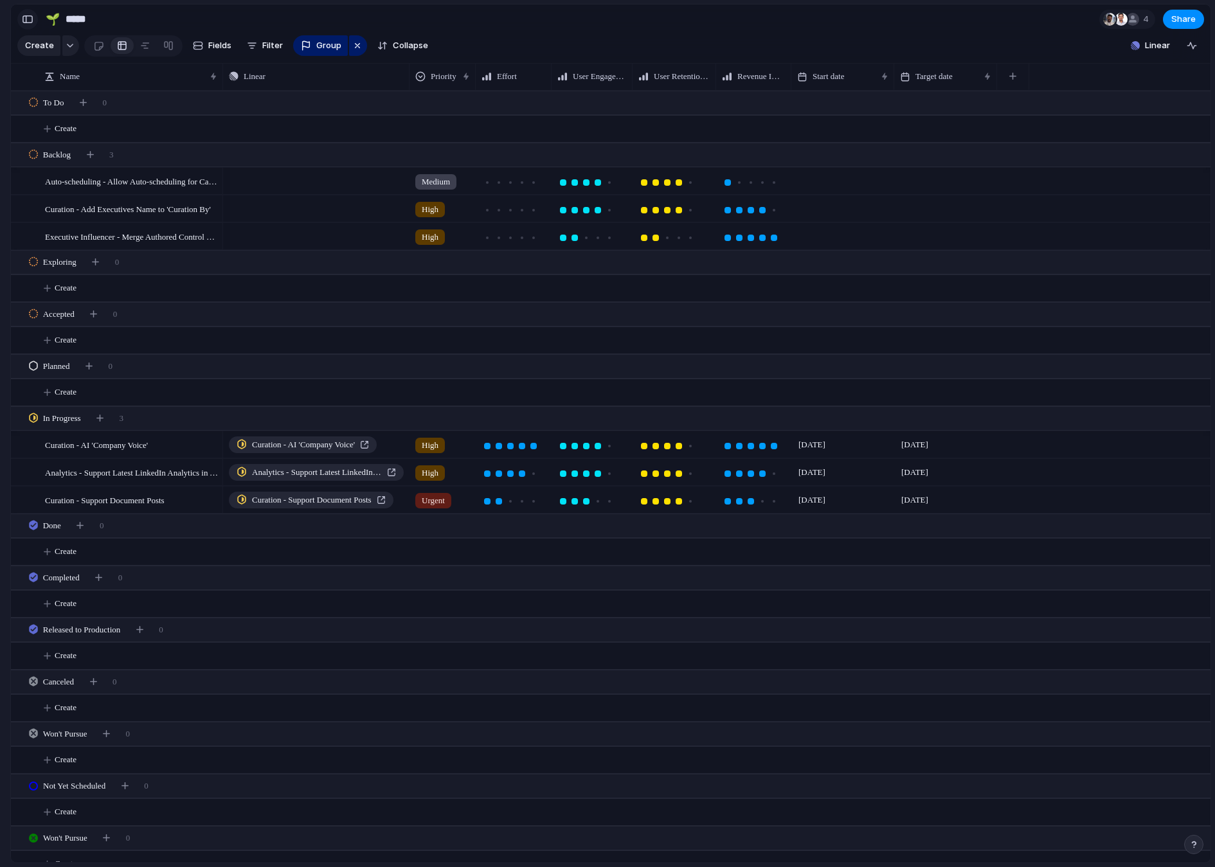
click at [30, 19] on div "button" at bounding box center [28, 19] width 12 height 9
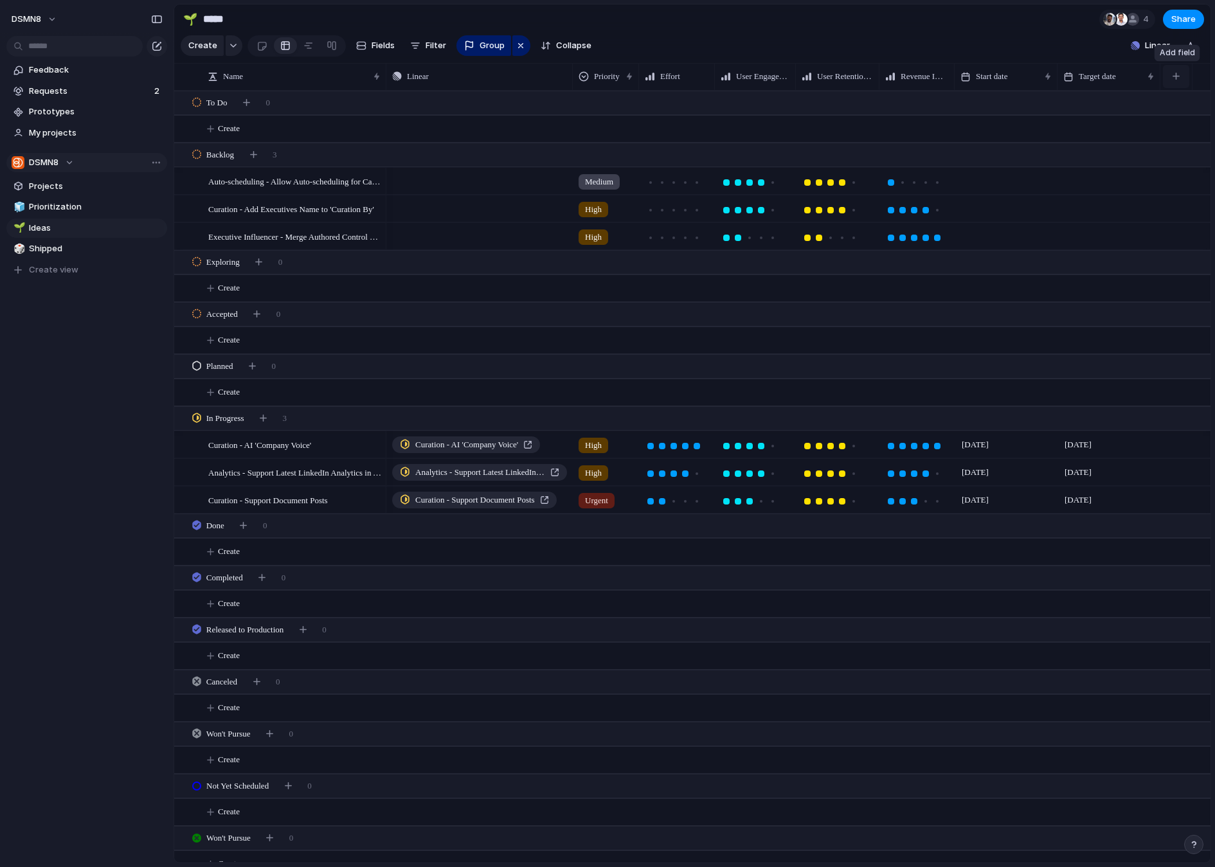
click at [1181, 75] on button "button" at bounding box center [1176, 76] width 26 height 23
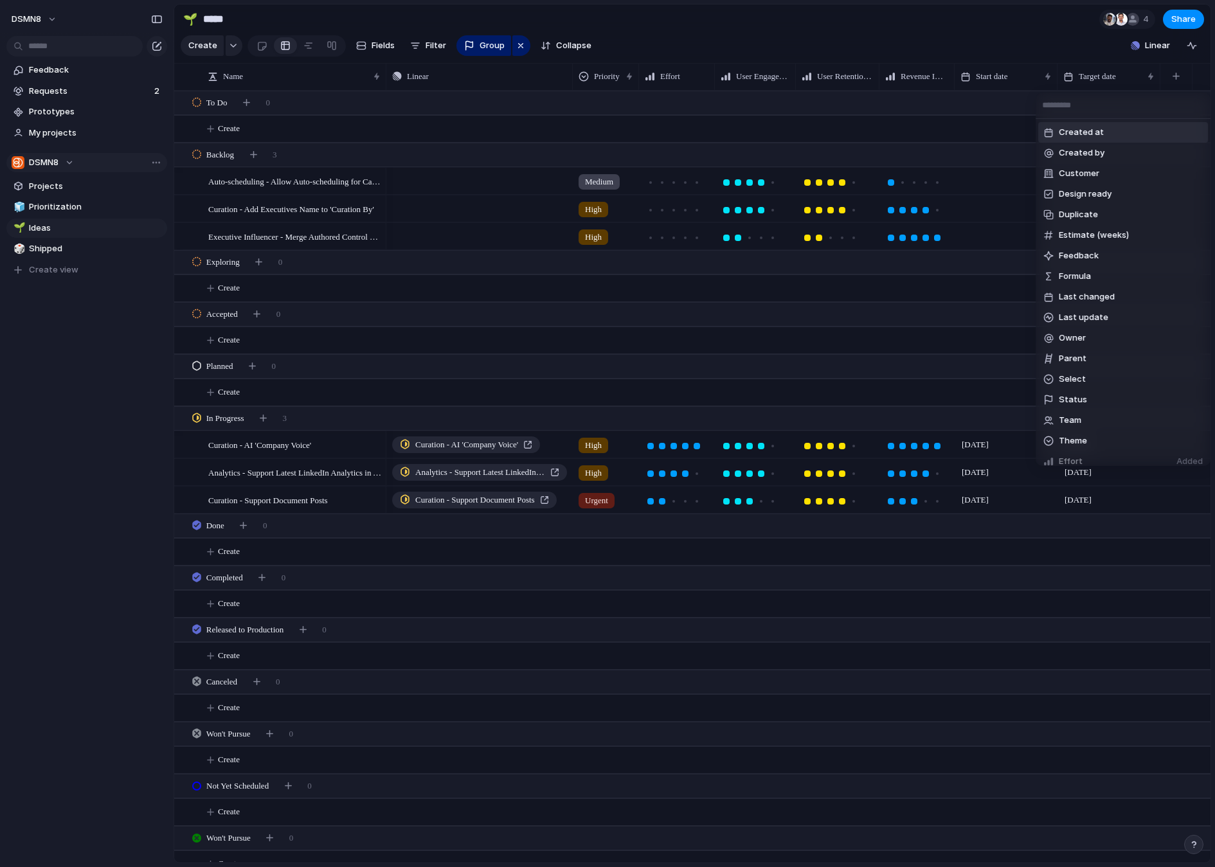
click at [1178, 74] on div "Created at Created by Customer Design ready Duplicate Estimate (weeks) Feedback…" at bounding box center [607, 433] width 1215 height 867
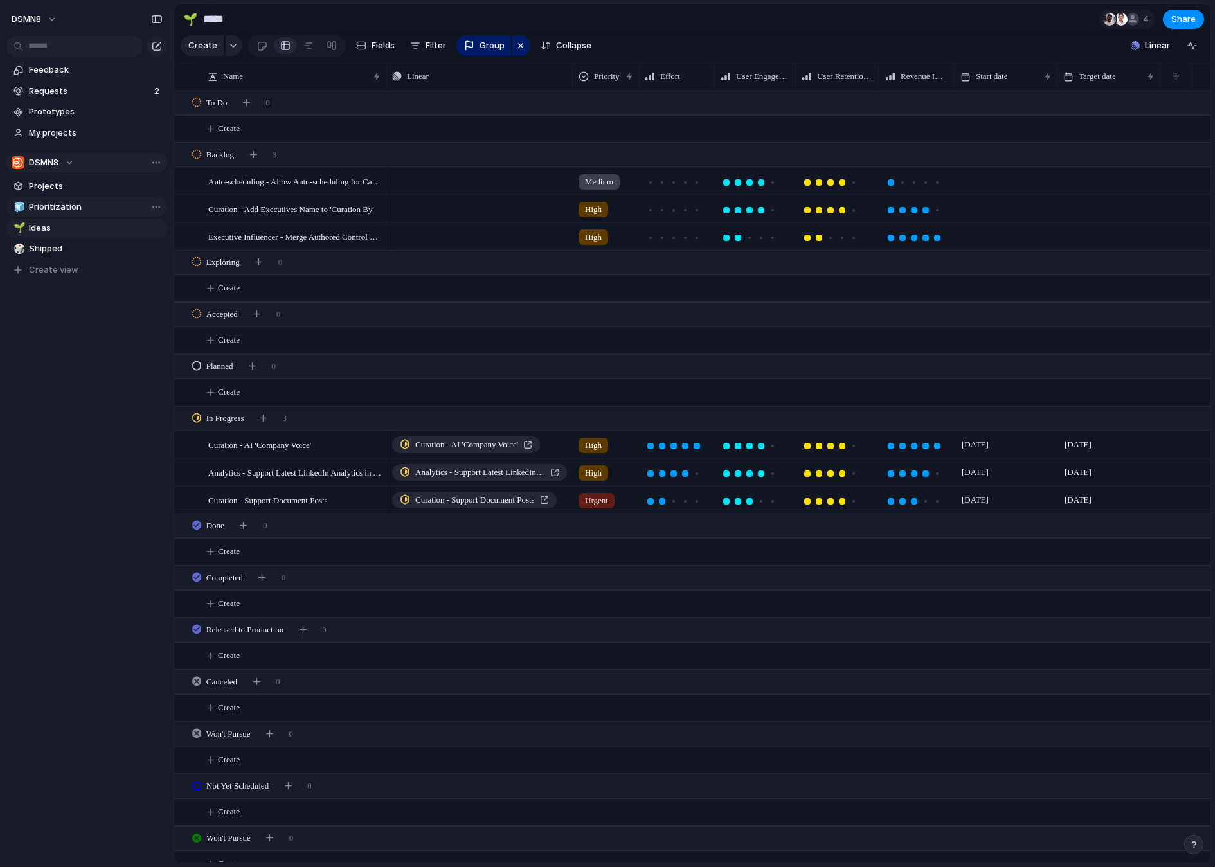
click at [75, 204] on span "Prioritization" at bounding box center [96, 207] width 134 height 13
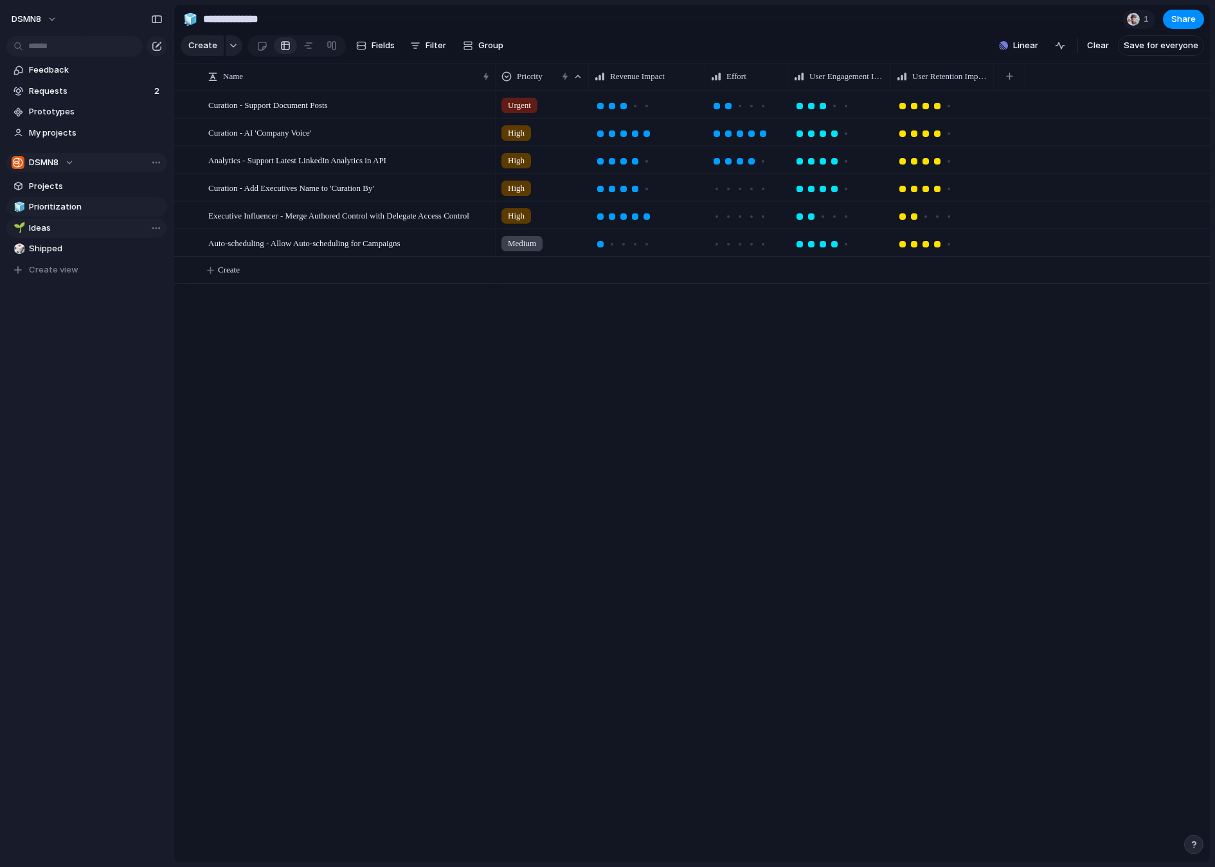
click at [64, 233] on span "Ideas" at bounding box center [96, 228] width 134 height 13
type input "*****"
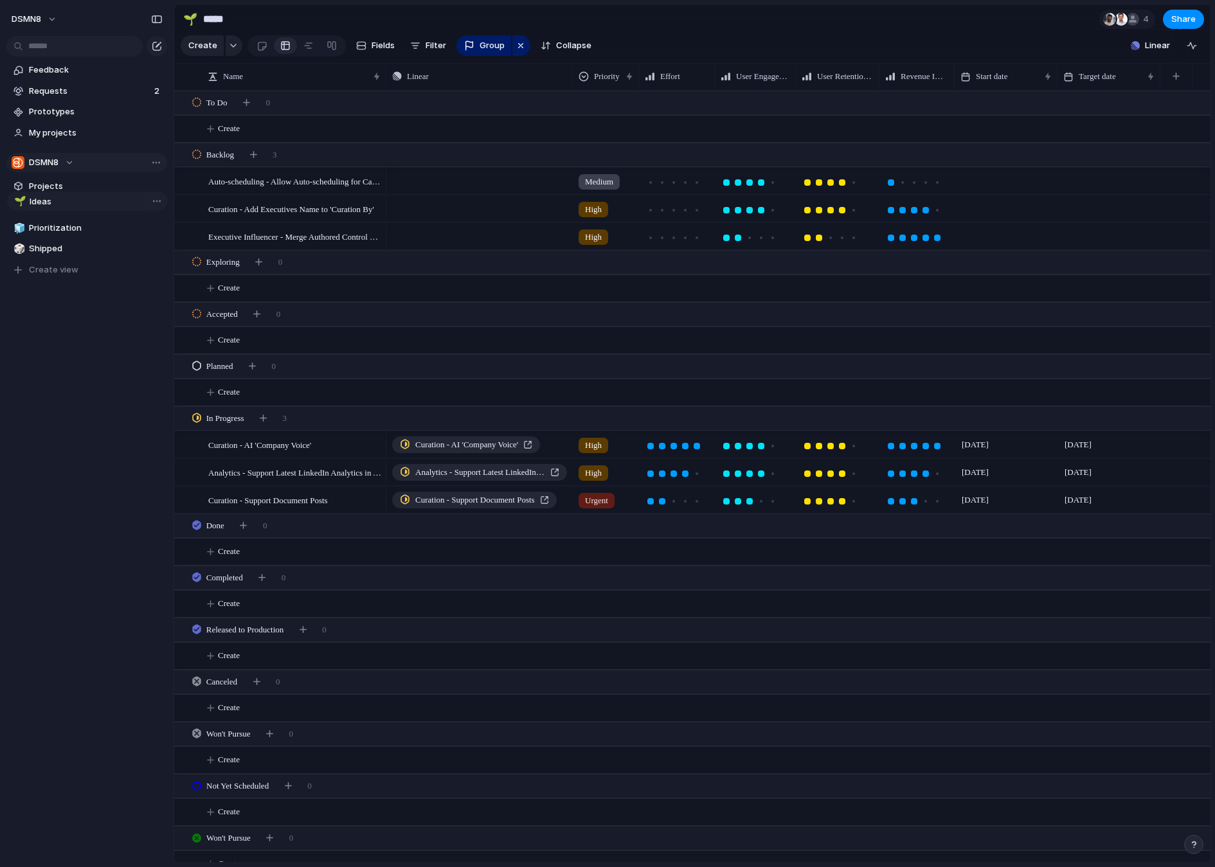
drag, startPoint x: 67, startPoint y: 232, endPoint x: 67, endPoint y: 206, distance: 26.4
click at [67, 206] on div "🧊 Prioritization 🌱 Ideas 🎲 Shipped 🌱 Ideas To pick up a draggable item, press t…" at bounding box center [86, 238] width 161 height 82
click at [289, 103] on div "To Do 0" at bounding box center [693, 102] width 1039 height 23
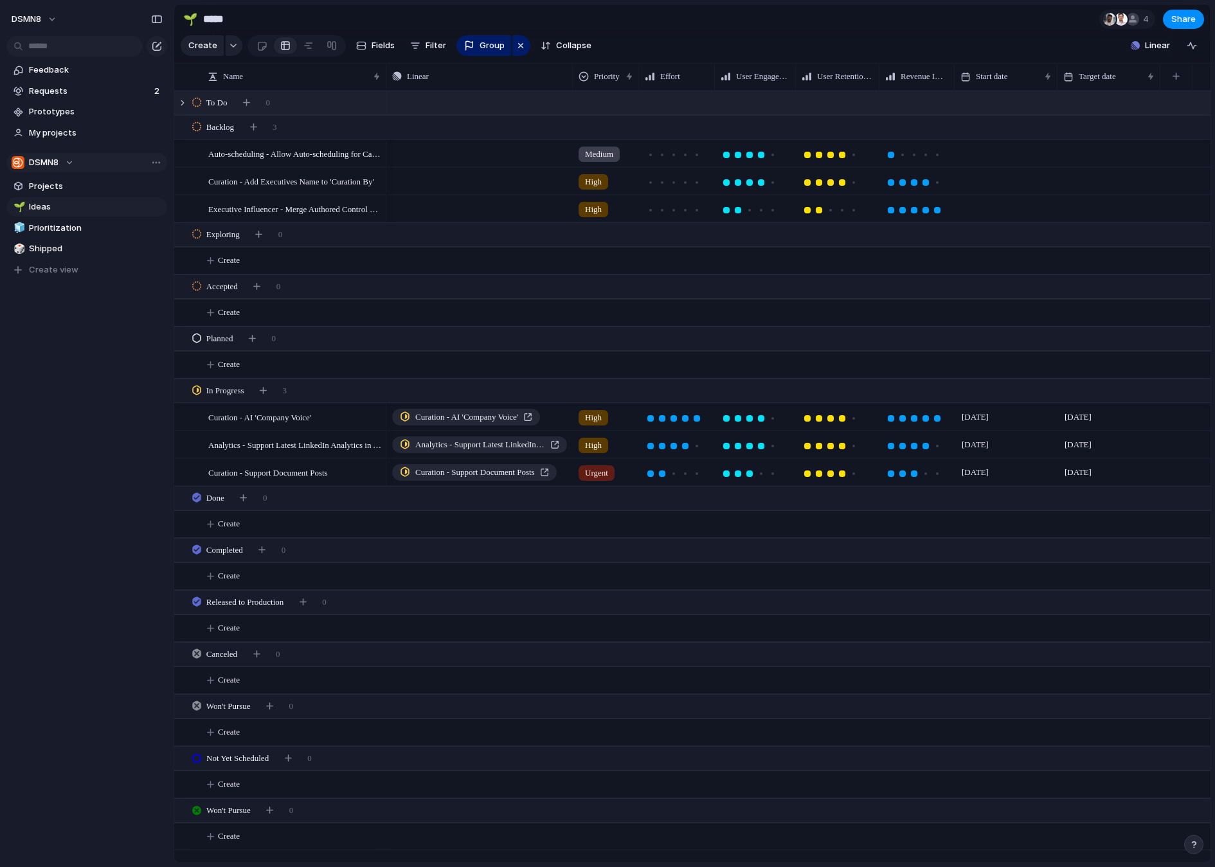
click at [289, 103] on div "To Do 0" at bounding box center [693, 102] width 1039 height 23
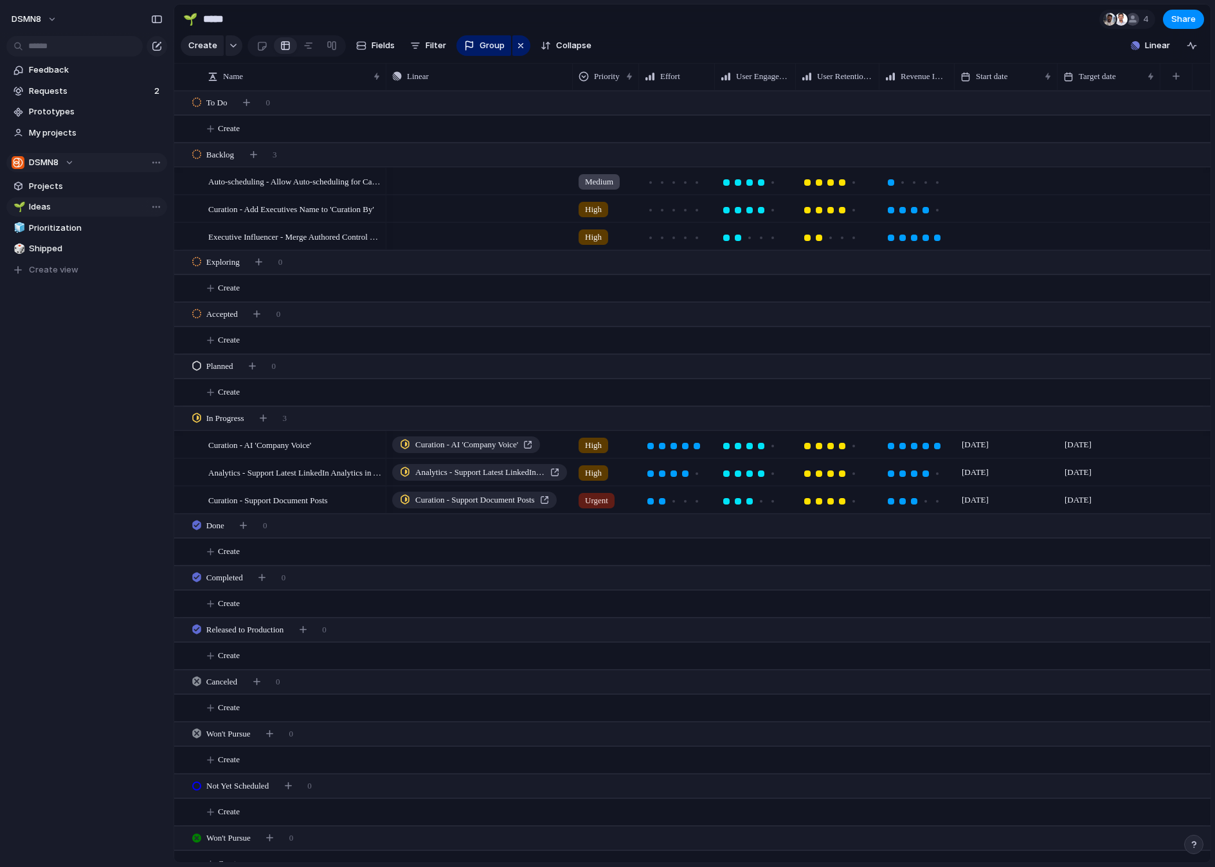
click at [66, 207] on div "🌱 Ideas 🧊 Prioritization 🎲 Shipped 🌱 Ideas To pick up a draggable item, press t…" at bounding box center [86, 238] width 161 height 82
click at [516, 46] on div "button" at bounding box center [521, 45] width 10 height 15
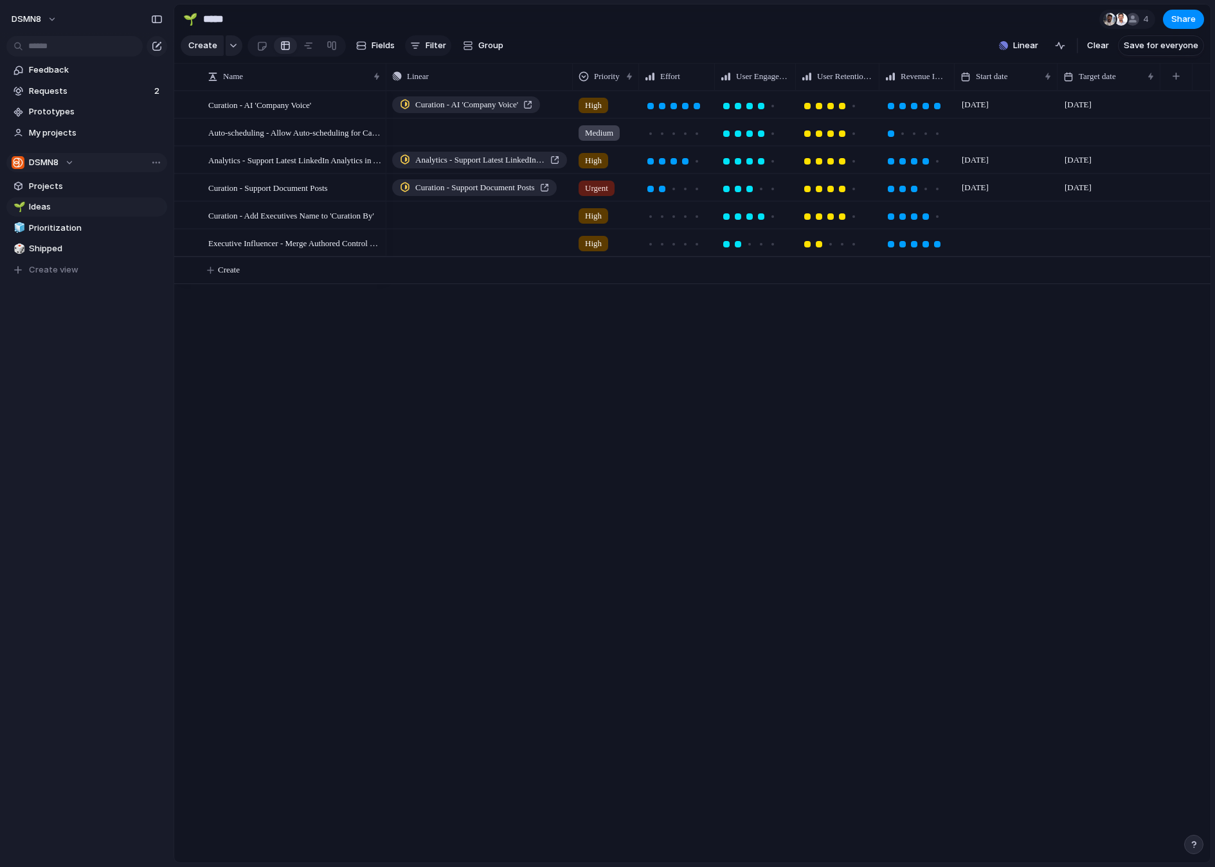
click at [426, 46] on span "Filter" at bounding box center [436, 45] width 21 height 13
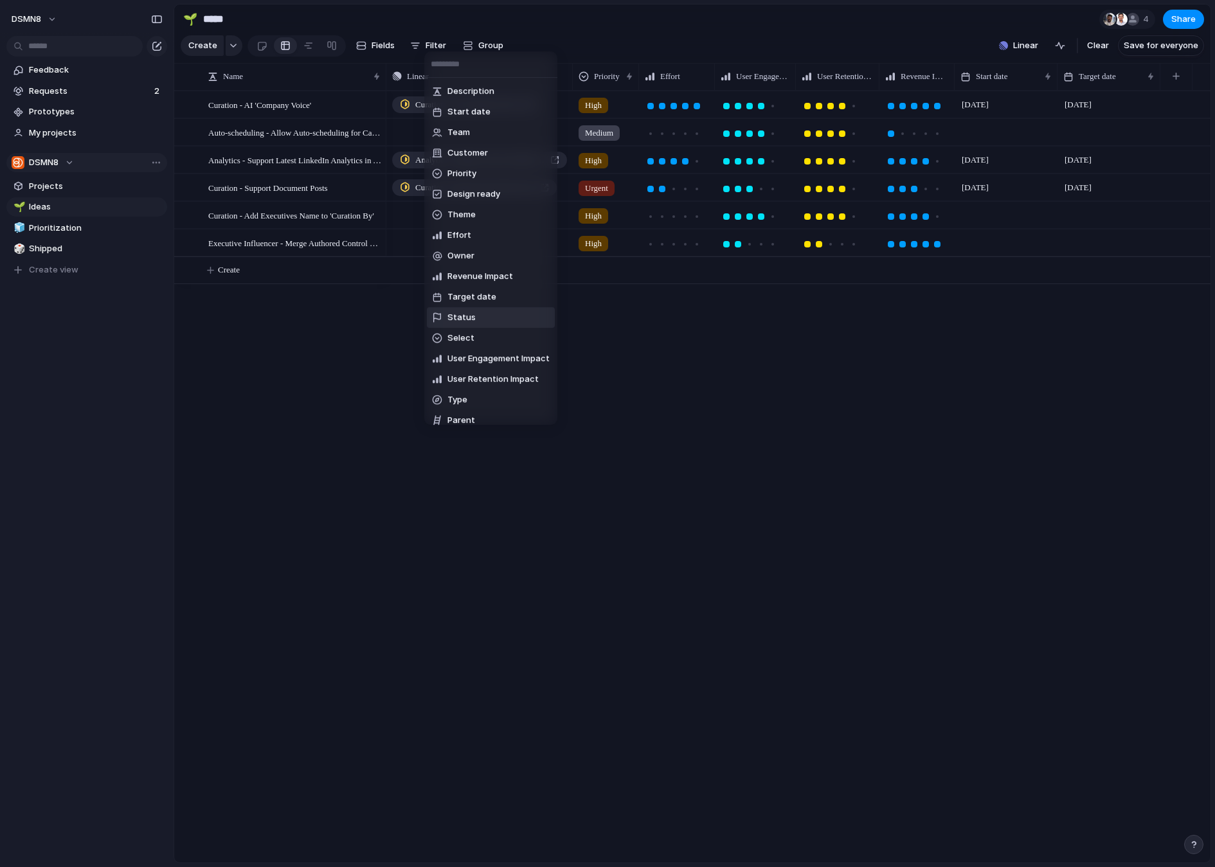
click at [483, 318] on li "Status" at bounding box center [491, 317] width 128 height 21
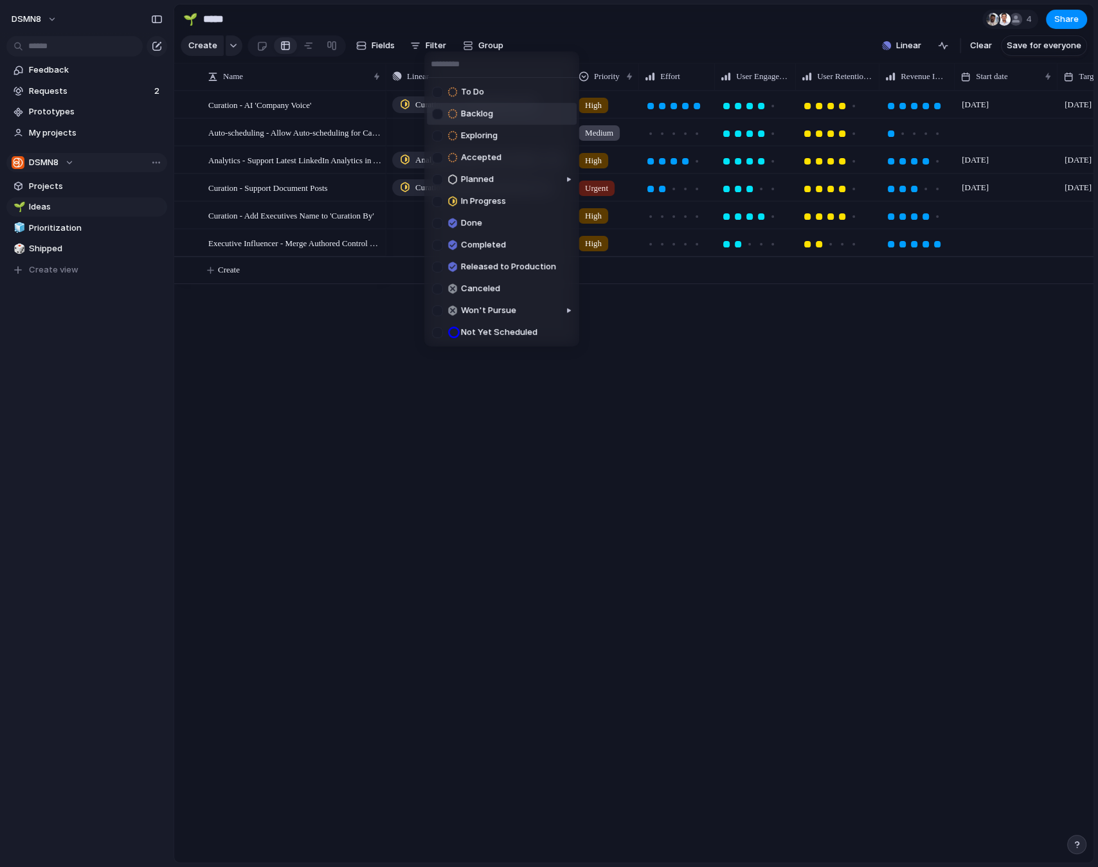
click at [438, 115] on div at bounding box center [437, 114] width 11 height 11
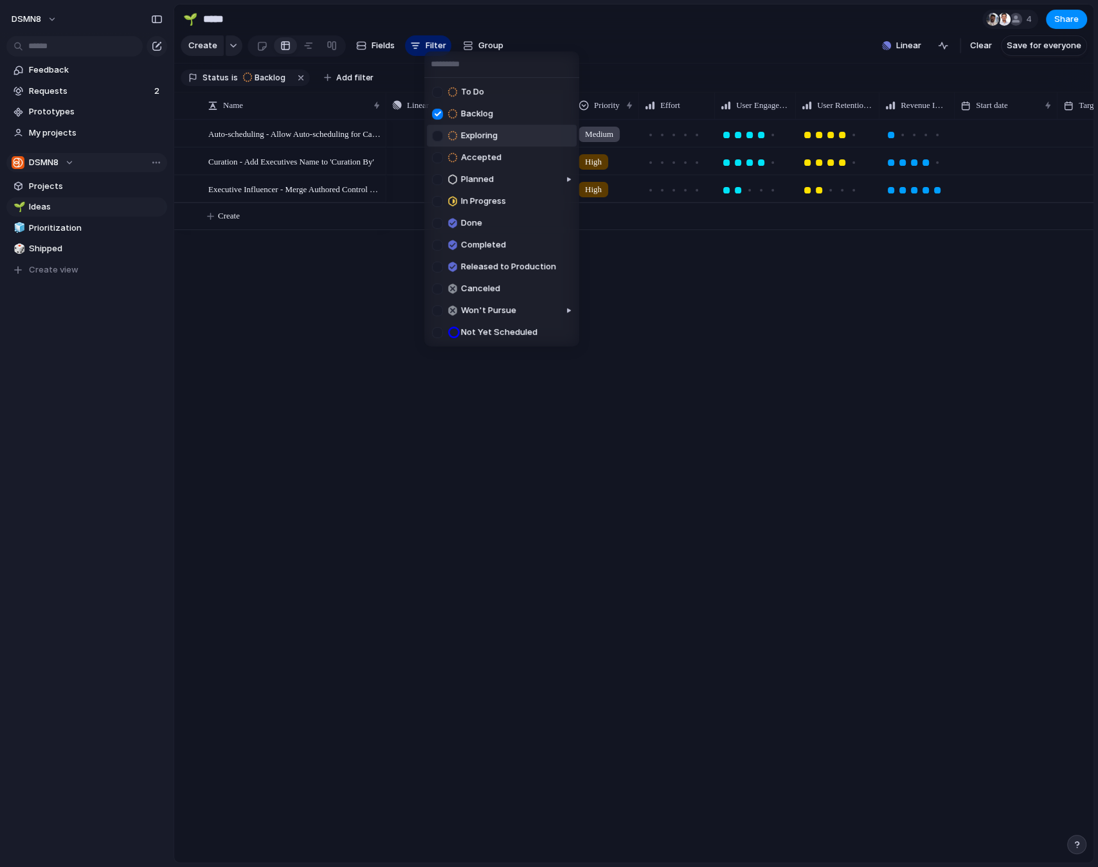
click at [438, 136] on div at bounding box center [437, 135] width 11 height 11
click at [438, 159] on div at bounding box center [437, 157] width 11 height 11
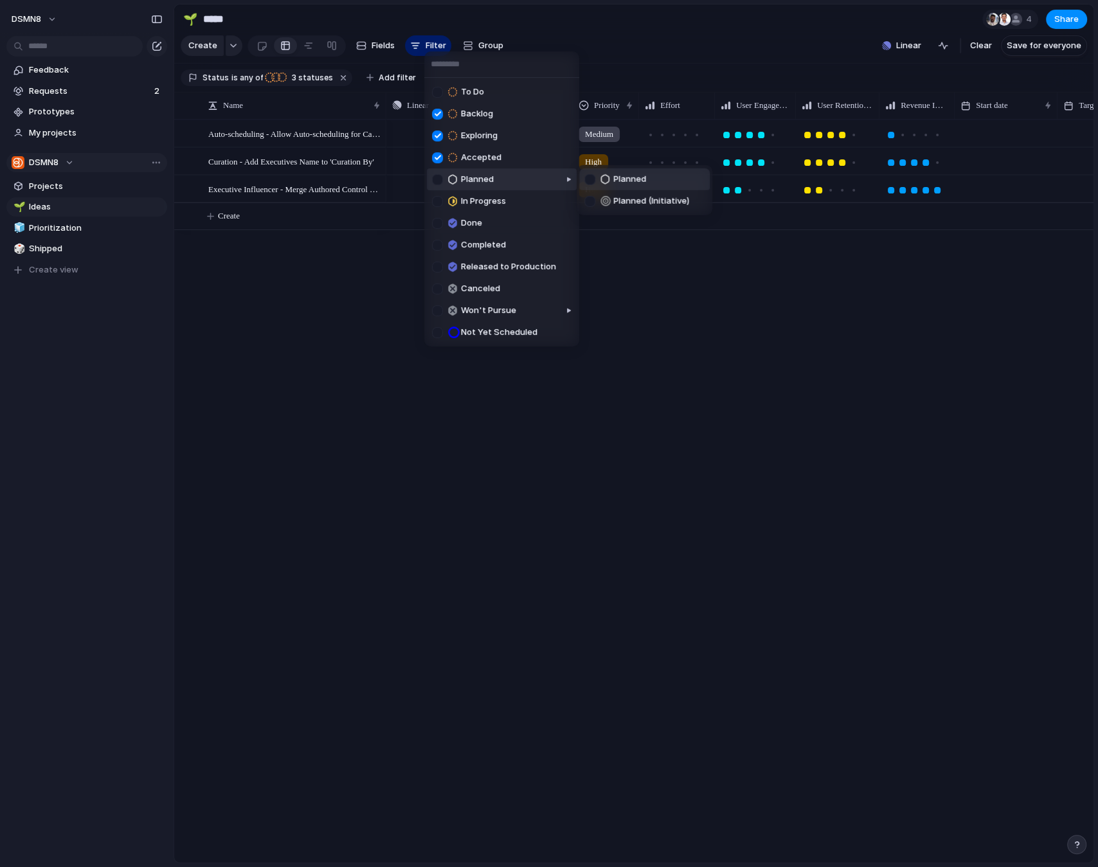
click at [438, 181] on div at bounding box center [437, 179] width 11 height 11
click at [438, 199] on div at bounding box center [437, 201] width 11 height 11
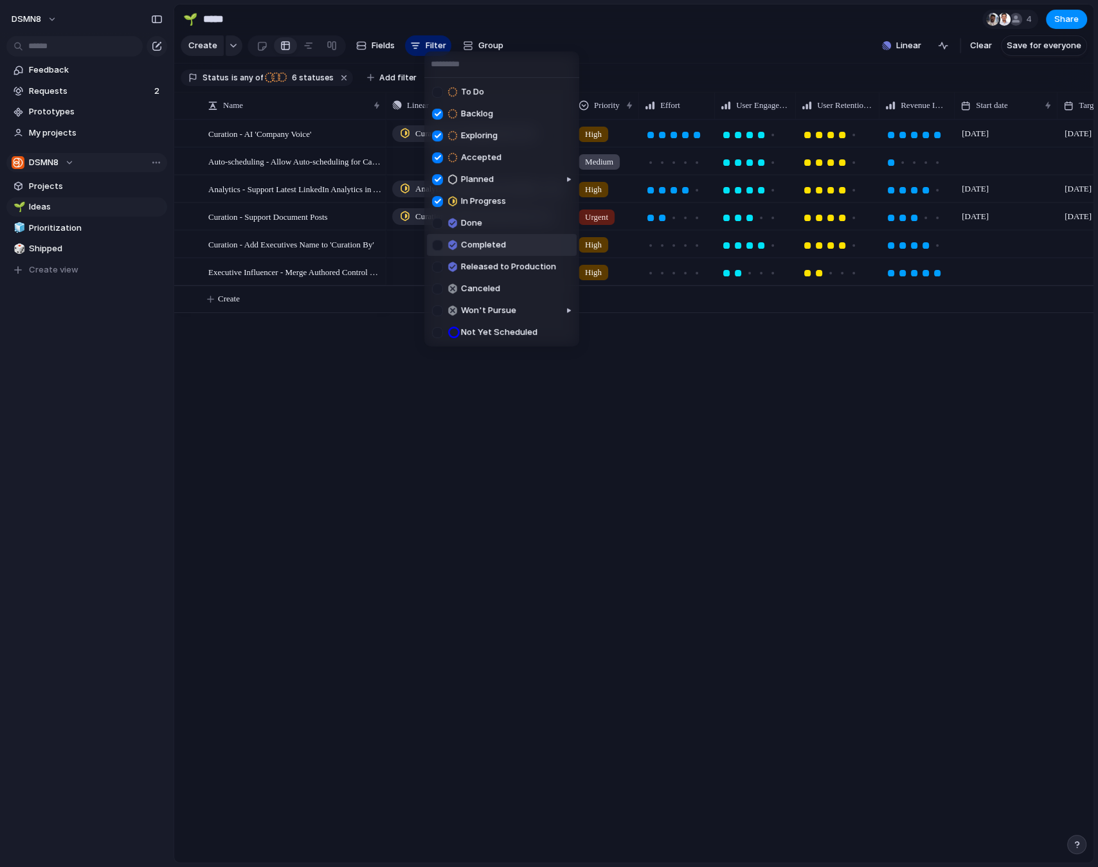
click at [439, 244] on div at bounding box center [437, 245] width 11 height 11
click at [438, 267] on div at bounding box center [437, 267] width 11 height 11
click at [439, 310] on div at bounding box center [437, 310] width 11 height 11
click at [451, 427] on div "To Do Backlog Exploring Accepted Planned In Progress Done Completed Released to…" at bounding box center [549, 433] width 1098 height 867
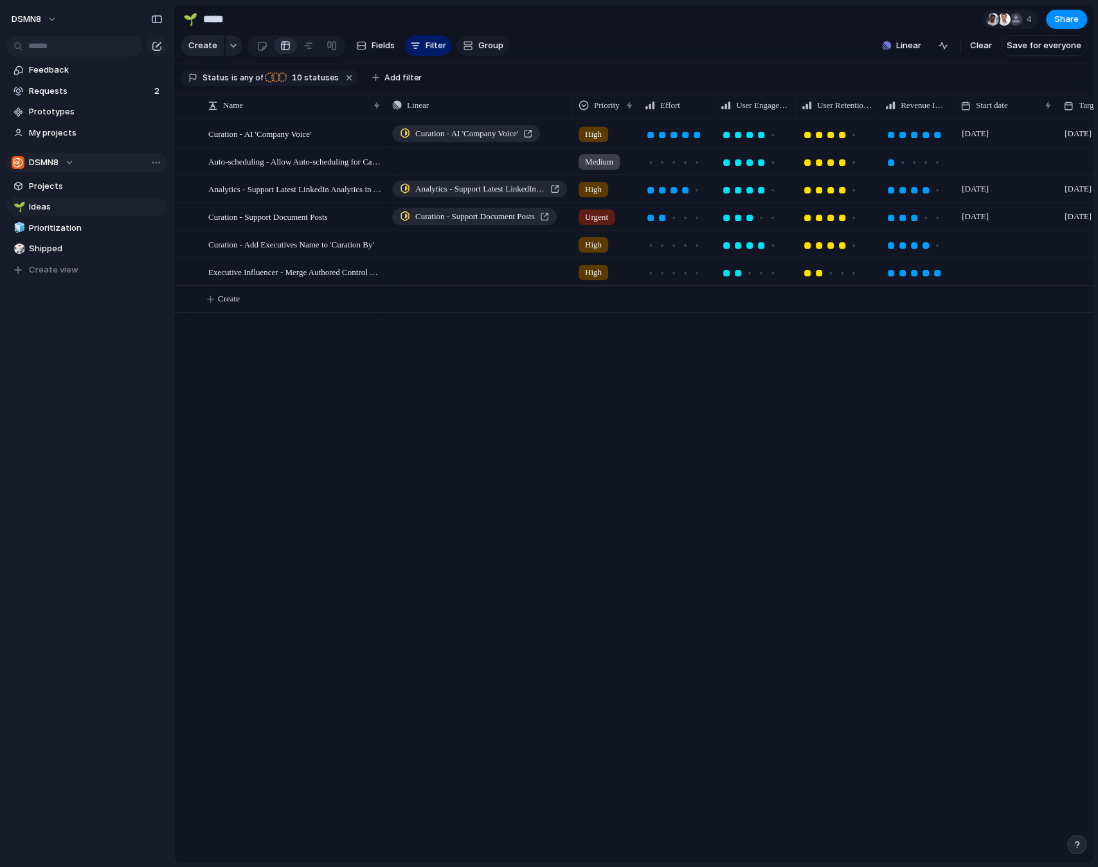
click at [482, 45] on span "Group" at bounding box center [490, 45] width 25 height 13
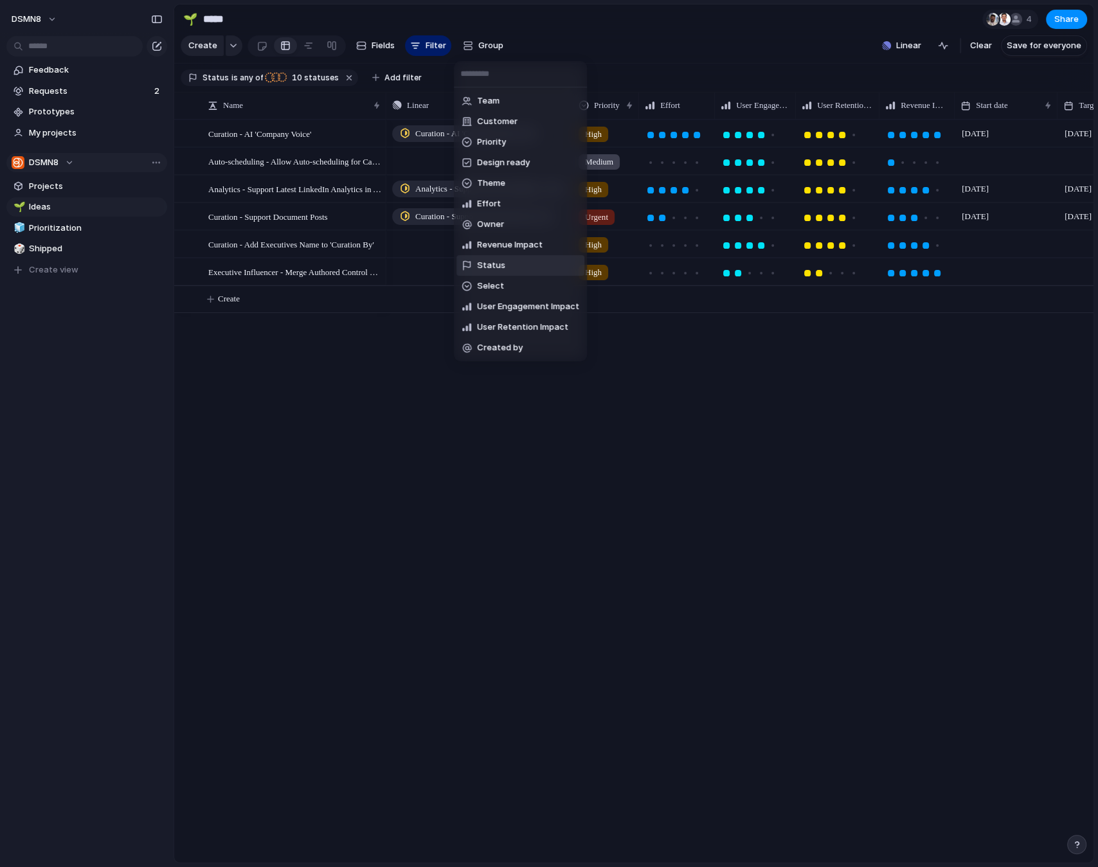
click at [525, 262] on li "Status" at bounding box center [520, 265] width 128 height 21
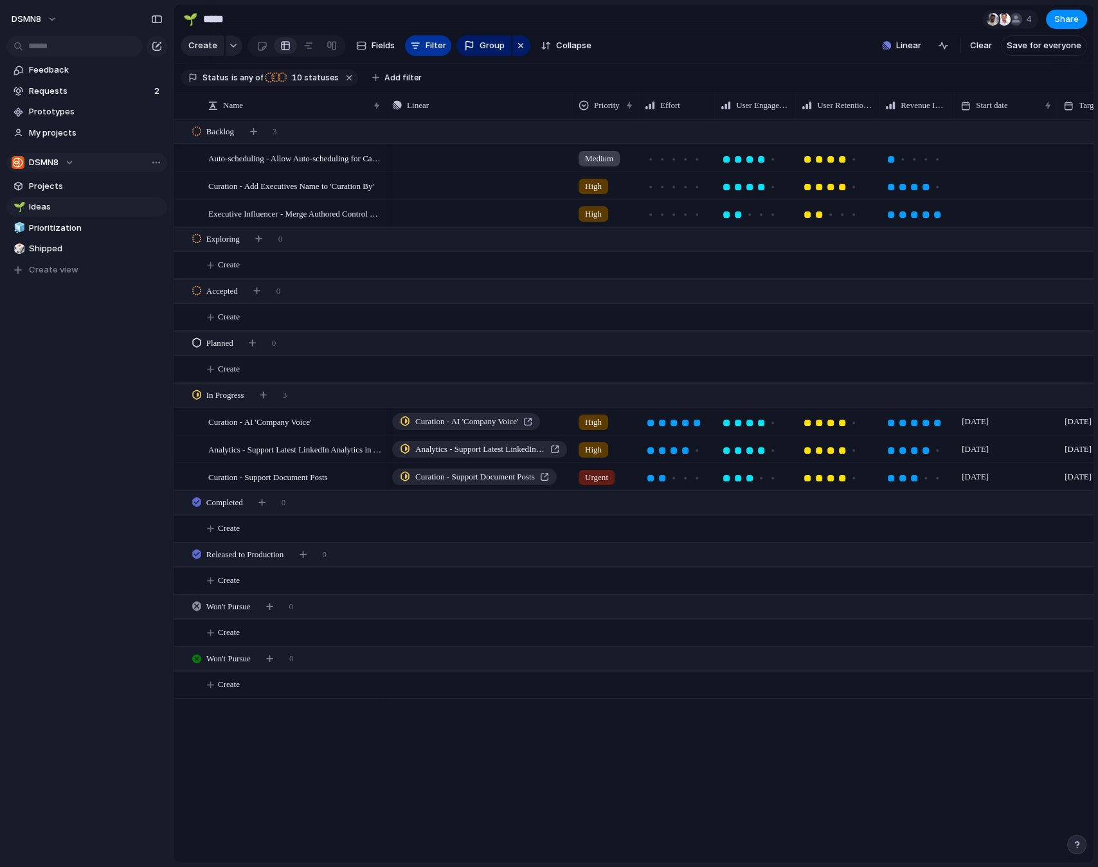
click at [415, 46] on div "button" at bounding box center [415, 45] width 10 height 10
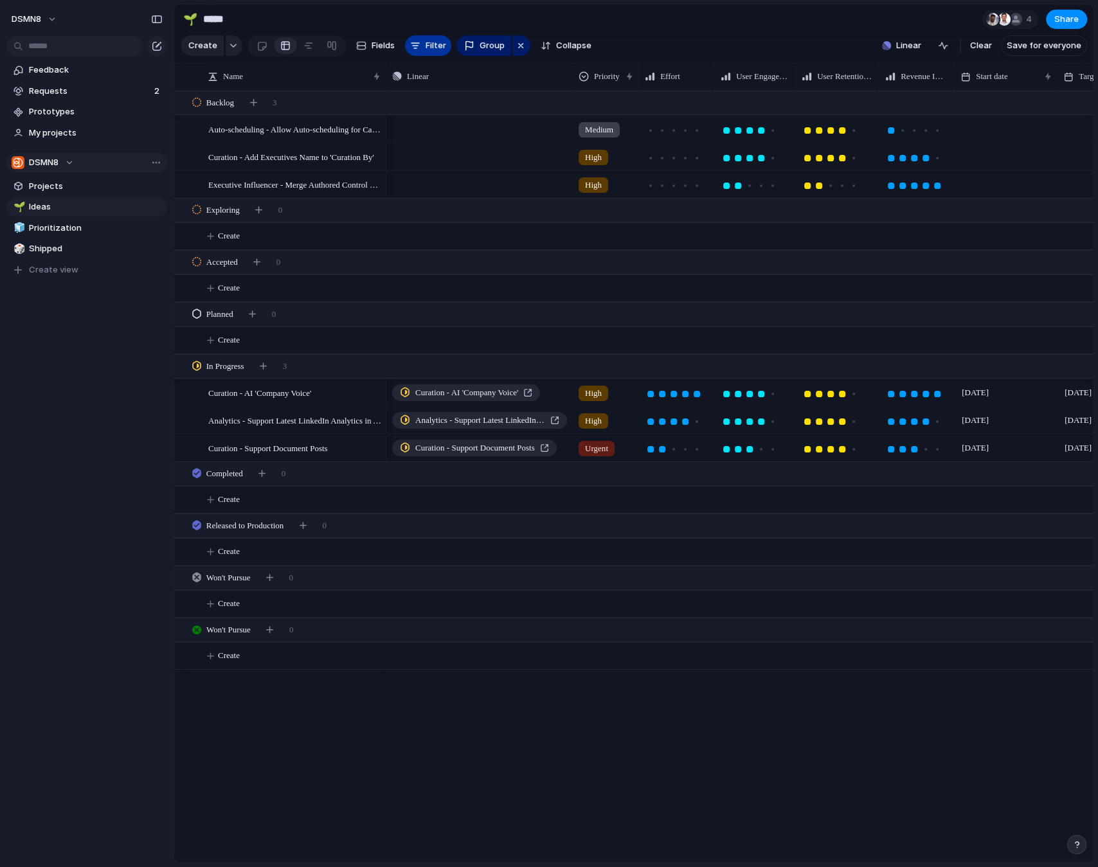
click at [420, 43] on button "Filter" at bounding box center [428, 45] width 46 height 21
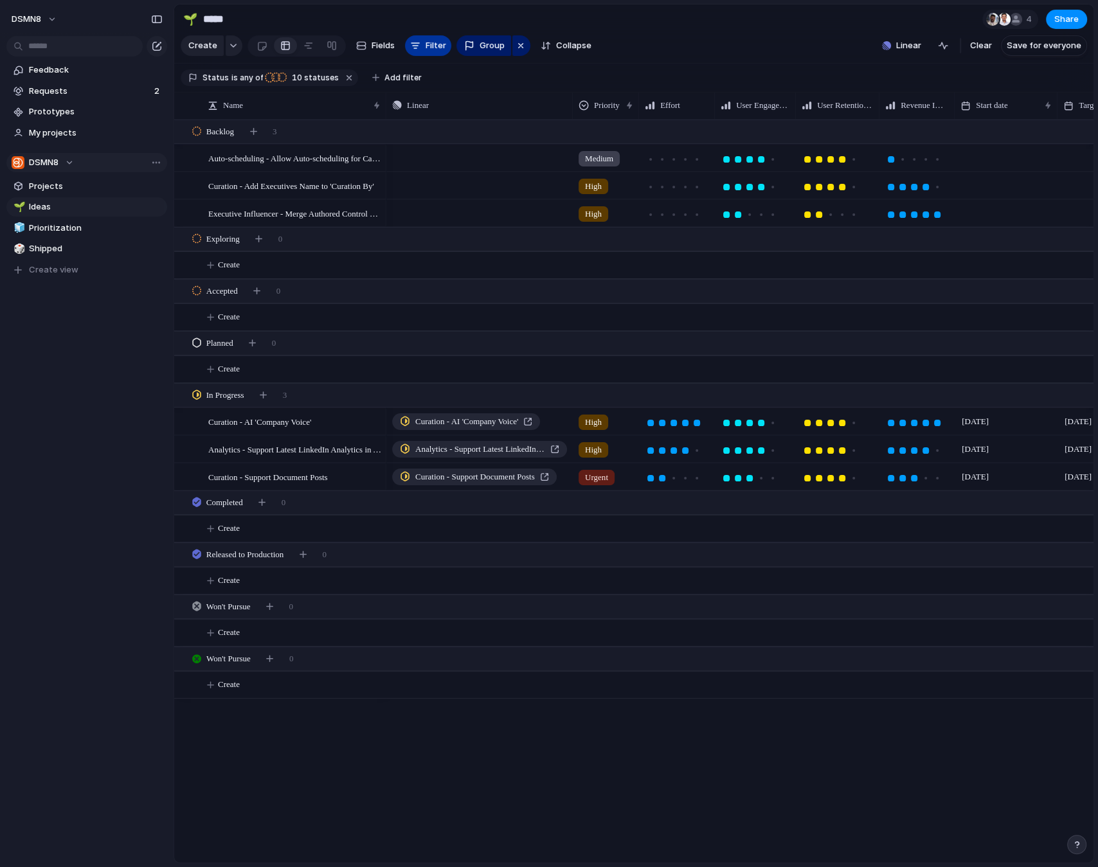
click at [420, 44] on button "Filter" at bounding box center [428, 45] width 46 height 21
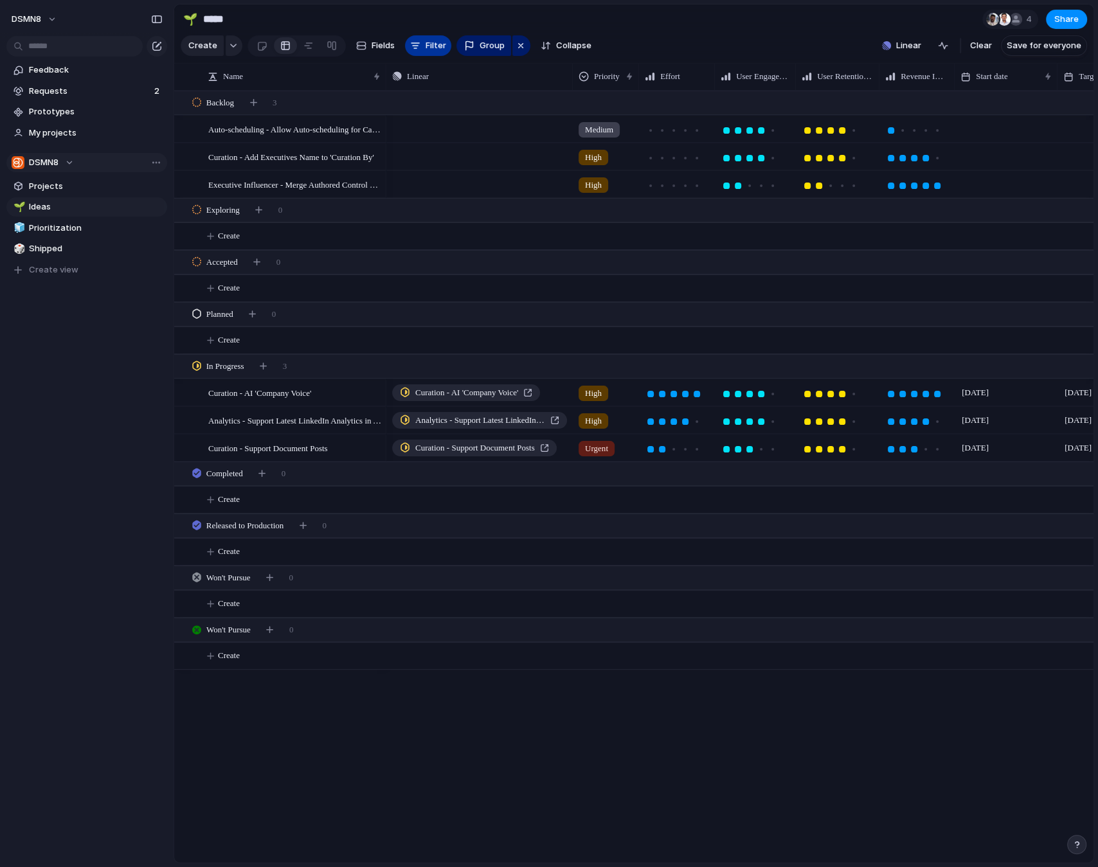
click at [420, 44] on button "Filter" at bounding box center [428, 45] width 46 height 21
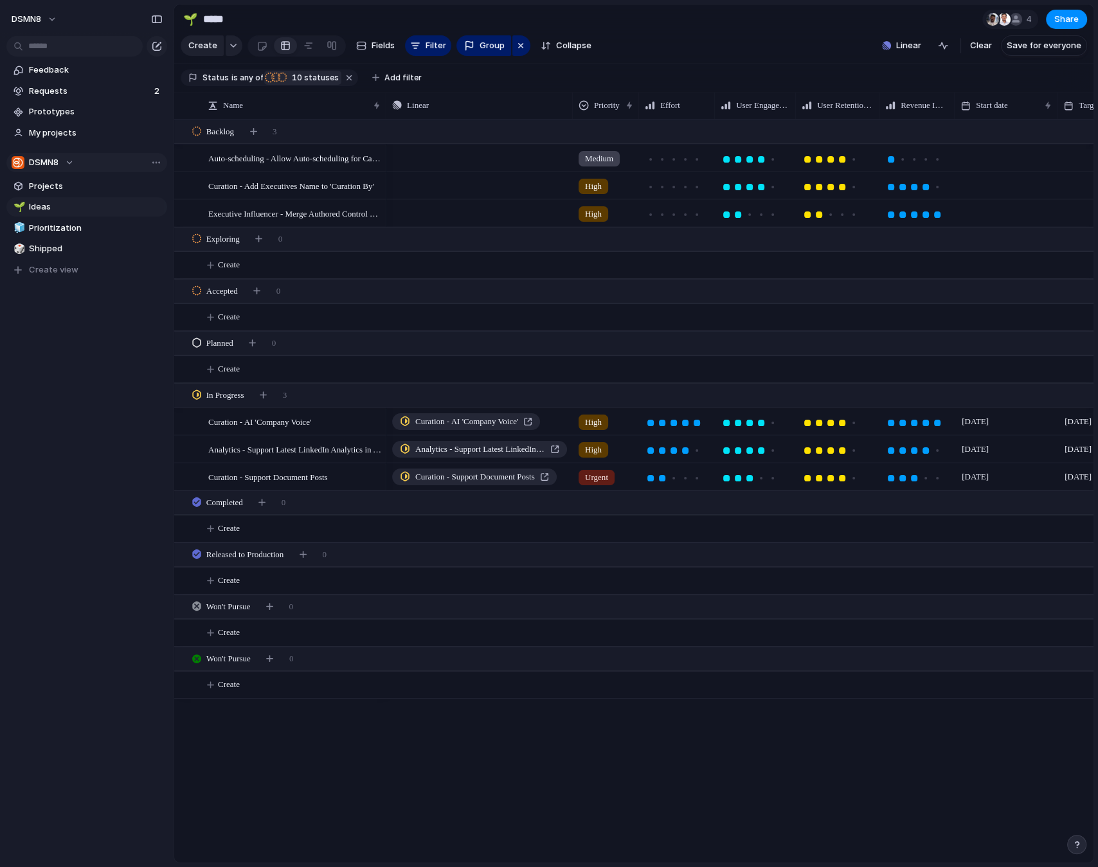
click at [300, 78] on span "10" at bounding box center [296, 78] width 16 height 10
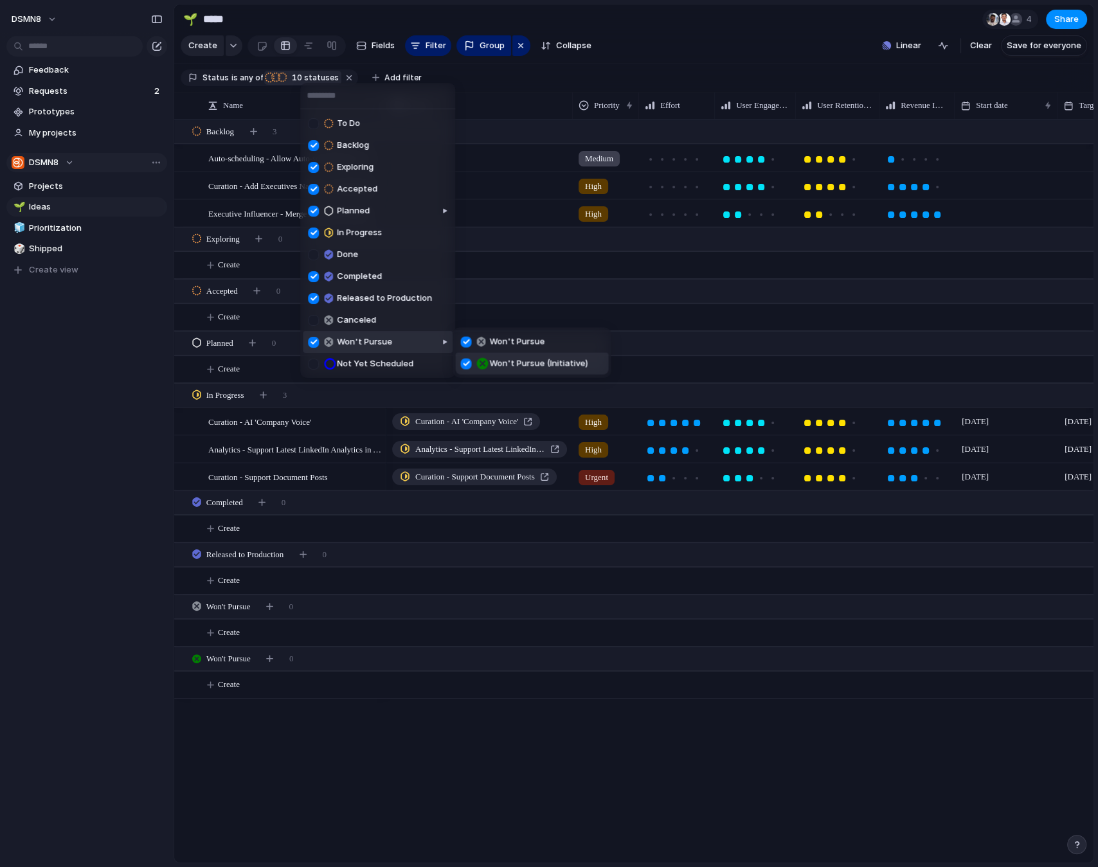
click at [467, 361] on div at bounding box center [465, 363] width 11 height 11
click at [505, 76] on div "To Do Backlog Exploring Accepted Planned In Progress Done Completed Released to…" at bounding box center [549, 433] width 1098 height 867
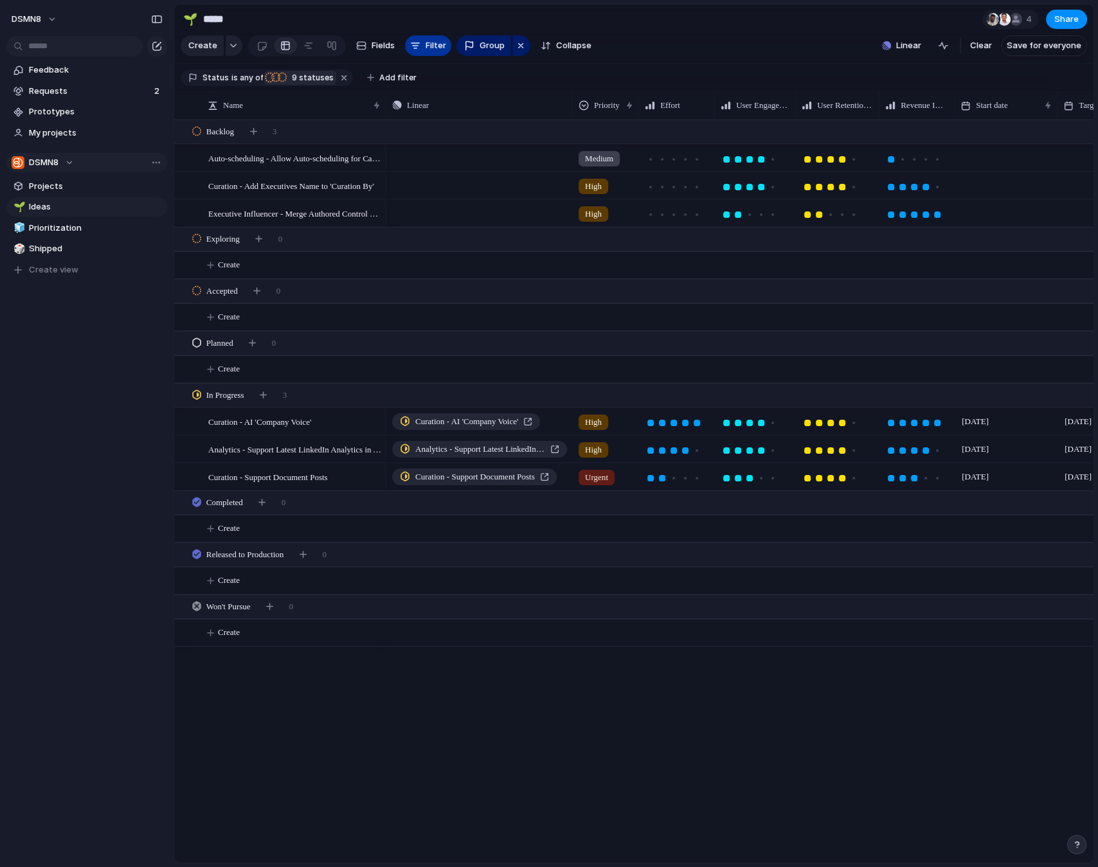
click at [426, 47] on span "Filter" at bounding box center [436, 45] width 21 height 13
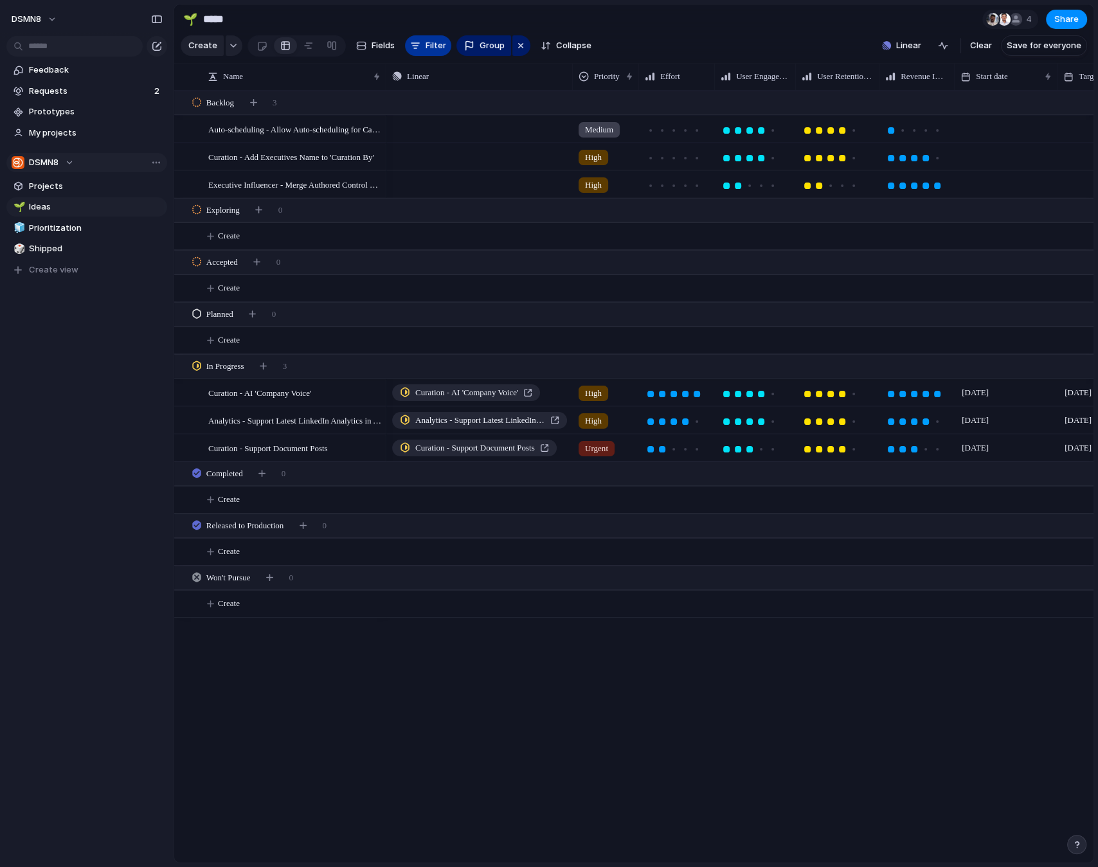
click at [426, 47] on span "Filter" at bounding box center [436, 45] width 21 height 13
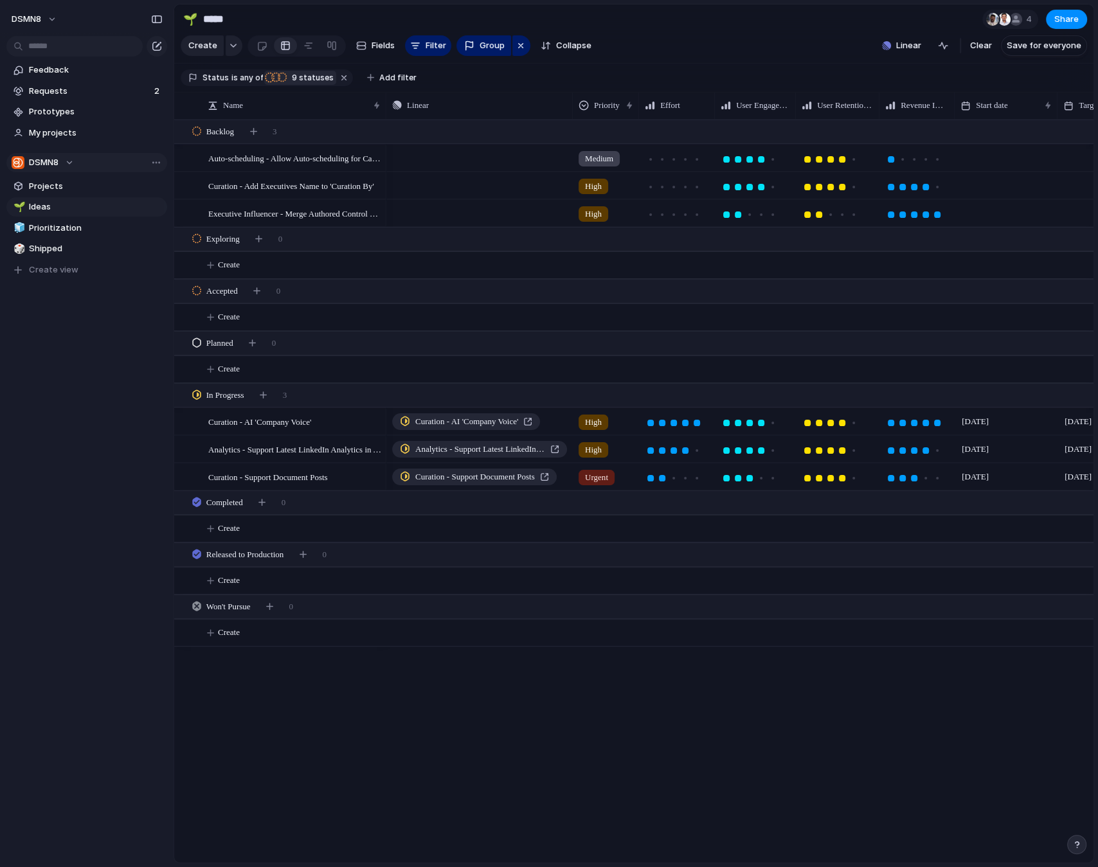
click at [306, 78] on span "9 statuses" at bounding box center [311, 78] width 46 height 12
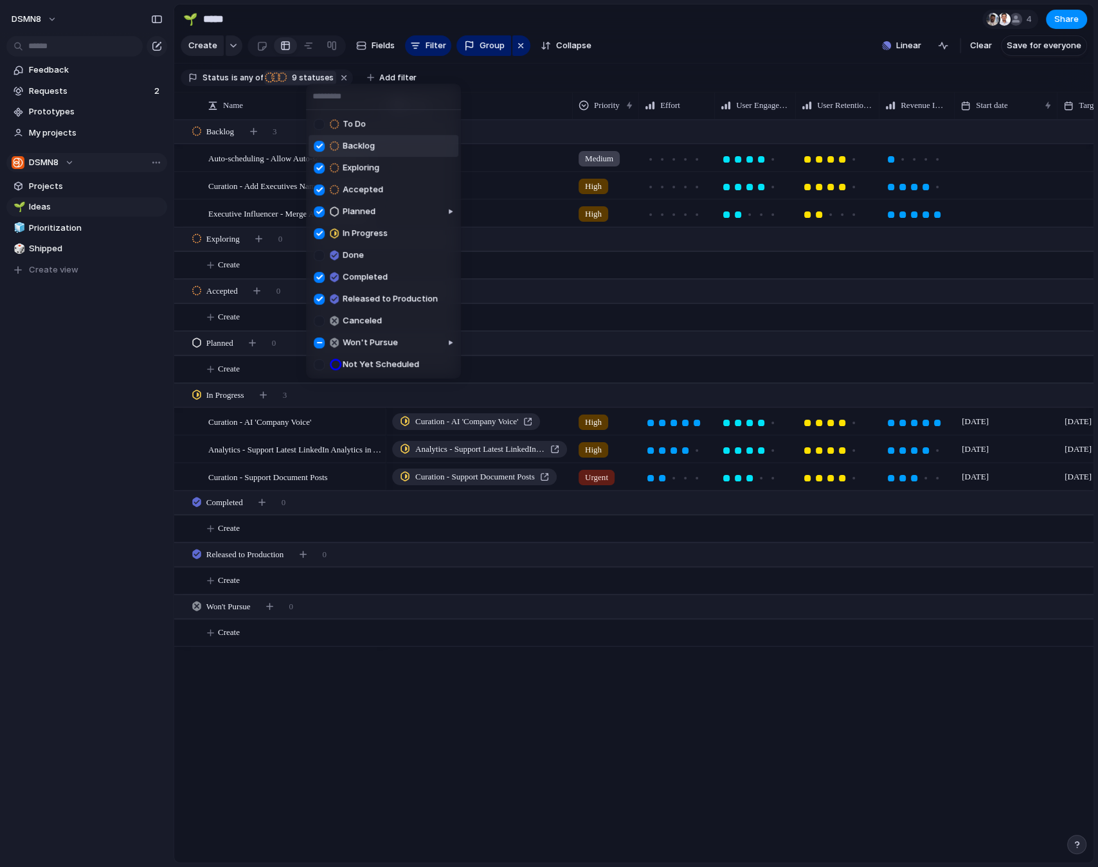
type input "*"
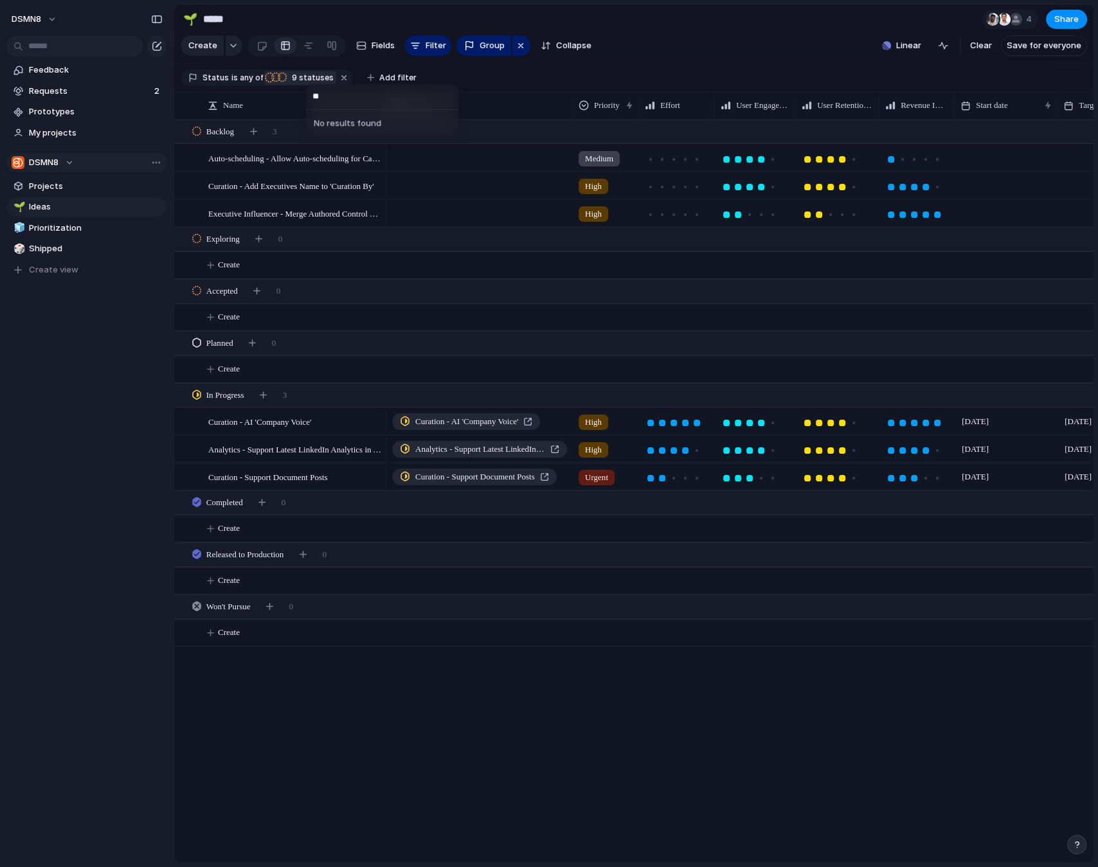
type input "*"
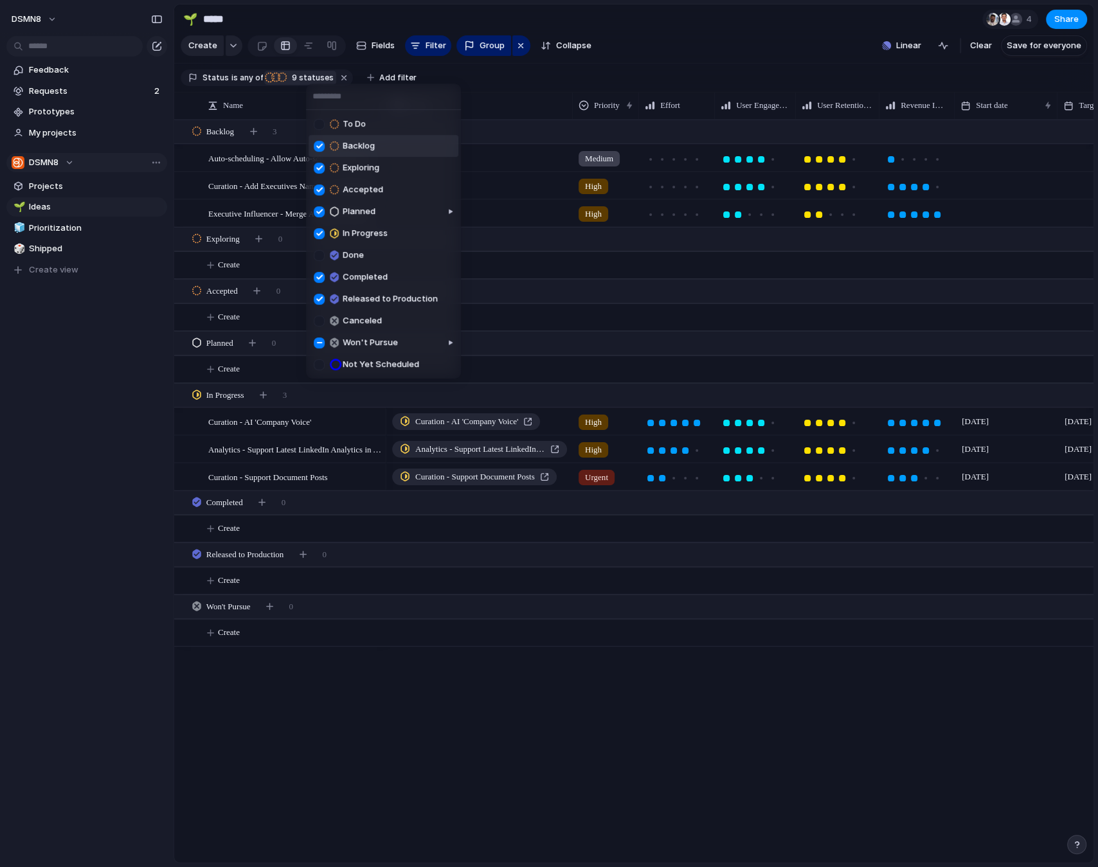
click at [194, 77] on div "To Do Backlog Exploring Accepted Planned In Progress Done Completed Released to…" at bounding box center [549, 433] width 1098 height 867
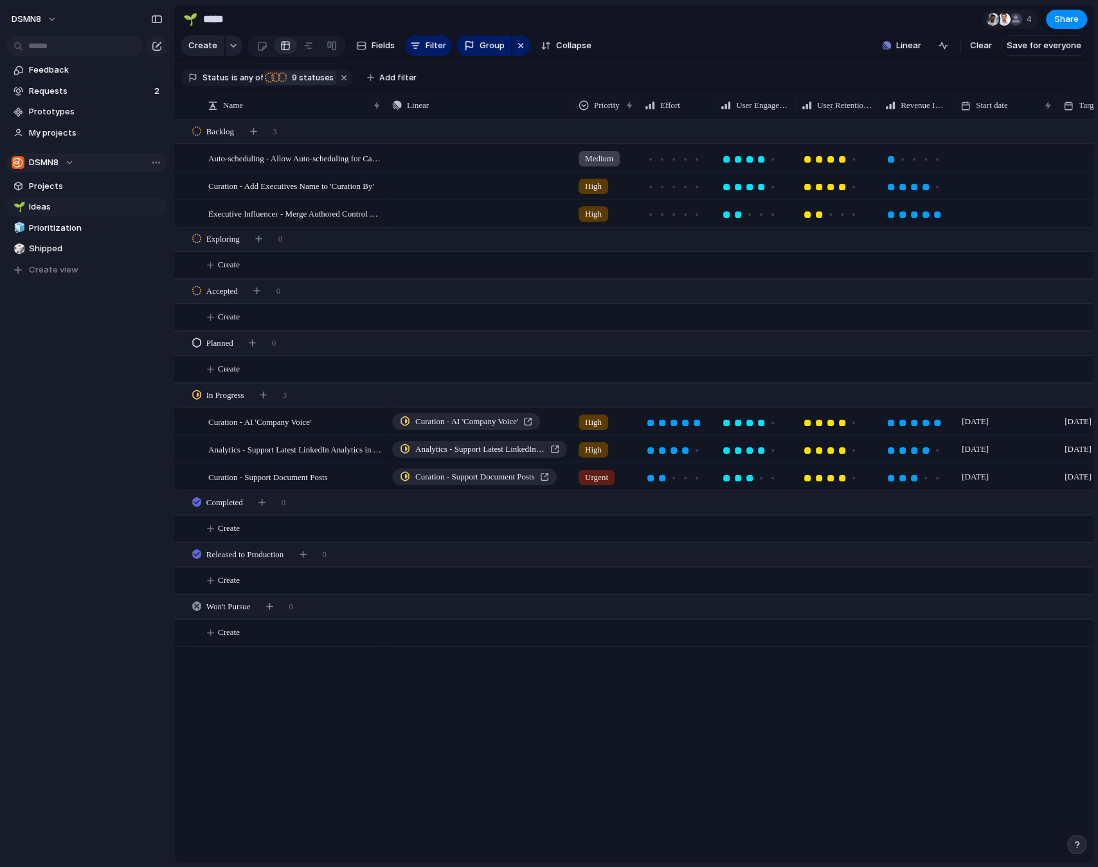
click at [312, 76] on span "9 statuses" at bounding box center [311, 78] width 46 height 12
click at [108, 599] on div "To Do Backlog Exploring Accepted Planned In Progress Done Completed Released to…" at bounding box center [549, 433] width 1098 height 867
